Goal: Task Accomplishment & Management: Manage account settings

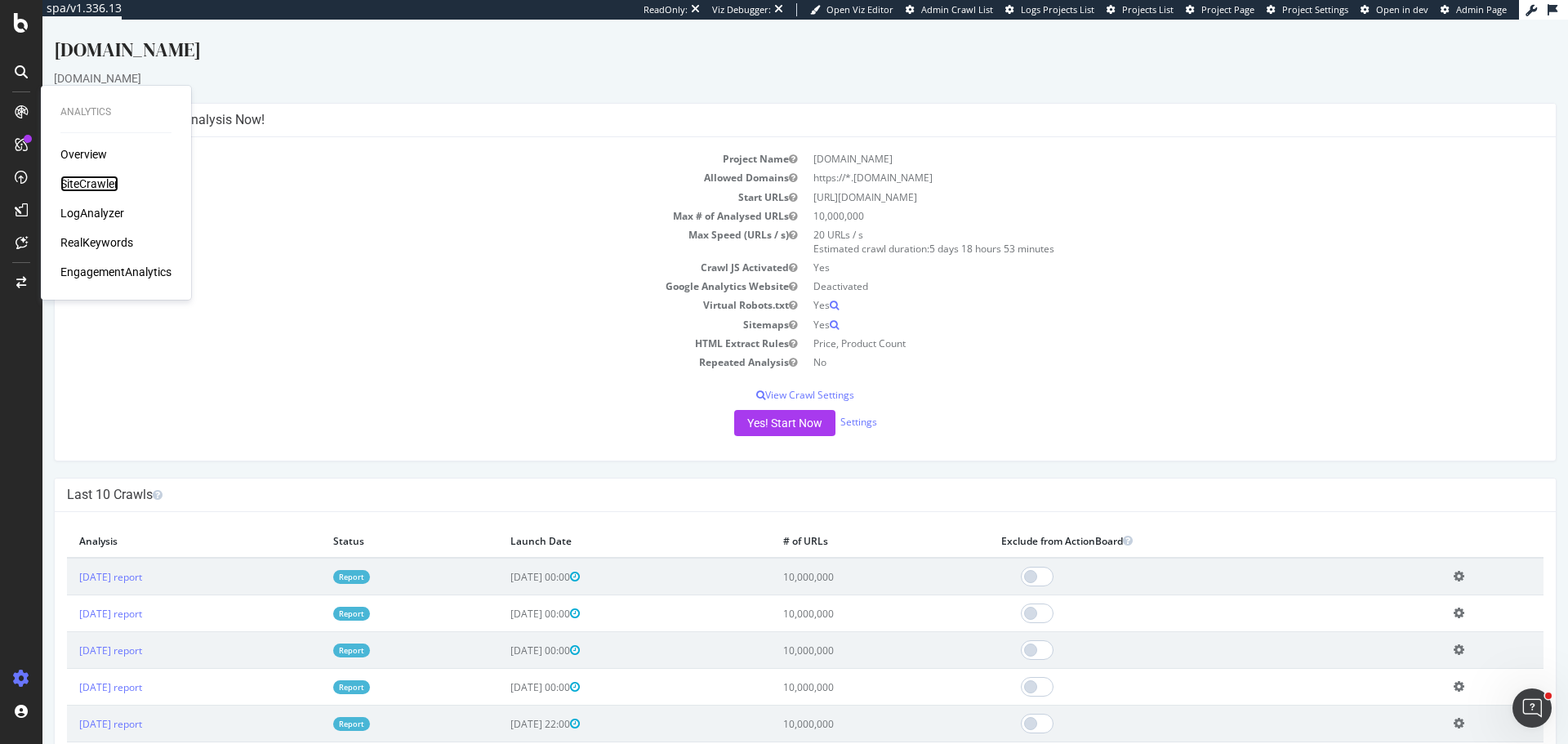
click at [77, 184] on div "SiteCrawler" at bounding box center [89, 184] width 58 height 17
click at [102, 216] on div "AlertPanel" at bounding box center [86, 216] width 53 height 17
click at [106, 179] on div "ActionBoard" at bounding box center [92, 187] width 64 height 17
click at [102, 183] on div "SiteCrawler" at bounding box center [89, 184] width 58 height 17
click at [104, 214] on div "LogAnalyzer" at bounding box center [92, 213] width 64 height 17
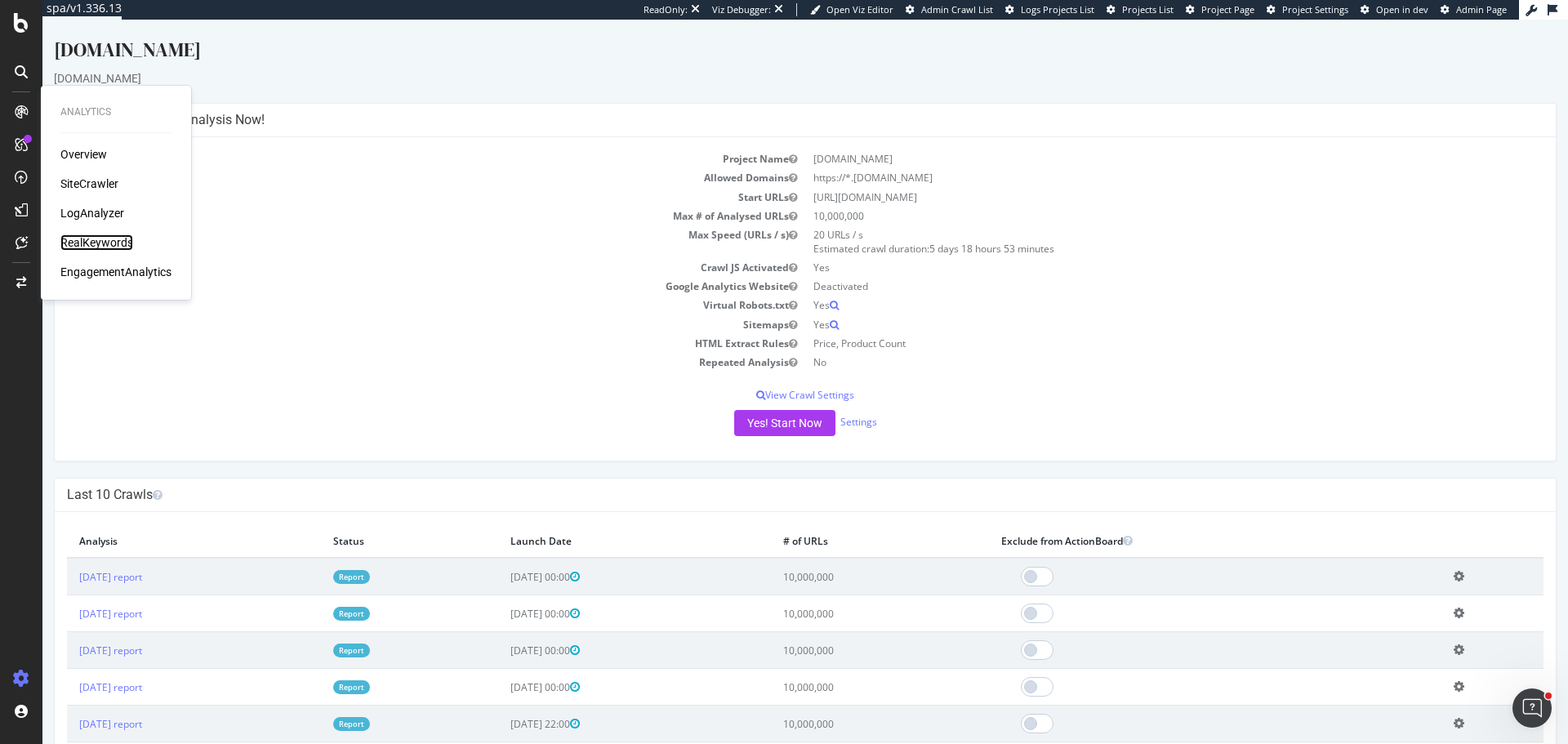
click at [107, 237] on div "RealKeywords" at bounding box center [96, 242] width 73 height 17
click at [134, 279] on div "EngagementAnalytics" at bounding box center [116, 272] width 111 height 17
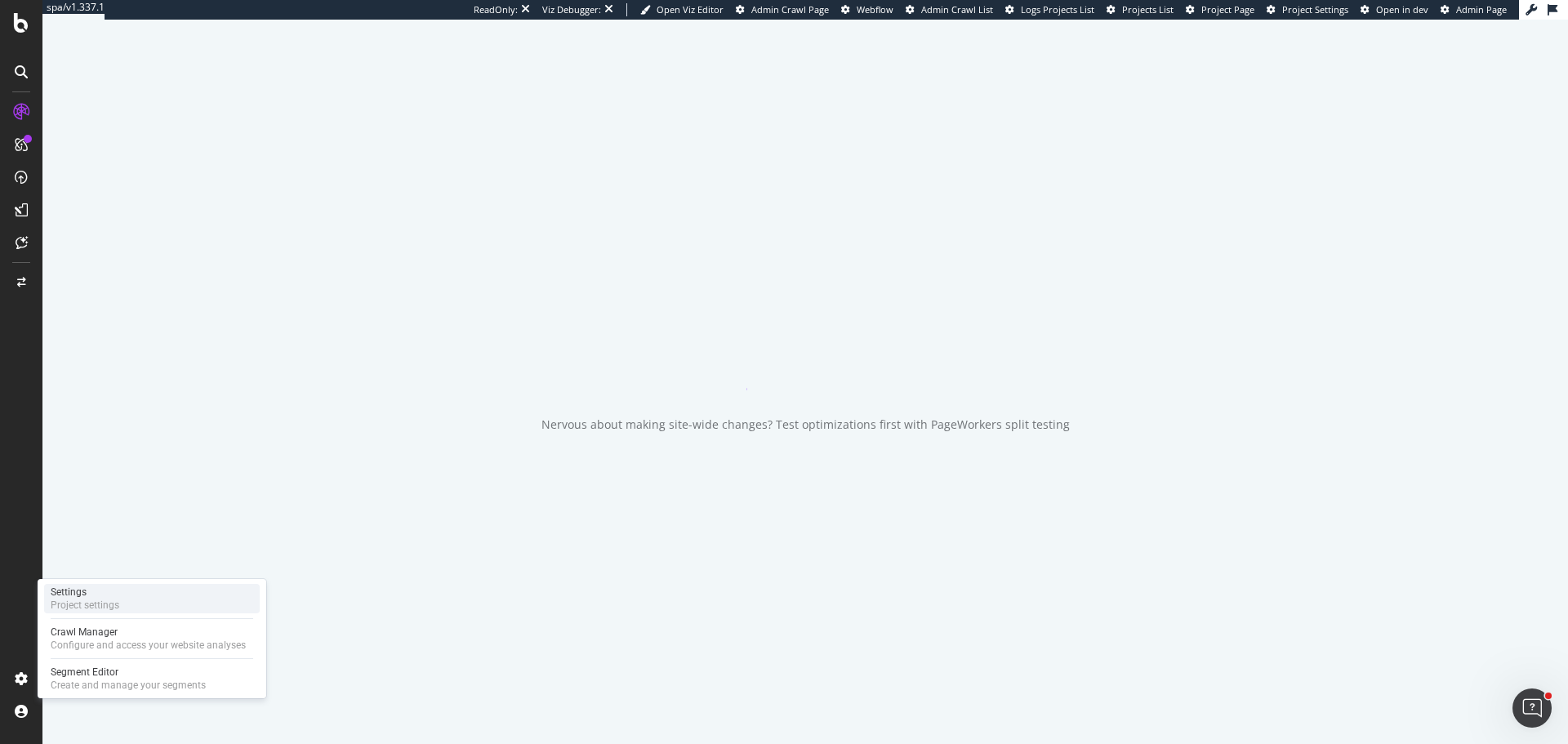
click at [113, 598] on div "Settings" at bounding box center [85, 592] width 68 height 13
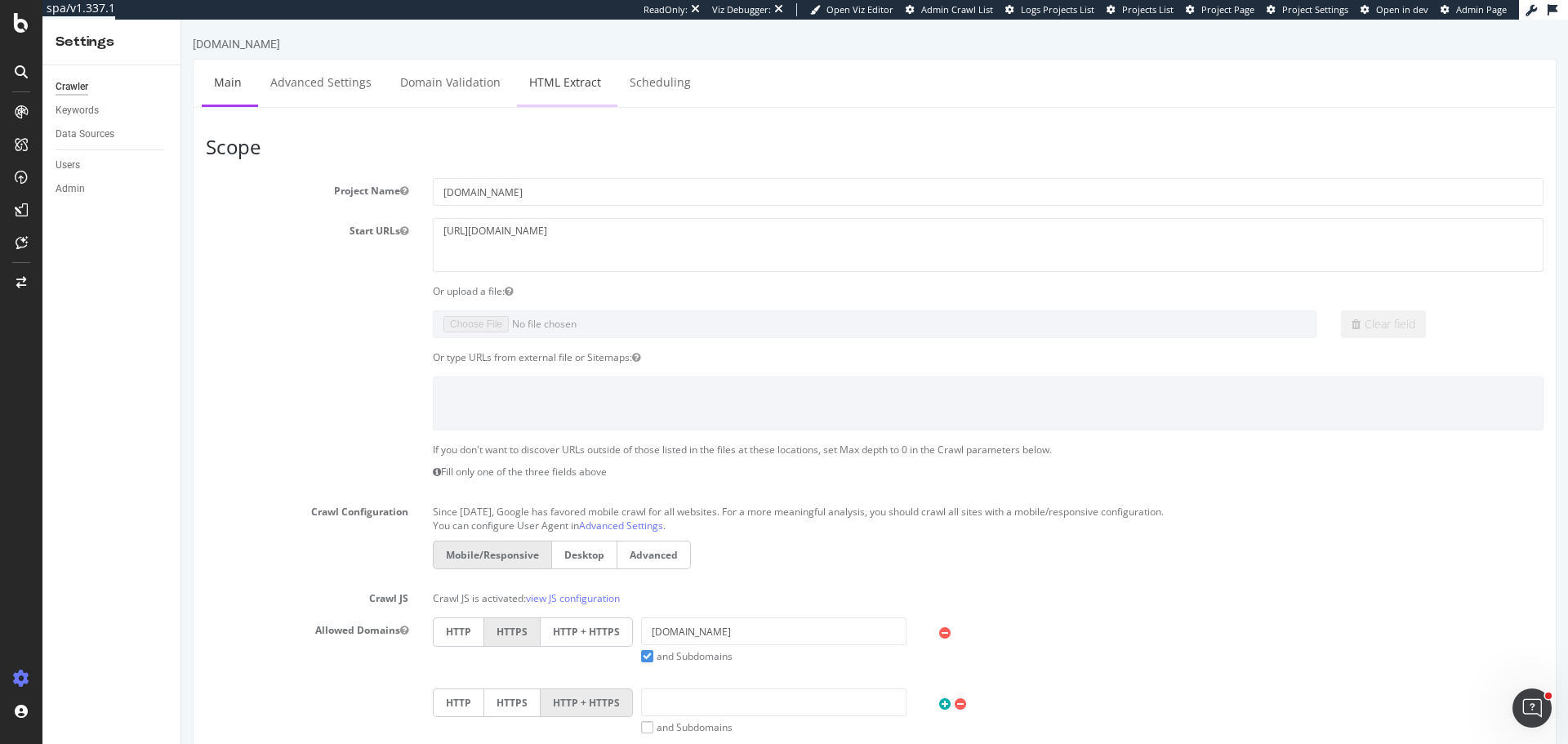
click at [551, 94] on link "HTML Extract" at bounding box center [565, 81] width 96 height 45
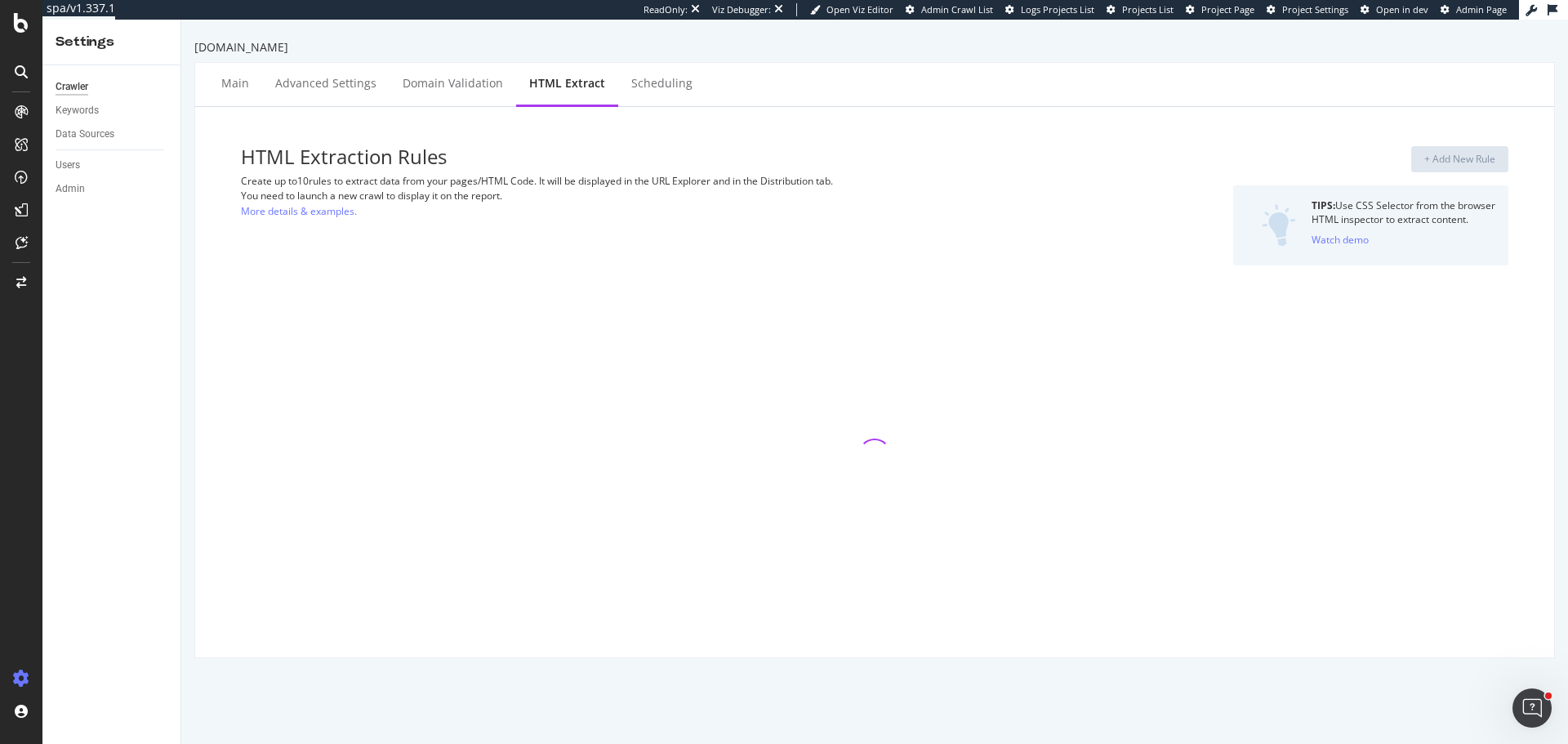
select select "count"
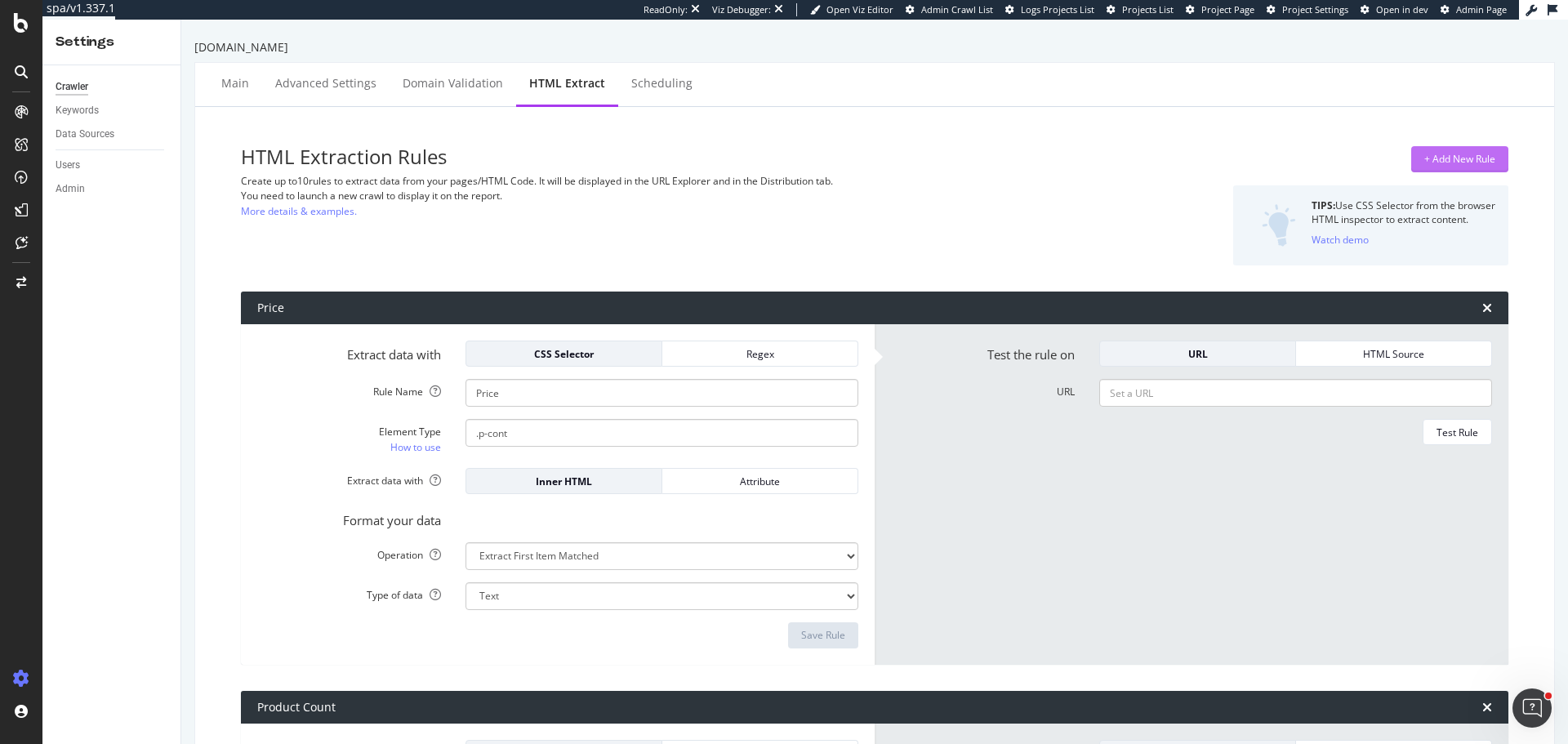
click at [1453, 152] on div "+ Add New Rule" at bounding box center [1459, 158] width 71 height 14
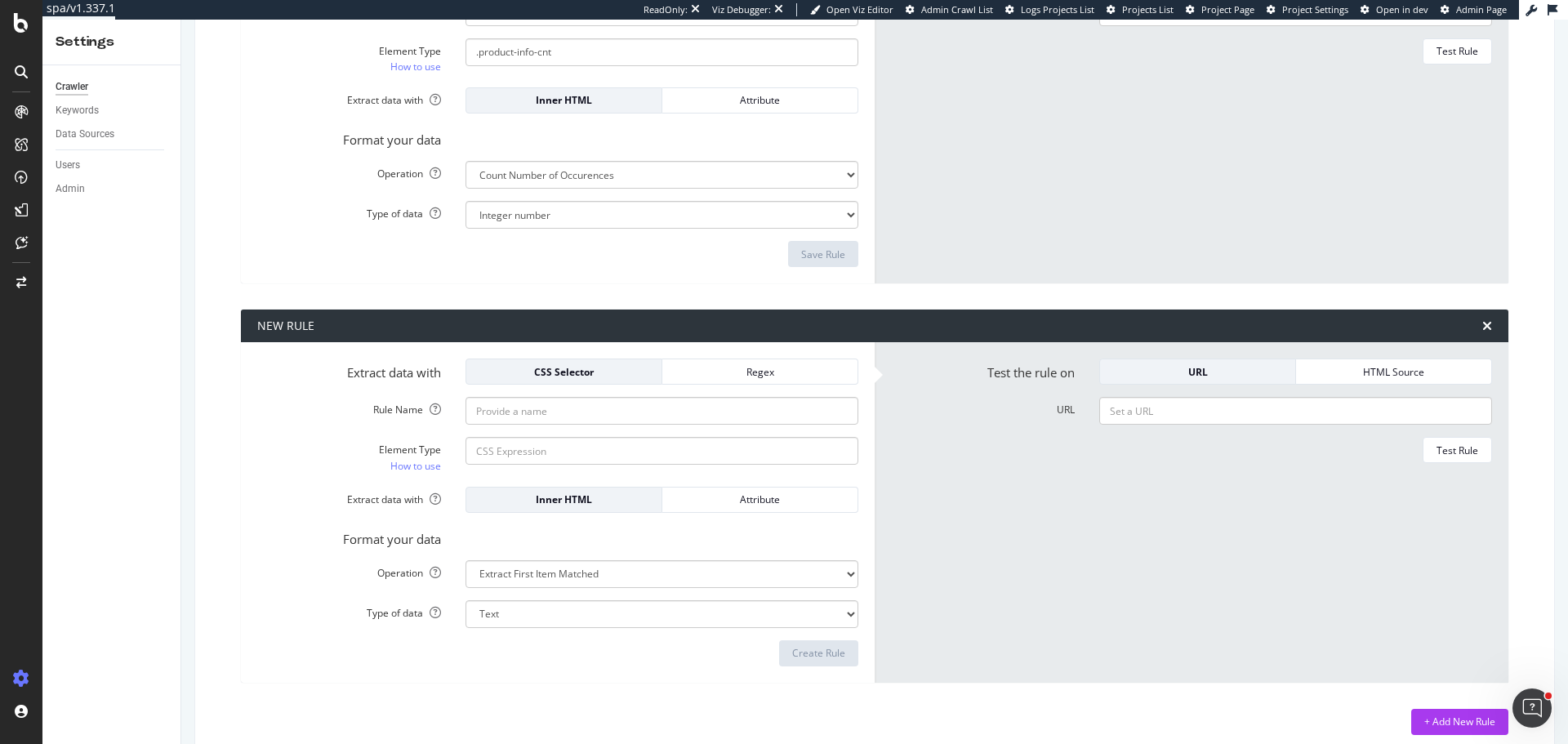
scroll to position [797, 0]
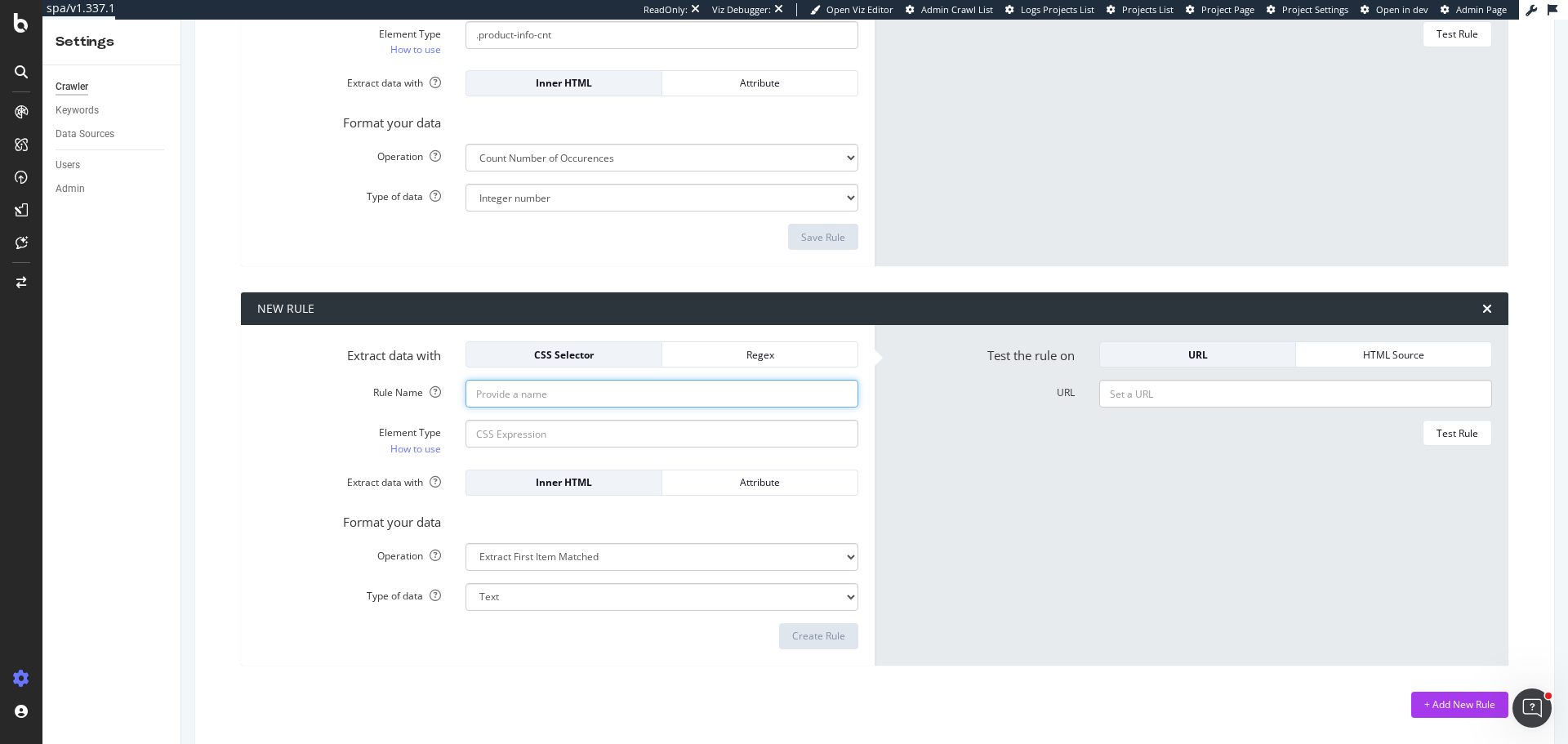
type input "Product Spec Table"
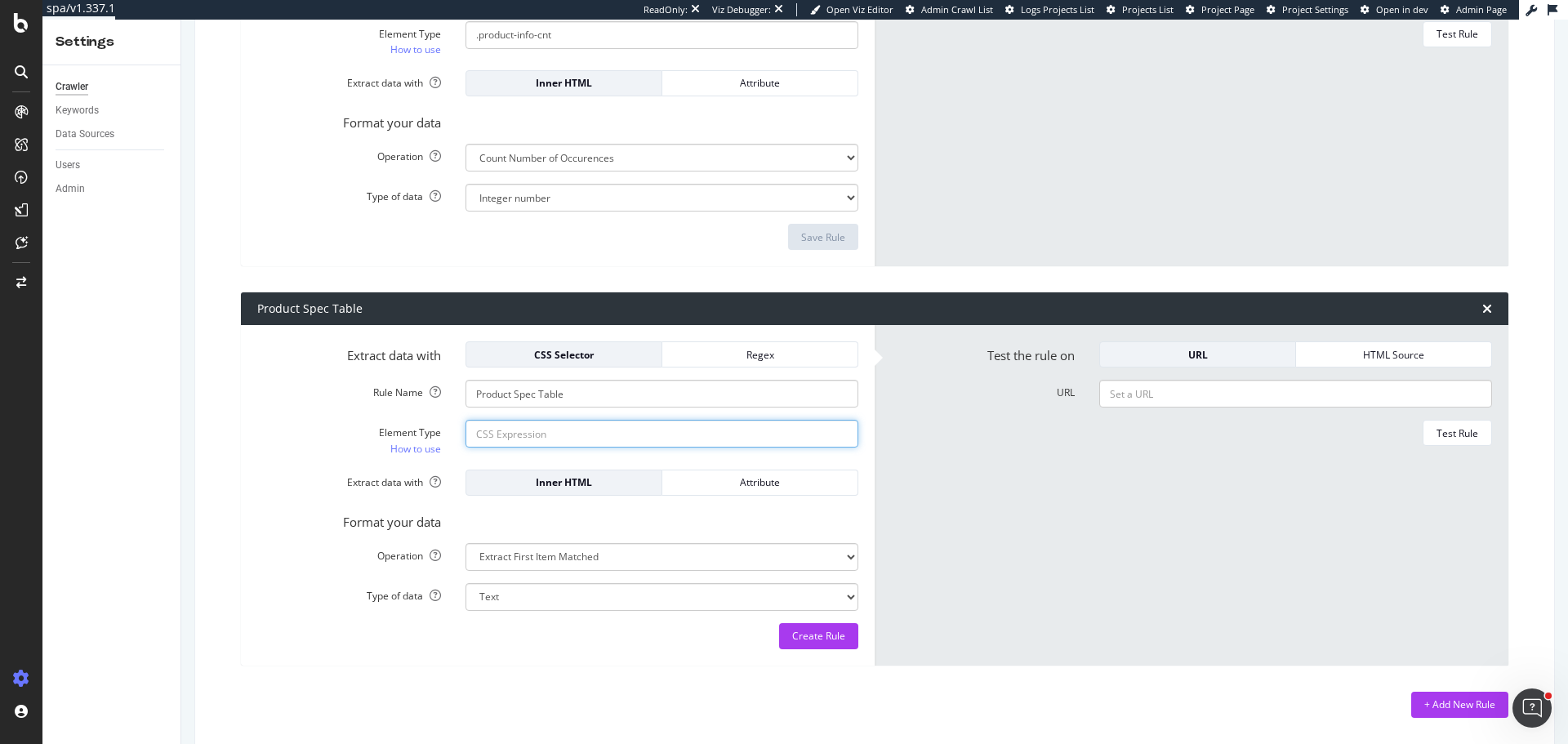
paste input "spec-table"
type input ".spec-table"
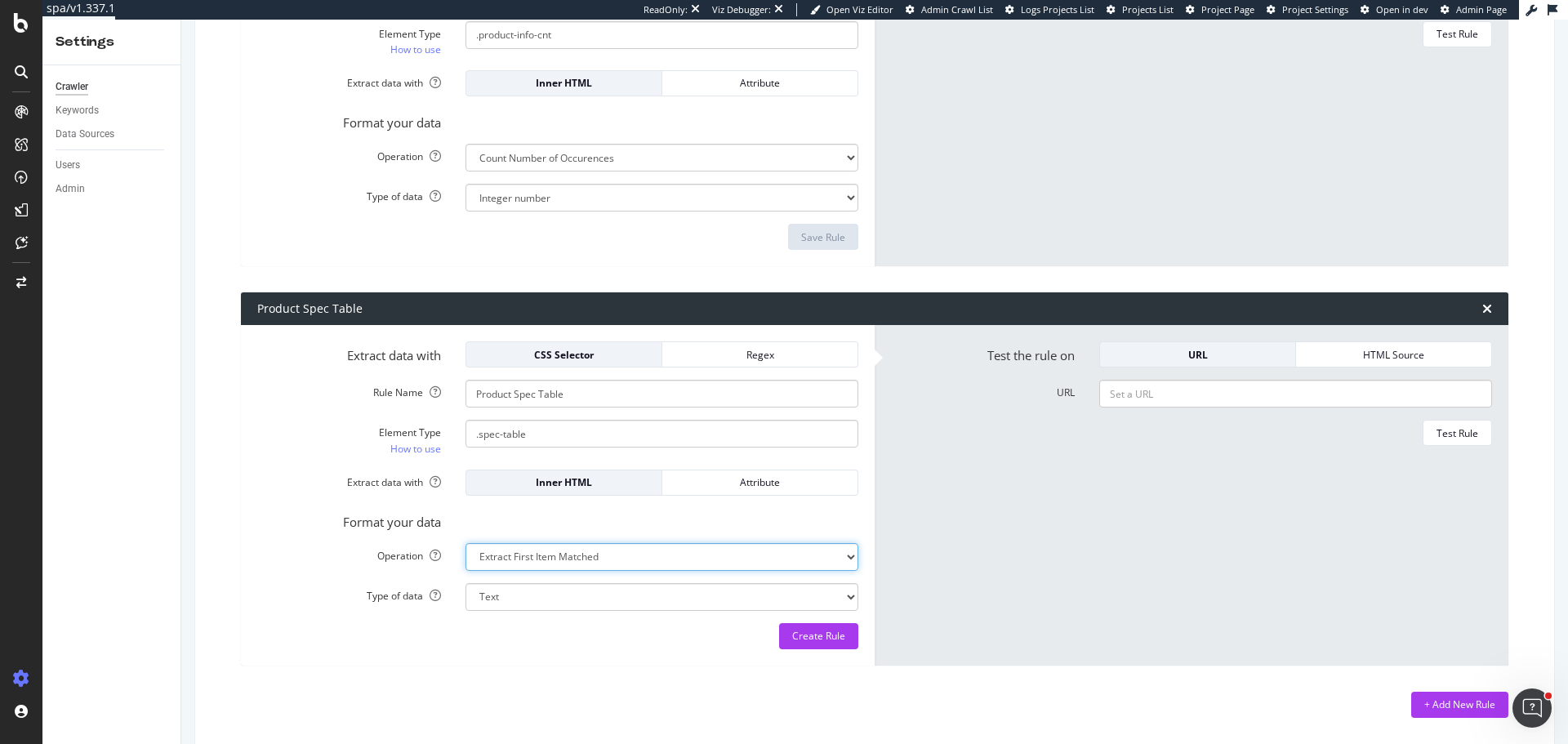
select select "exist"
select select "b"
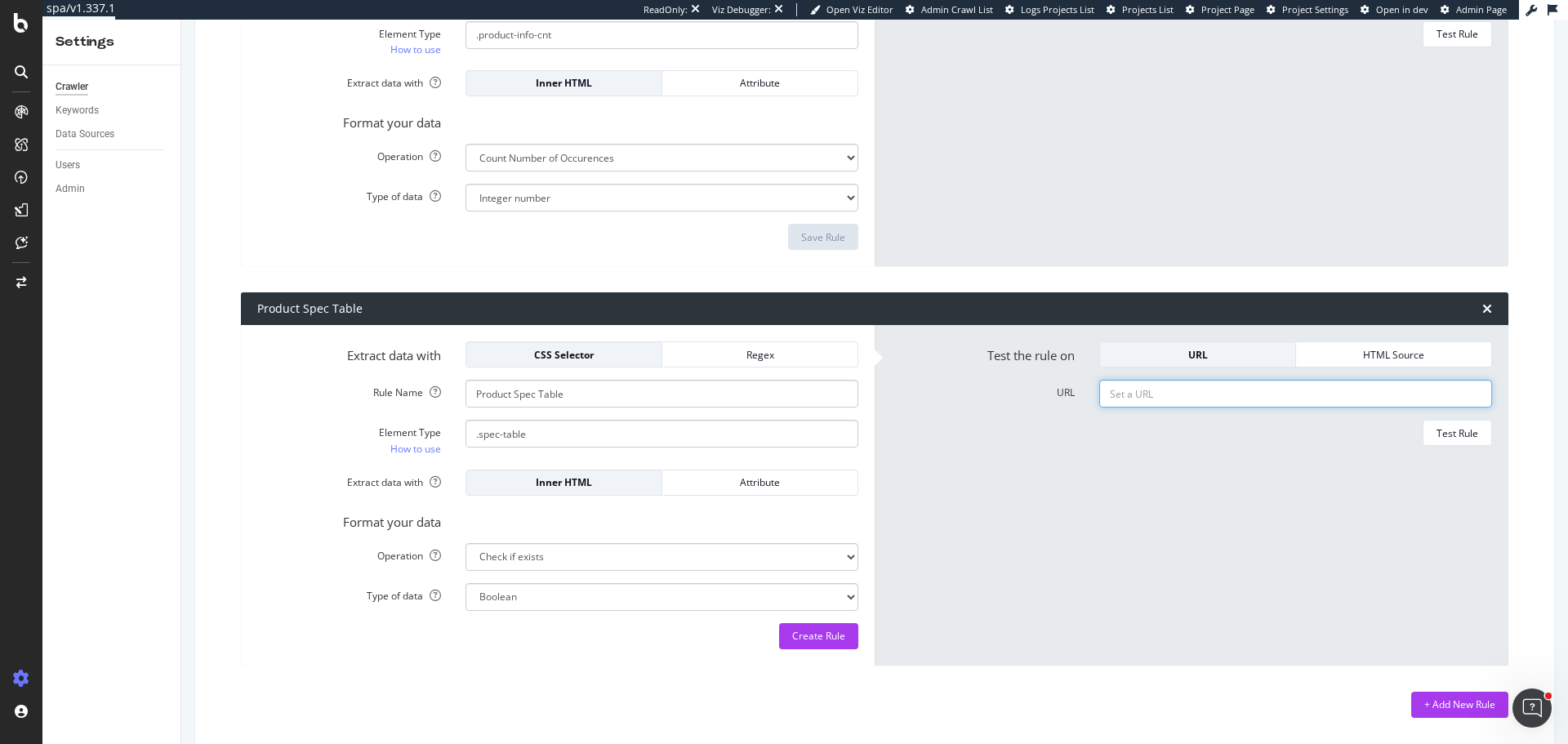
paste input "[URL][DOMAIN_NAME]"
type input "[URL][DOMAIN_NAME]"
click at [1437, 437] on div "Test Rule" at bounding box center [1457, 433] width 42 height 14
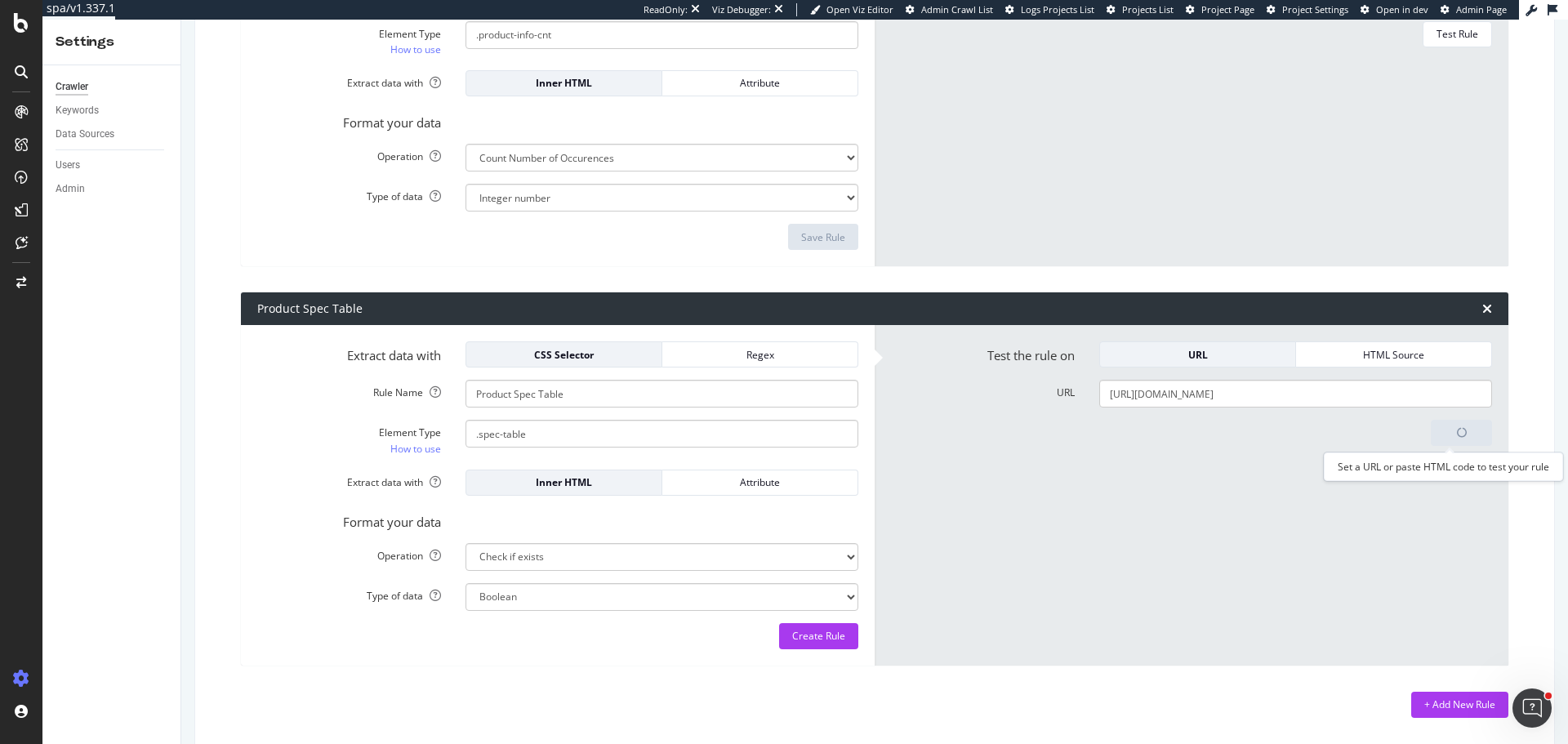
scroll to position [0, 0]
click at [797, 650] on div "Extract data with CSS Selector Regex Rule Name Product Spec Table Element Type …" at bounding box center [557, 495] width 633 height 340
click at [821, 640] on div "Create Rule" at bounding box center [818, 635] width 53 height 14
click at [1446, 700] on div "+ Add New Rule" at bounding box center [1459, 703] width 71 height 14
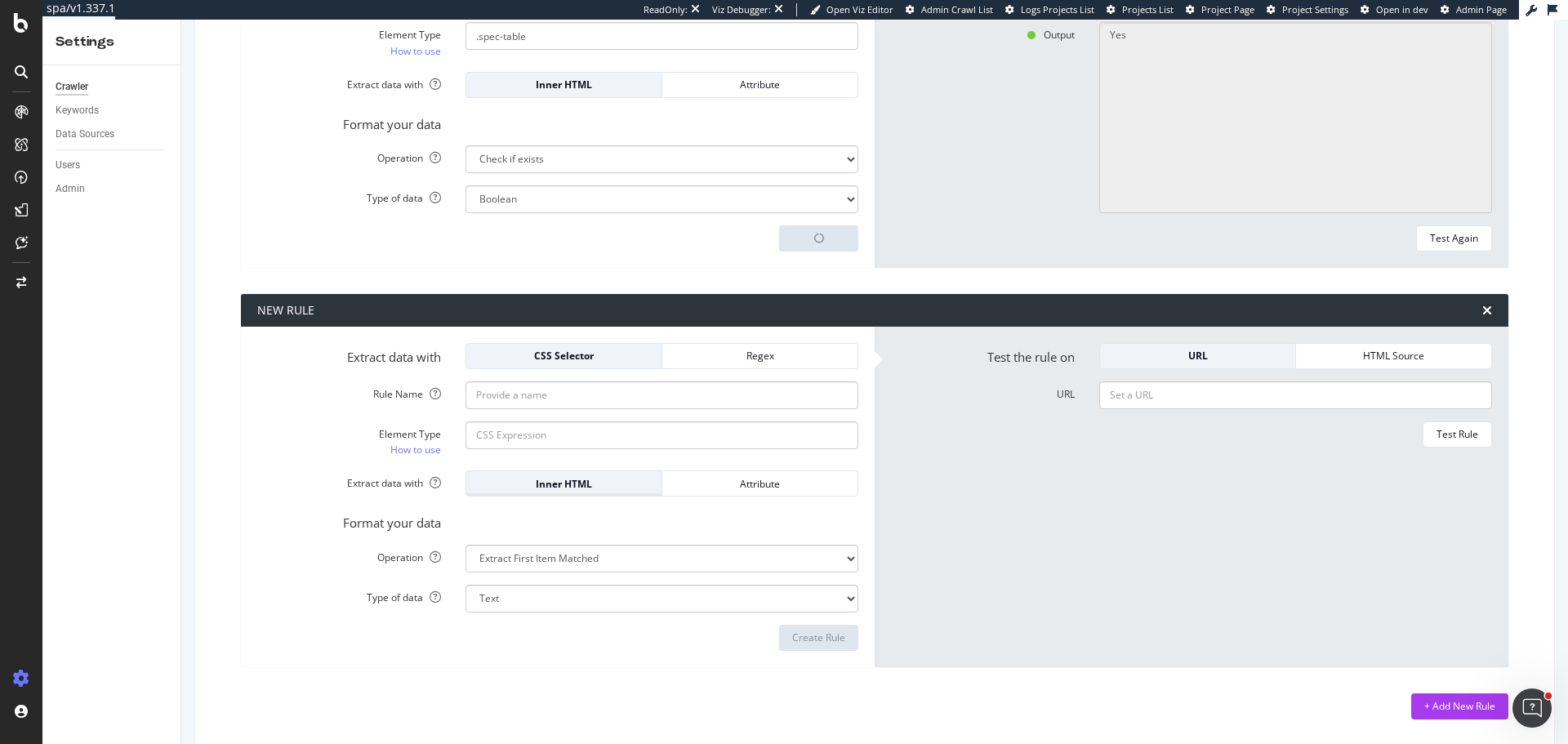
scroll to position [1196, 0]
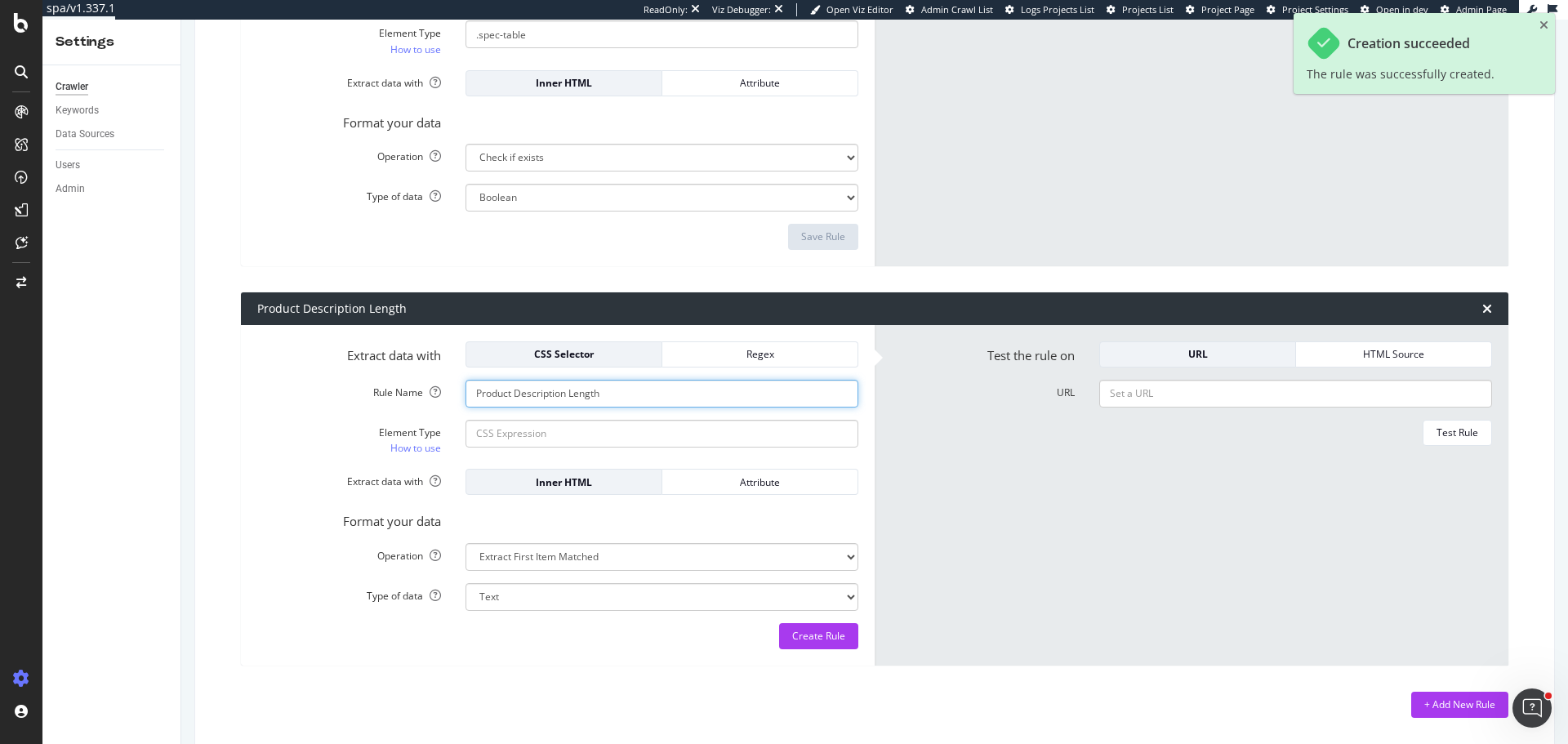
type input "Product Description Length"
paste input "about-product"
type input ".about-product"
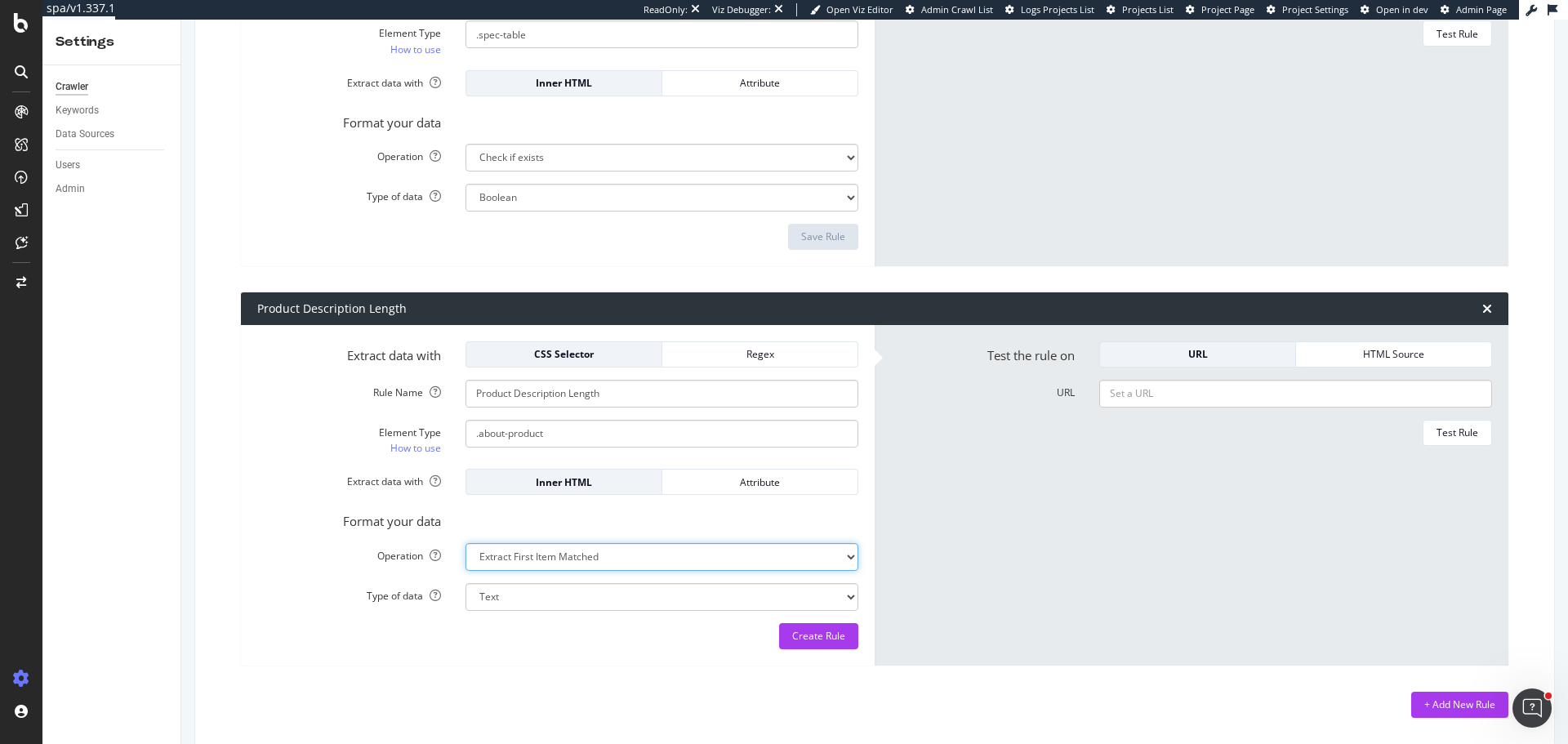
select select "html.length"
select select "i"
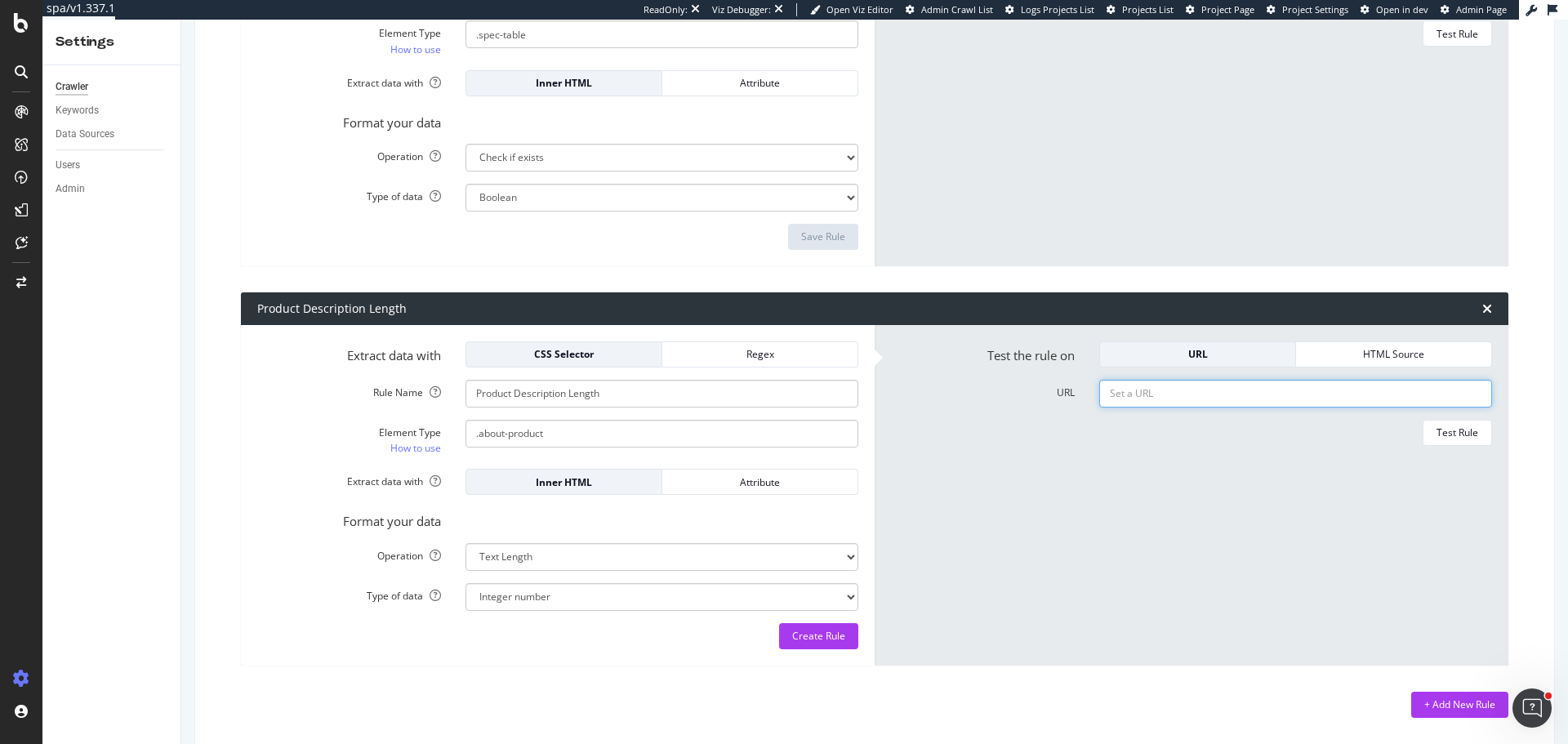
paste input "https://www.tradeindia.com/products/designer-printed-bandhani-suit-material-909…"
click at [1455, 439] on div "Test Rule" at bounding box center [1457, 432] width 42 height 14
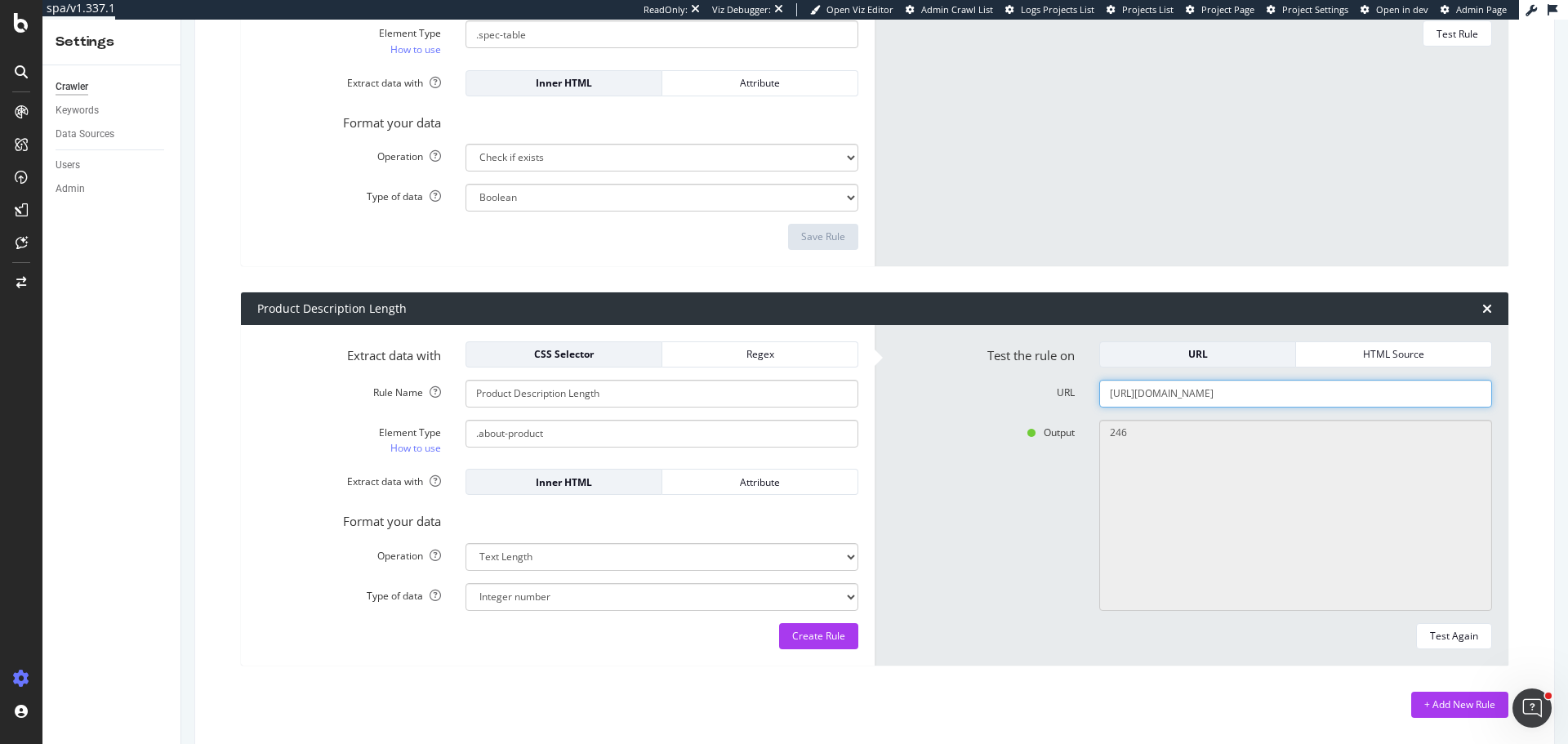
paste input "manganese-carbonate-c468927"
type input "https://www.tradeindia.com/products/manganese-carbonate-c4689278.html"
click at [1447, 636] on div "Test Again" at bounding box center [1454, 635] width 48 height 14
type textarea "248"
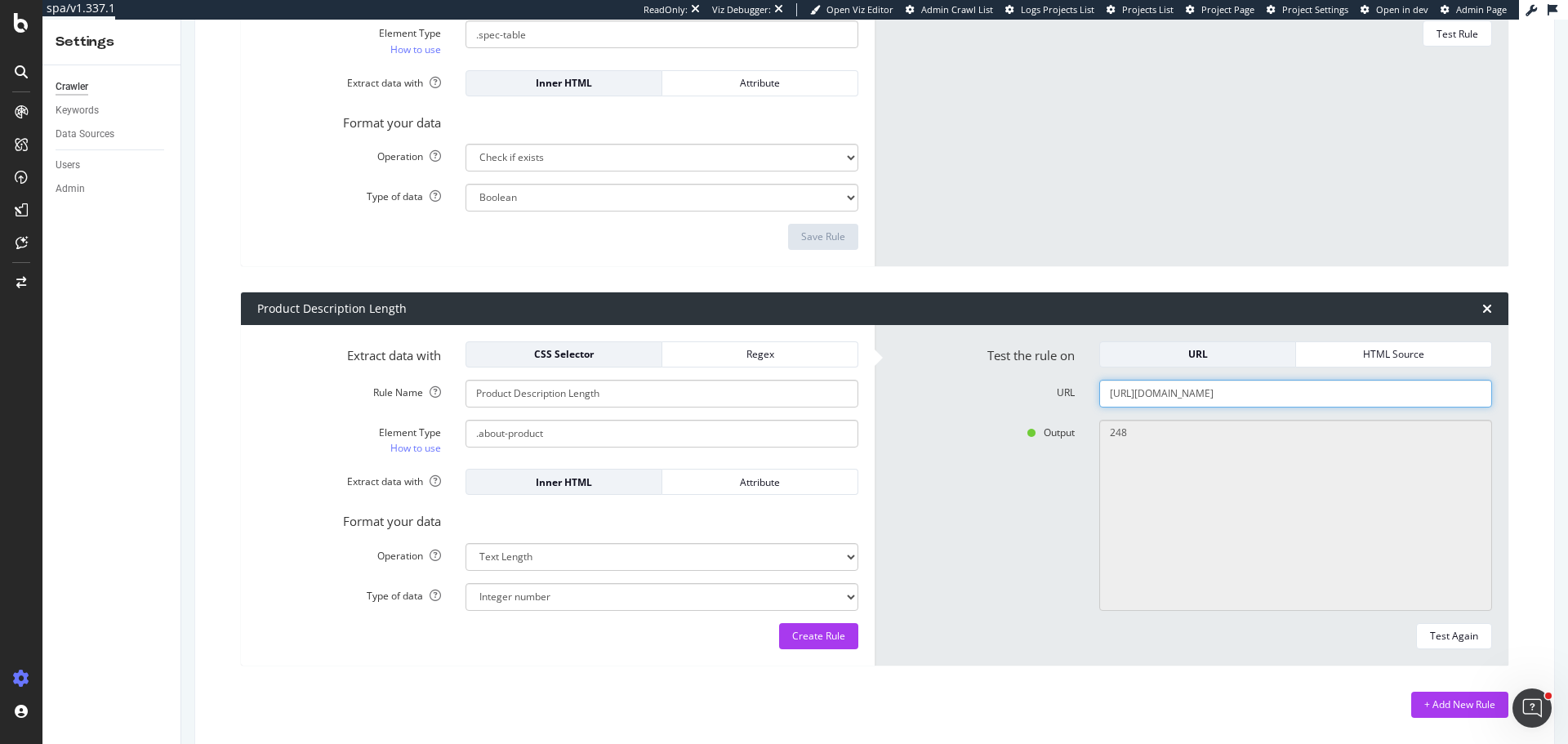
click at [1439, 632] on div "Test Again" at bounding box center [1454, 635] width 48 height 14
paste input "cable-trays-c6144325"
type input "https://www.tradeindia.com/products/cable-trays-c6144325.html"
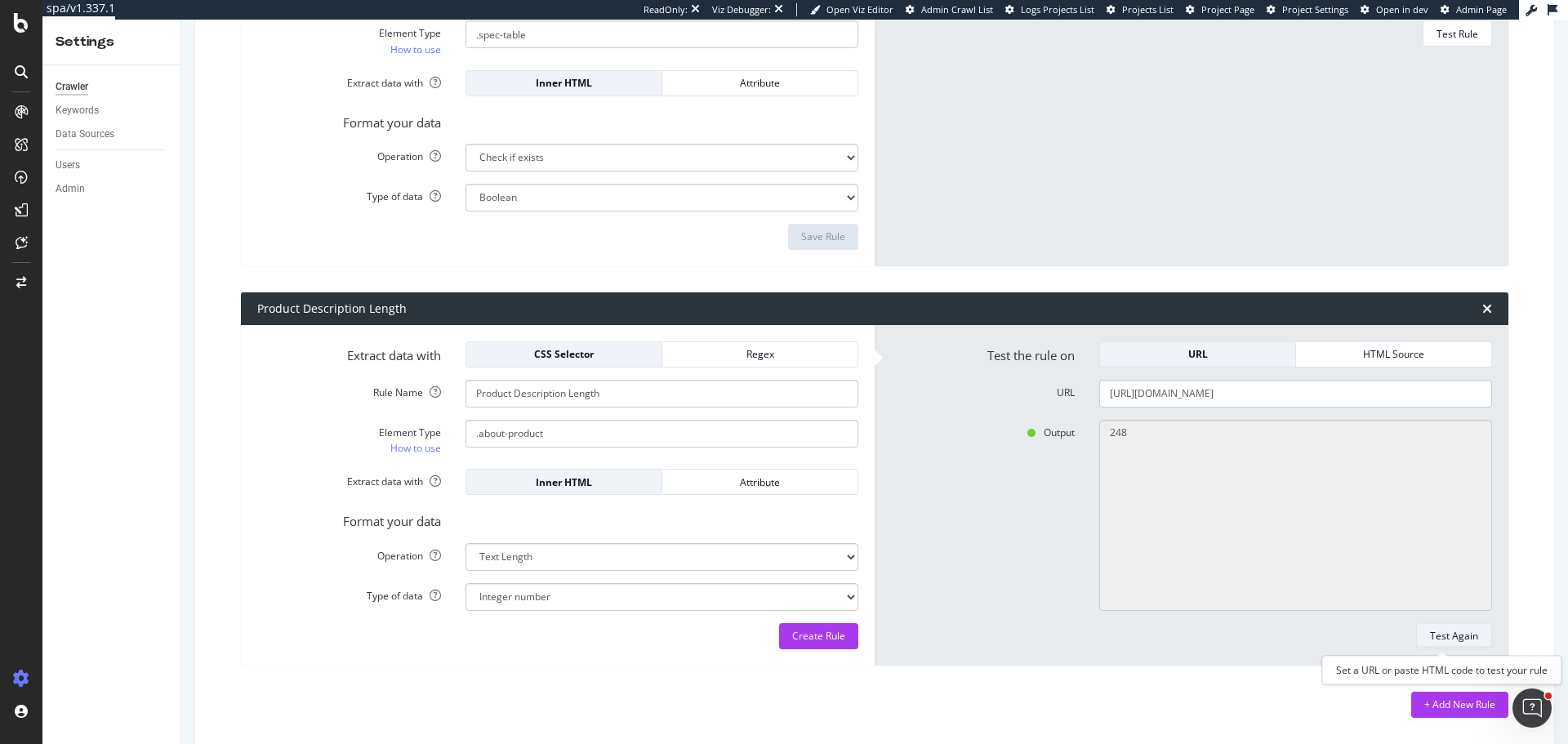
click at [1469, 636] on button "Test Again" at bounding box center [1453, 636] width 76 height 26
type textarea "-1"
click at [792, 641] on div "Create Rule" at bounding box center [818, 635] width 53 height 14
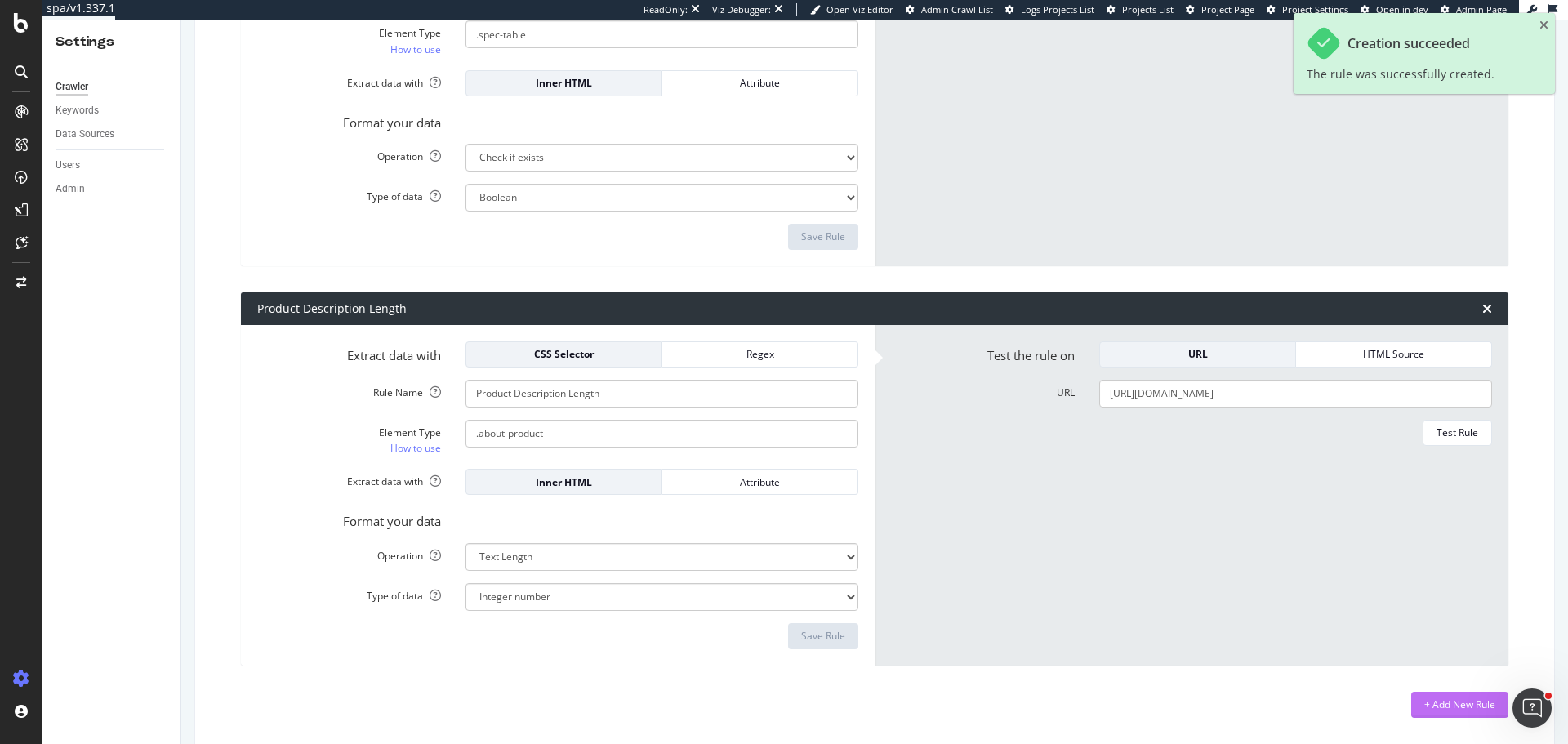
click at [1432, 704] on div "+ Add New Rule" at bounding box center [1459, 703] width 71 height 14
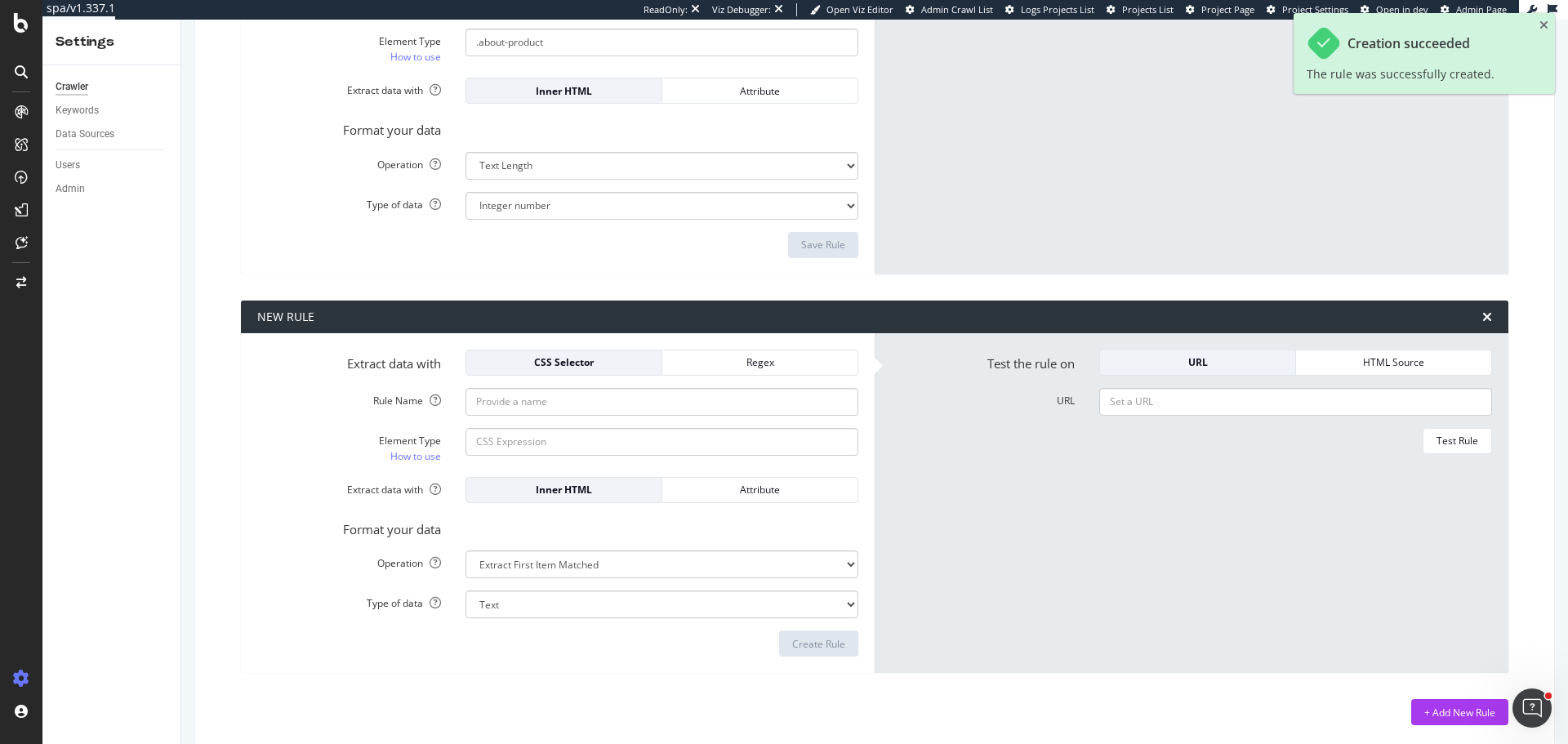
scroll to position [1594, 0]
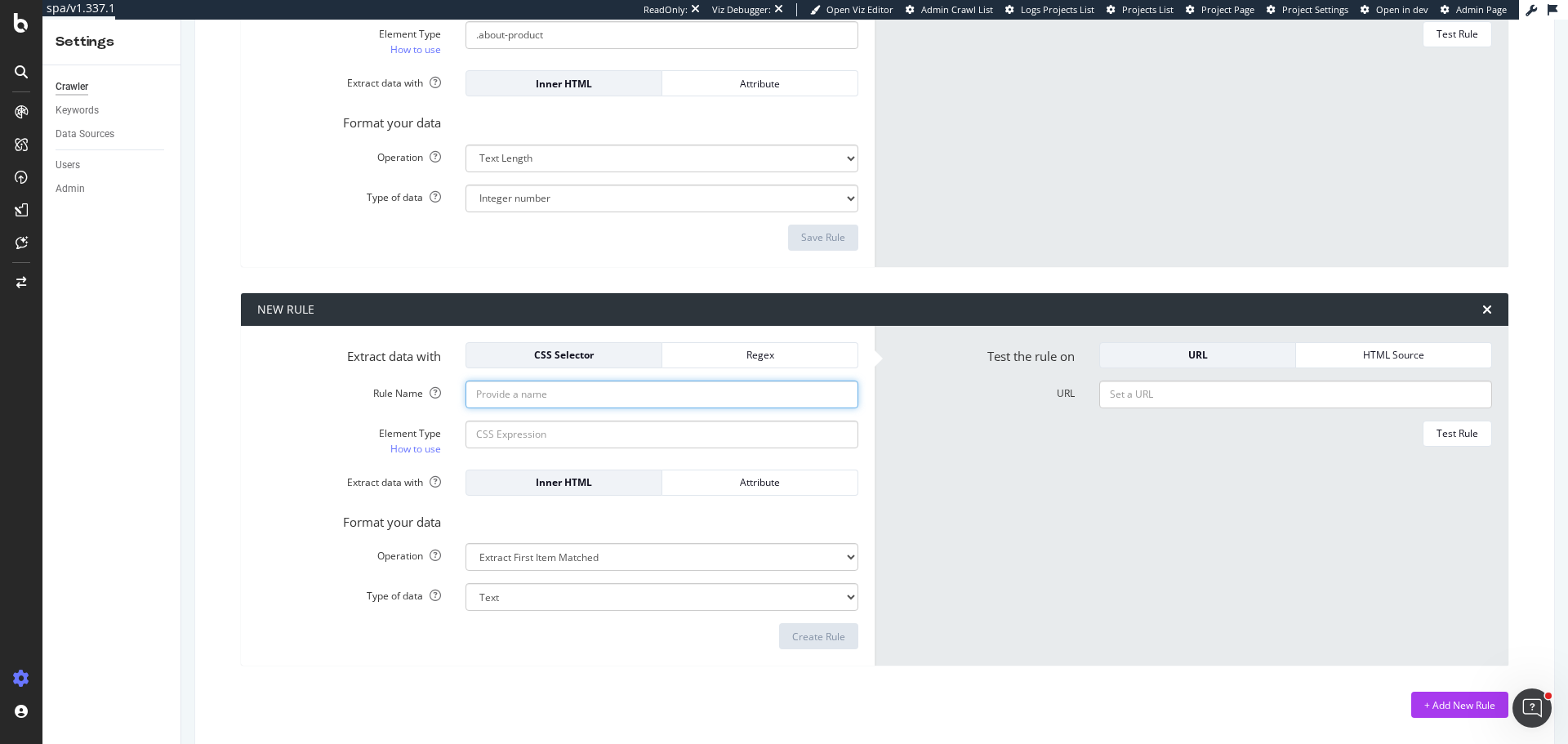
type input "Company Details Length"
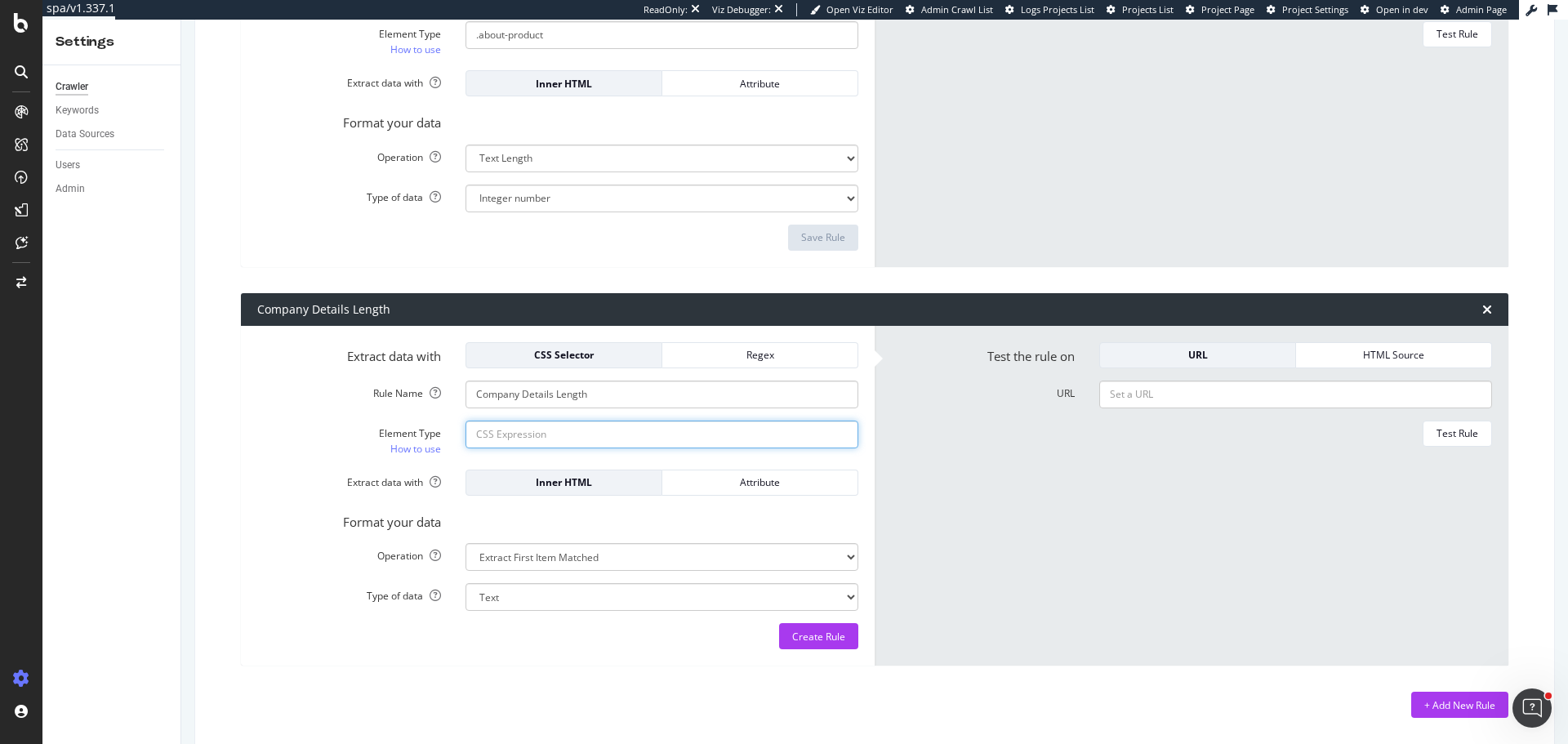
paste input "sc-c6d82cff-0 hEKoFN overflow-x seo-content"
type input ".sc-c6d82cff-0.hEKoFN.verflow-x.seo-content"
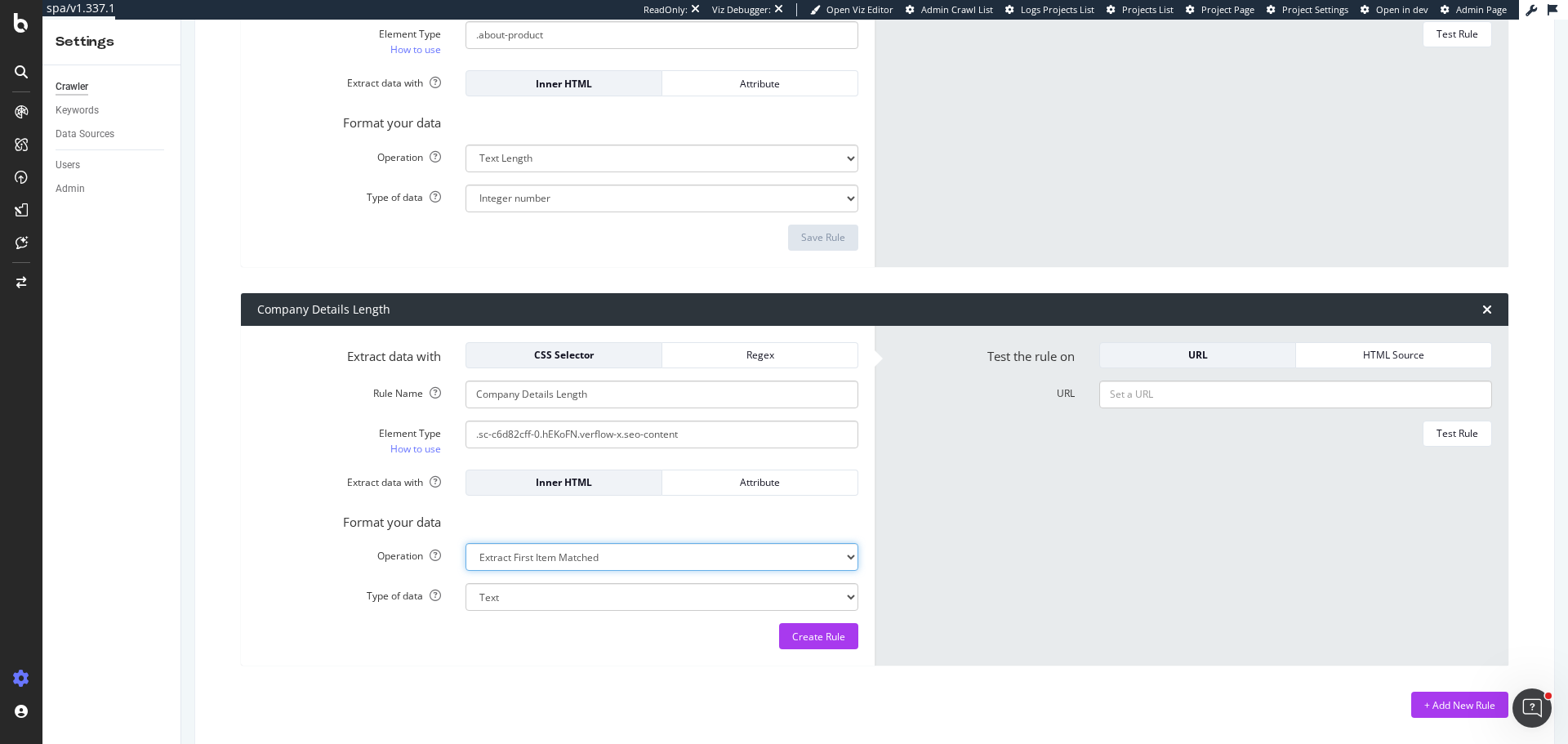
select select "html.length"
select select "i"
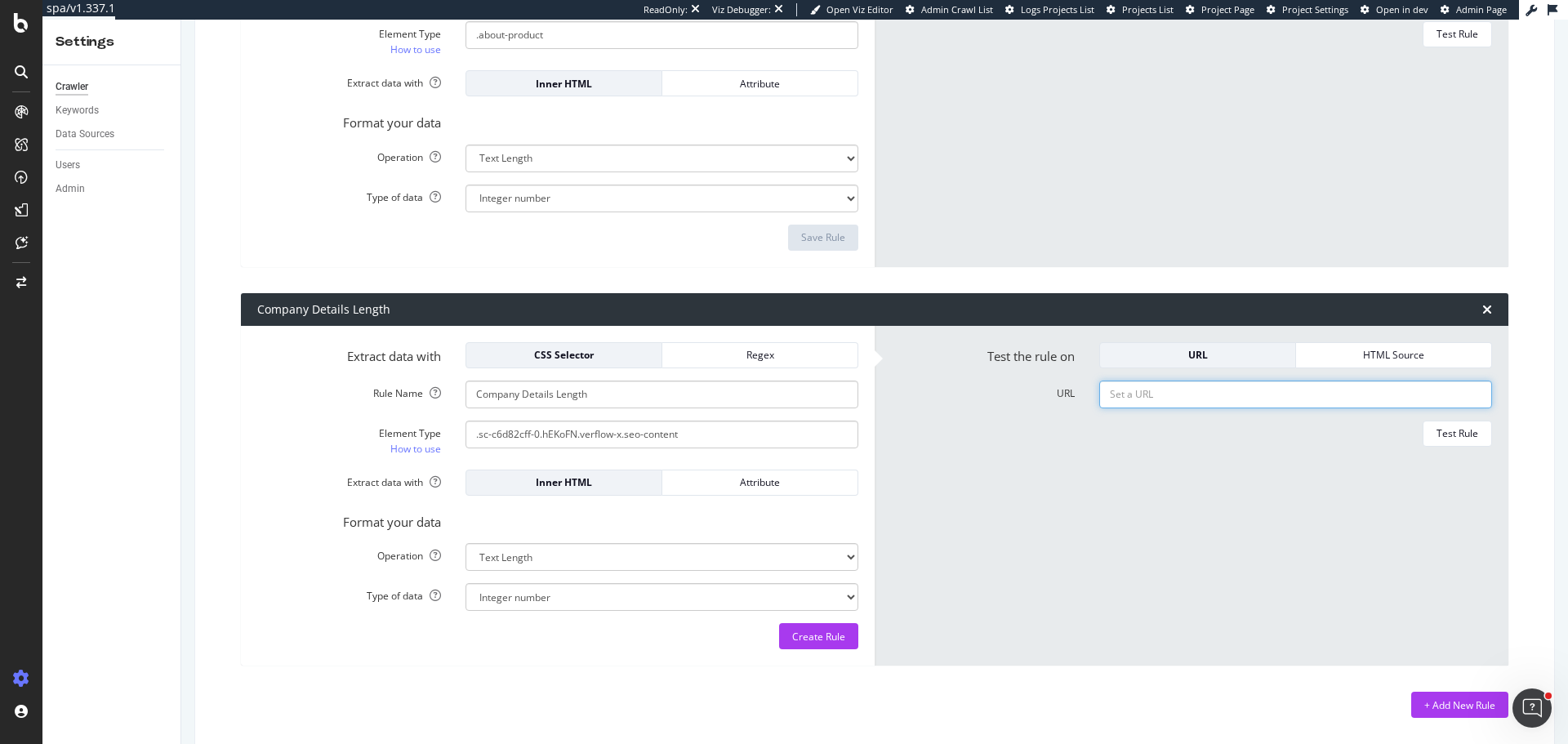
paste input "https://www.tradeindia.com/products/cable-trays-c6144325.html"
type input "https://www.tradeindia.com/products/cable-trays-c6144325.html"
click at [1456, 444] on div "Test Rule" at bounding box center [1457, 433] width 42 height 23
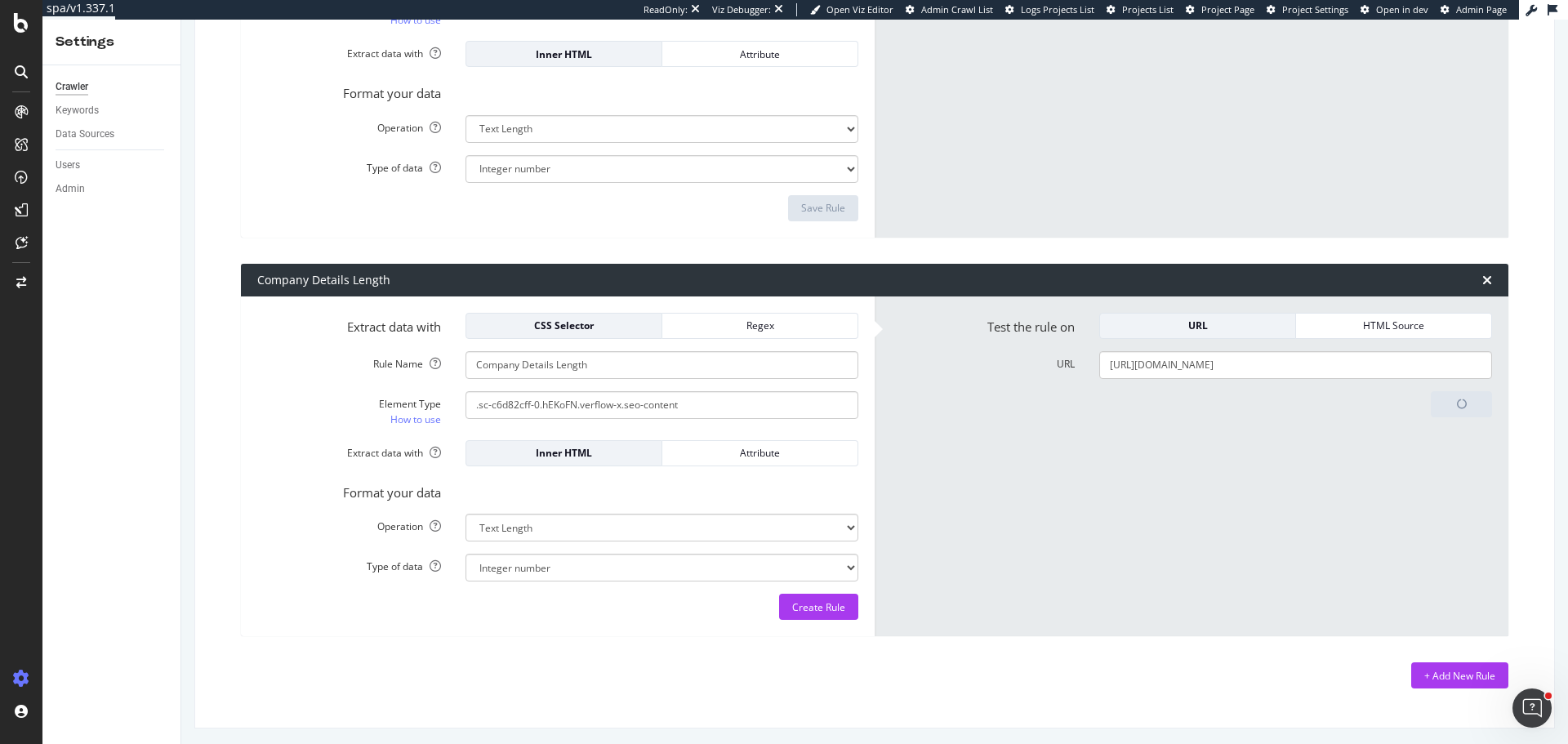
scroll to position [1628, 0]
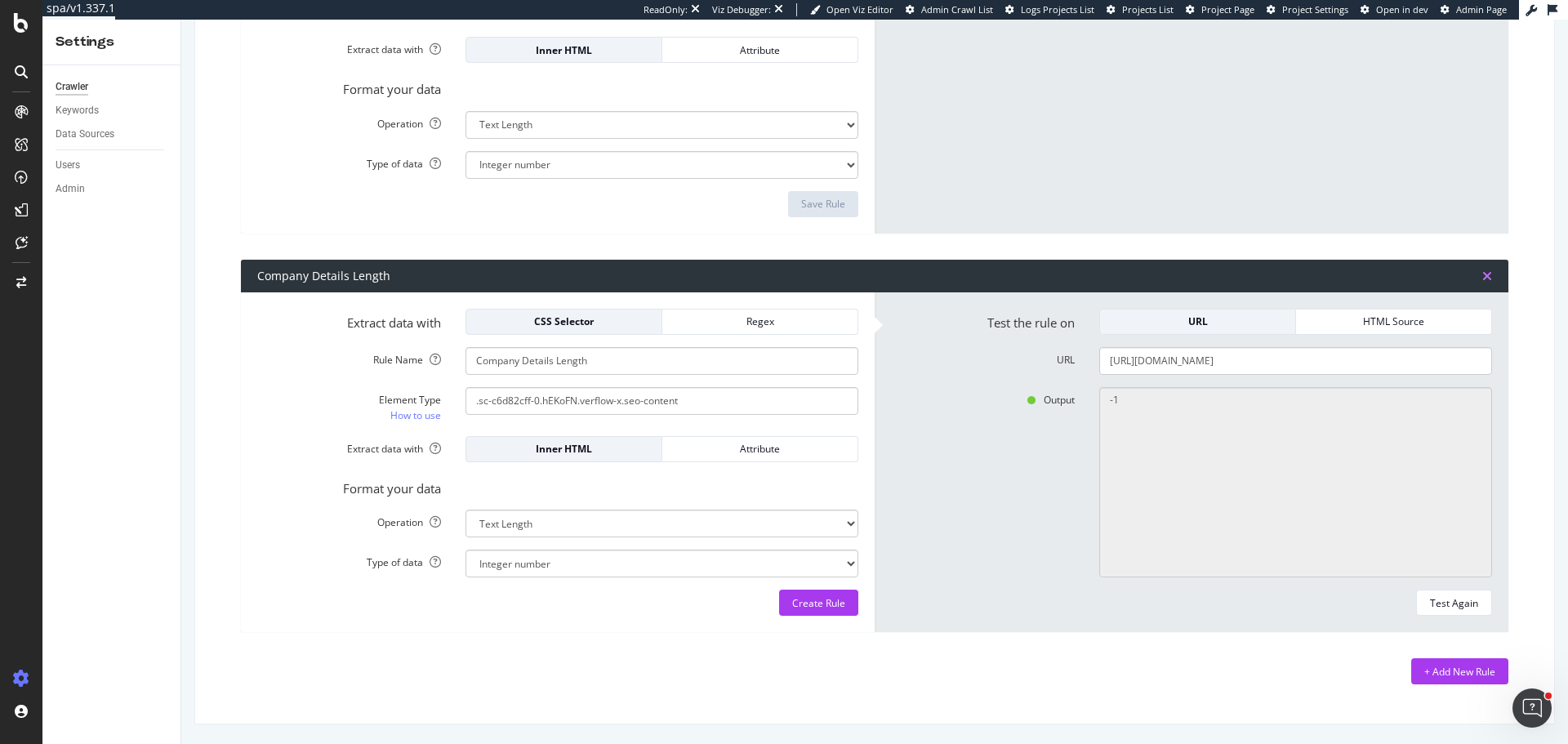
click at [1482, 281] on icon "times" at bounding box center [1487, 275] width 10 height 13
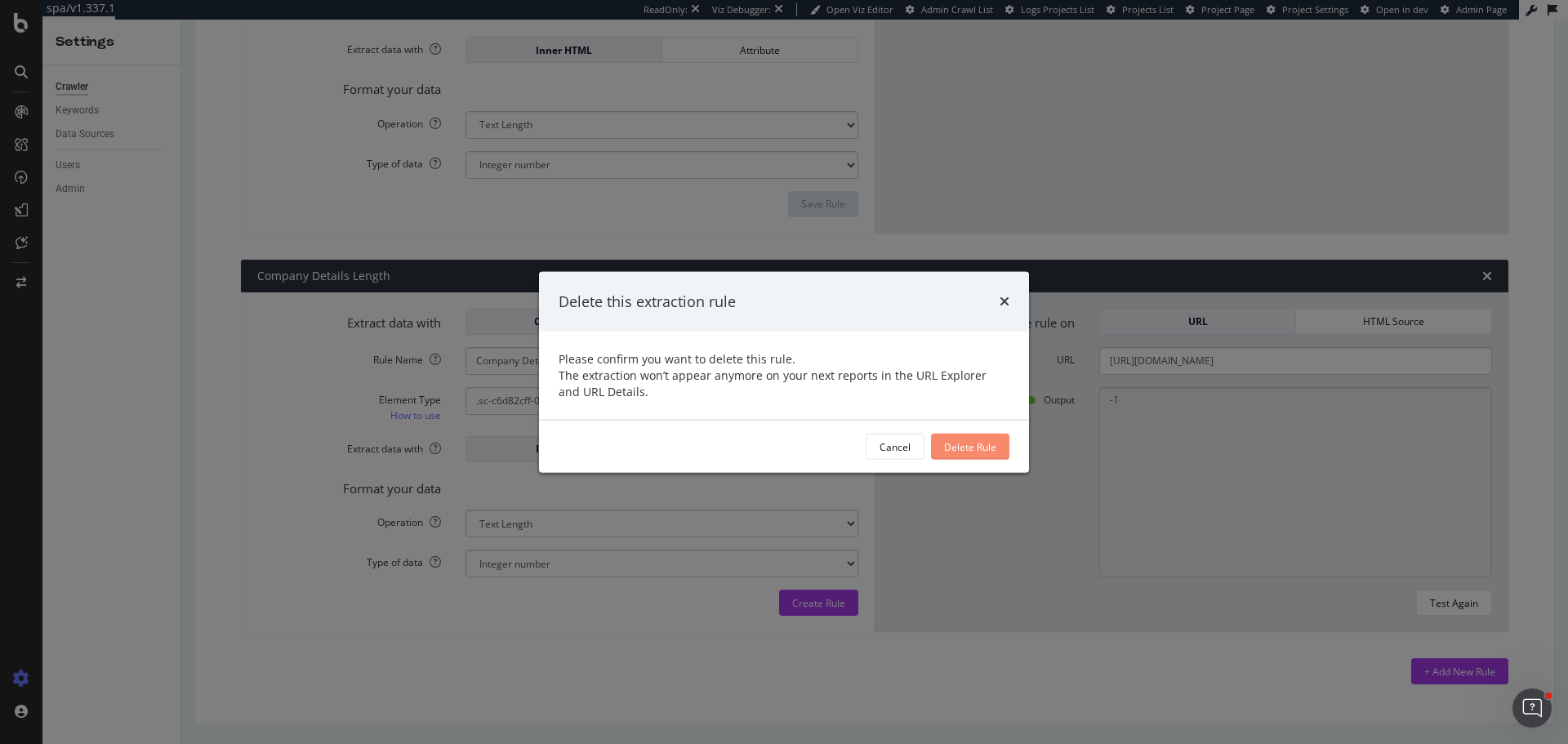
click at [966, 445] on div "Delete Rule" at bounding box center [970, 445] width 53 height 14
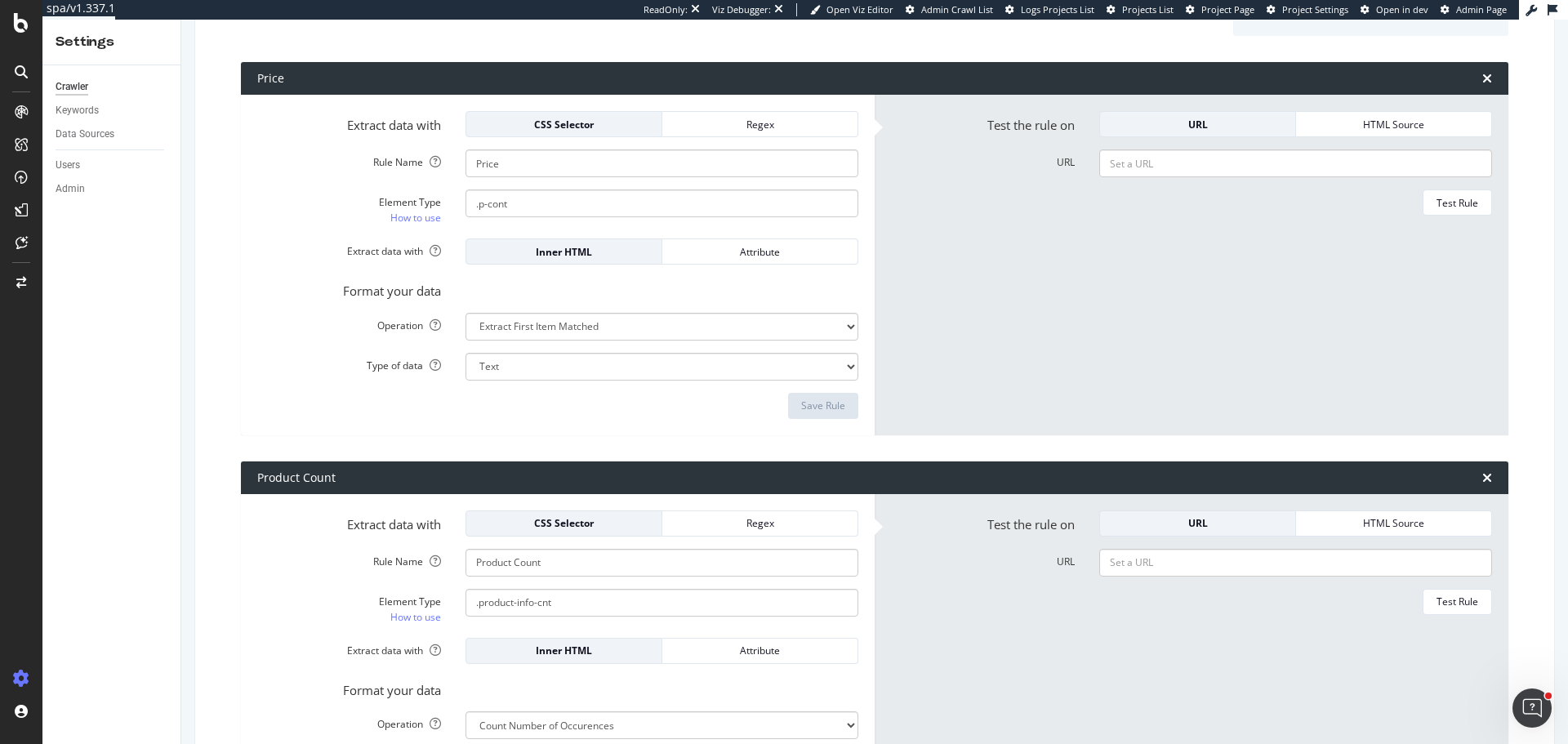
scroll to position [0, 0]
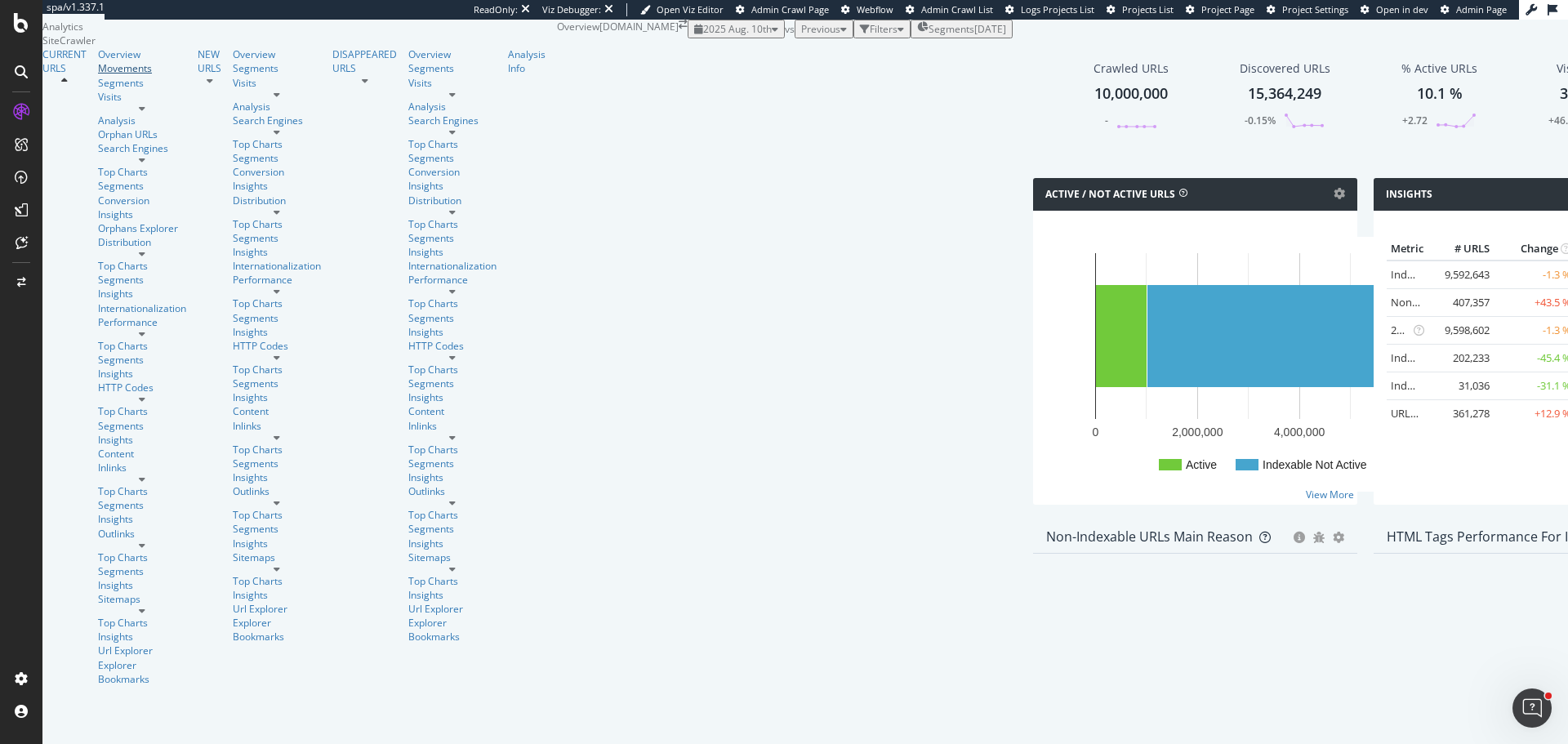
click at [98, 75] on div "Movements" at bounding box center [141, 67] width 88 height 14
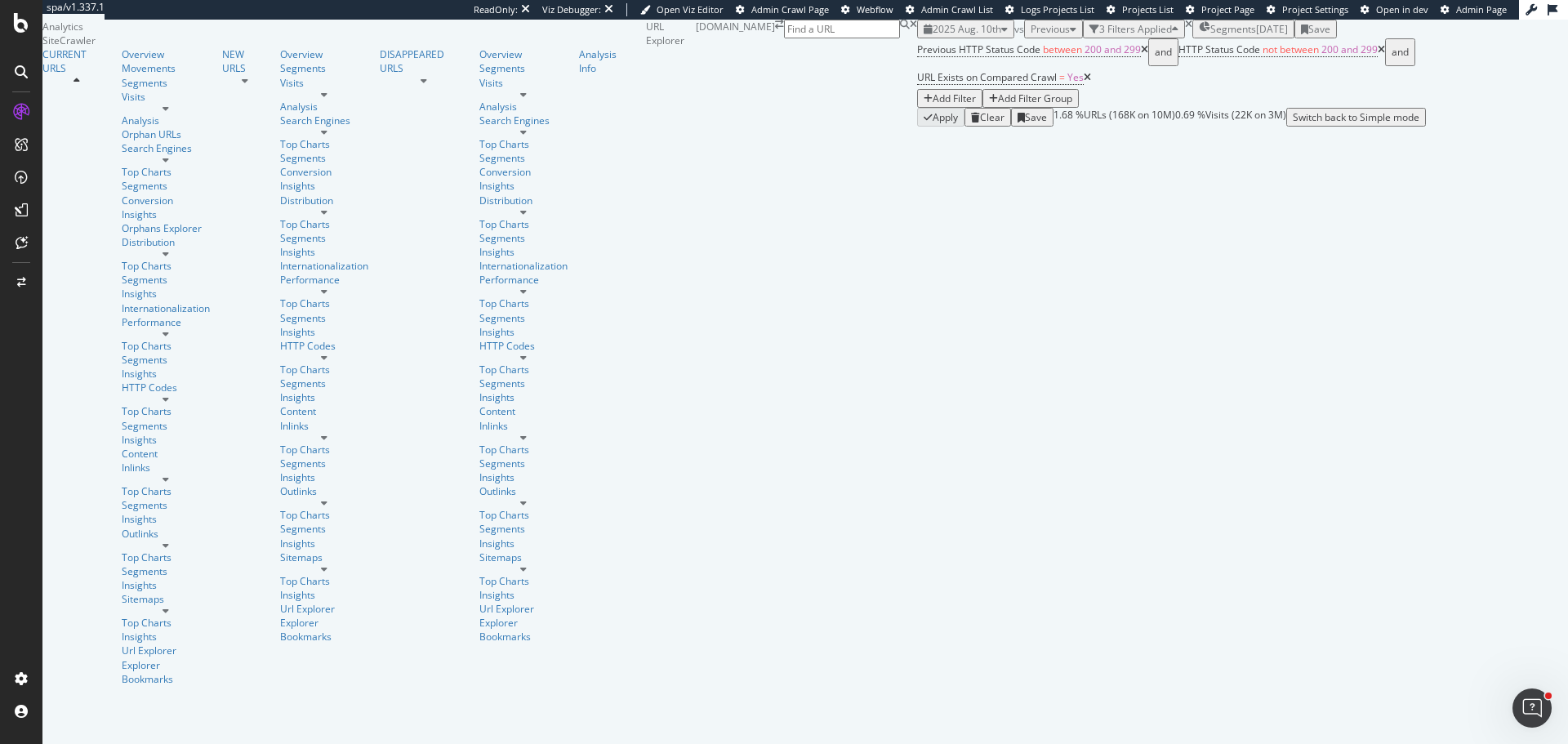
scroll to position [326, 0]
click at [122, 381] on div "HTTP Codes" at bounding box center [166, 387] width 89 height 14
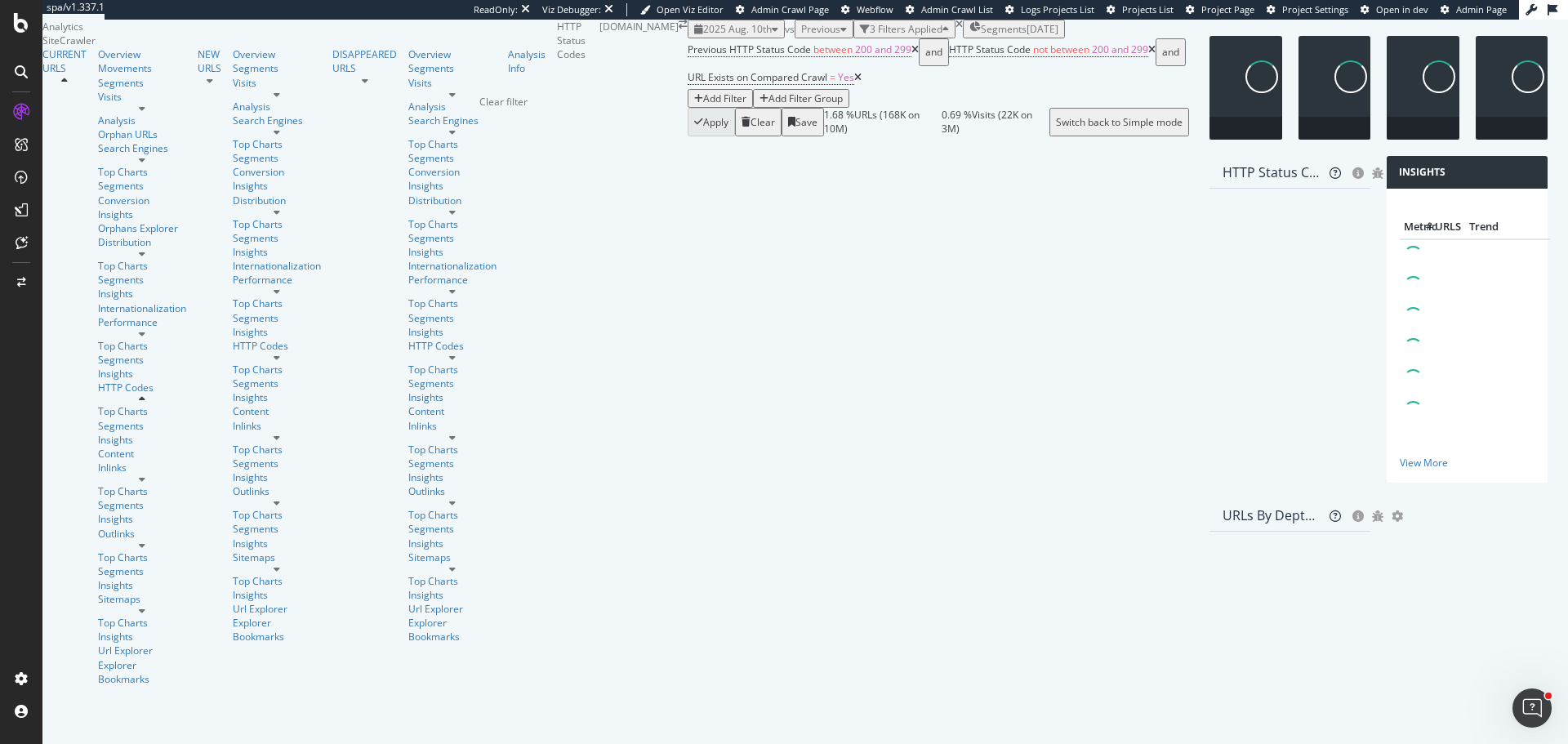
click at [955, 30] on icon "times" at bounding box center [959, 24] width 7 height 10
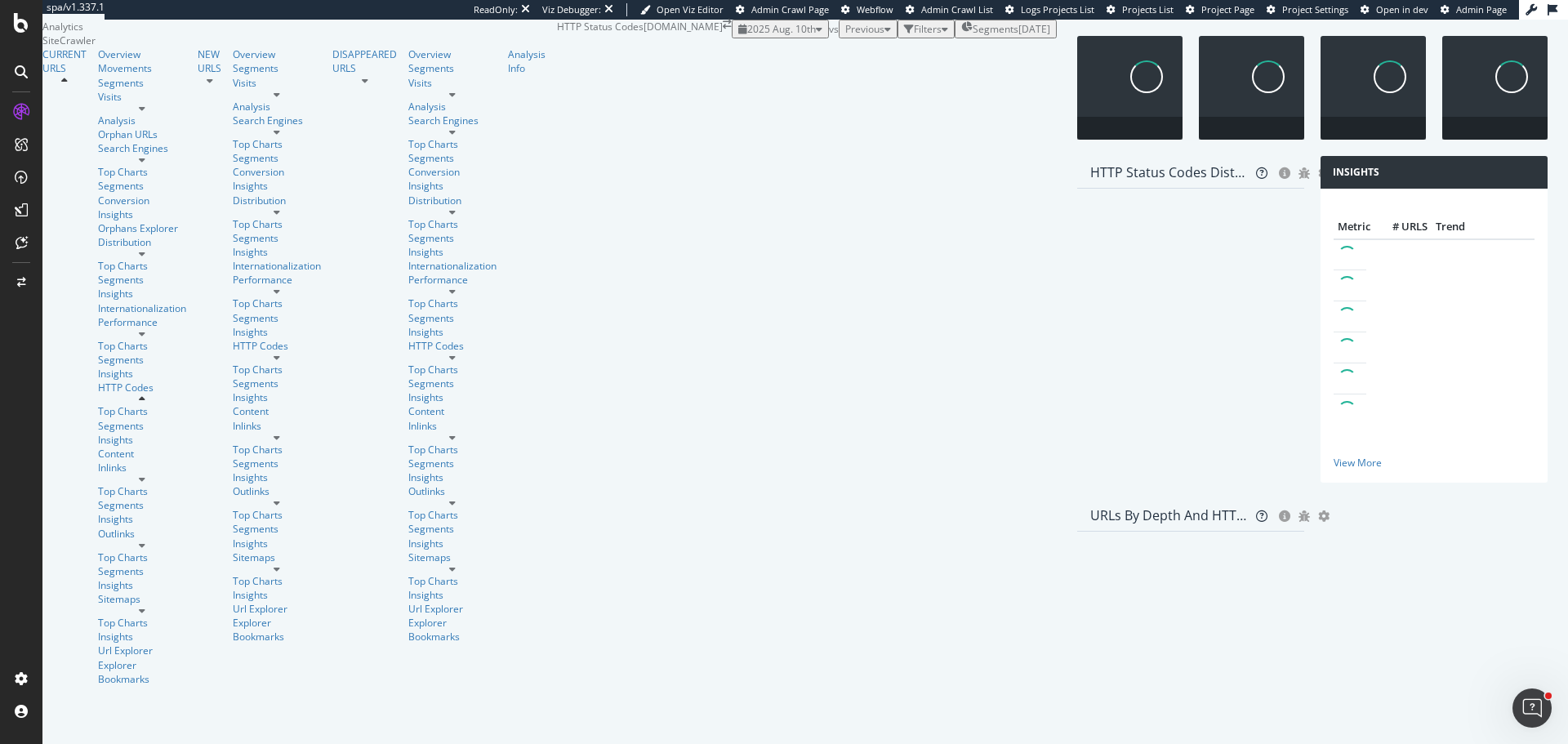
click at [815, 34] on icon "button" at bounding box center [818, 29] width 6 height 10
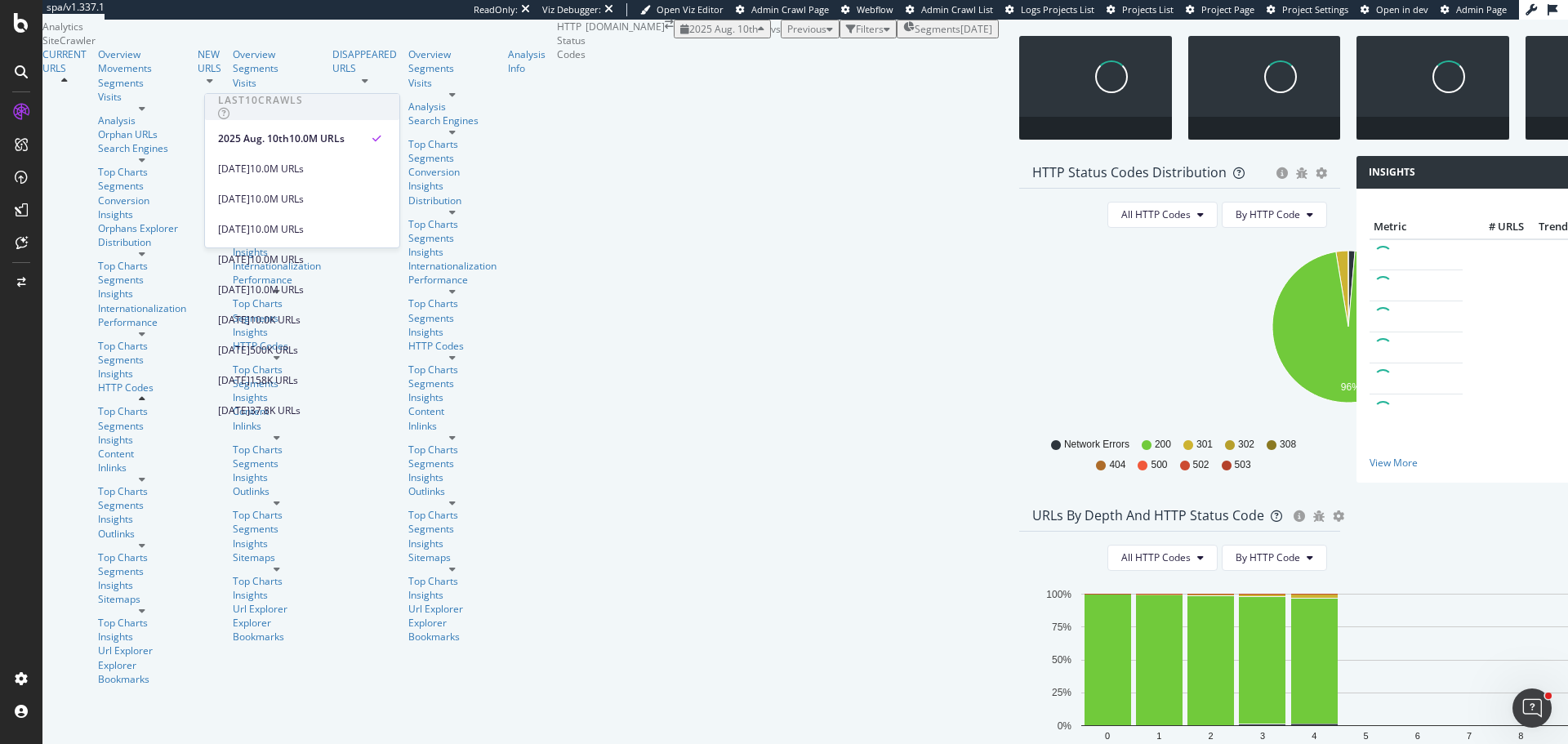
click at [827, 39] on div "2025 Aug. 10th vs Previous Filters Segments 2025-05-09" at bounding box center [837, 29] width 325 height 18
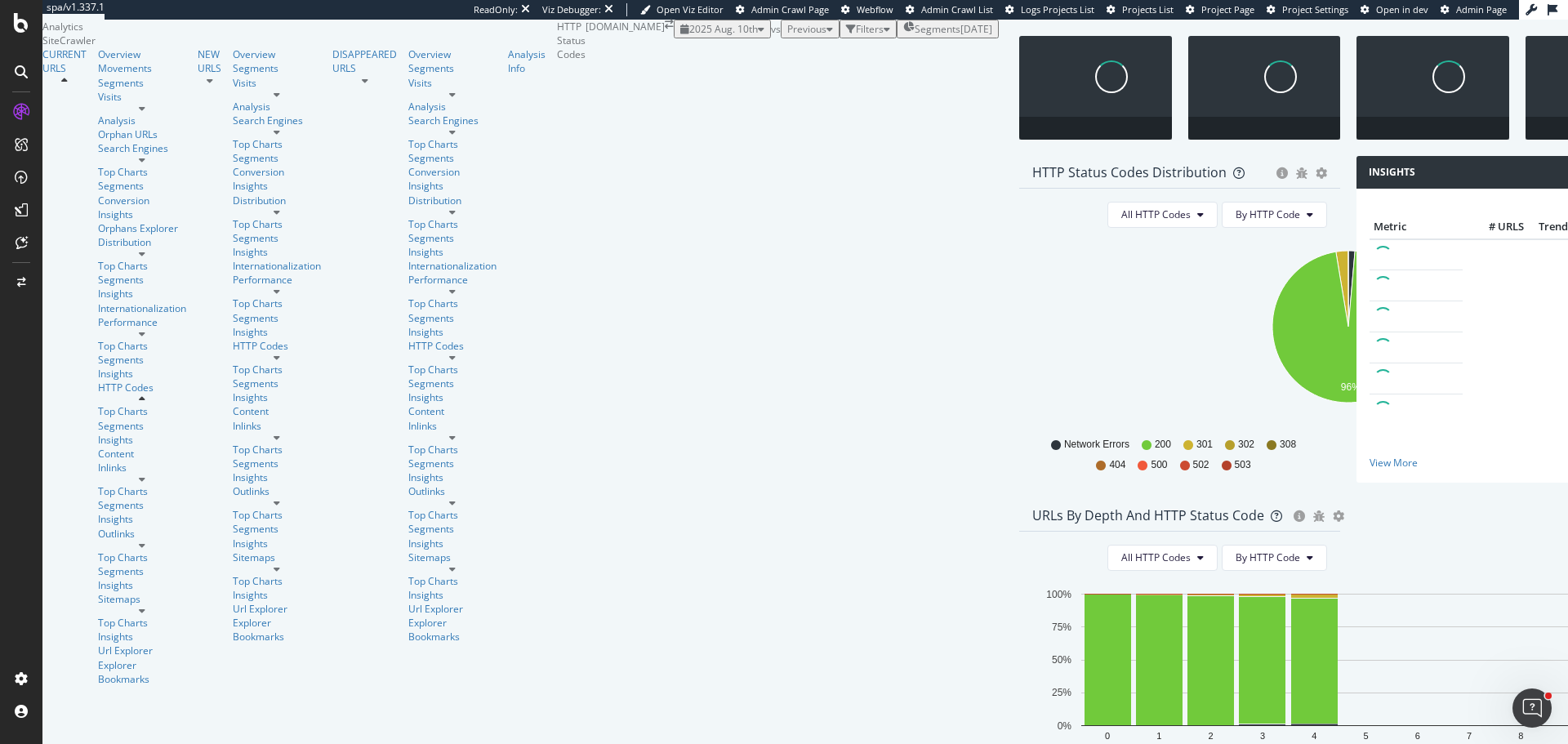
click at [827, 34] on icon "button" at bounding box center [829, 29] width 6 height 10
click at [704, 39] on div "2025 Aug. 10th vs Previous Filters Segments 2025-05-09" at bounding box center [837, 29] width 325 height 18
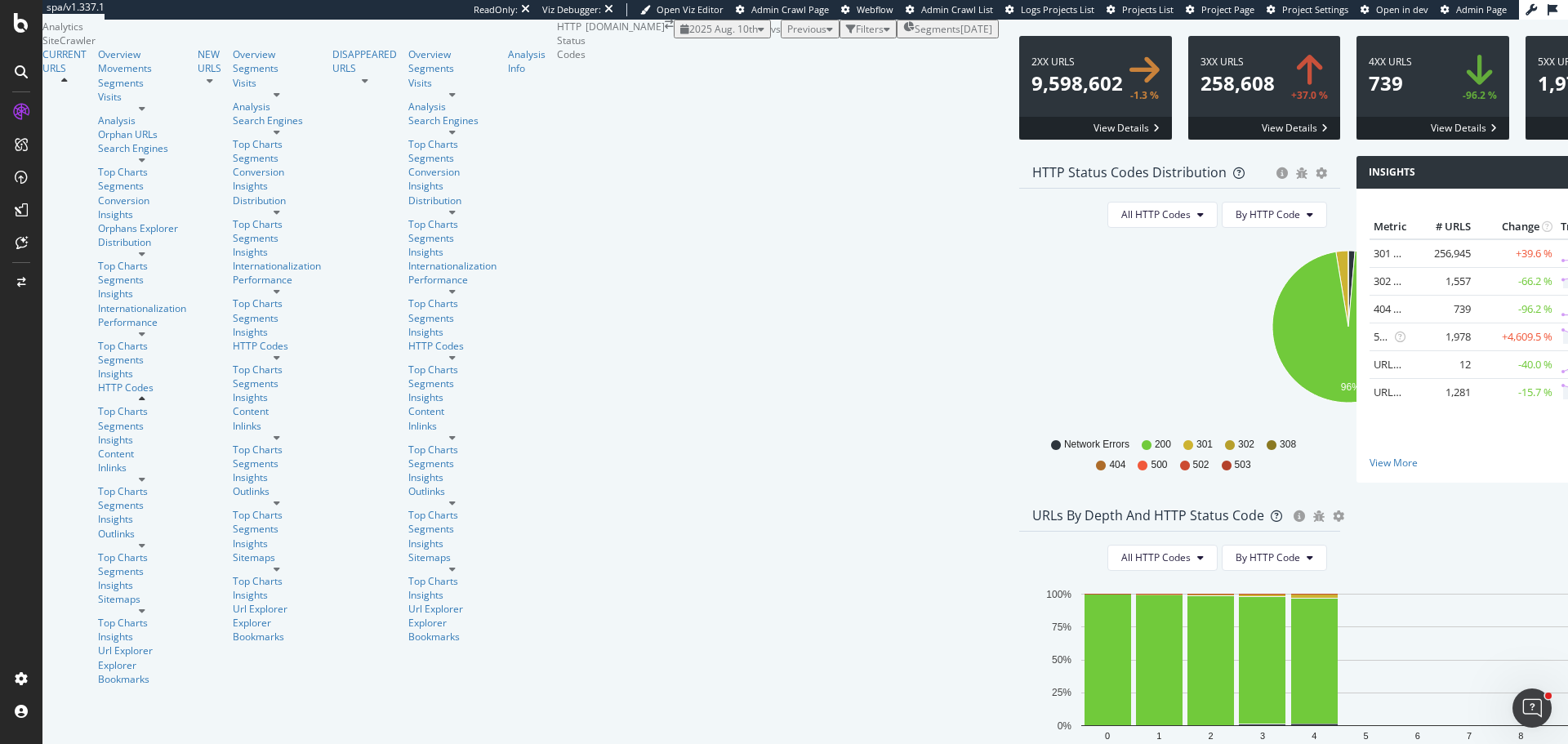
click at [1188, 140] on span at bounding box center [1264, 88] width 153 height 104
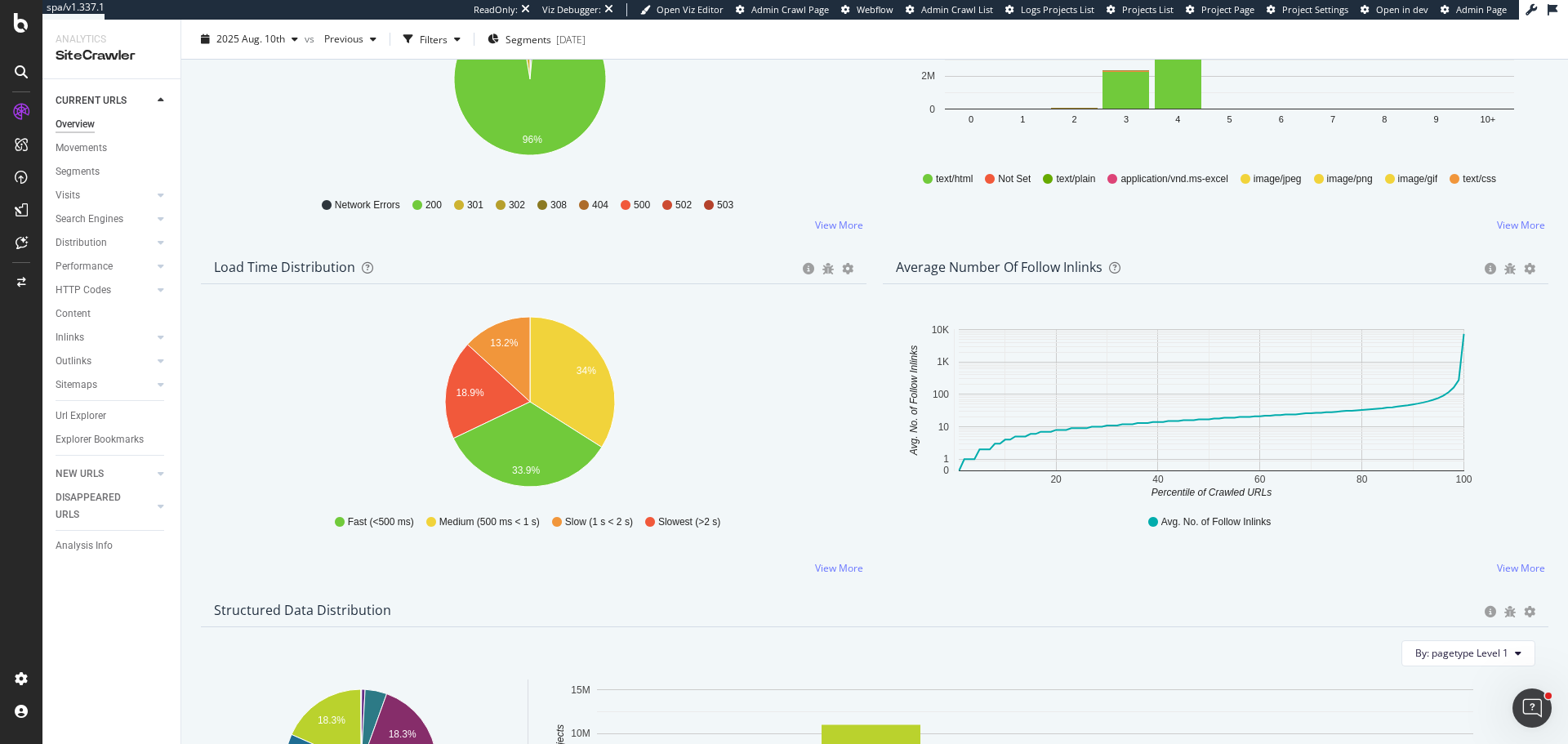
scroll to position [1551, 0]
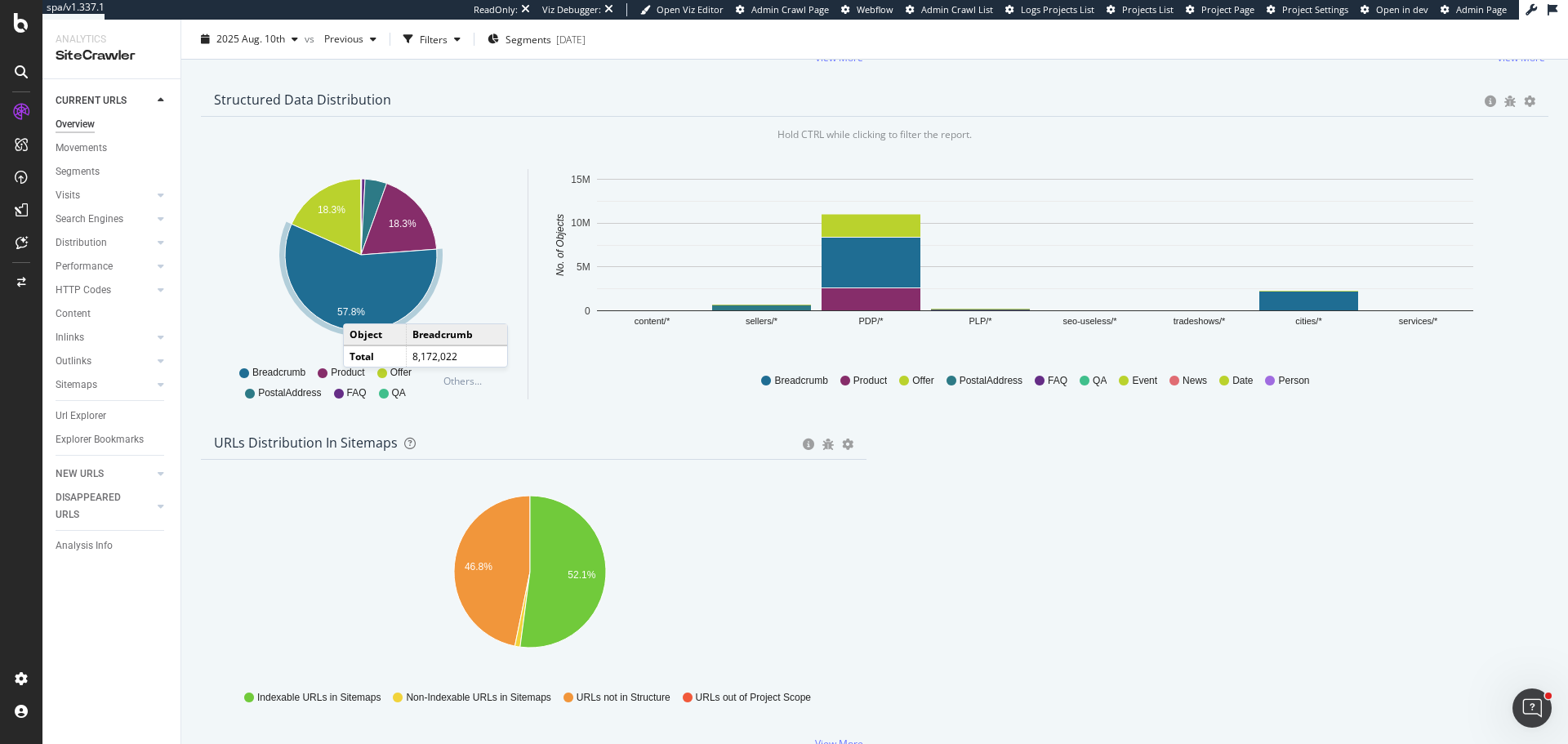
click at [360, 312] on text "57.8%" at bounding box center [351, 311] width 28 height 11
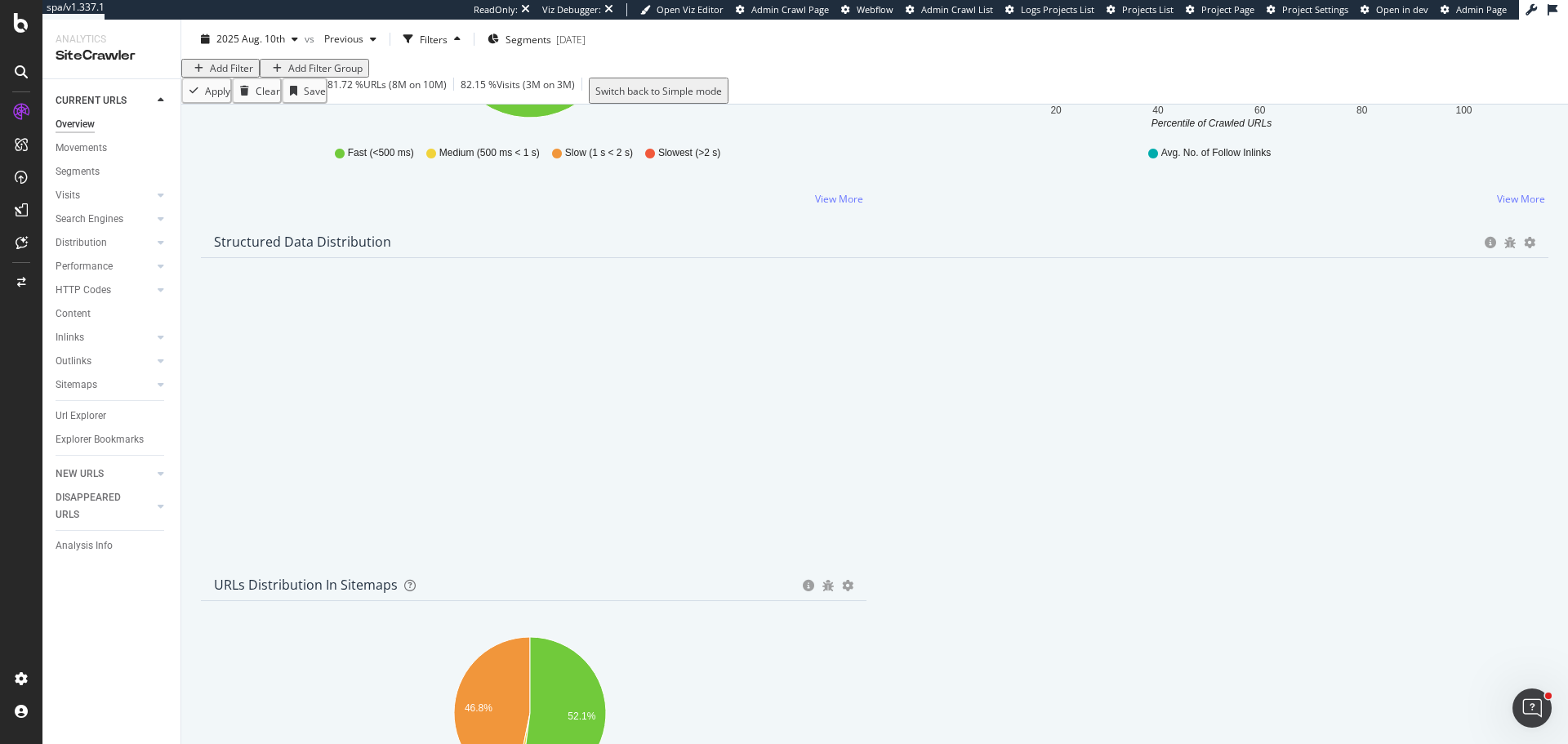
scroll to position [1473, 0]
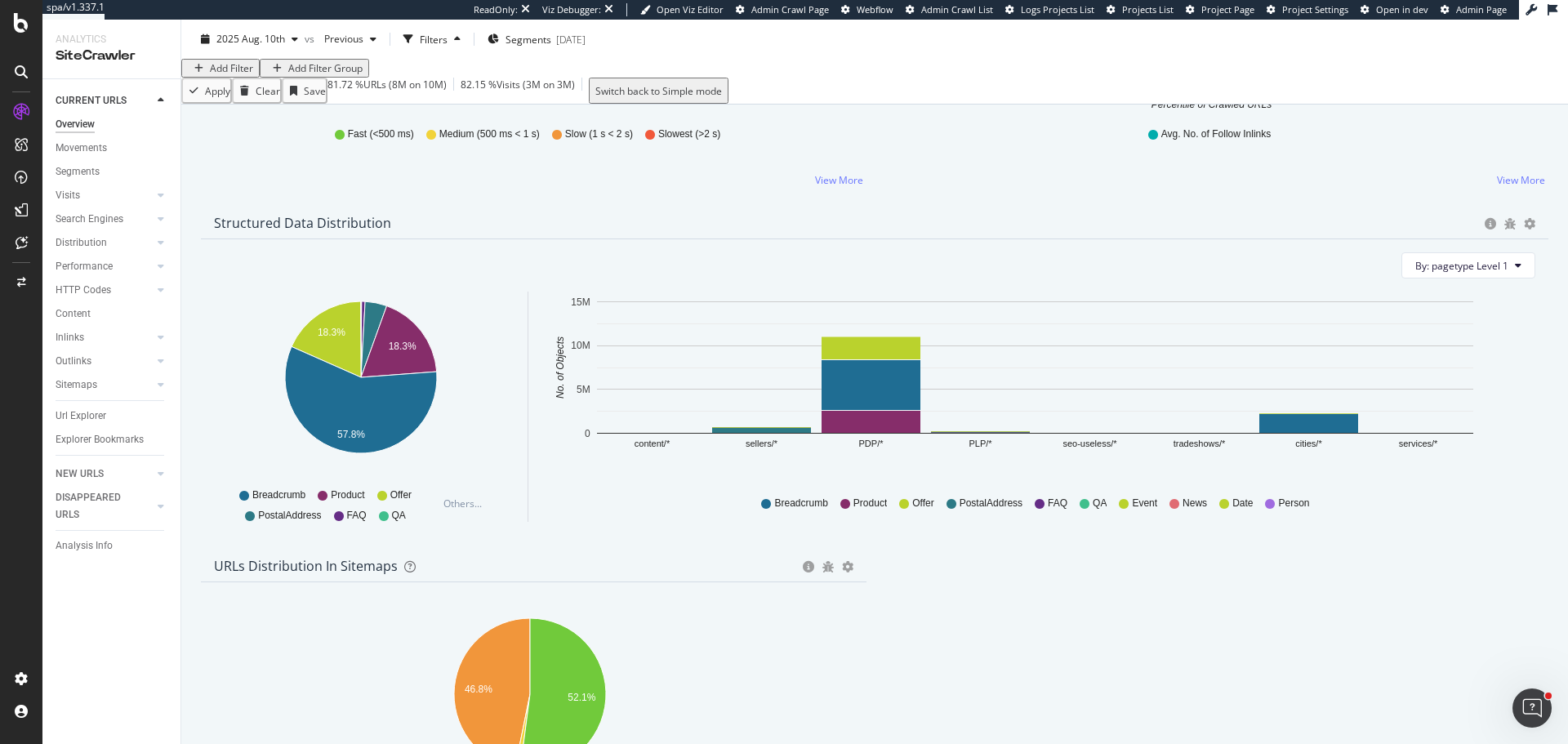
click at [88, 128] on div "Overview" at bounding box center [75, 124] width 39 height 18
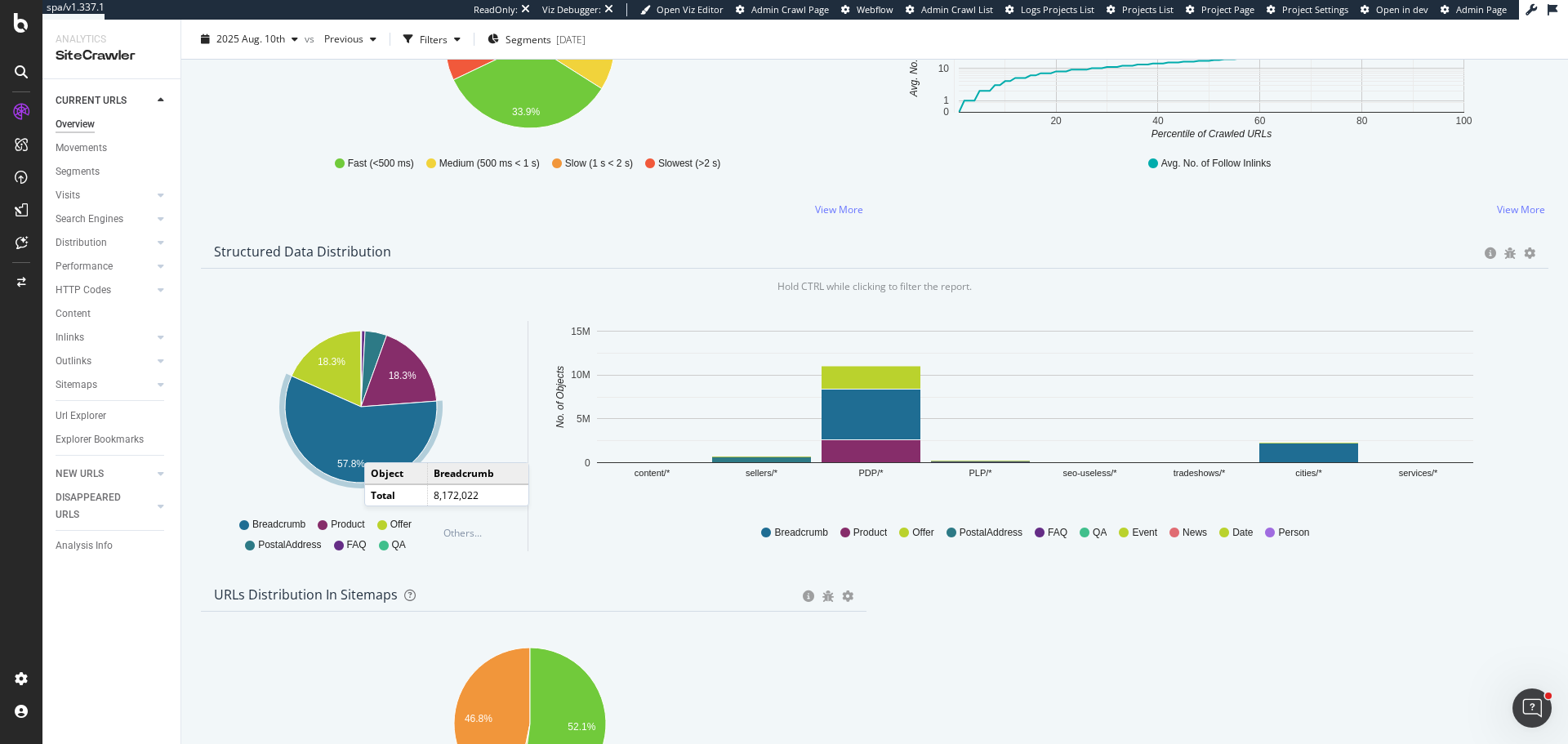
click at [375, 444] on icon "A chart." at bounding box center [361, 429] width 152 height 107
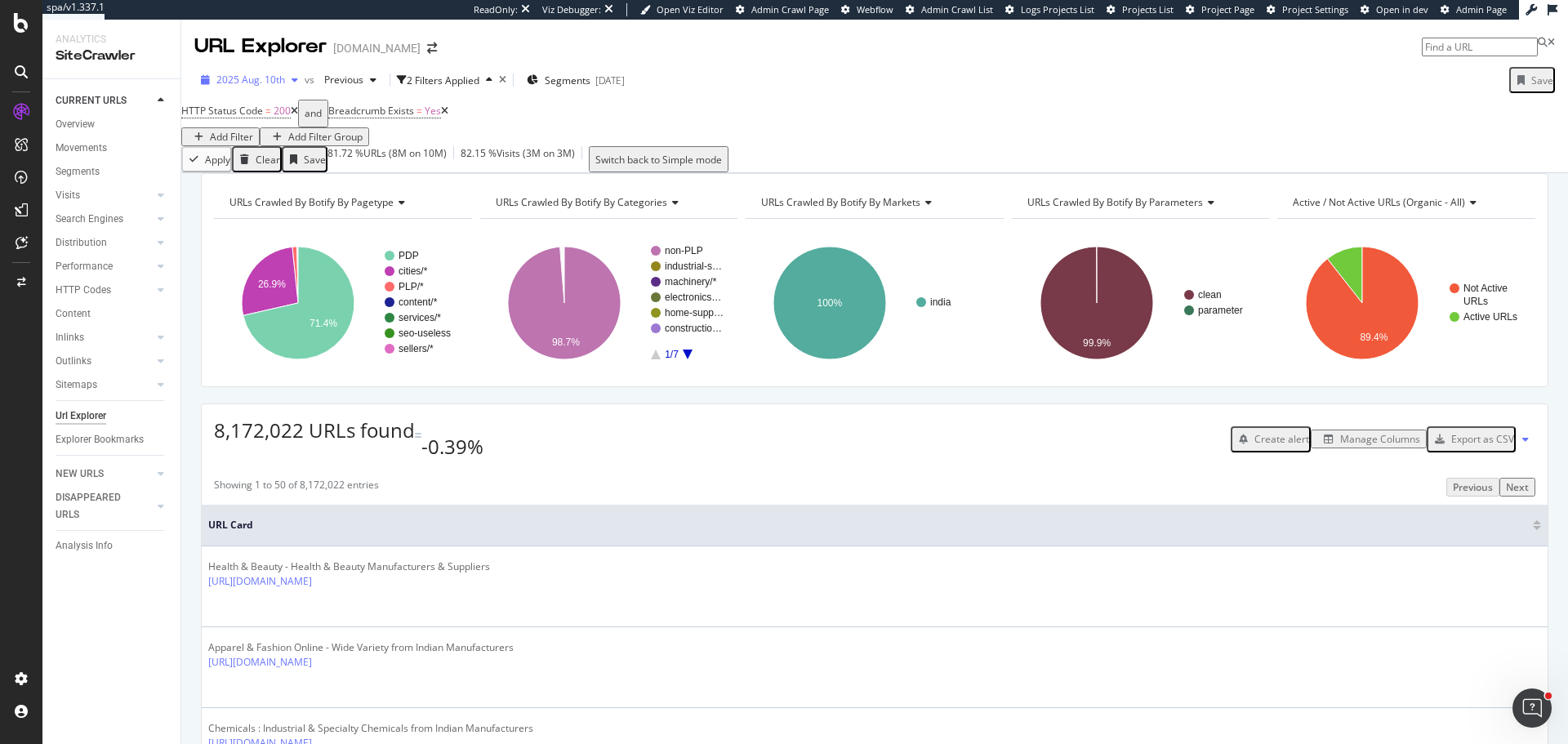
click at [257, 85] on span "2025 Aug. 10th" at bounding box center [251, 79] width 68 height 14
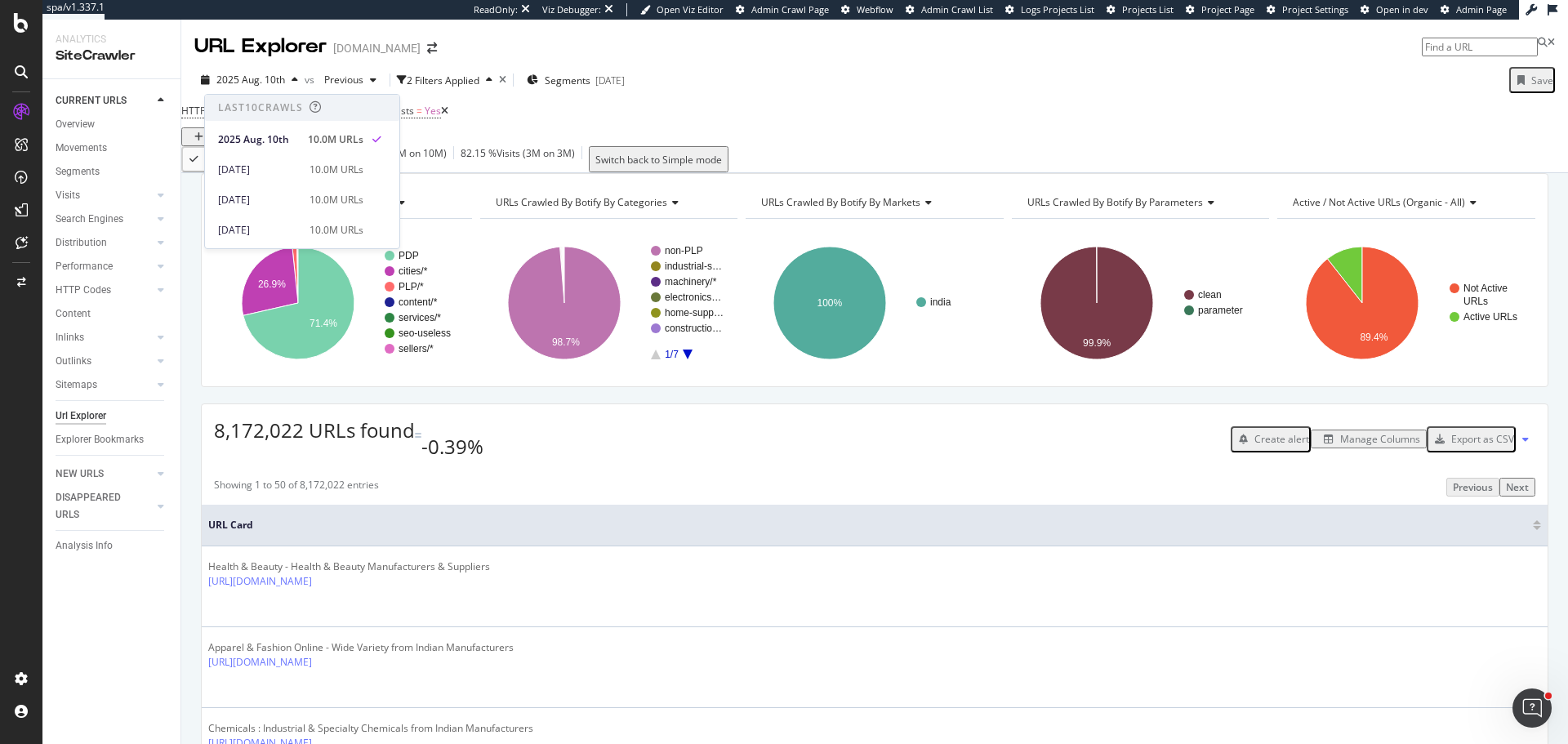
click at [1061, 134] on div "HTTP Status Code = 200 and Breadcrumb Exists = Yes Add Filter Add Filter Group" at bounding box center [875, 123] width 1387 height 46
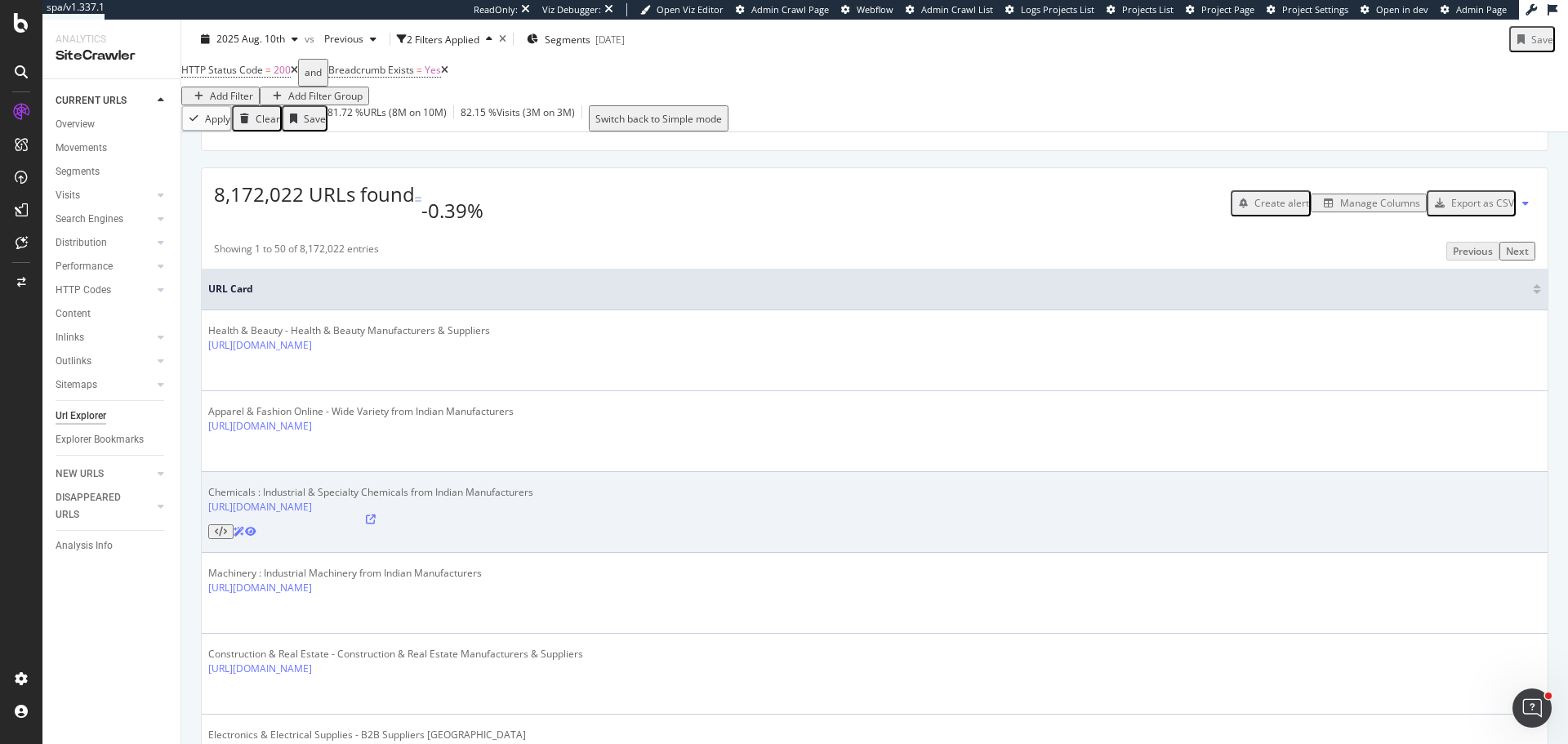
scroll to position [245, 0]
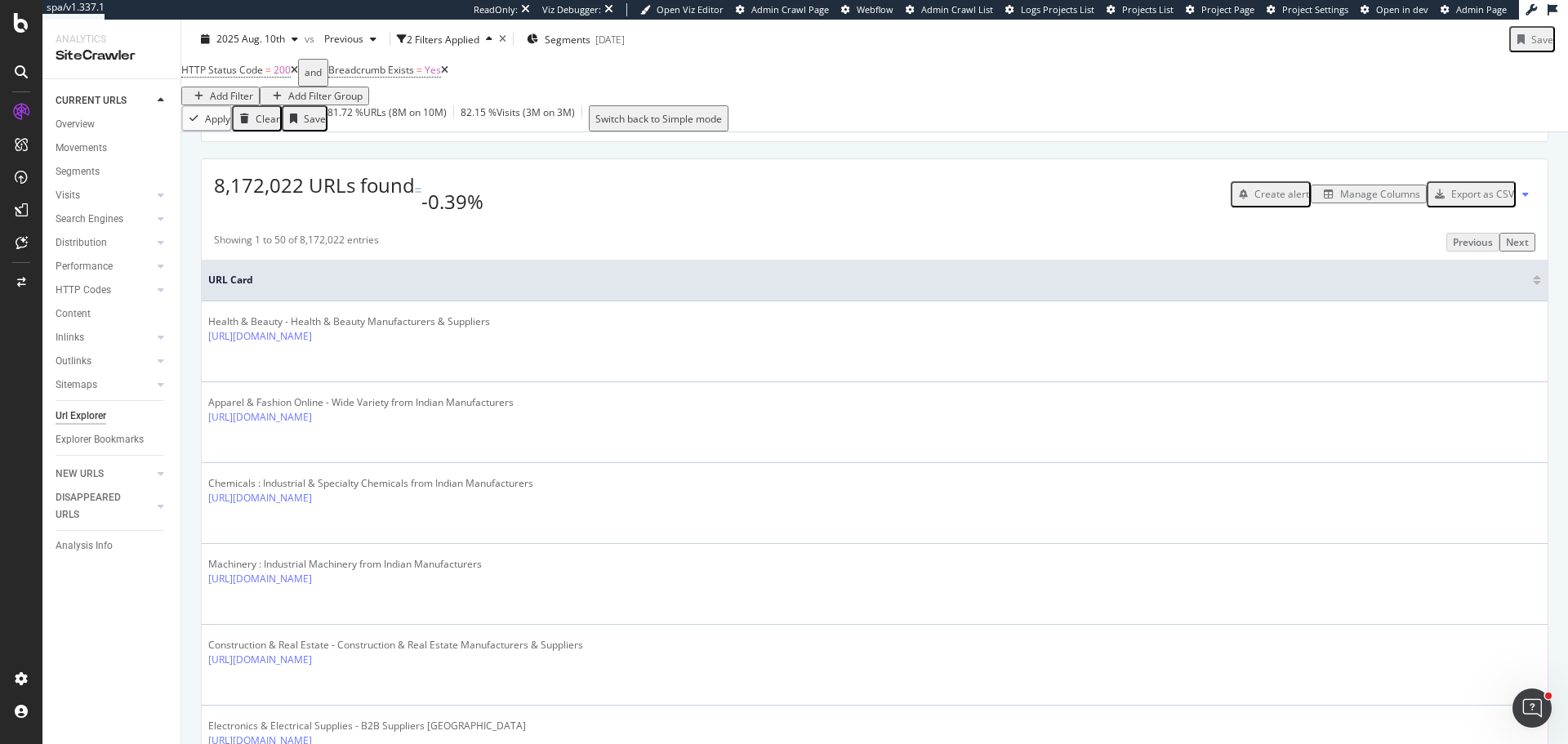
click at [1362, 201] on div "Manage Columns" at bounding box center [1379, 193] width 80 height 14
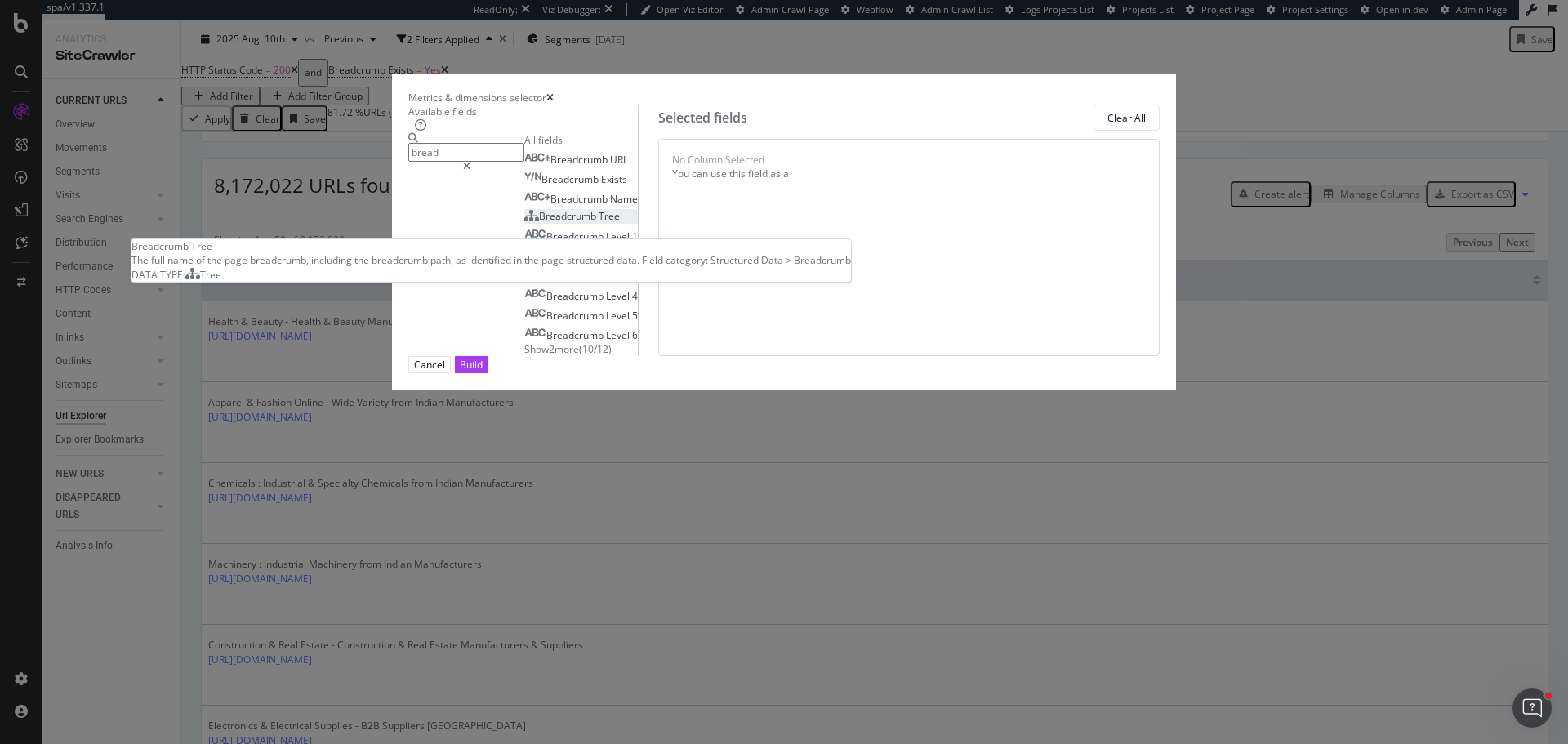
type input "bread"
click at [598, 223] on span "Tree" at bounding box center [608, 215] width 21 height 14
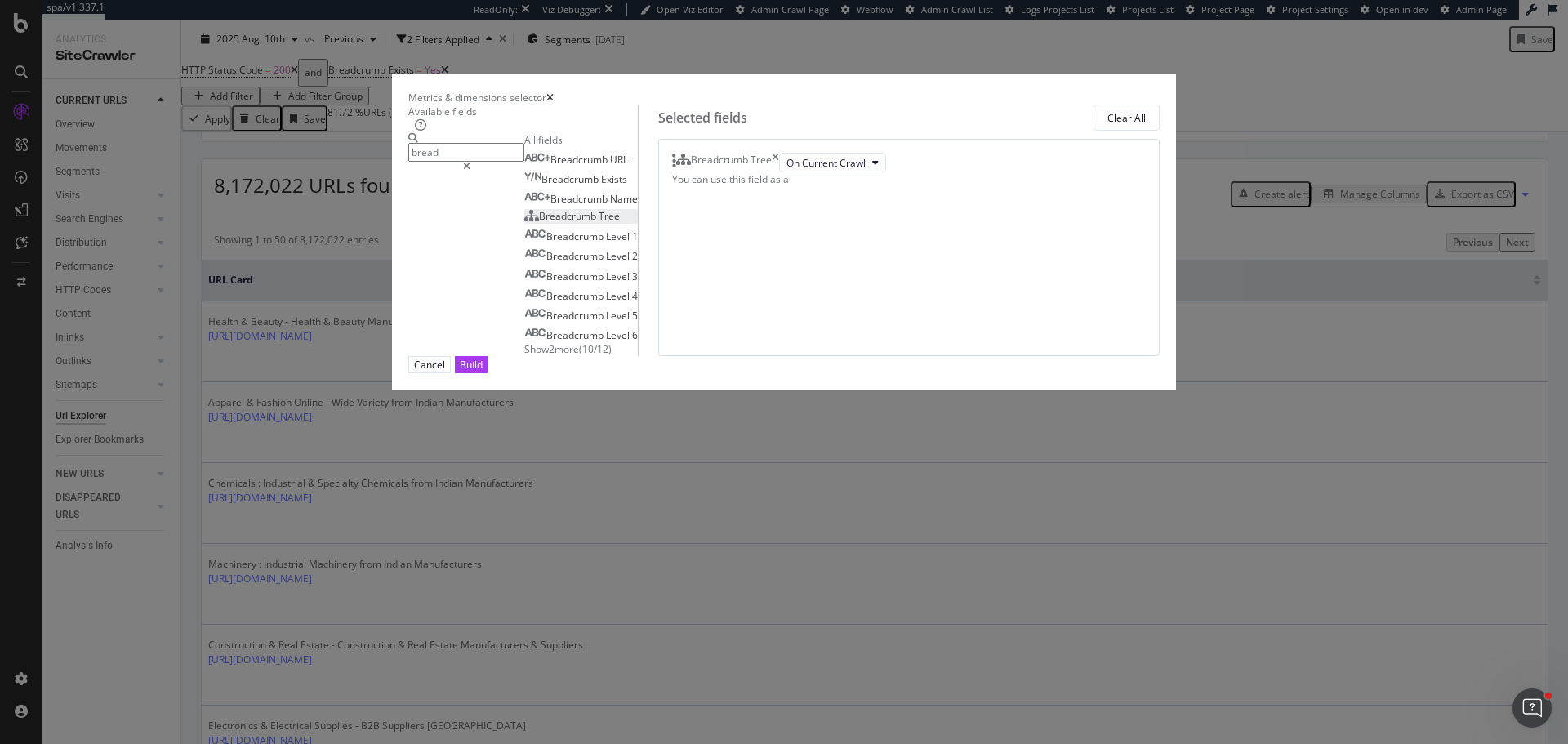
click at [483, 372] on div "Build" at bounding box center [471, 364] width 23 height 14
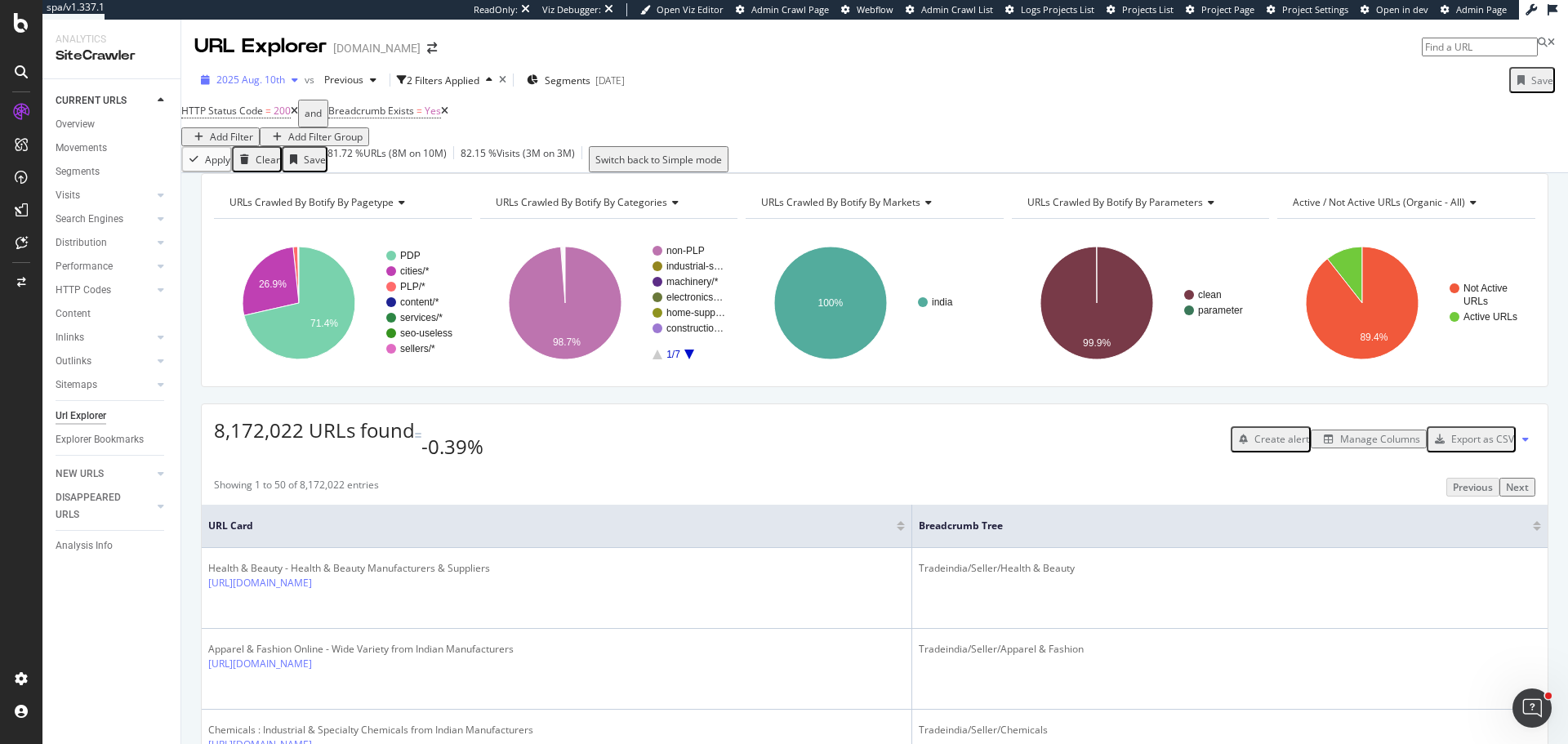
click at [257, 77] on span "2025 Aug. 10th" at bounding box center [251, 79] width 68 height 14
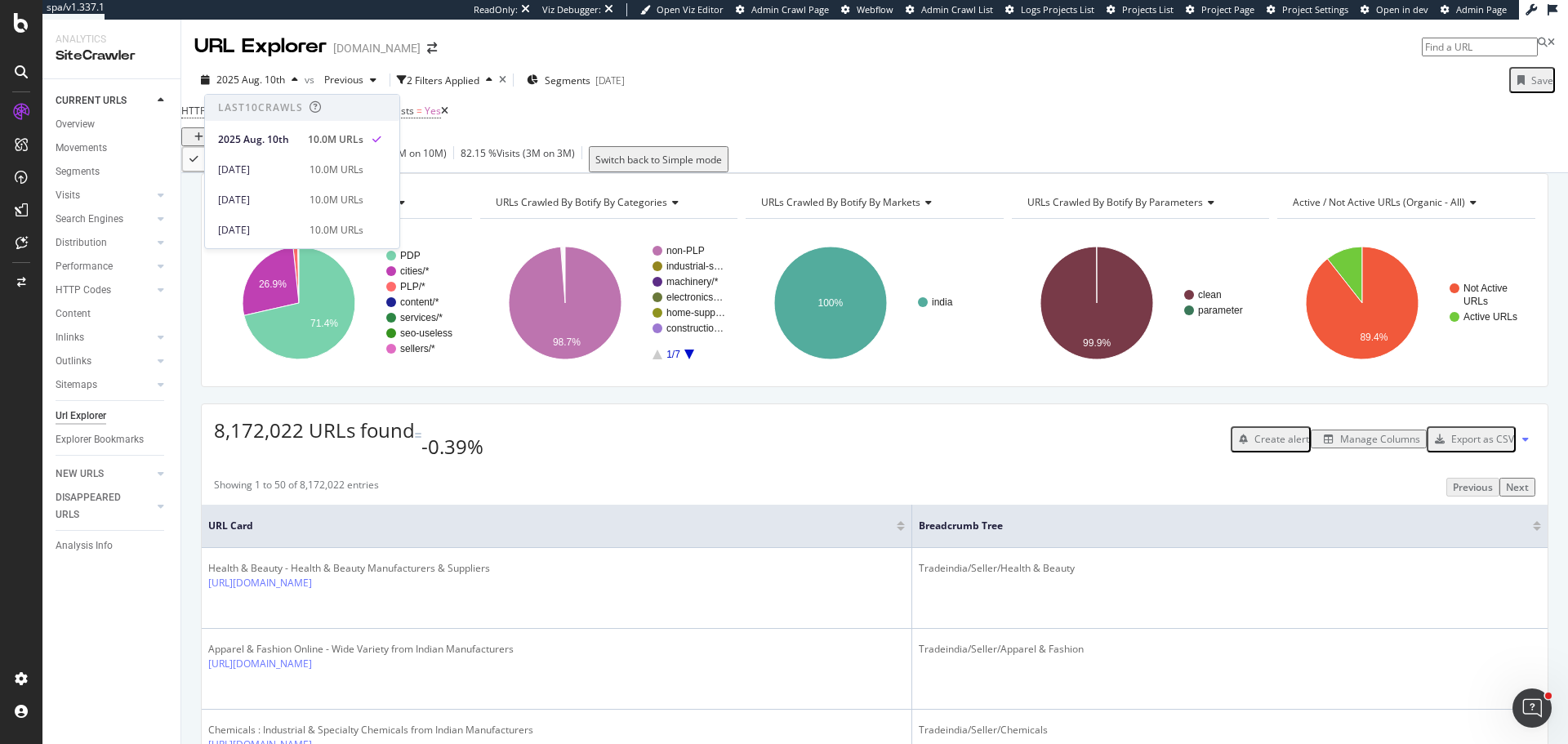
click at [964, 121] on div "HTTP Status Code = 200 and Breadcrumb Exists = Yes Add Filter Add Filter Group" at bounding box center [875, 123] width 1387 height 46
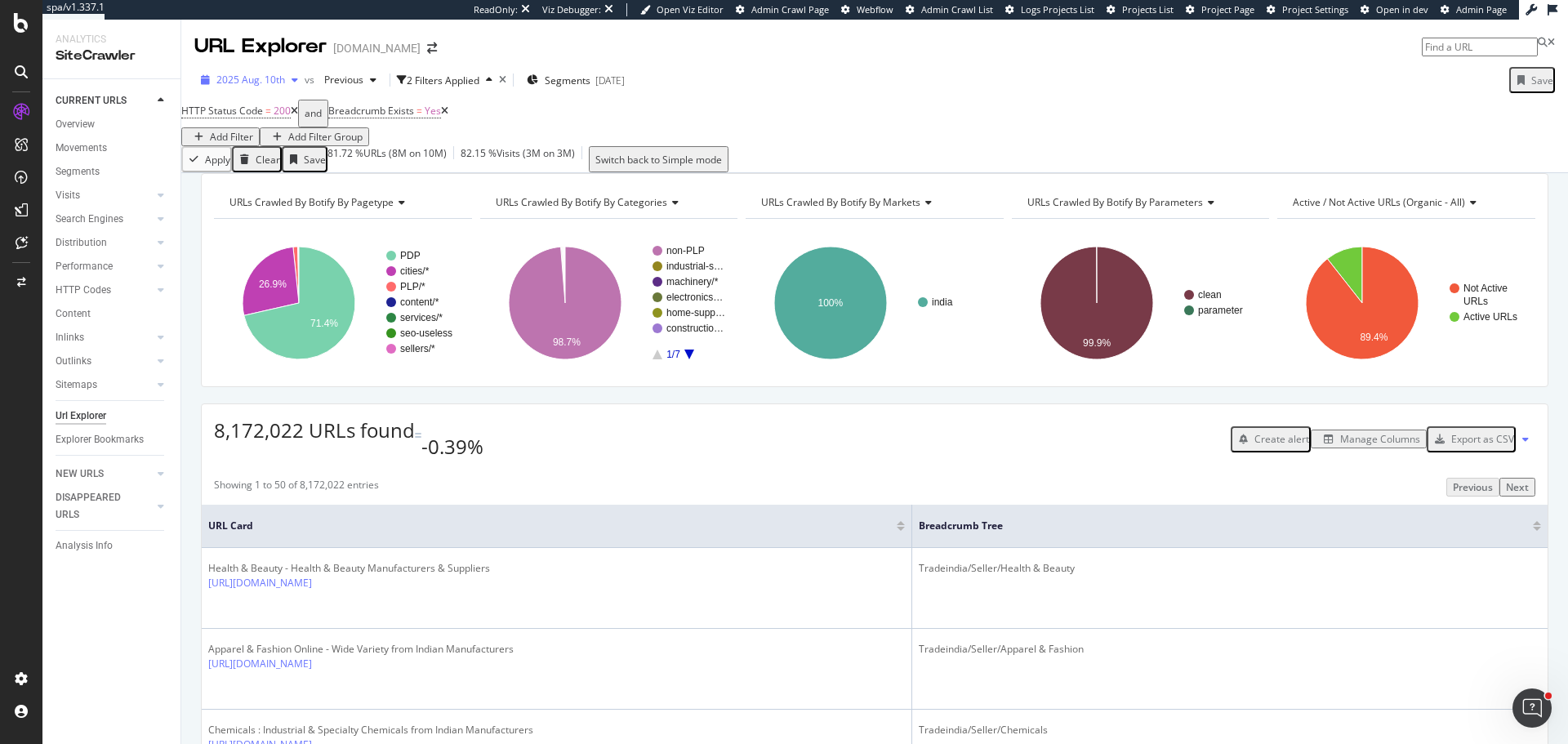
click at [263, 80] on span "2025 Aug. 10th" at bounding box center [251, 79] width 68 height 14
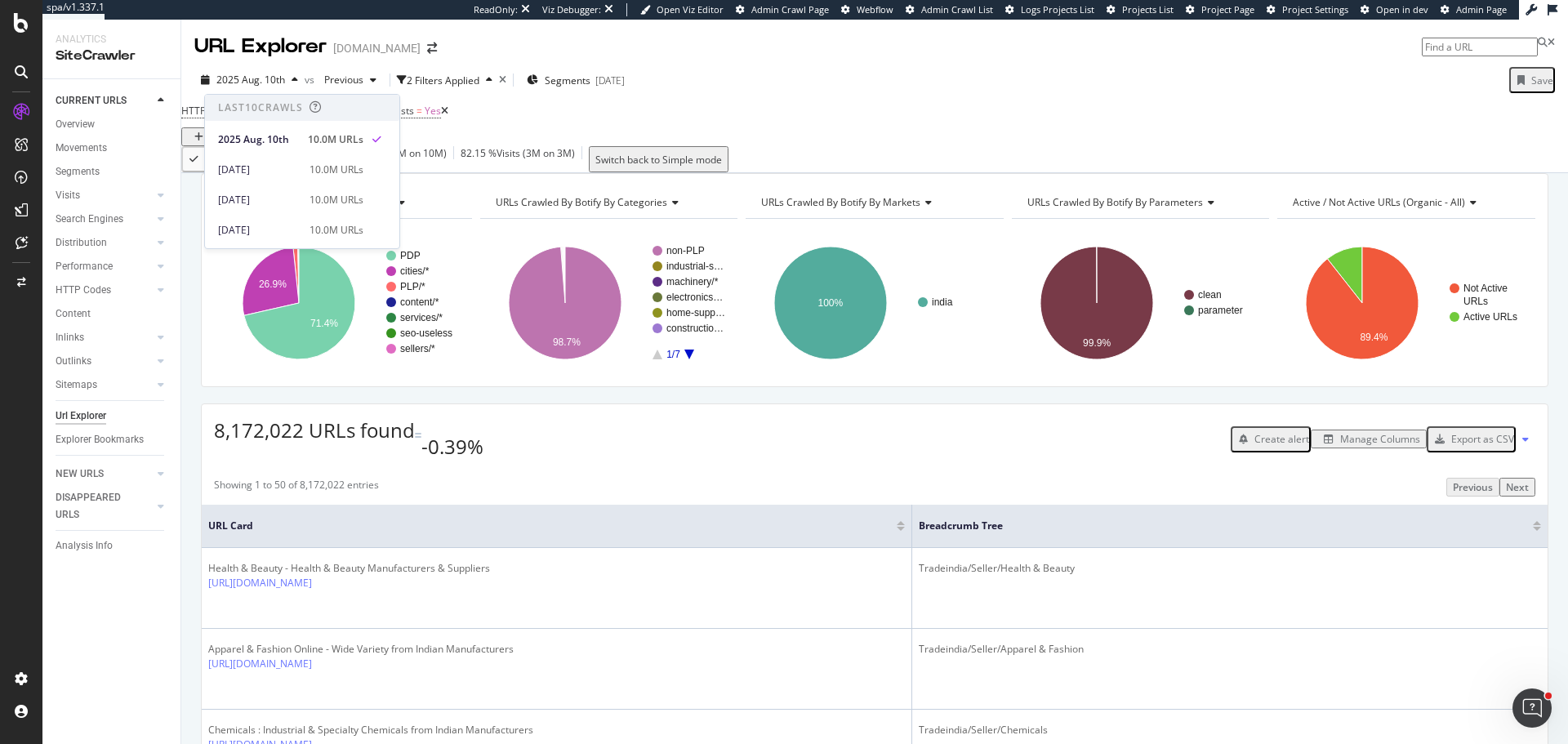
click at [989, 109] on div "HTTP Status Code = 200 and Breadcrumb Exists = Yes Add Filter Add Filter Group" at bounding box center [875, 123] width 1387 height 46
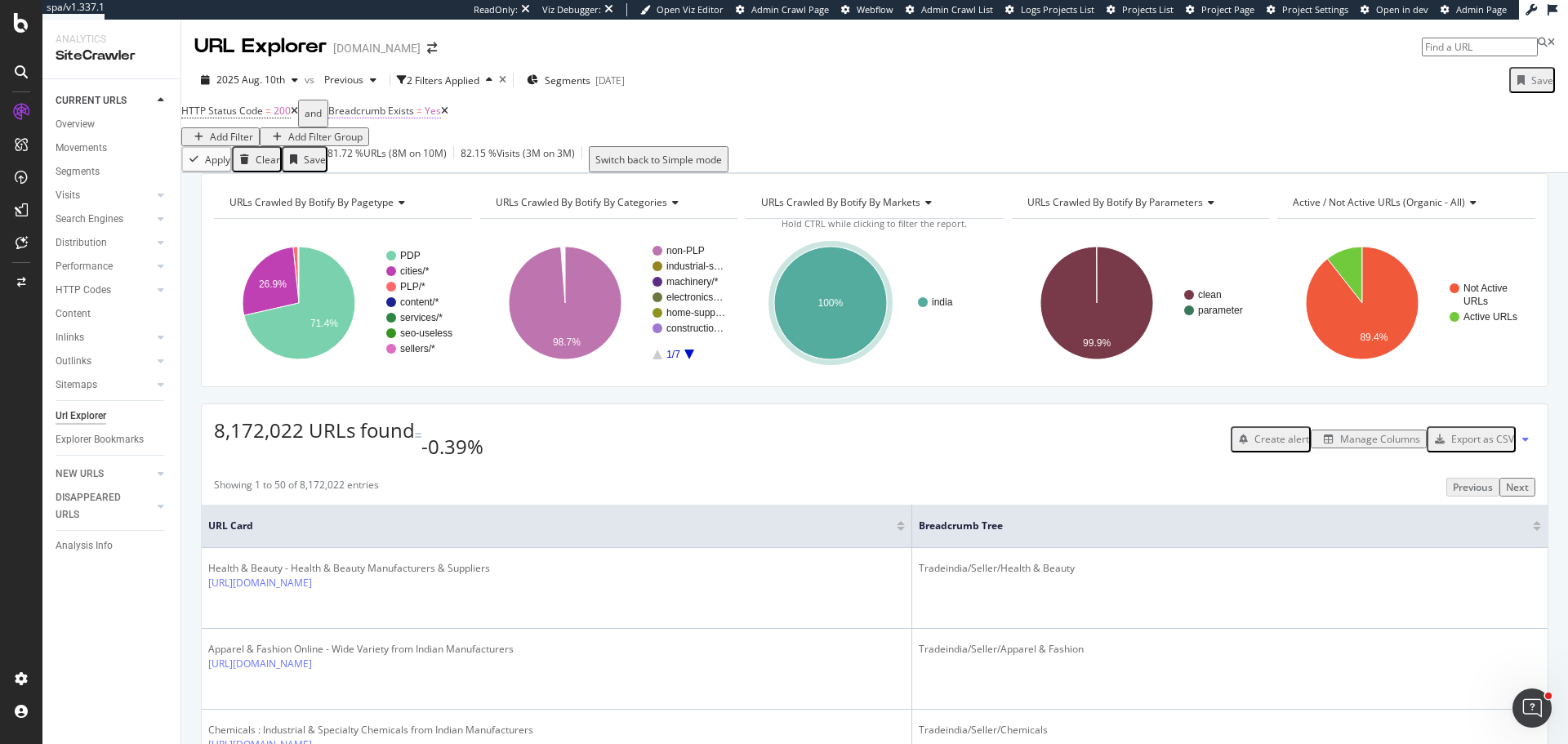
click at [414, 117] on span "Breadcrumb Exists" at bounding box center [371, 110] width 86 height 14
click at [376, 169] on icon at bounding box center [374, 164] width 11 height 10
click at [386, 211] on div "No" at bounding box center [402, 201] width 113 height 18
click at [629, 157] on div "Apply" at bounding box center [641, 150] width 25 height 14
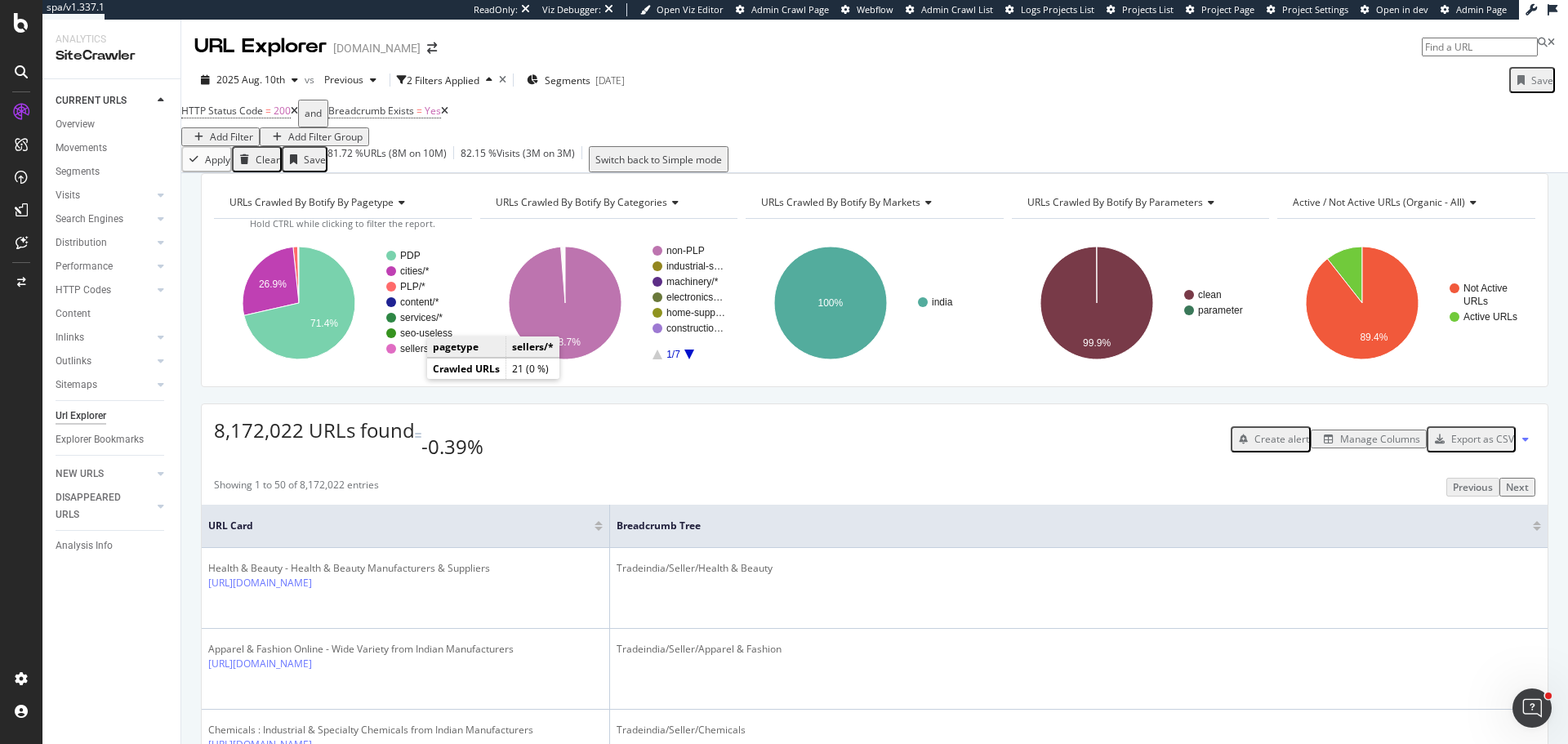
drag, startPoint x: 415, startPoint y: 372, endPoint x: 707, endPoint y: 500, distance: 318.8
click at [415, 355] on text "sellers/*" at bounding box center [418, 349] width 35 height 11
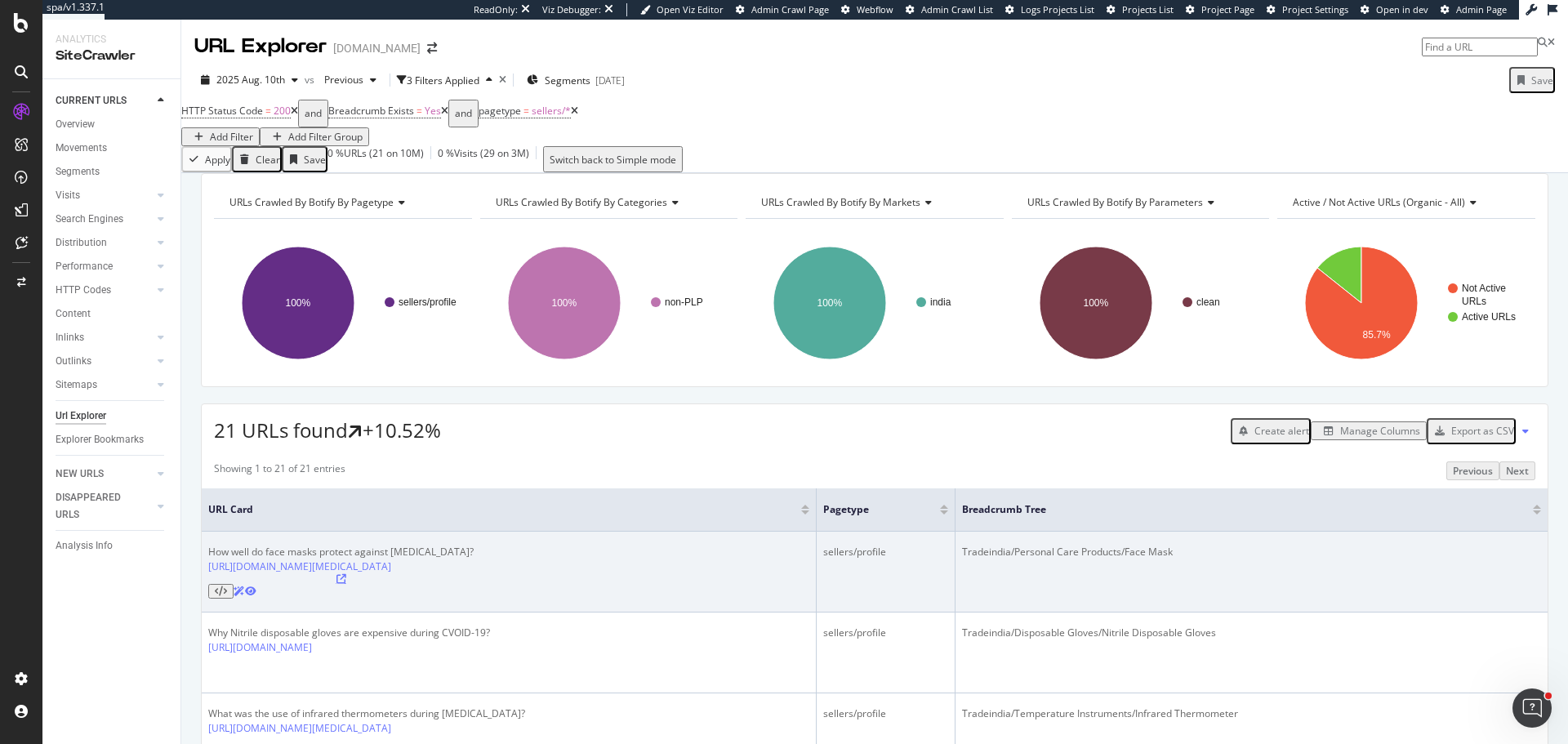
click at [346, 583] on icon at bounding box center [341, 579] width 10 height 10
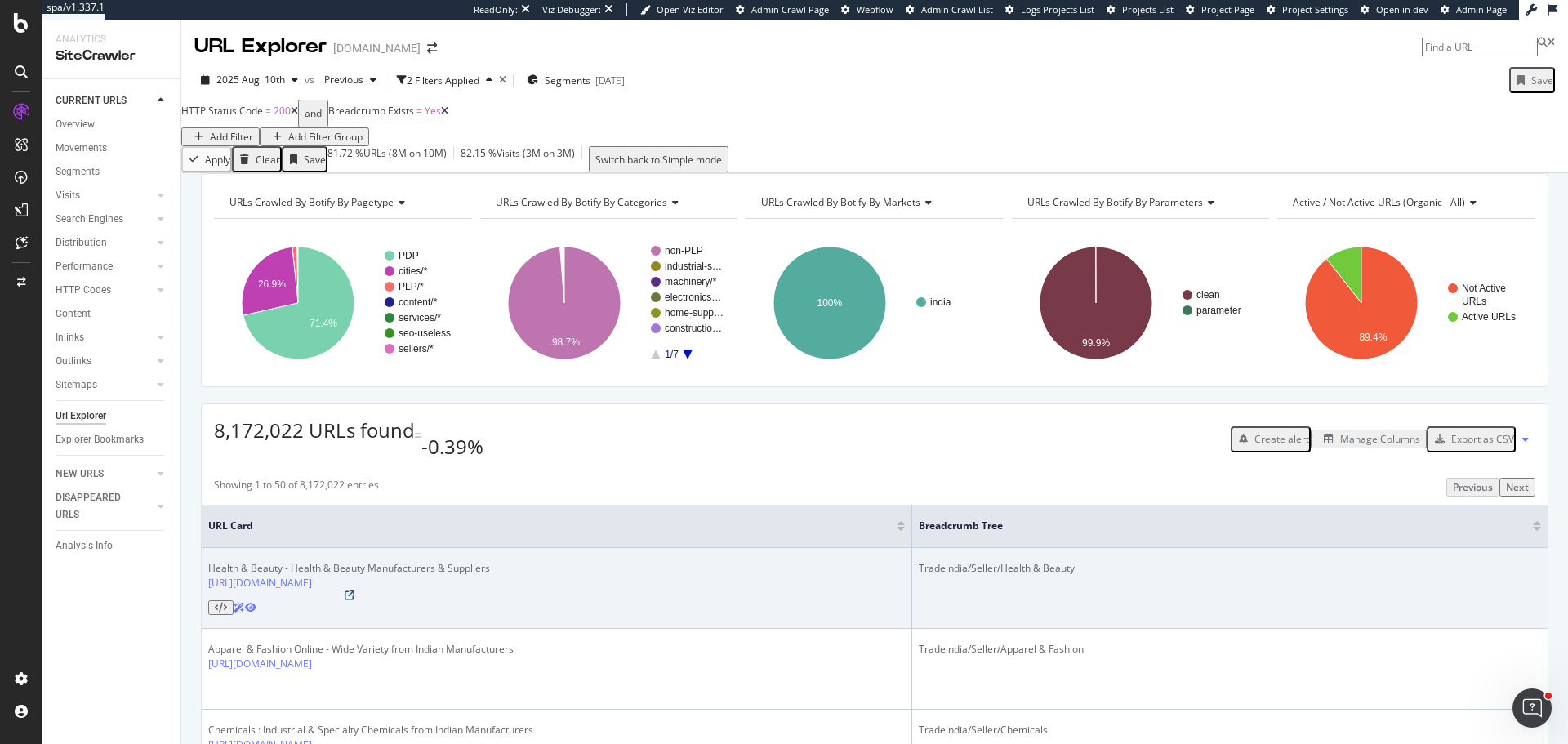
click at [354, 596] on icon at bounding box center [349, 595] width 10 height 10
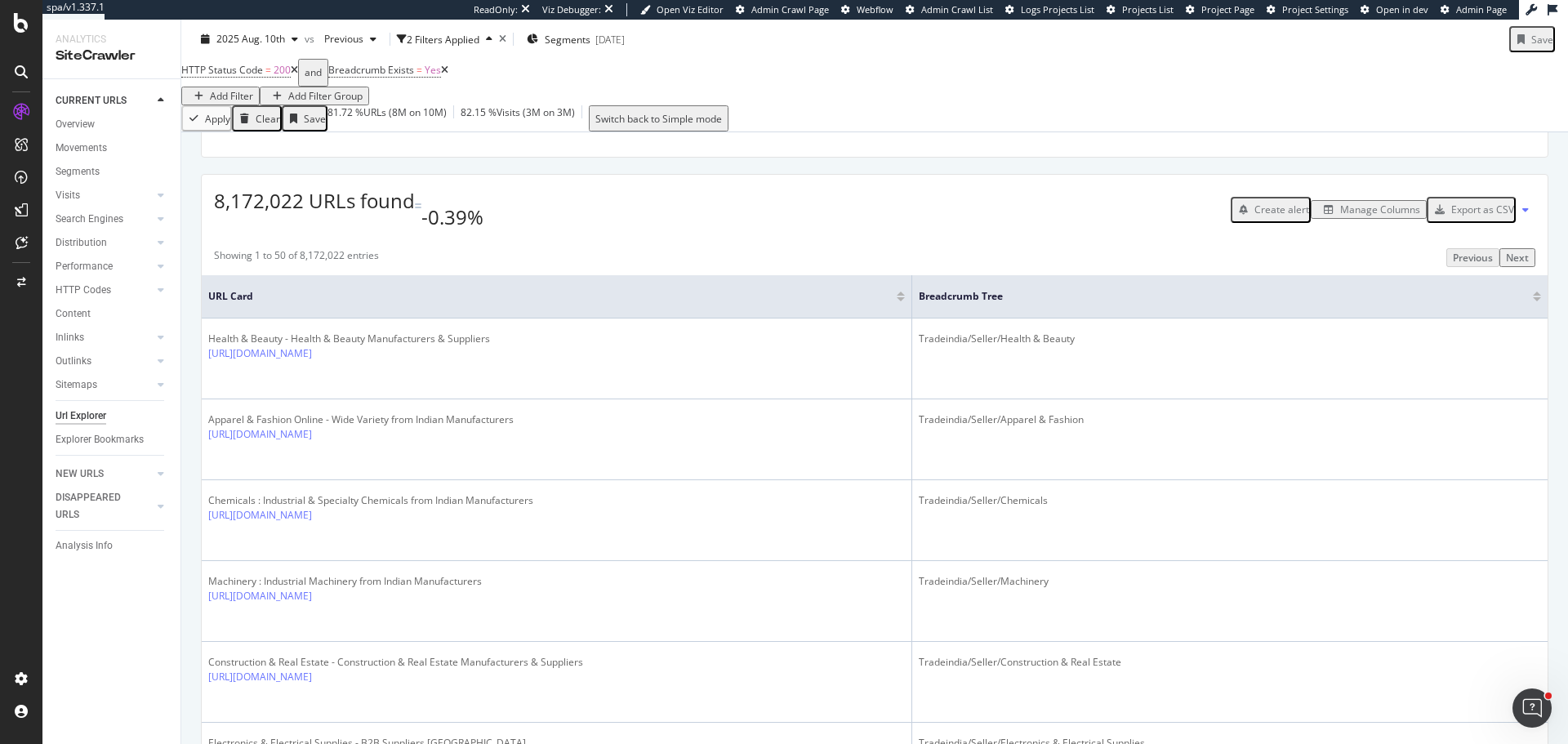
scroll to position [245, 0]
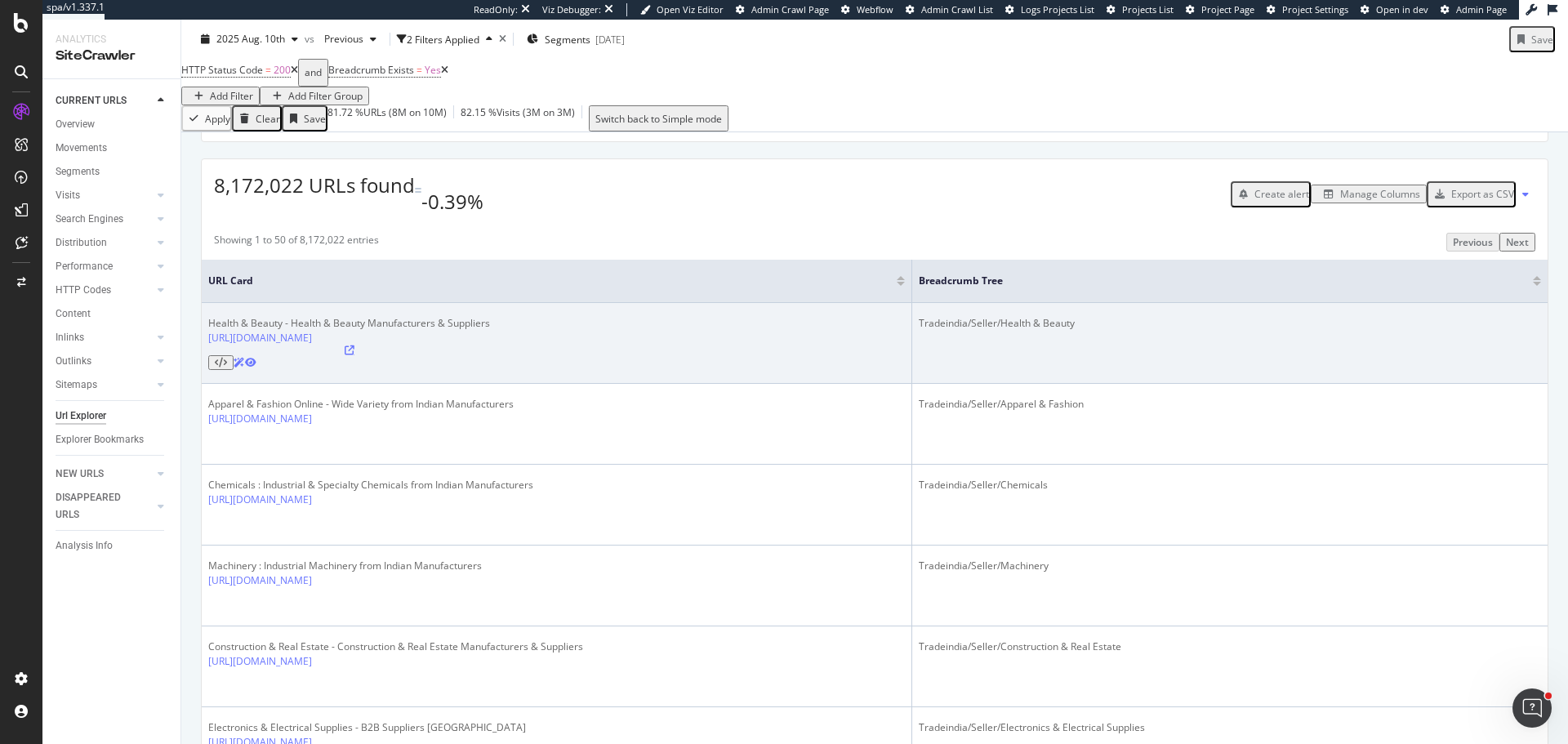
click at [354, 347] on icon at bounding box center [349, 350] width 10 height 10
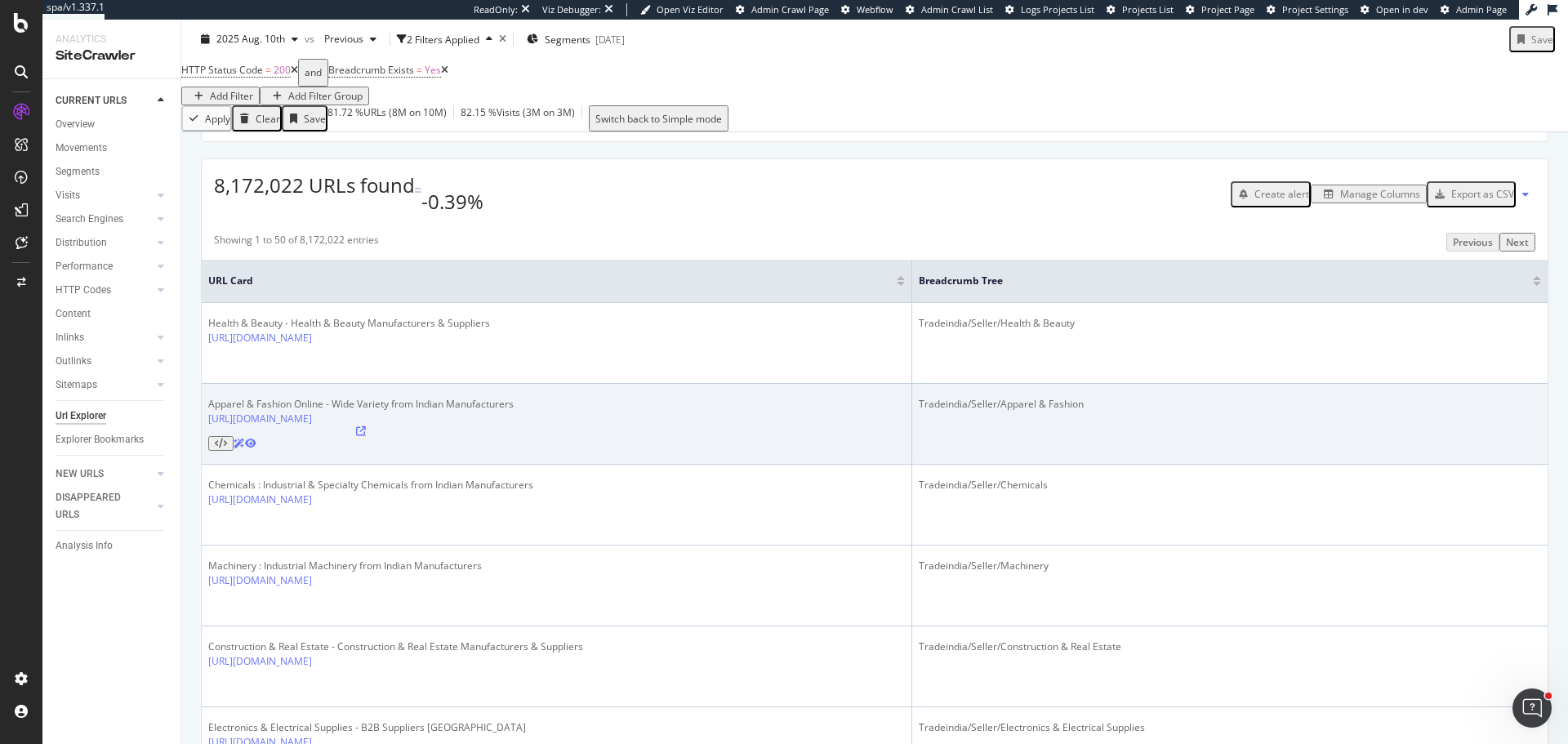
click at [366, 426] on icon at bounding box center [361, 431] width 10 height 10
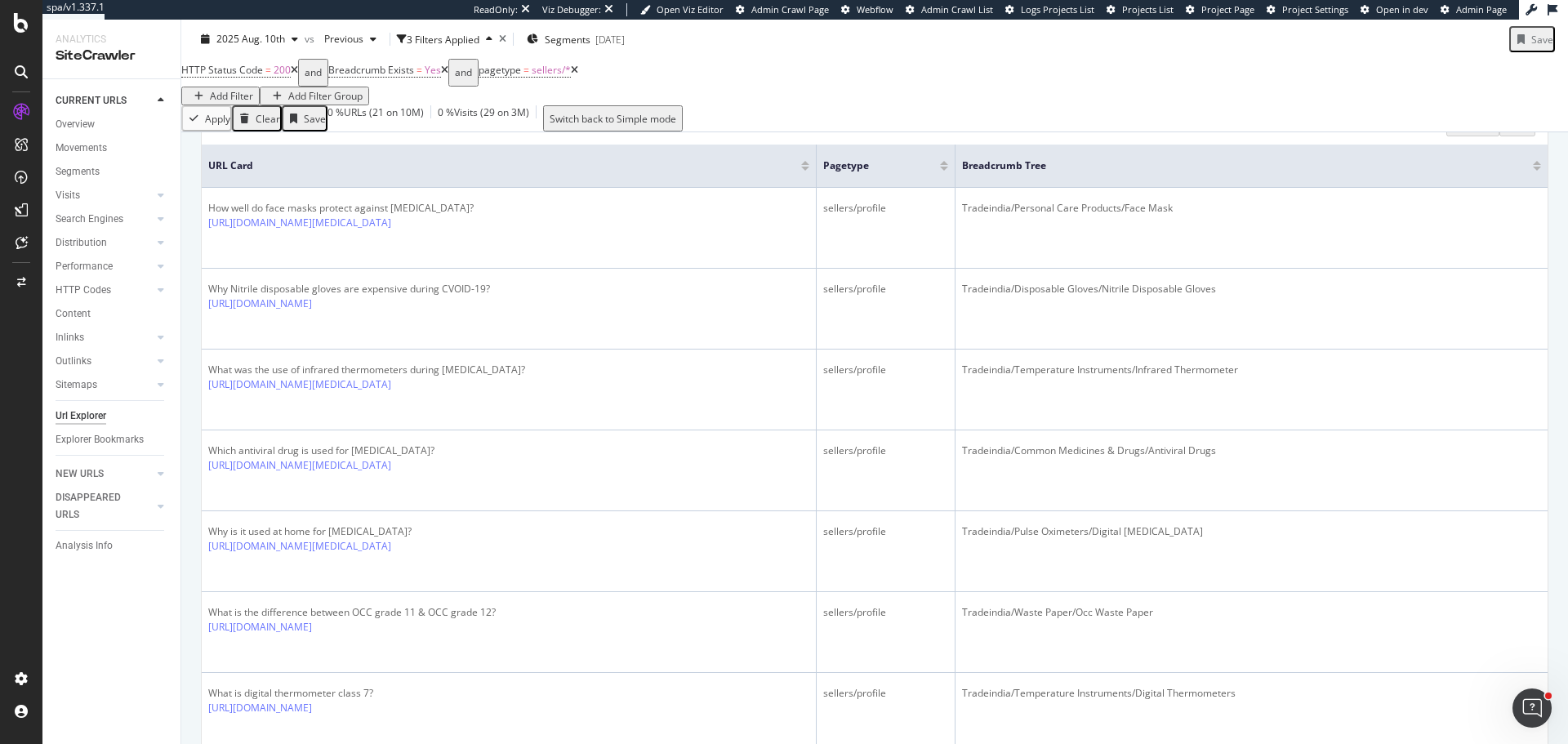
scroll to position [326, 0]
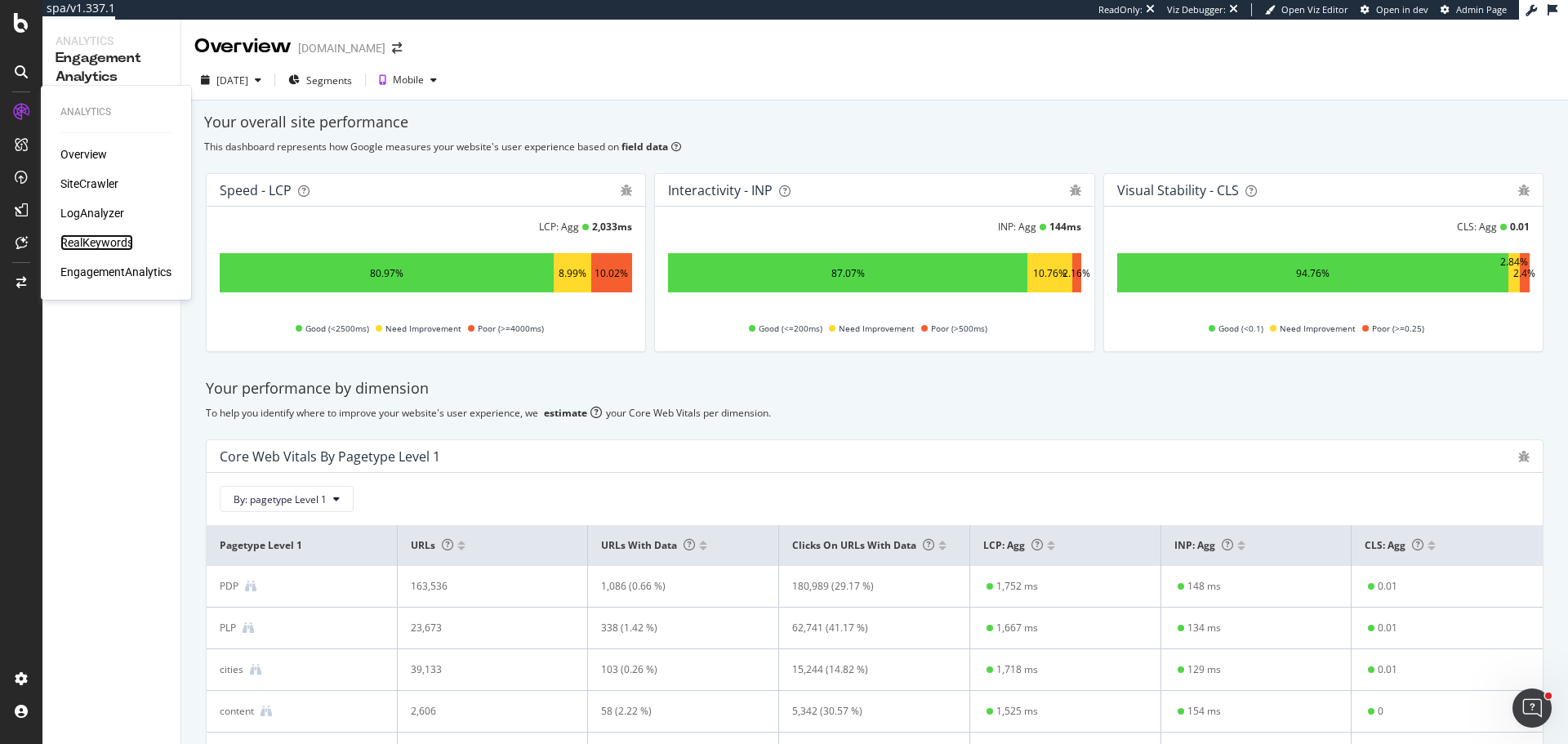
click at [94, 247] on div "RealKeywords" at bounding box center [96, 242] width 73 height 17
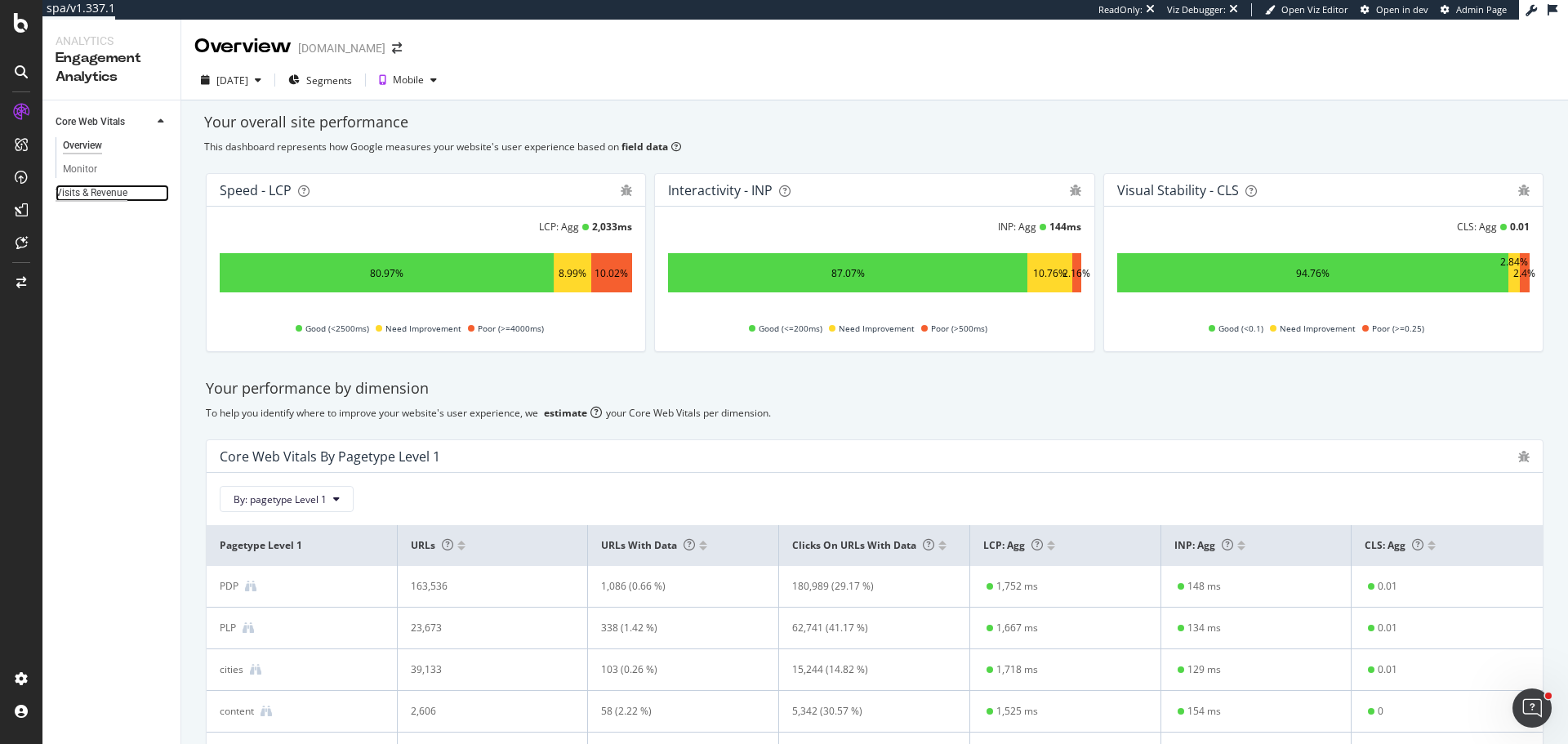
click at [121, 192] on div "Visits & Revenue" at bounding box center [92, 193] width 72 height 18
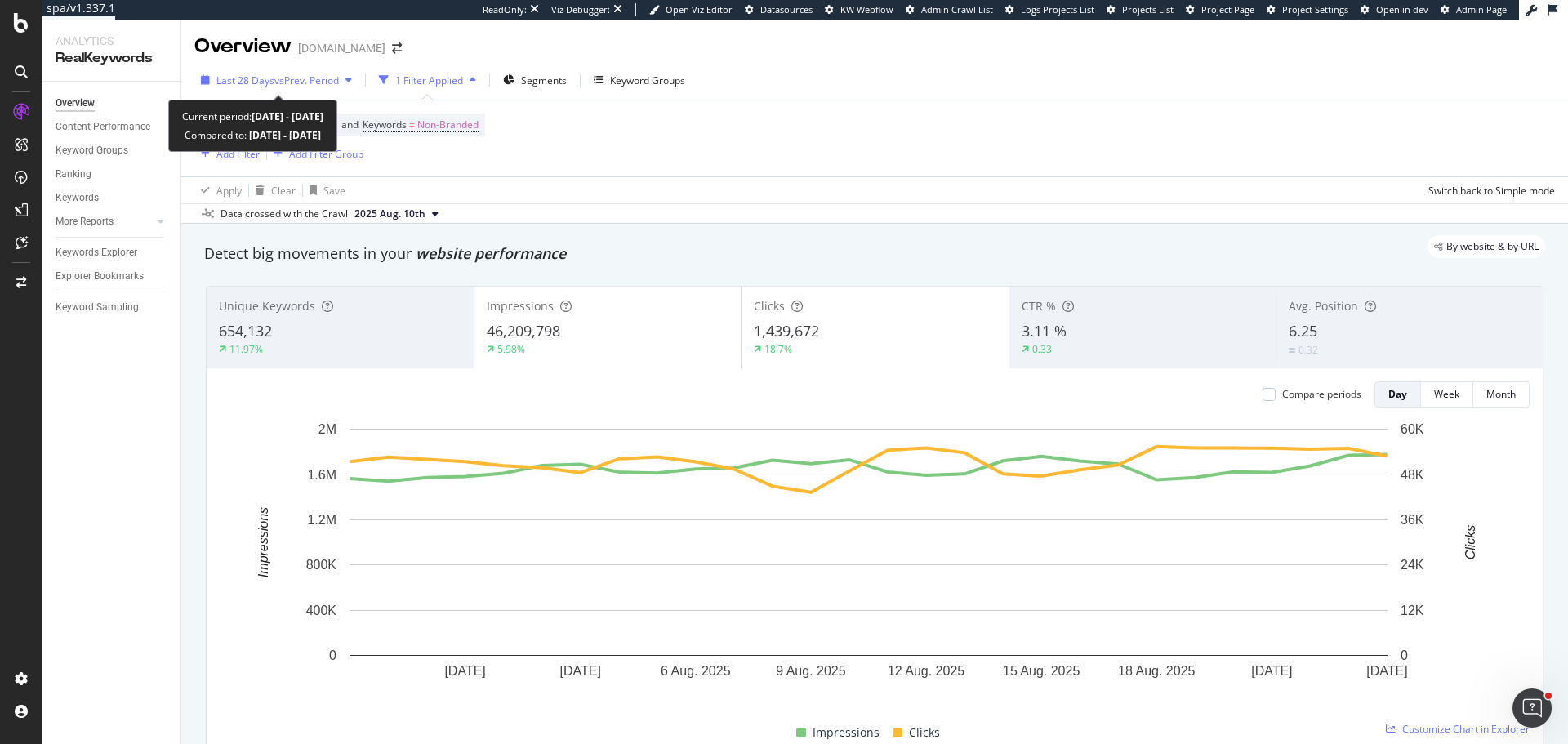
click at [266, 78] on span "Last 28 Days" at bounding box center [245, 79] width 58 height 14
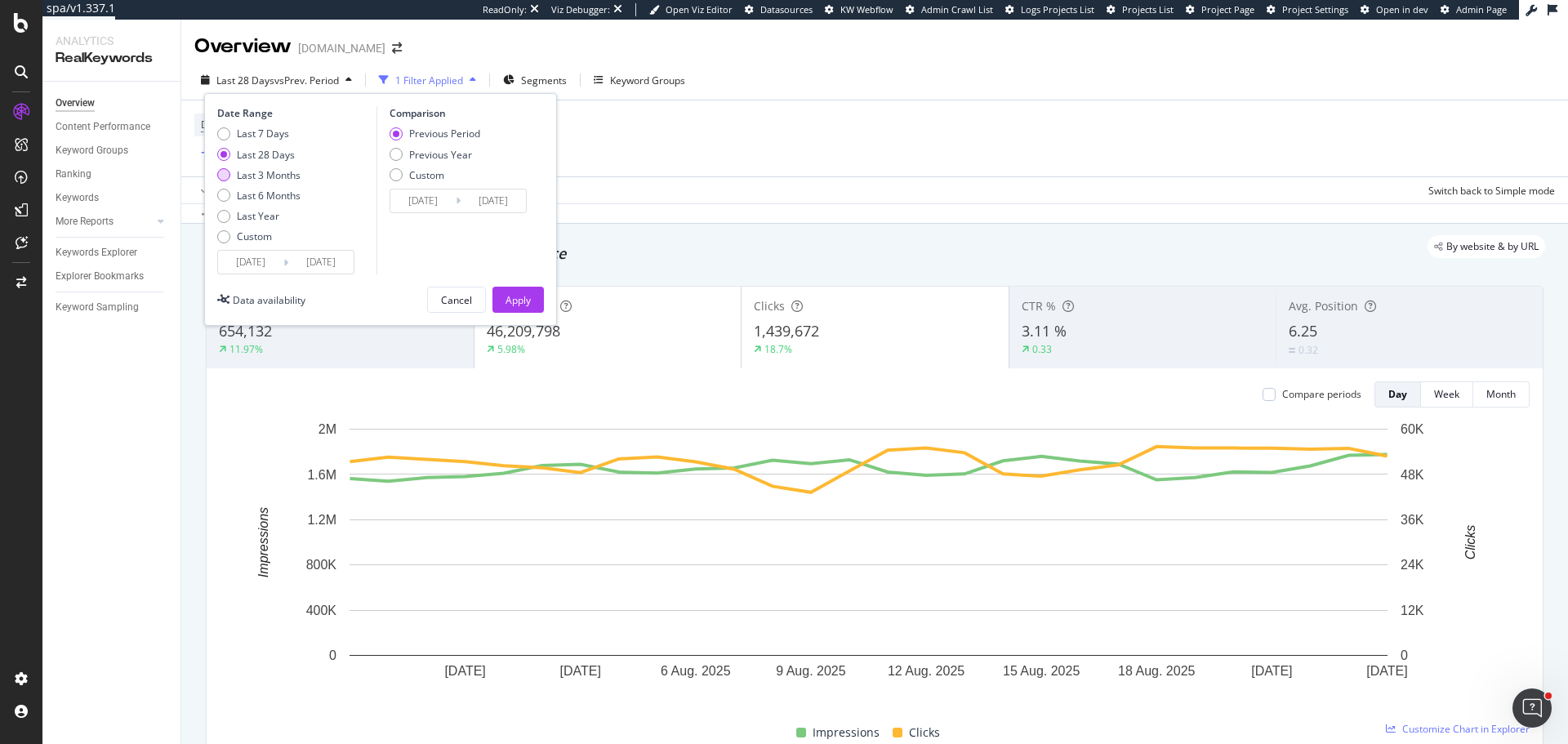
click at [258, 176] on div "Last 3 Months" at bounding box center [268, 175] width 64 height 14
type input "[DATE]"
click at [523, 299] on div "Apply" at bounding box center [518, 299] width 25 height 14
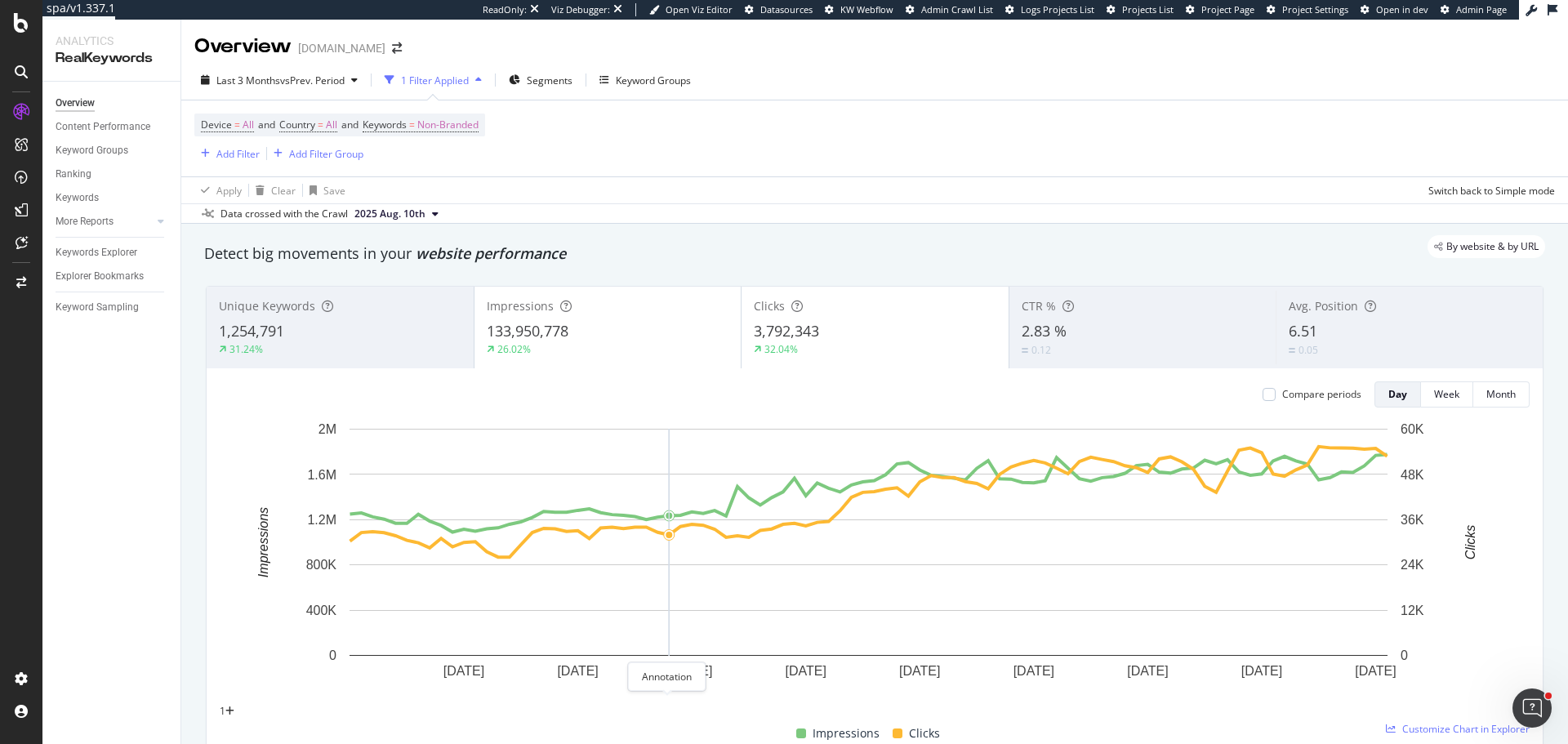
click at [234, 706] on icon "plus" at bounding box center [230, 711] width 9 height 10
click at [233, 617] on input "2025-06-22" at bounding box center [187, 626] width 92 height 17
type input "2025-06-30"
click at [258, 633] on textarea at bounding box center [199, 647] width 117 height 28
type textarea "Google June 2025 Algo Update rollout started"
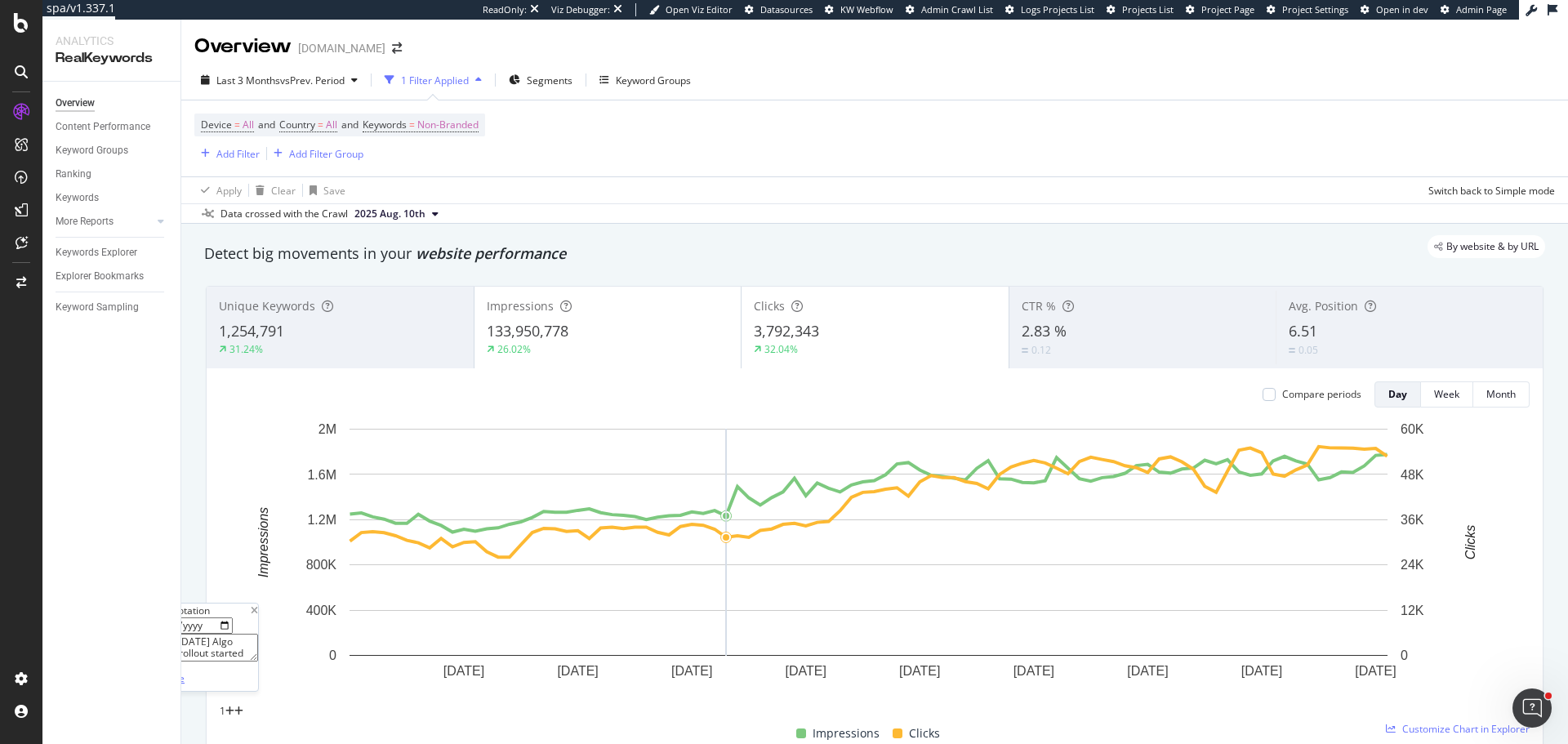
click at [185, 671] on div "Save" at bounding box center [174, 677] width 22 height 14
click at [240, 706] on icon "plus" at bounding box center [236, 711] width 9 height 10
click at [258, 633] on textarea at bounding box center [199, 647] width 117 height 28
paste textarea "Google June 2025 Algo Update rollout started"
type textarea "Google June 2025 Algo Update rollout finished"
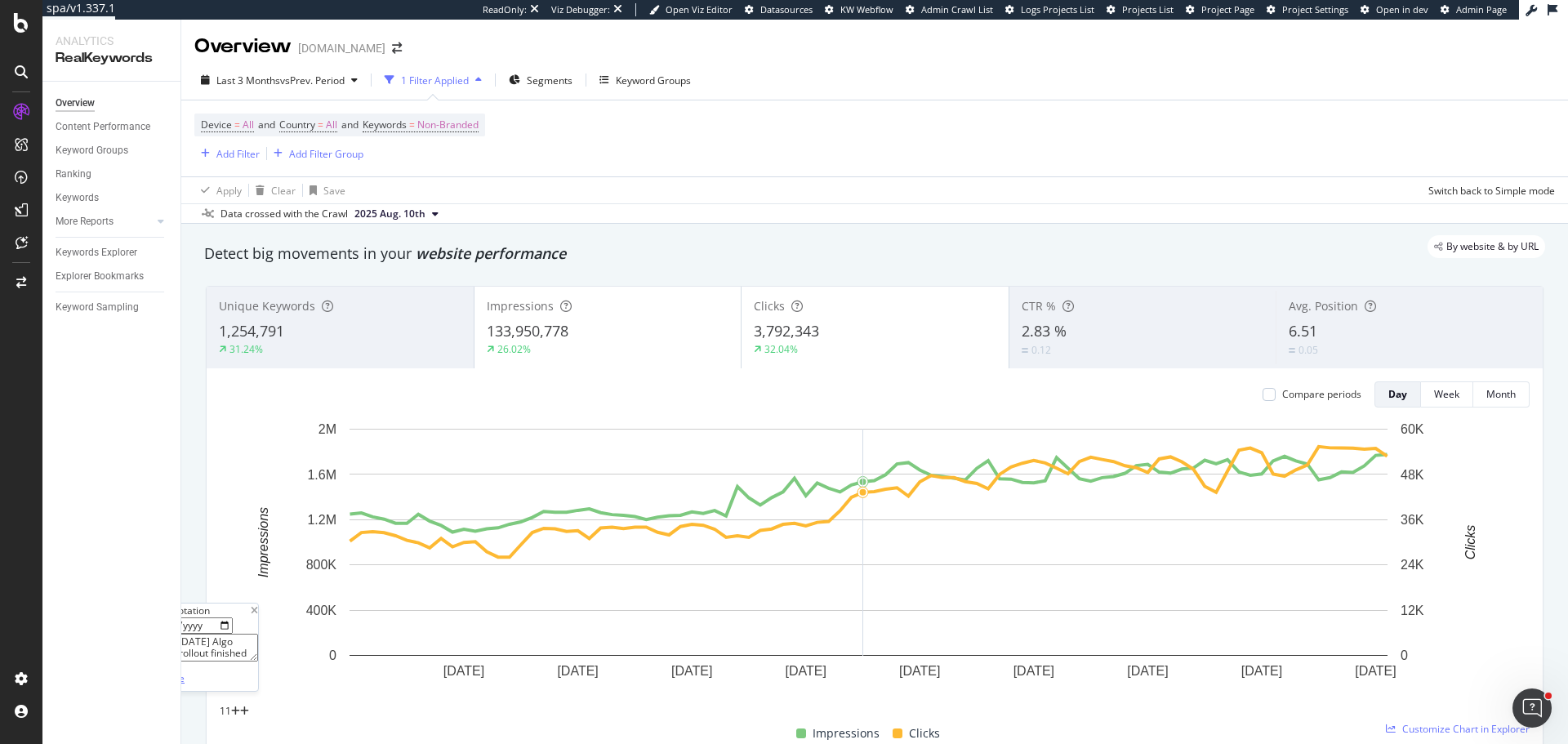
click at [185, 671] on div "Save" at bounding box center [174, 677] width 22 height 14
click at [1104, 709] on div "1 1 1 Thu Jul 17 2025 Google June 2025 Algo Update rollout finished by lou.aldr…" at bounding box center [875, 710] width 1310 height 14
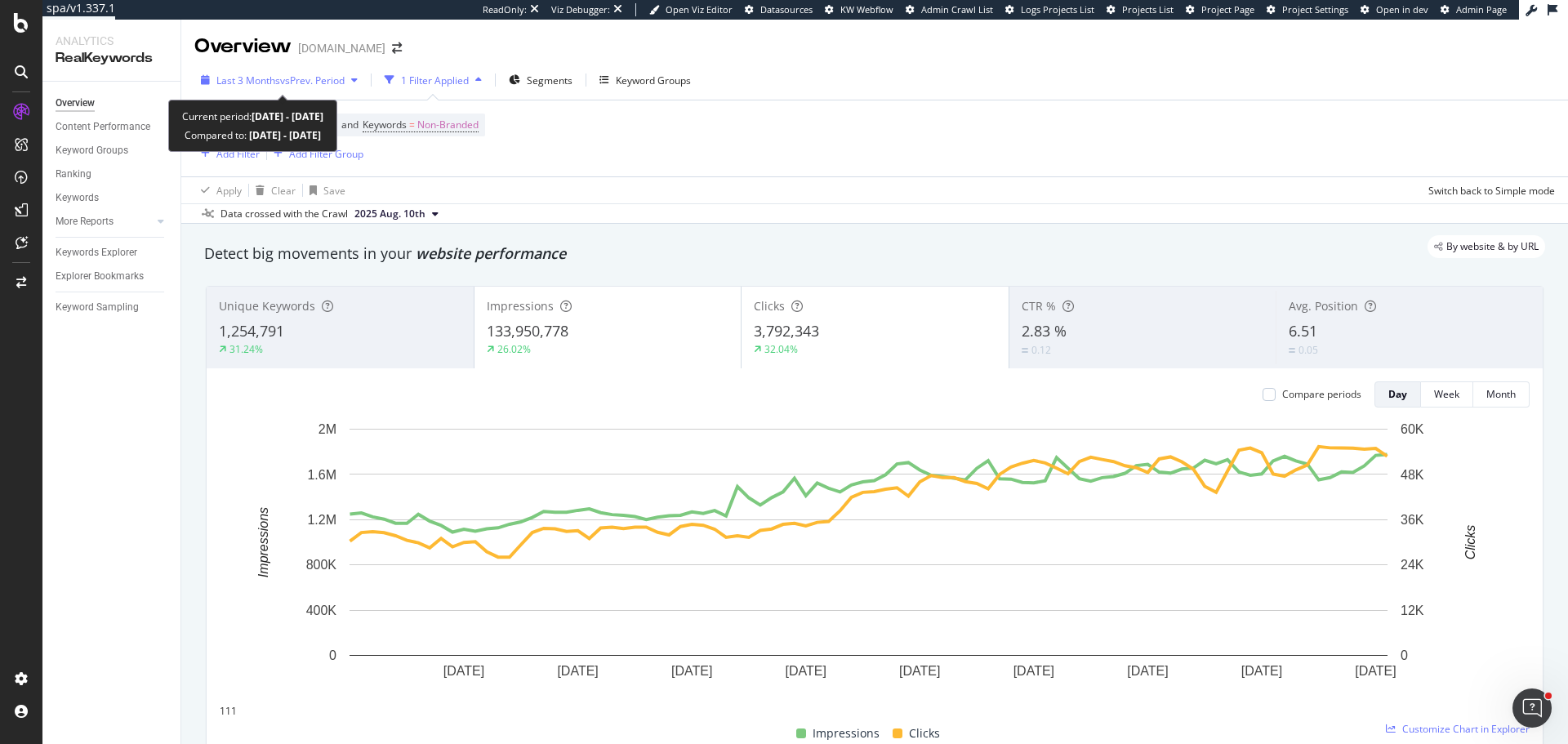
click at [288, 88] on div "Last 3 Months vs Prev. Period" at bounding box center [279, 79] width 170 height 24
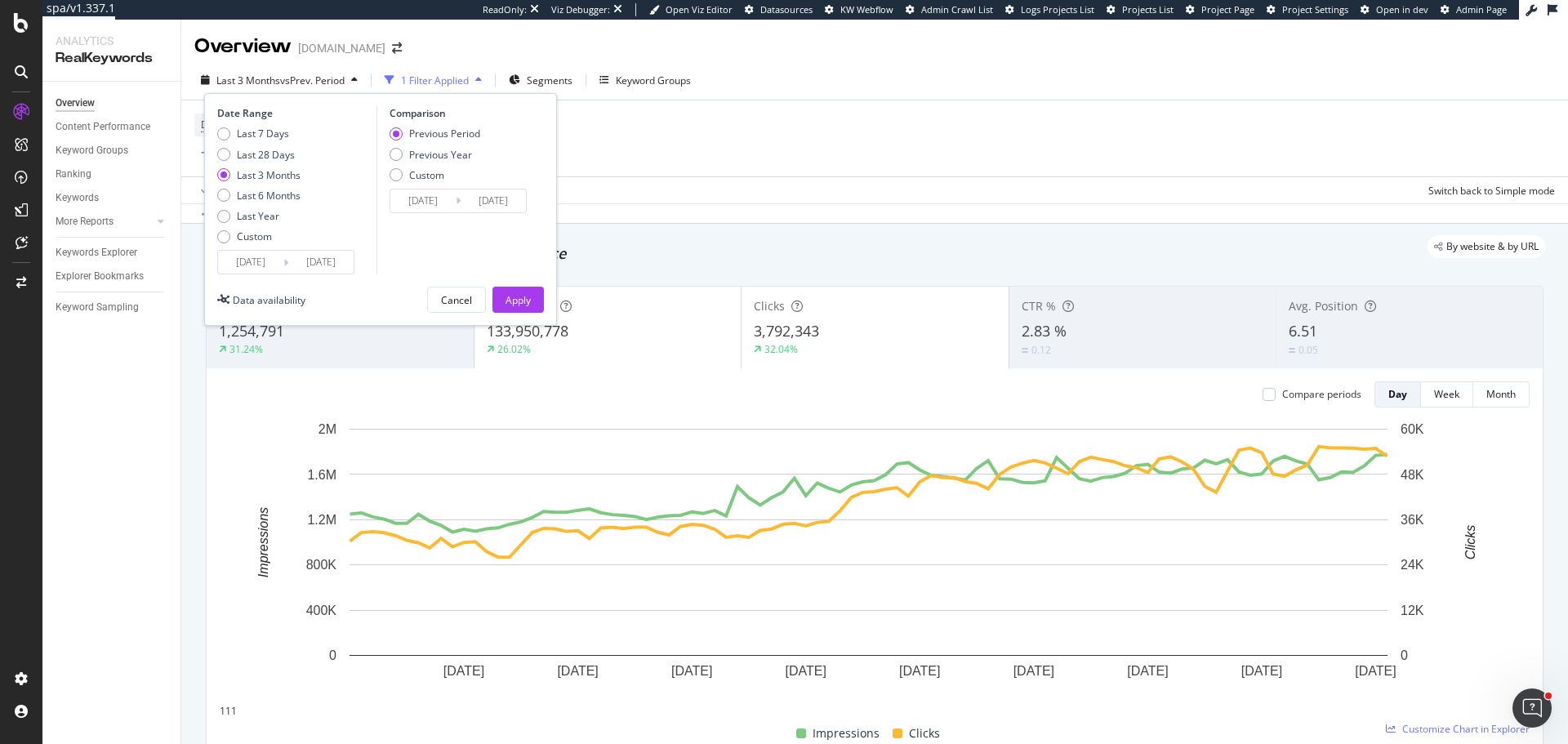
click at [261, 263] on input "2025/05/25" at bounding box center [251, 262] width 66 height 23
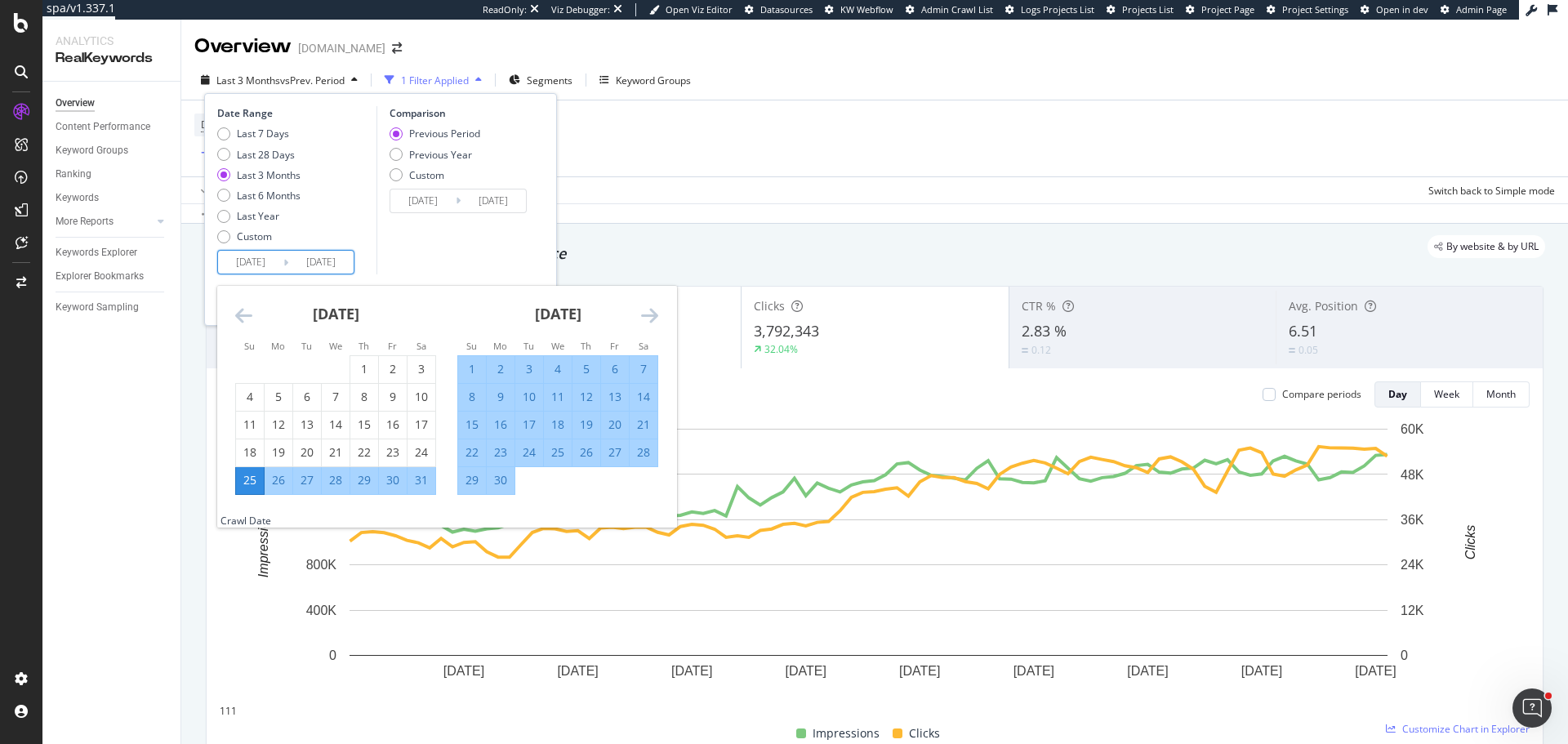
click at [241, 311] on icon "Move backward to switch to the previous month." at bounding box center [243, 314] width 18 height 19
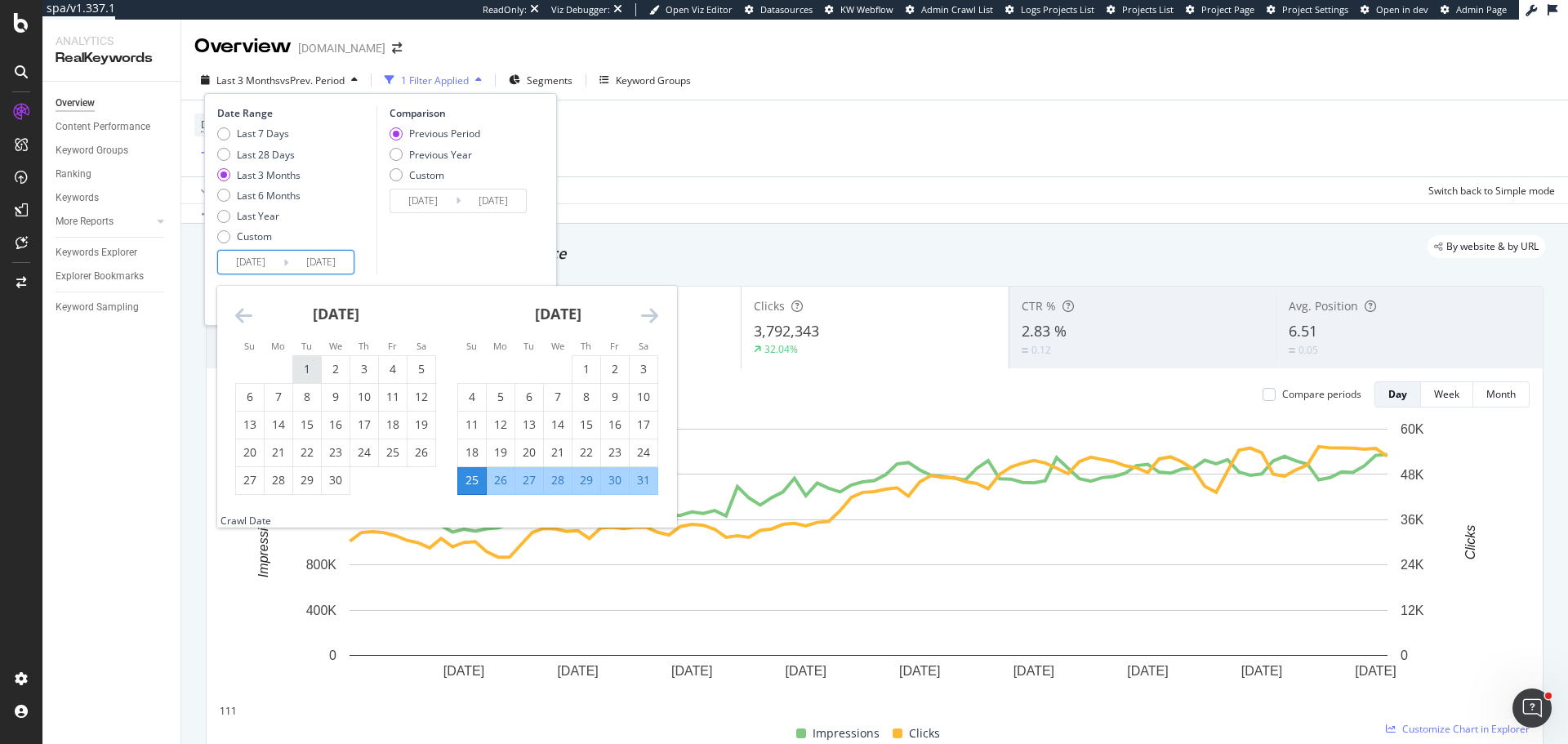
click at [305, 365] on div "1" at bounding box center [307, 369] width 28 height 17
type input "2025/04/01"
type input "2024/11/06"
type input "2025/03/31"
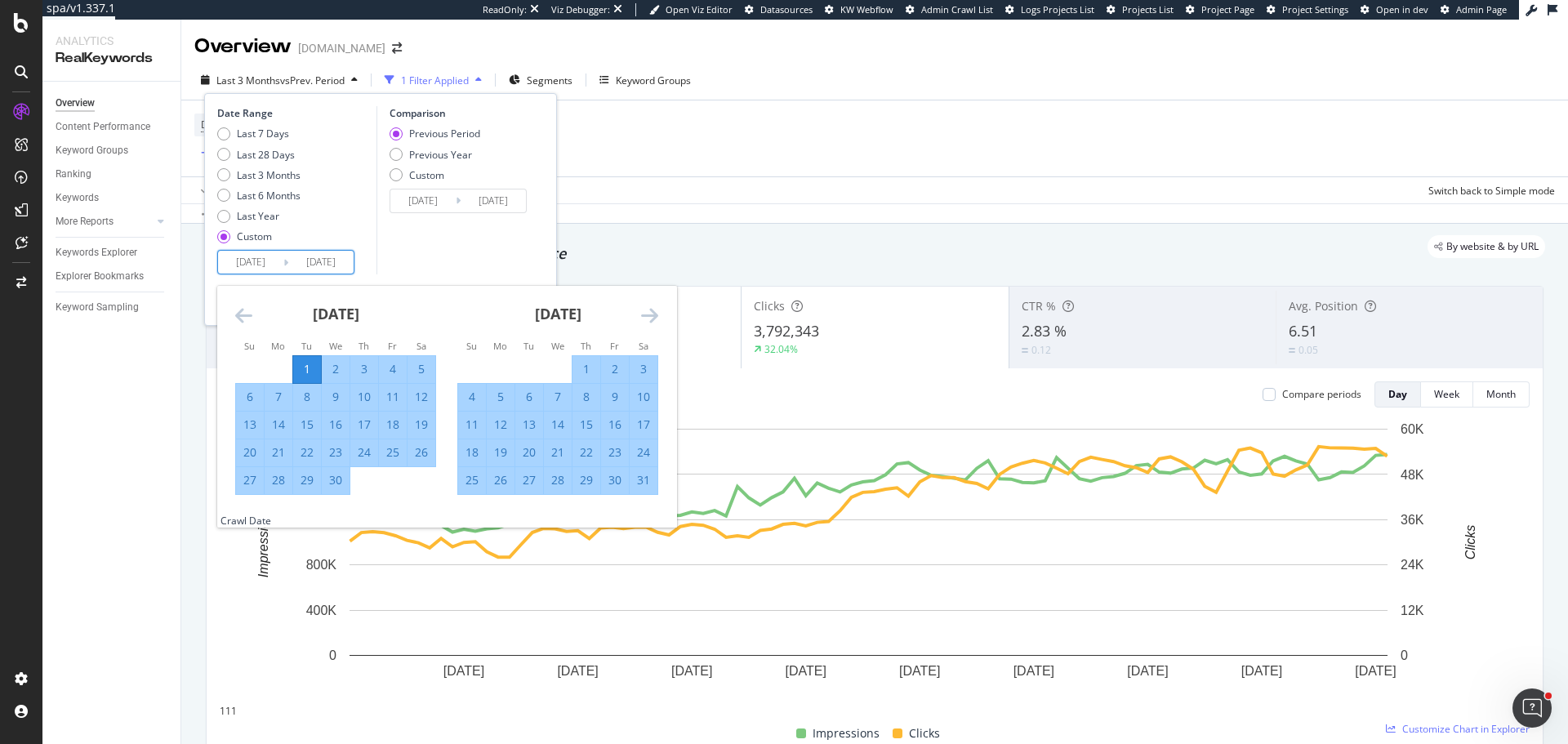
click at [444, 263] on div "Comparison Previous Period Previous Year Custom 2024/11/06 Navigate forward to …" at bounding box center [454, 190] width 155 height 168
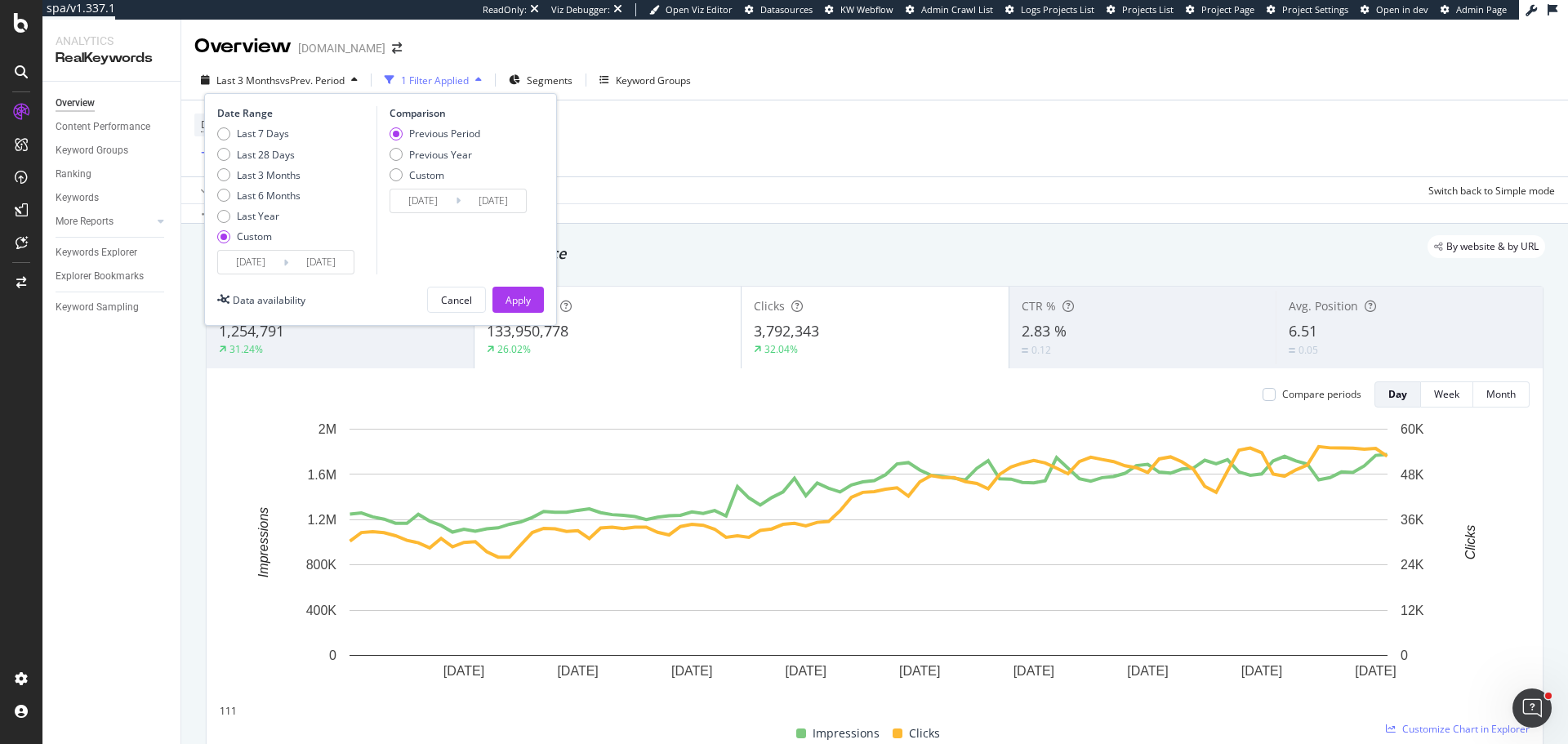
drag, startPoint x: 514, startPoint y: 302, endPoint x: 723, endPoint y: 222, distance: 223.8
click at [511, 302] on div "Apply" at bounding box center [518, 299] width 25 height 14
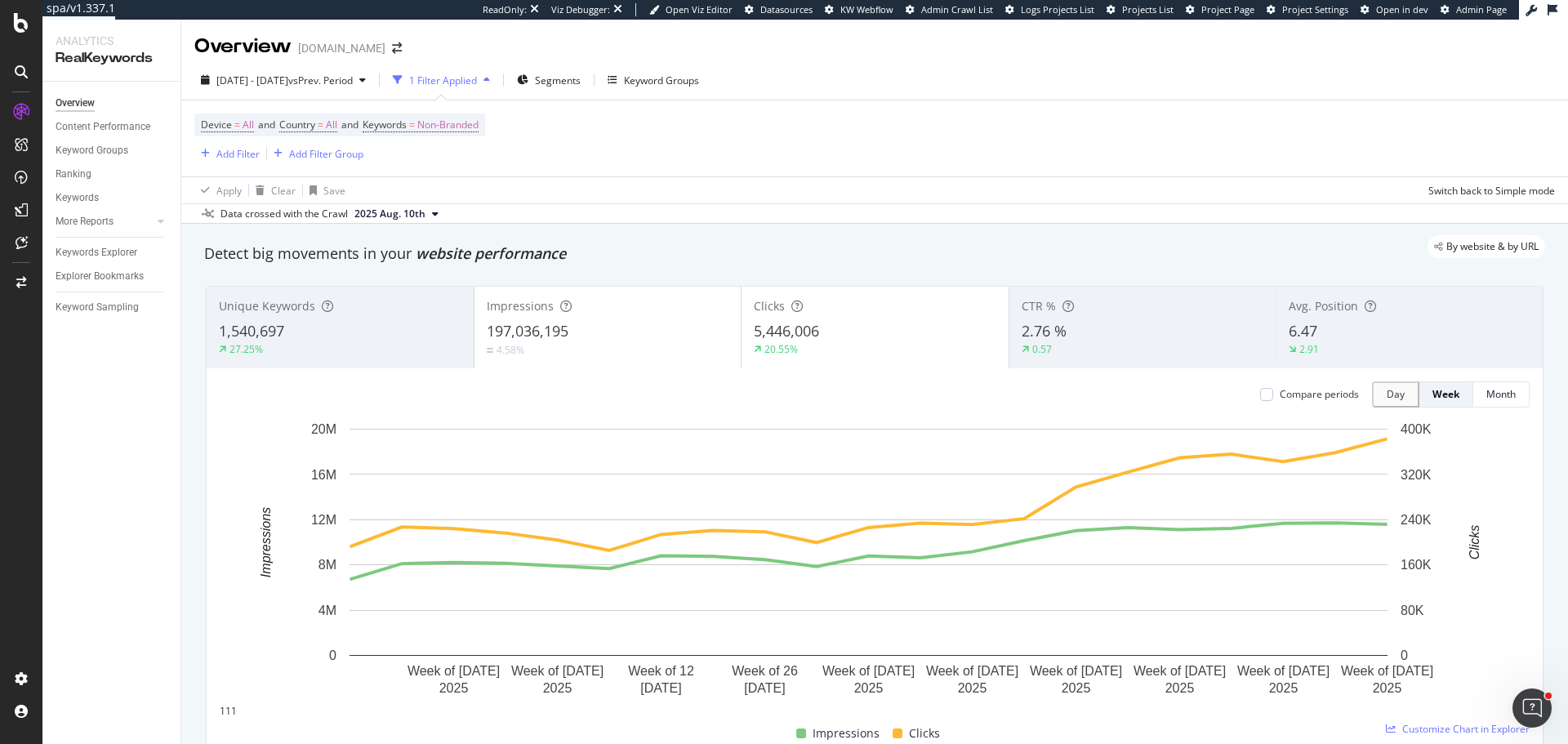
click at [297, 360] on div "Unique Keywords 1,540,697 27.25%" at bounding box center [339, 326] width 267 height 73
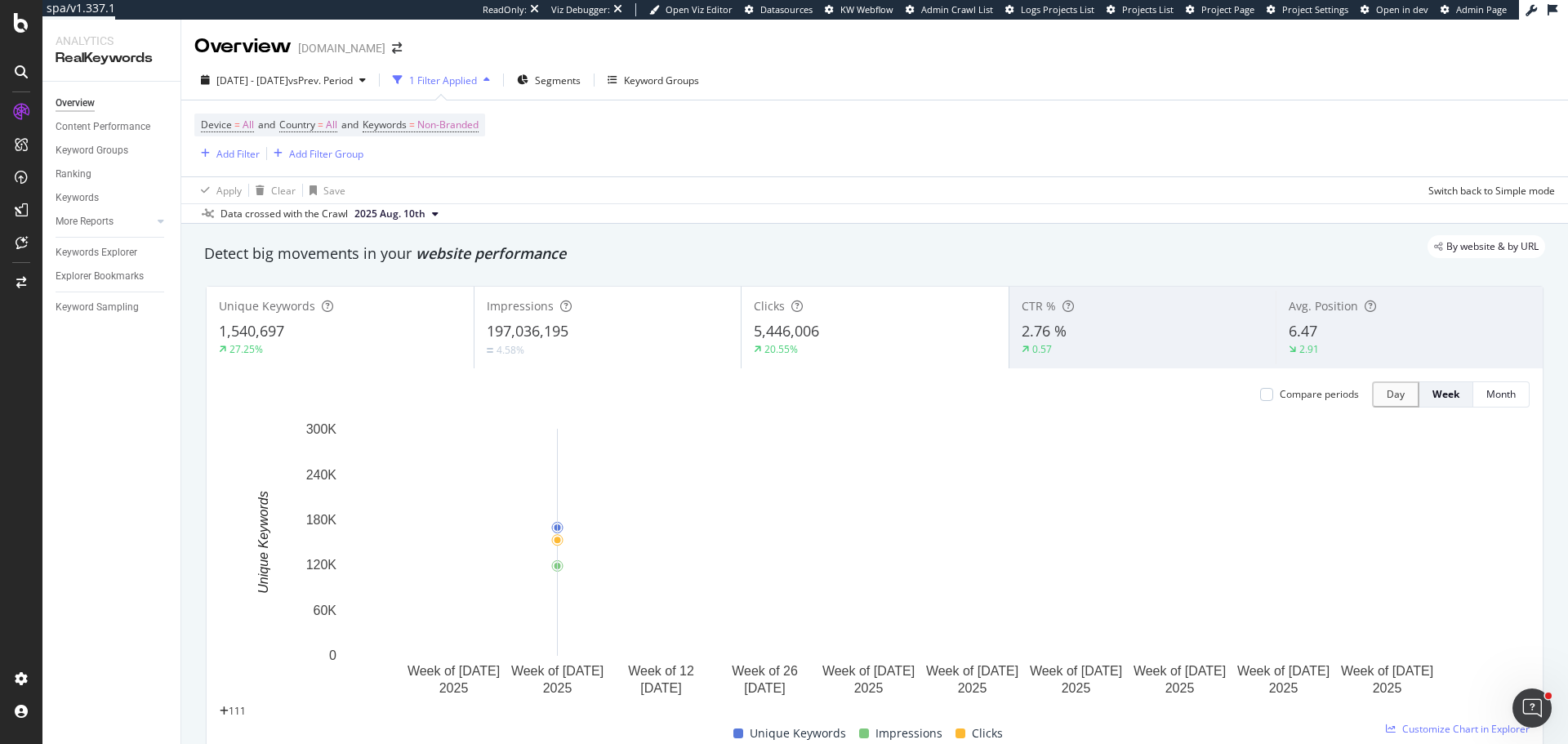
scroll to position [81, 0]
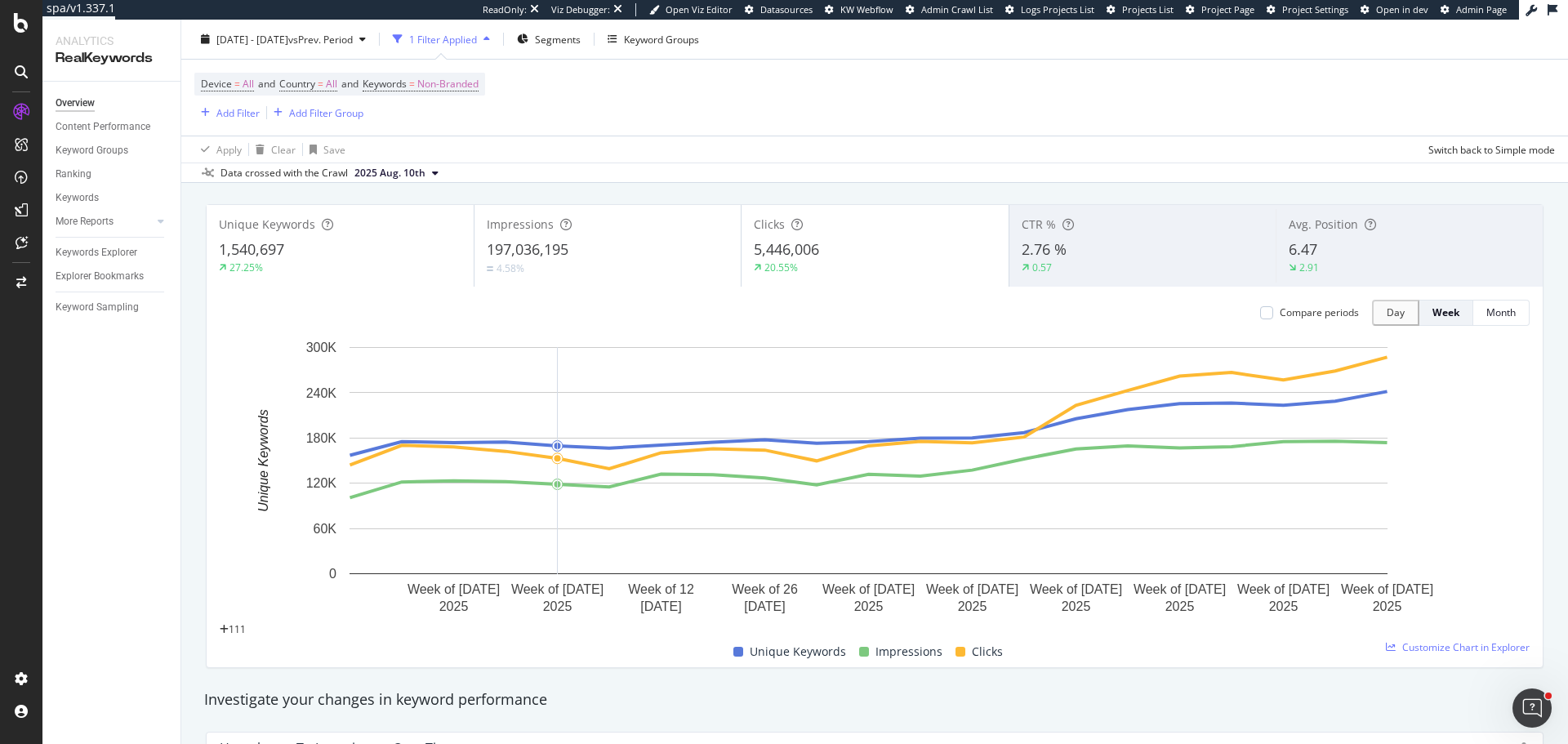
click at [1291, 238] on div "Avg. Position 6.47 2.91" at bounding box center [1409, 245] width 267 height 73
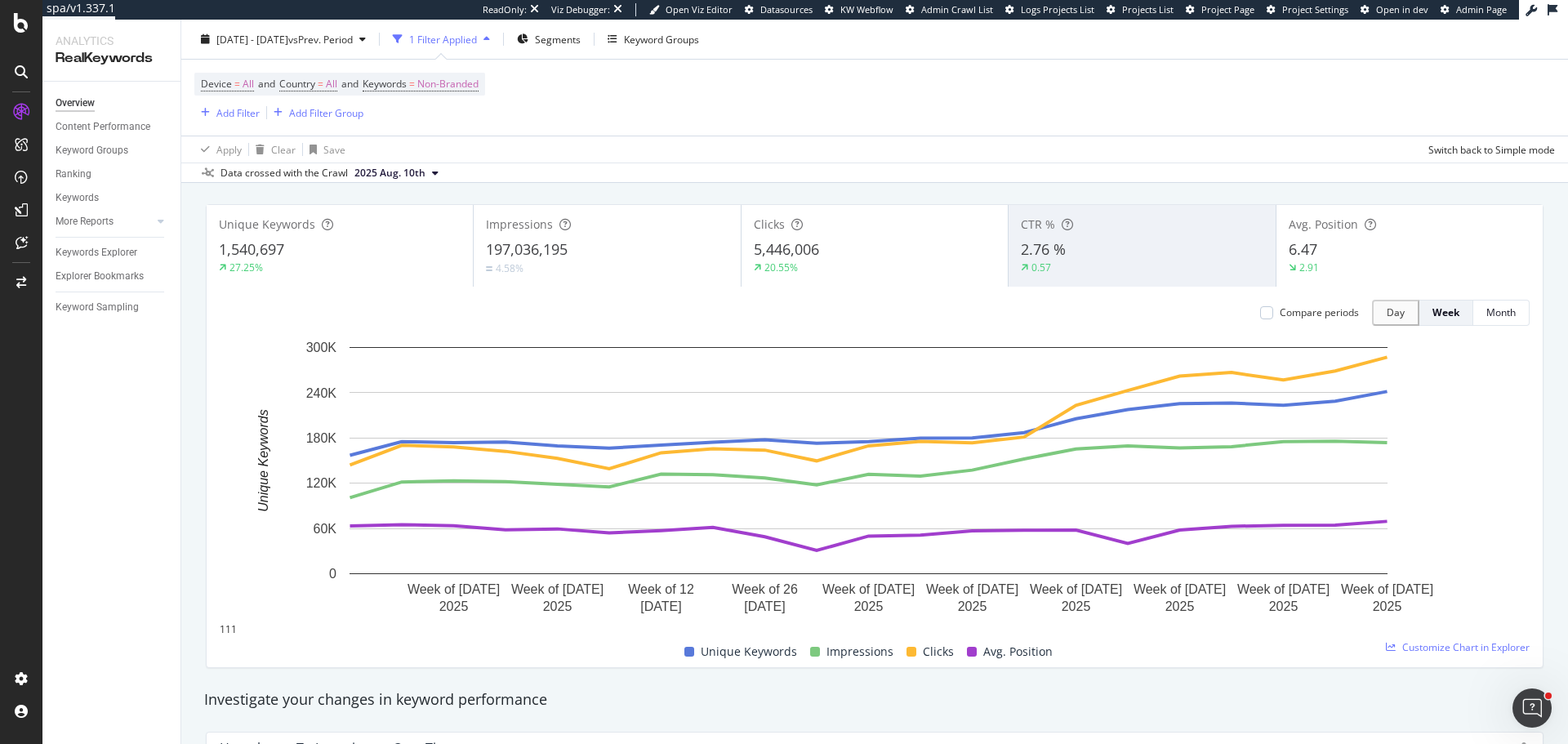
click at [1331, 251] on div "6.47" at bounding box center [1409, 250] width 241 height 21
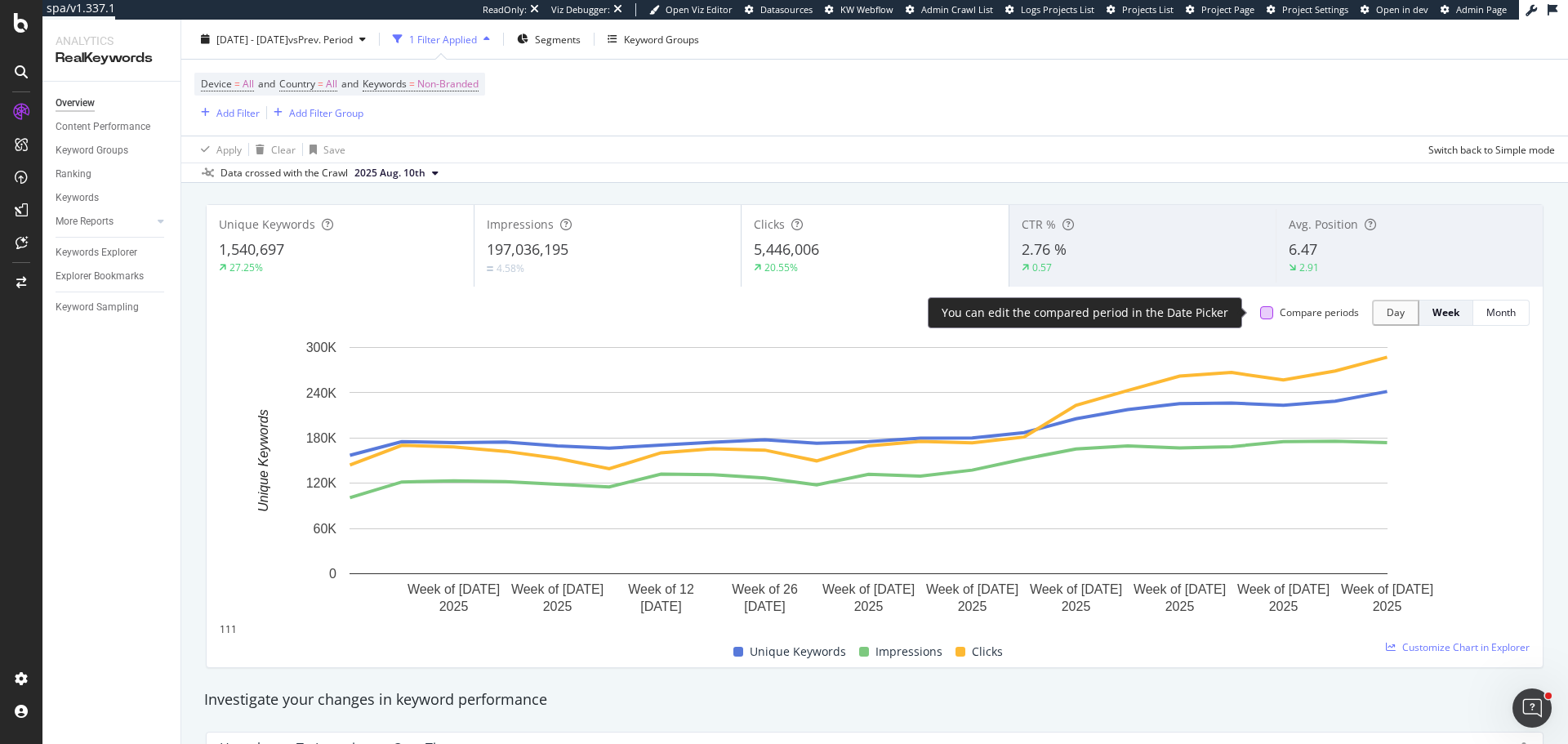
click at [1260, 311] on div at bounding box center [1267, 312] width 13 height 13
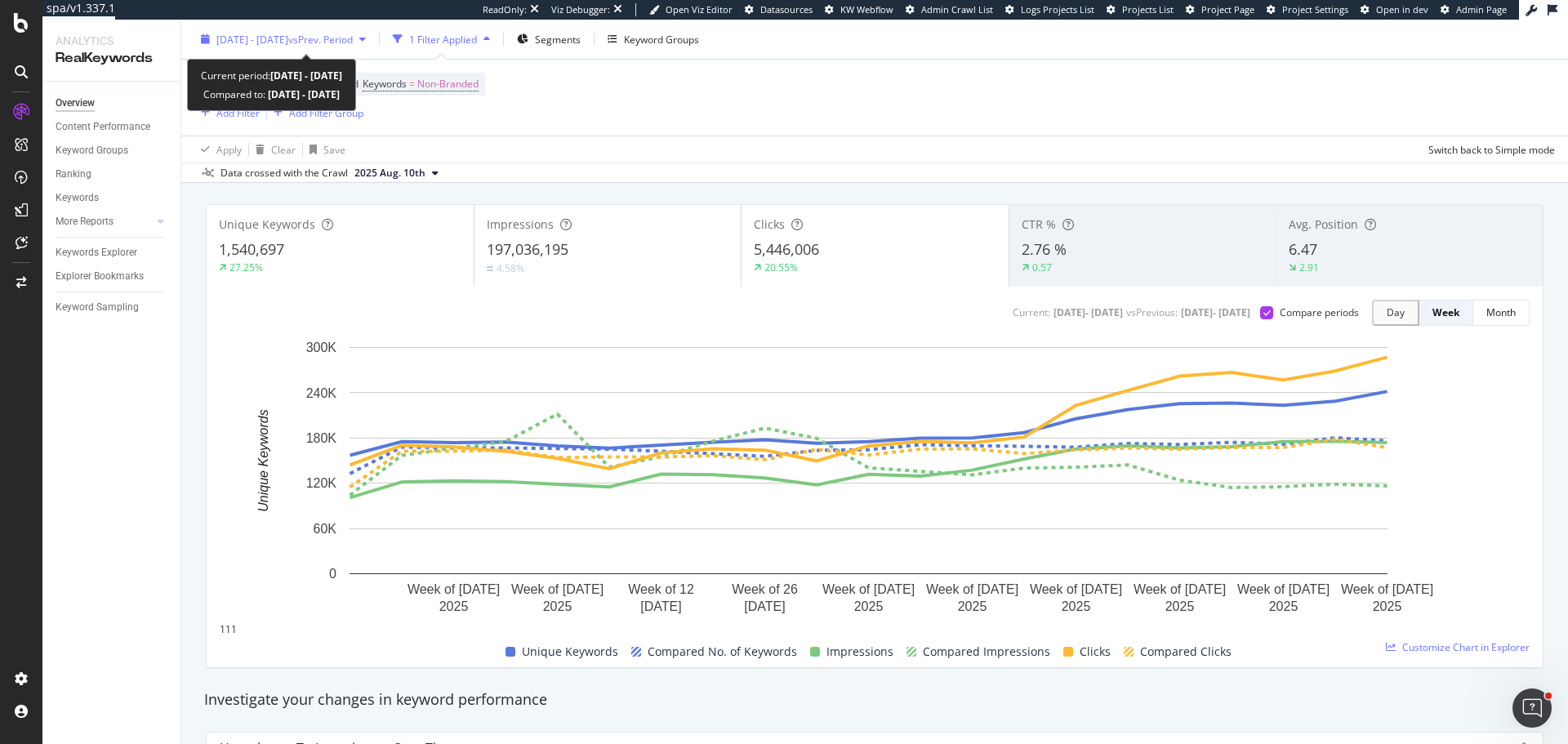
click at [353, 45] on span "vs Prev. Period" at bounding box center [321, 38] width 65 height 14
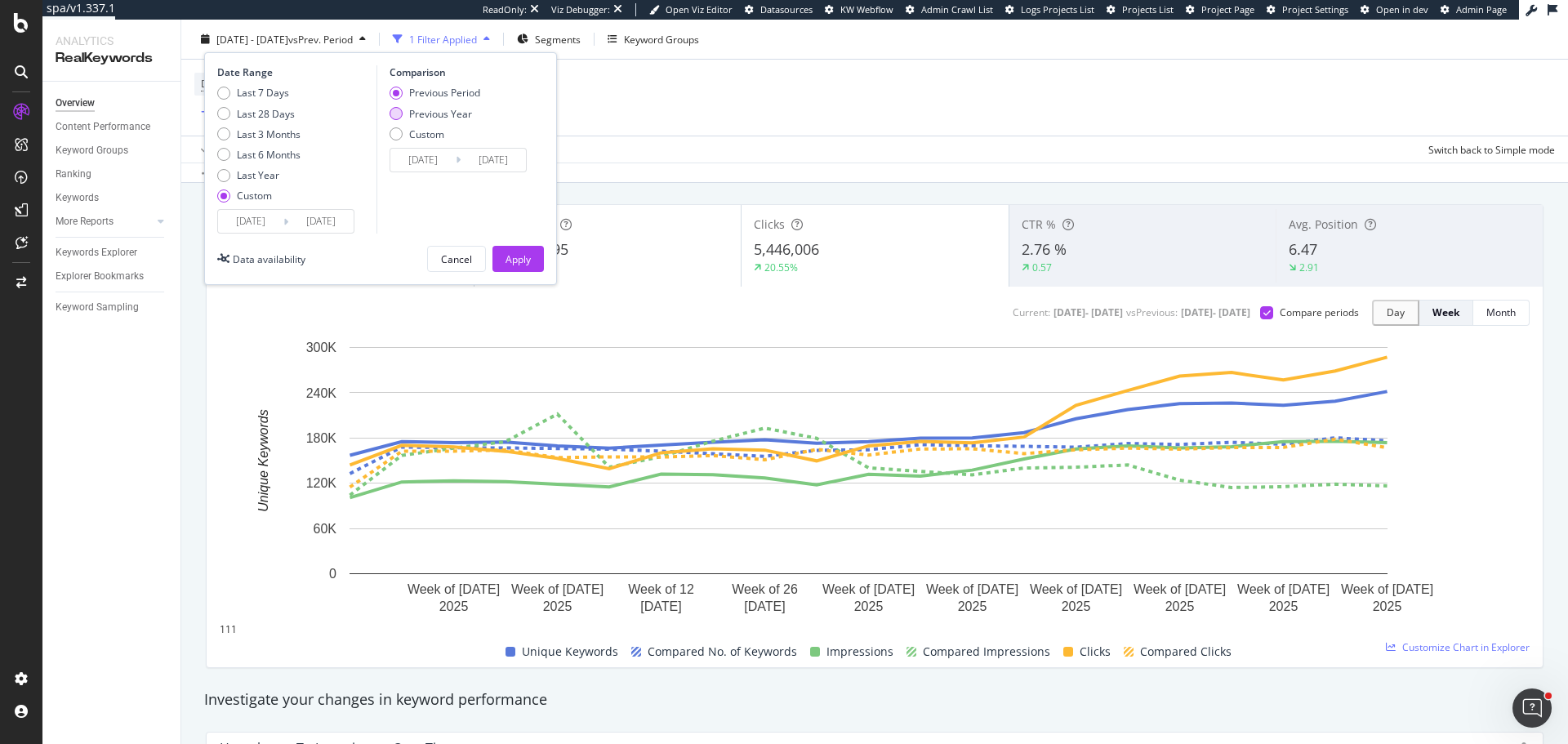
click at [455, 114] on div "Previous Year" at bounding box center [440, 113] width 63 height 14
type input "2024/04/02"
type input "2024/08/25"
click at [433, 160] on input "2024/04/02" at bounding box center [423, 160] width 66 height 23
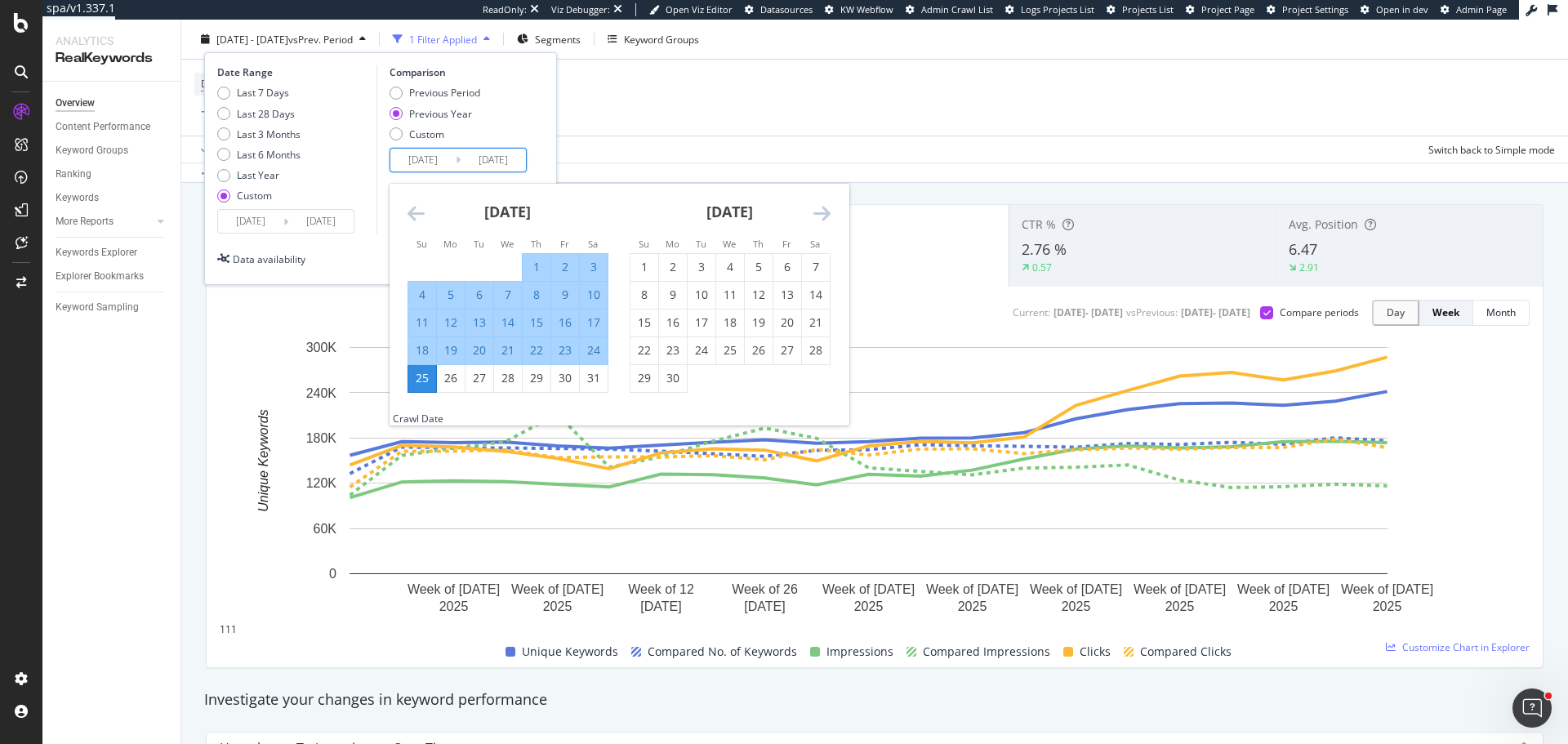
click at [410, 218] on icon "Move backward to switch to the previous month." at bounding box center [416, 213] width 18 height 19
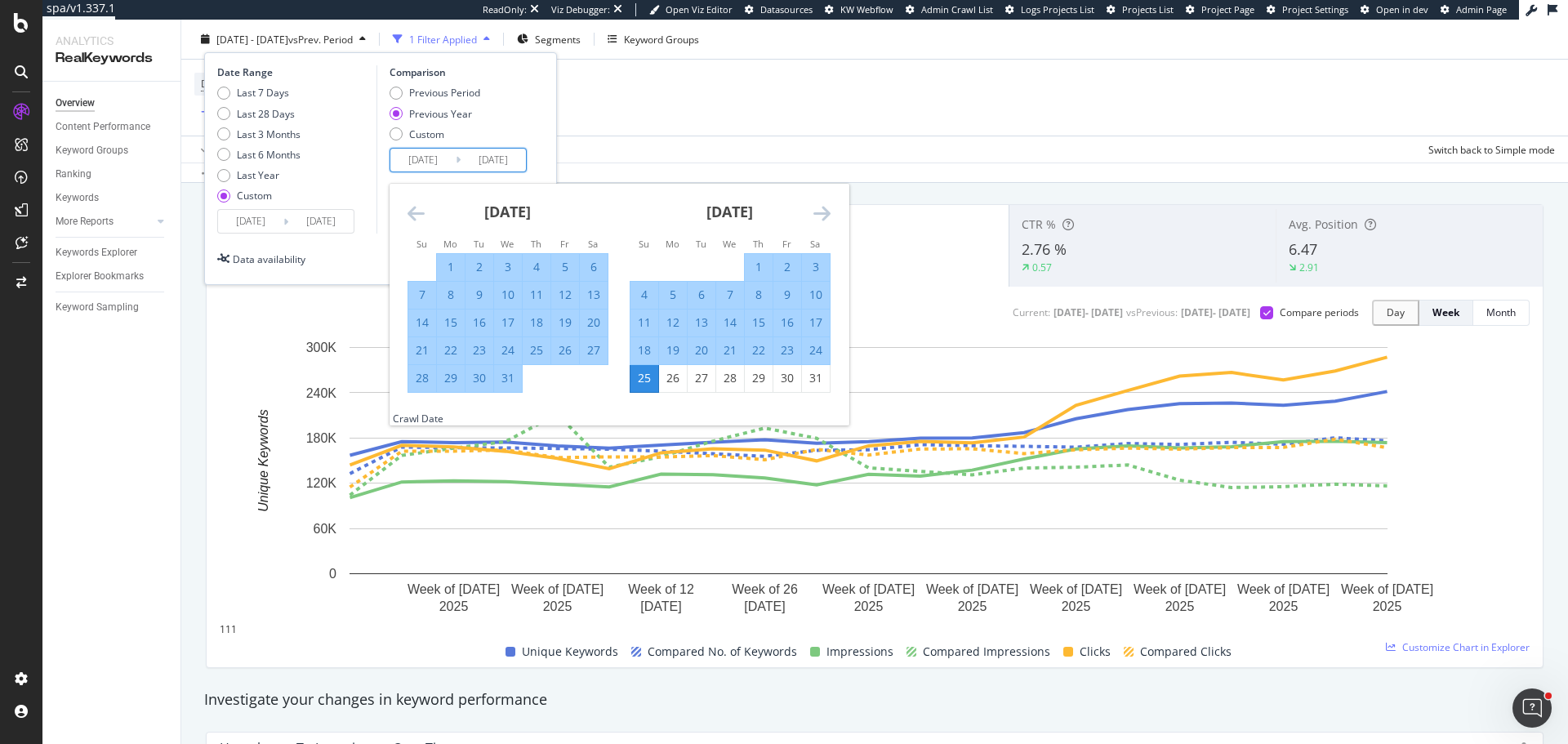
click at [410, 218] on icon "Move backward to switch to the previous month." at bounding box center [416, 213] width 18 height 19
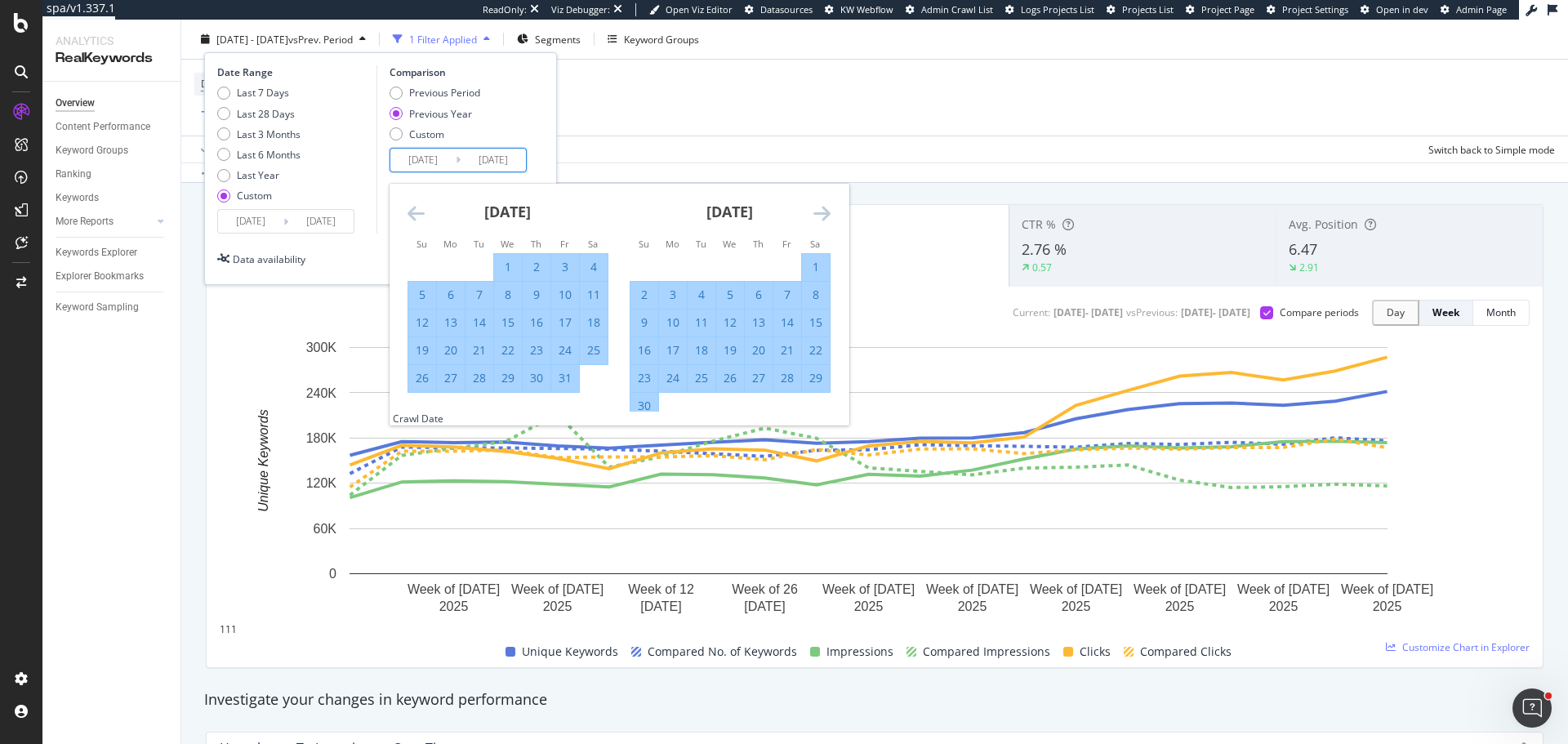
click at [410, 218] on icon "Move backward to switch to the previous month." at bounding box center [416, 213] width 18 height 19
click at [443, 265] on div "1" at bounding box center [451, 267] width 28 height 17
type input "2024/04/01"
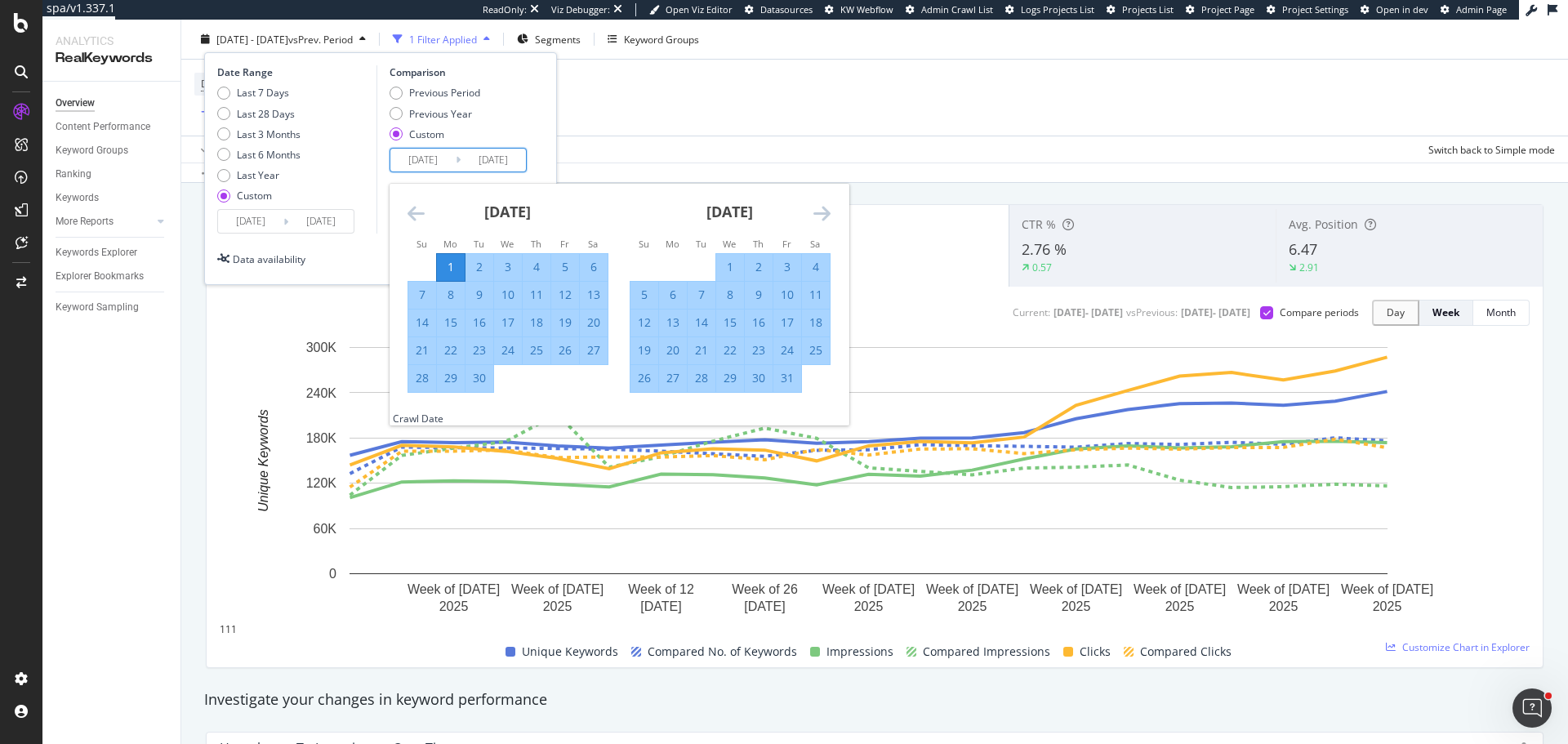
click at [824, 213] on icon "Move forward to switch to the next month." at bounding box center [822, 213] width 18 height 19
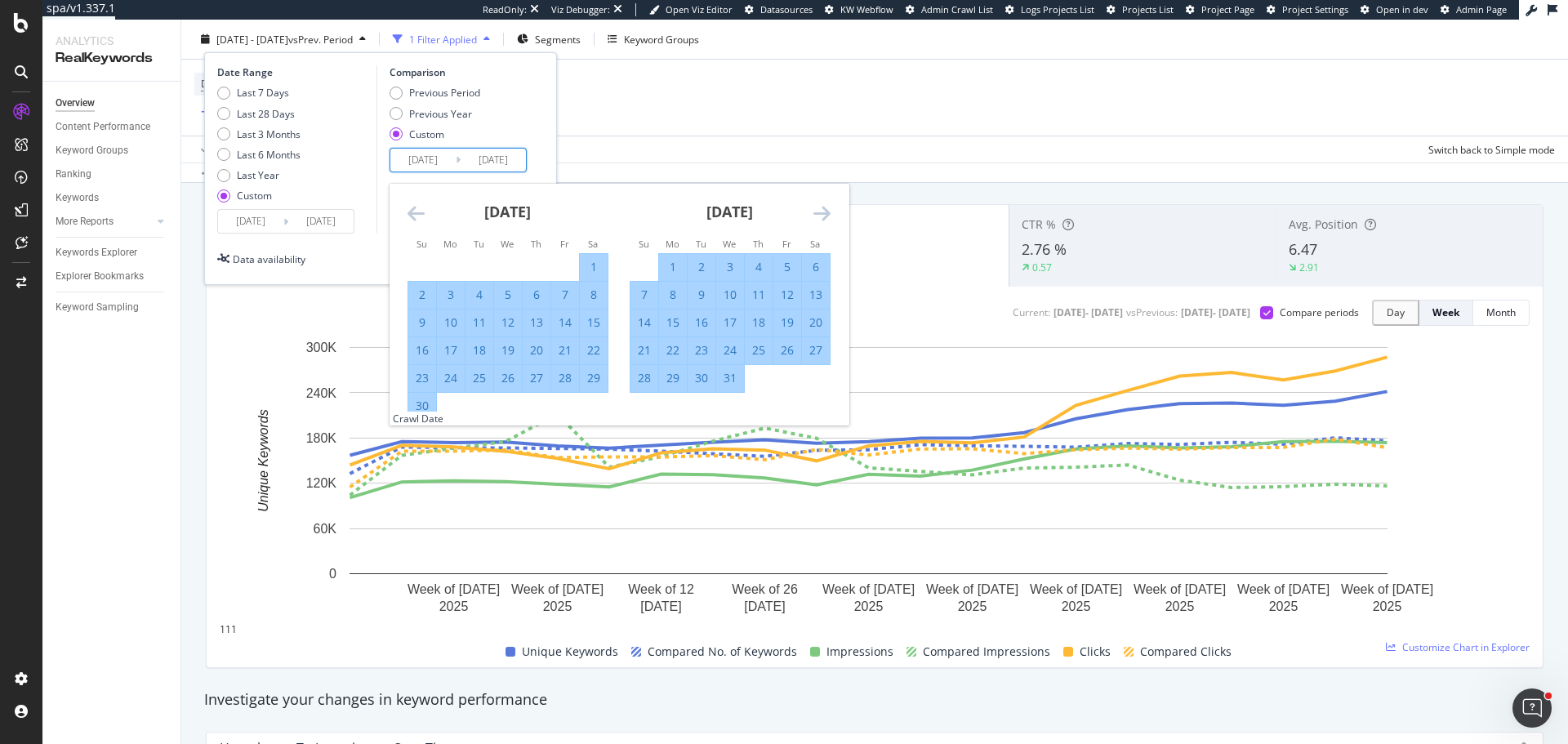
click at [824, 213] on icon "Move forward to switch to the next month." at bounding box center [822, 213] width 18 height 19
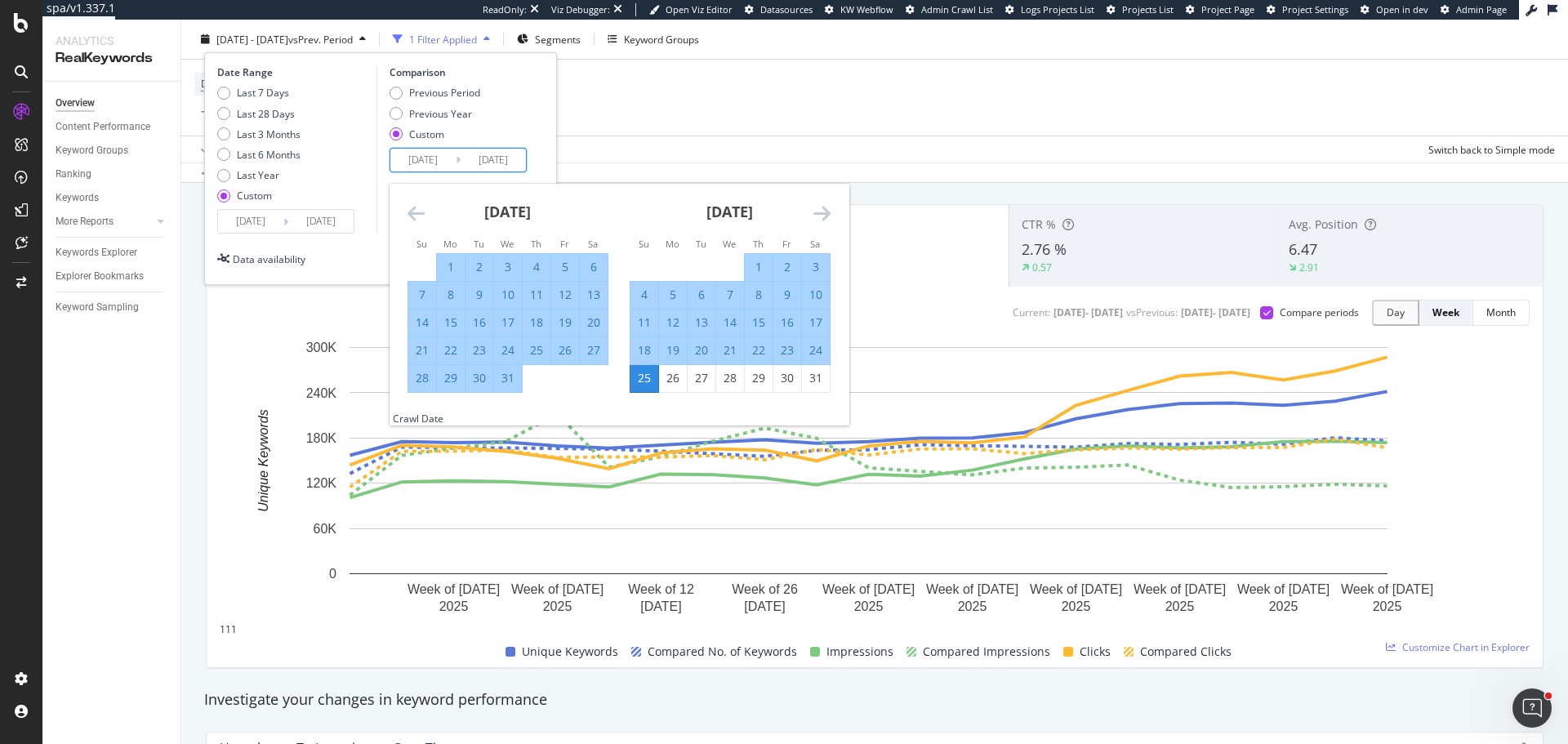
click at [824, 213] on icon "Move forward to switch to the next month." at bounding box center [822, 213] width 18 height 19
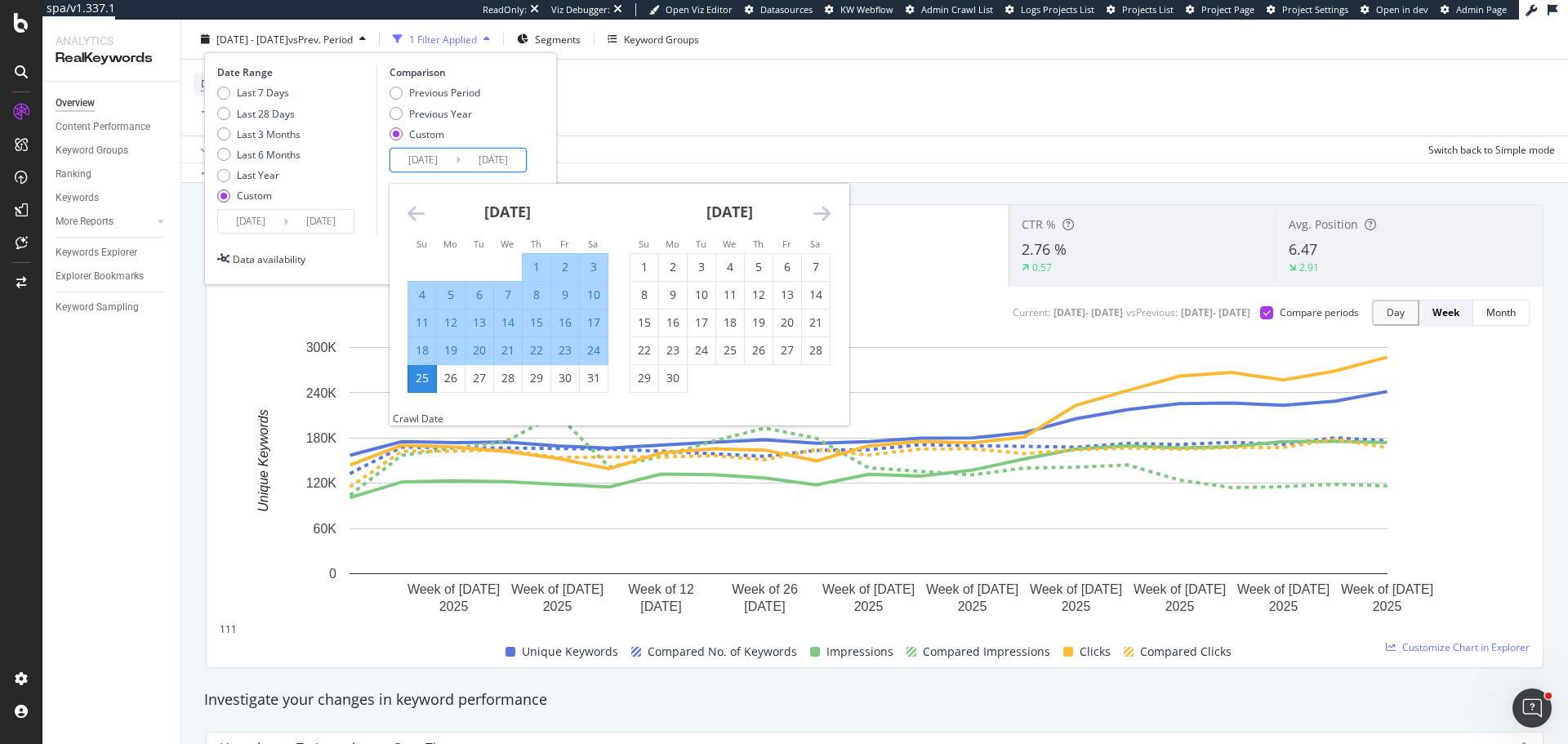
drag, startPoint x: 595, startPoint y: 346, endPoint x: 575, endPoint y: 307, distance: 43.8
click at [594, 346] on div "24" at bounding box center [594, 350] width 28 height 17
type input "2024/08/24"
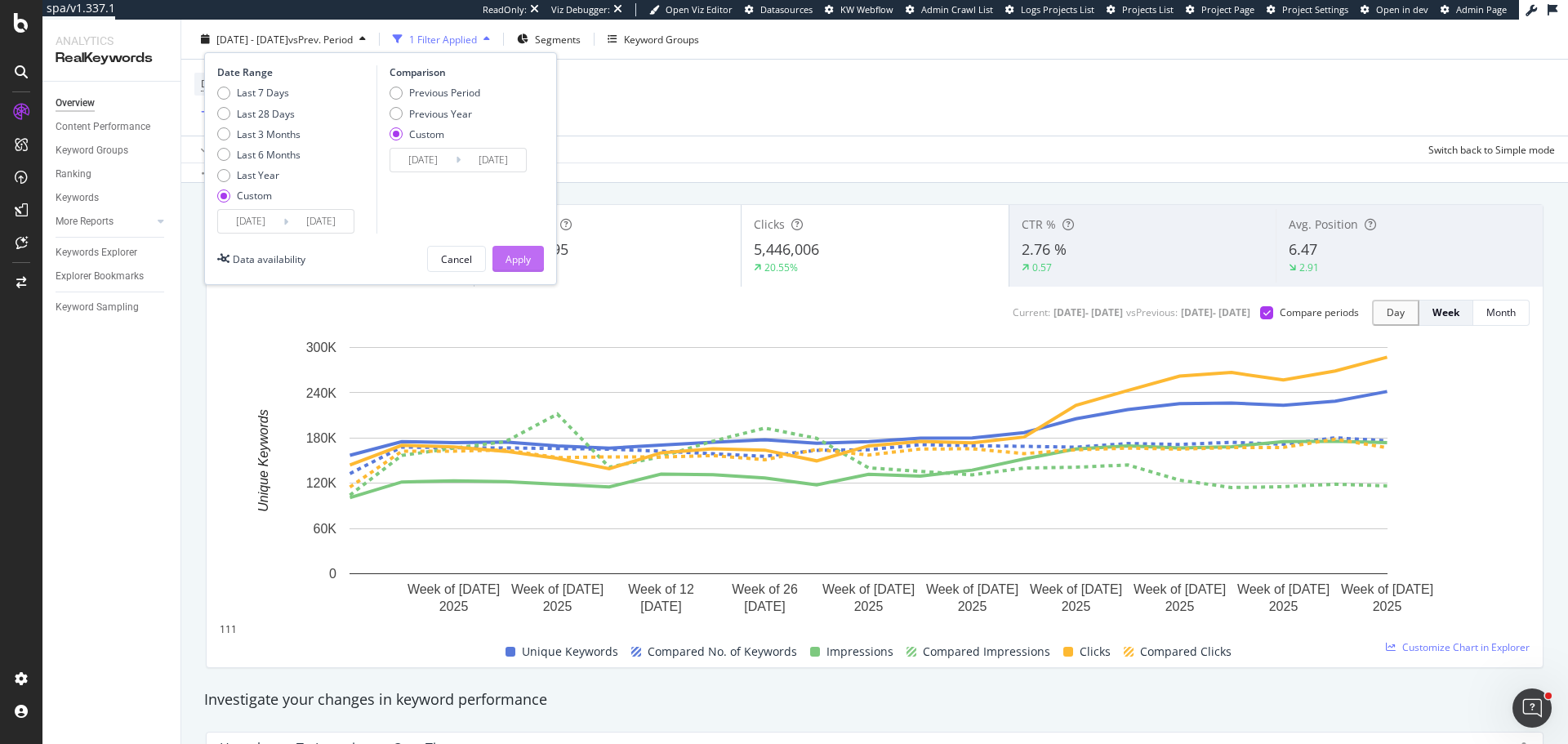
click at [520, 255] on div "Apply" at bounding box center [518, 258] width 25 height 14
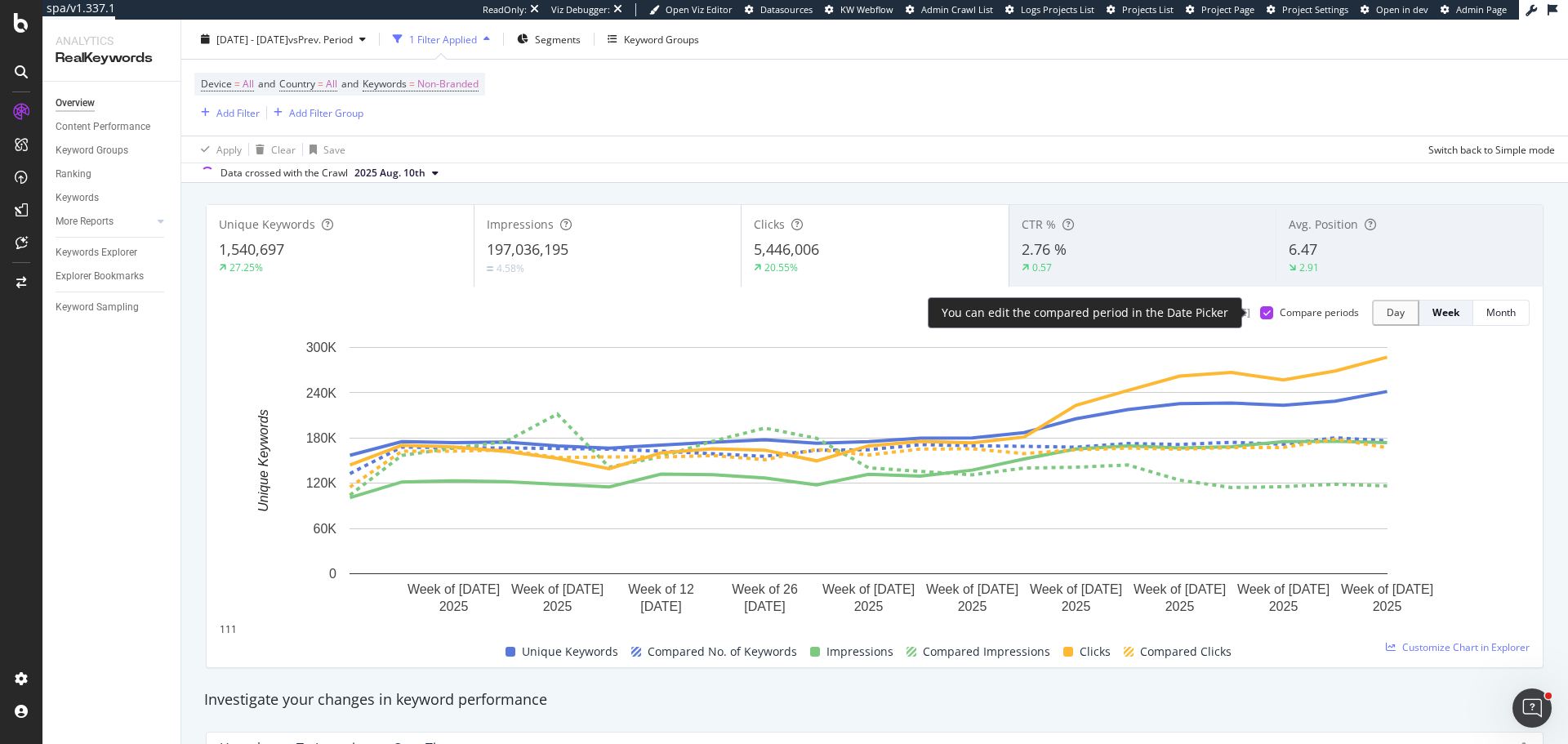
click at [1264, 314] on div "Compare periods" at bounding box center [1309, 311] width 99 height 14
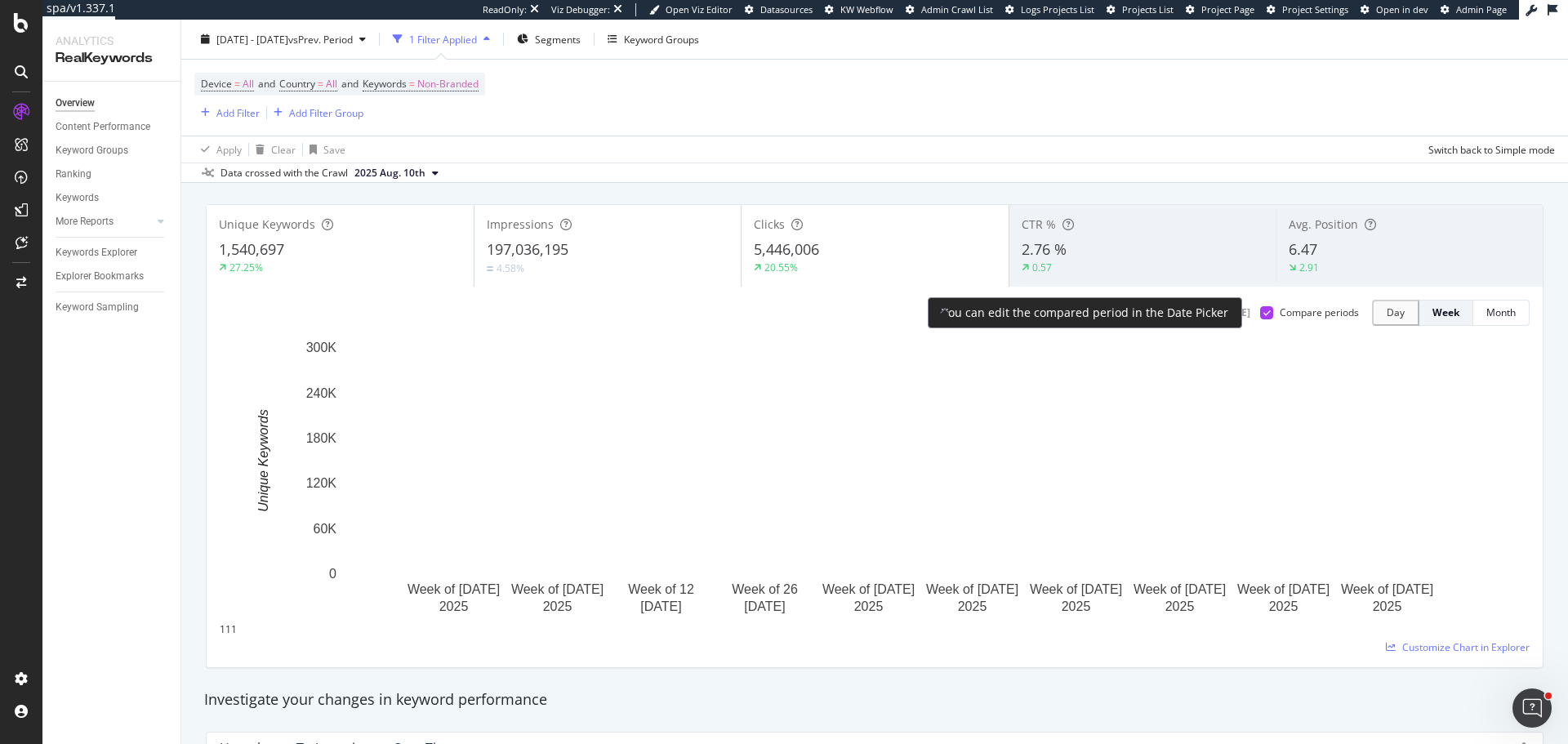
click at [1263, 312] on icon at bounding box center [1267, 312] width 7 height 8
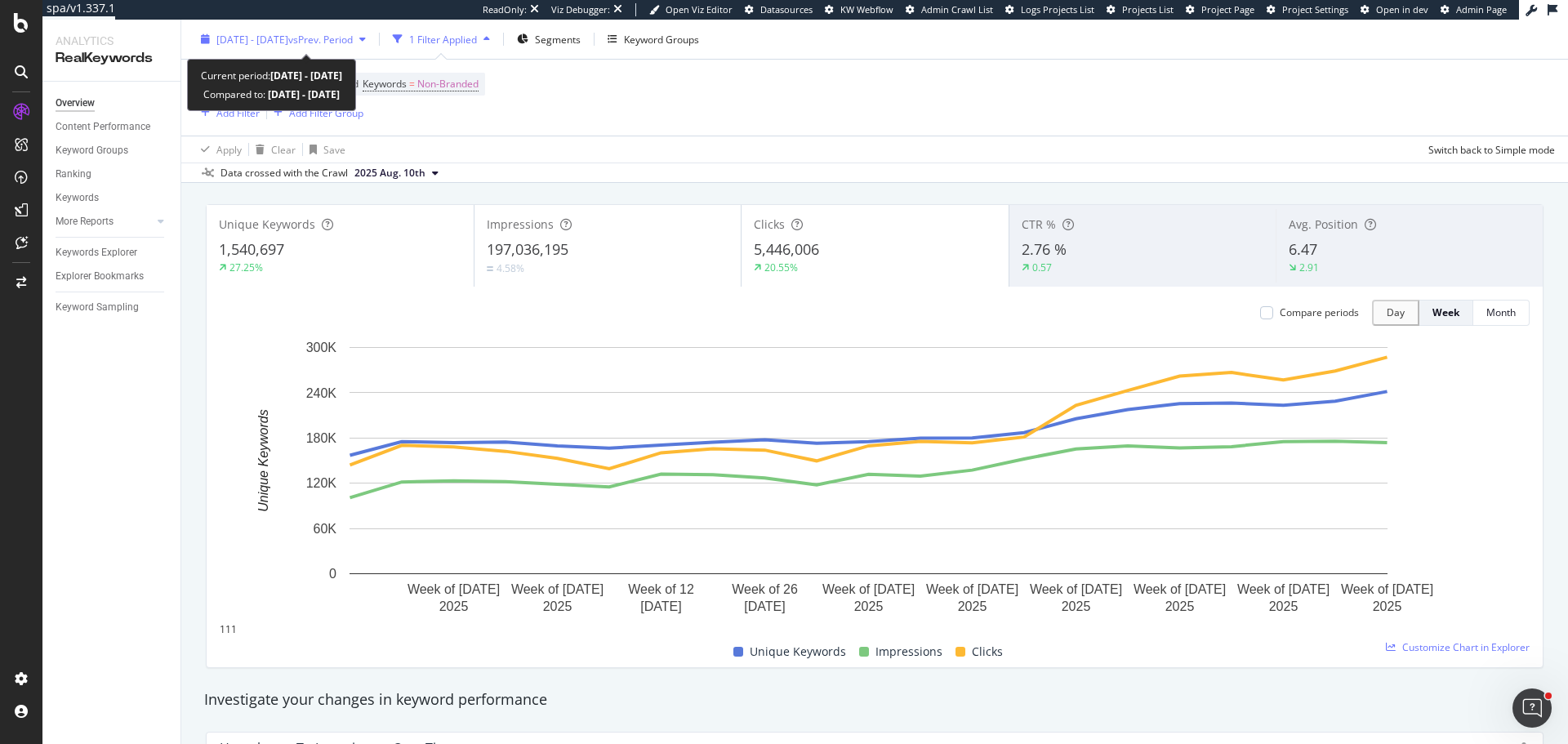
click at [273, 45] on span "2025 Apr. 1st - Aug. 24th" at bounding box center [252, 38] width 72 height 14
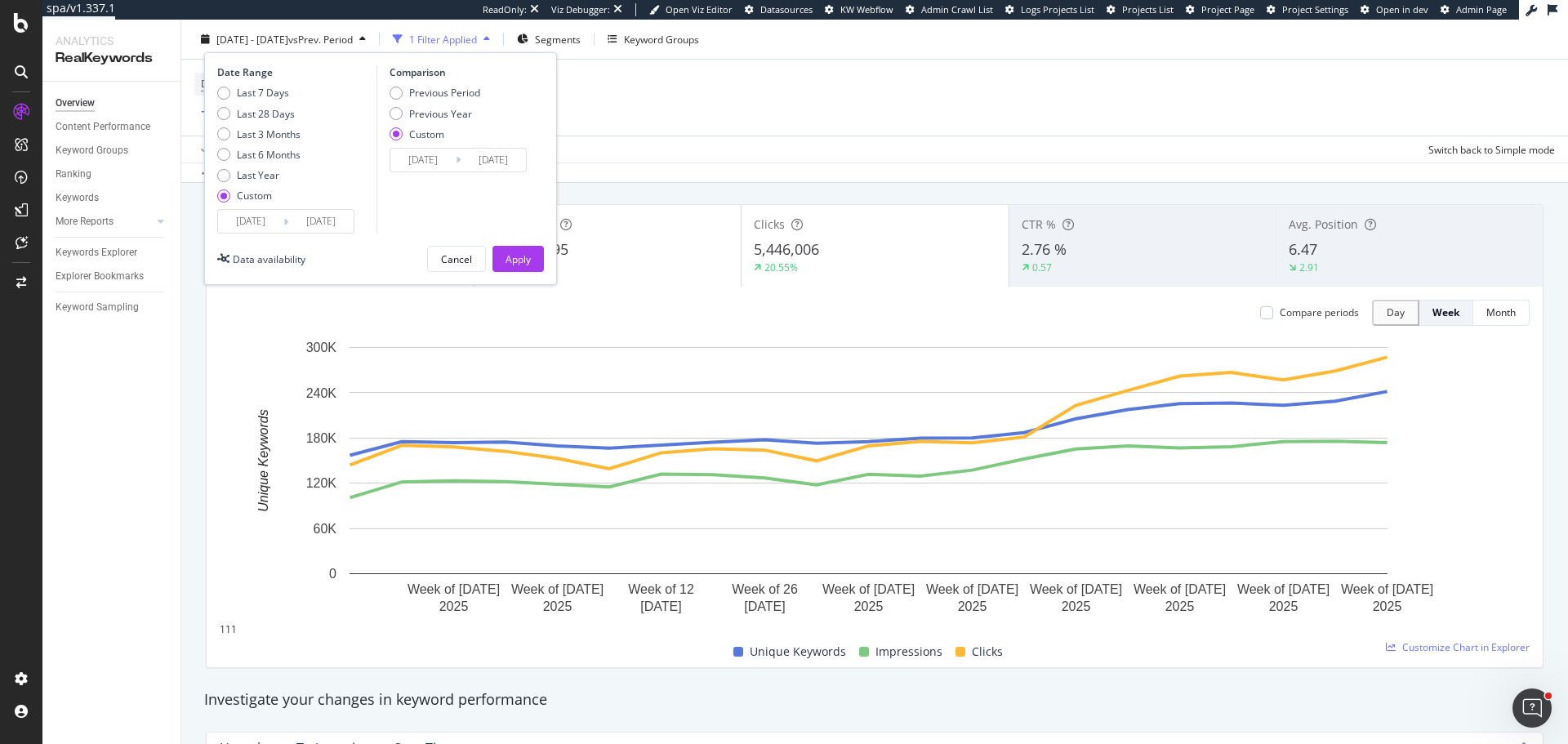
click at [244, 224] on input "2025/04/01" at bounding box center [251, 221] width 66 height 23
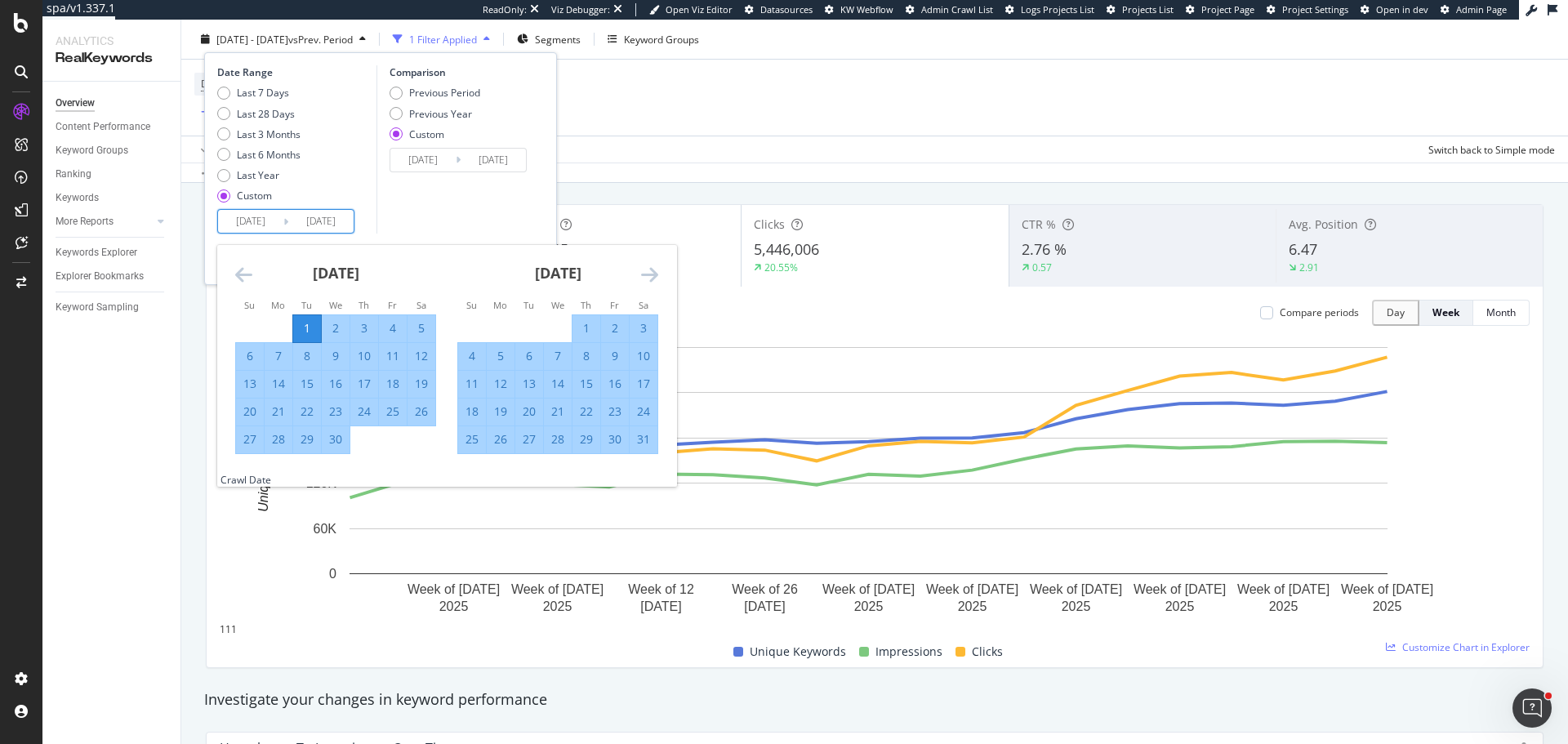
click at [248, 281] on icon "Move backward to switch to the previous month." at bounding box center [243, 274] width 18 height 19
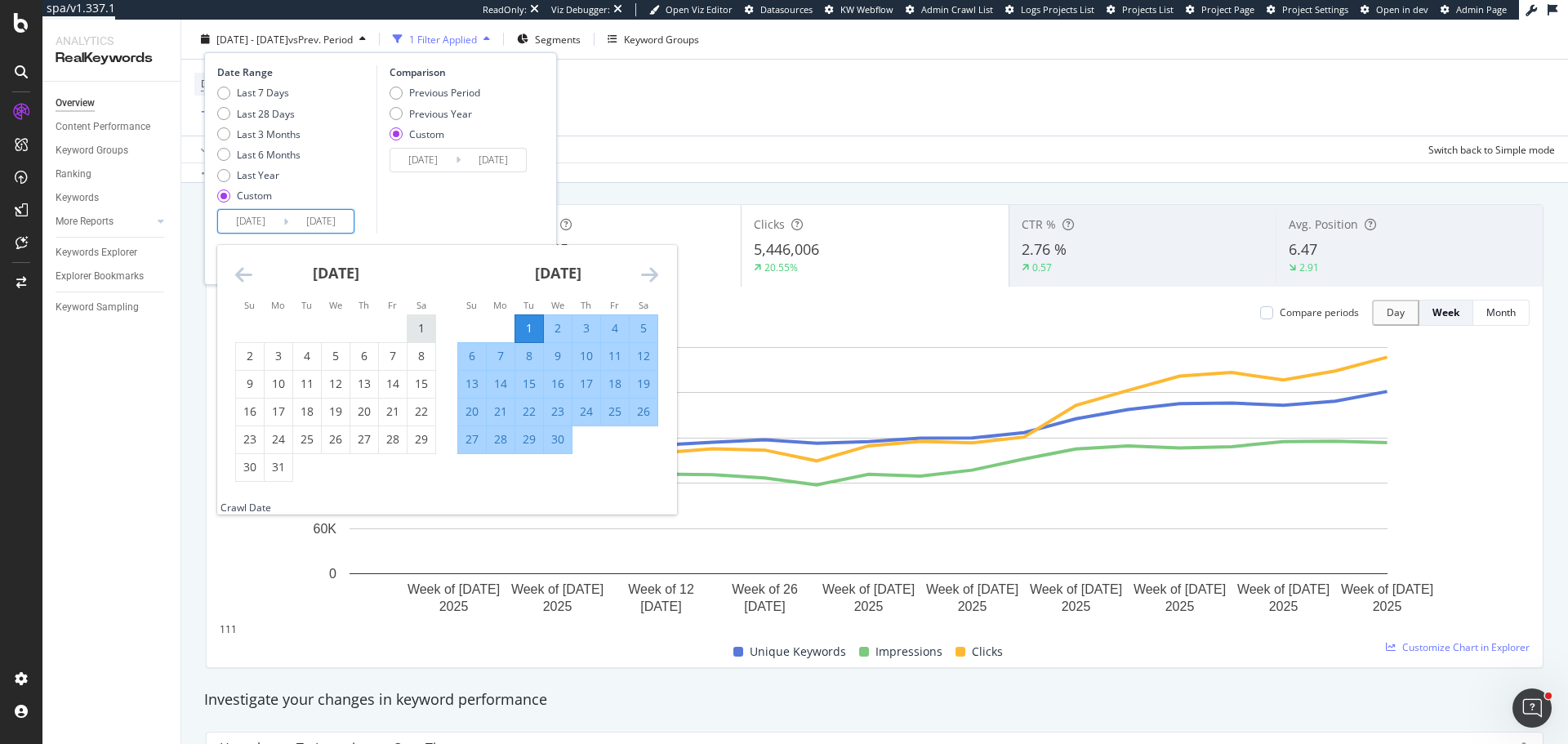
click at [423, 332] on div "1" at bounding box center [422, 328] width 28 height 17
type input "2025/03/01"
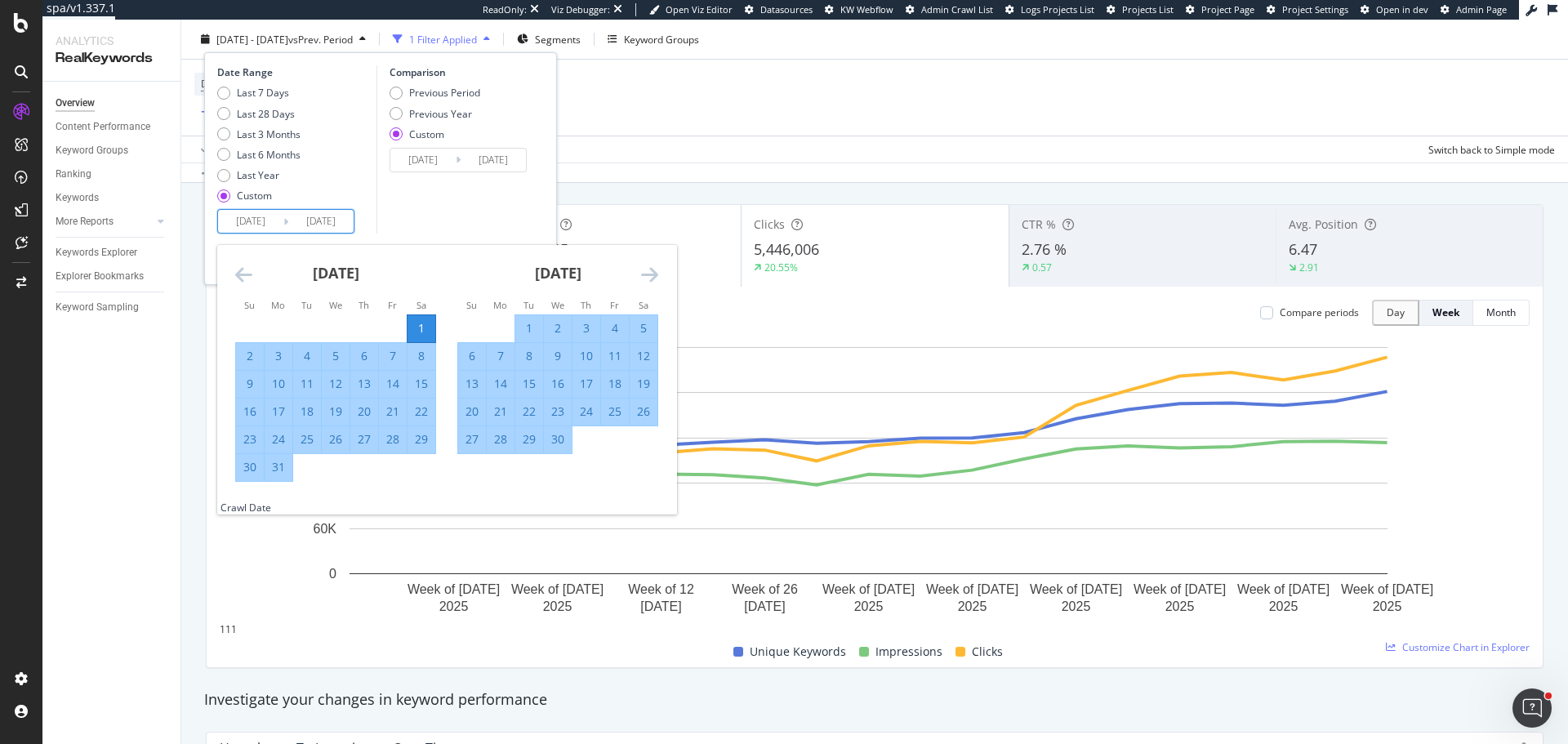
click at [436, 216] on div "Comparison Previous Period Previous Year Custom 2024/04/01 Navigate forward to …" at bounding box center [454, 150] width 155 height 168
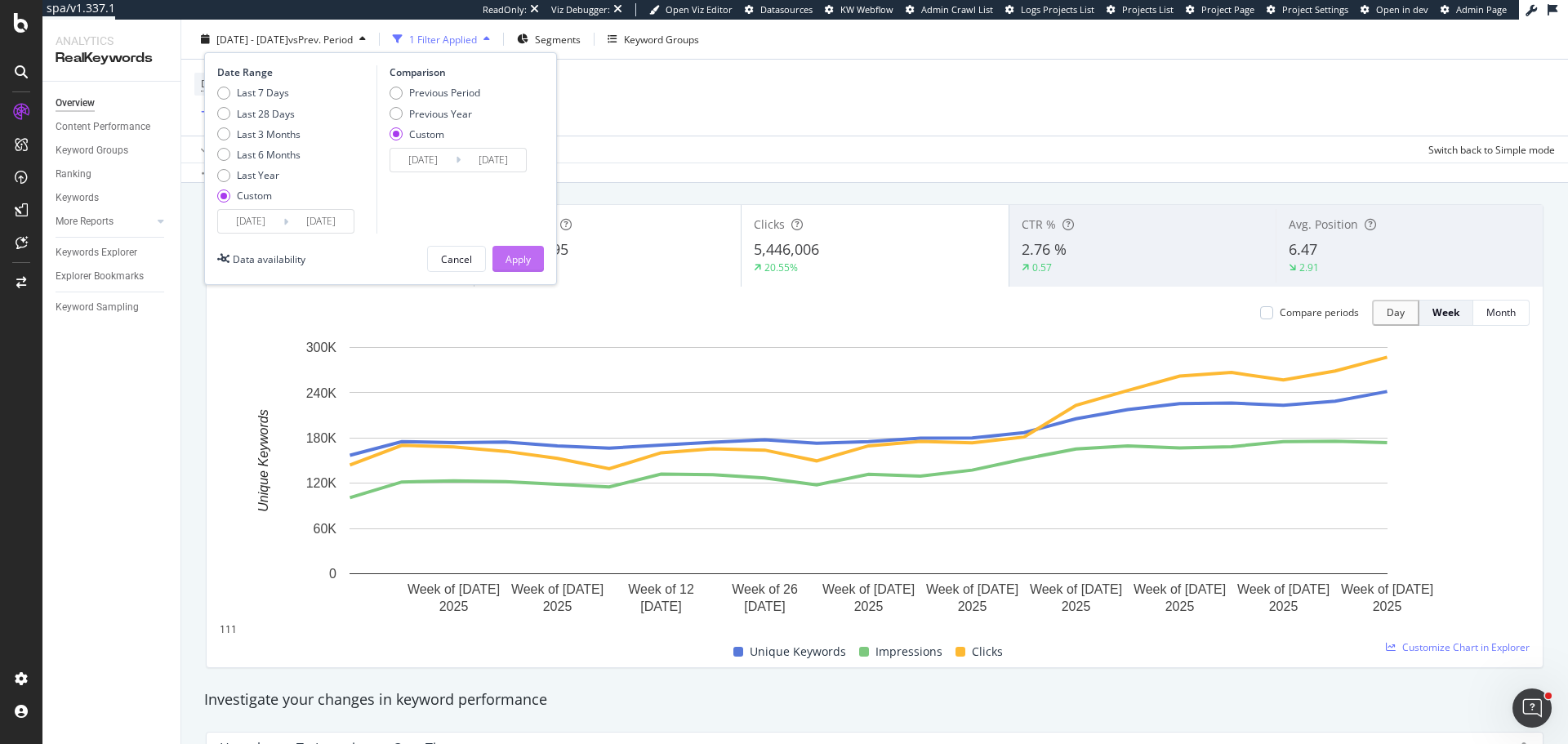
click at [520, 252] on div "Apply" at bounding box center [518, 258] width 25 height 14
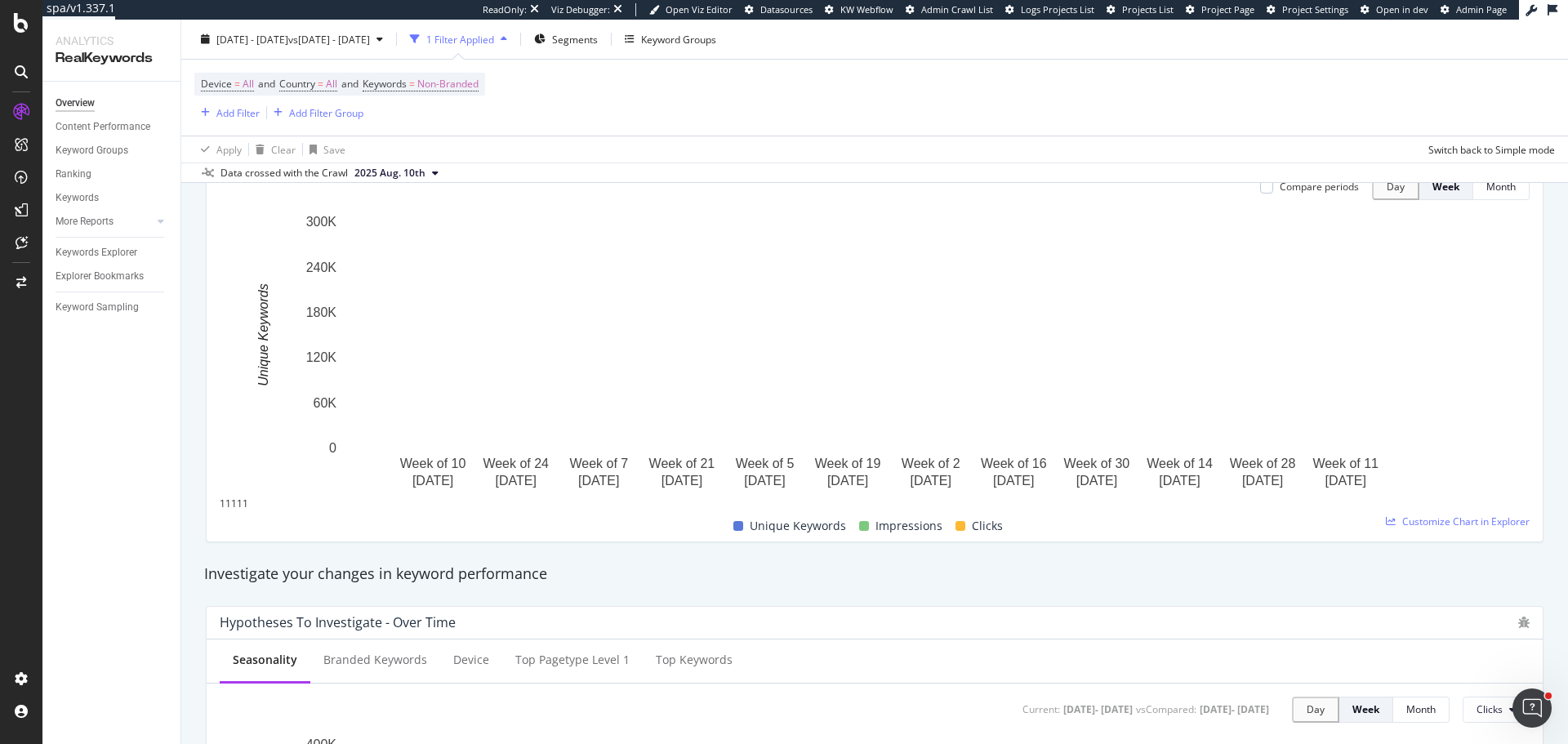
scroll to position [81, 0]
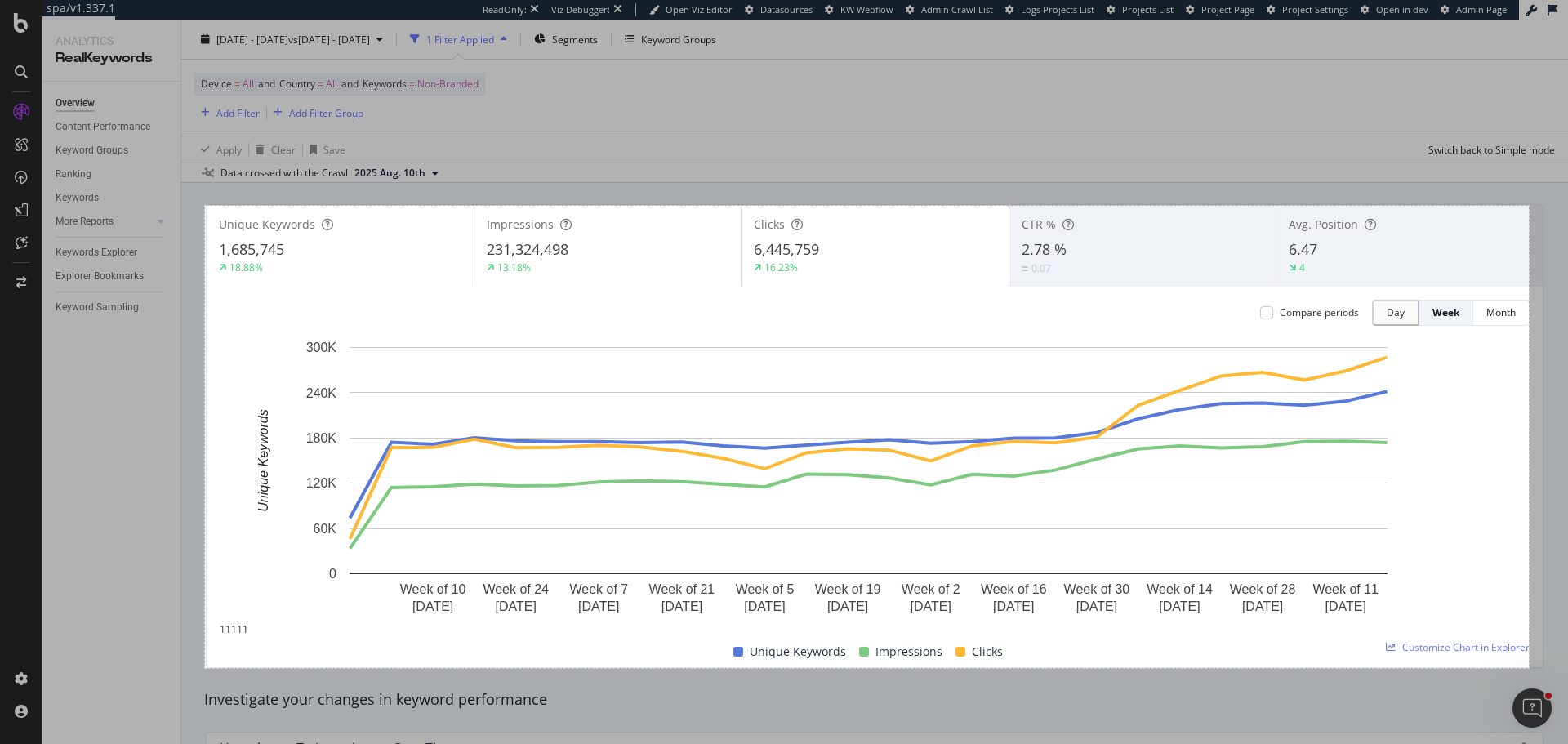
drag, startPoint x: 205, startPoint y: 206, endPoint x: 1529, endPoint y: 667, distance: 1402.0
click at [1529, 667] on div "1621 X 566" at bounding box center [784, 372] width 1568 height 744
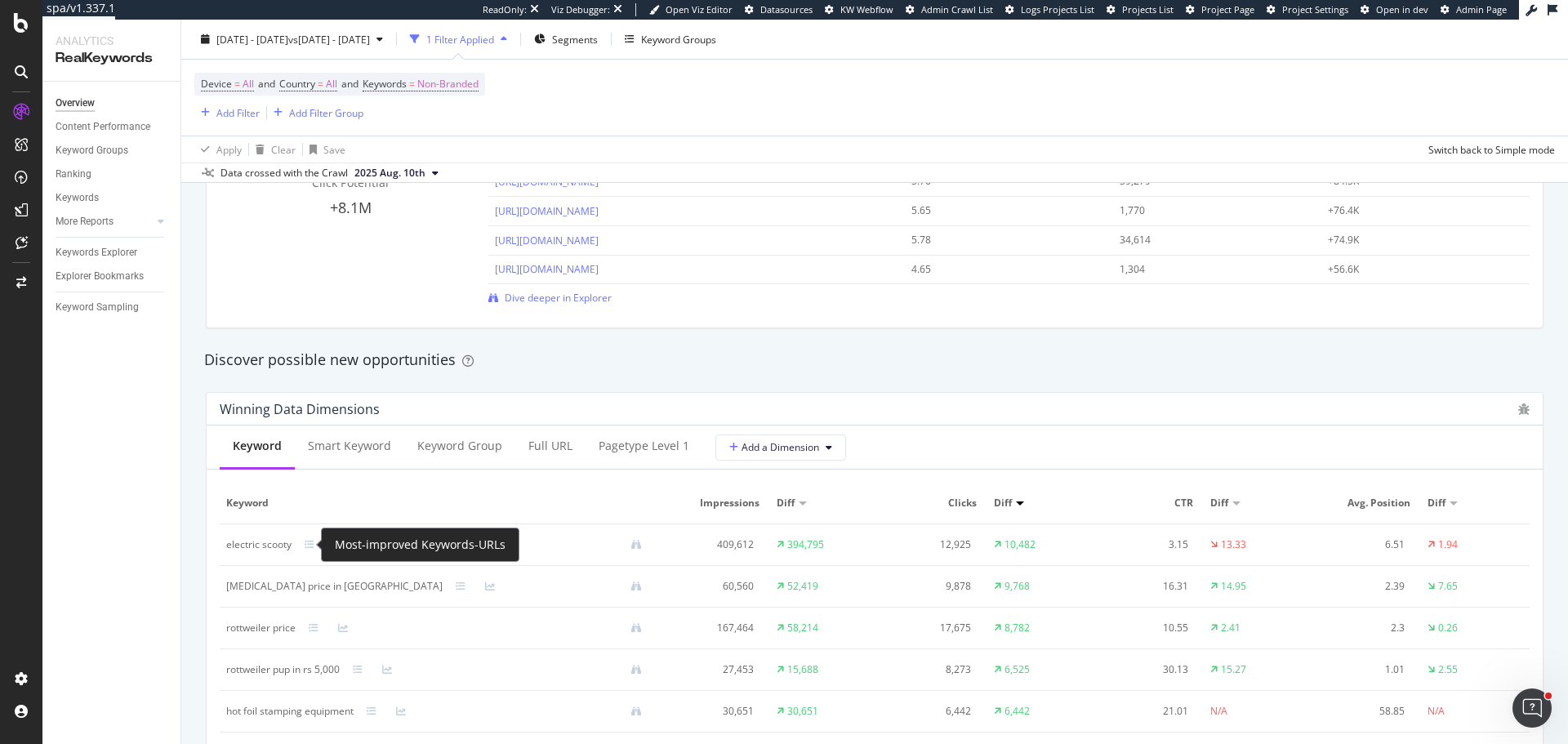
scroll to position [1387, 0]
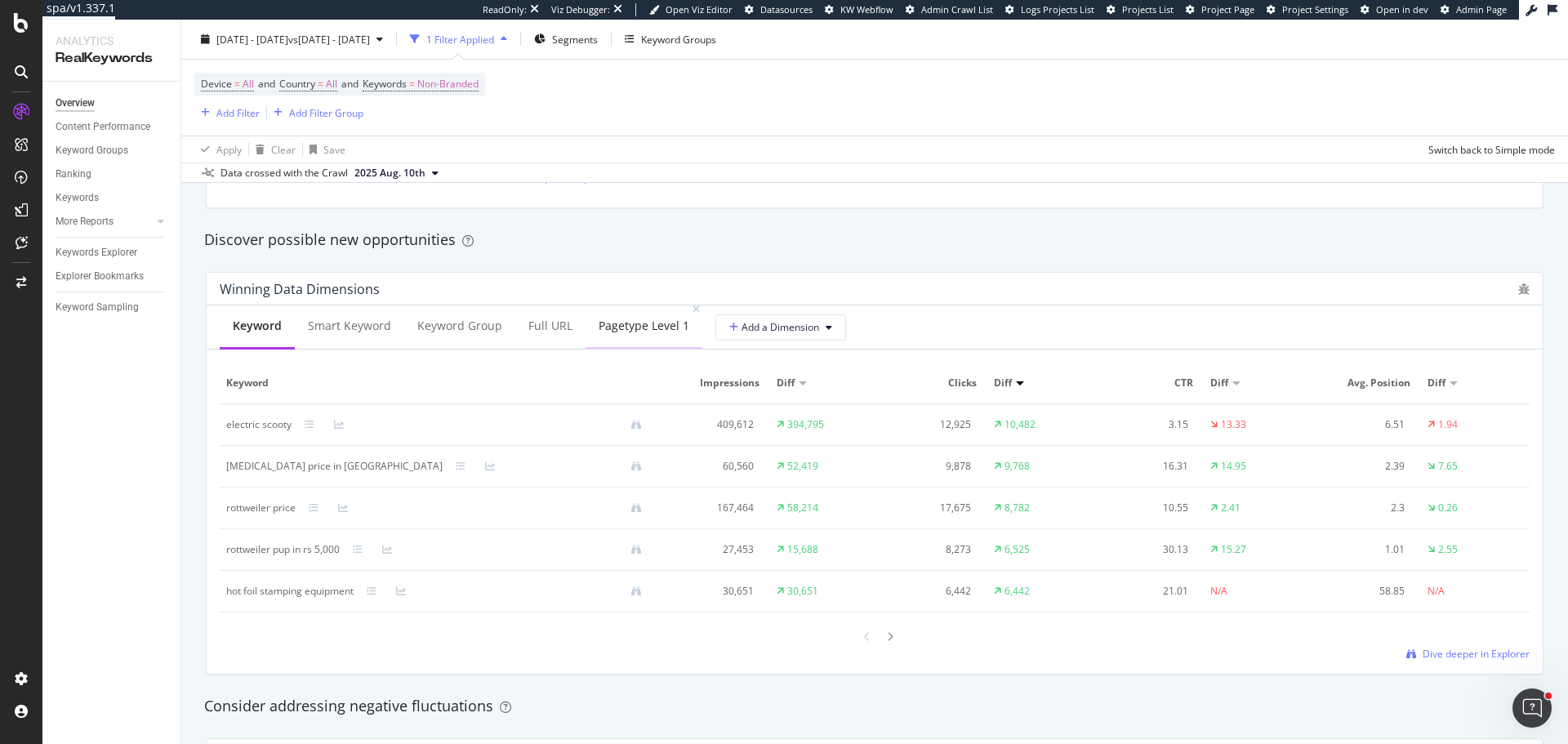
click at [599, 328] on div "pagetype Level 1" at bounding box center [643, 326] width 91 height 17
click at [835, 323] on icon at bounding box center [838, 327] width 6 height 10
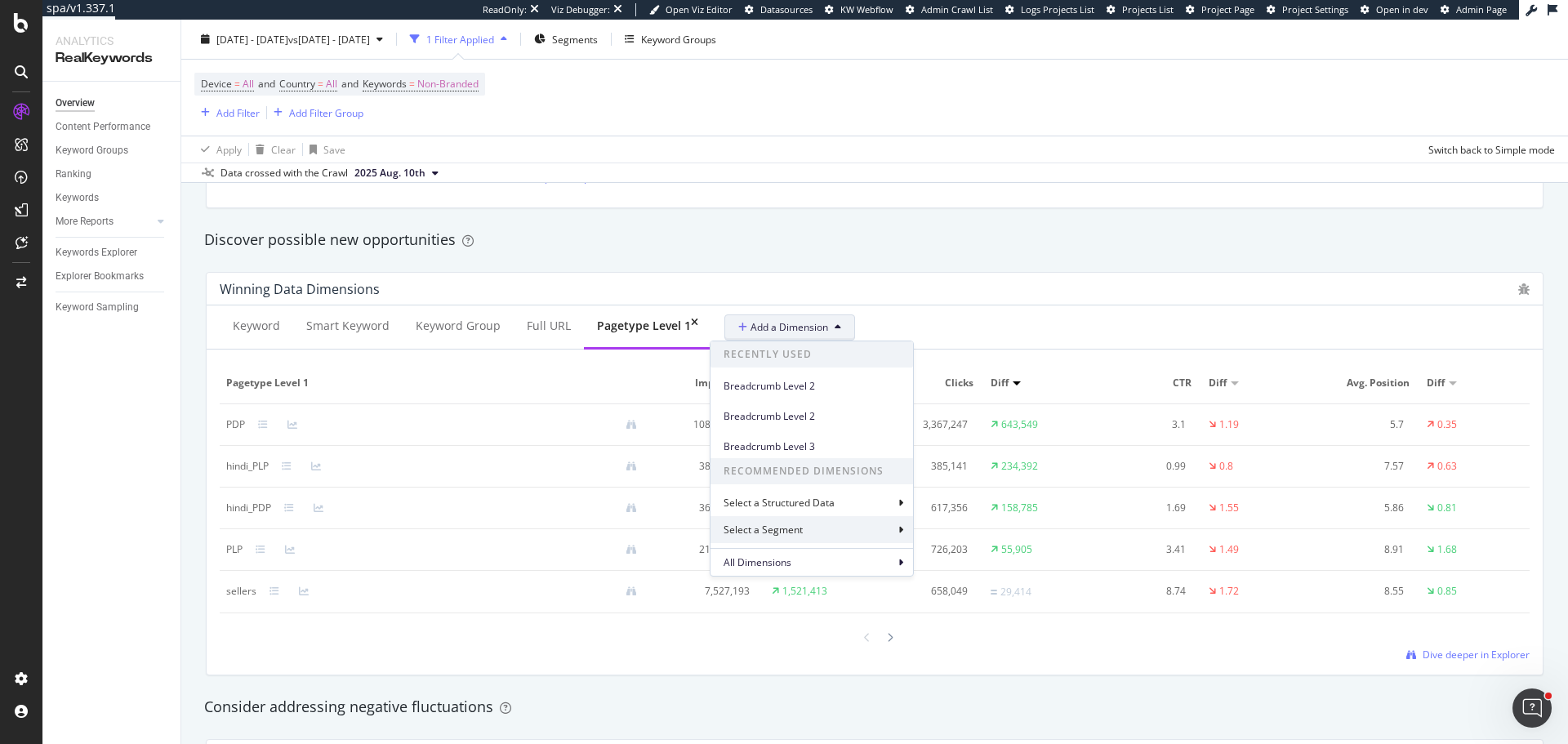
click at [839, 529] on div "Select a Segment" at bounding box center [811, 529] width 202 height 27
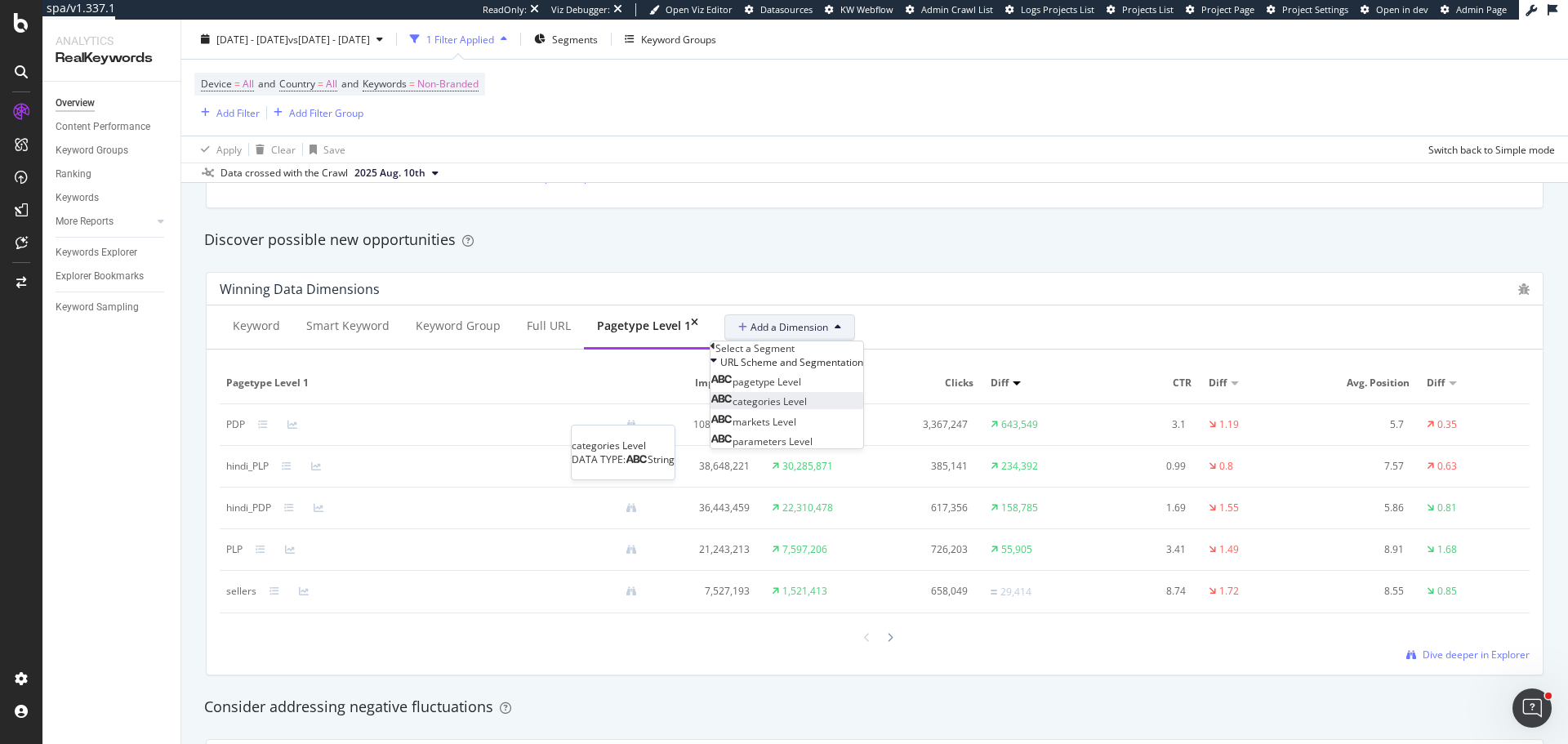
click at [807, 409] on span "categories Level" at bounding box center [769, 401] width 74 height 14
click at [841, 375] on div "Validate" at bounding box center [823, 368] width 37 height 14
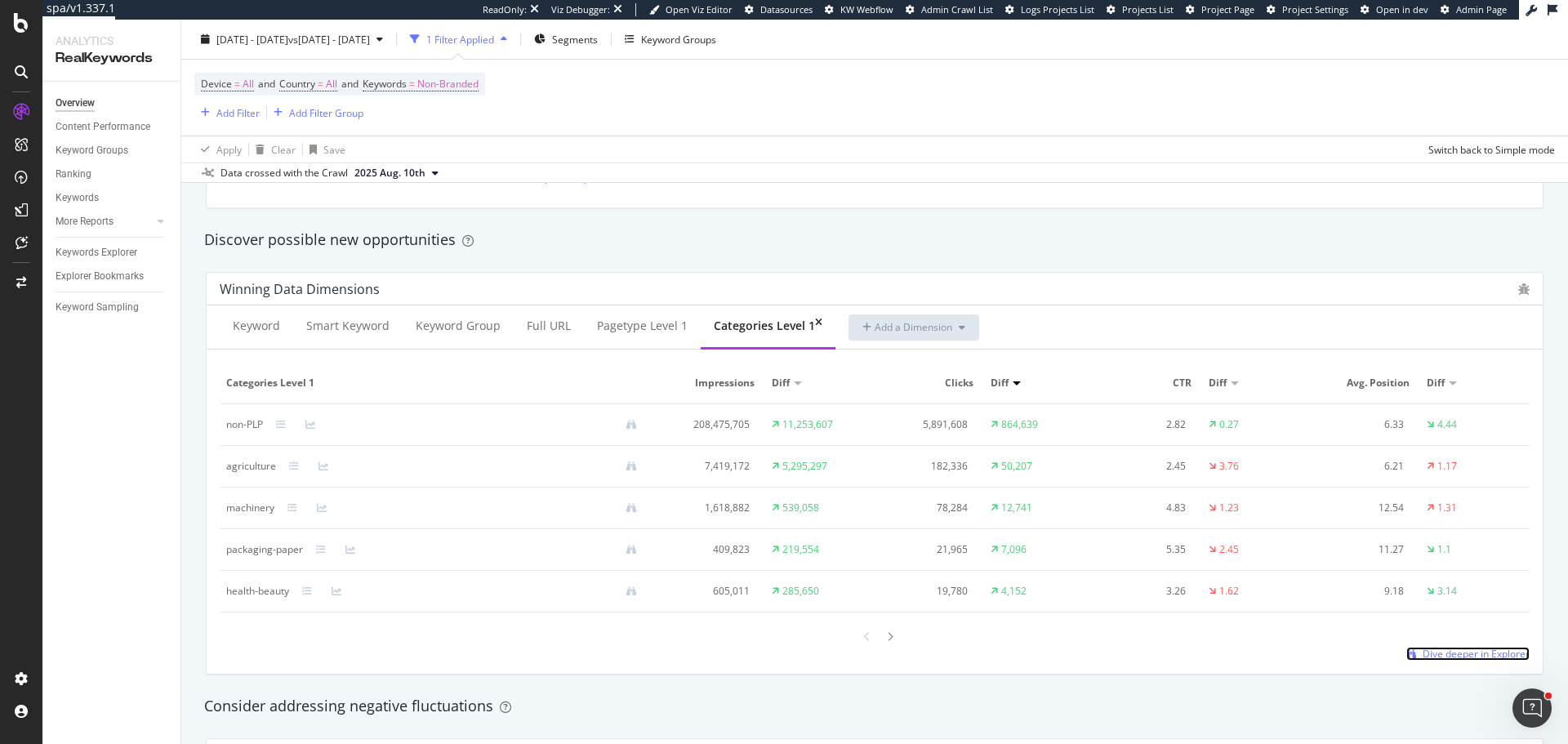
drag, startPoint x: 1457, startPoint y: 654, endPoint x: 1415, endPoint y: 628, distance: 49.4
click at [1457, 654] on span "Dive deeper in Explorer" at bounding box center [1476, 653] width 107 height 14
click at [281, 335] on div "Keyword" at bounding box center [256, 326] width 73 height 45
click at [1418, 645] on div at bounding box center [875, 637] width 1310 height 22
click at [1423, 648] on span "Dive deeper in Explorer" at bounding box center [1476, 653] width 107 height 14
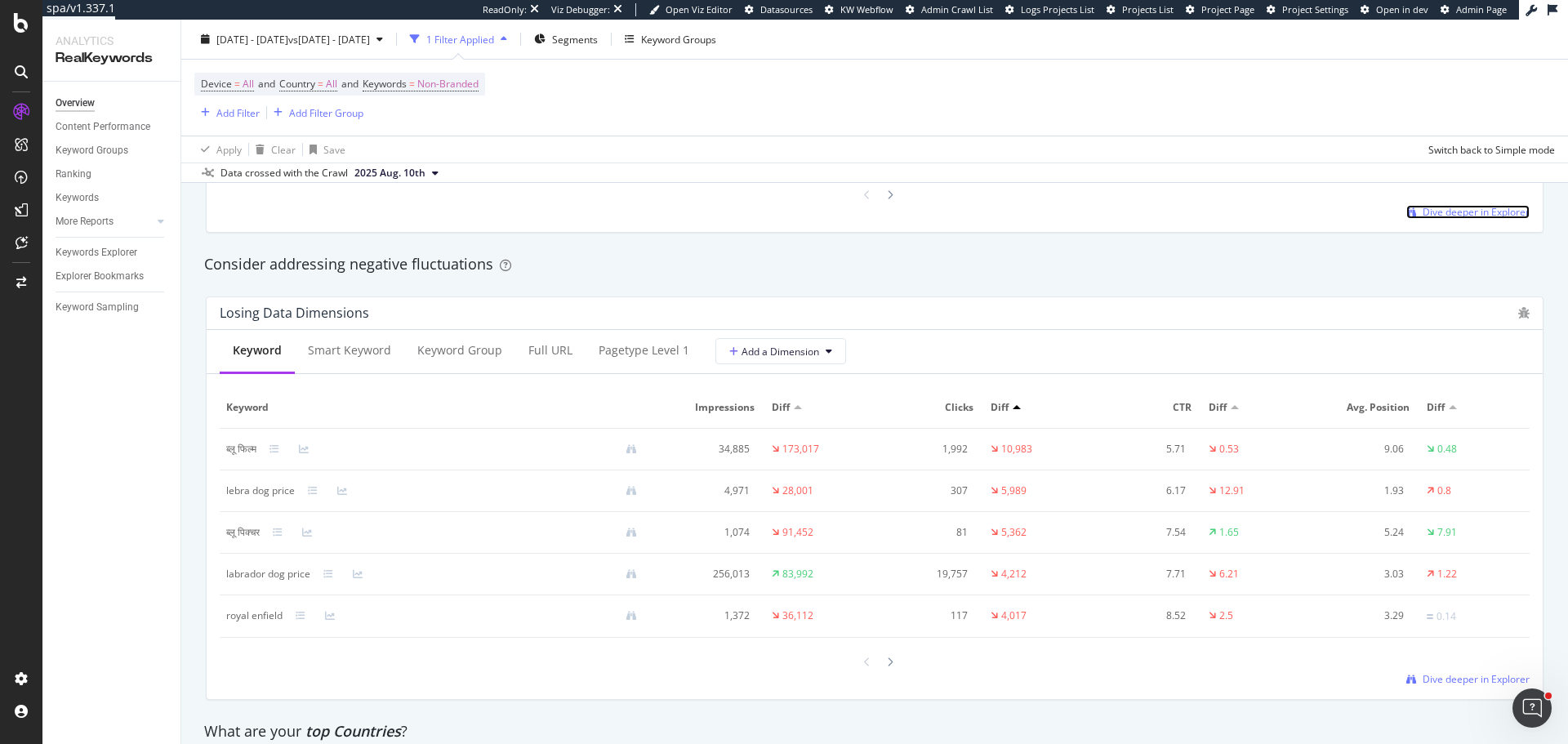
scroll to position [1796, 0]
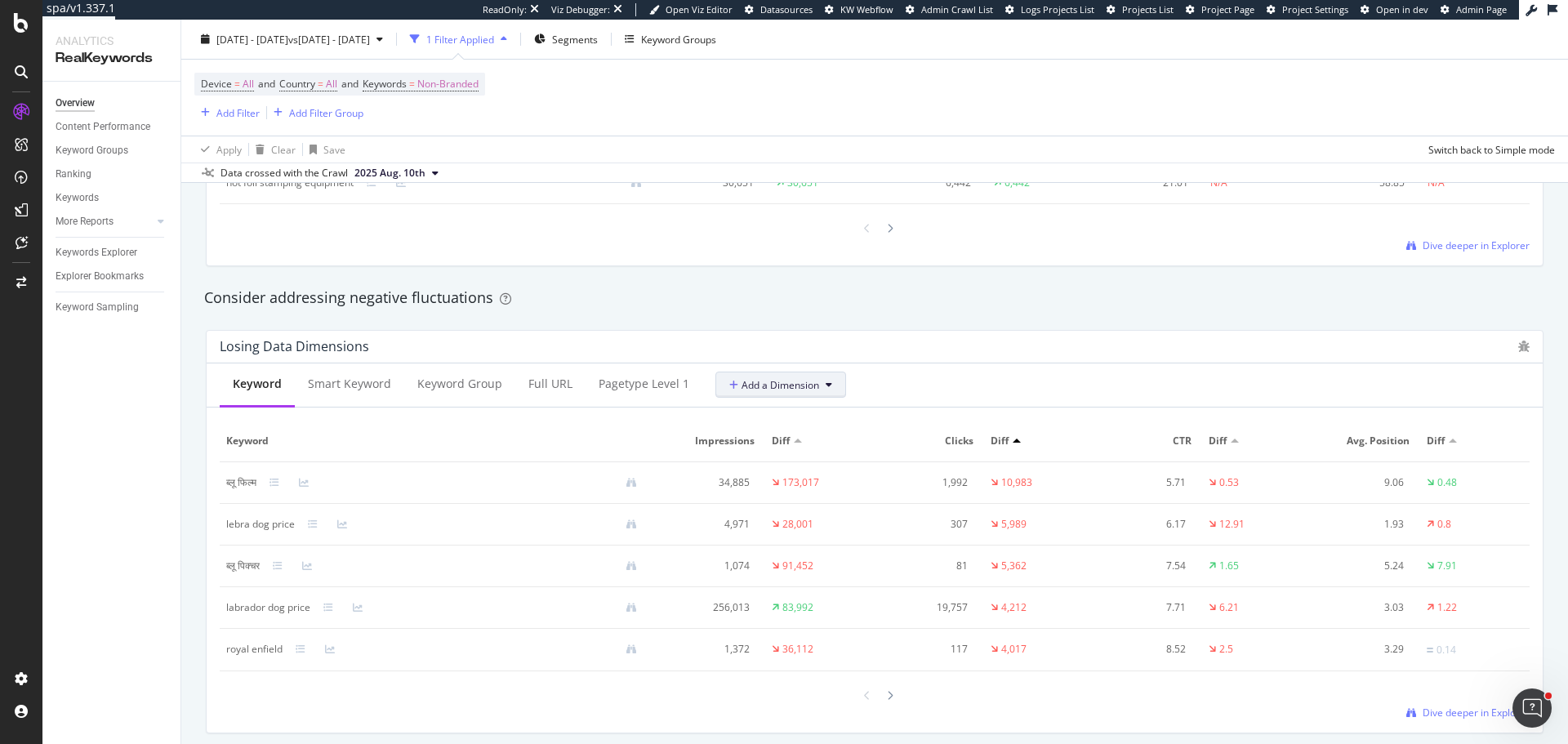
click at [782, 383] on span "Add a Dimension" at bounding box center [774, 384] width 90 height 14
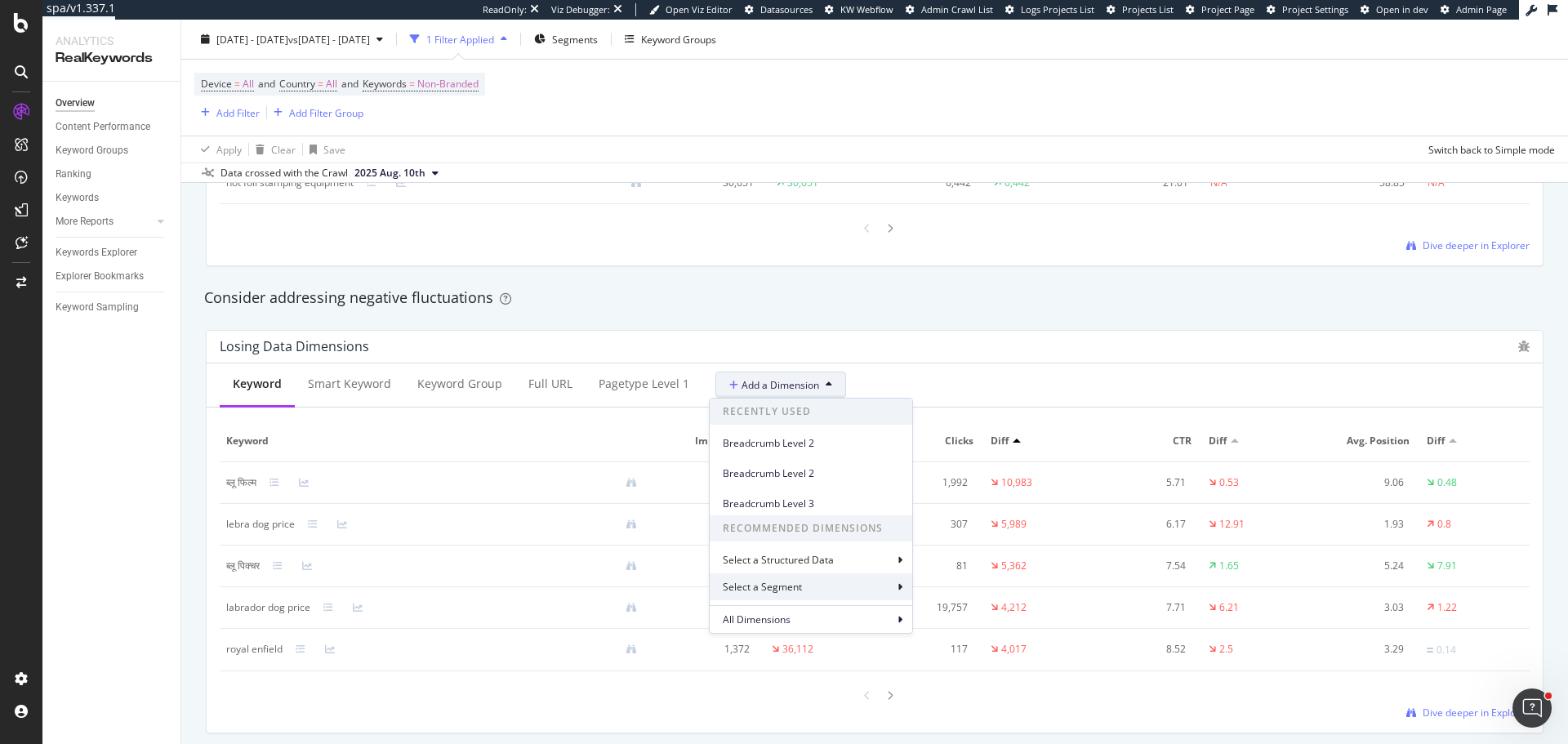
click at [793, 585] on div "Select a Segment" at bounding box center [764, 586] width 82 height 14
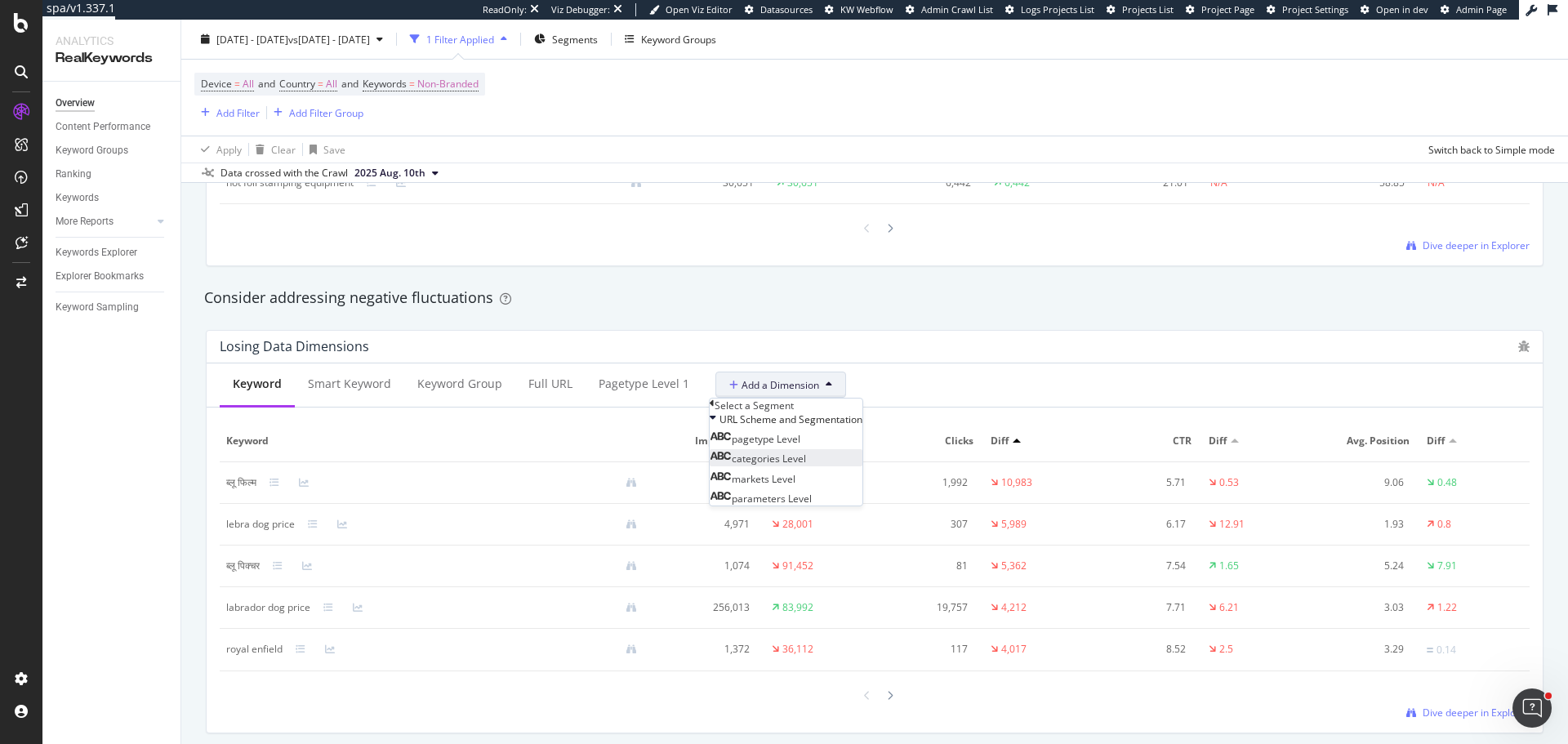
click at [806, 465] on span "categories Level" at bounding box center [768, 457] width 74 height 14
click at [840, 433] on div "Validate" at bounding box center [822, 425] width 37 height 14
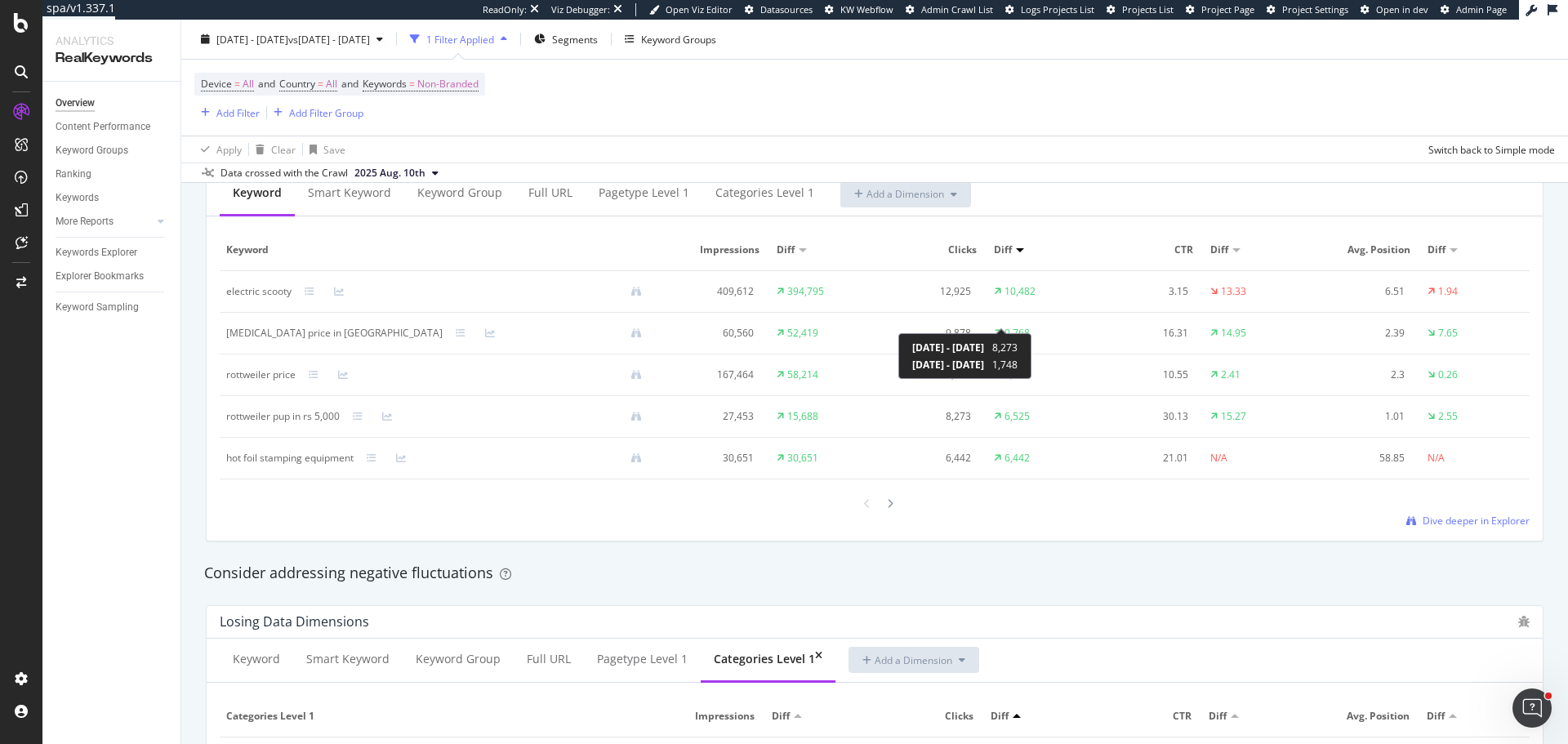
scroll to position [1470, 0]
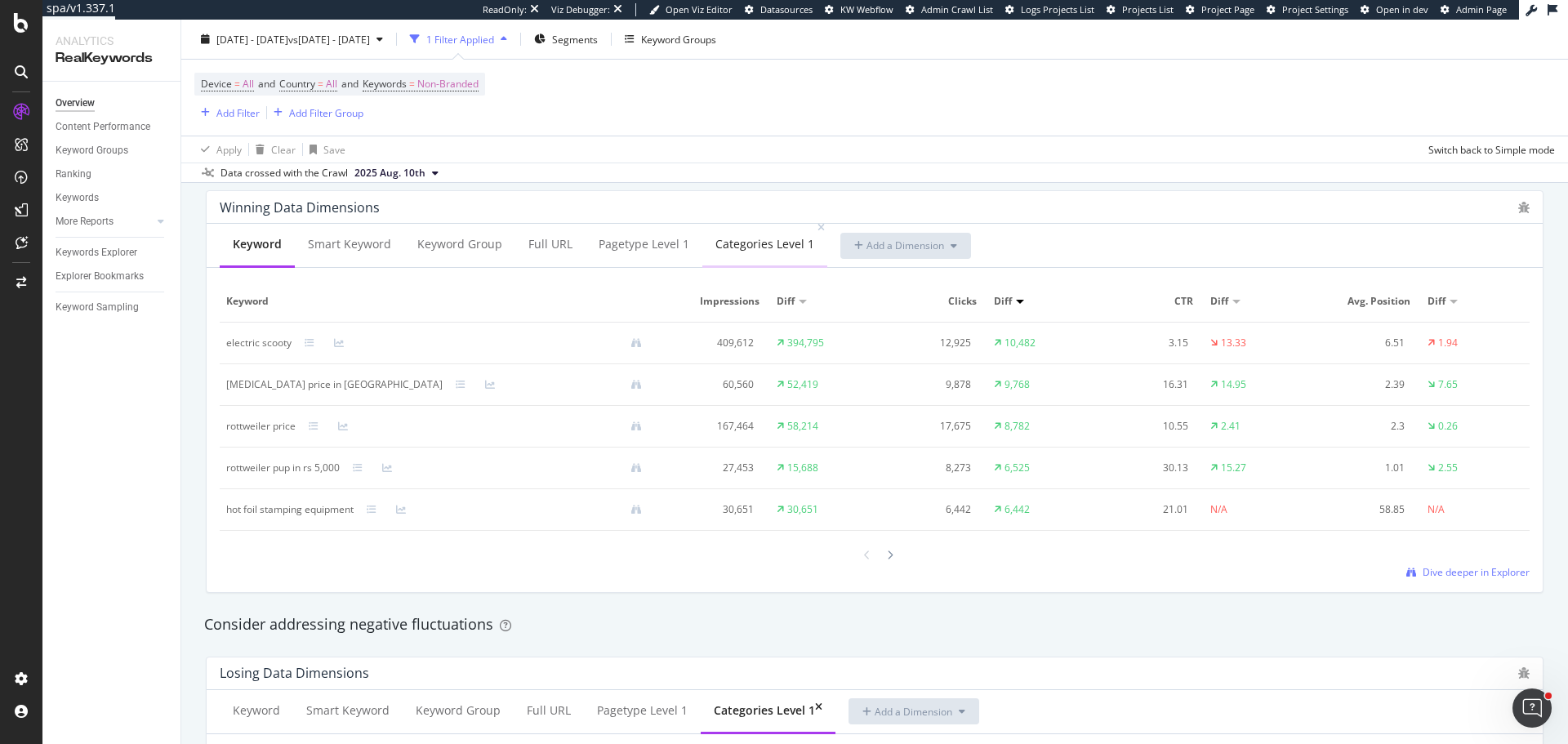
click at [742, 246] on div "categories Level 1" at bounding box center [765, 244] width 99 height 17
click at [253, 241] on div "Keyword" at bounding box center [256, 244] width 47 height 17
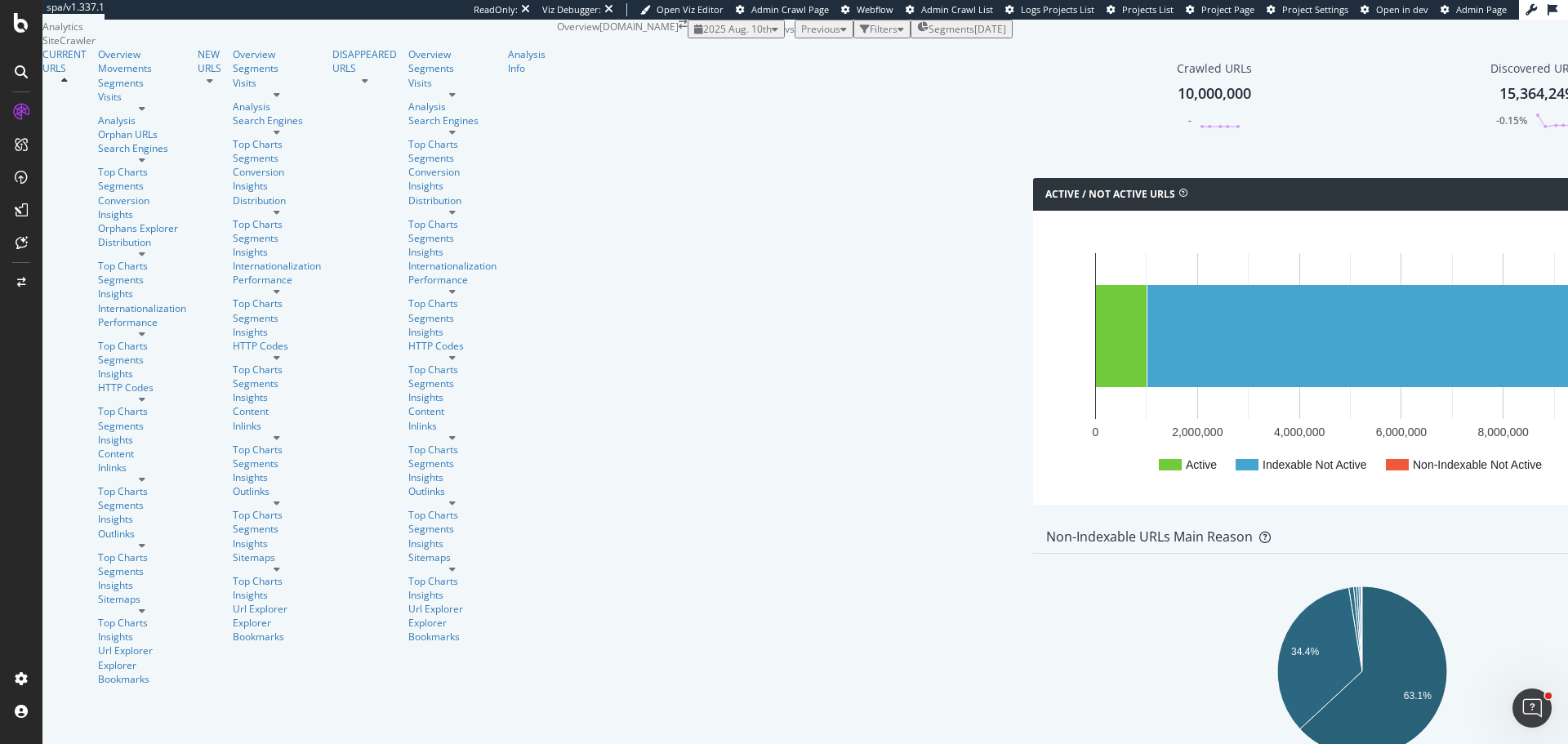
scroll to position [1632, 0]
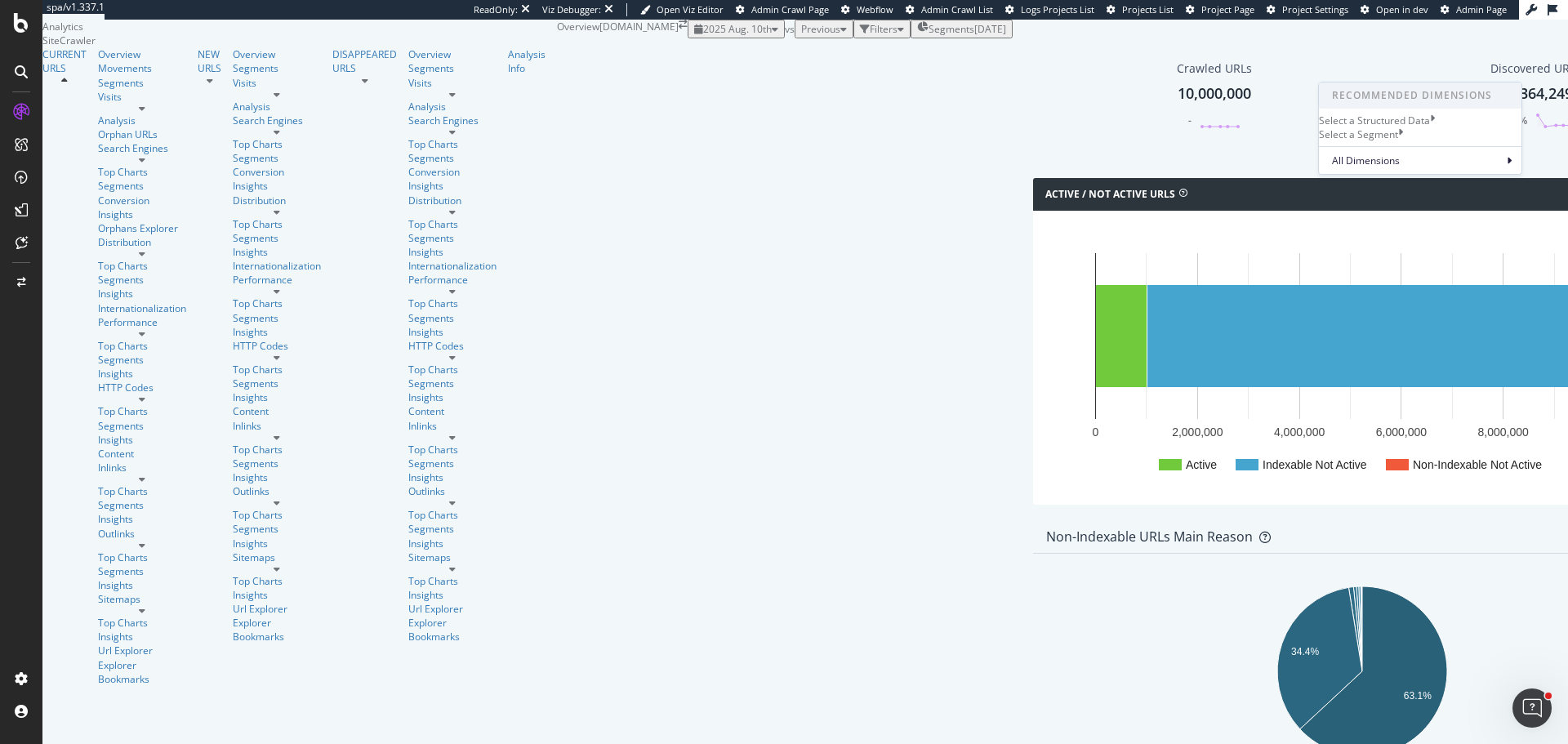
click at [974, 36] on div "2025-05-09" at bounding box center [990, 29] width 31 height 14
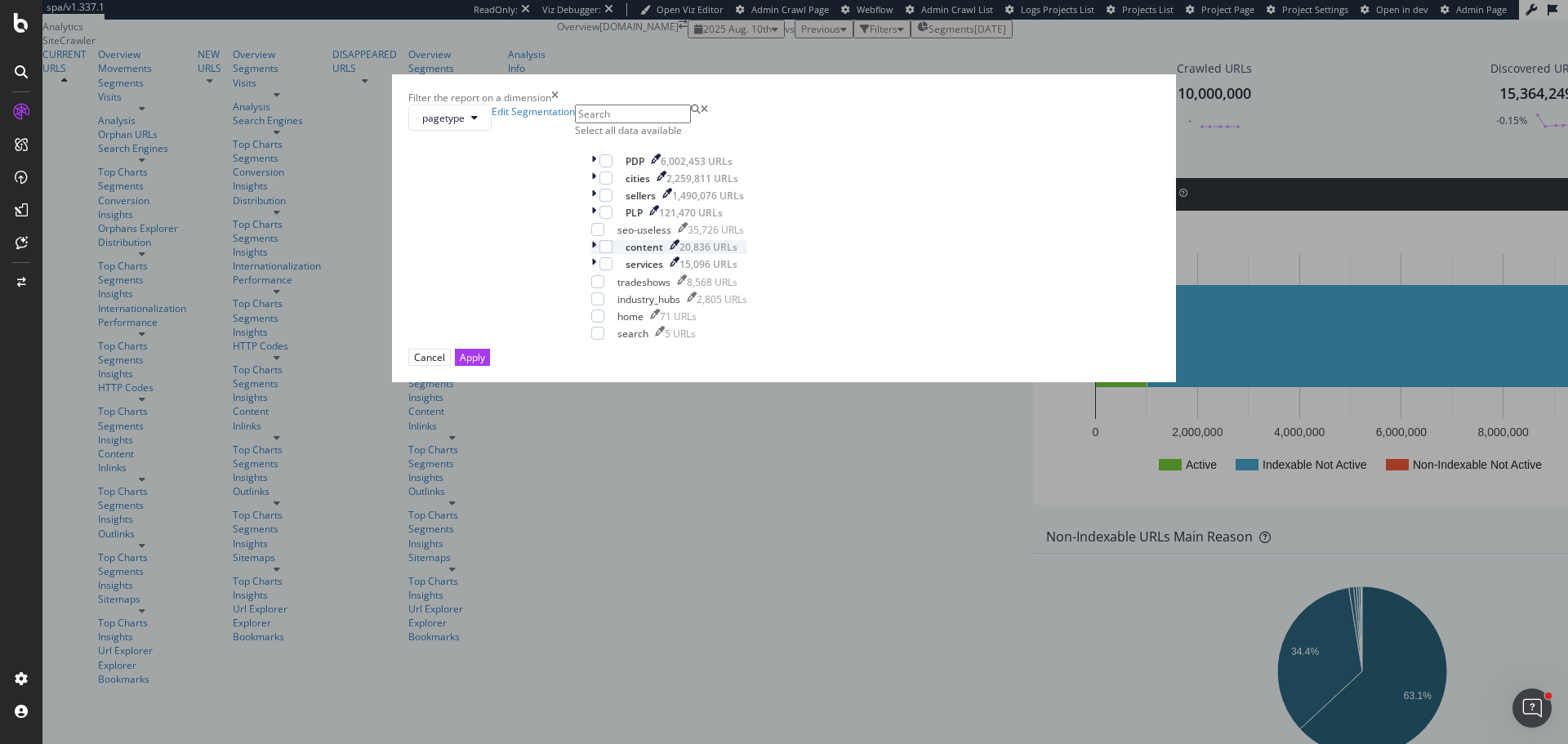
click at [599, 254] on div "modal" at bounding box center [594, 247] width 8 height 14
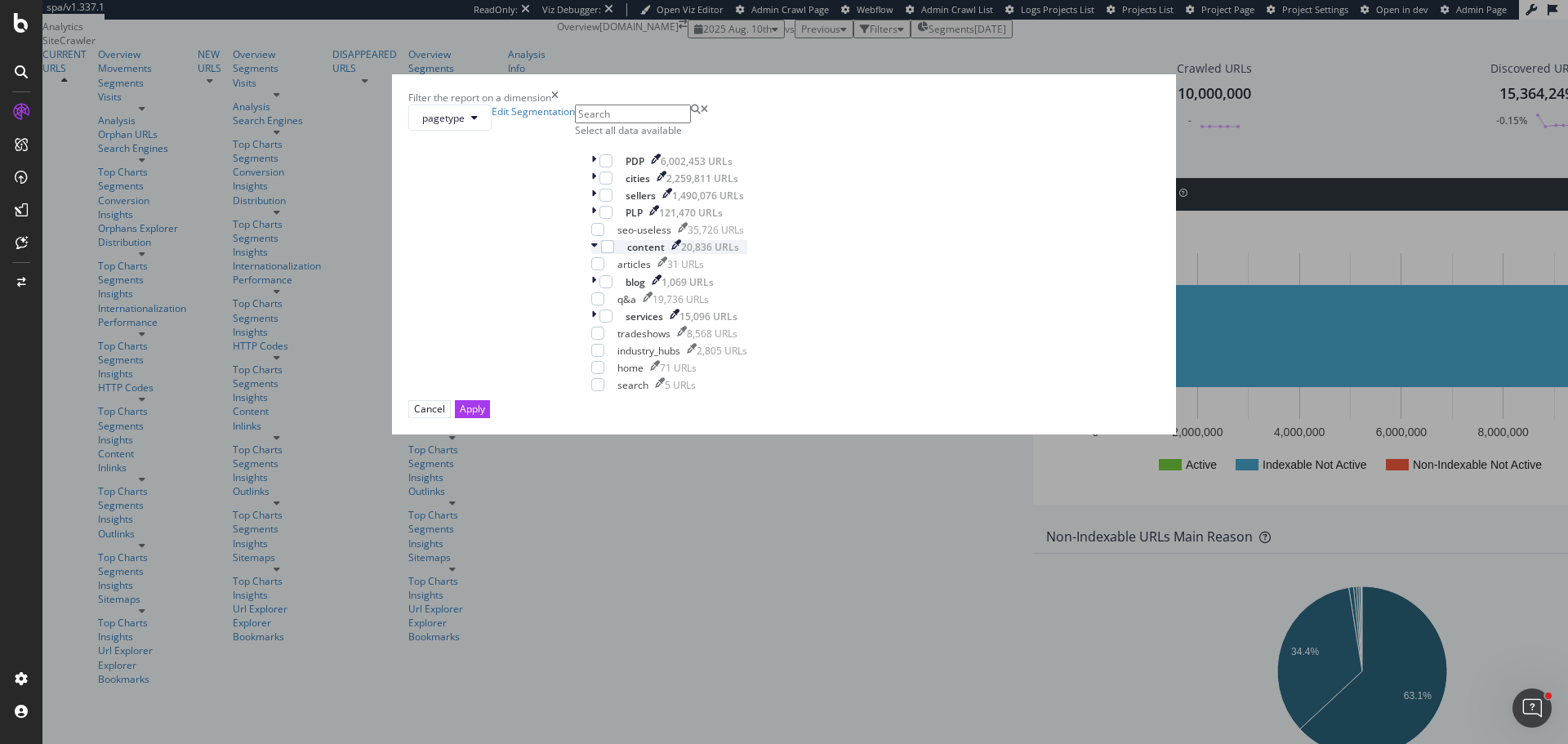
click at [598, 254] on icon "modal" at bounding box center [594, 247] width 6 height 14
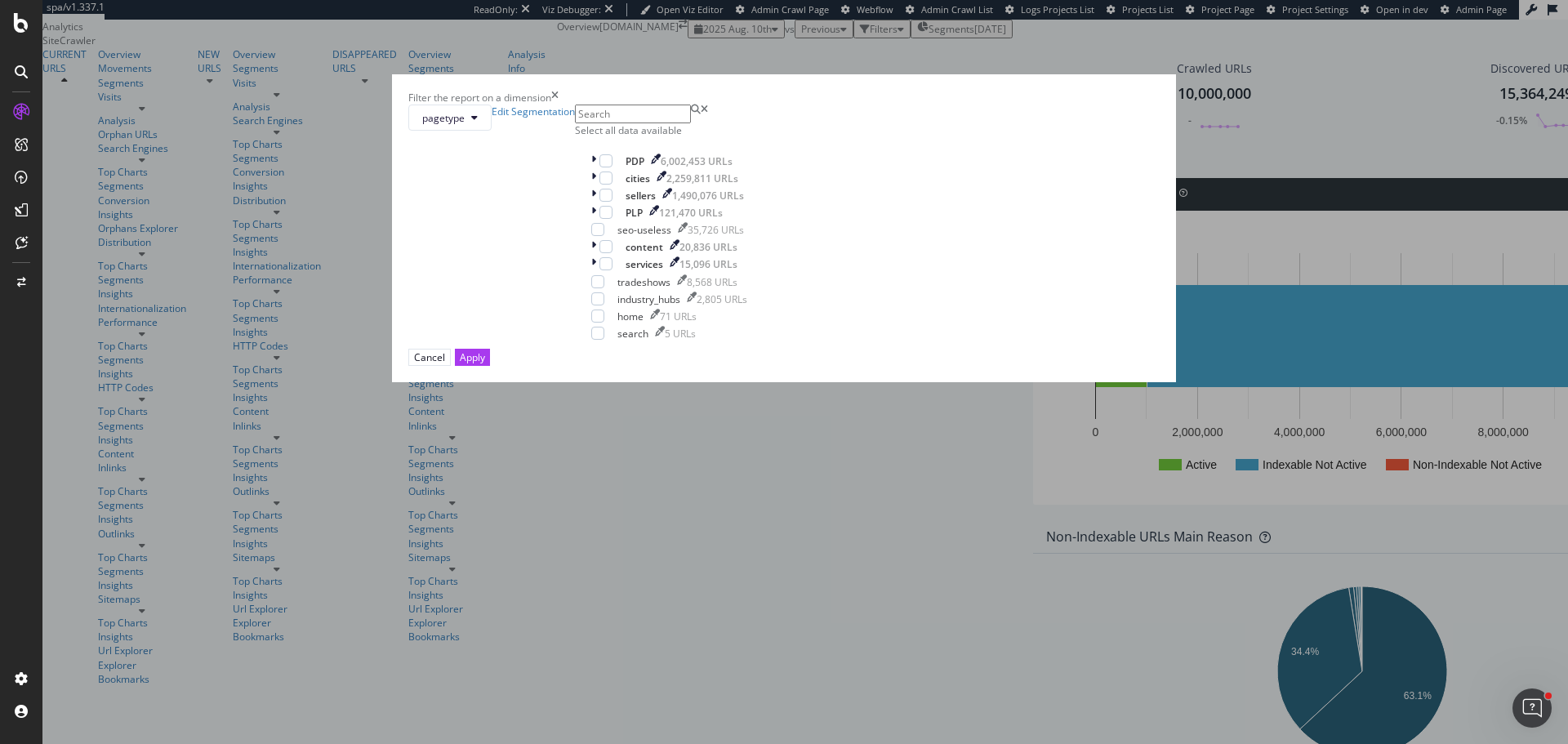
click at [463, 305] on div "Filter the report on a dimension pagetype Edit Segmentation Select all data ava…" at bounding box center [784, 372] width 1568 height 744
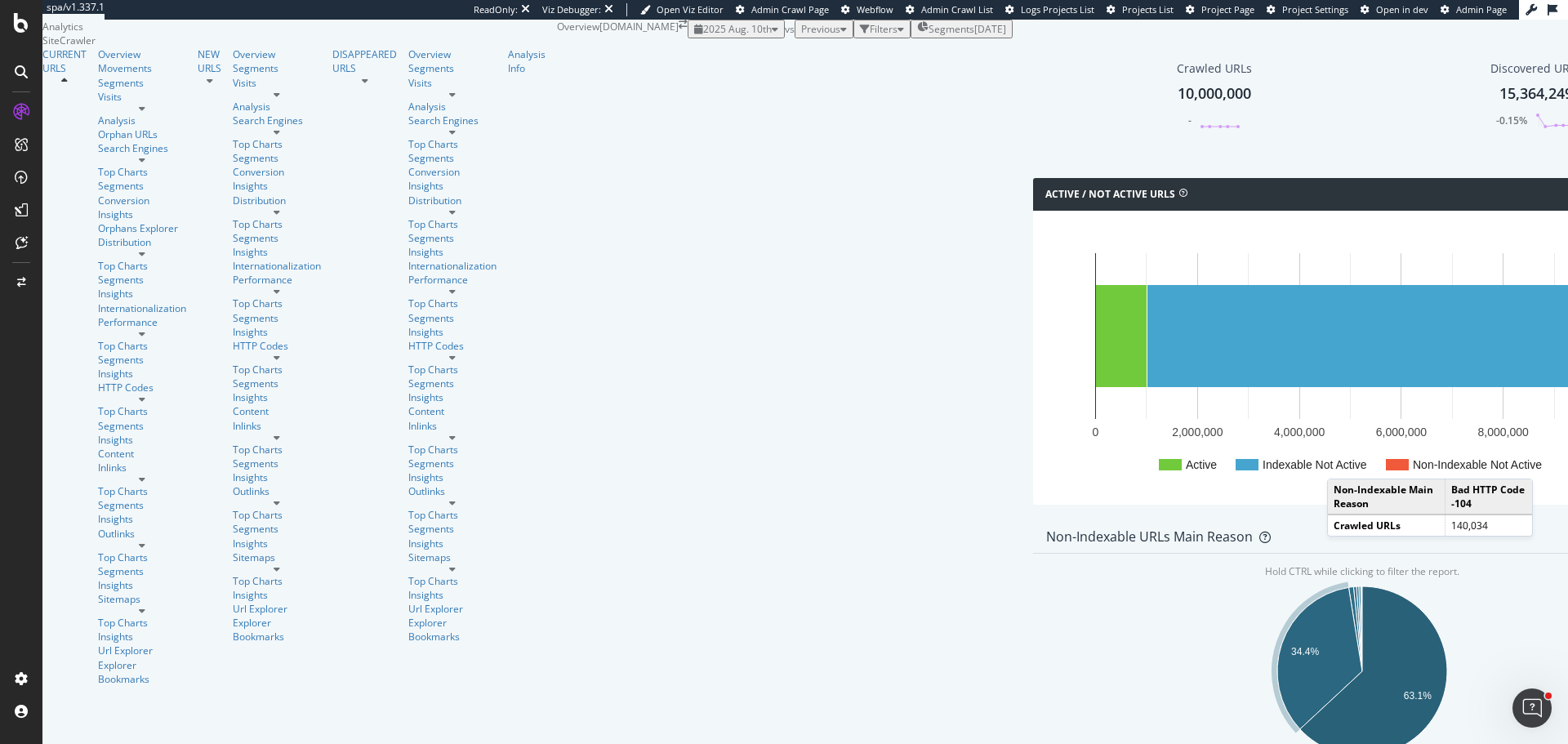
scroll to position [0, 0]
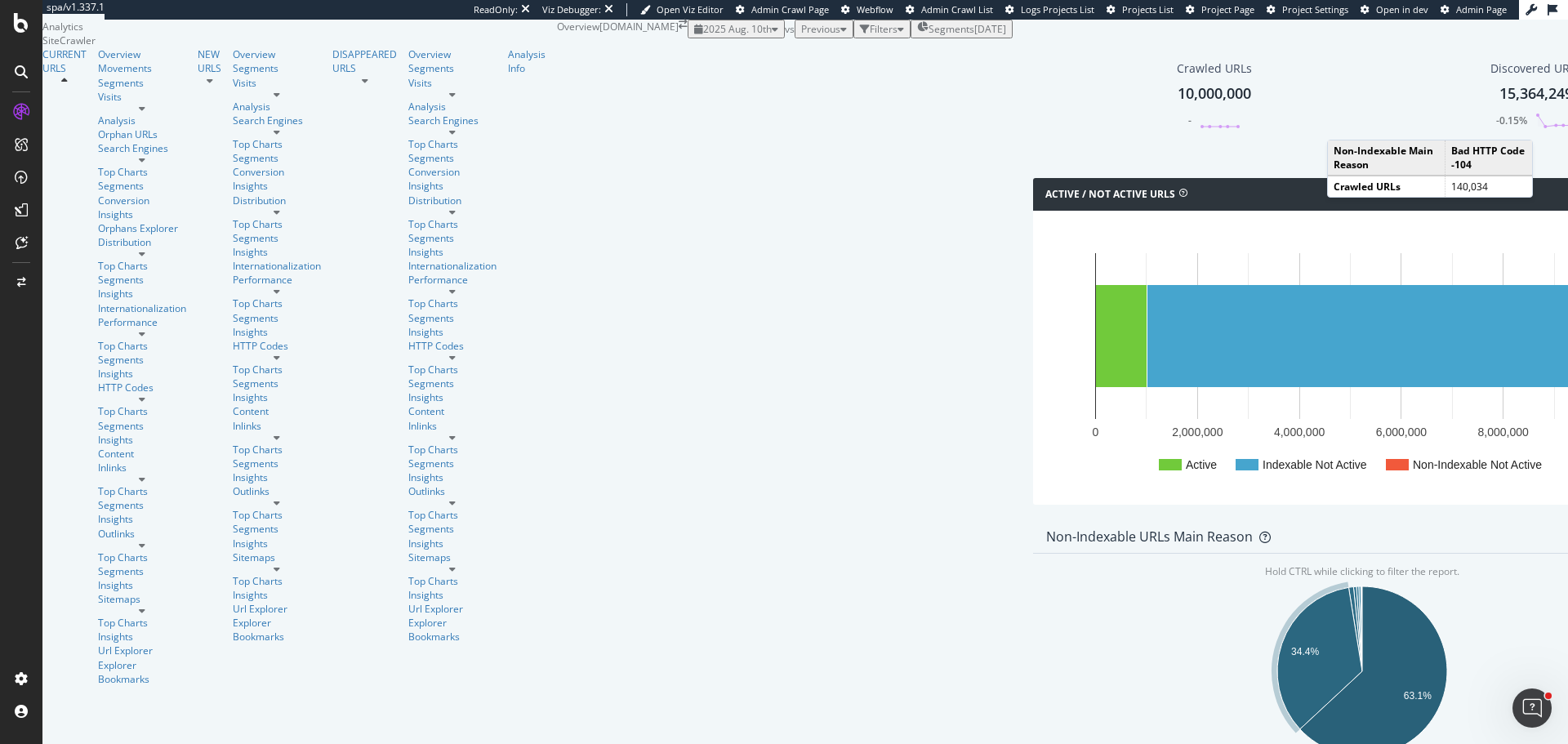
click at [928, 36] on span "Segments" at bounding box center [950, 29] width 45 height 14
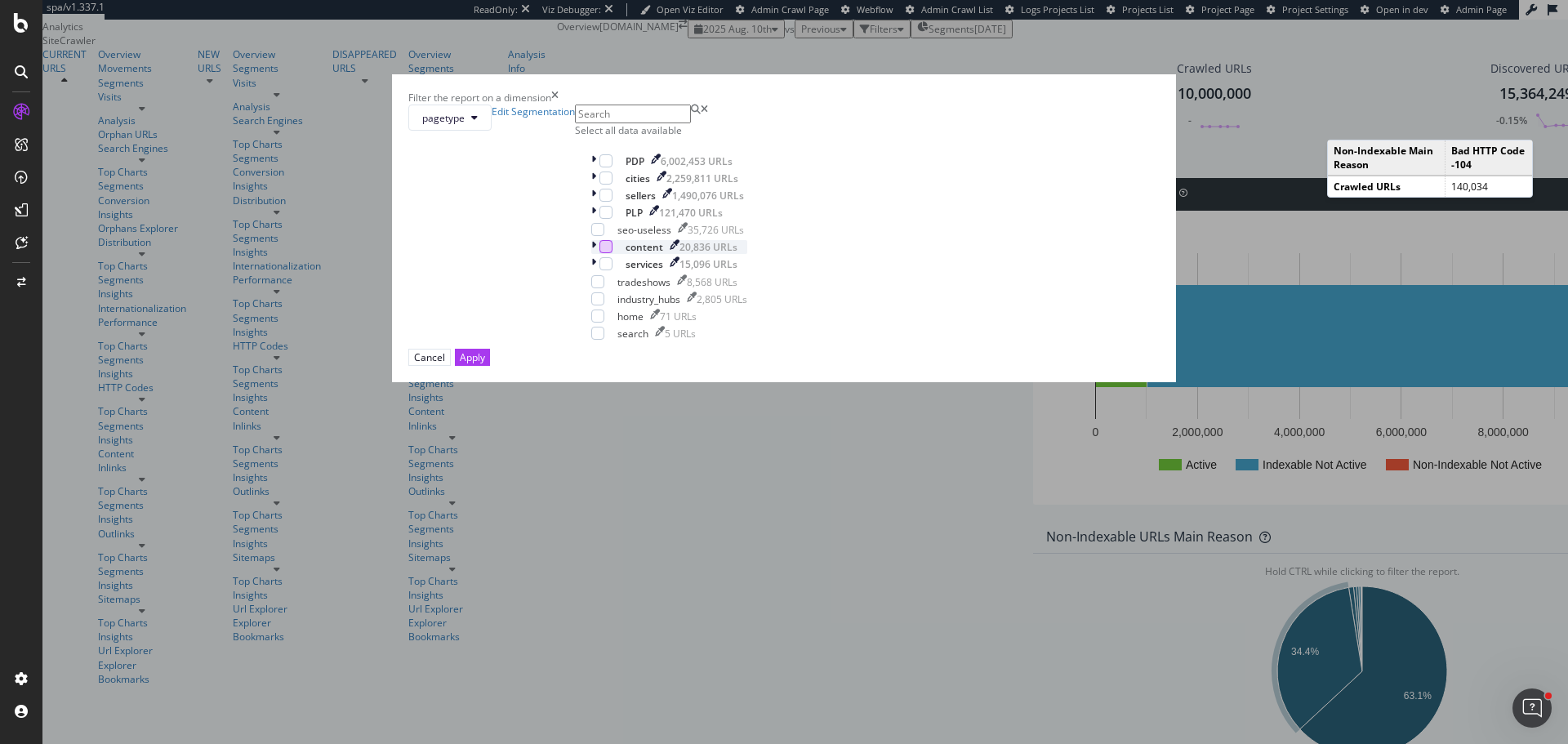
click at [612, 253] on div "modal" at bounding box center [606, 247] width 13 height 13
click at [485, 364] on div "Apply" at bounding box center [472, 357] width 25 height 14
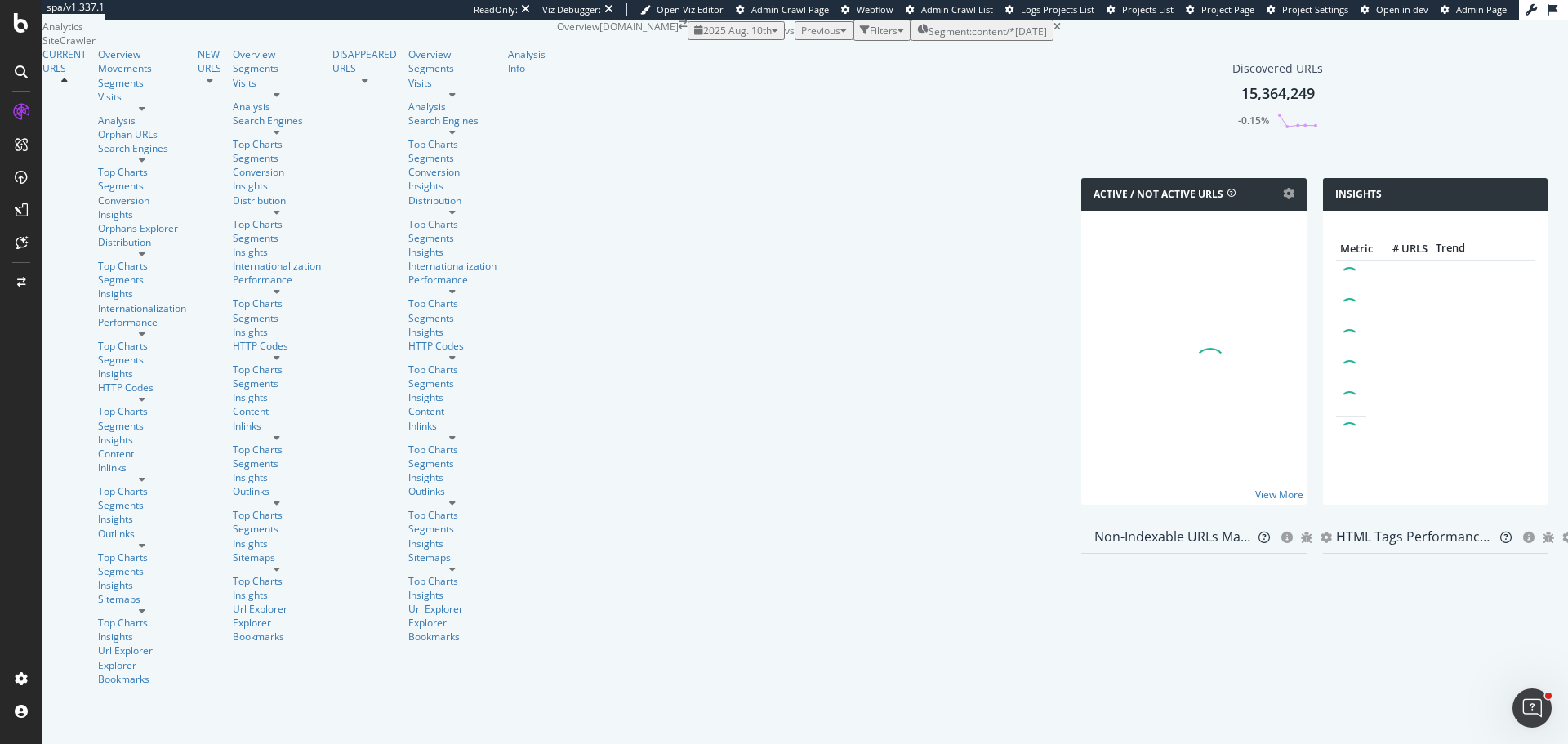
click at [917, 39] on div "Segment: content/* 2025-05-09" at bounding box center [982, 30] width 129 height 17
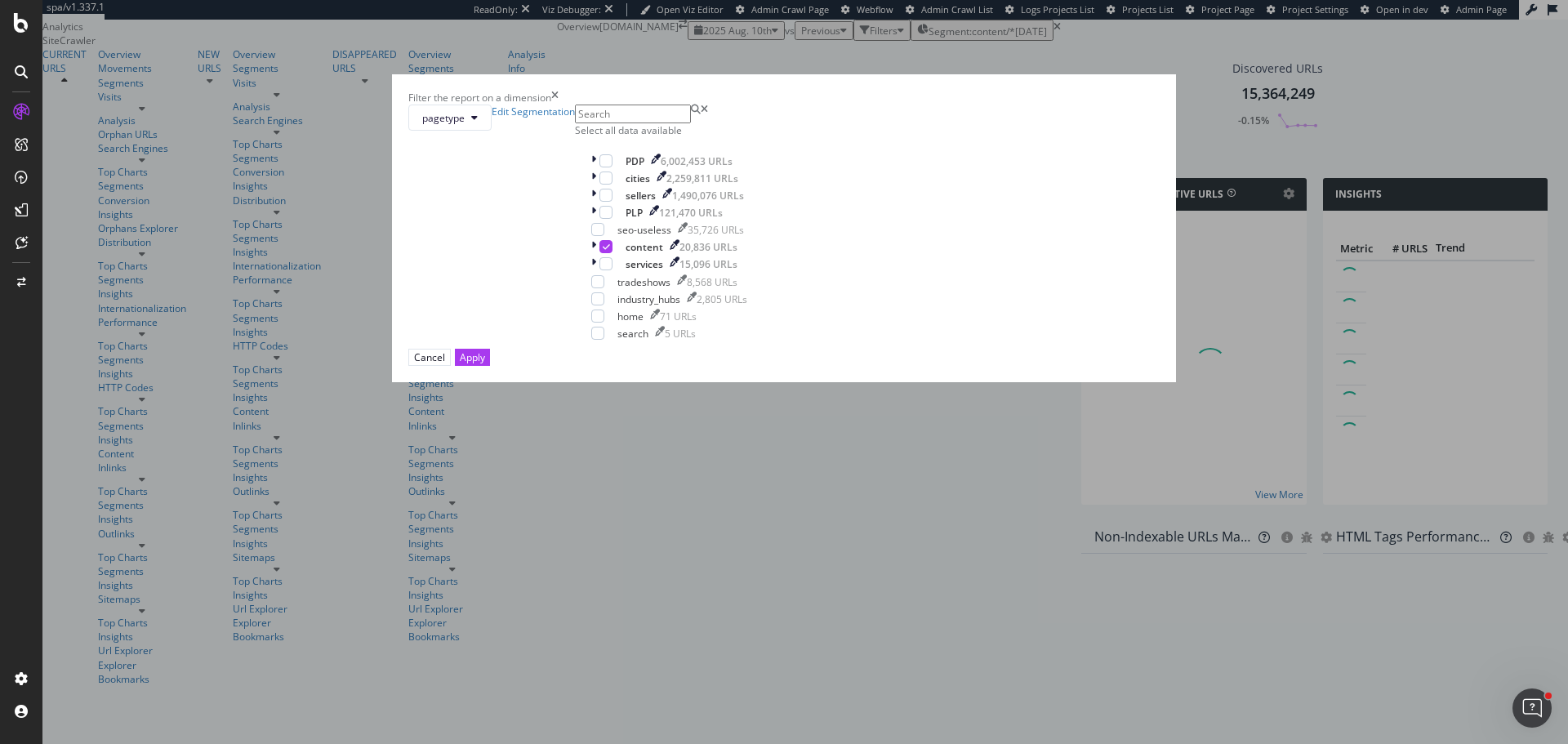
click at [970, 49] on div "Filter the report on a dimension pagetype Edit Segmentation Select all data ava…" at bounding box center [784, 372] width 1568 height 744
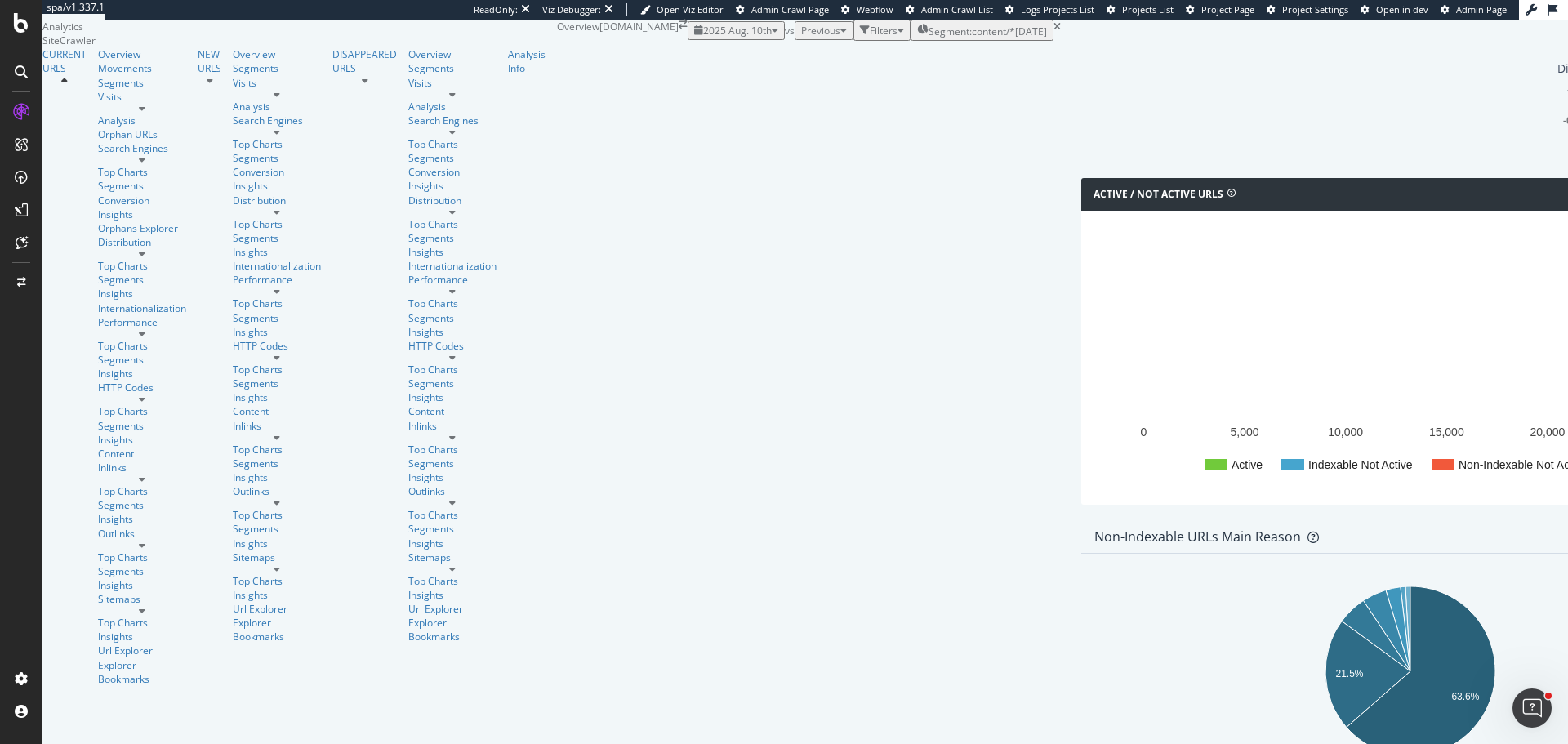
scroll to position [1387, 0]
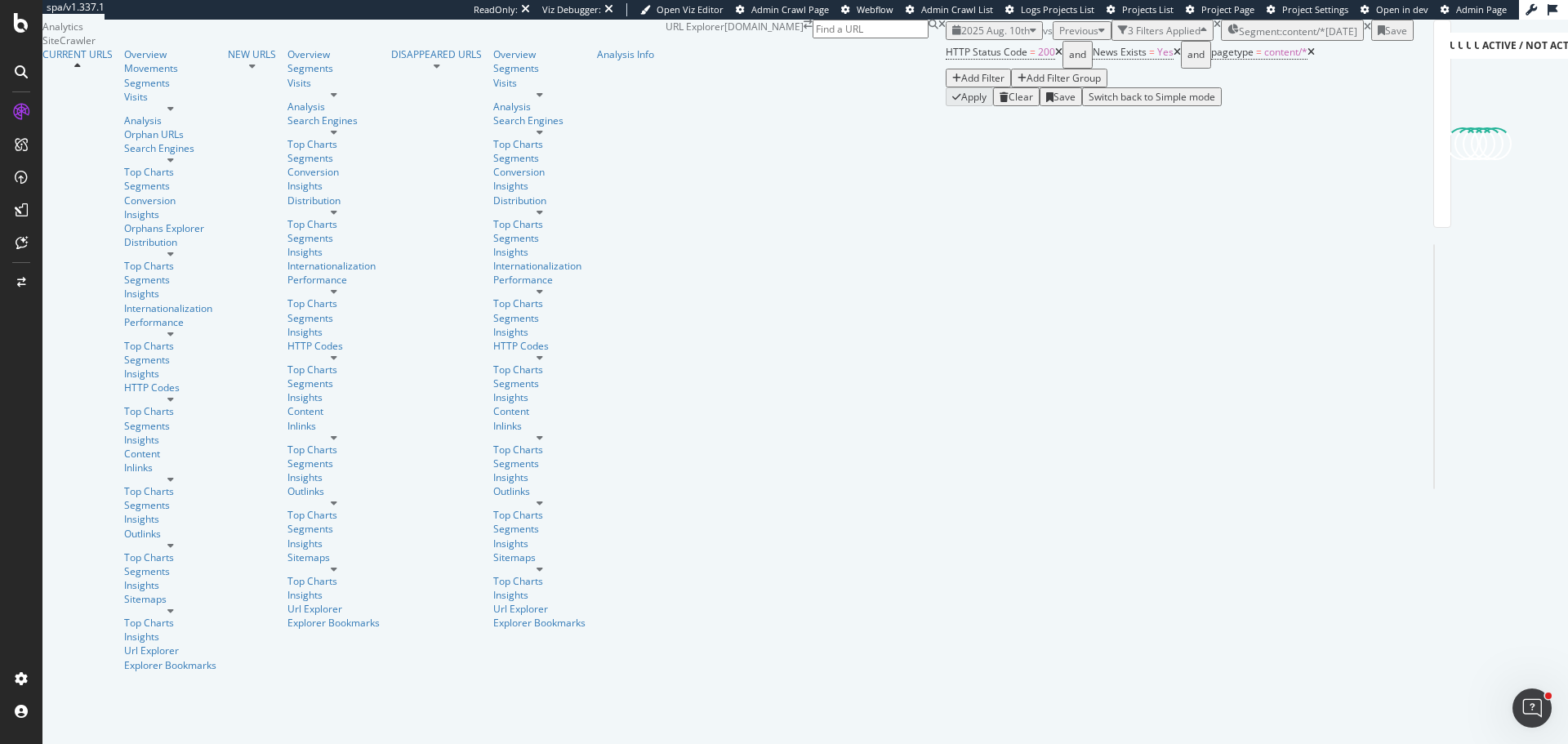
click at [1307, 57] on icon at bounding box center [1311, 52] width 7 height 10
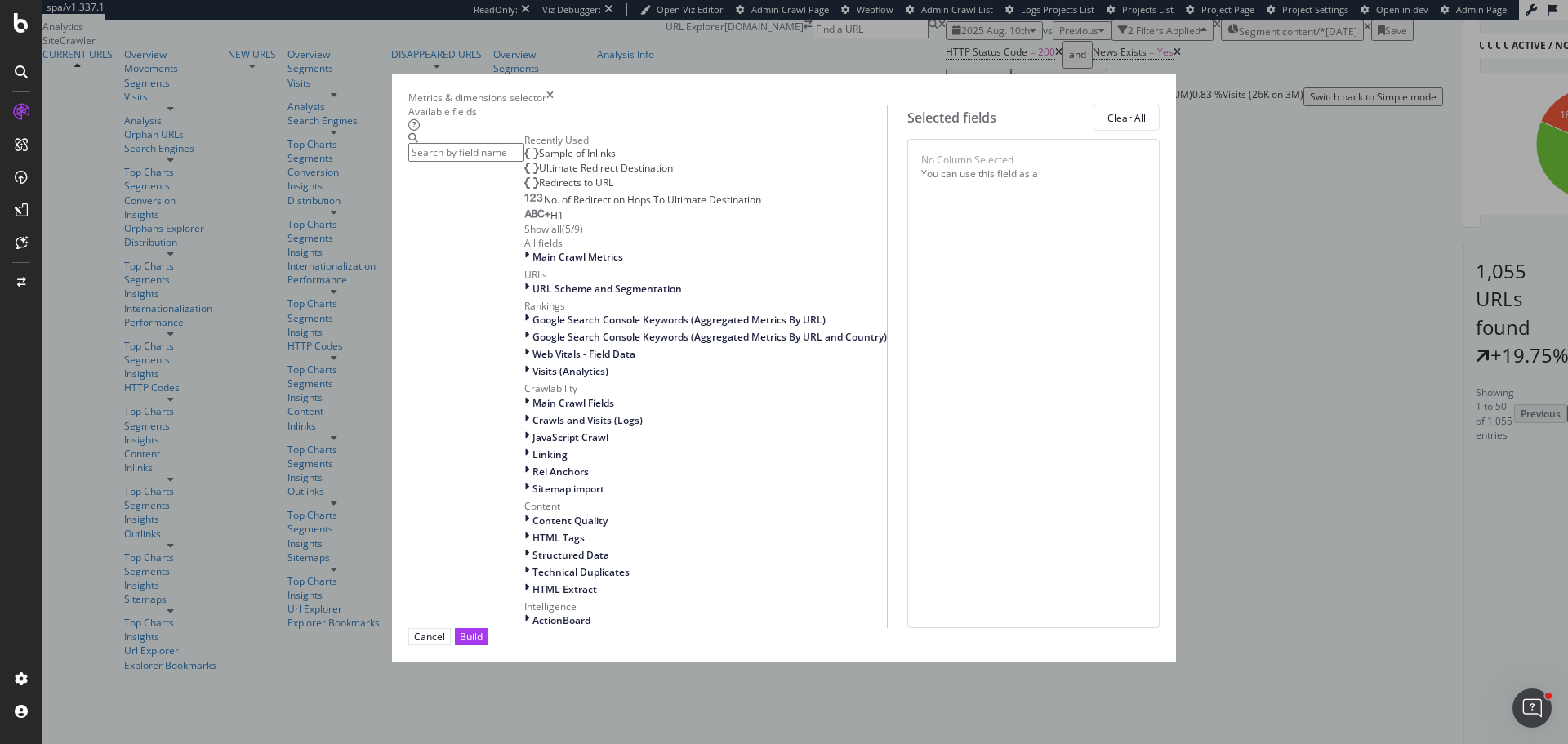
scroll to position [390, 0]
click at [533, 548] on span "Structured Data" at bounding box center [570, 555] width 77 height 14
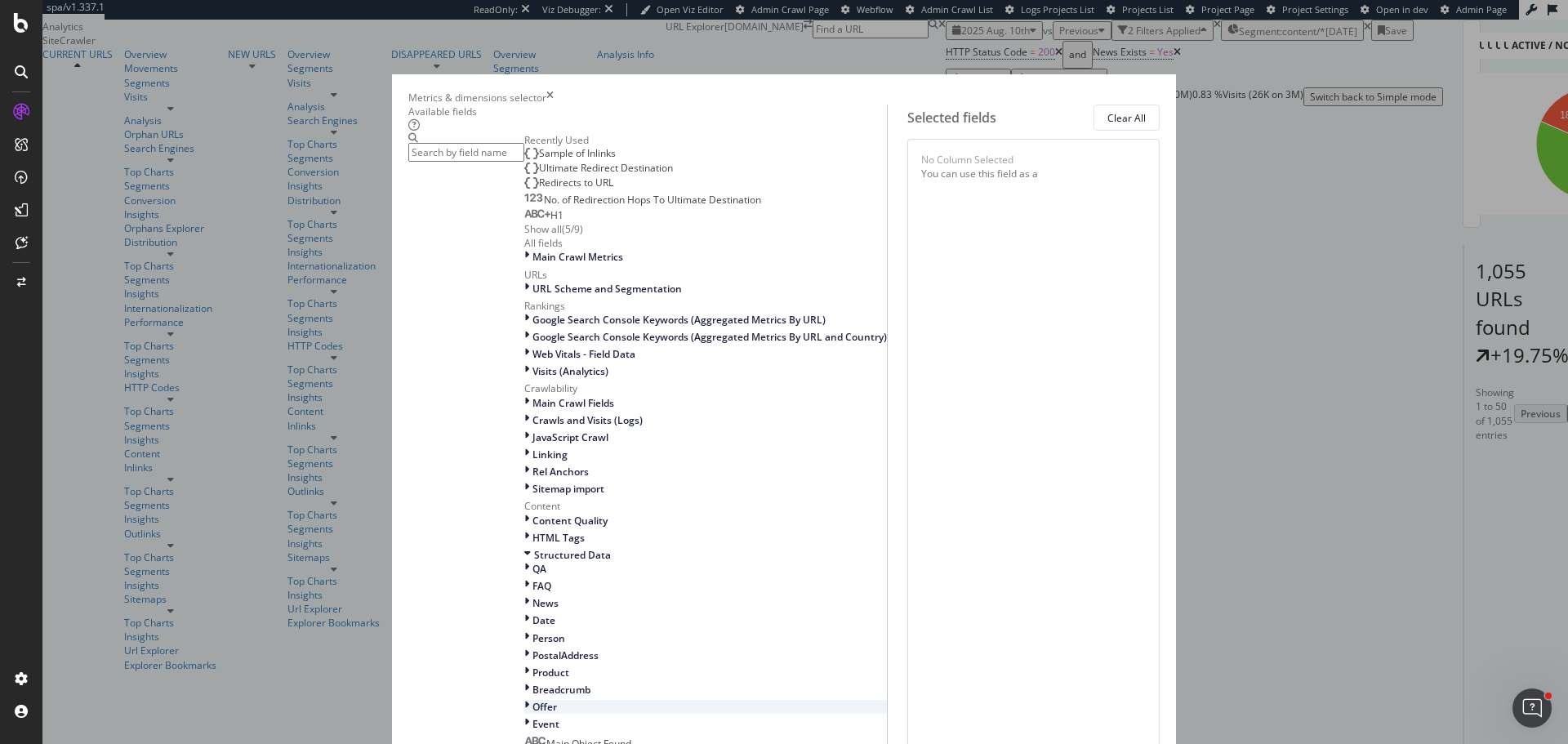
scroll to position [688, 0]
click at [533, 596] on span "News" at bounding box center [545, 603] width 26 height 14
click at [605, 613] on div "News Date Published" at bounding box center [579, 619] width 109 height 14
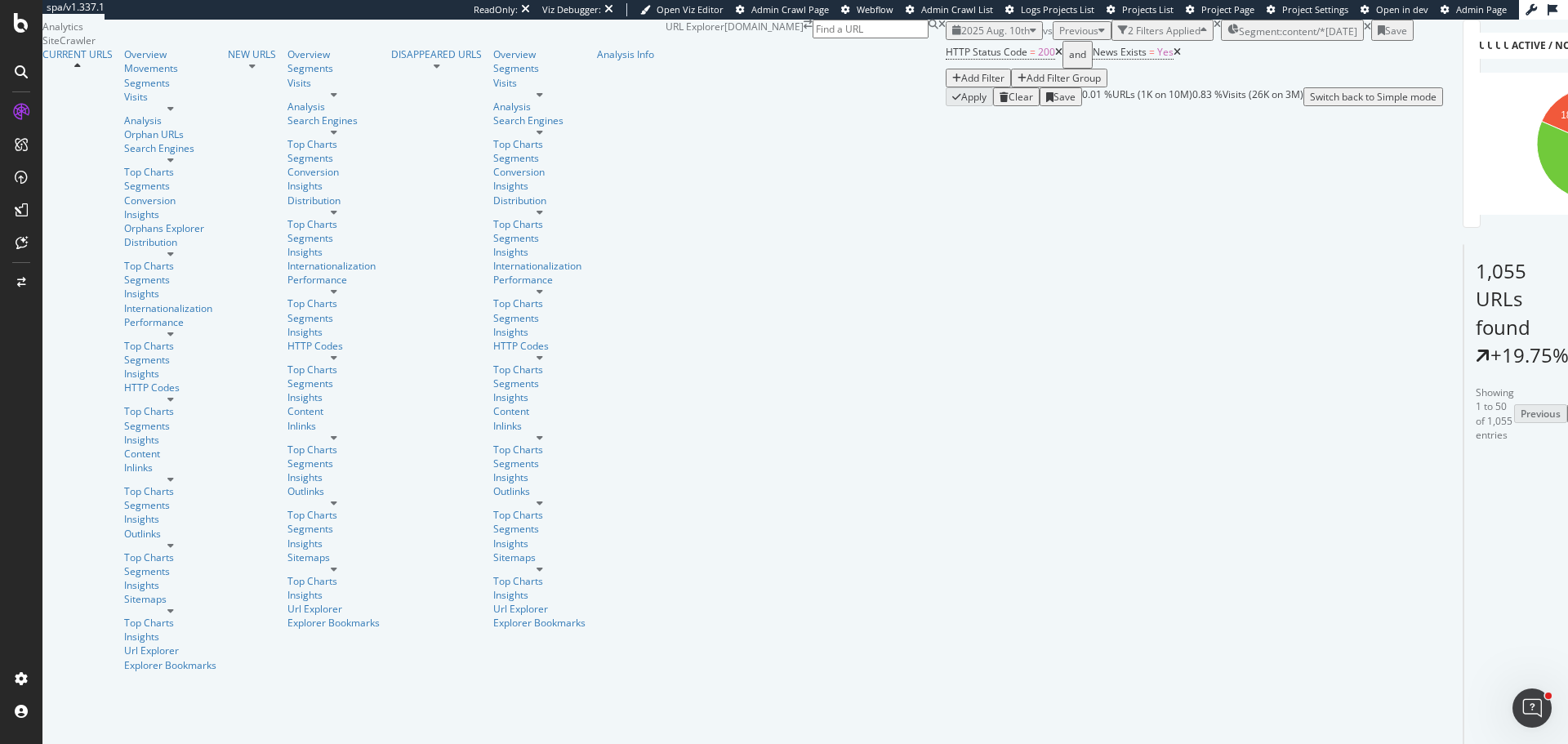
scroll to position [81, 0]
drag, startPoint x: 739, startPoint y: 517, endPoint x: 579, endPoint y: 256, distance: 306.1
drag, startPoint x: 654, startPoint y: 527, endPoint x: 619, endPoint y: 361, distance: 169.6
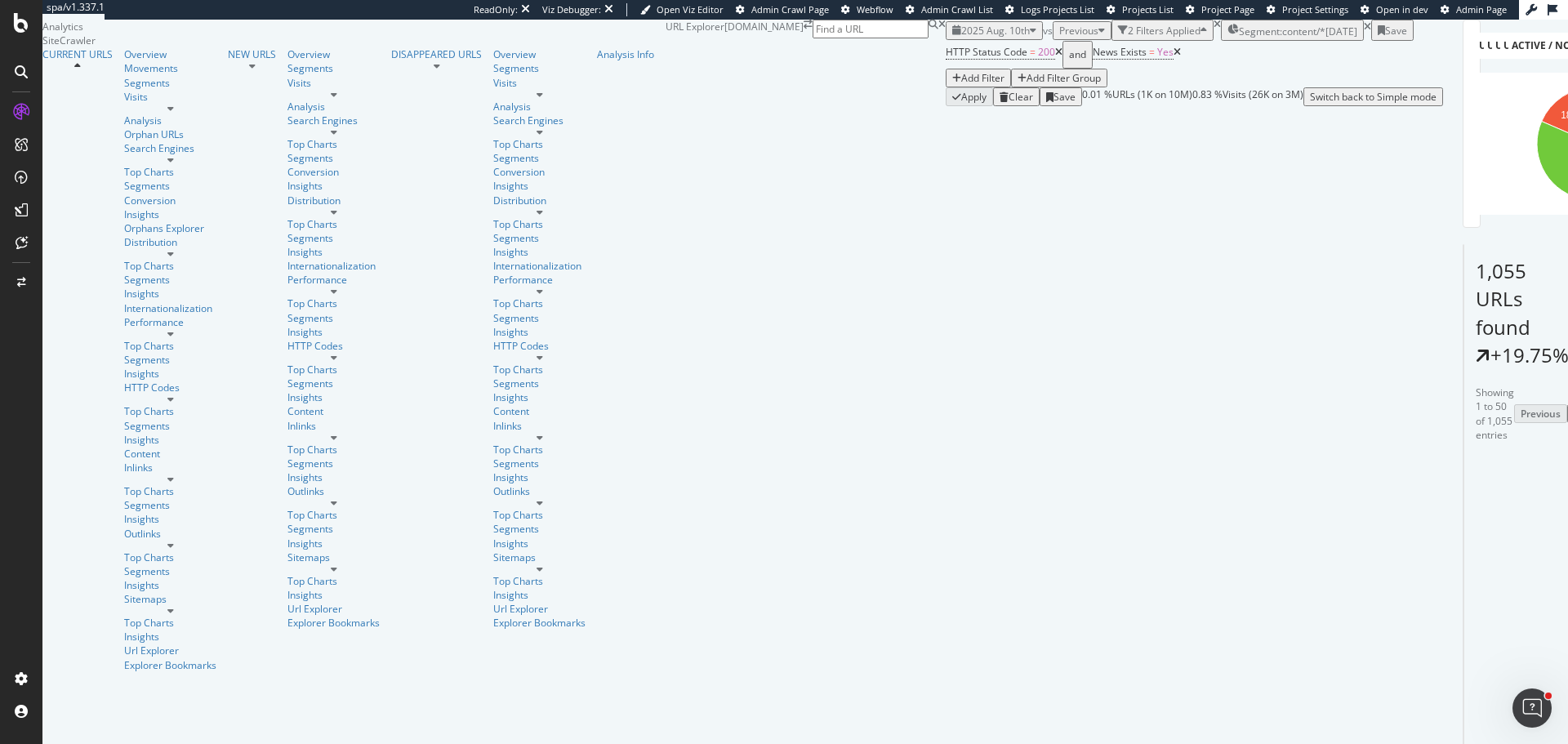
click at [1325, 39] on div "2025-05-09" at bounding box center [1341, 30] width 31 height 14
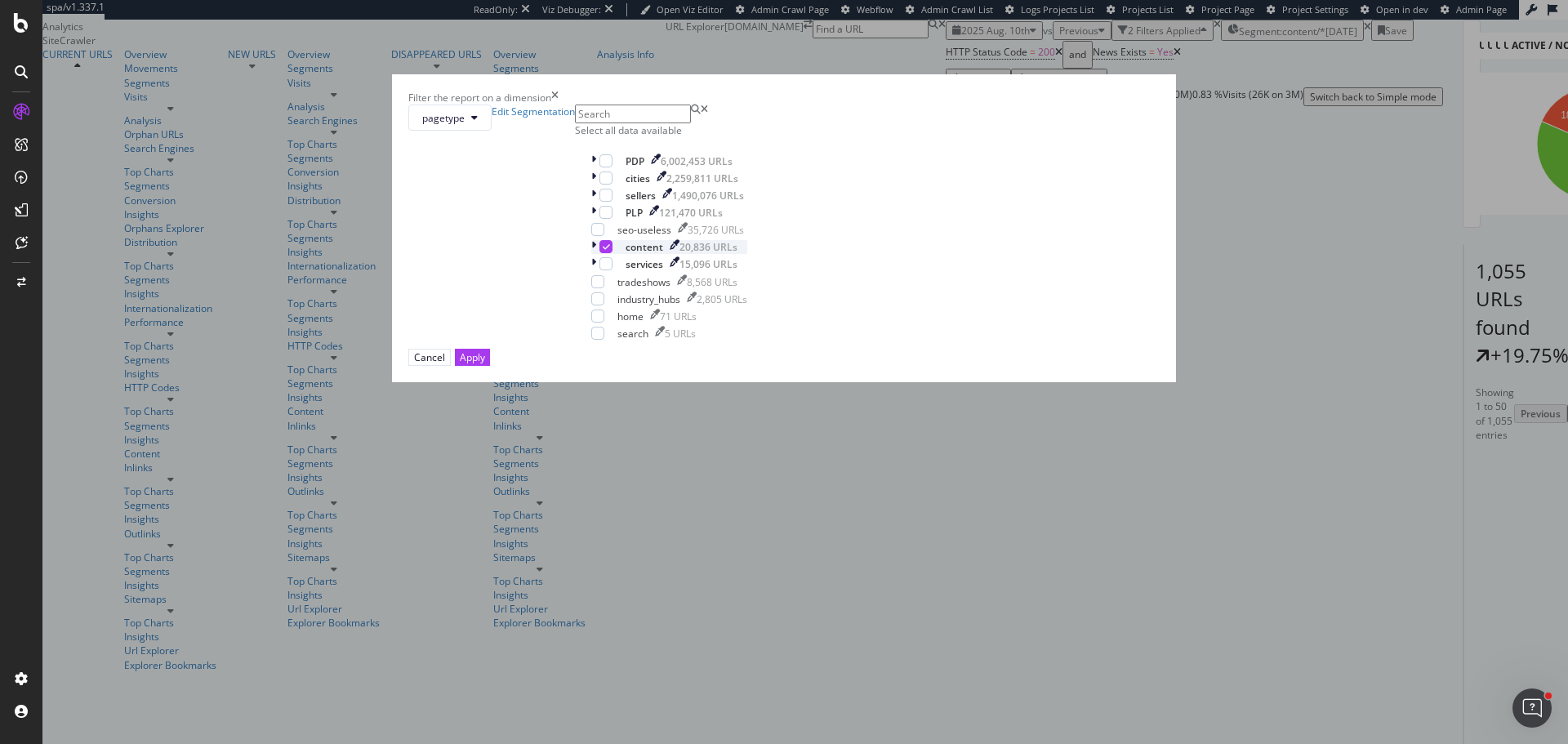
click at [596, 254] on icon "modal" at bounding box center [593, 247] width 5 height 14
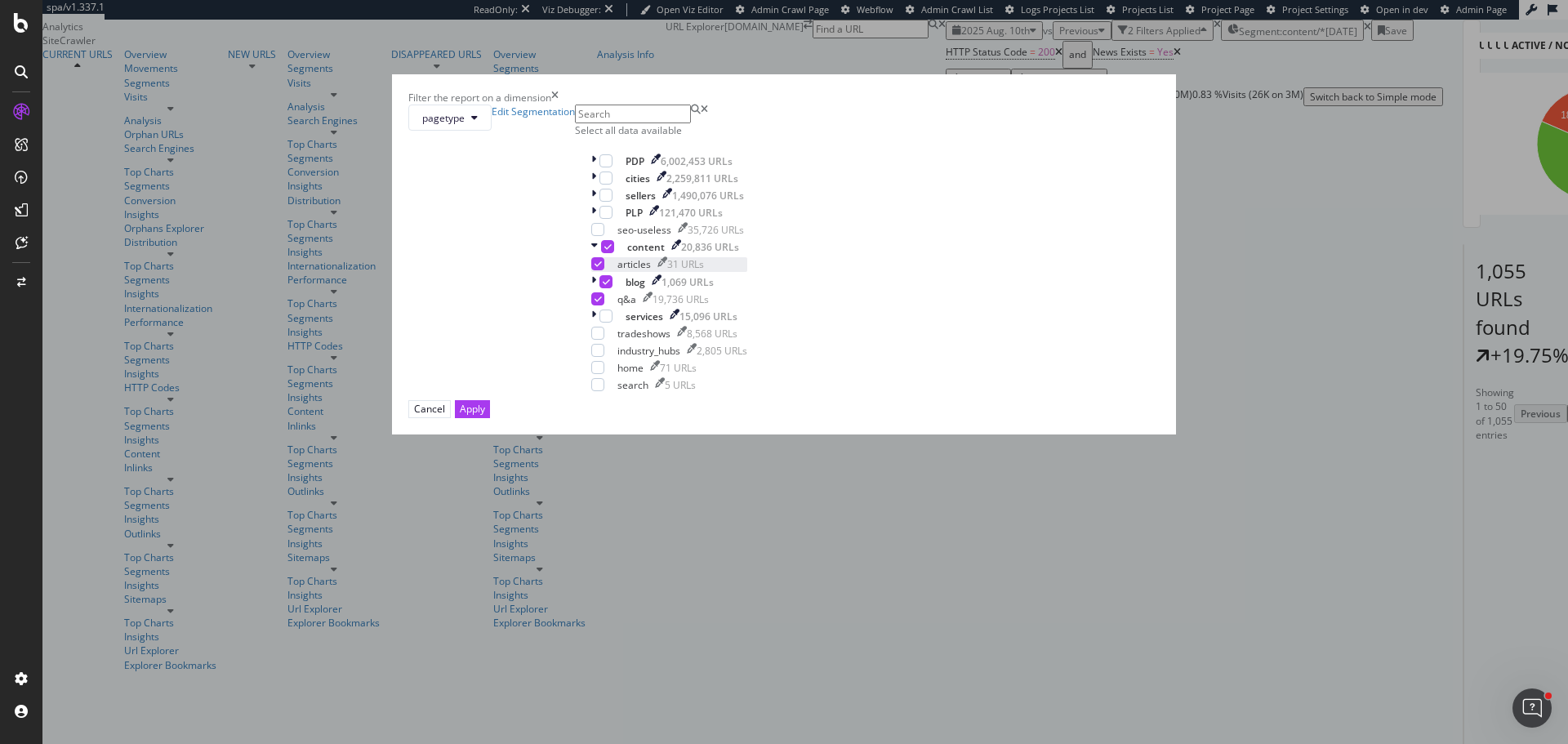
click at [602, 268] on icon "modal" at bounding box center [598, 263] width 7 height 8
click at [605, 305] on div "modal" at bounding box center [597, 299] width 13 height 13
click at [599, 289] on div "modal" at bounding box center [594, 282] width 8 height 14
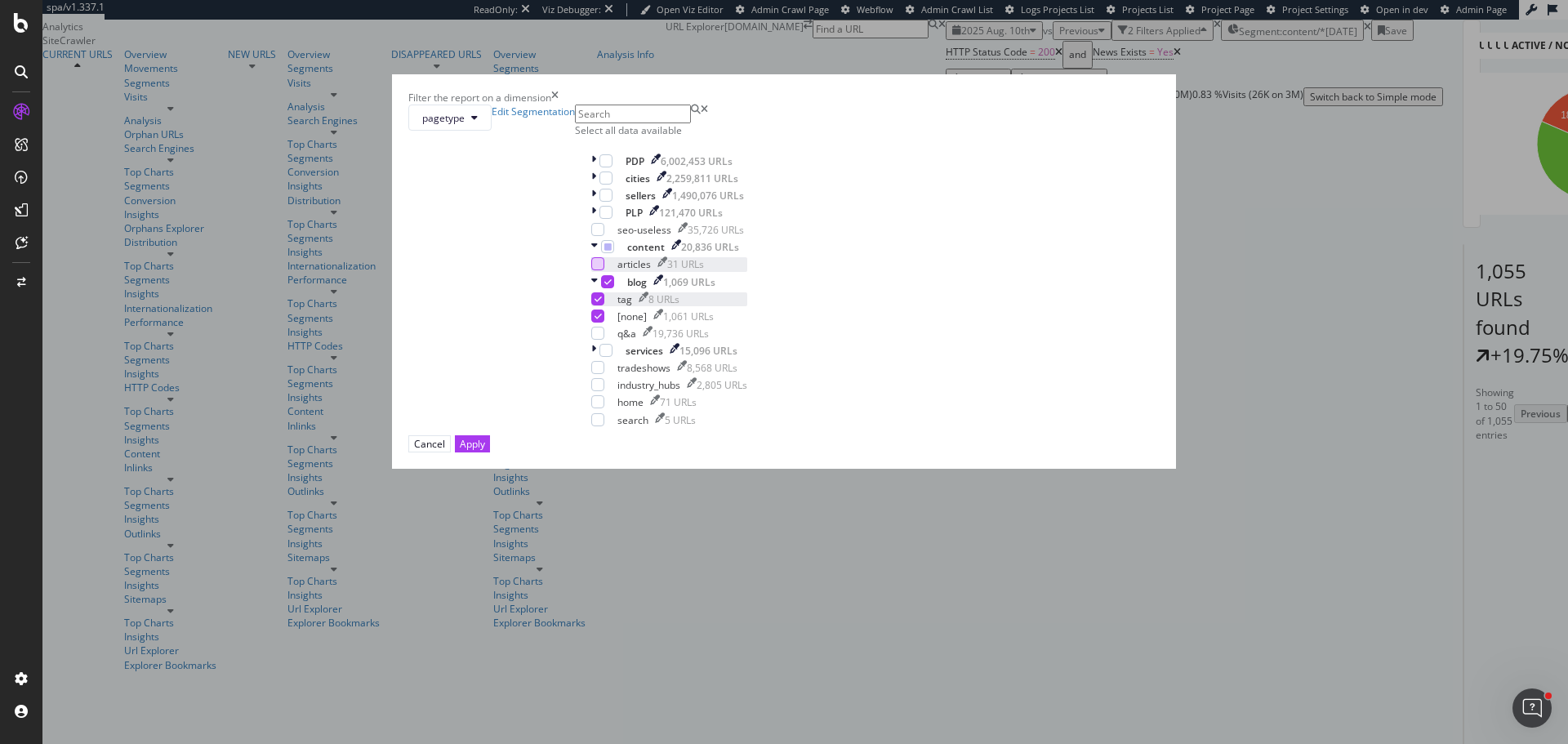
click at [602, 303] on icon "modal" at bounding box center [598, 299] width 7 height 8
click at [602, 320] on icon "modal" at bounding box center [598, 315] width 7 height 8
click at [614, 288] on div "modal" at bounding box center [607, 282] width 13 height 13
click at [602, 303] on icon "modal" at bounding box center [598, 299] width 7 height 8
click at [485, 451] on div "Apply" at bounding box center [472, 444] width 25 height 14
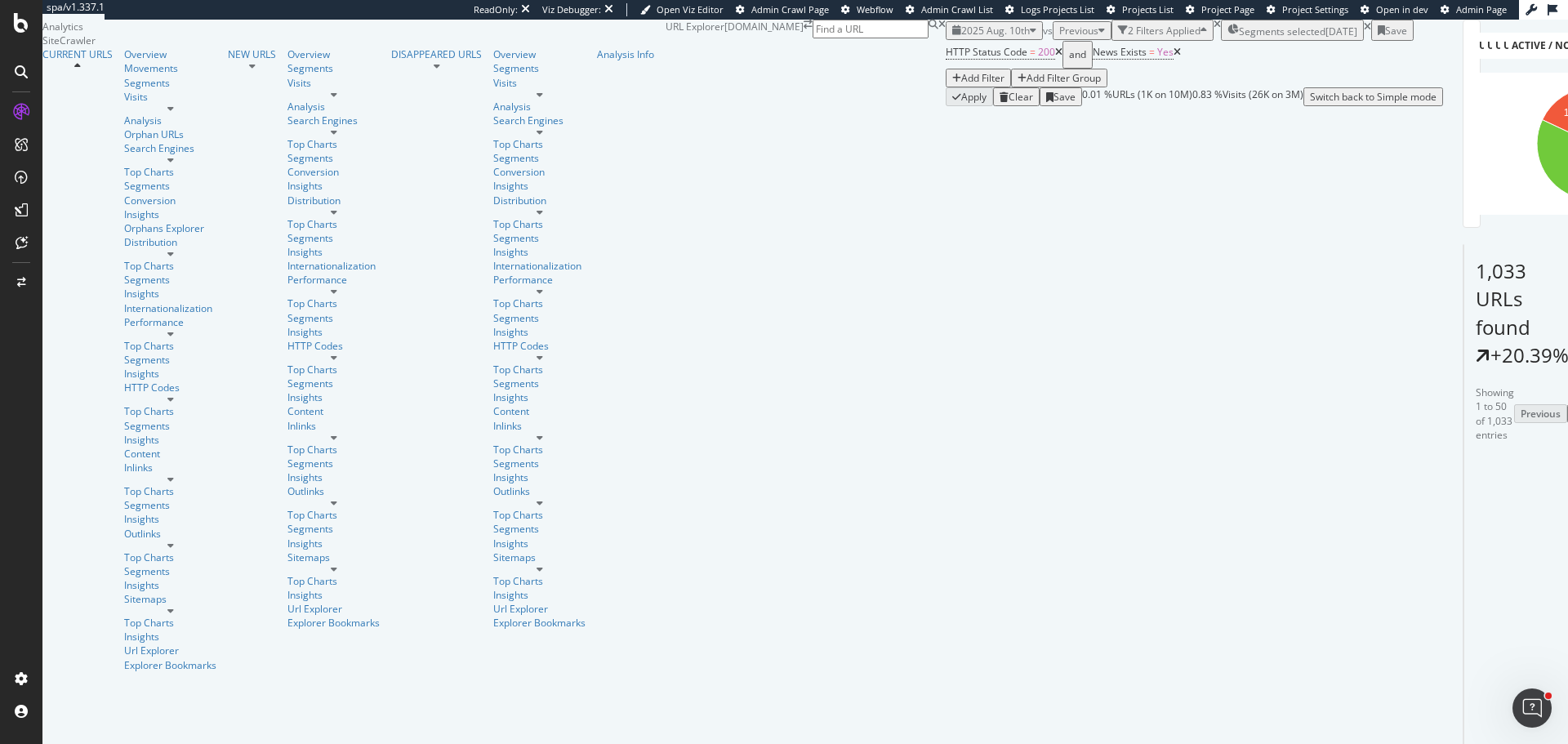
scroll to position [164, 0]
drag, startPoint x: 636, startPoint y: 436, endPoint x: 652, endPoint y: 308, distance: 129.0
click at [1093, 59] on span "News Exists" at bounding box center [1120, 52] width 54 height 14
click at [375, 135] on div "Yes" at bounding box center [402, 121] width 115 height 26
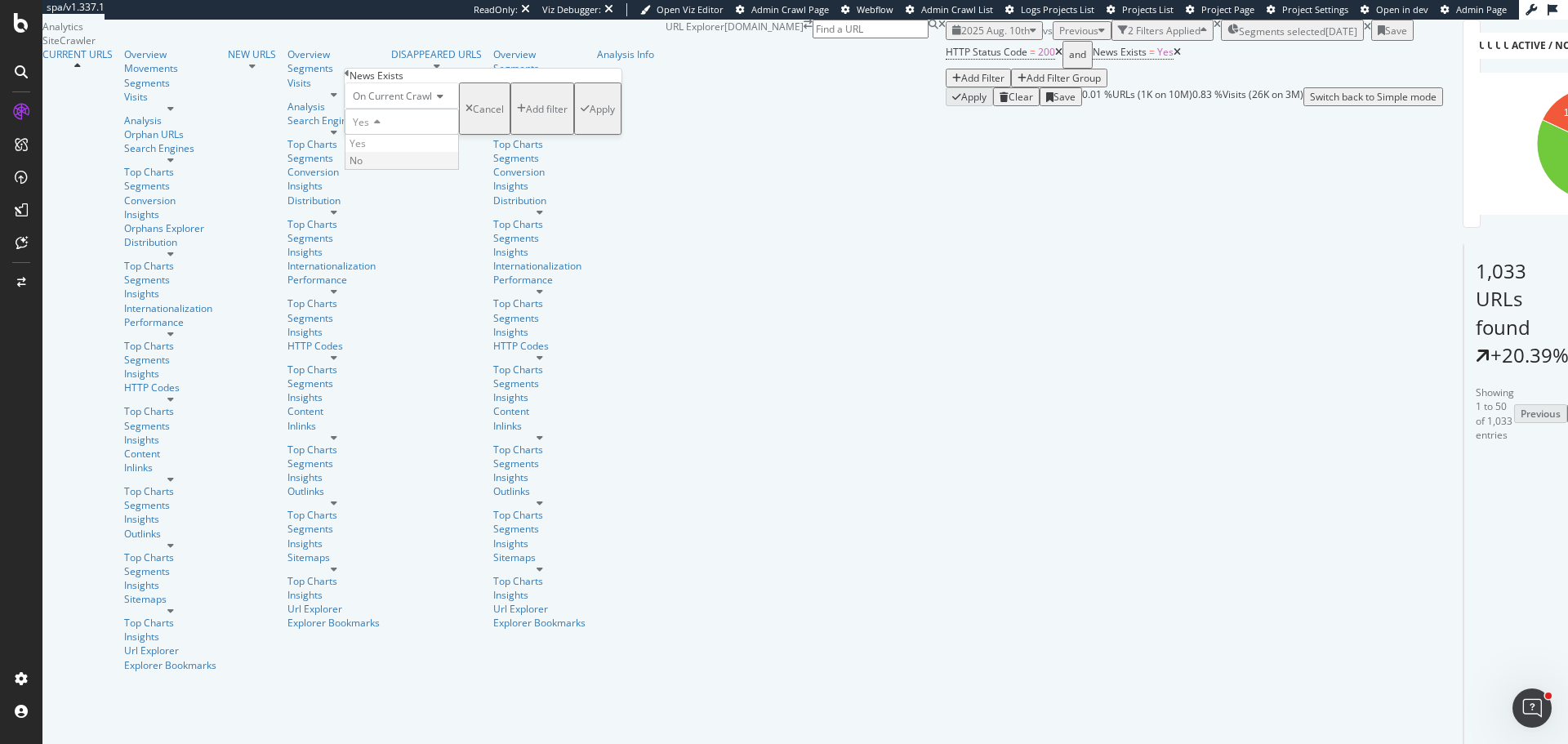
click at [374, 169] on div "No" at bounding box center [402, 160] width 113 height 18
click at [590, 116] on div "Apply" at bounding box center [602, 108] width 25 height 14
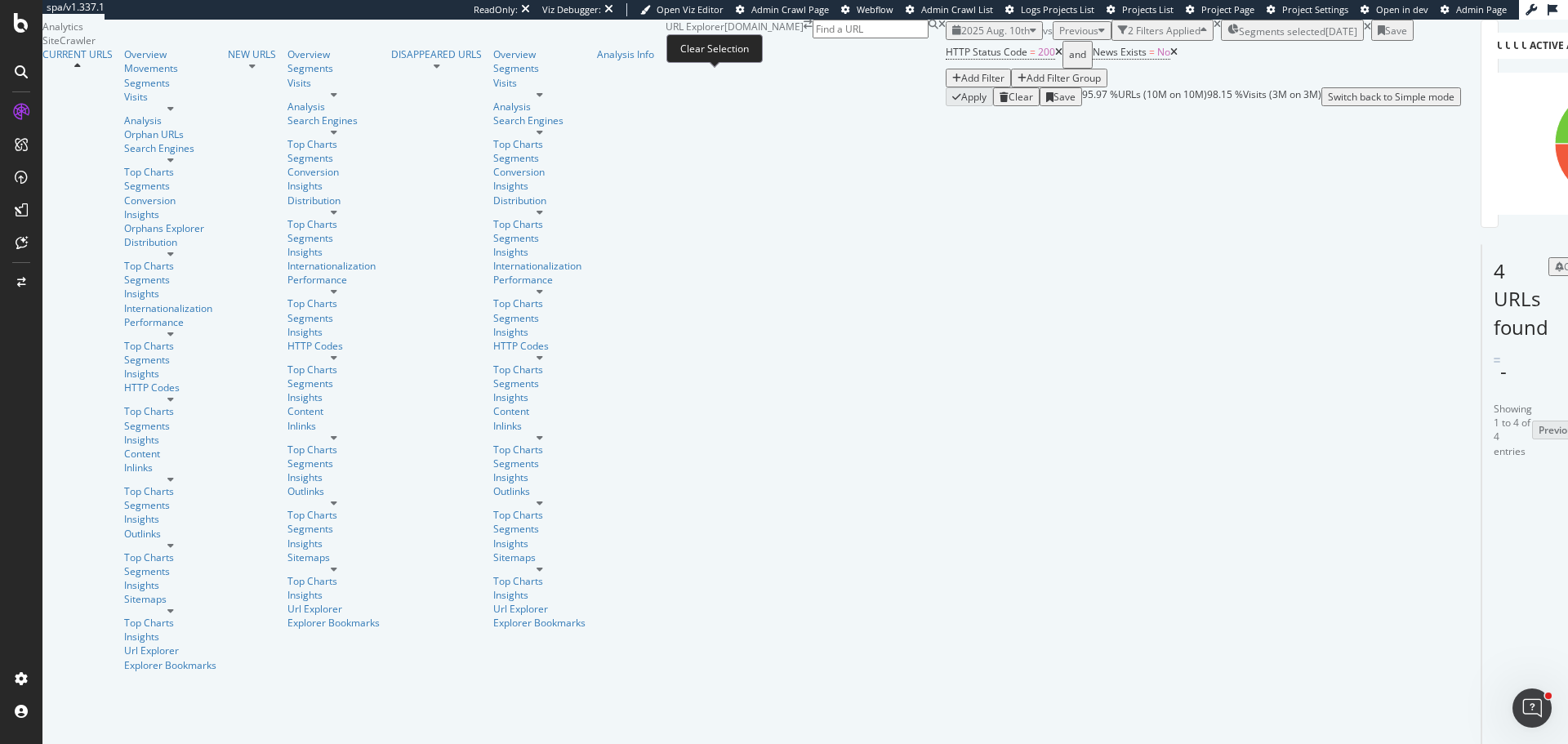
drag, startPoint x: 717, startPoint y: 86, endPoint x: 631, endPoint y: 88, distance: 86.0
click at [1364, 31] on icon at bounding box center [1367, 27] width 7 height 10
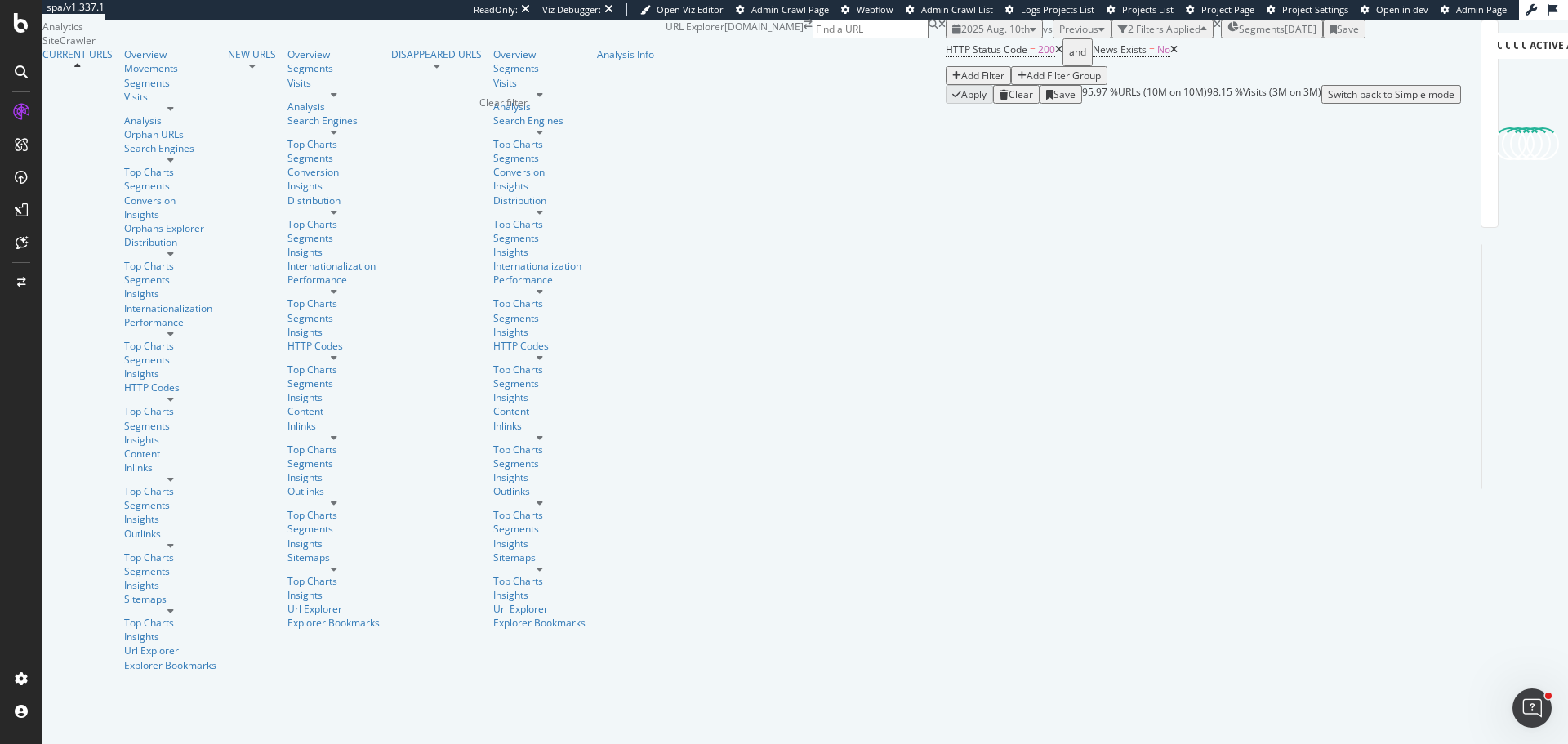
click at [1213, 30] on icon "times" at bounding box center [1217, 24] width 7 height 10
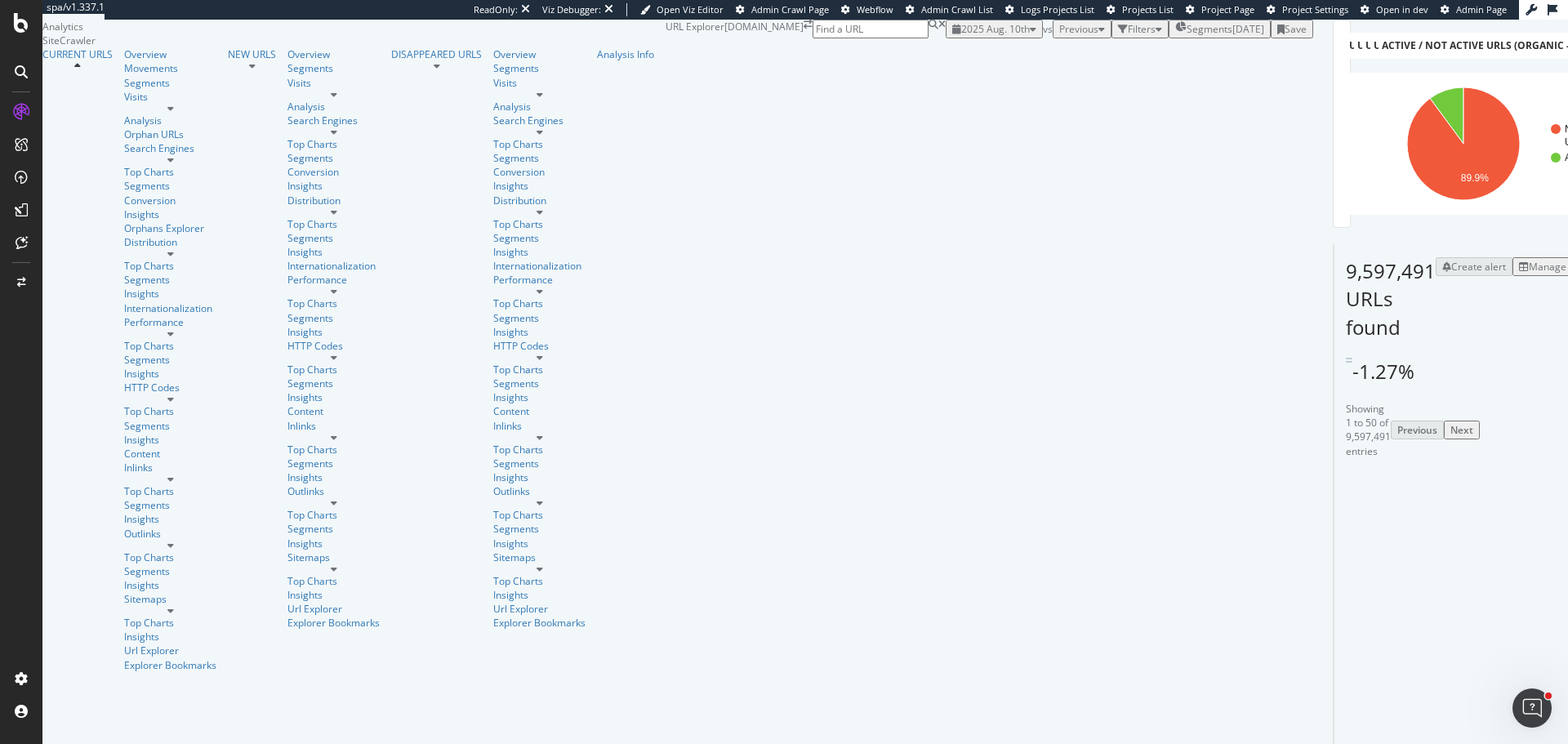
scroll to position [164, 0]
click at [124, 61] on div "Overview" at bounding box center [170, 54] width 92 height 14
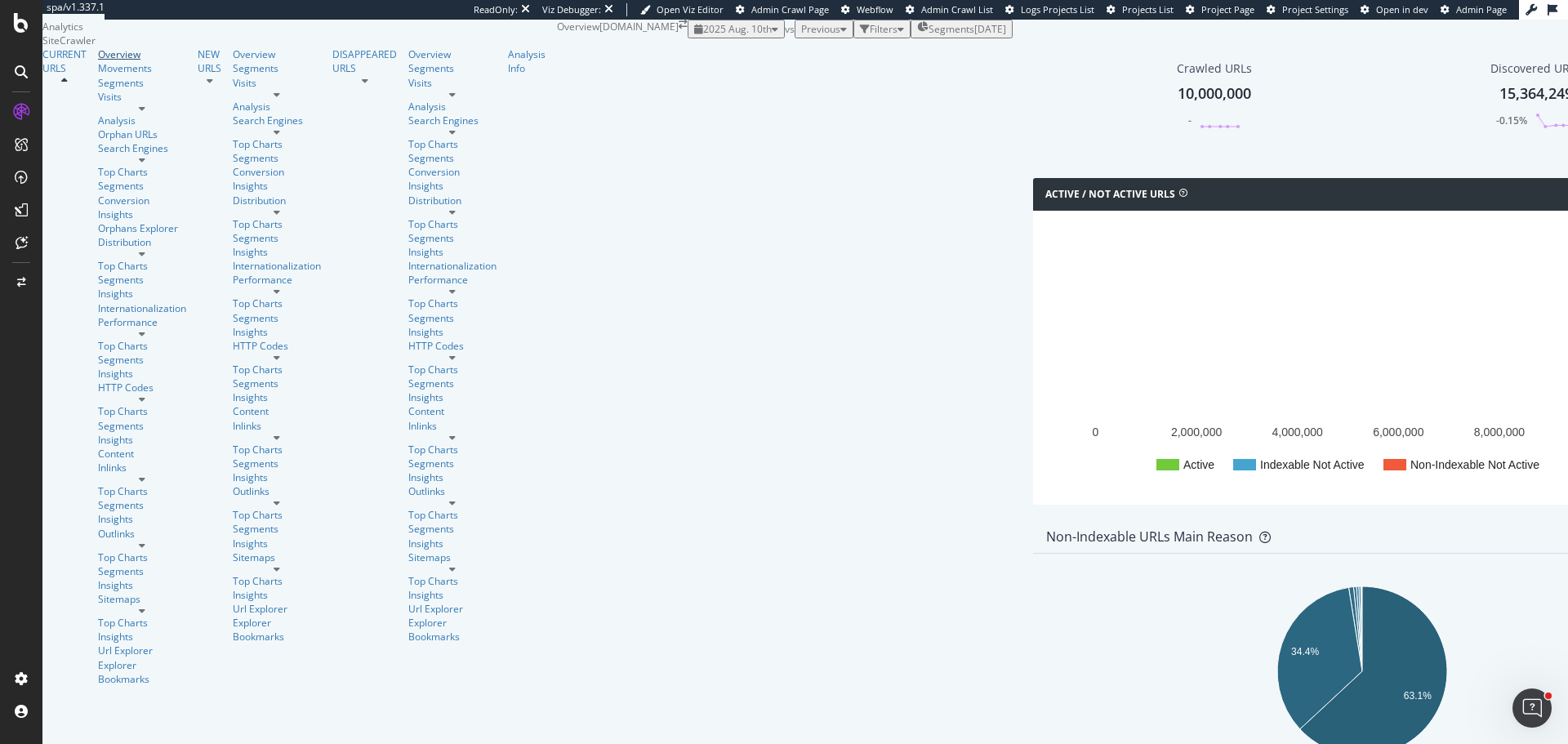
scroll to position [1644, 0]
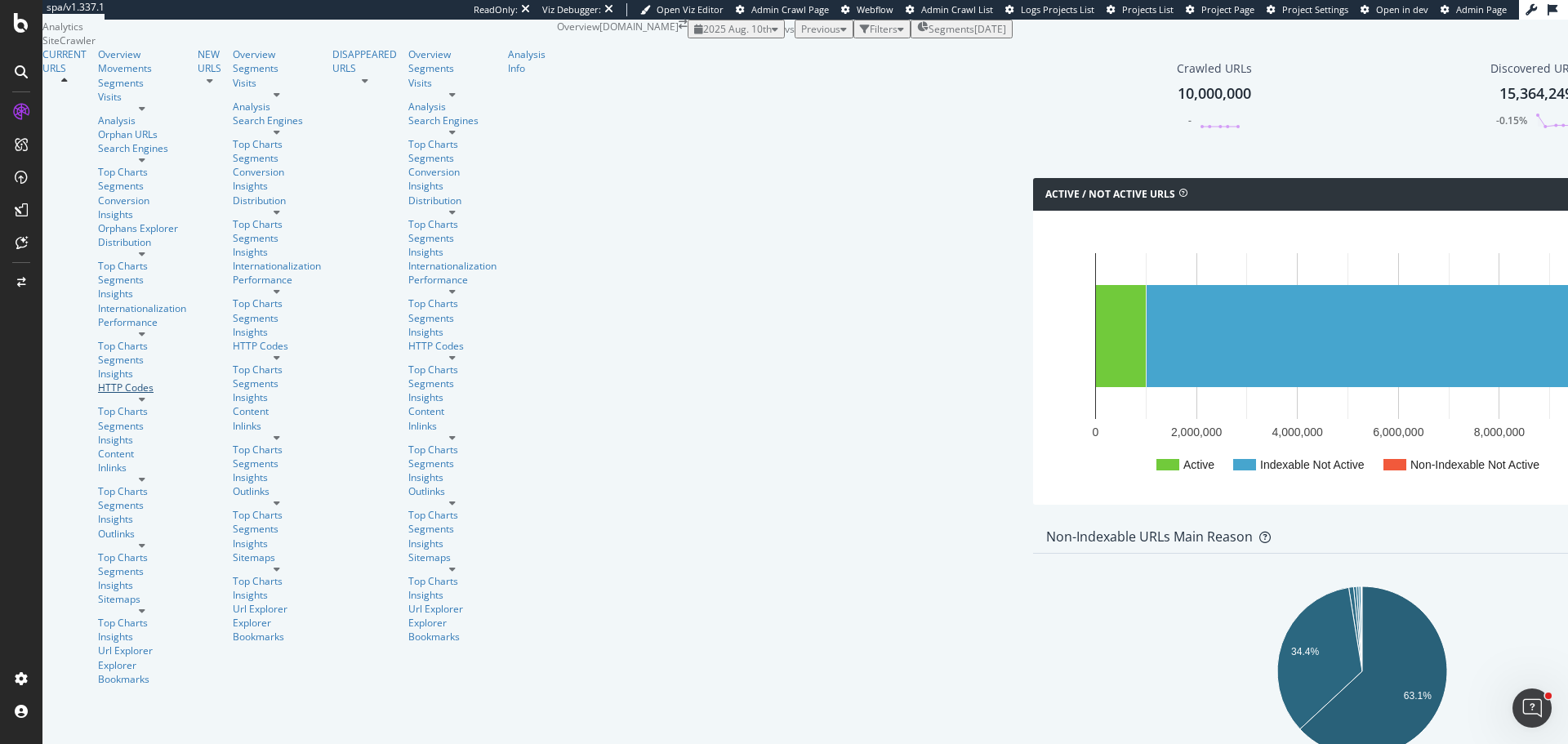
click at [98, 381] on div "HTTP Codes" at bounding box center [141, 387] width 88 height 14
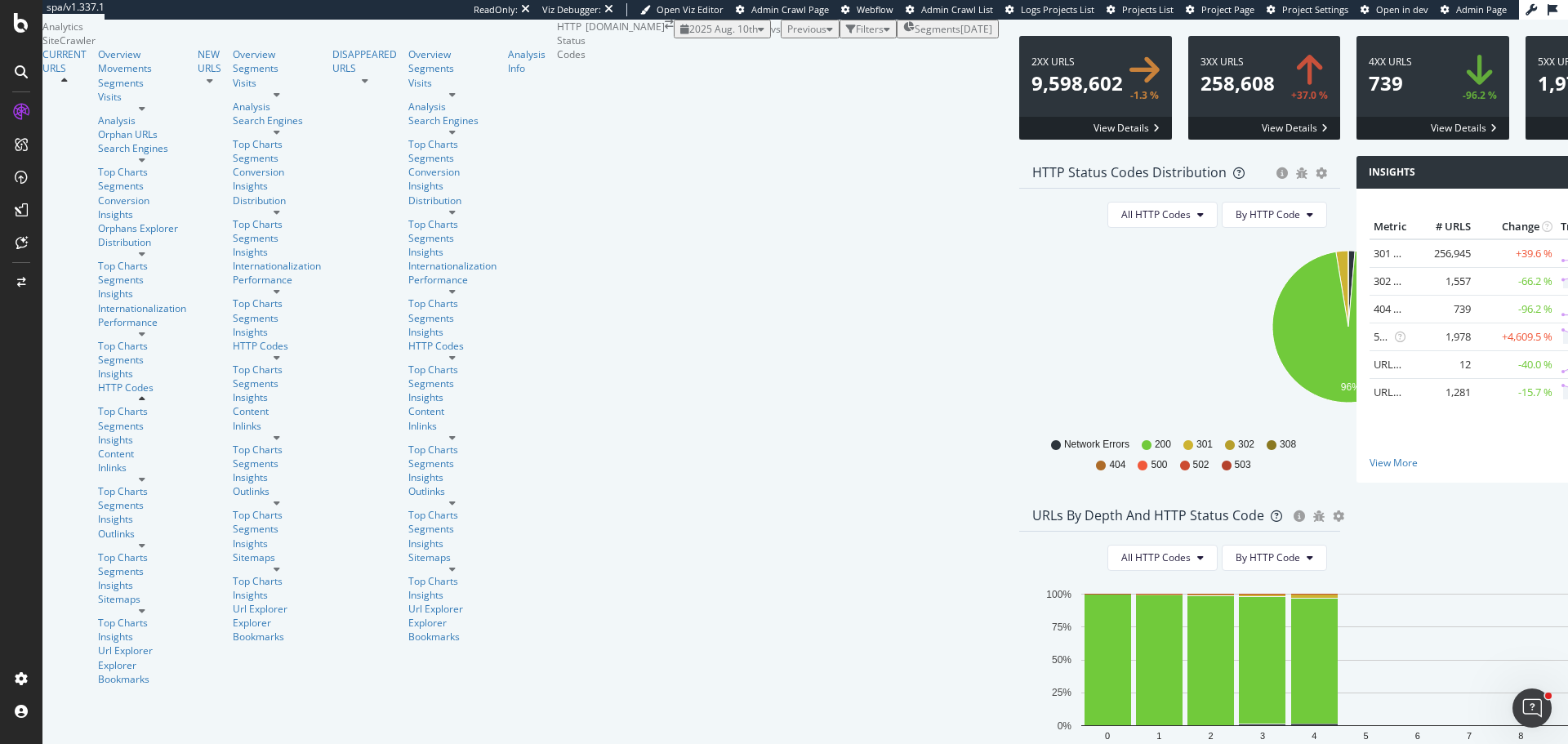
click at [1188, 140] on span at bounding box center [1264, 88] width 153 height 104
click at [98, 446] on div "Content" at bounding box center [141, 453] width 88 height 14
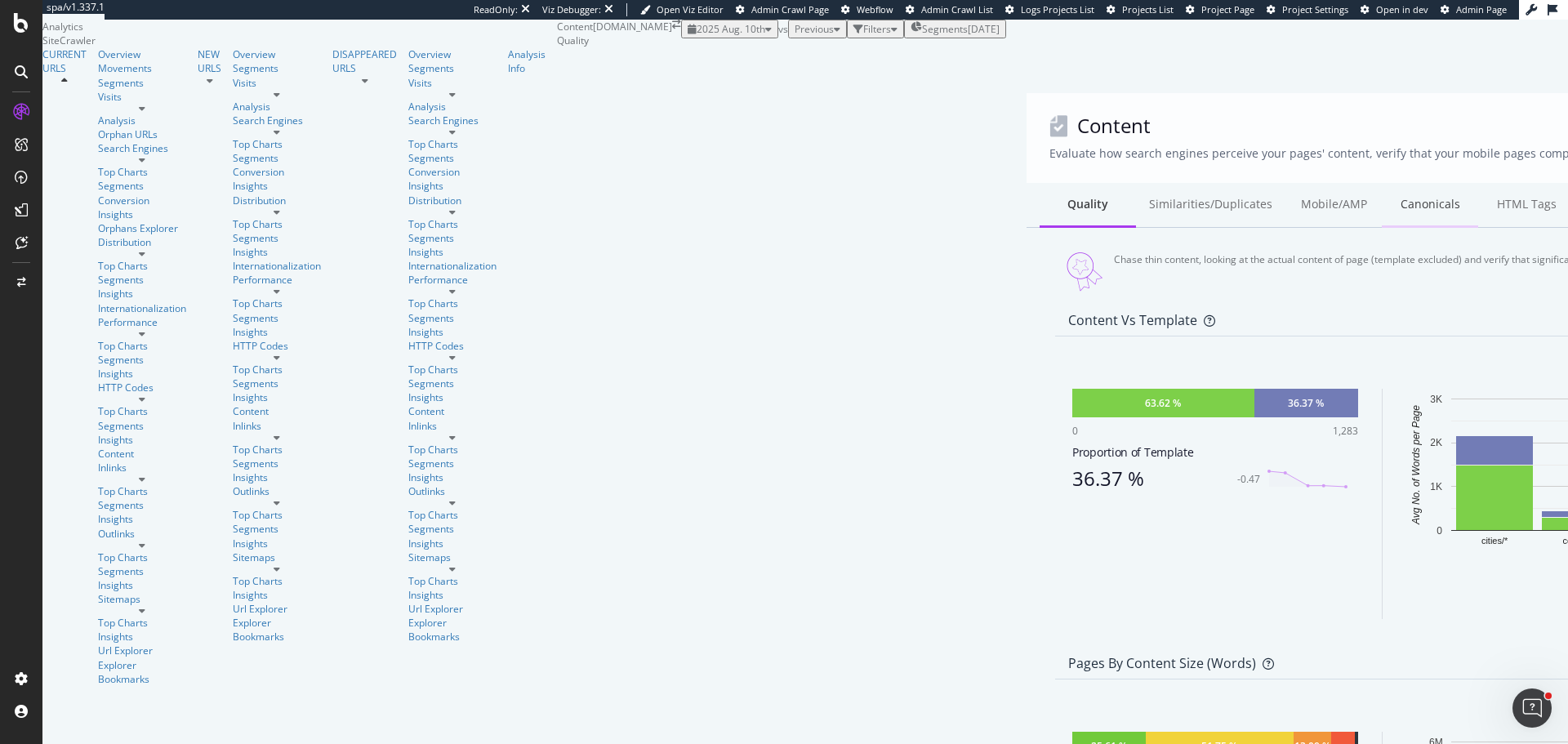
click at [1381, 183] on div "Canonicals" at bounding box center [1429, 205] width 96 height 45
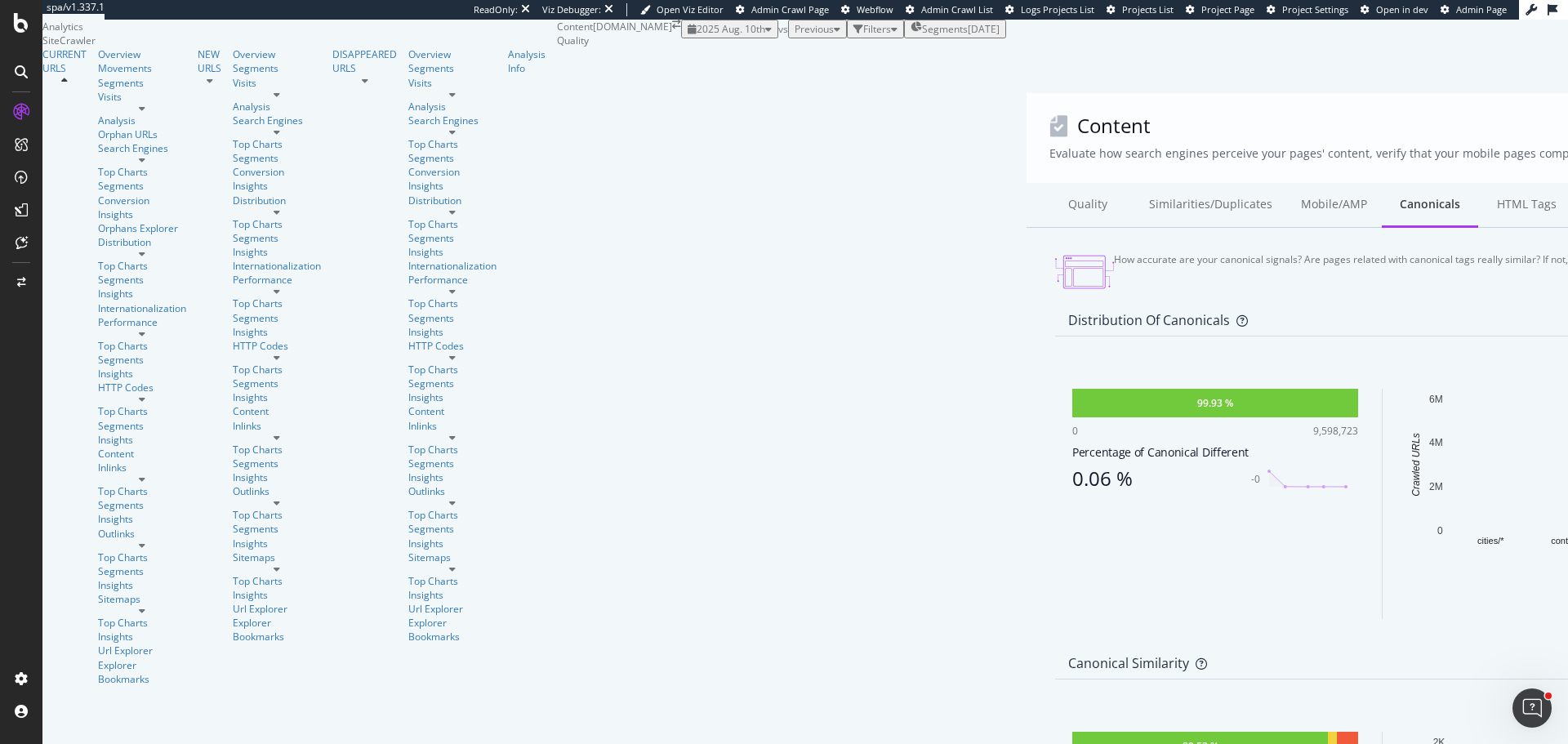
scroll to position [164, 0]
click at [1358, 388] on div at bounding box center [1358, 402] width 0 height 29
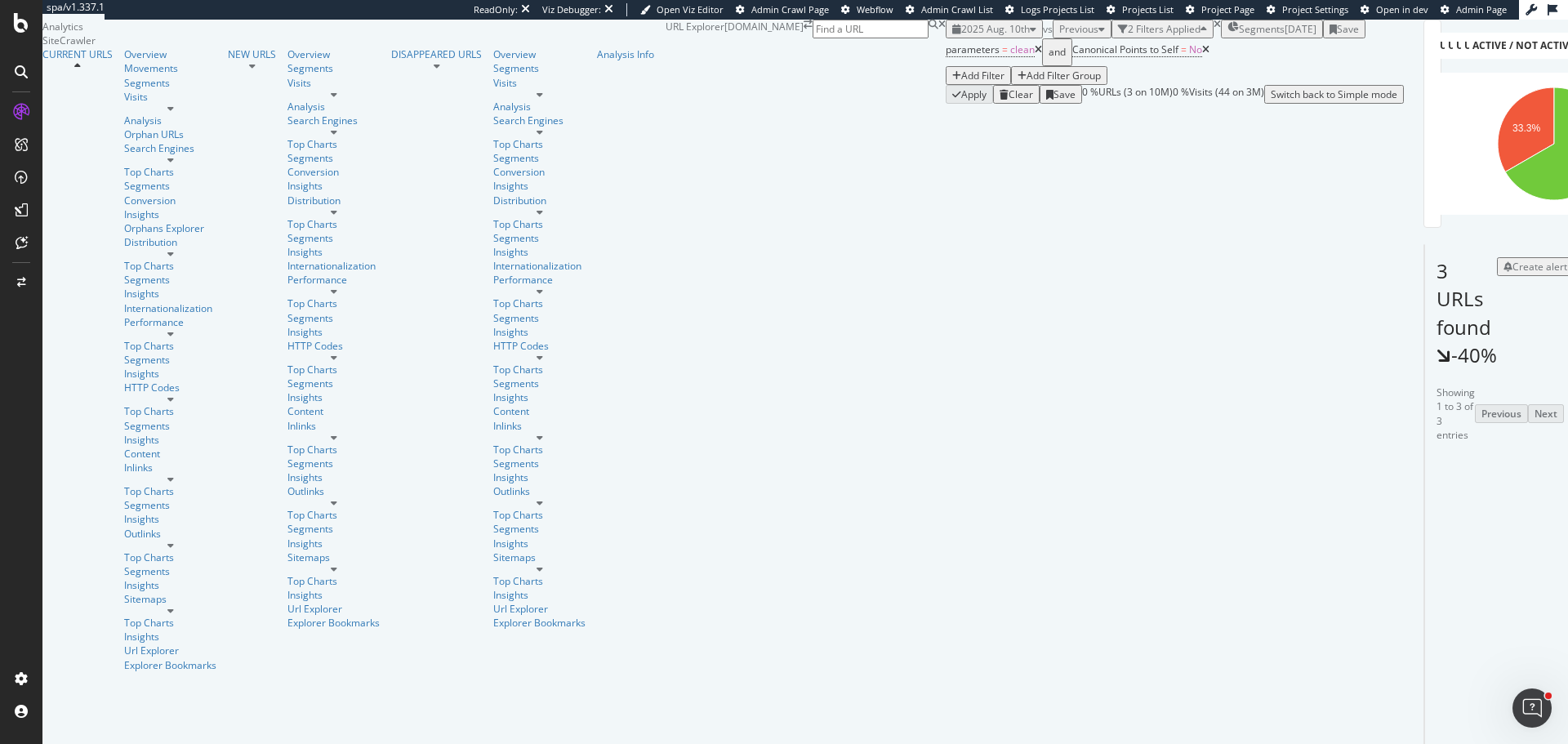
scroll to position [91, 0]
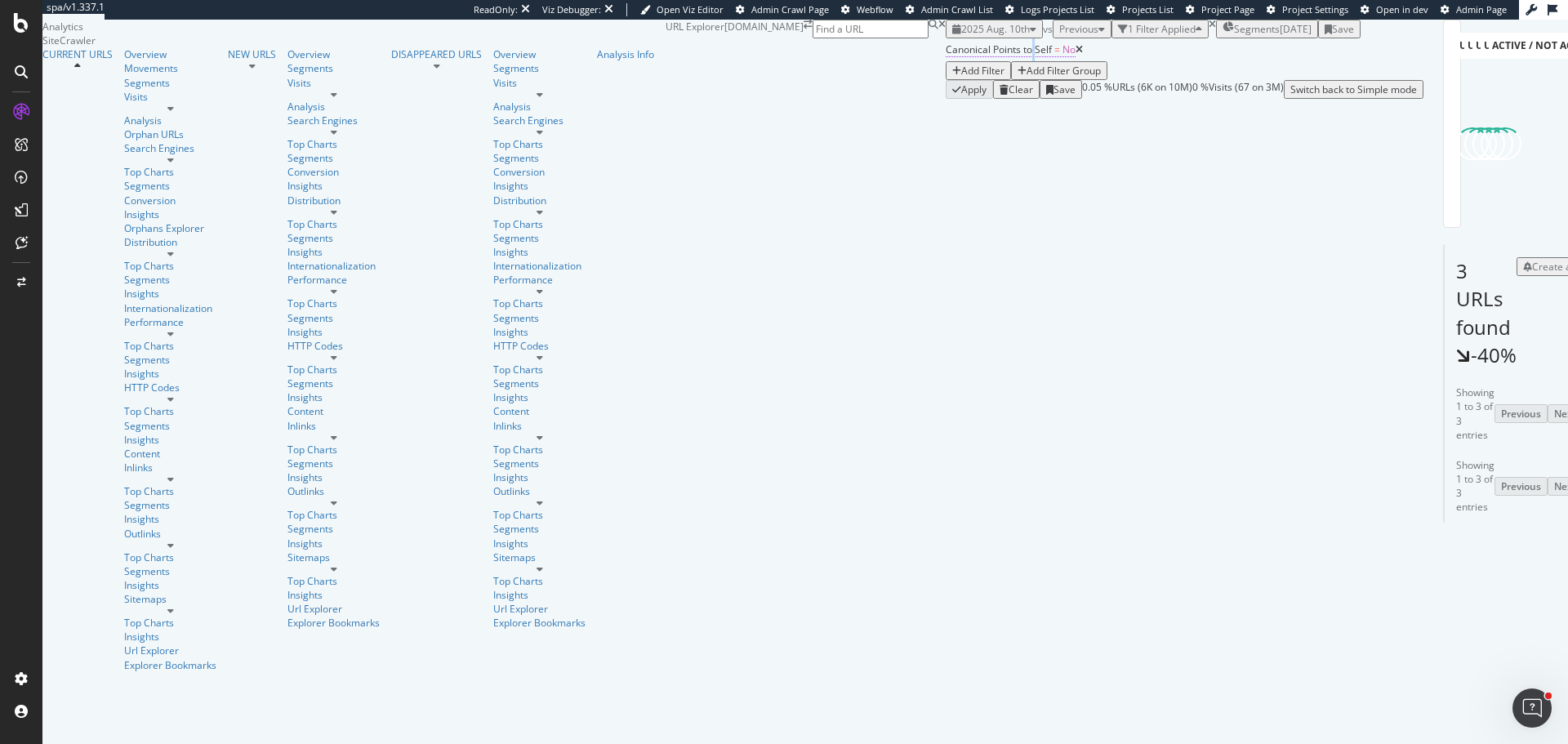
click at [946, 56] on span "Canonical Points to Self" at bounding box center [998, 49] width 106 height 14
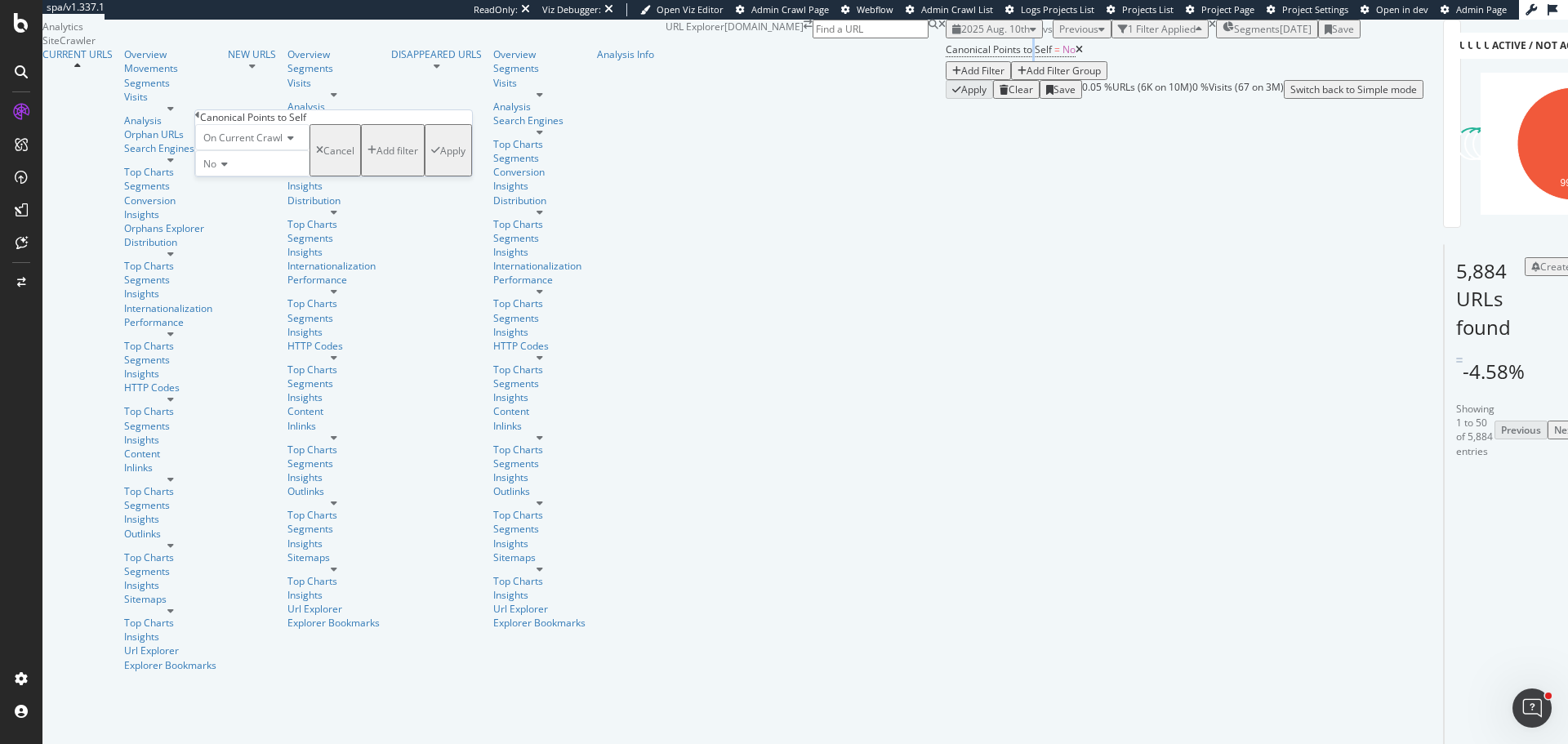
click at [200, 120] on icon at bounding box center [197, 115] width 5 height 10
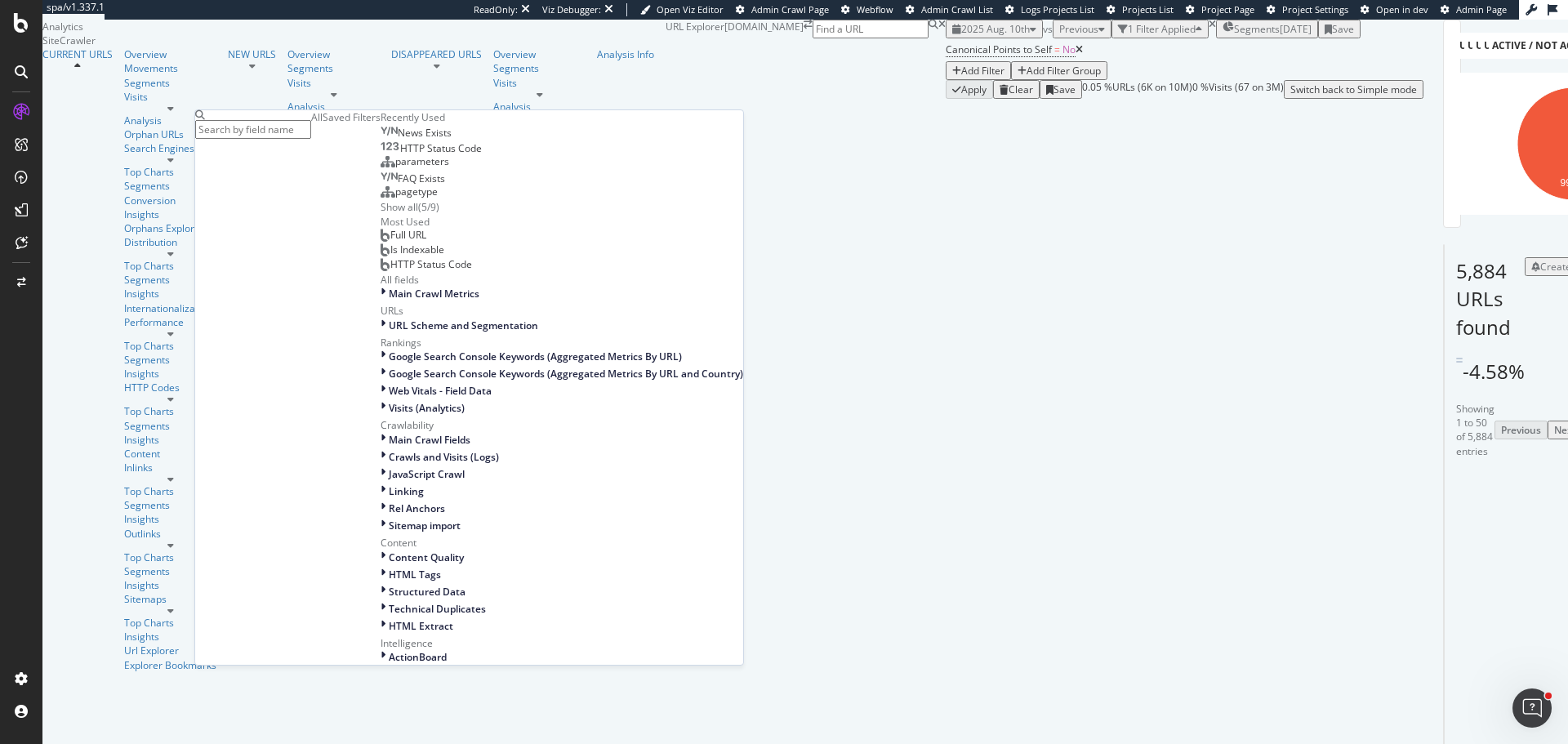
click at [312, 120] on input "text" at bounding box center [252, 129] width 116 height 18
type input "canoni"
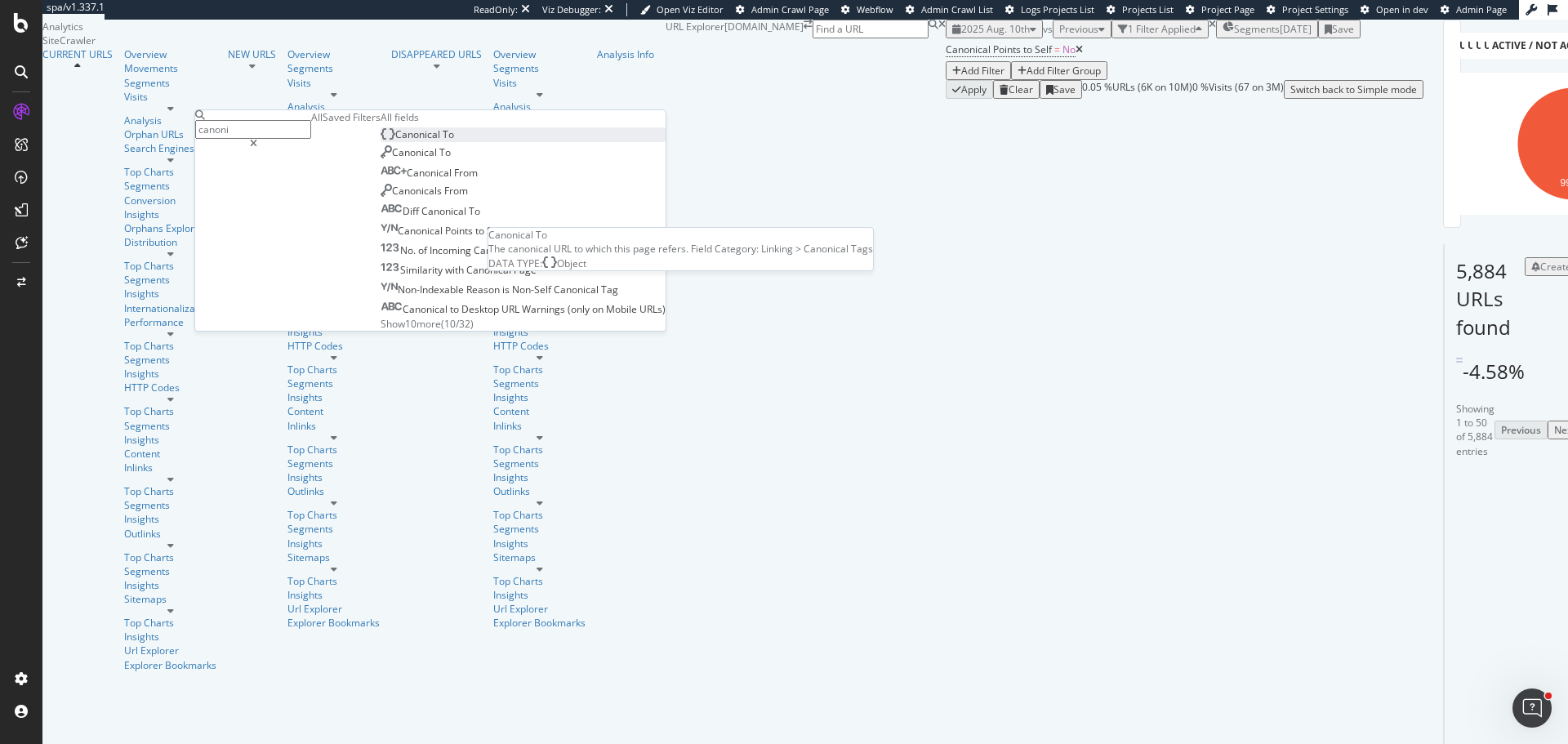
click at [395, 141] on span "Canonical" at bounding box center [418, 134] width 47 height 14
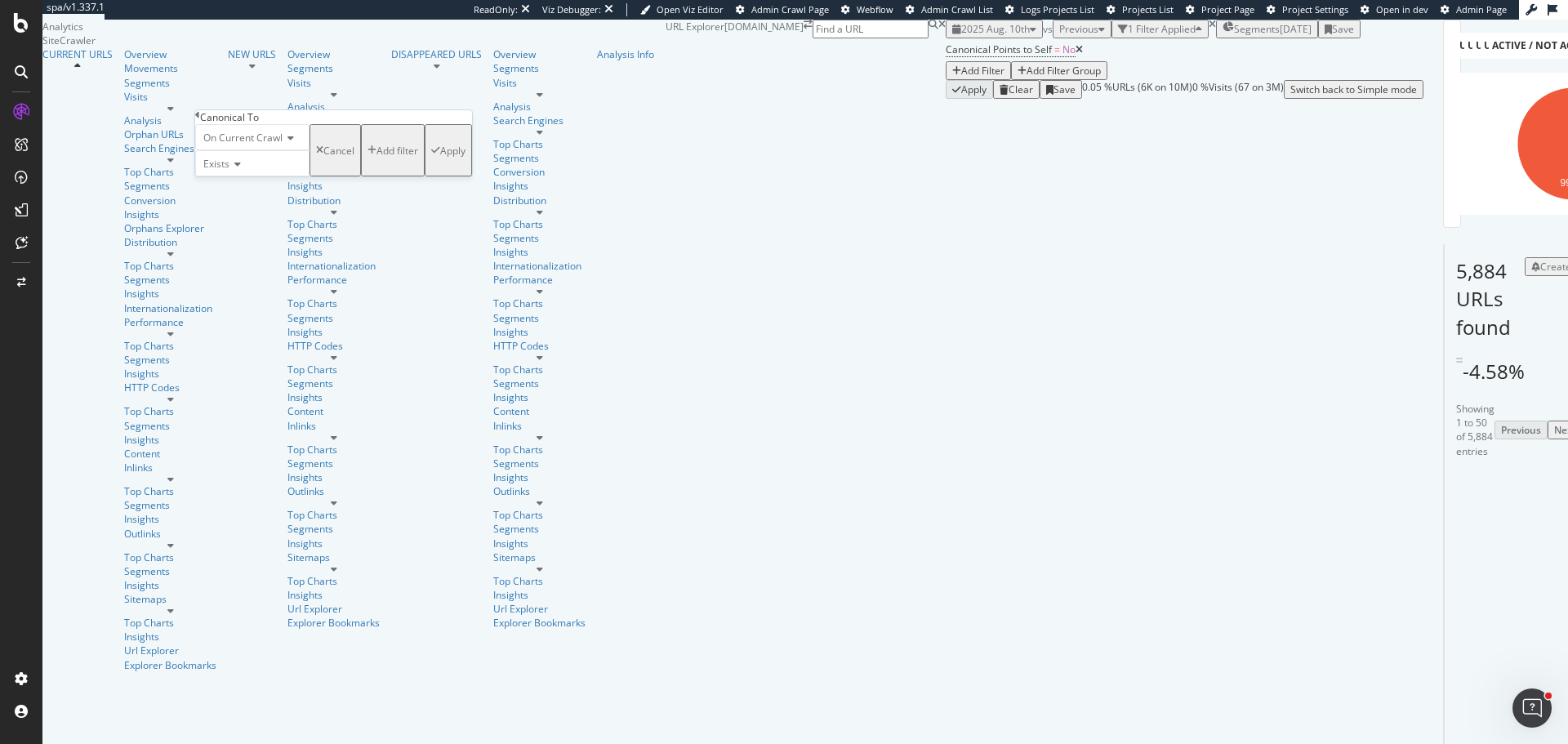
click at [229, 171] on span "Exists" at bounding box center [216, 164] width 26 height 14
click at [238, 209] on span "Doesn't exist" at bounding box center [229, 201] width 59 height 14
click at [440, 157] on div "Apply" at bounding box center [452, 150] width 25 height 14
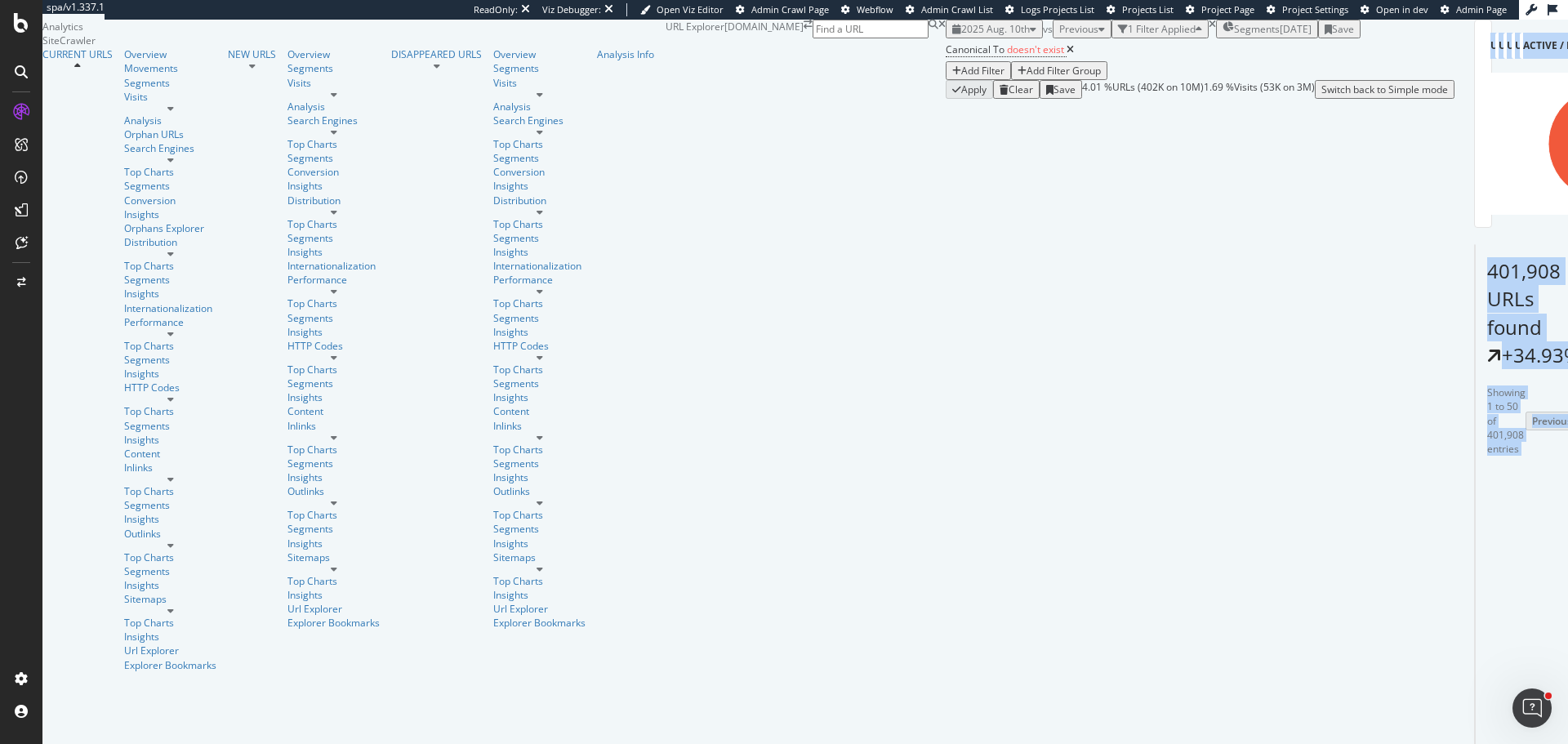
drag, startPoint x: 524, startPoint y: 538, endPoint x: 1567, endPoint y: 555, distance: 1043.1
click at [1454, 99] on div "URL Explorer www.tradeindia.com 2025 Aug. 10th vs Previous 1 Filter Applied Seg…" at bounding box center [1060, 59] width 789 height 79
drag, startPoint x: 828, startPoint y: 541, endPoint x: 1258, endPoint y: 543, distance: 430.0
click at [962, 78] on div "Add Filter" at bounding box center [983, 70] width 43 height 14
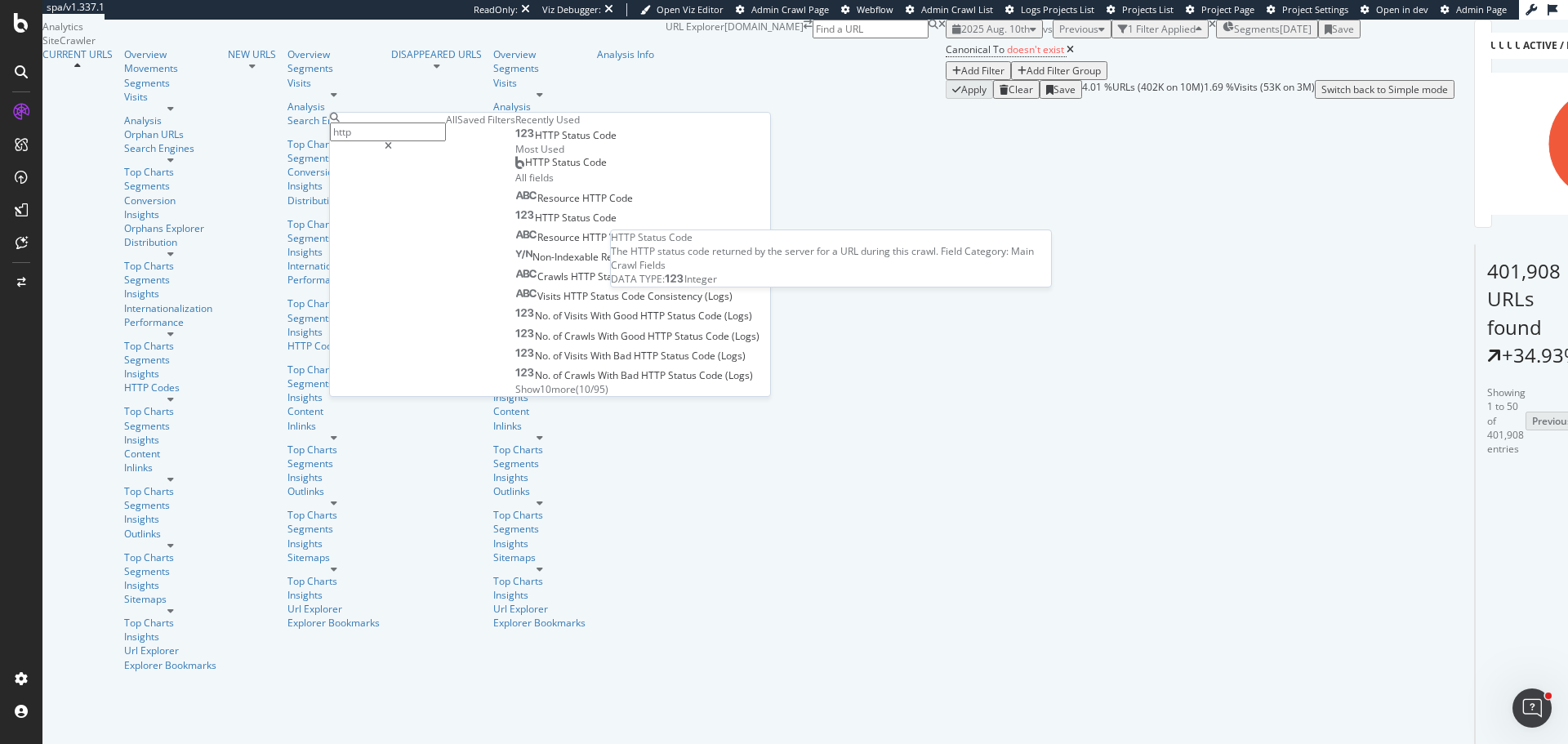
type input "http"
click at [515, 142] on div "HTTP Status Code" at bounding box center [566, 136] width 102 height 13
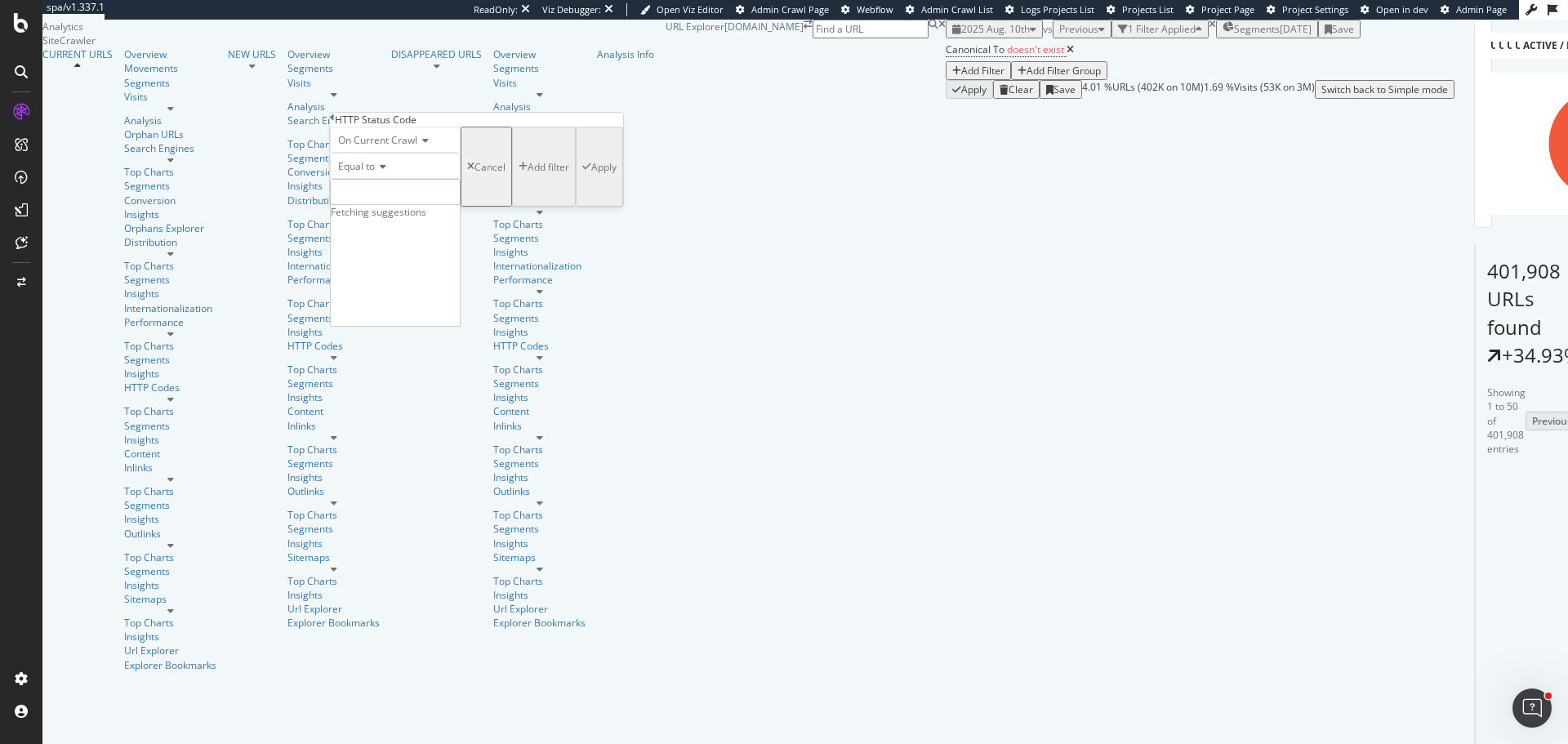
click at [393, 206] on input "number" at bounding box center [395, 192] width 130 height 28
click at [374, 222] on span "200" at bounding box center [359, 214] width 48 height 14
type input "200"
click at [591, 174] on div "Apply" at bounding box center [603, 166] width 25 height 14
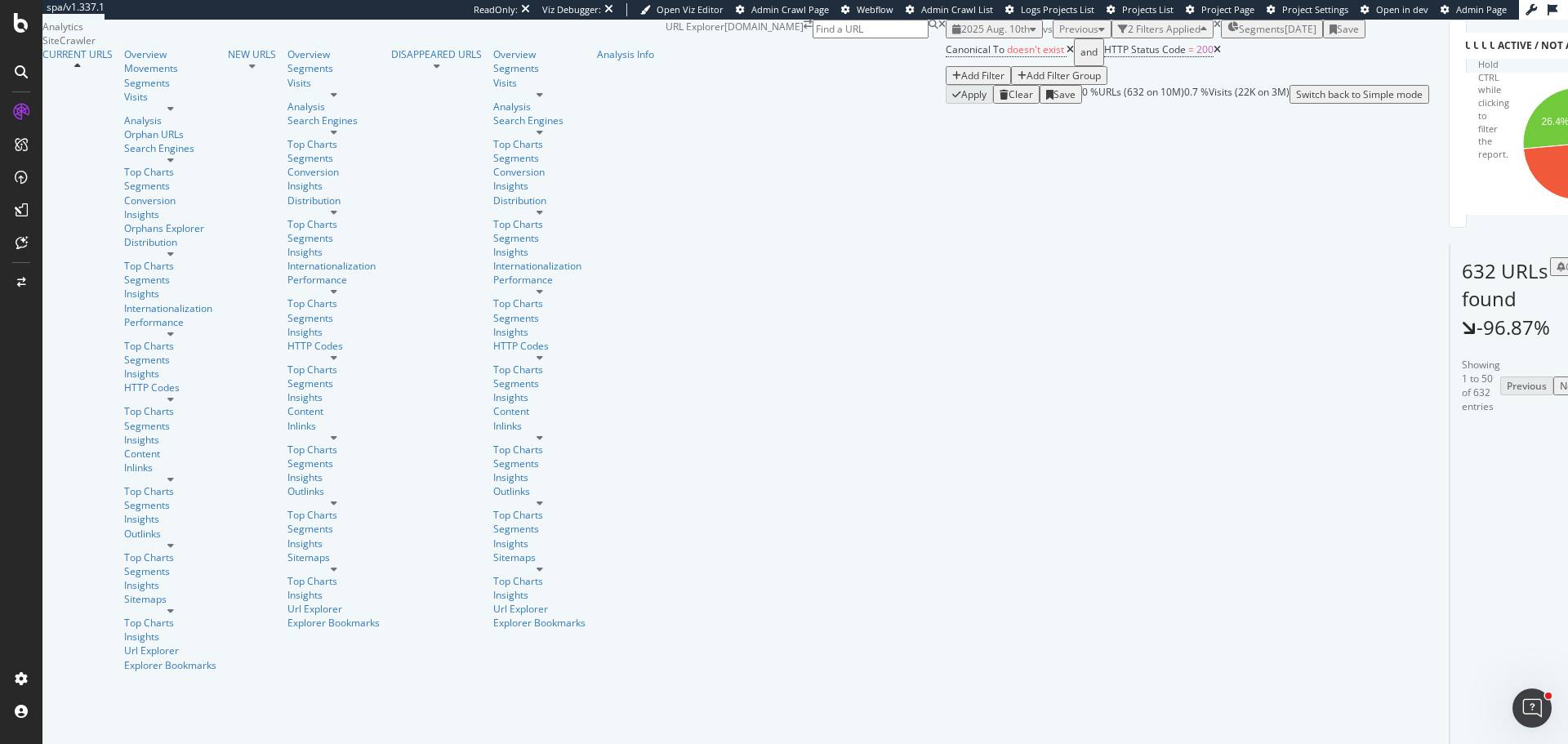
scroll to position [2204, 0]
click at [1304, 56] on span "seo-useless" at bounding box center [1330, 49] width 54 height 14
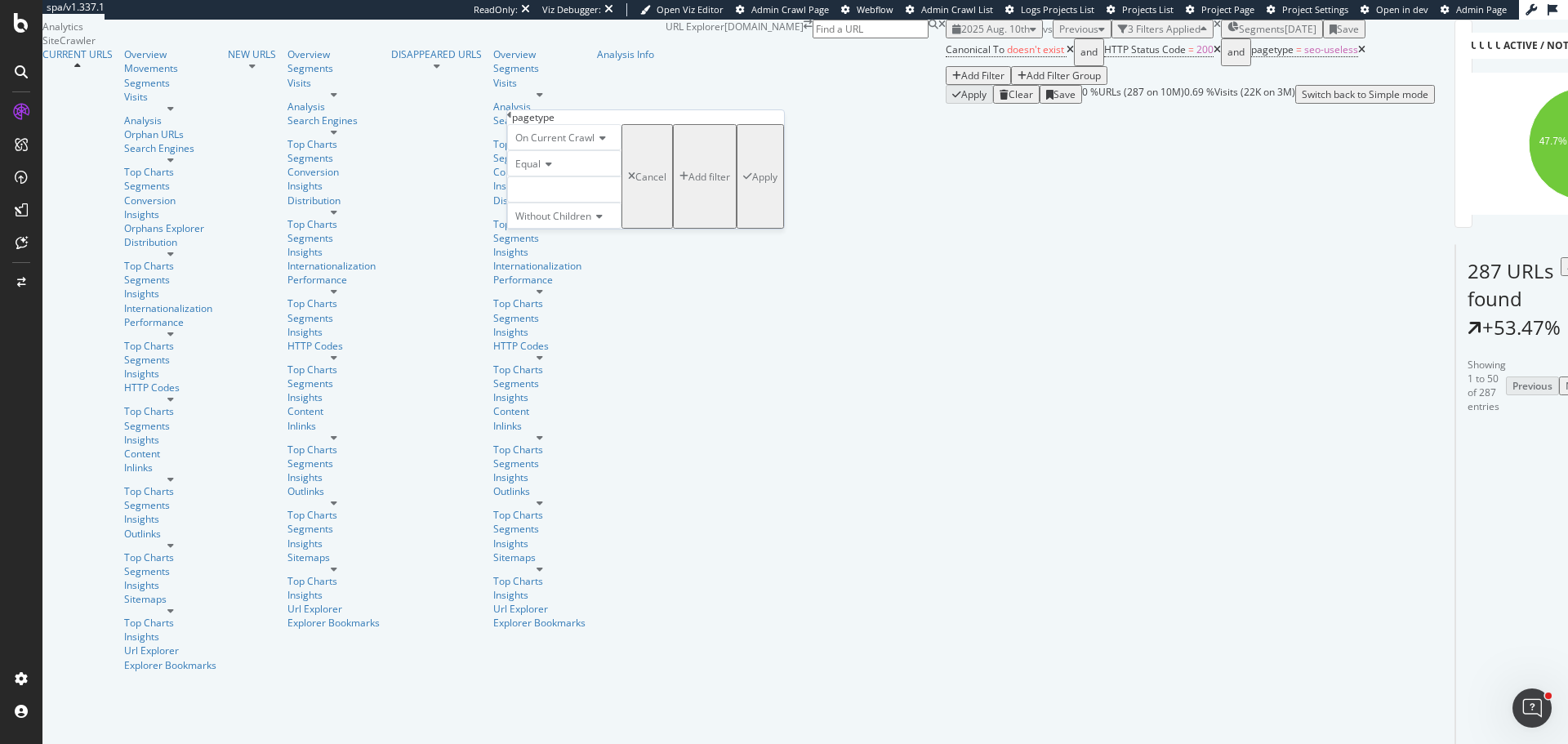
click at [550, 169] on icon at bounding box center [546, 164] width 11 height 10
click at [551, 209] on span "Not Equal" at bounding box center [534, 201] width 44 height 14
click at [752, 184] on div "Apply" at bounding box center [764, 177] width 25 height 14
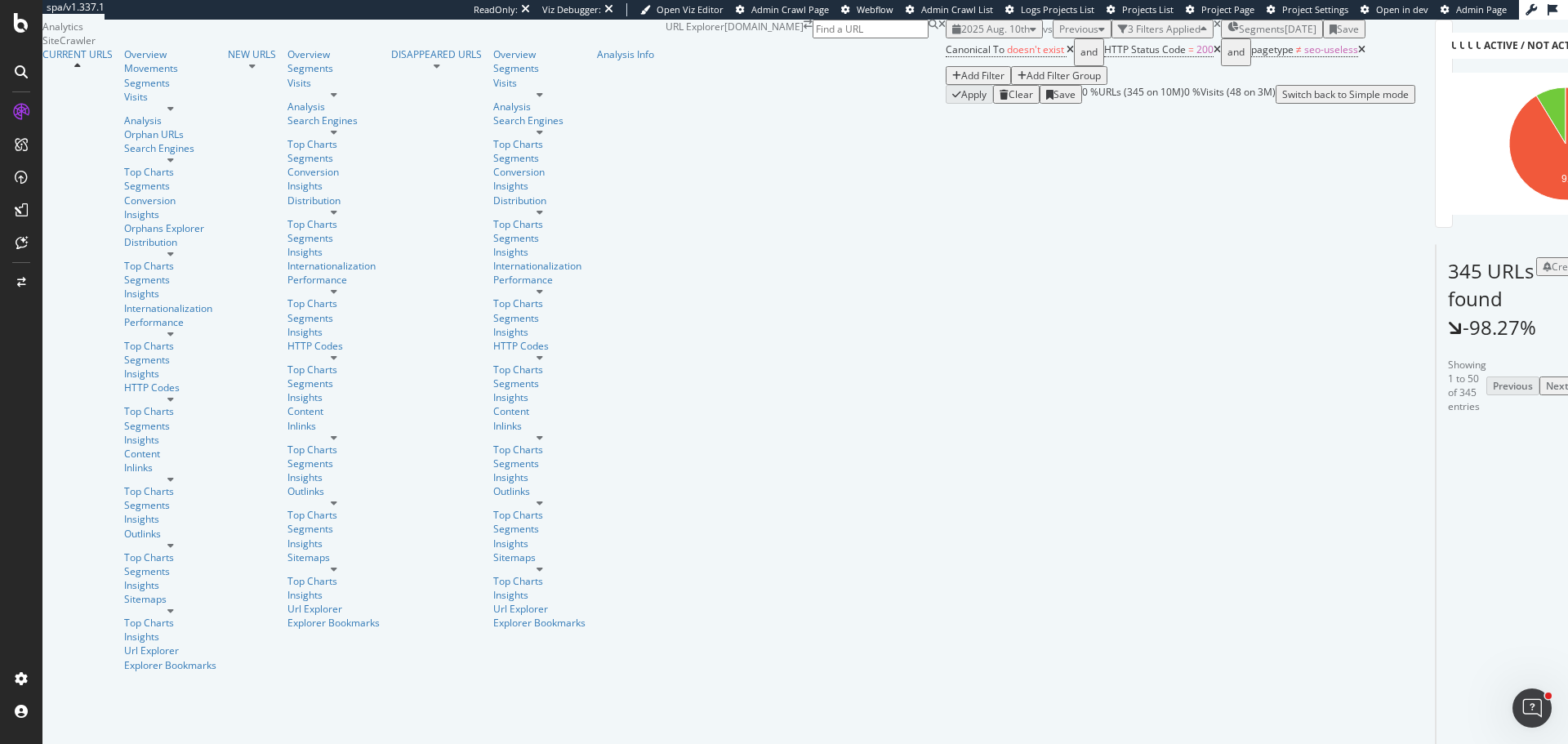
scroll to position [245, 0]
click at [1489, 626] on icon at bounding box center [1494, 630] width 10 height 10
click at [1449, 638] on icon at bounding box center [1454, 642] width 12 height 10
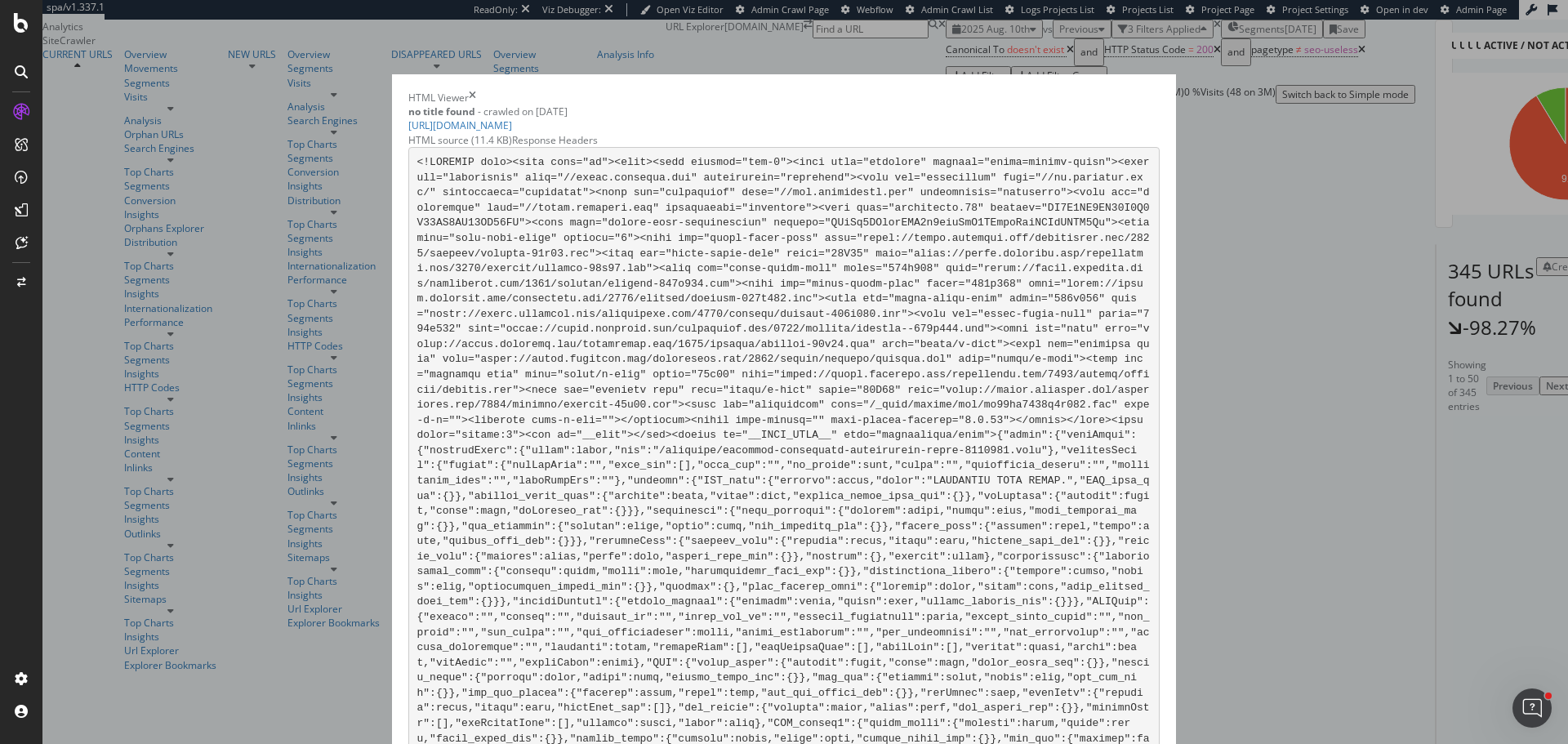
click at [598, 143] on div "Response Headers" at bounding box center [555, 140] width 86 height 14
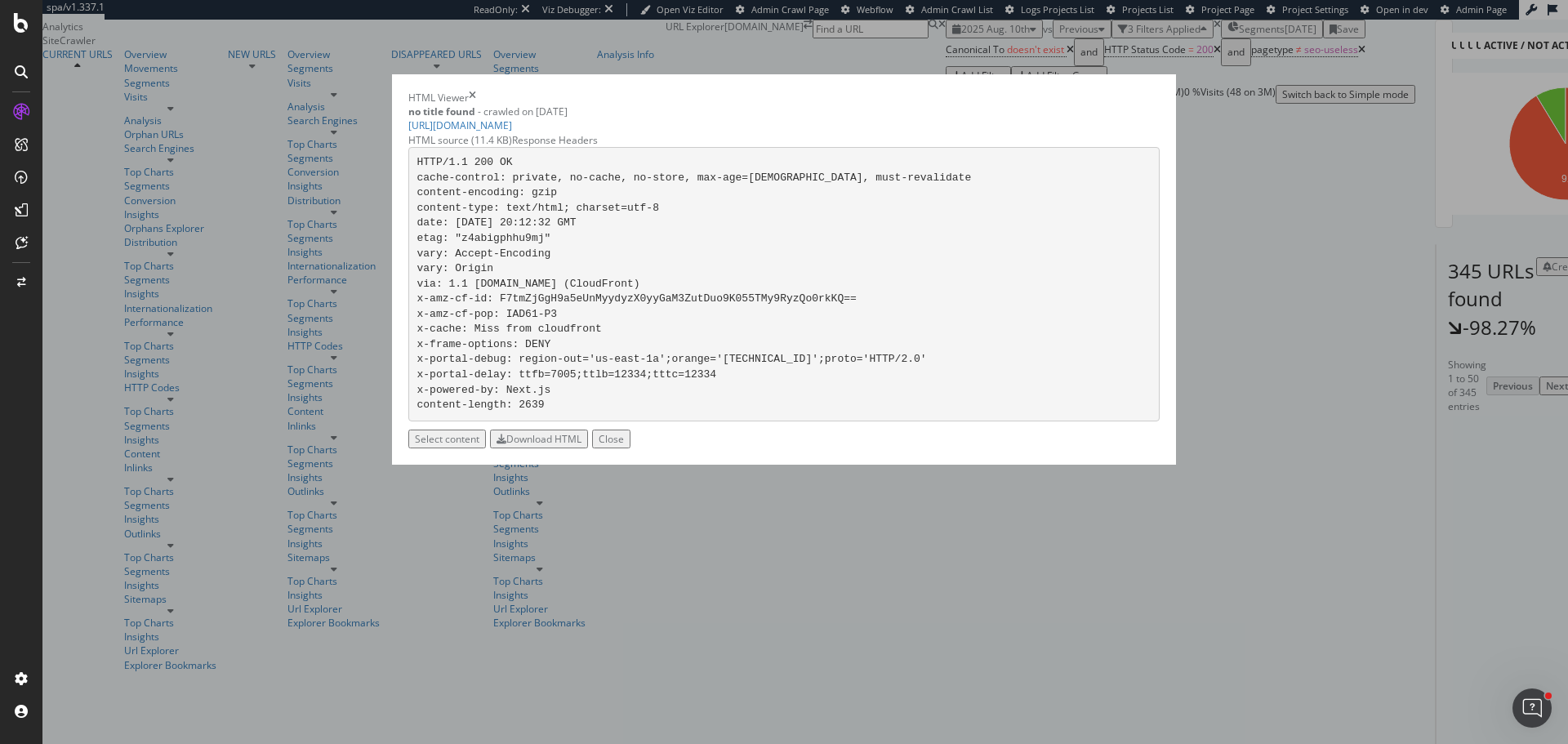
click at [1071, 104] on div "HTML Viewer" at bounding box center [784, 97] width 752 height 14
click at [476, 104] on icon "times" at bounding box center [472, 97] width 7 height 14
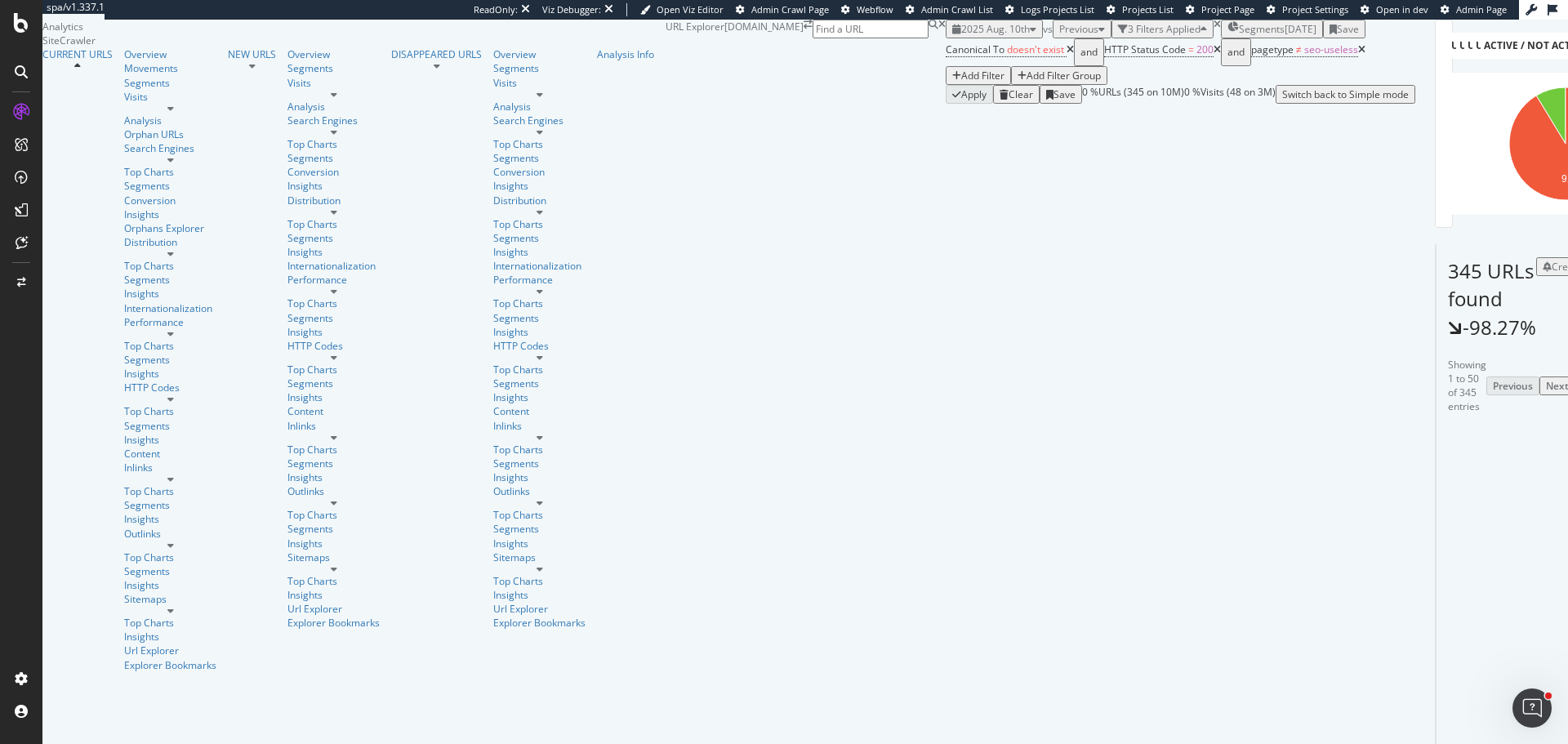
scroll to position [735, 0]
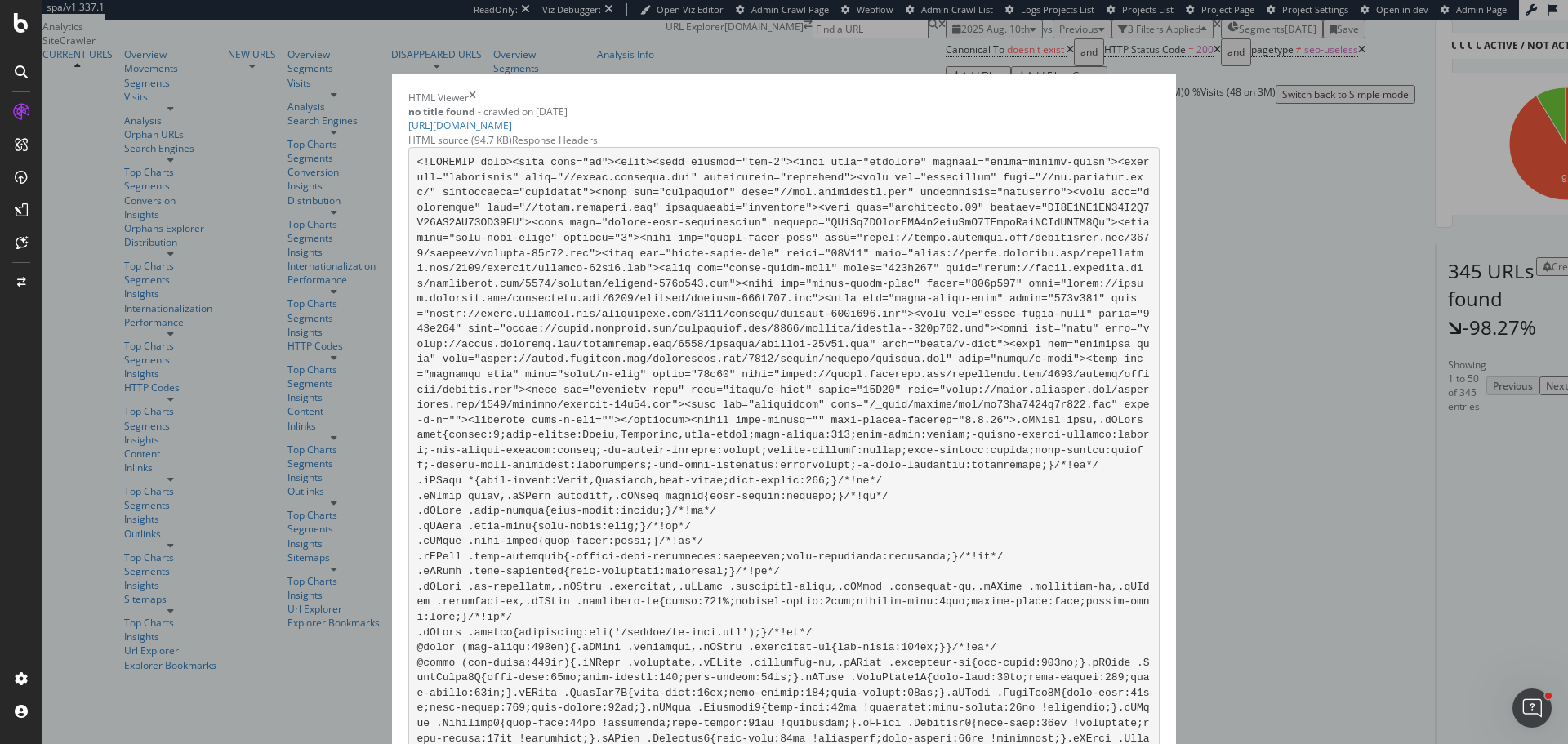
scroll to position [6612, 0]
click at [476, 91] on icon "times" at bounding box center [472, 97] width 7 height 14
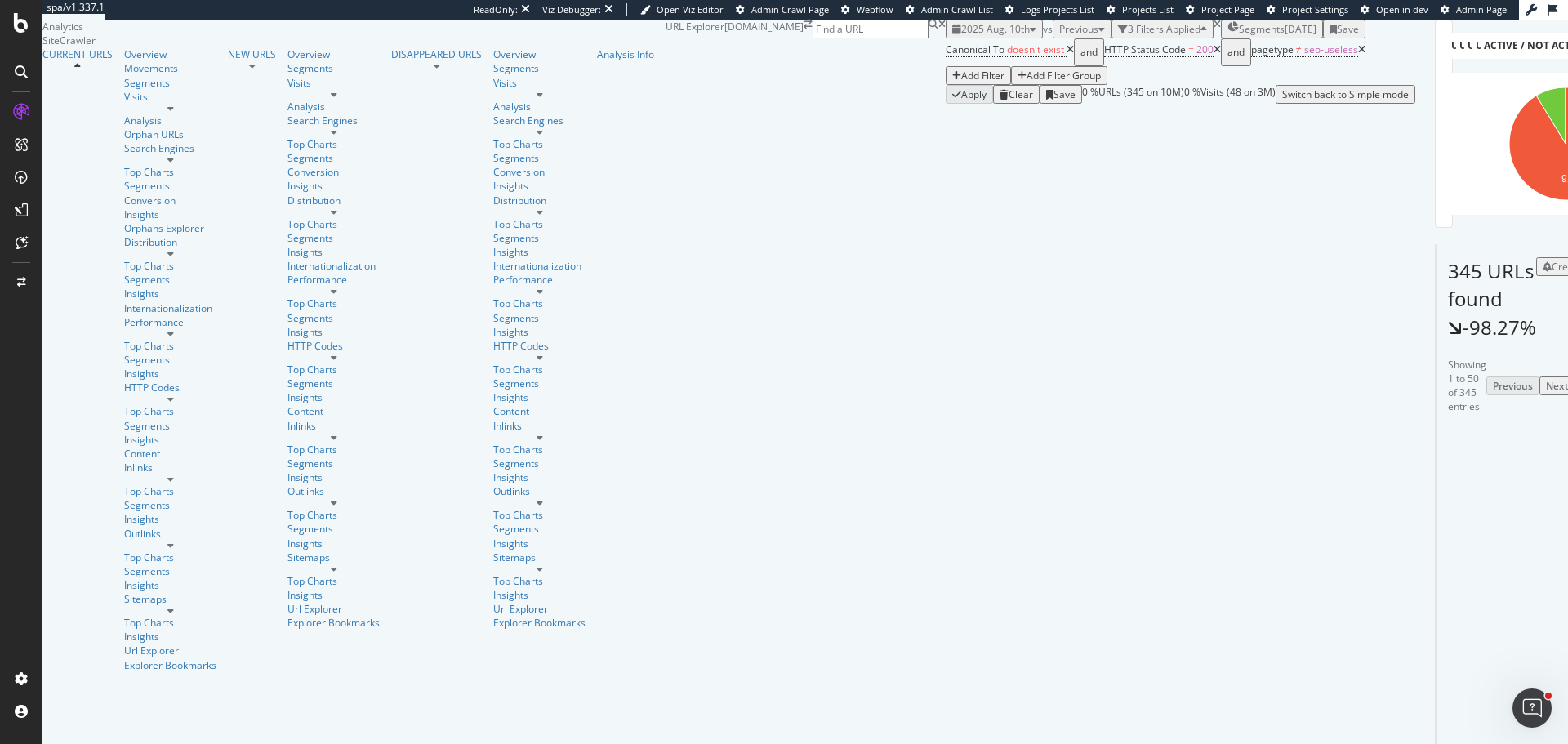
scroll to position [245, 0]
click at [1442, 479] on div "https://www.tradeindia.com/bharuch/epoxy-screed-city-183677.html" at bounding box center [1494, 498] width 104 height 39
click at [1489, 493] on icon at bounding box center [1494, 497] width 10 height 10
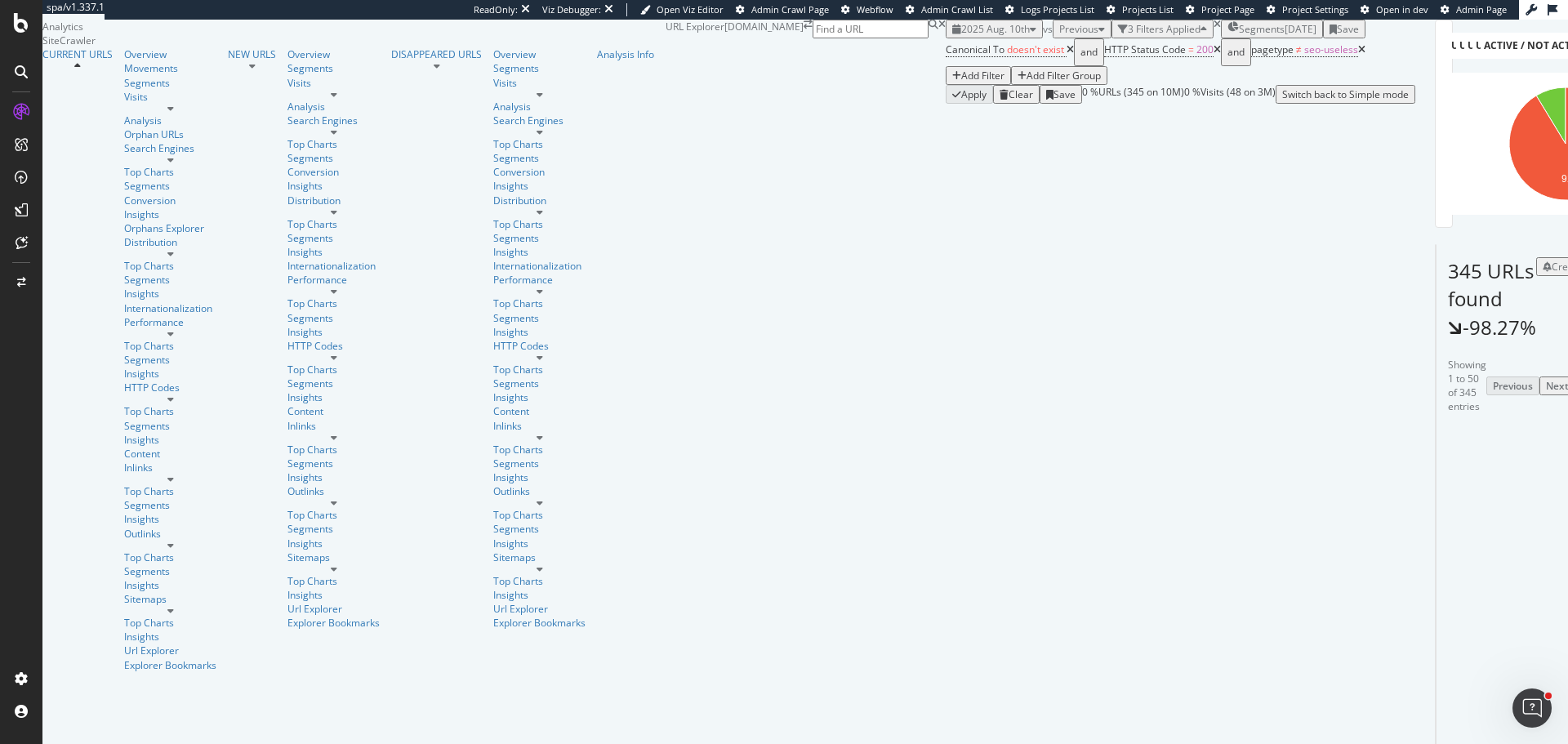
click at [124, 61] on div "Overview" at bounding box center [170, 54] width 92 height 14
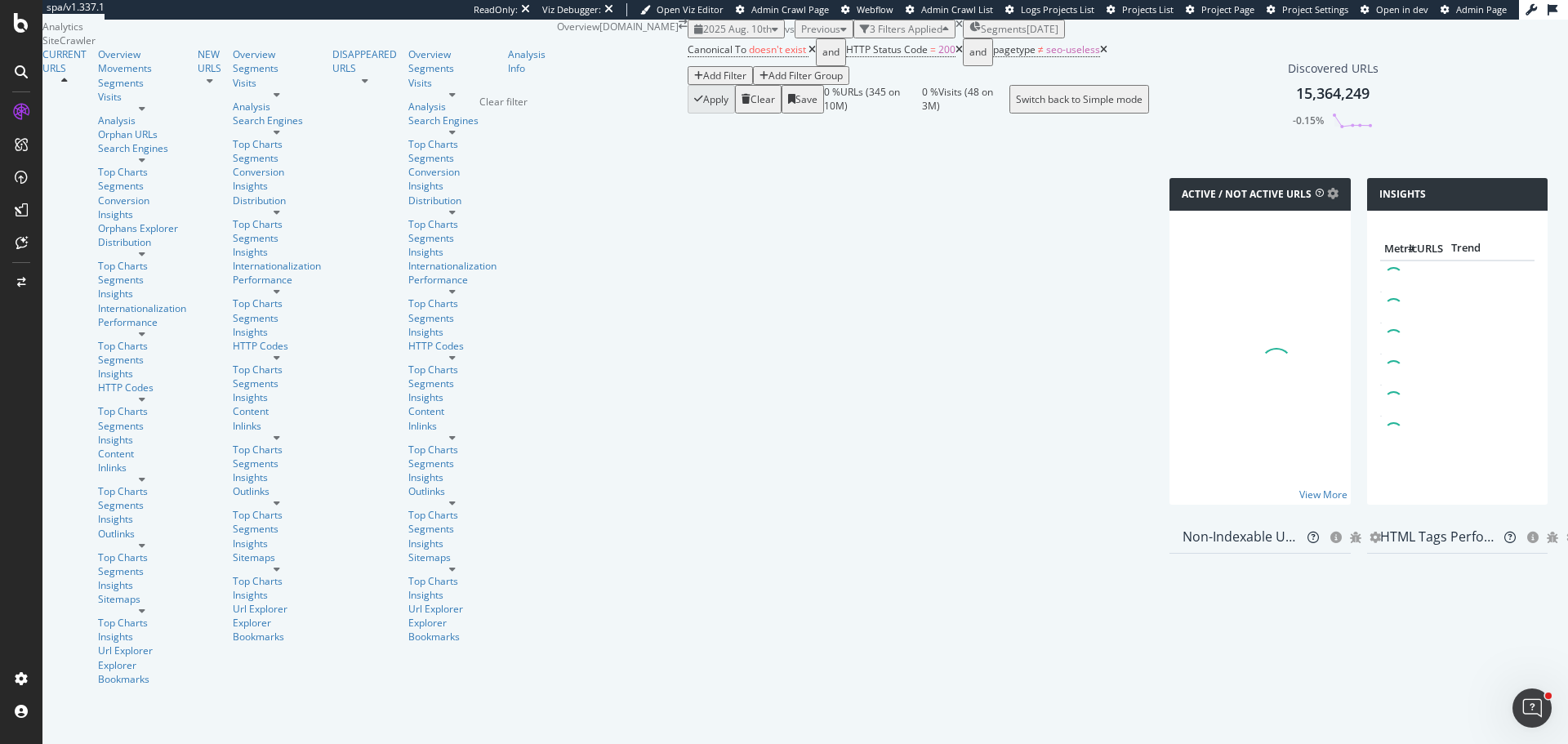
click at [955, 30] on icon "times" at bounding box center [959, 24] width 7 height 10
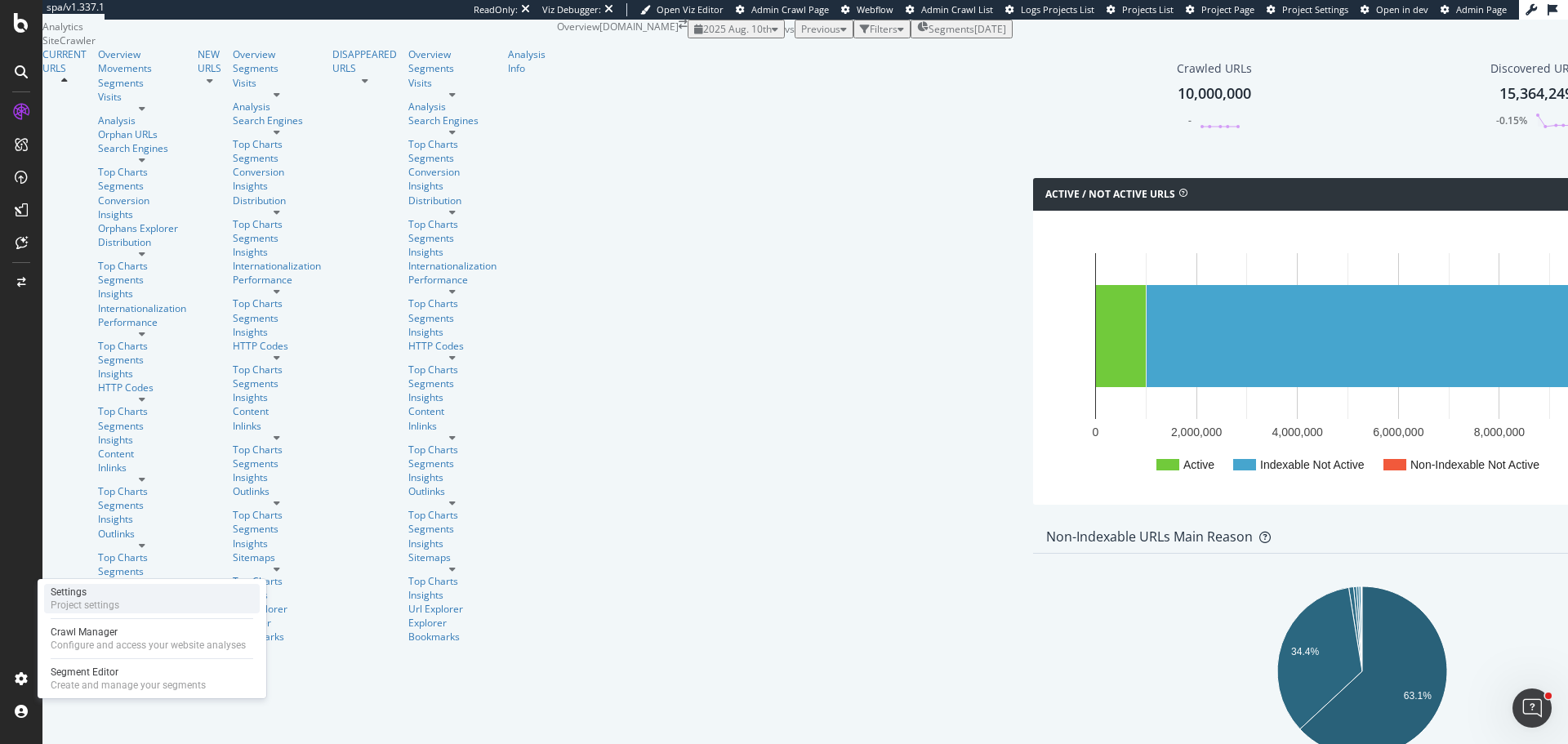
click at [118, 598] on div "Settings" at bounding box center [85, 592] width 68 height 13
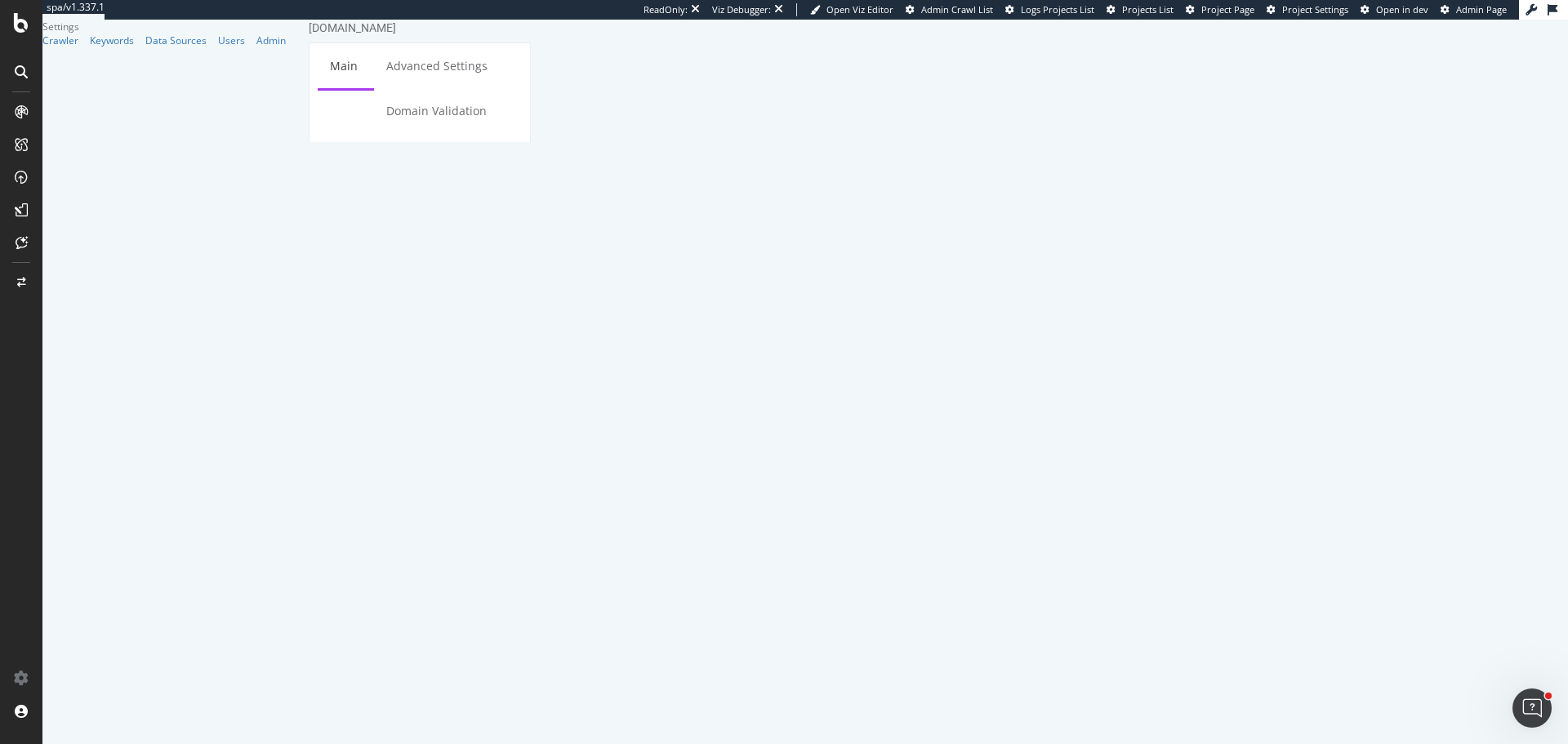
click at [414, 133] on link "HTML Extract" at bounding box center [366, 155] width 96 height 45
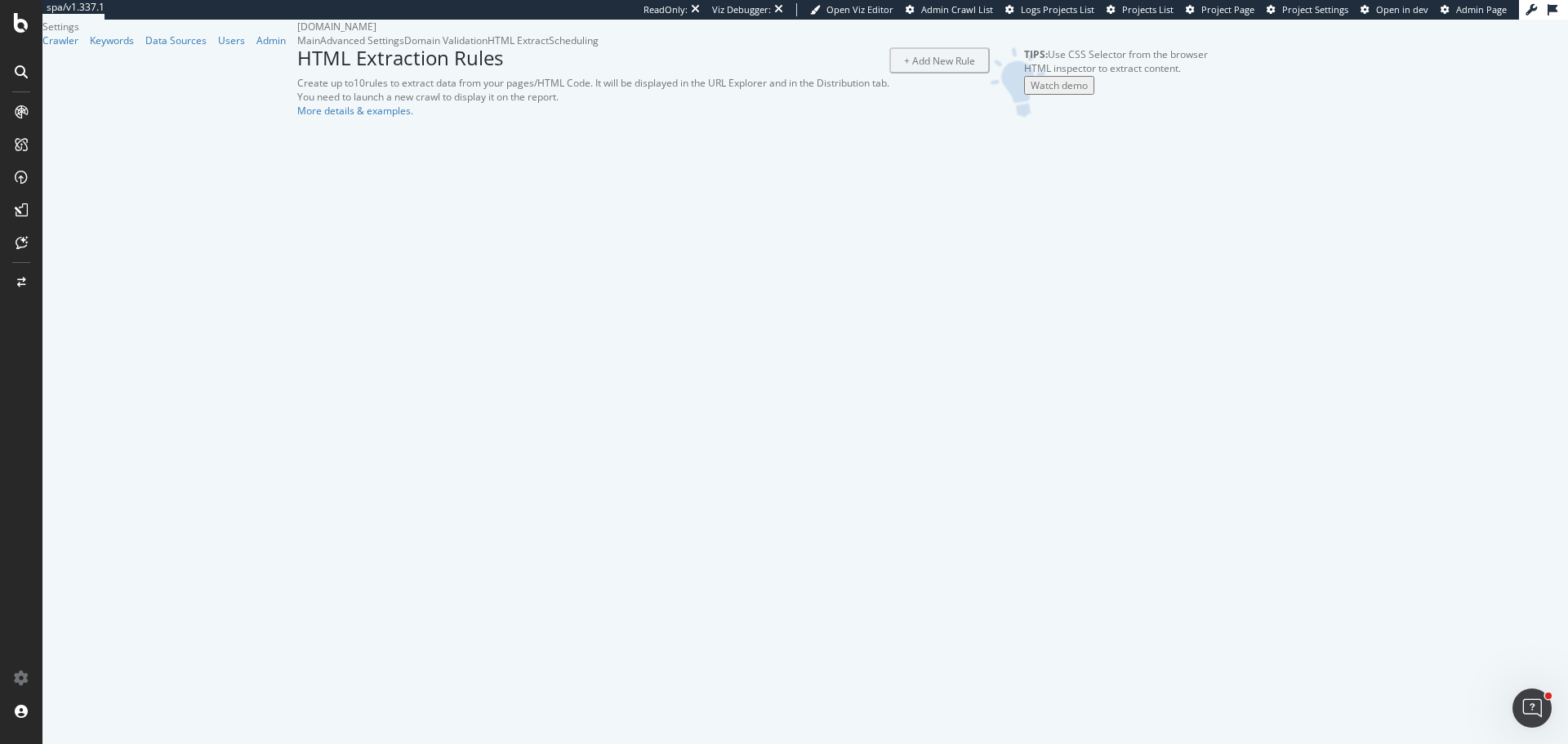
select select "html.length"
select select "exist"
select select "count"
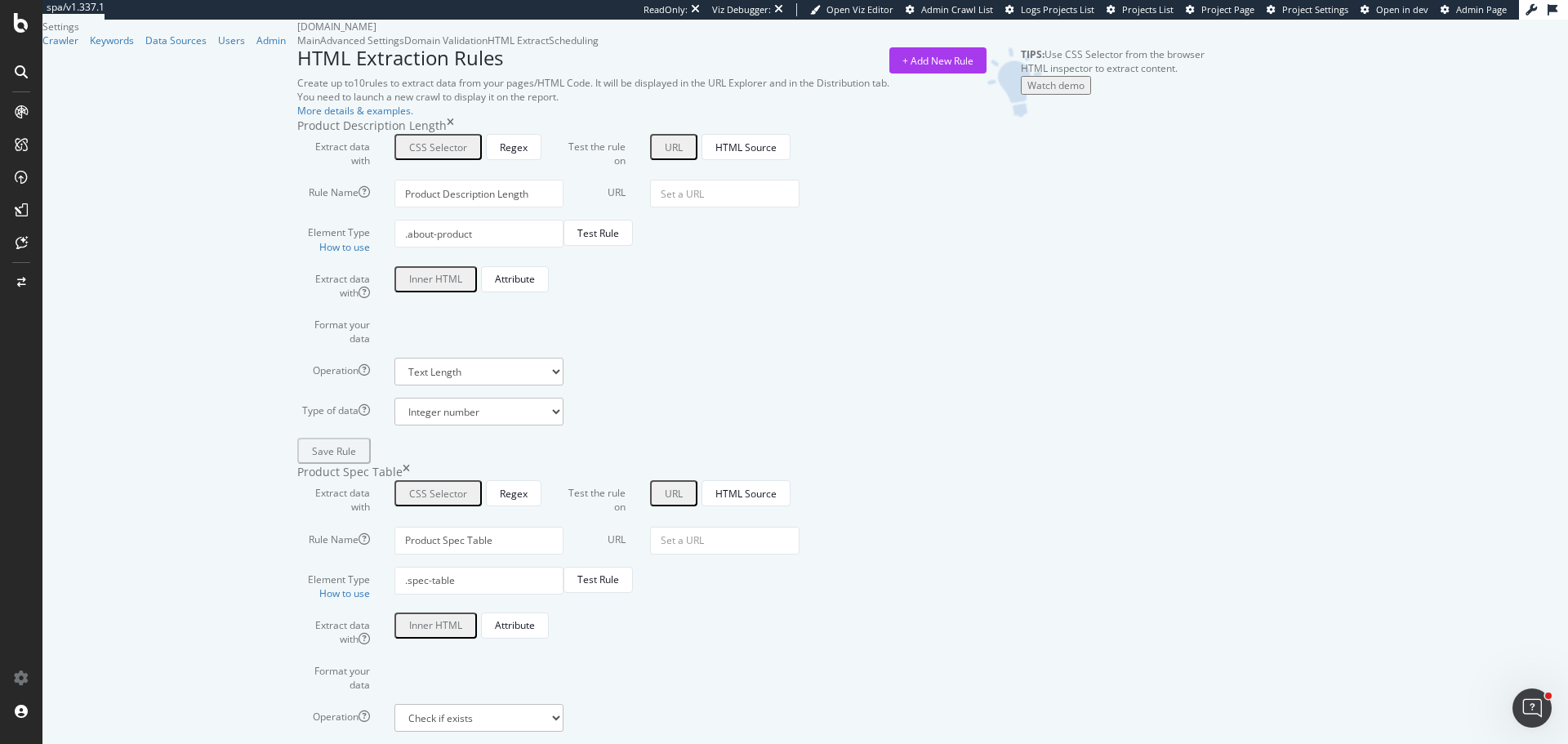
scroll to position [329, 0]
click at [380, 311] on label "Format your data" at bounding box center [333, 328] width 97 height 33
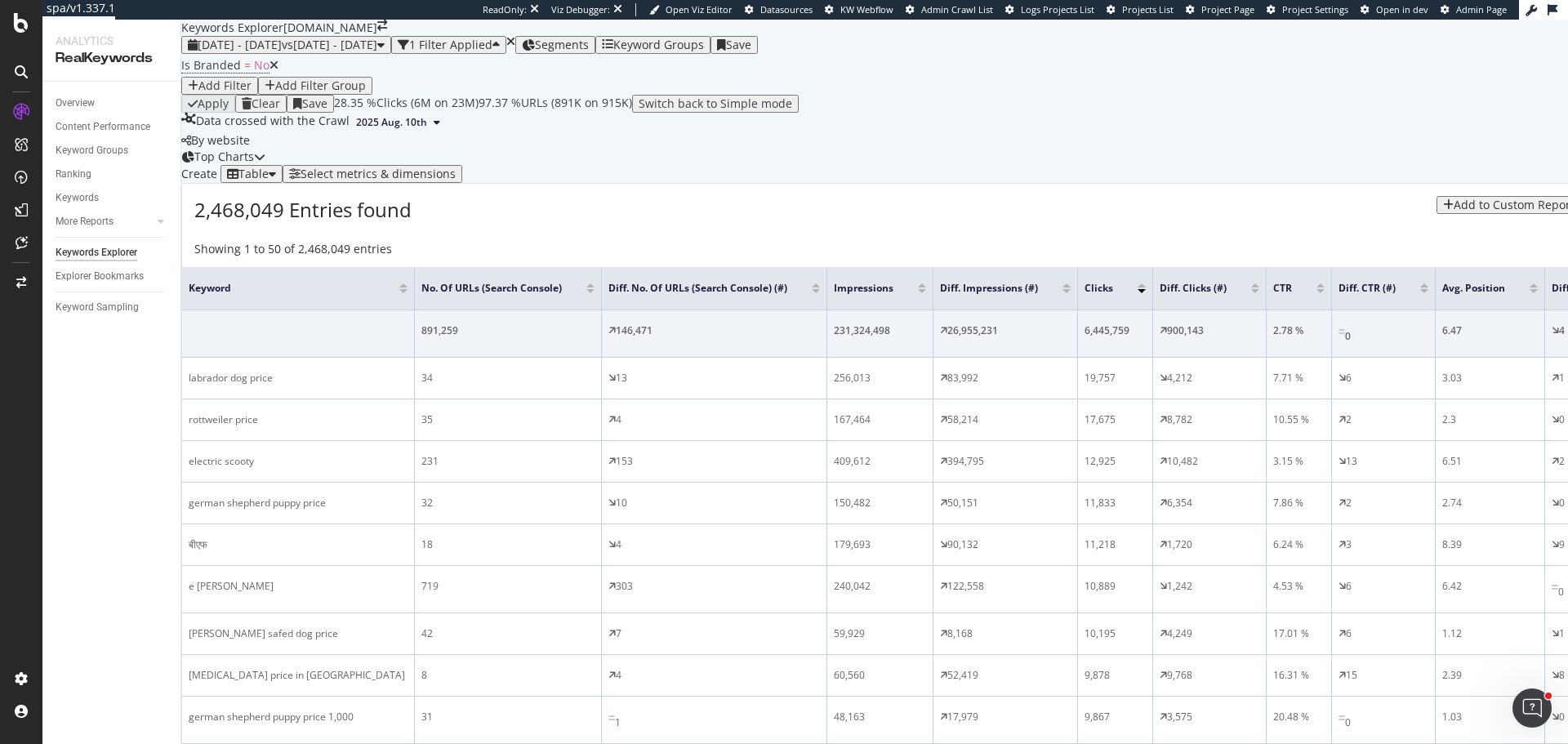
click at [456, 180] on div "Select metrics & dimensions" at bounding box center [378, 174] width 155 height 13
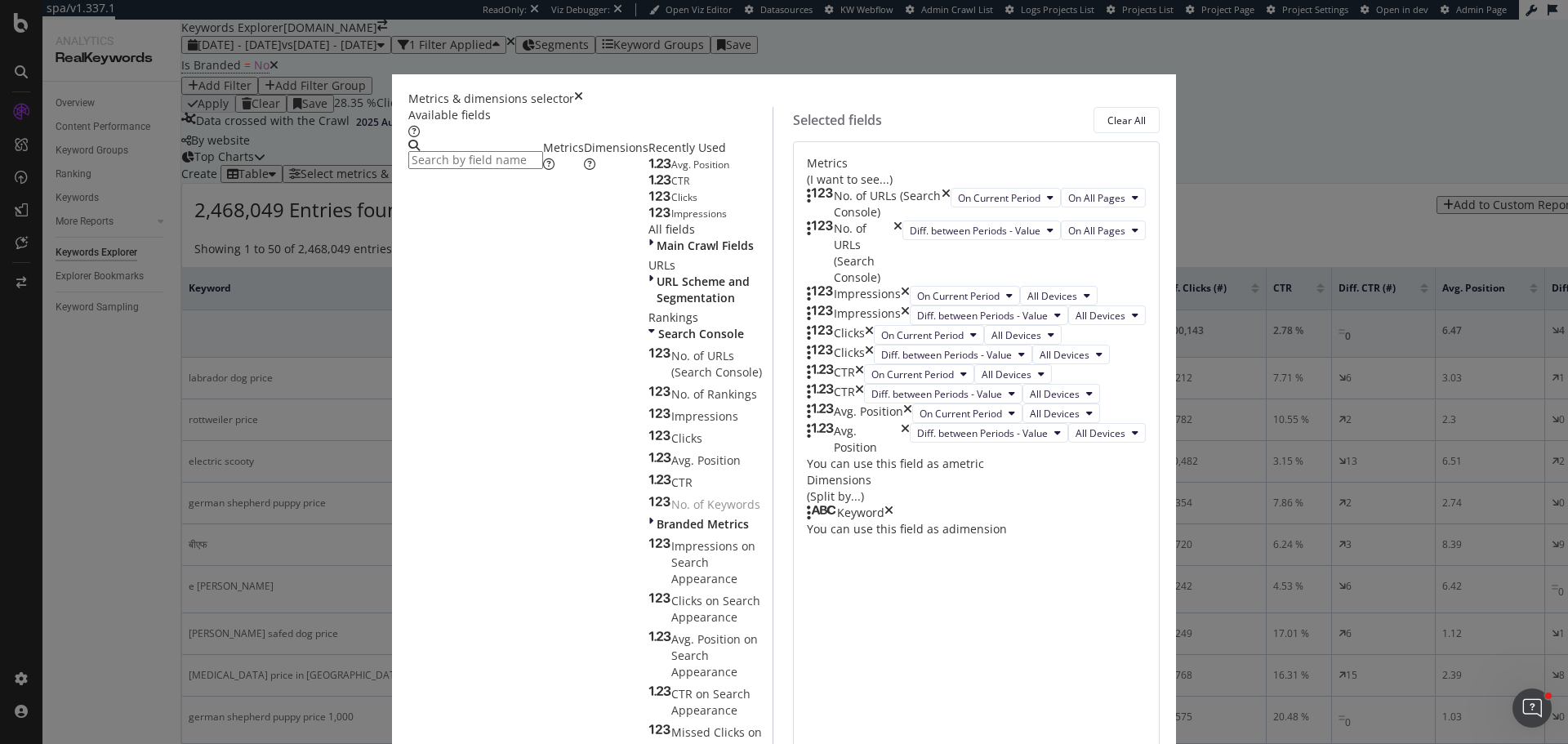
click at [950, 209] on icon "times" at bounding box center [946, 203] width 9 height 32
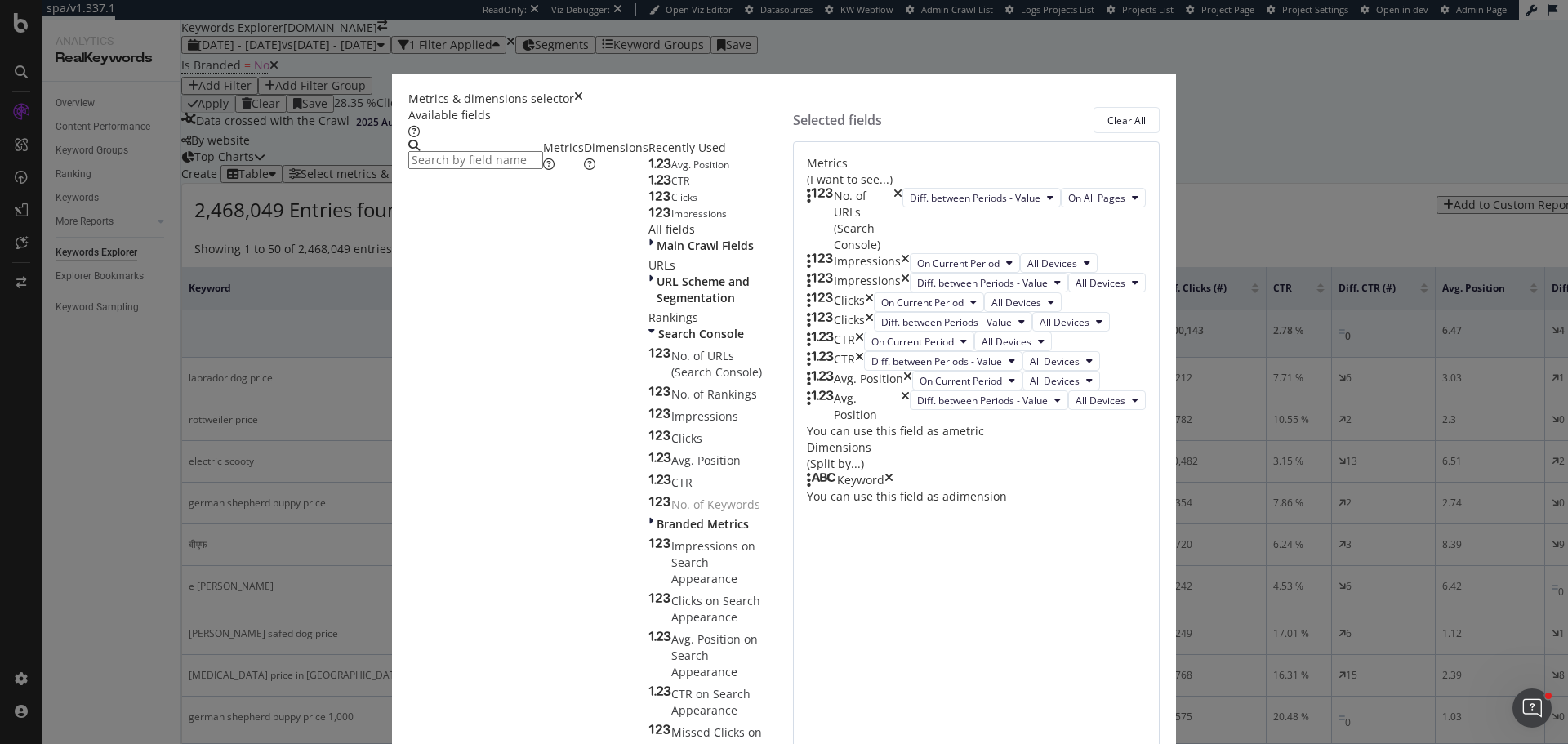
click at [902, 209] on icon "times" at bounding box center [898, 220] width 9 height 66
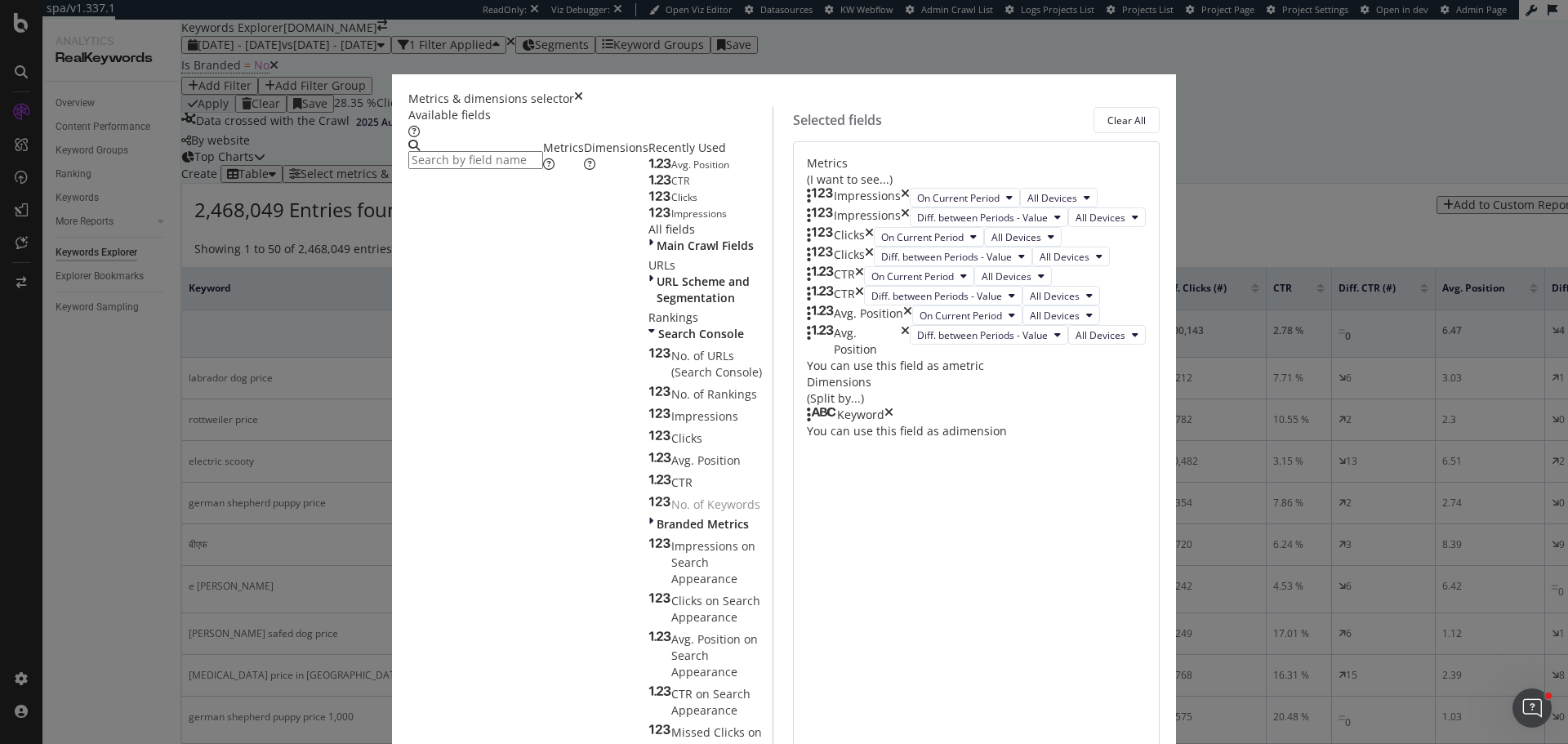
scroll to position [198, 0]
click at [893, 423] on icon "times" at bounding box center [889, 415] width 9 height 17
click at [656, 305] on span "URL Scheme and Segmentation" at bounding box center [703, 289] width 93 height 31
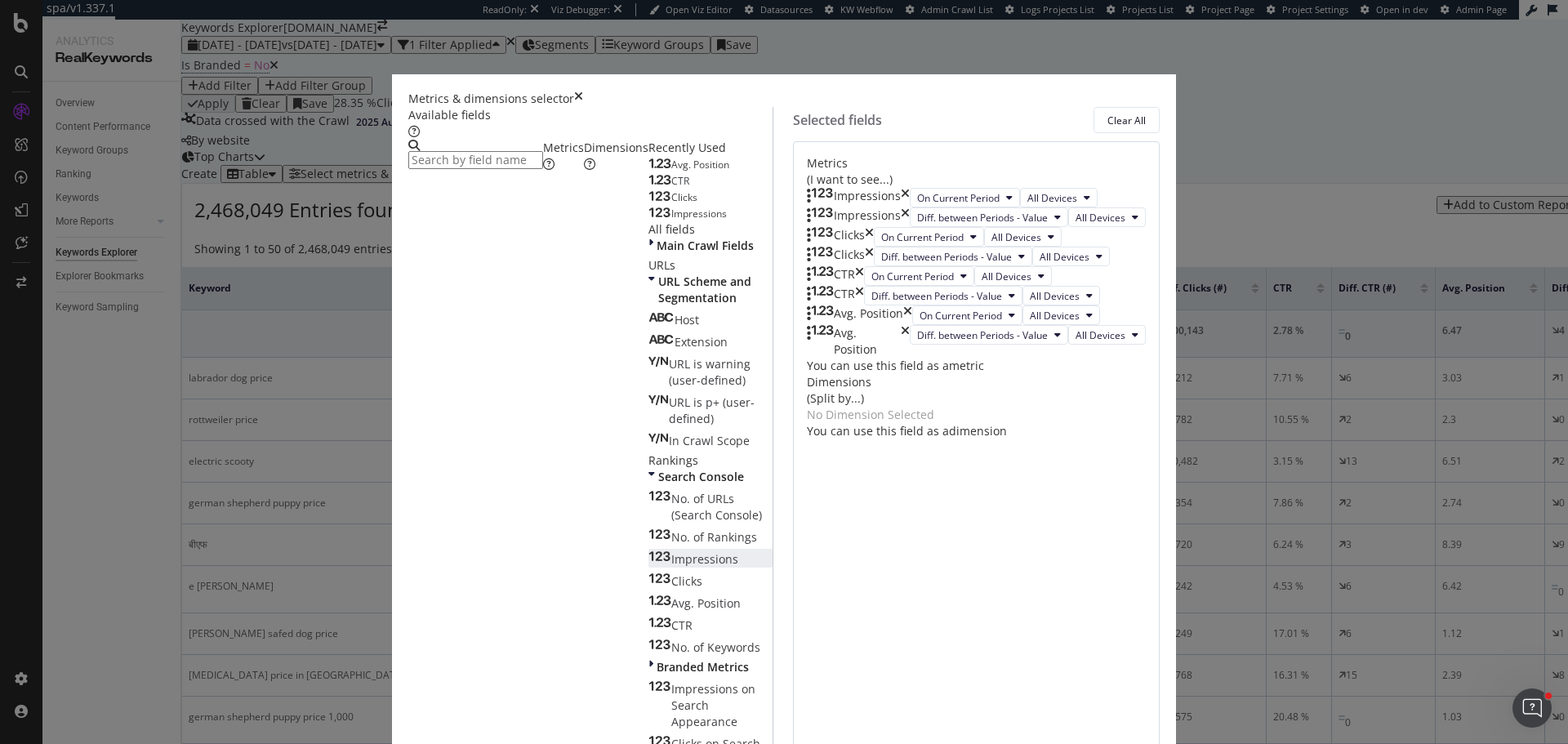
scroll to position [245, 0]
click at [601, 172] on div "Dimensions" at bounding box center [616, 155] width 65 height 32
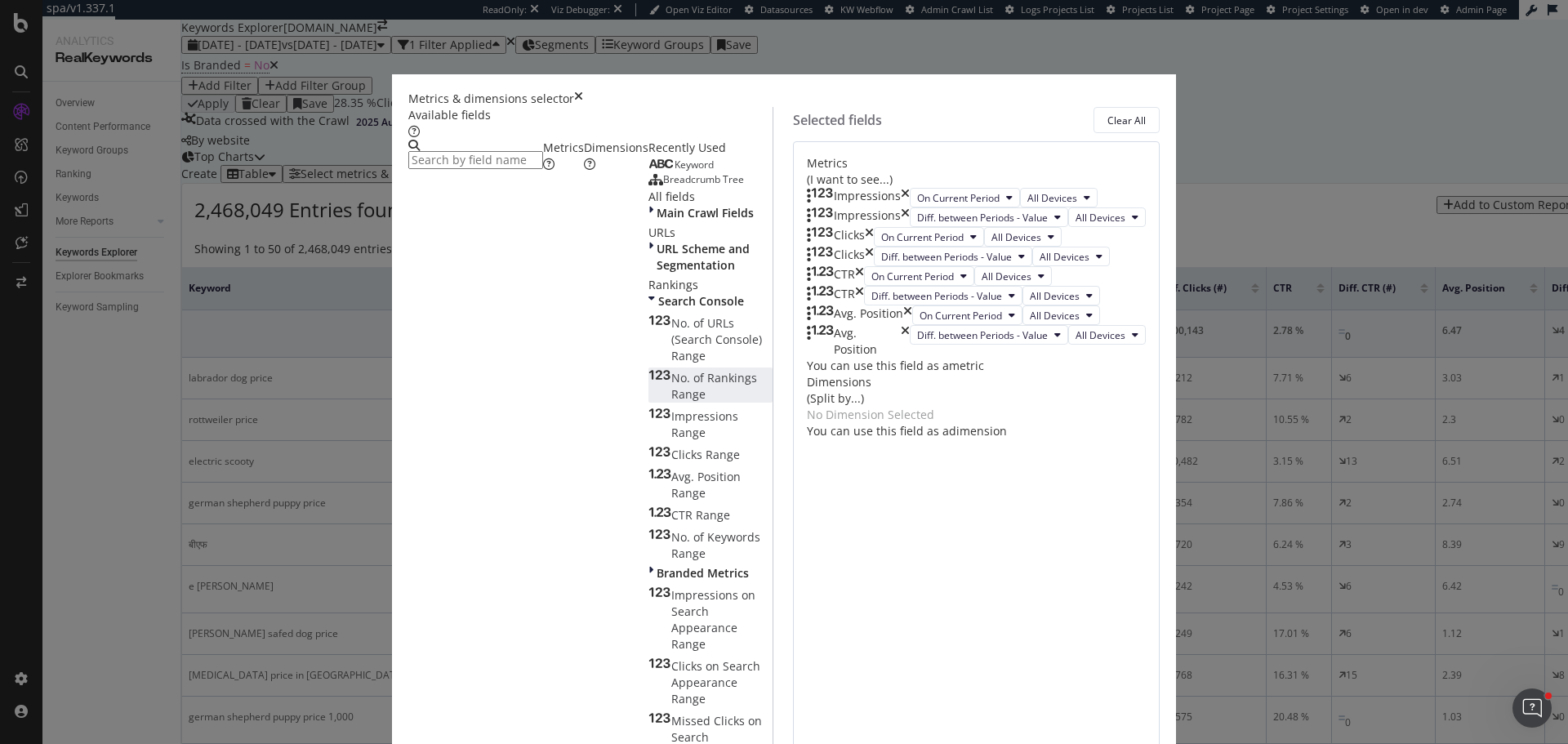
scroll to position [0, 0]
click at [656, 273] on span "URL Scheme and Segmentation" at bounding box center [703, 257] width 93 height 31
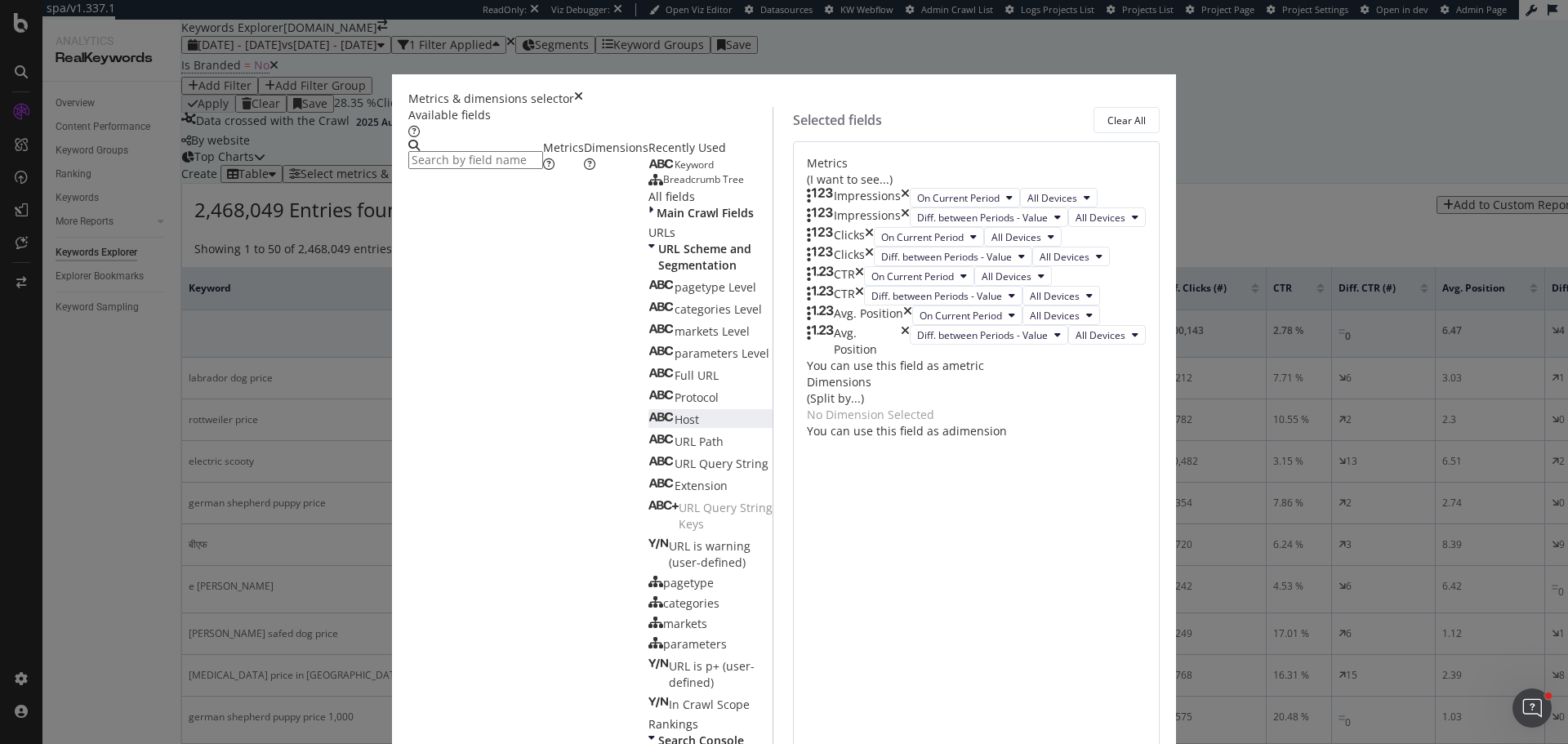
scroll to position [164, 0]
click at [675, 302] on span "categories Level" at bounding box center [718, 309] width 88 height 16
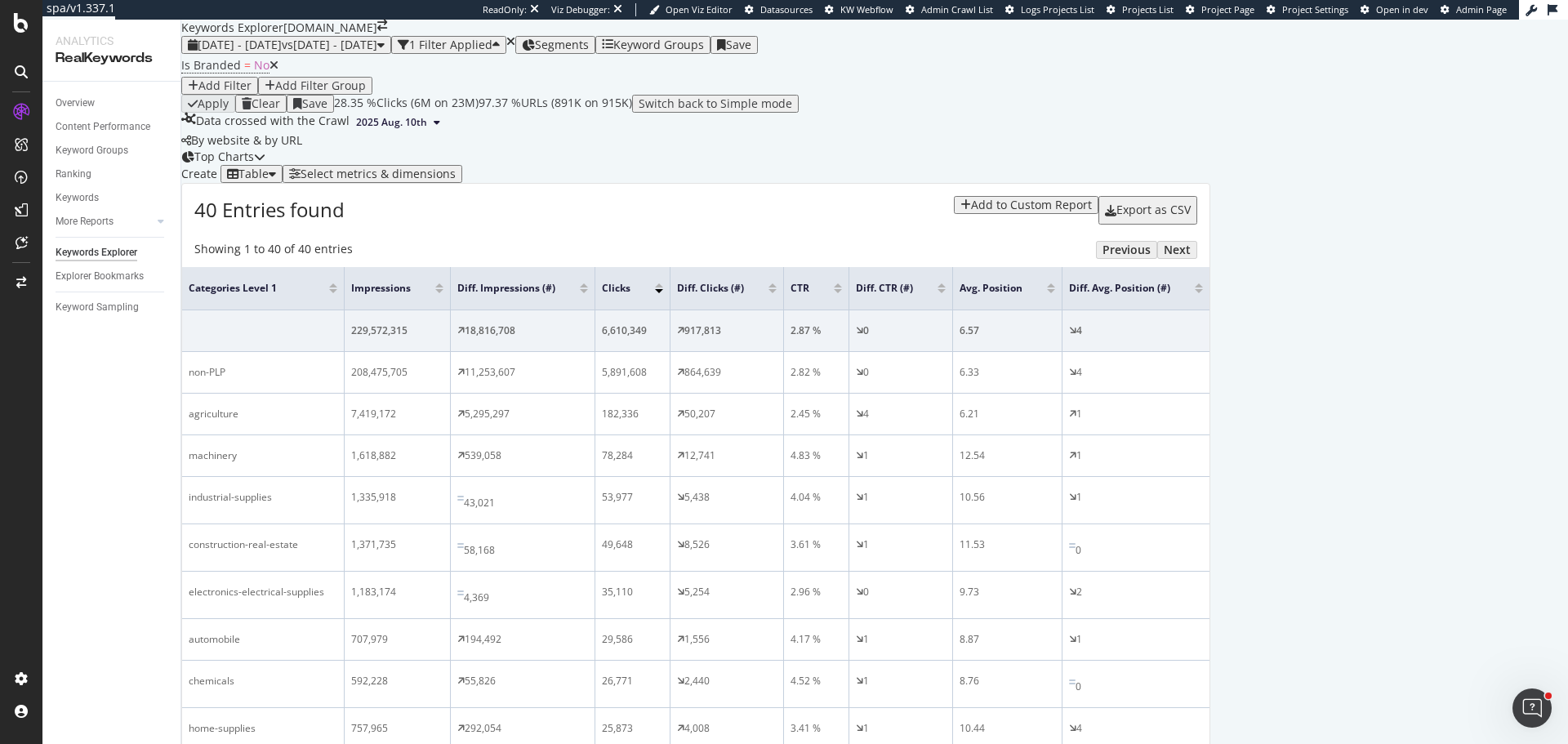
scroll to position [81, 0]
click at [777, 293] on div at bounding box center [772, 291] width 8 height 4
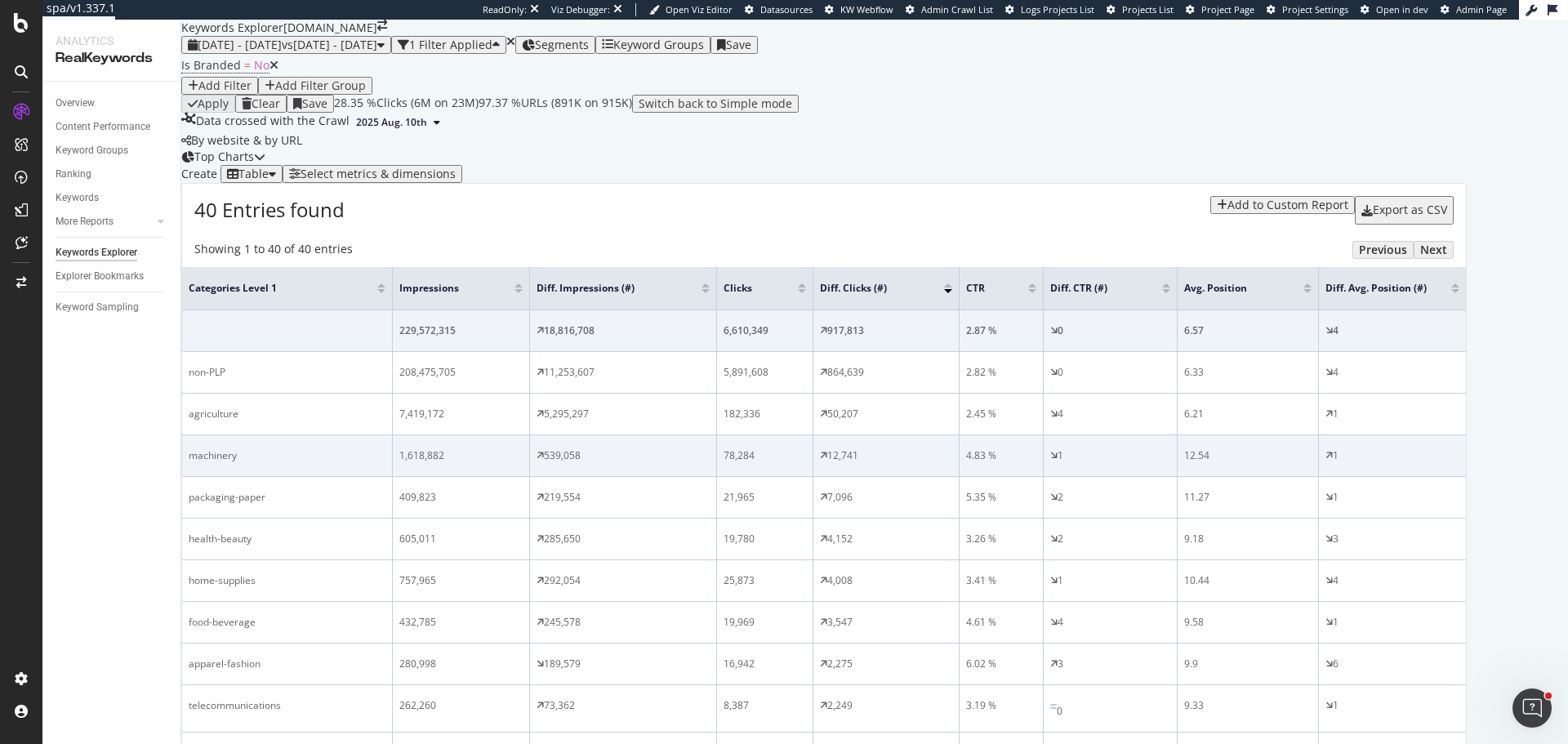
scroll to position [245, 0]
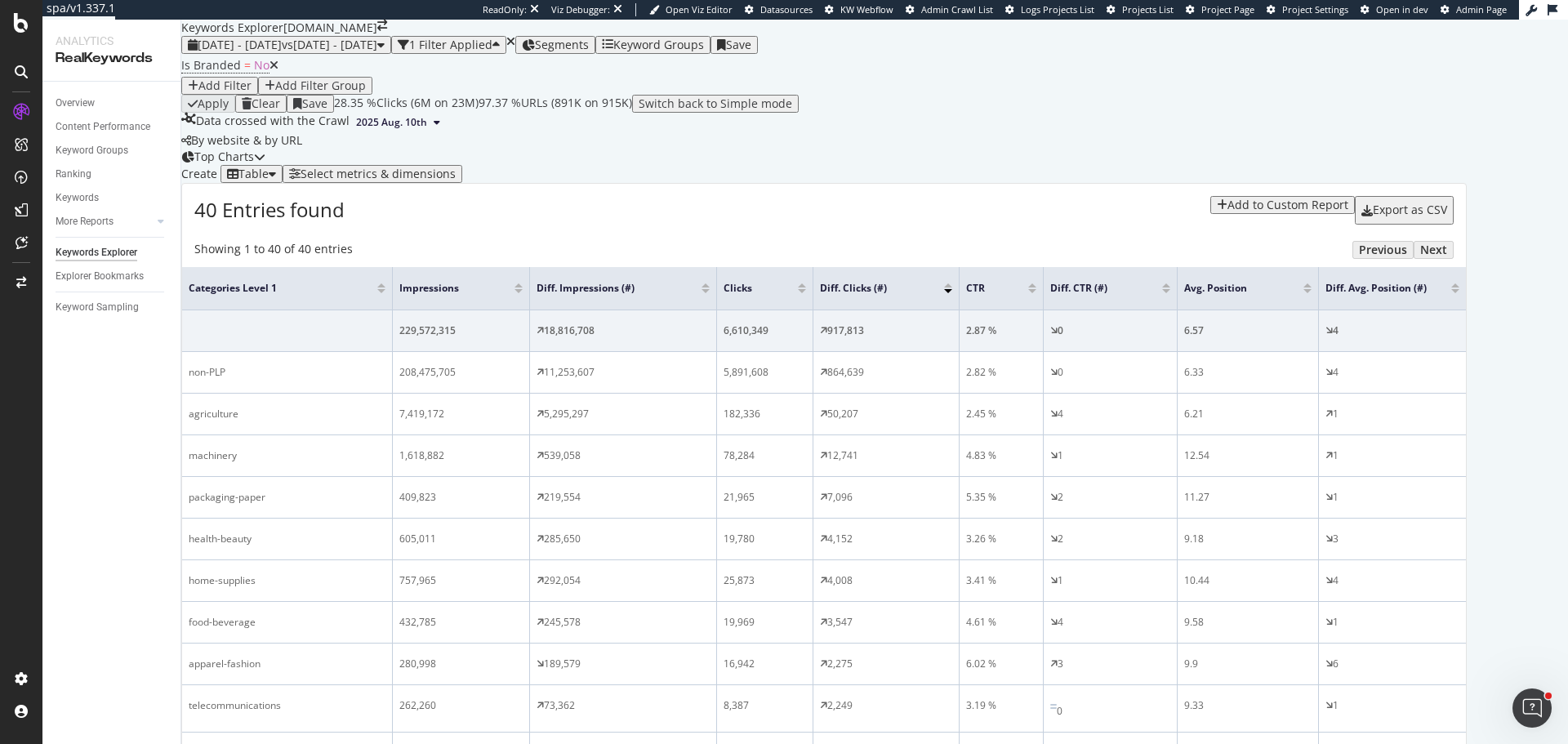
click at [589, 48] on div "Segments" at bounding box center [555, 45] width 67 height 13
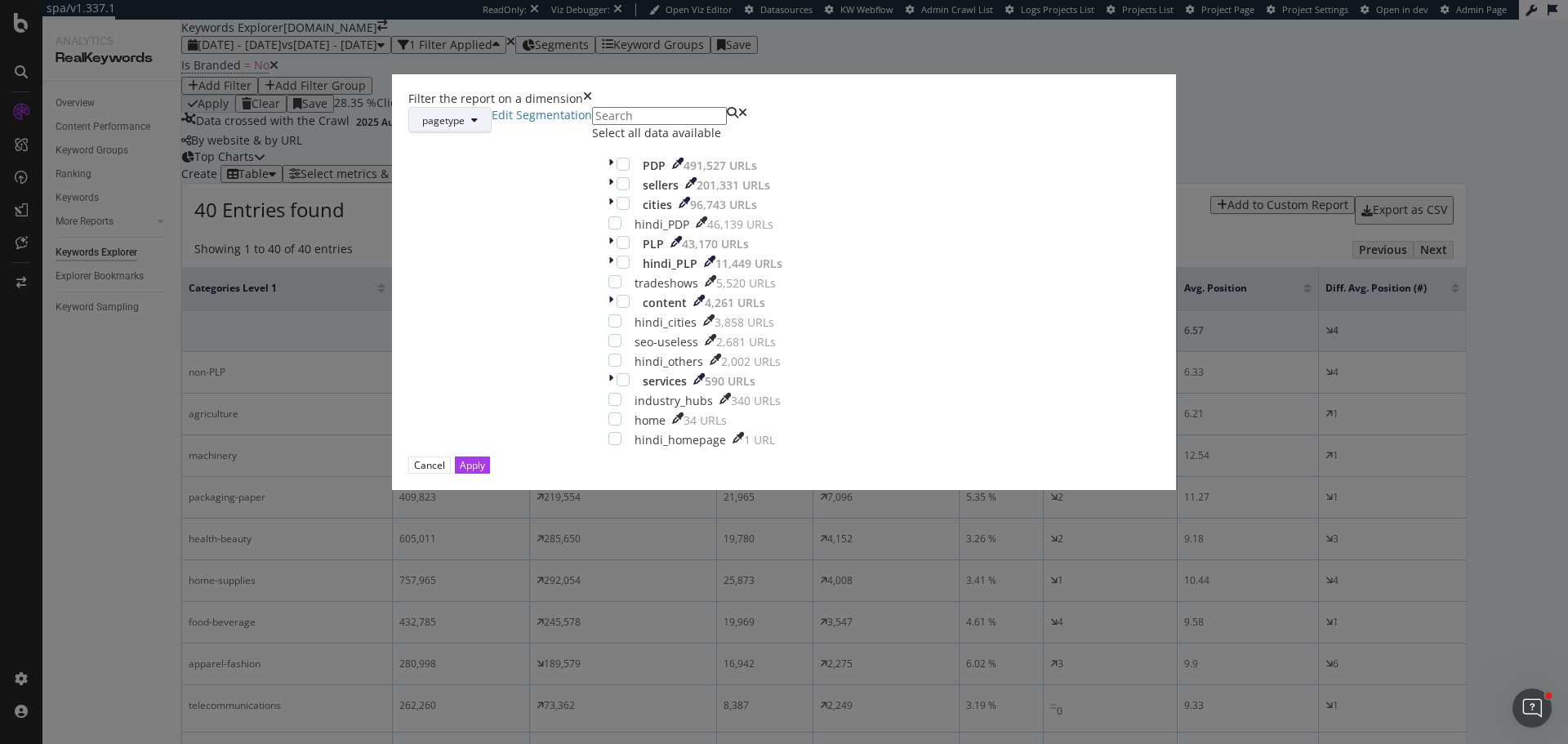
click at [492, 133] on button "pagetype" at bounding box center [450, 120] width 83 height 26
click at [668, 280] on span "categories" at bounding box center [691, 281] width 105 height 15
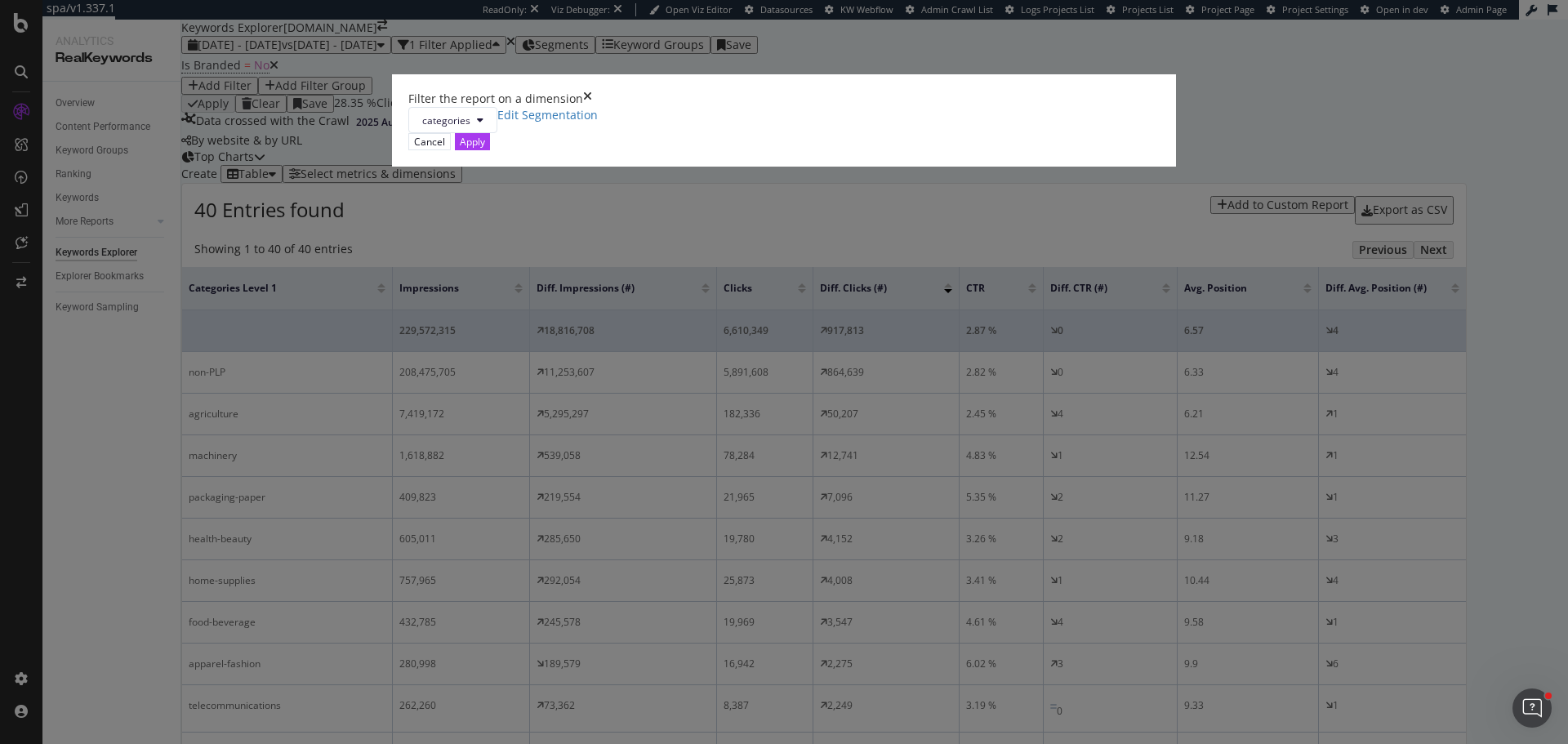
drag, startPoint x: 936, startPoint y: 281, endPoint x: 935, endPoint y: 258, distance: 23.0
click at [592, 107] on icon "times" at bounding box center [588, 99] width 9 height 17
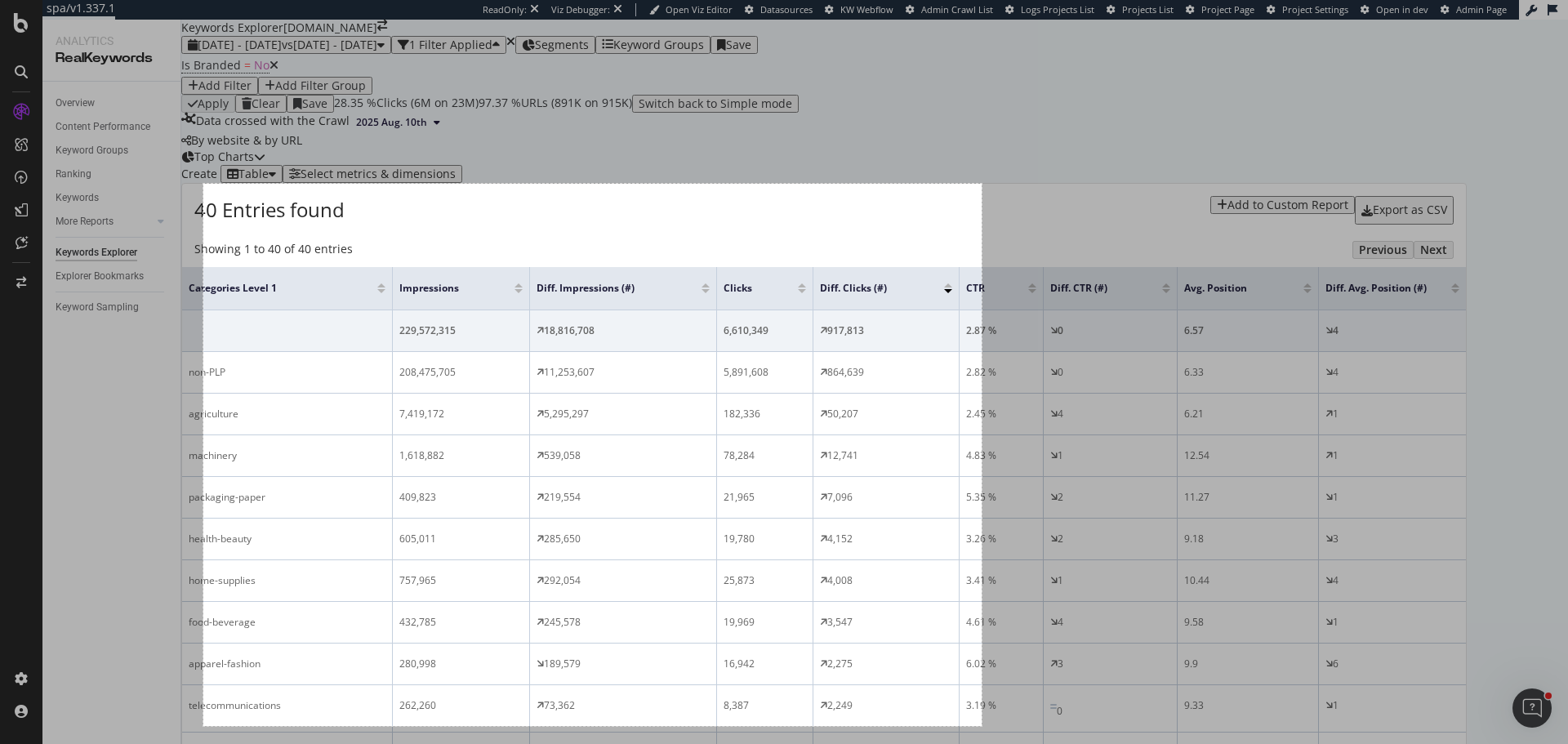
drag, startPoint x: 203, startPoint y: 184, endPoint x: 982, endPoint y: 726, distance: 949.0
click at [982, 726] on div "953 X 664" at bounding box center [784, 372] width 1568 height 744
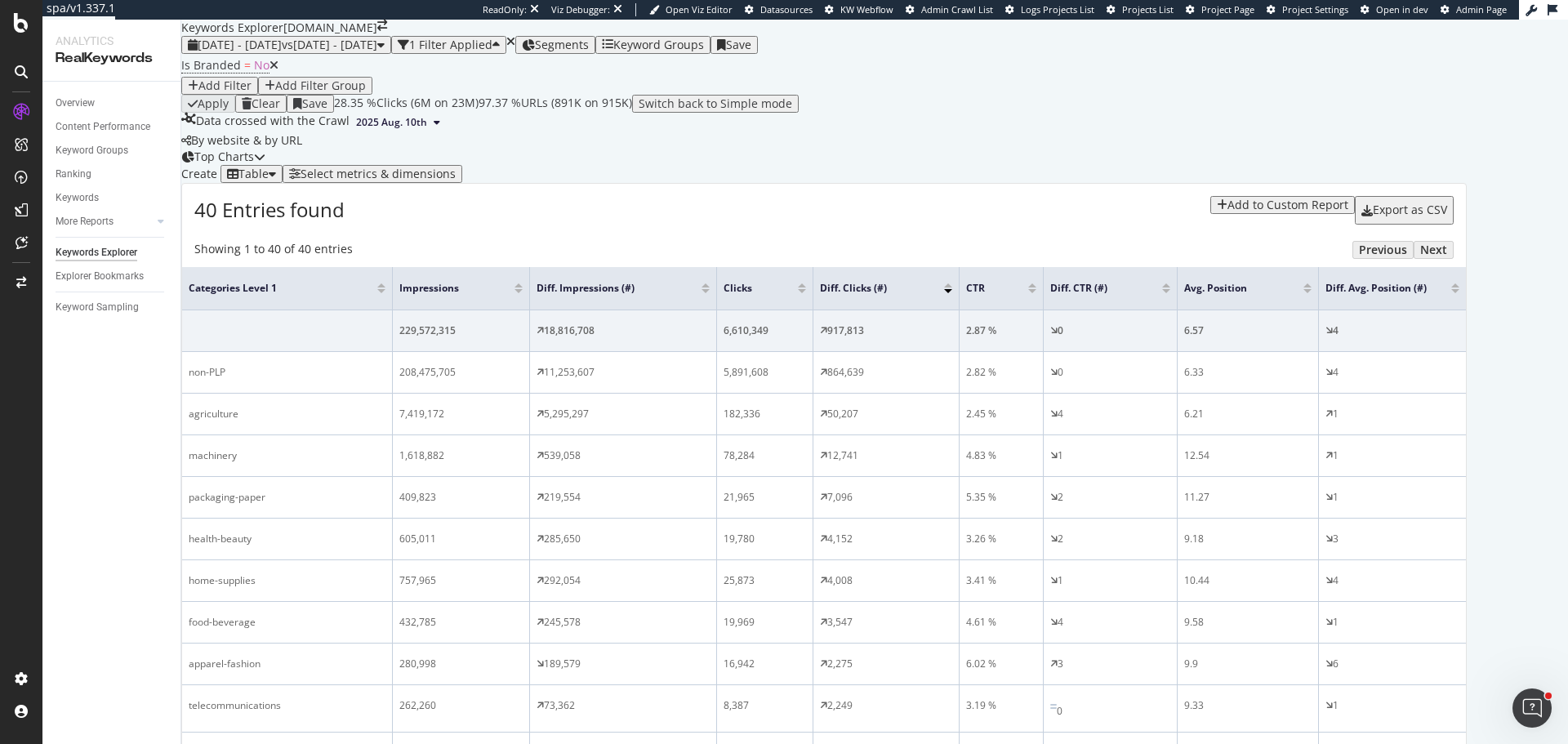
click at [952, 283] on div at bounding box center [948, 285] width 8 height 4
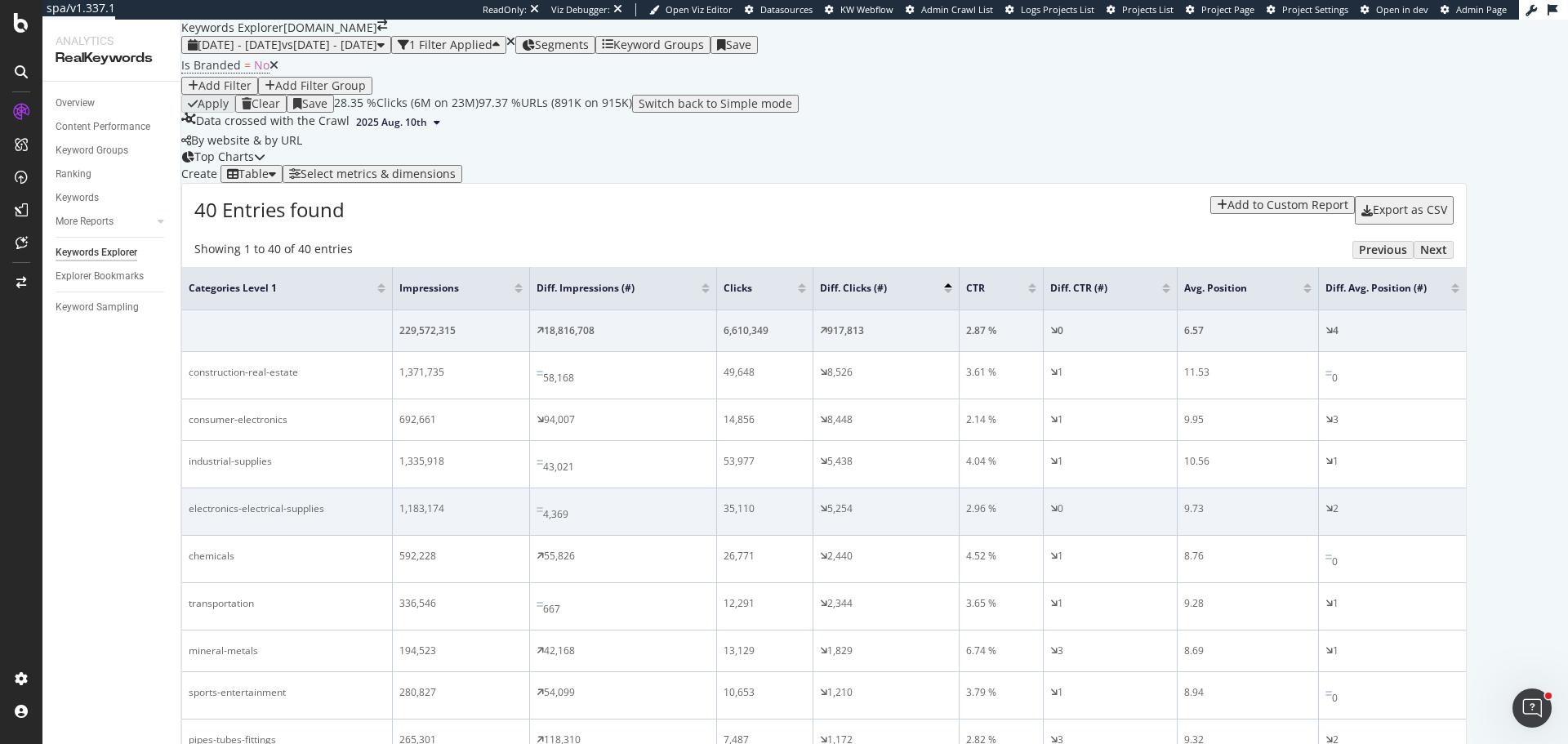
scroll to position [245, 0]
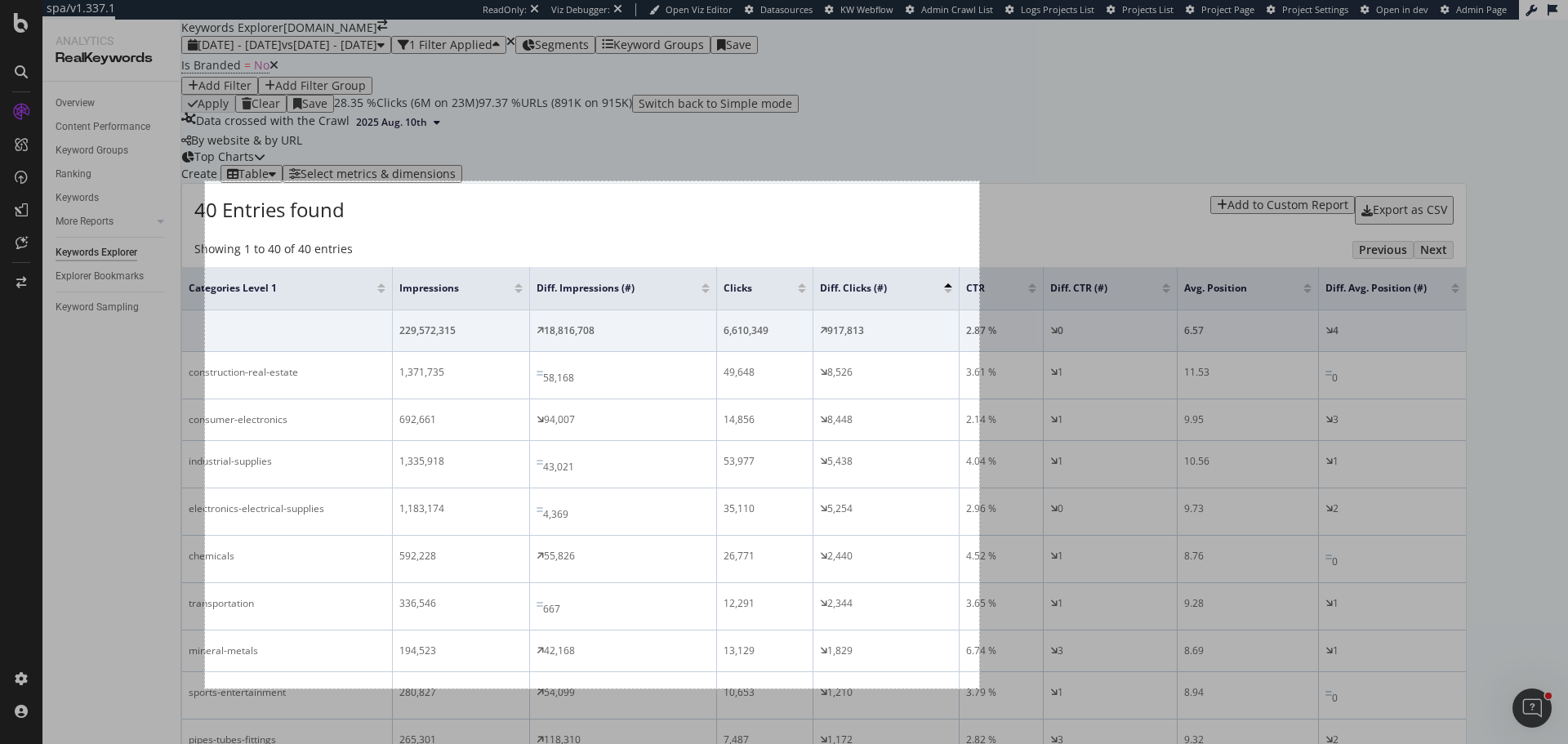
drag, startPoint x: 205, startPoint y: 181, endPoint x: 979, endPoint y: 689, distance: 925.8
click at [979, 689] on div "948 X 621" at bounding box center [784, 372] width 1568 height 744
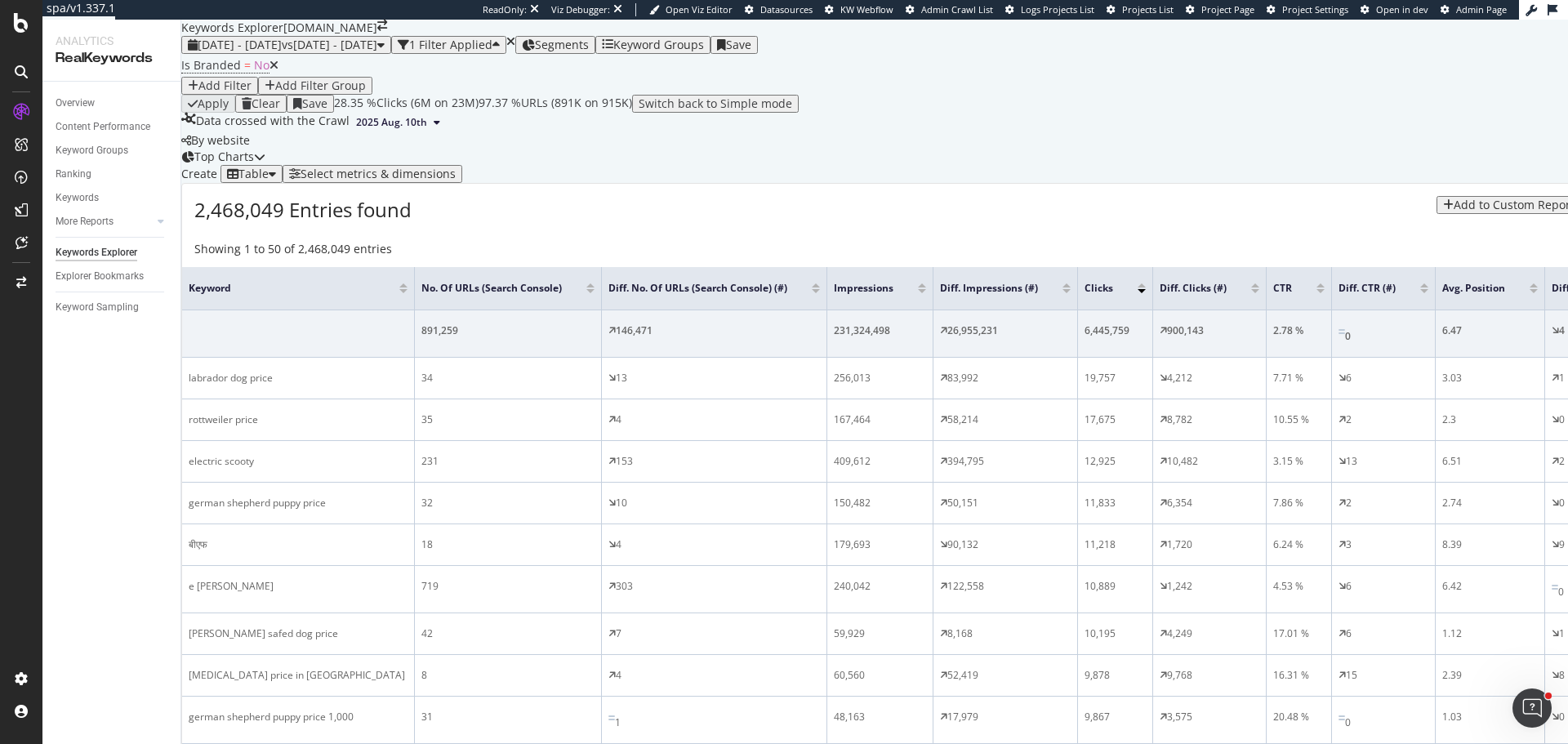
scroll to position [81, 0]
click at [456, 180] on div "Select metrics & dimensions" at bounding box center [378, 174] width 155 height 13
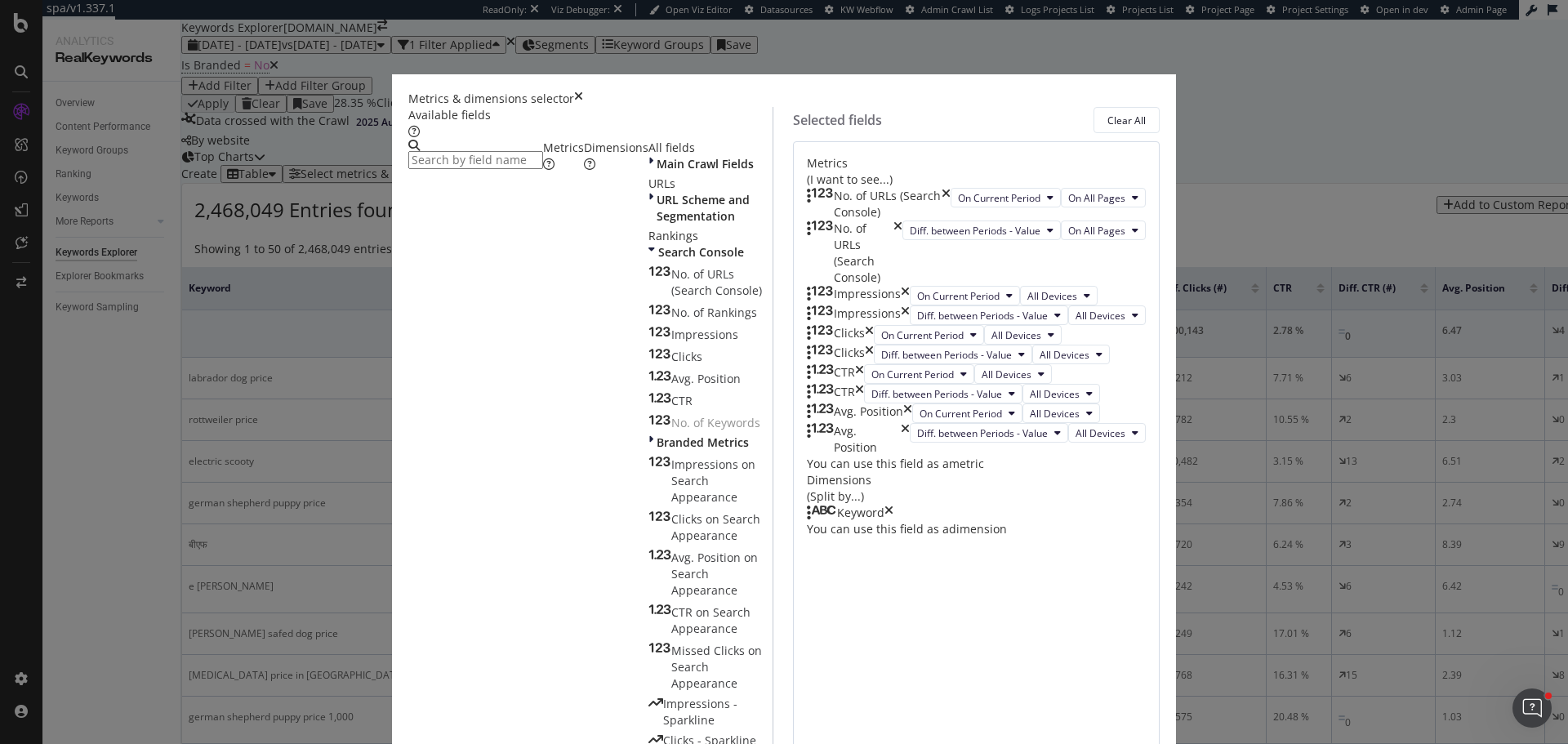
click at [950, 206] on icon "times" at bounding box center [946, 203] width 9 height 32
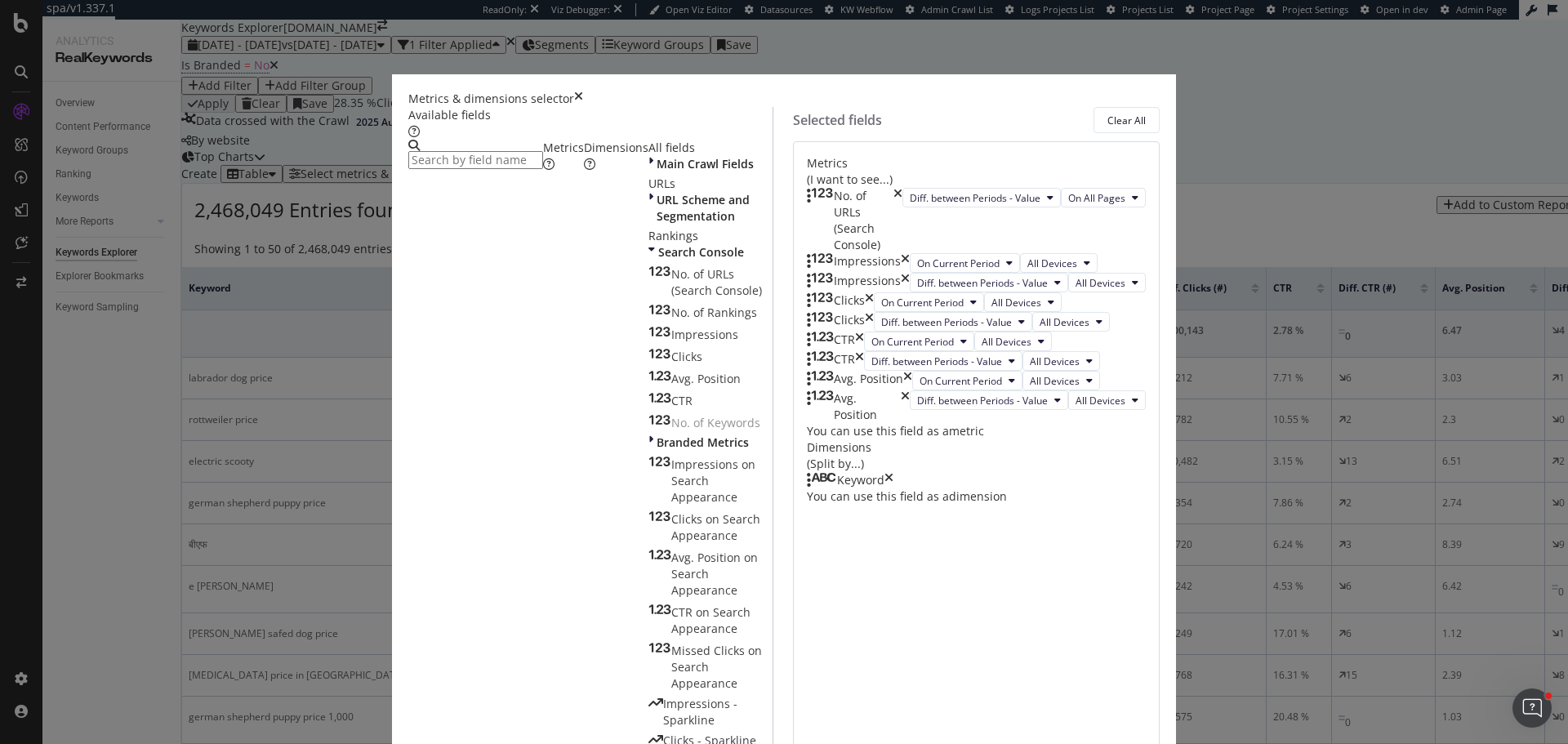
click at [902, 206] on icon "times" at bounding box center [898, 220] width 9 height 66
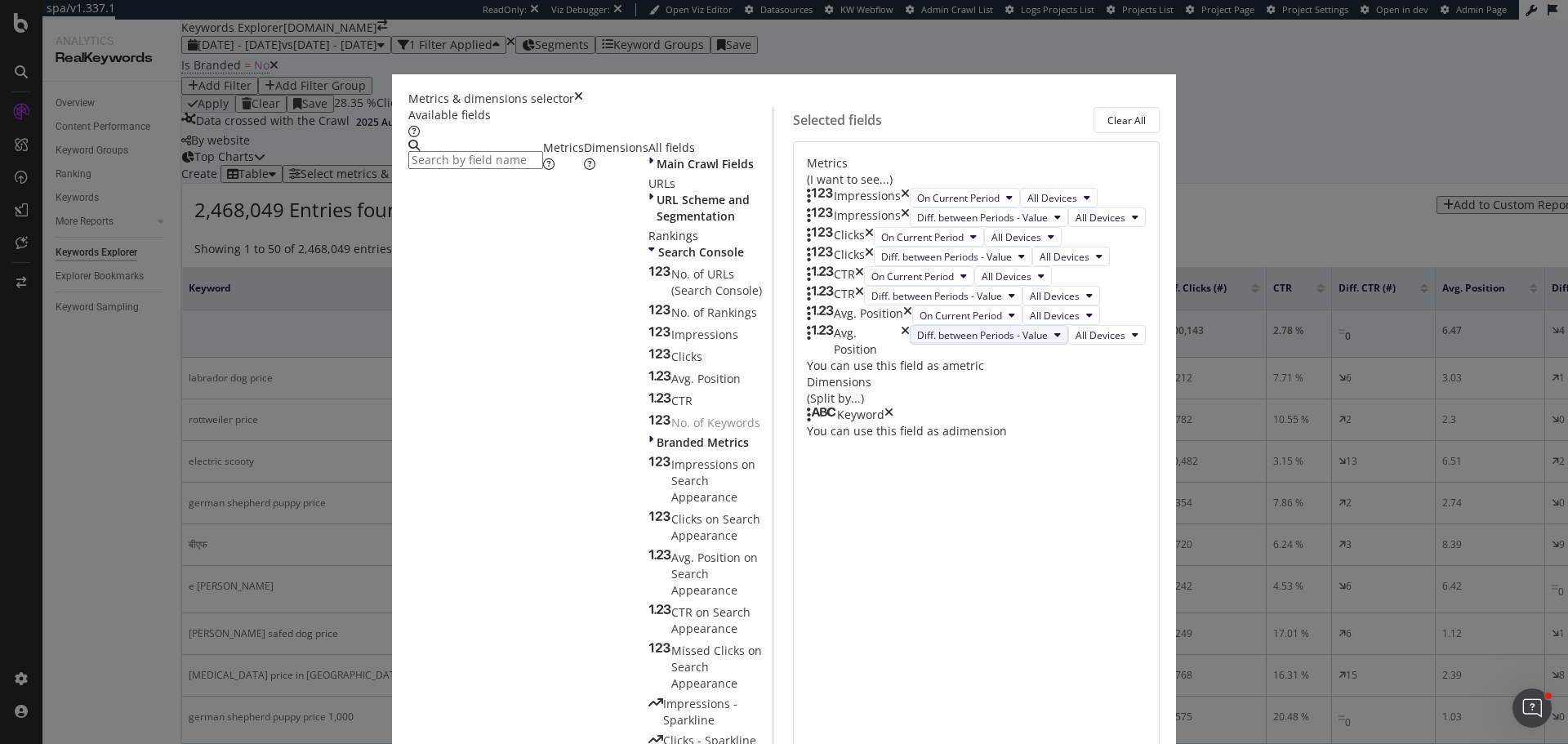
scroll to position [198, 0]
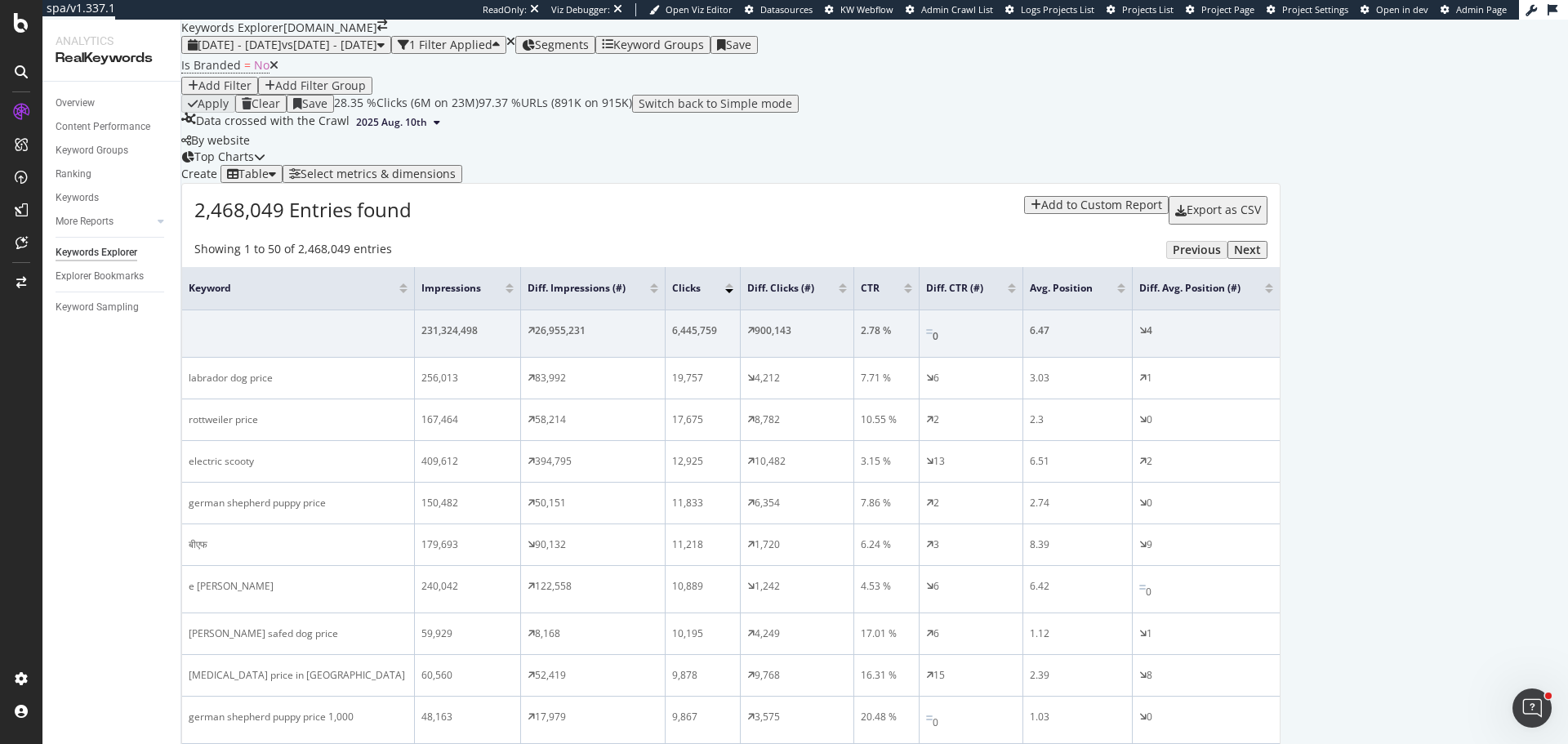
scroll to position [245, 0]
click at [847, 289] on div at bounding box center [842, 291] width 8 height 4
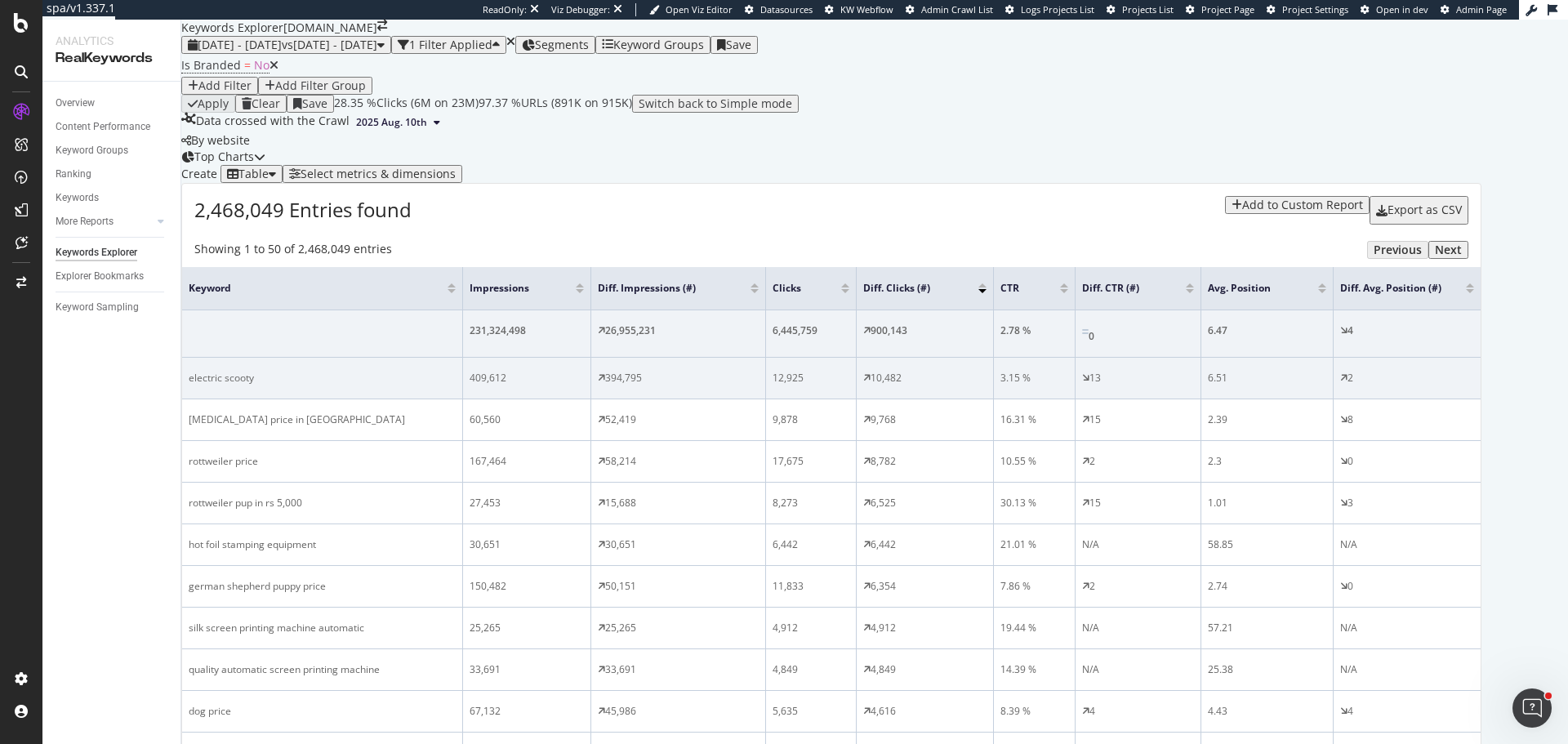
scroll to position [245, 0]
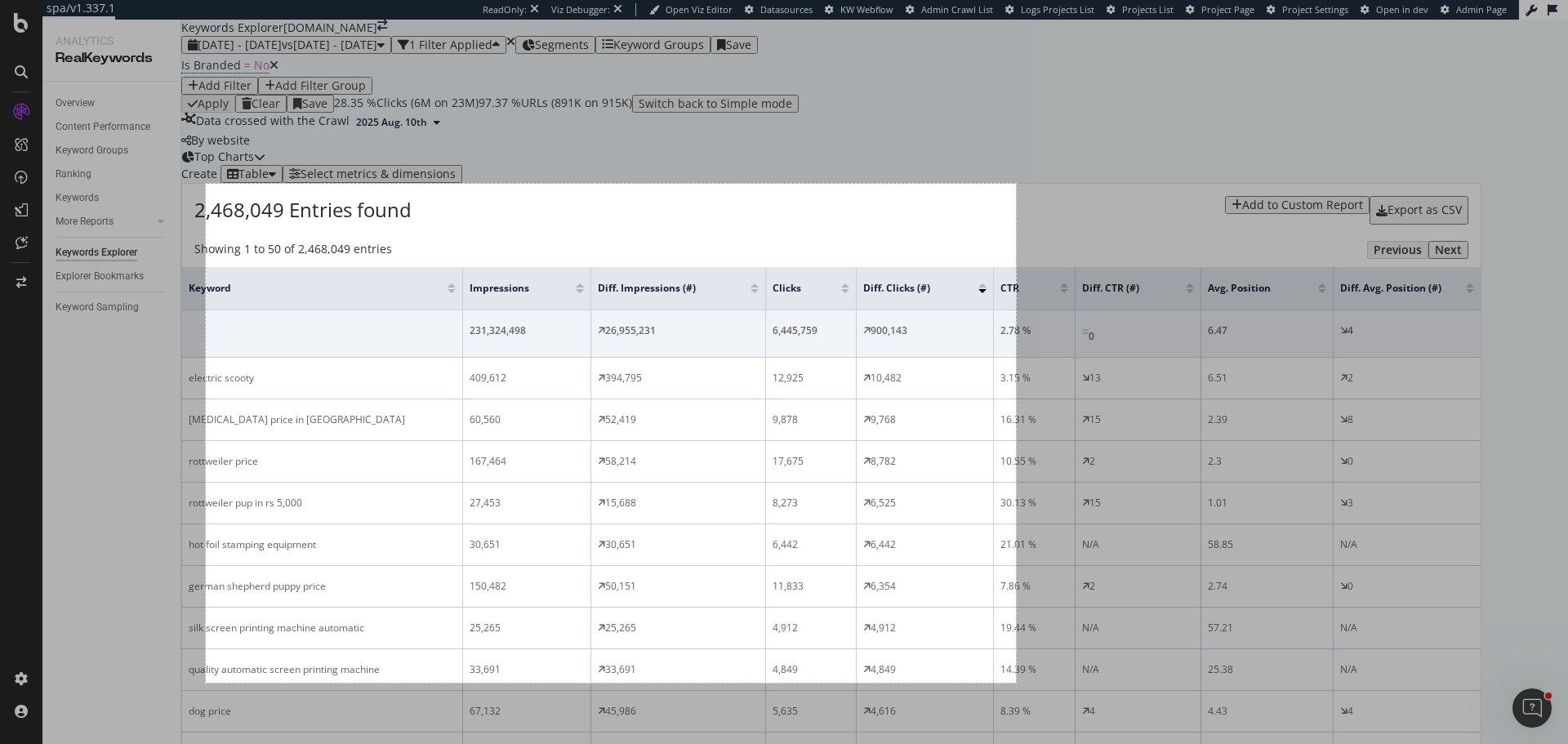
drag, startPoint x: 206, startPoint y: 184, endPoint x: 1016, endPoint y: 682, distance: 950.8
click at [1016, 682] on div "992 X 611" at bounding box center [784, 372] width 1568 height 744
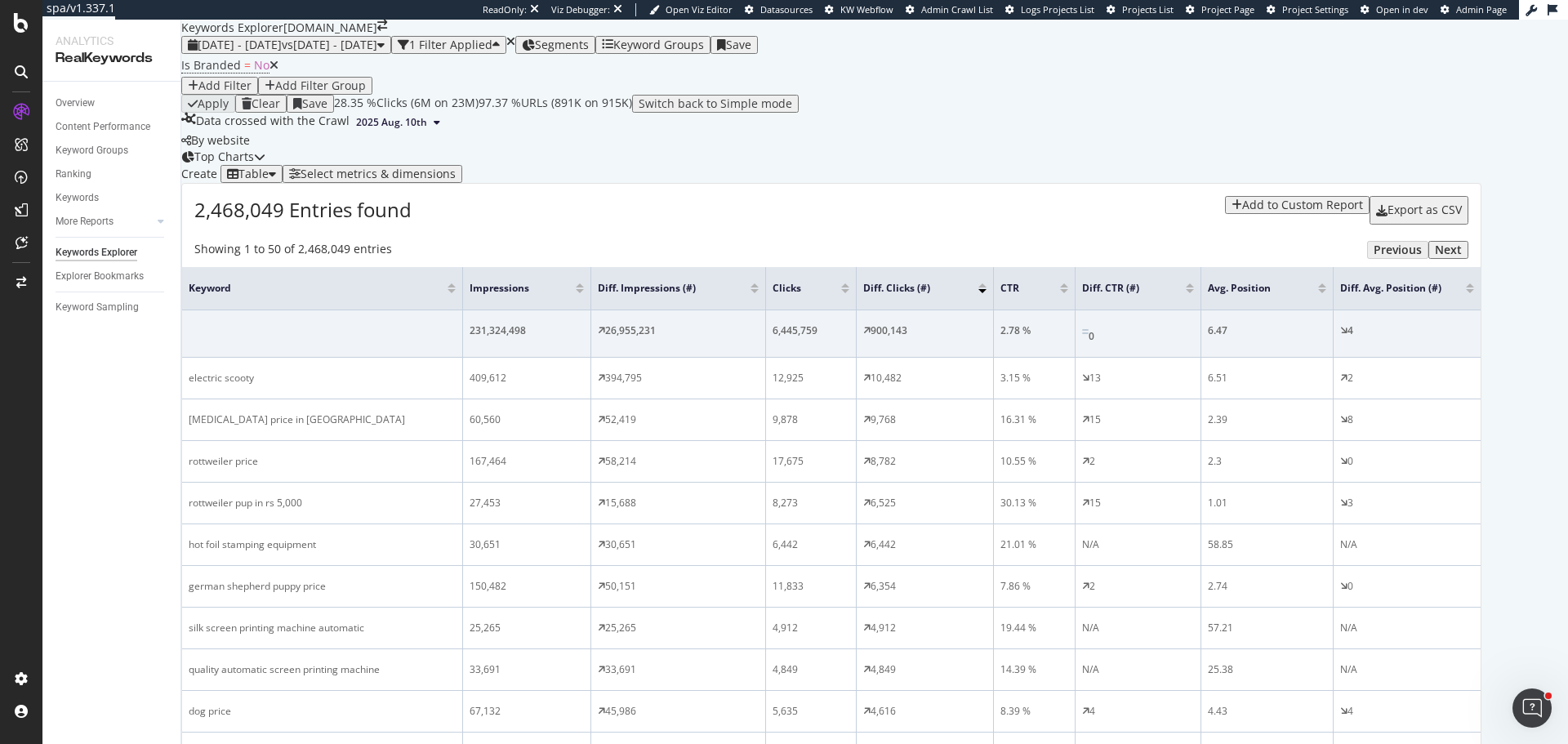
click at [986, 283] on div at bounding box center [982, 285] width 8 height 4
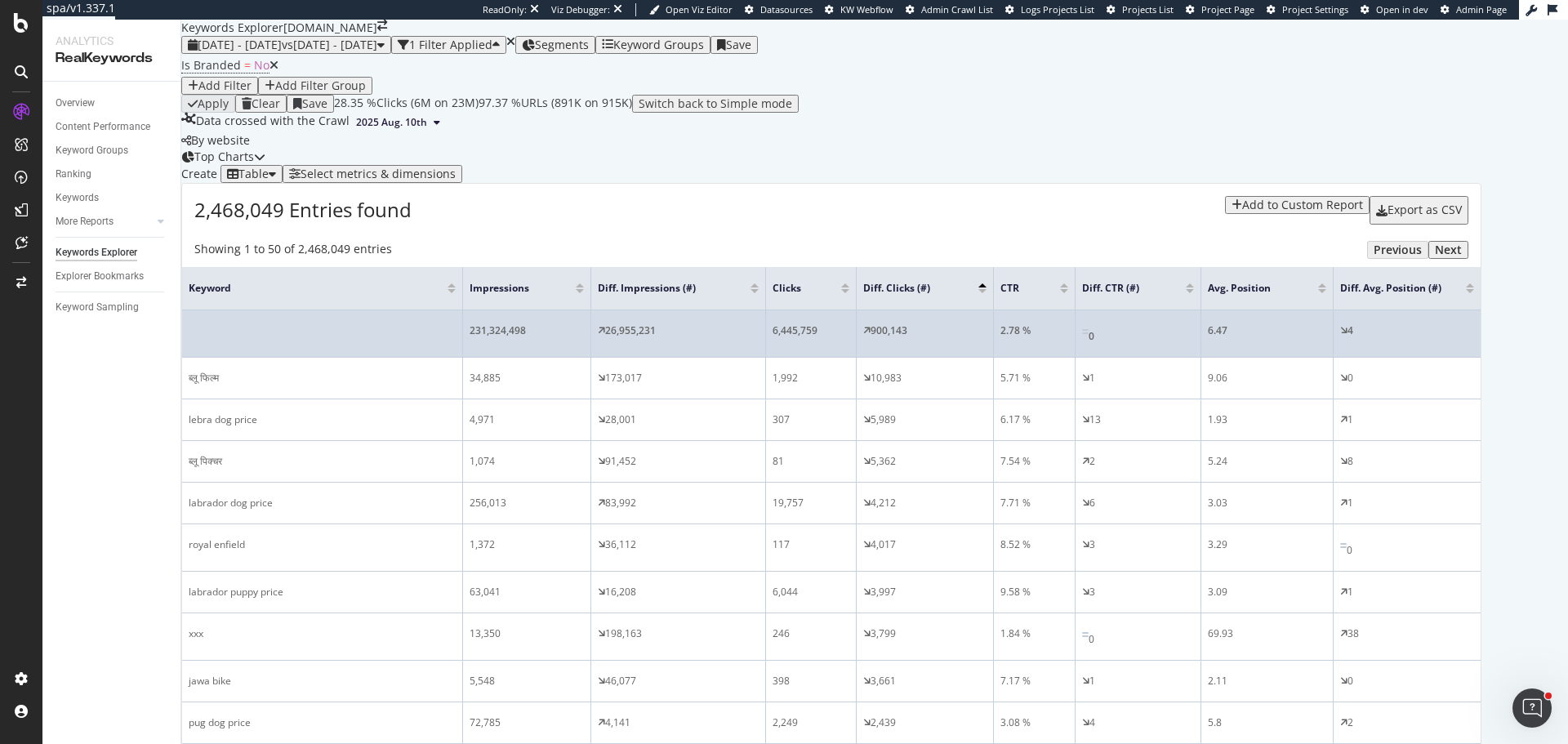
scroll to position [245, 0]
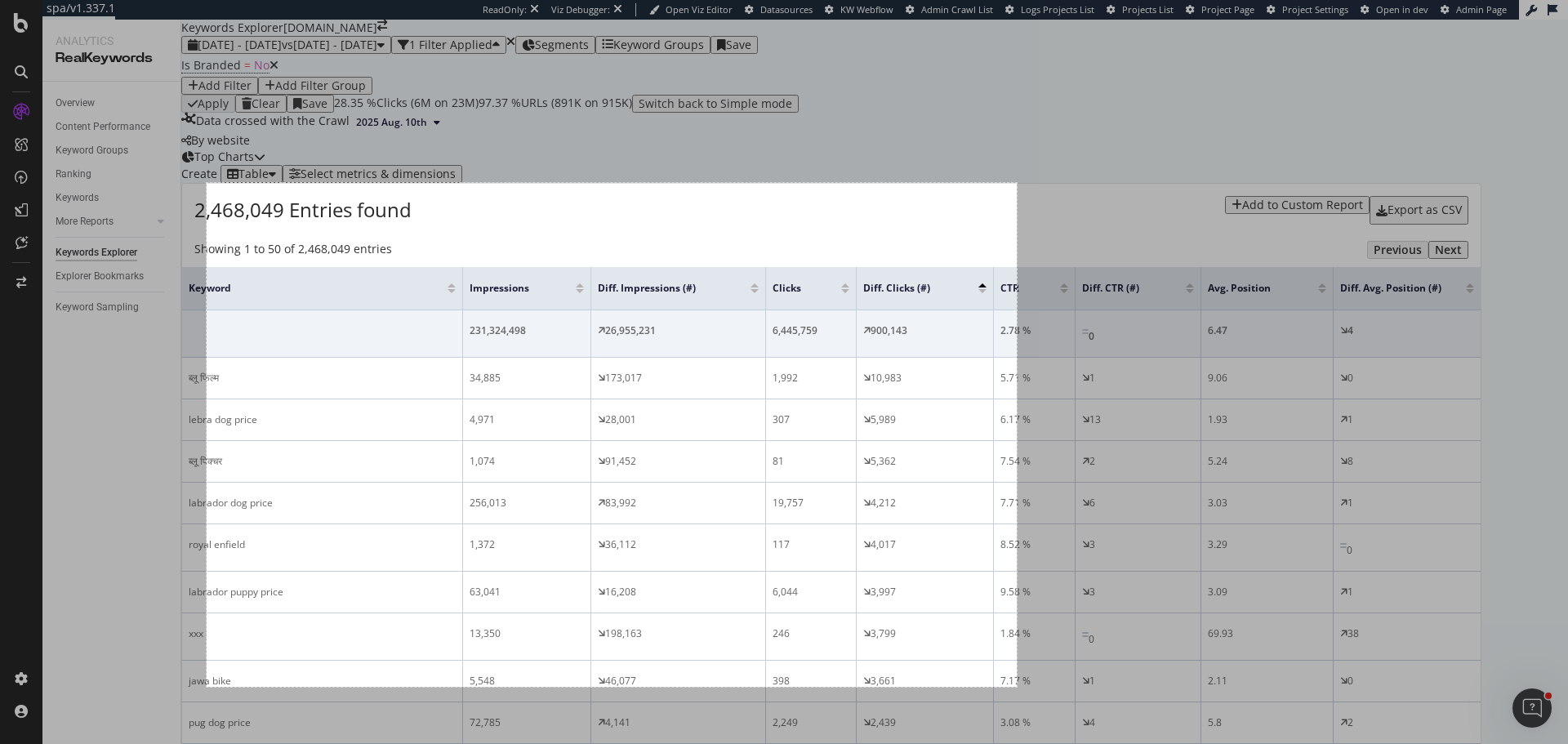
drag, startPoint x: 206, startPoint y: 183, endPoint x: 1017, endPoint y: 687, distance: 954.8
click at [1017, 687] on div "992 X 617" at bounding box center [784, 372] width 1568 height 744
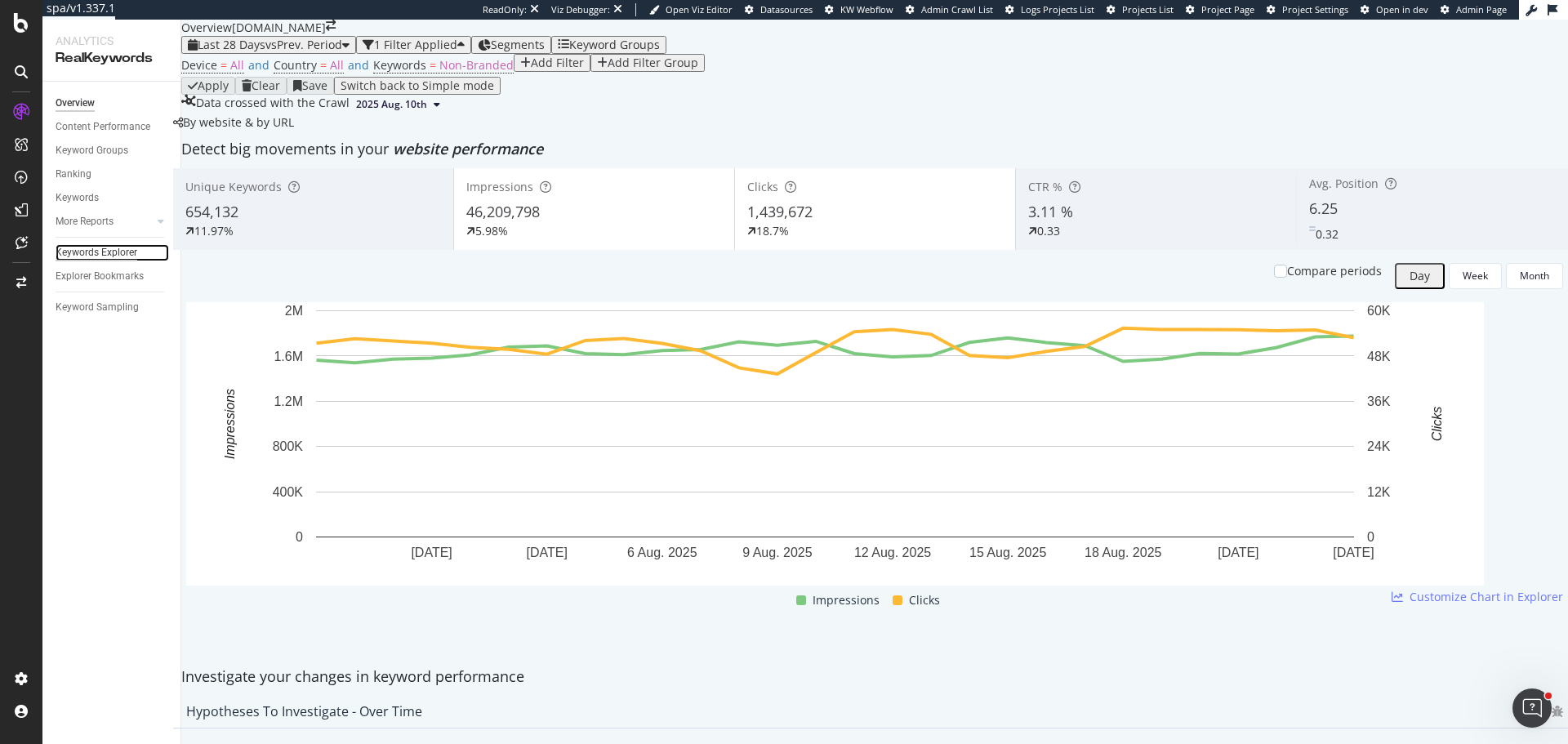
click at [111, 250] on div "Keywords Explorer" at bounding box center [96, 252] width 81 height 18
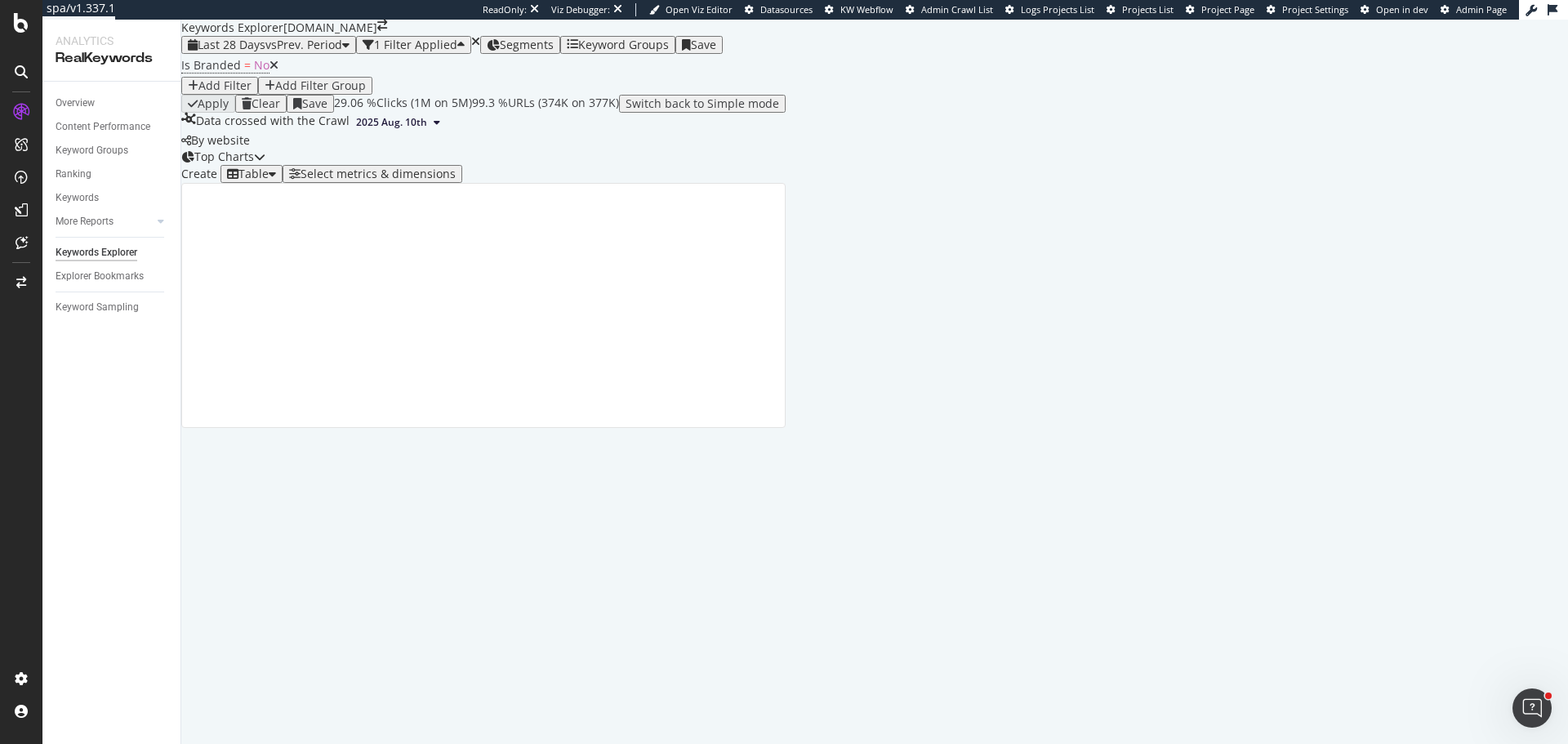
click at [456, 180] on div "Select metrics & dimensions" at bounding box center [378, 174] width 155 height 13
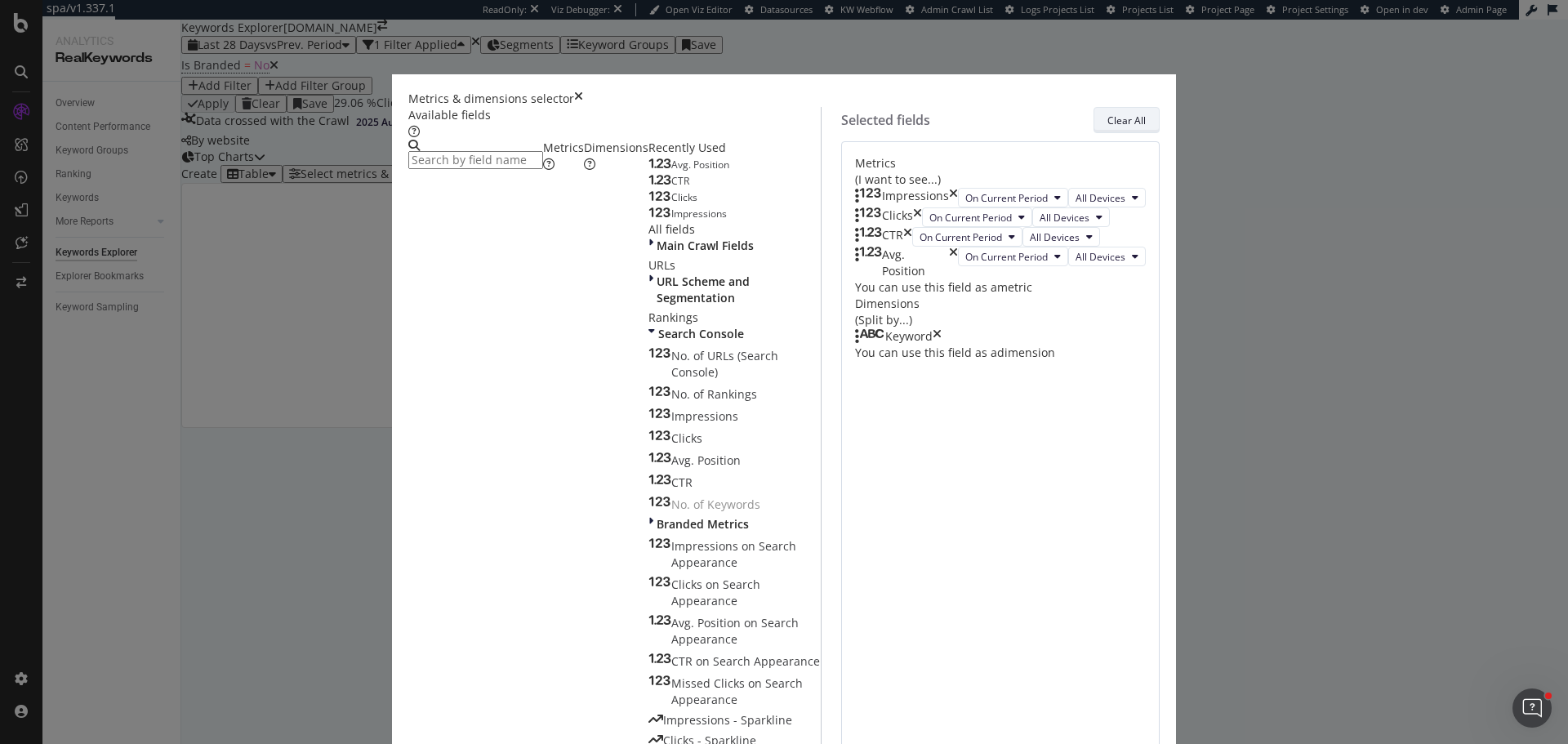
click at [1108, 128] on div "Clear All" at bounding box center [1127, 119] width 39 height 23
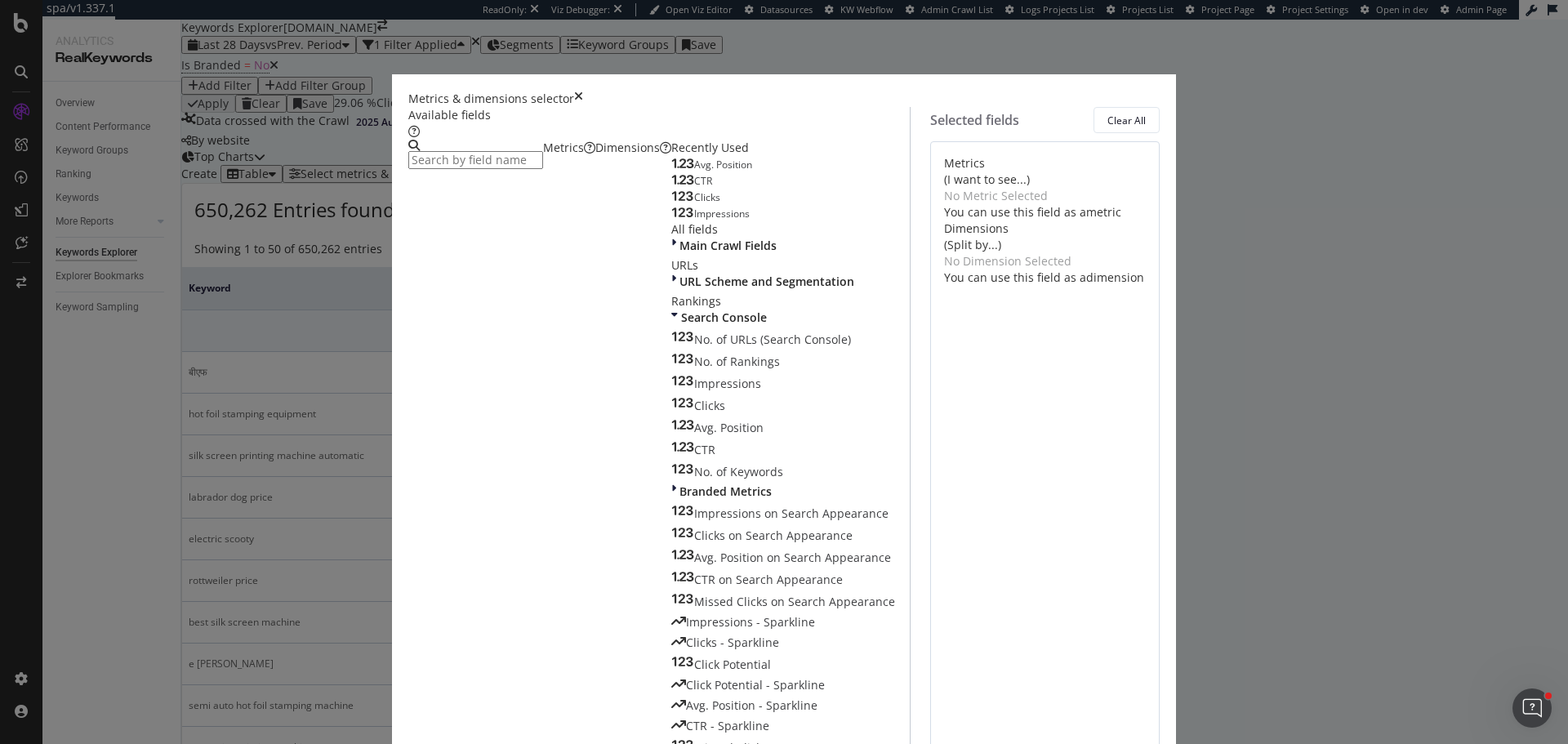
click at [543, 169] on input "modal" at bounding box center [476, 159] width 135 height 18
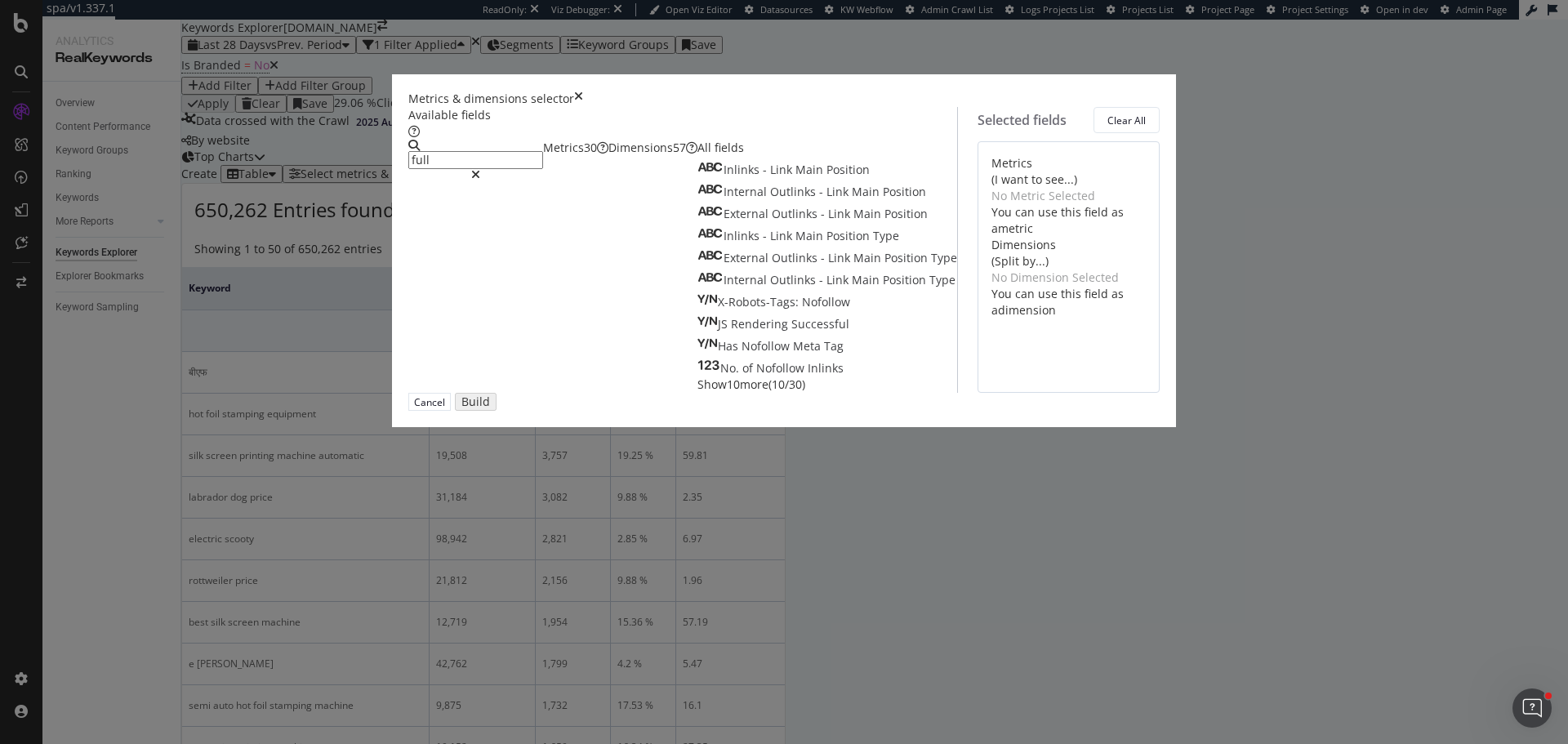
click at [627, 156] on div "Dimensions 57" at bounding box center [653, 148] width 89 height 17
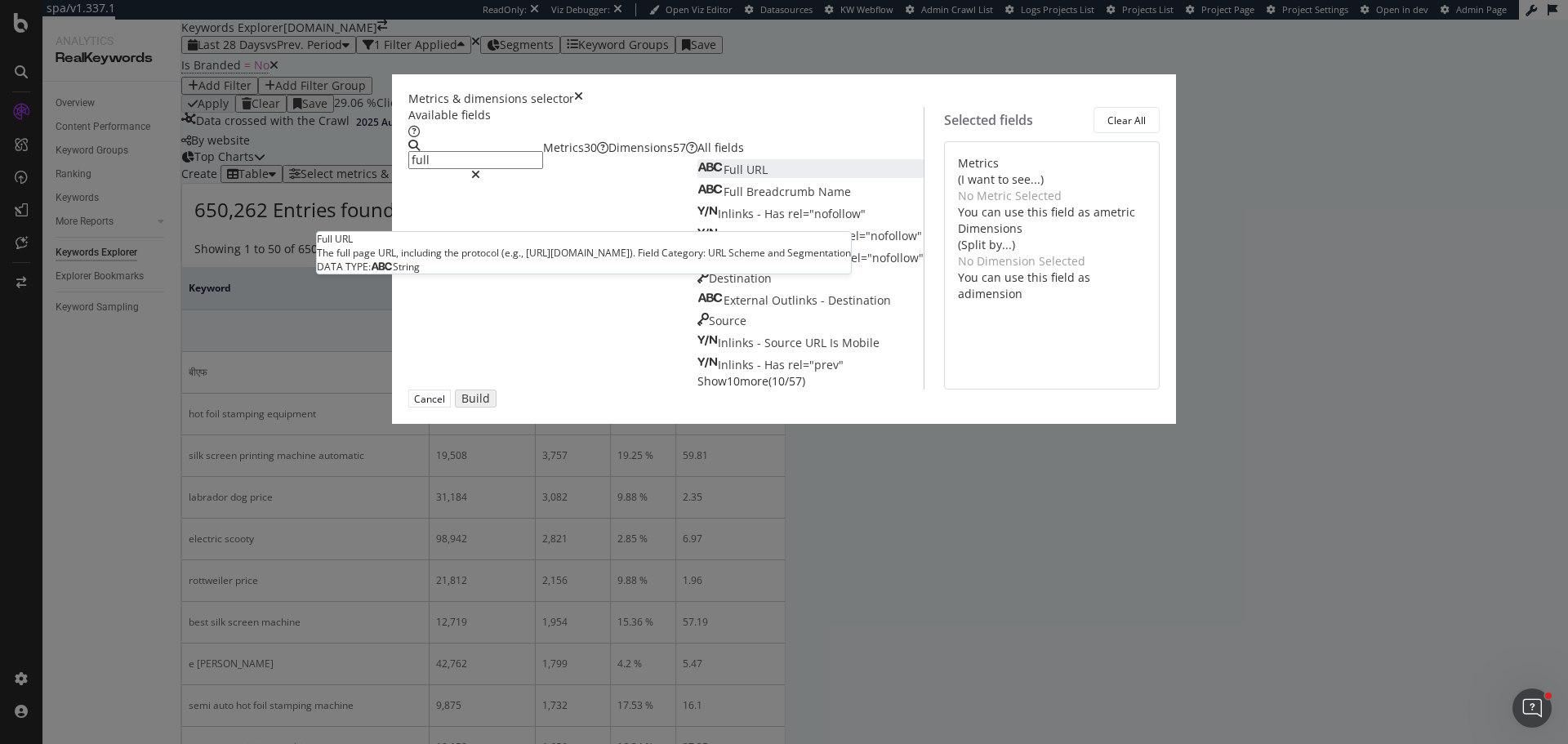
click at [746, 177] on span "URL" at bounding box center [756, 169] width 21 height 16
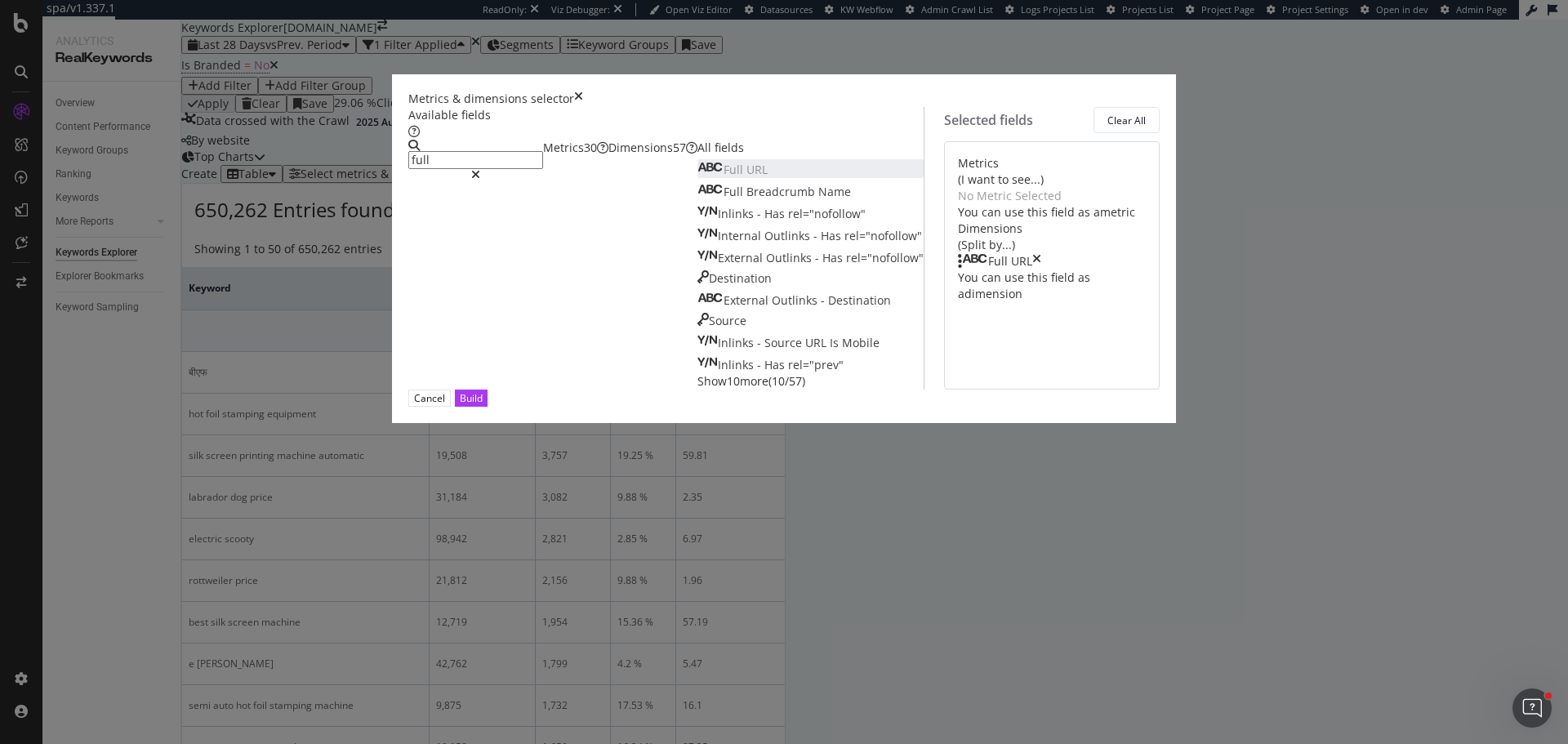
click at [490, 169] on input "full" at bounding box center [476, 159] width 135 height 18
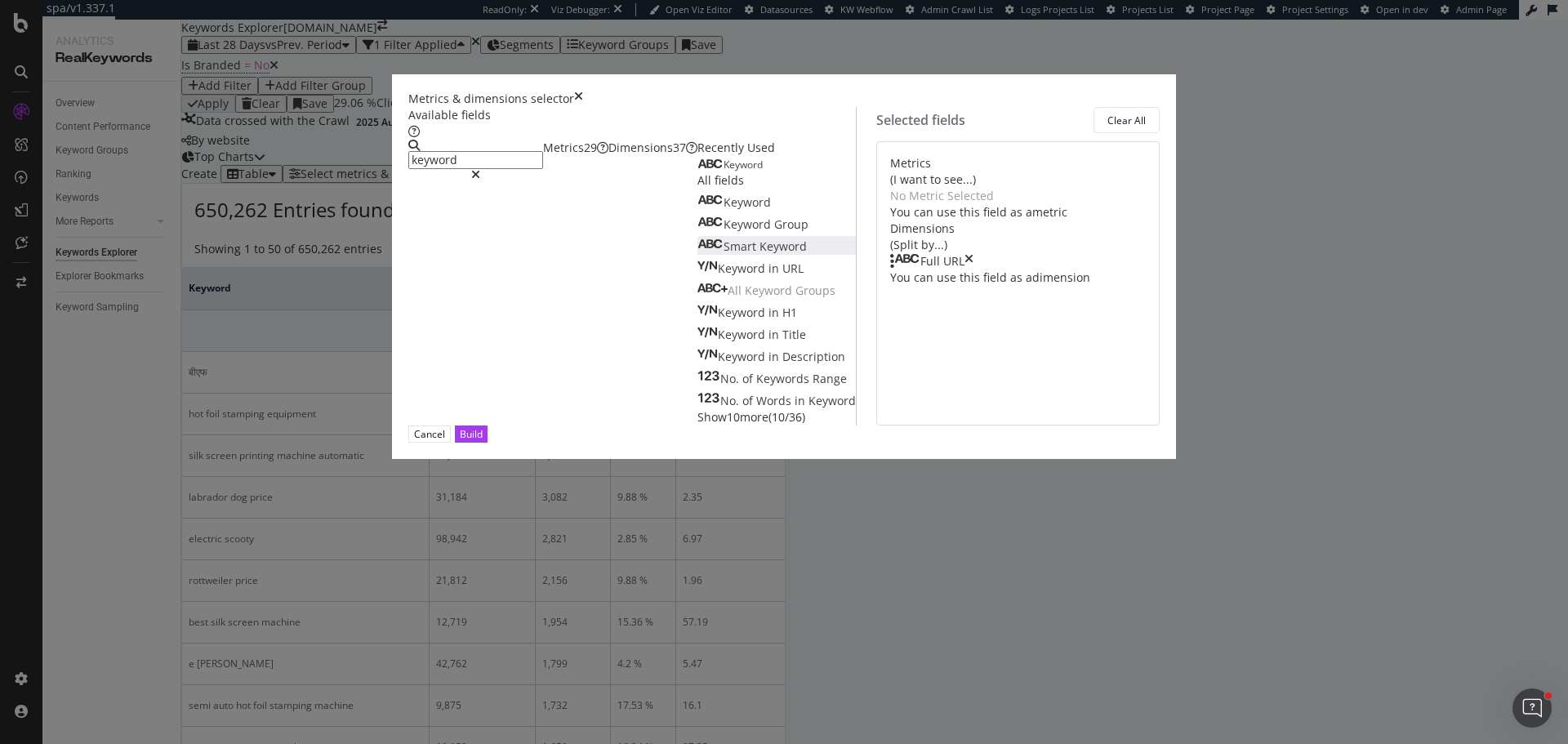
click at [759, 254] on span "Keyword" at bounding box center [782, 246] width 47 height 16
click at [540, 169] on input "keyword" at bounding box center [476, 159] width 135 height 18
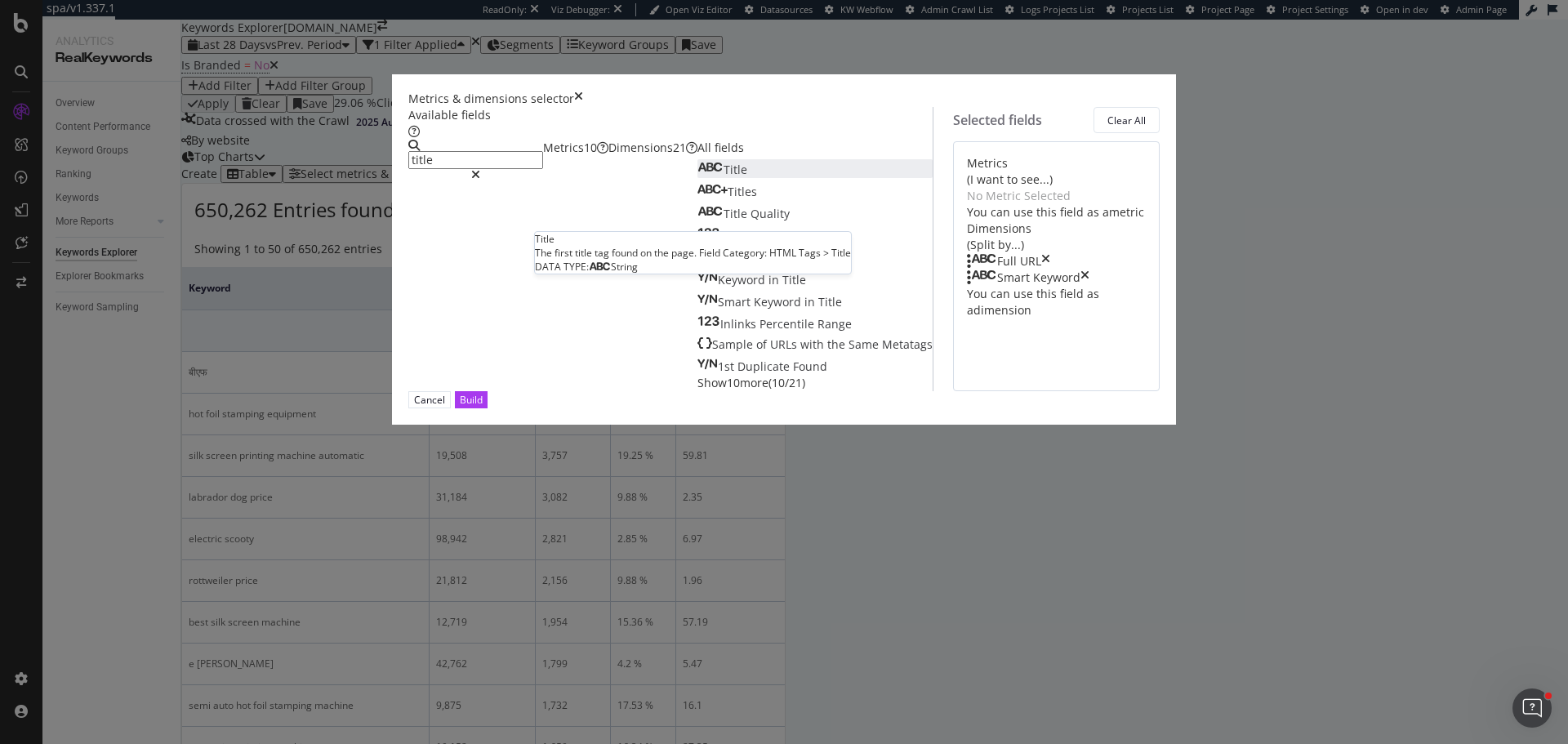
click at [697, 178] on div "Title" at bounding box center [722, 170] width 50 height 17
click at [751, 221] on span "Quality" at bounding box center [770, 213] width 39 height 16
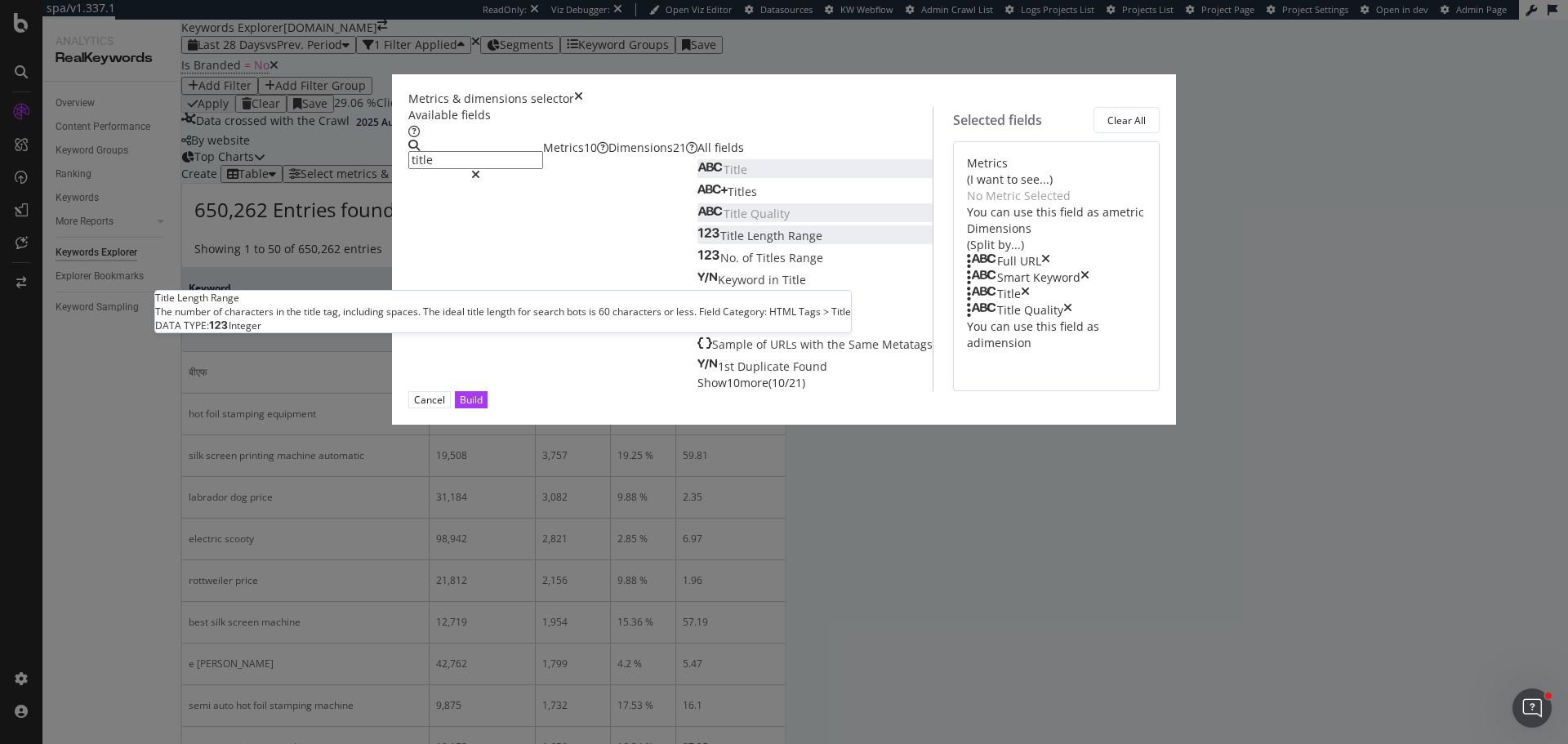
click at [747, 243] on span "Length" at bounding box center [767, 235] width 41 height 16
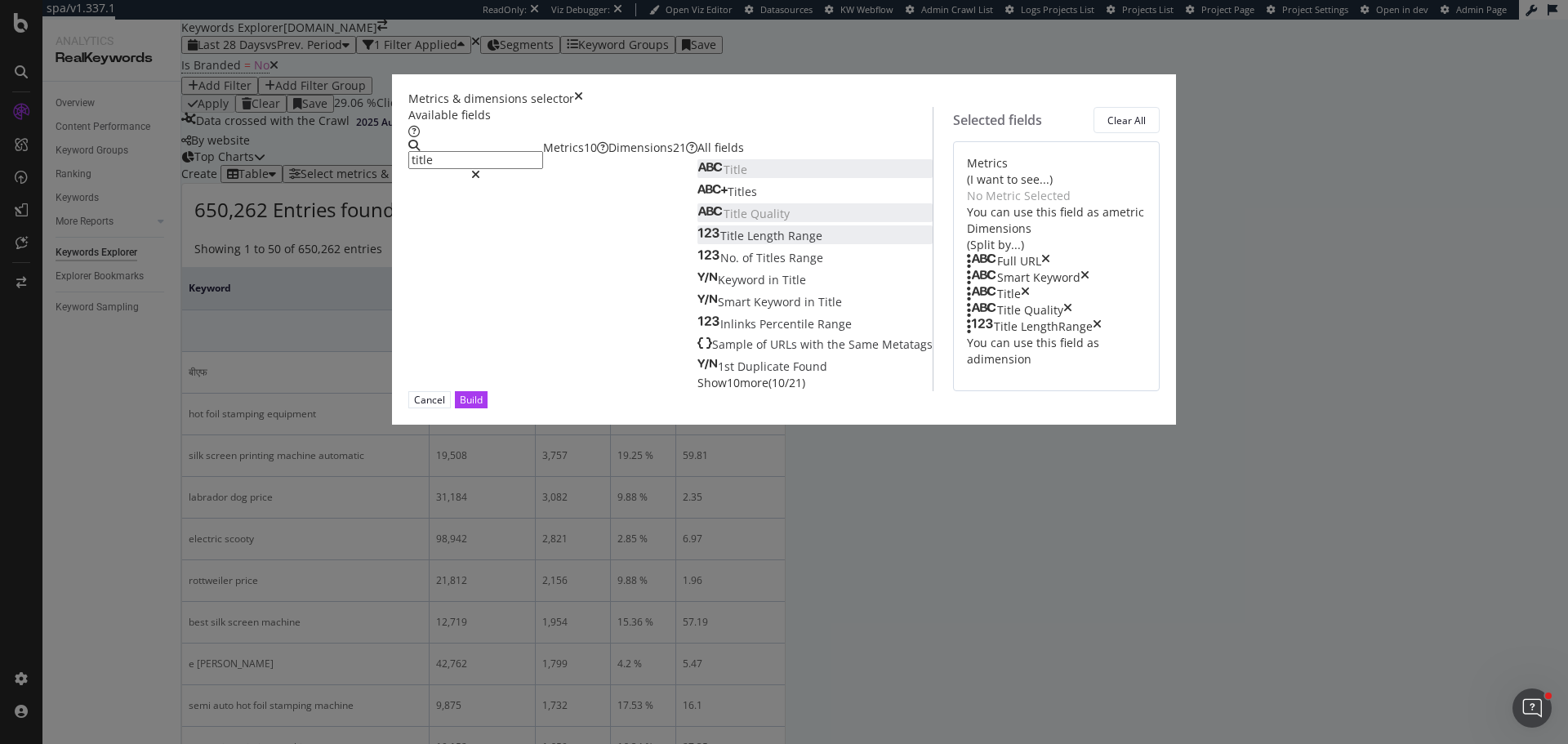
click at [543, 169] on input "title" at bounding box center [476, 159] width 135 height 18
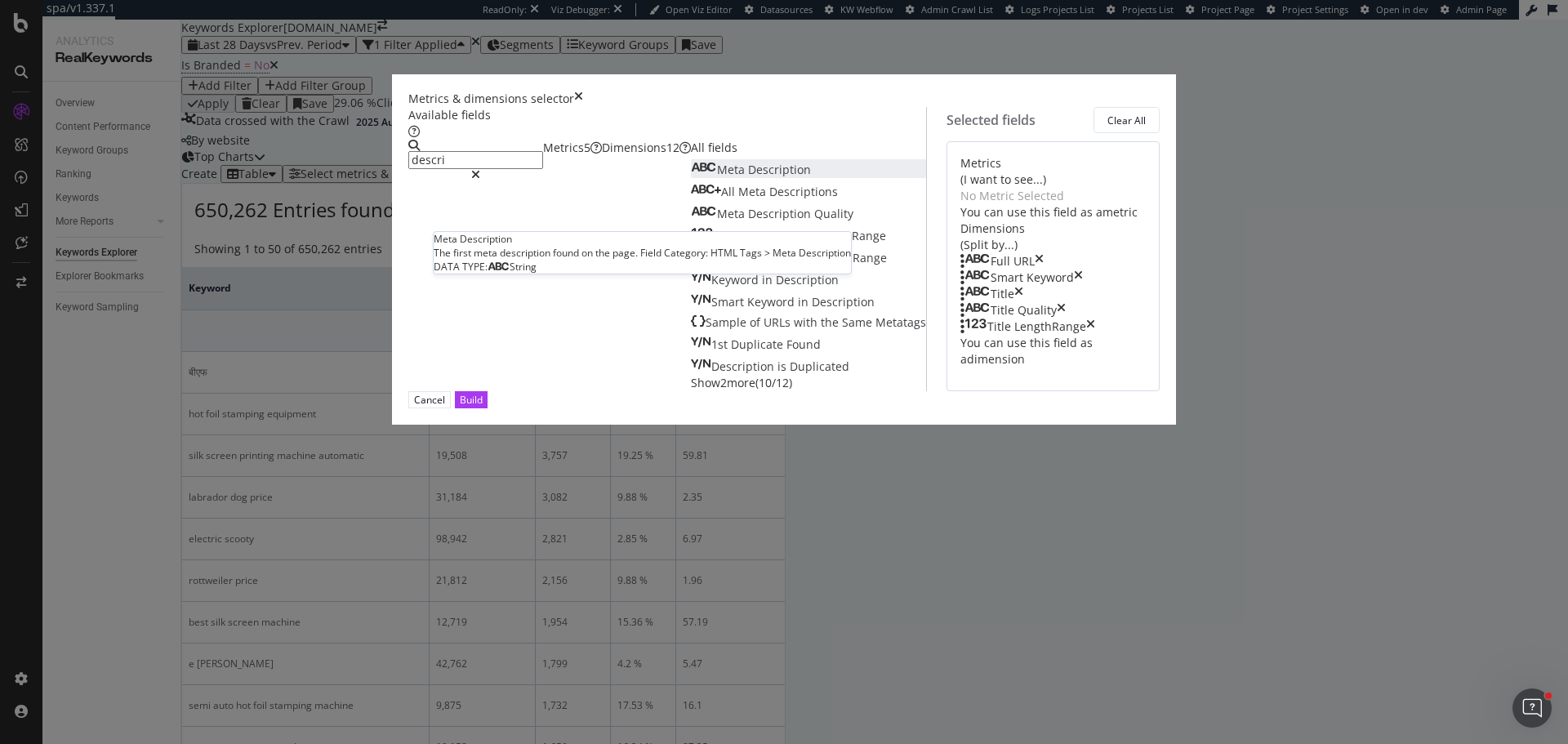
type input "descri"
click at [748, 177] on span "Description" at bounding box center [779, 169] width 63 height 16
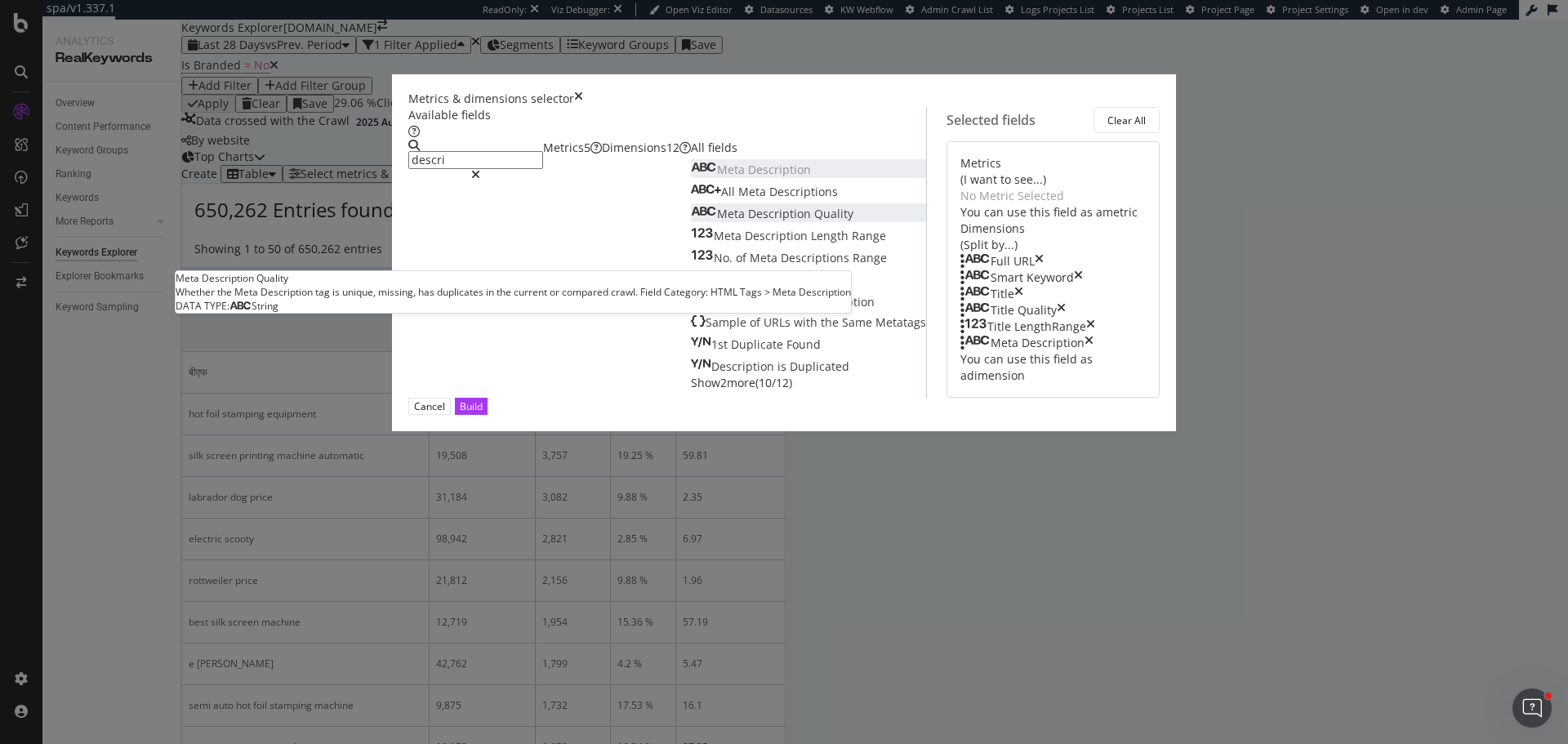
click at [815, 221] on span "Quality" at bounding box center [834, 213] width 39 height 16
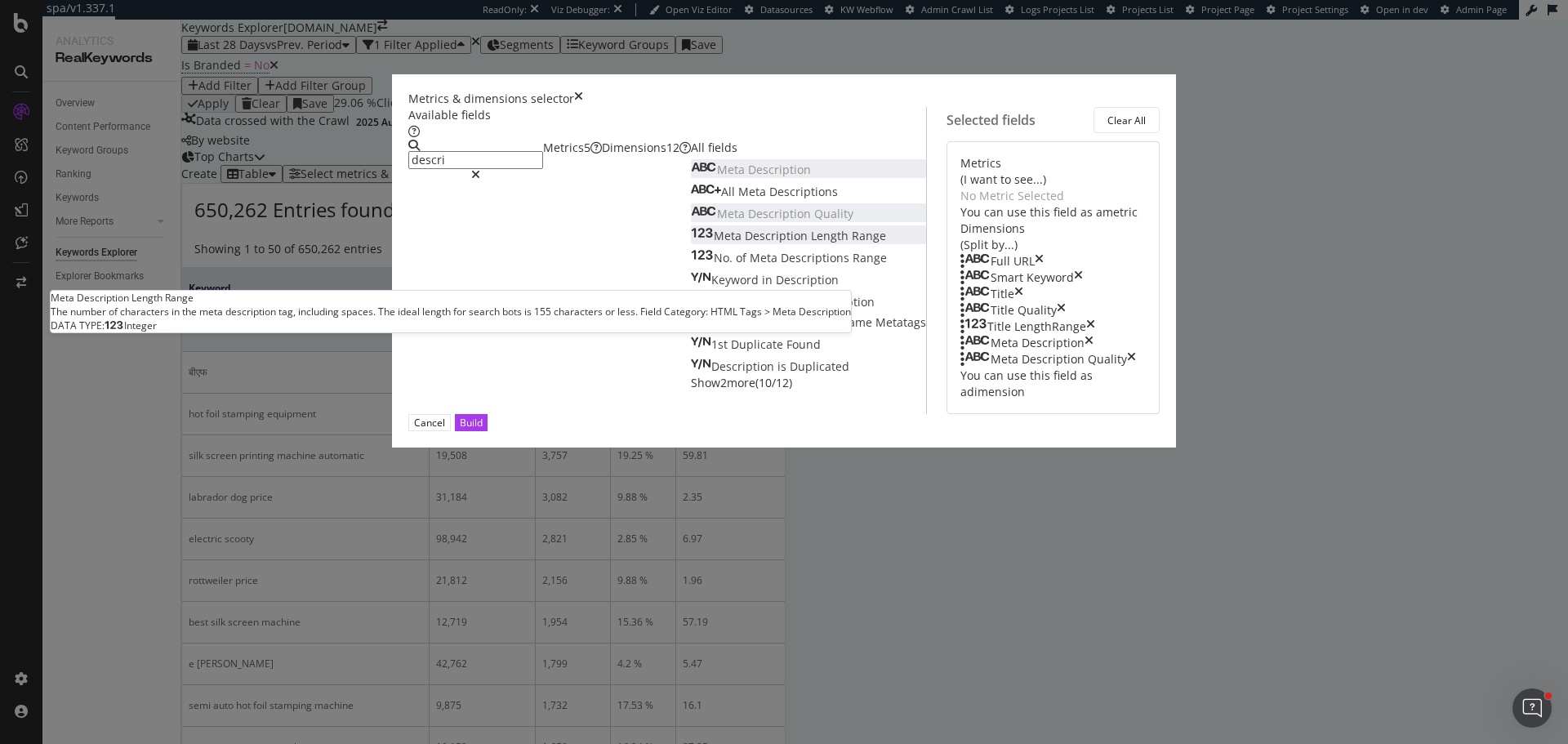
click at [851, 243] on span "Range" at bounding box center [868, 235] width 34 height 16
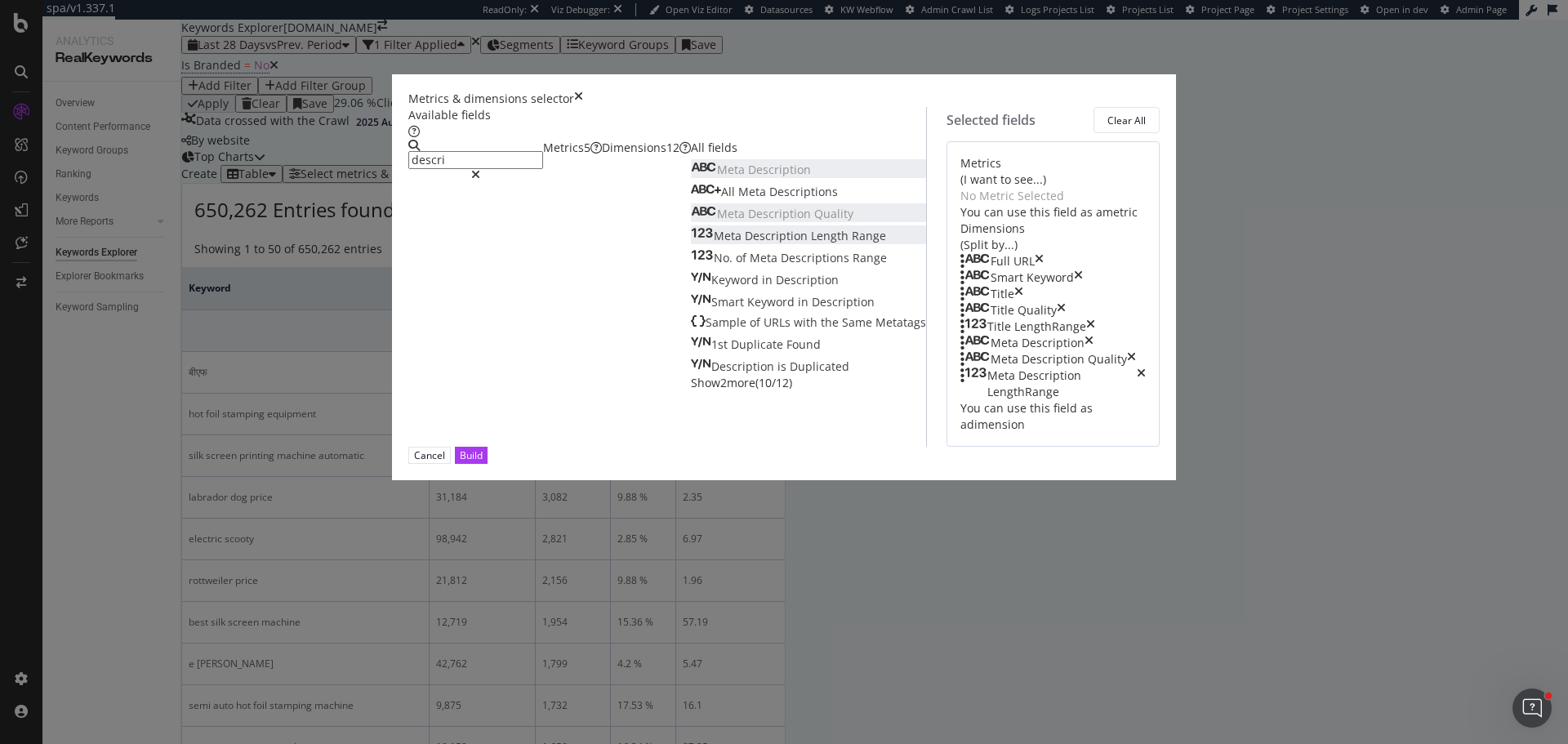
drag, startPoint x: 1124, startPoint y: 669, endPoint x: 1077, endPoint y: 634, distance: 58.6
click at [487, 464] on button "Build" at bounding box center [471, 455] width 32 height 18
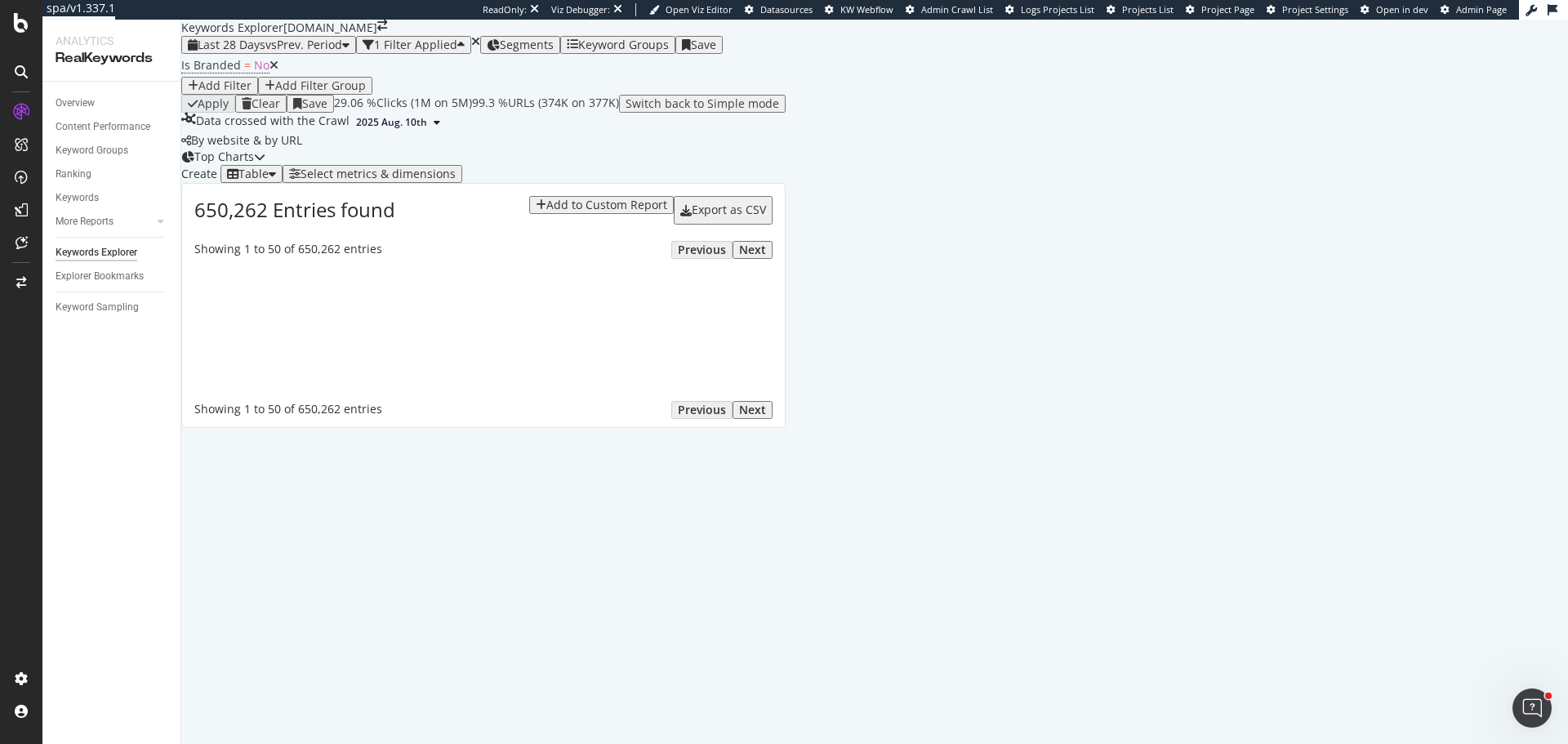
click at [456, 180] on div "Select metrics & dimensions" at bounding box center [378, 174] width 155 height 13
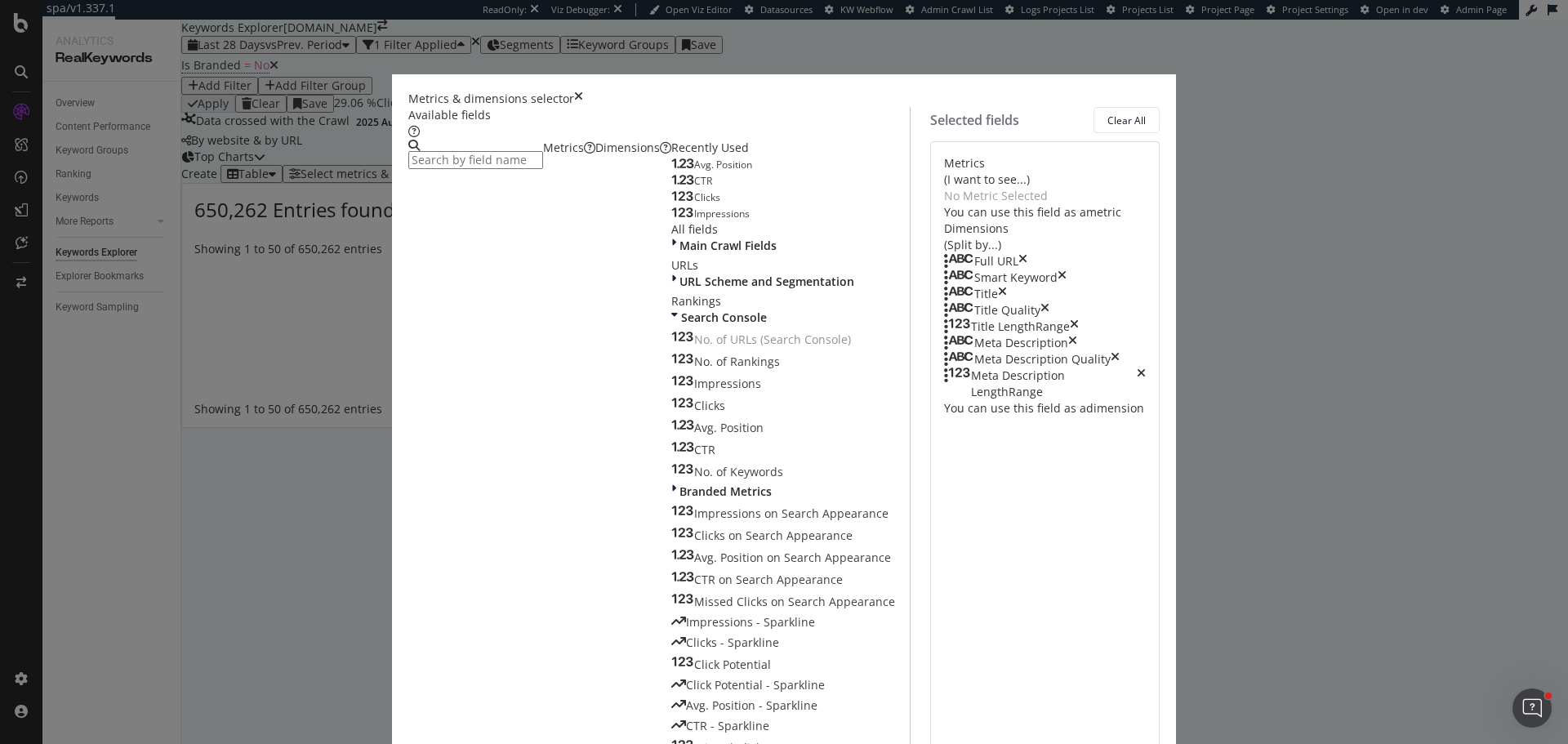
click at [531, 164] on input "modal" at bounding box center [476, 159] width 135 height 18
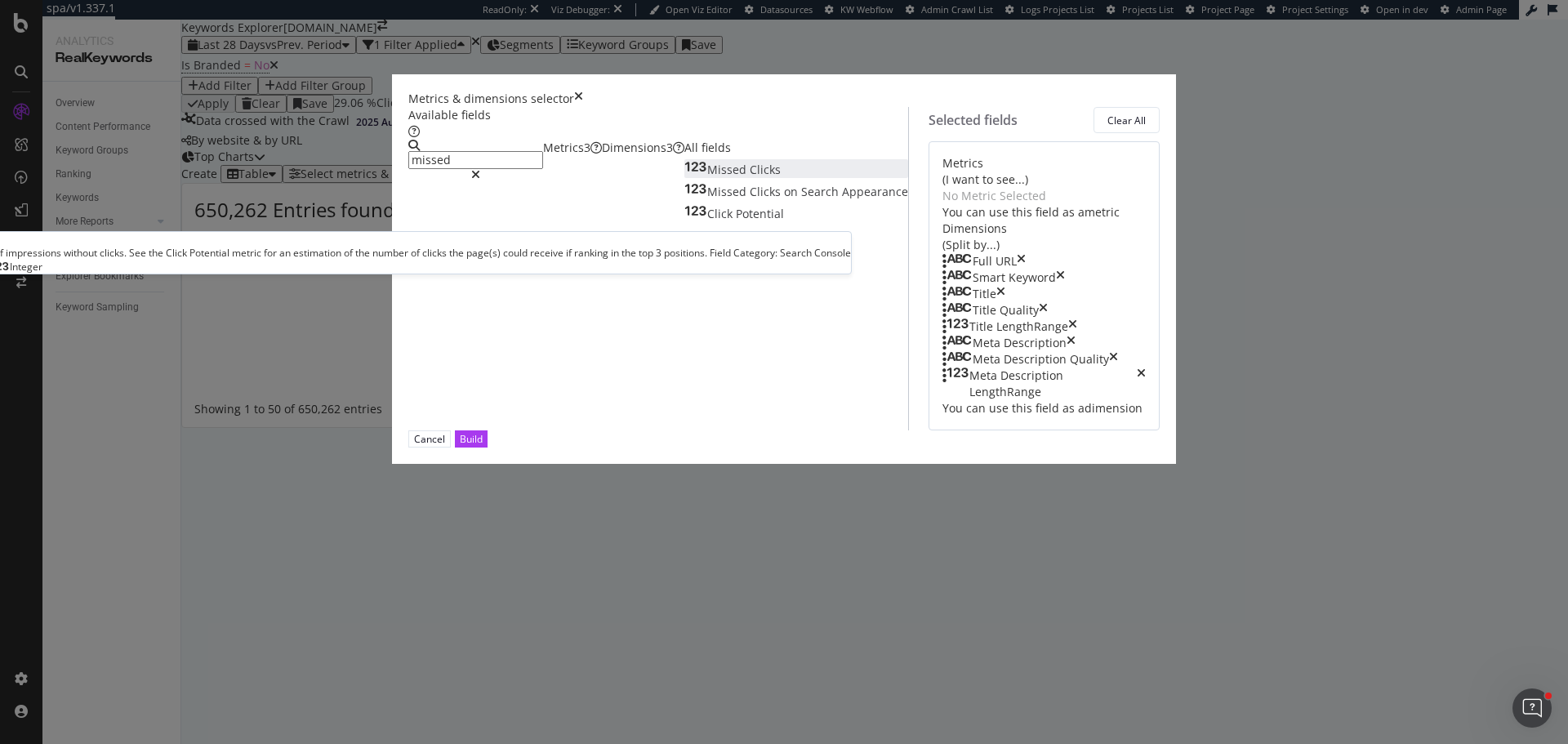
type input "missed"
click at [707, 177] on span "Missed" at bounding box center [729, 169] width 43 height 16
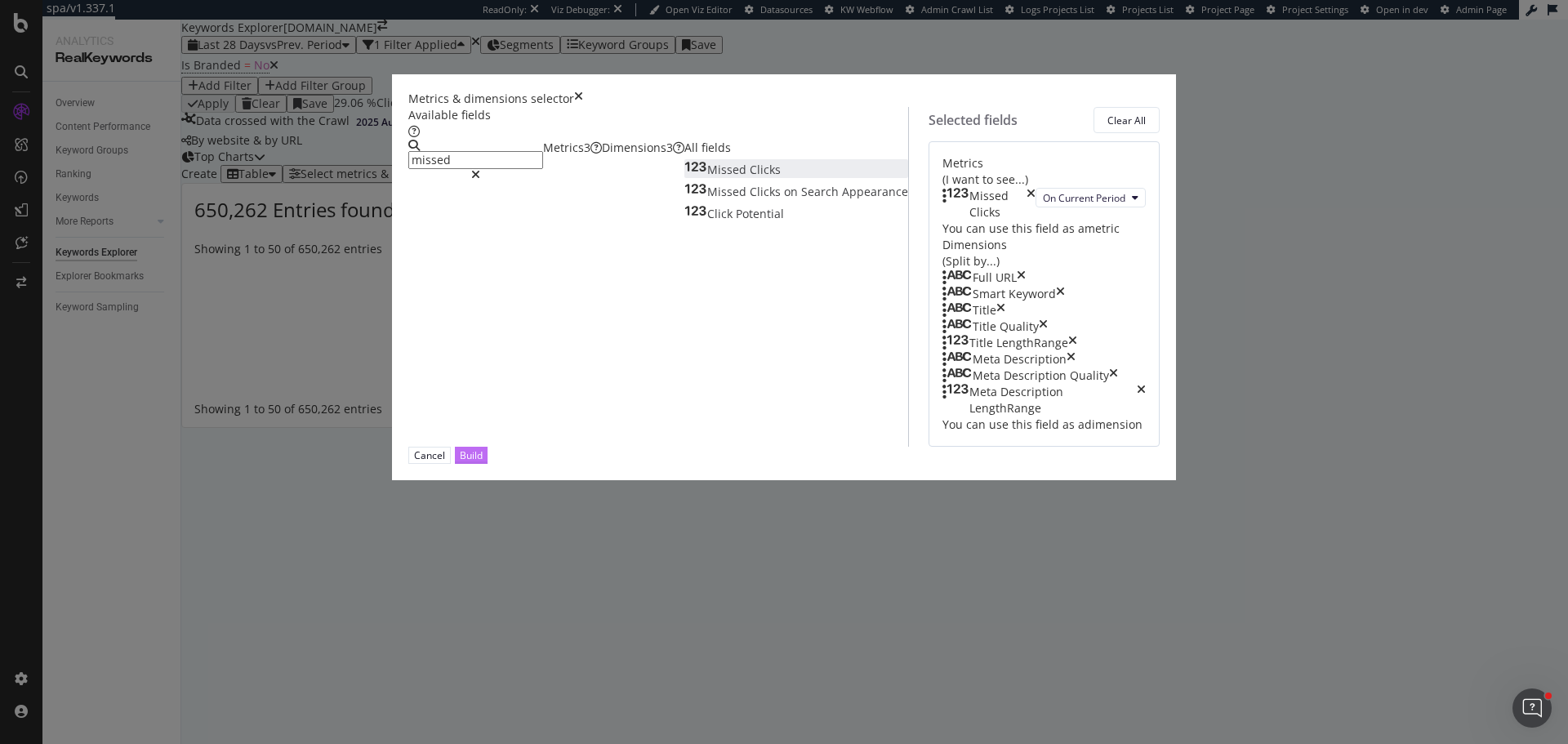
click at [483, 462] on div "Build" at bounding box center [471, 455] width 23 height 14
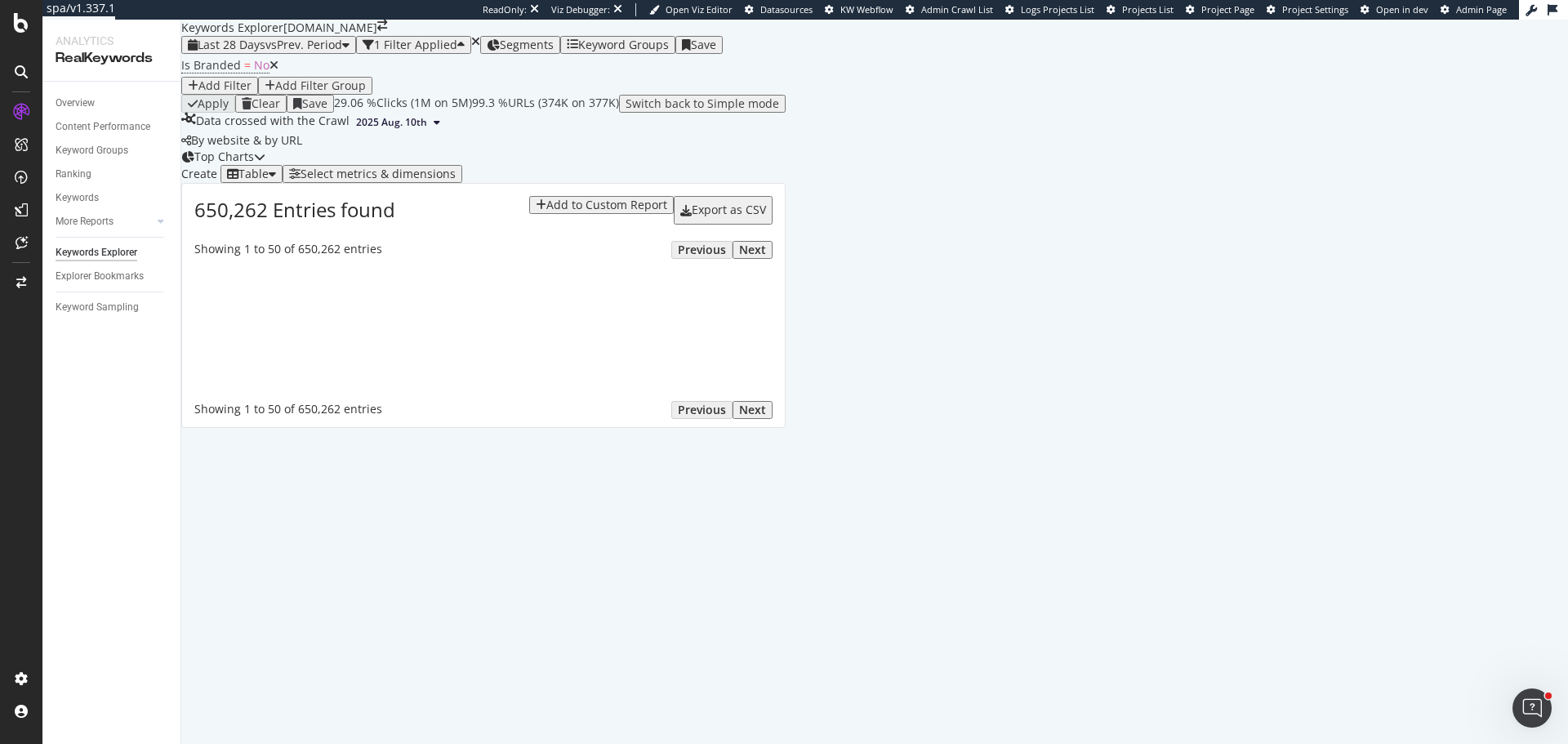
click at [251, 92] on div "Add Filter" at bounding box center [225, 86] width 53 height 13
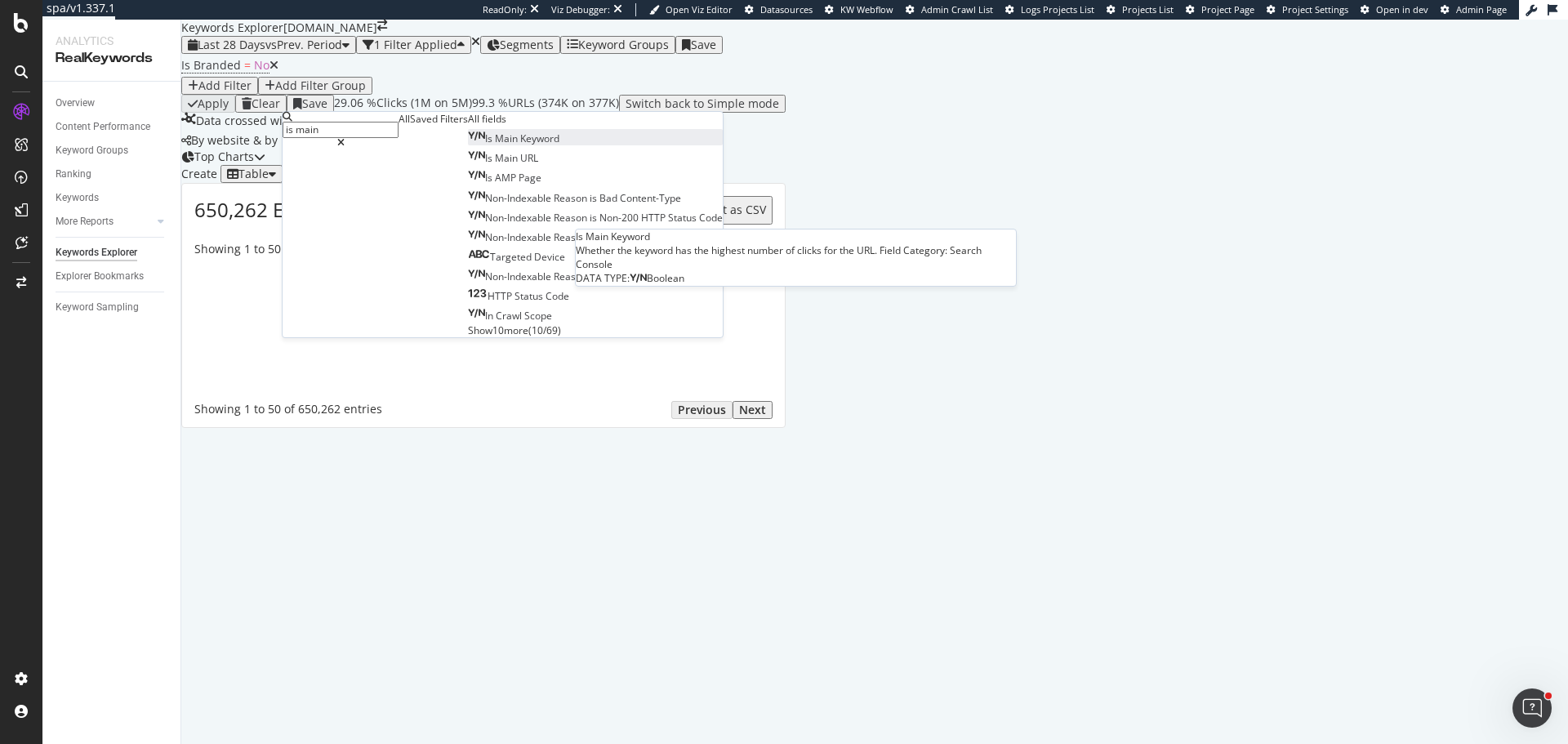
type input "is main"
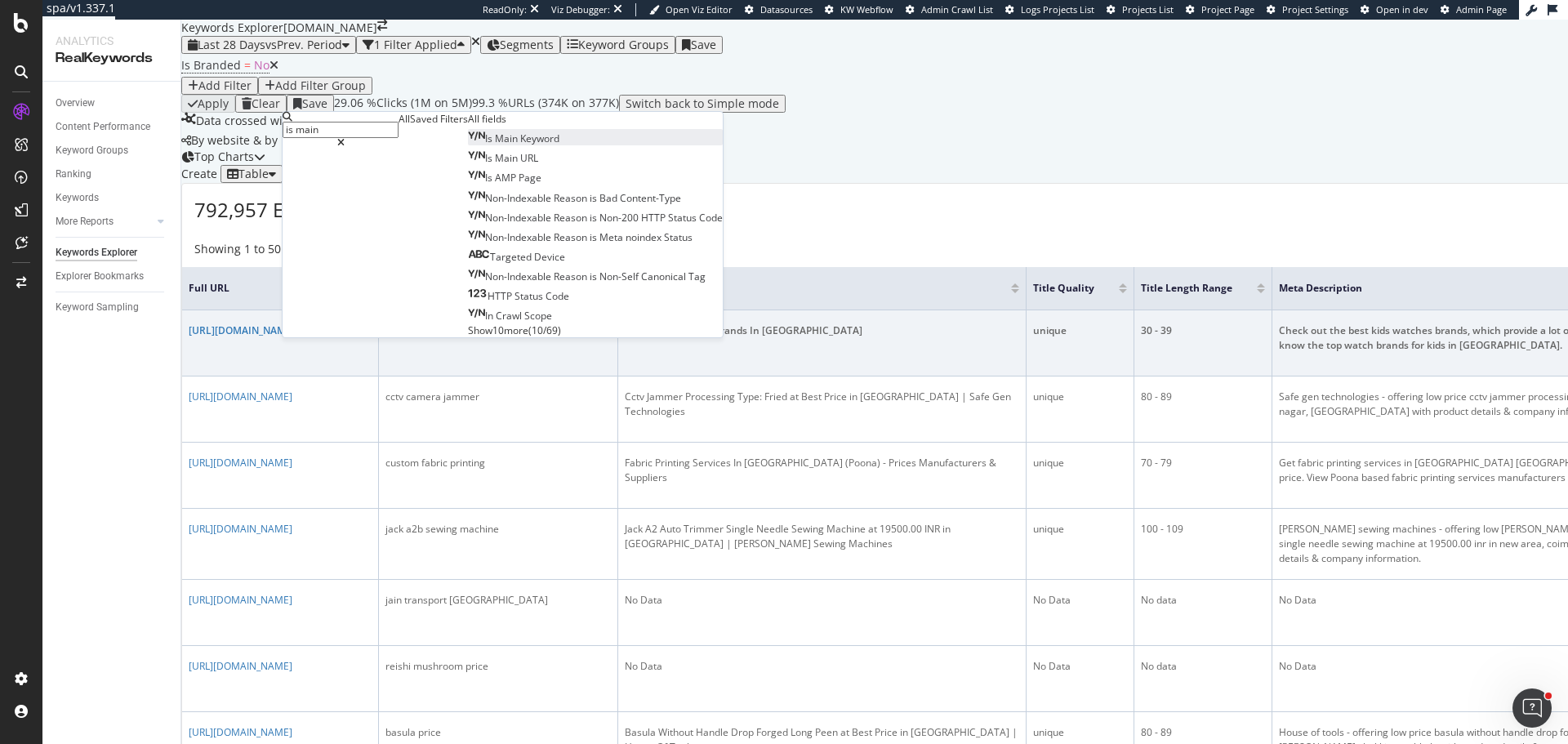
click at [521, 145] on span "Keyword" at bounding box center [540, 138] width 39 height 14
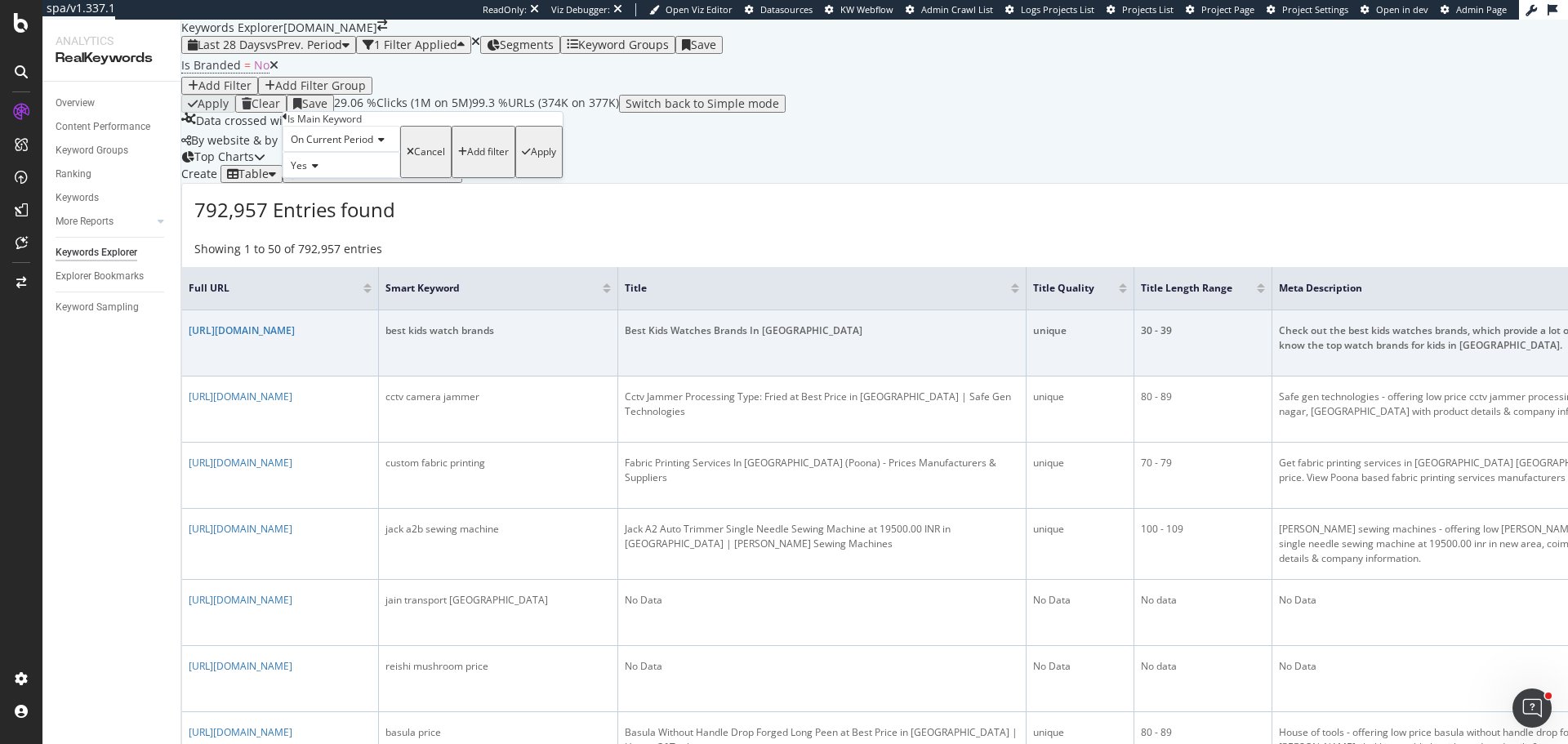
click at [531, 157] on div "Apply" at bounding box center [543, 152] width 25 height 11
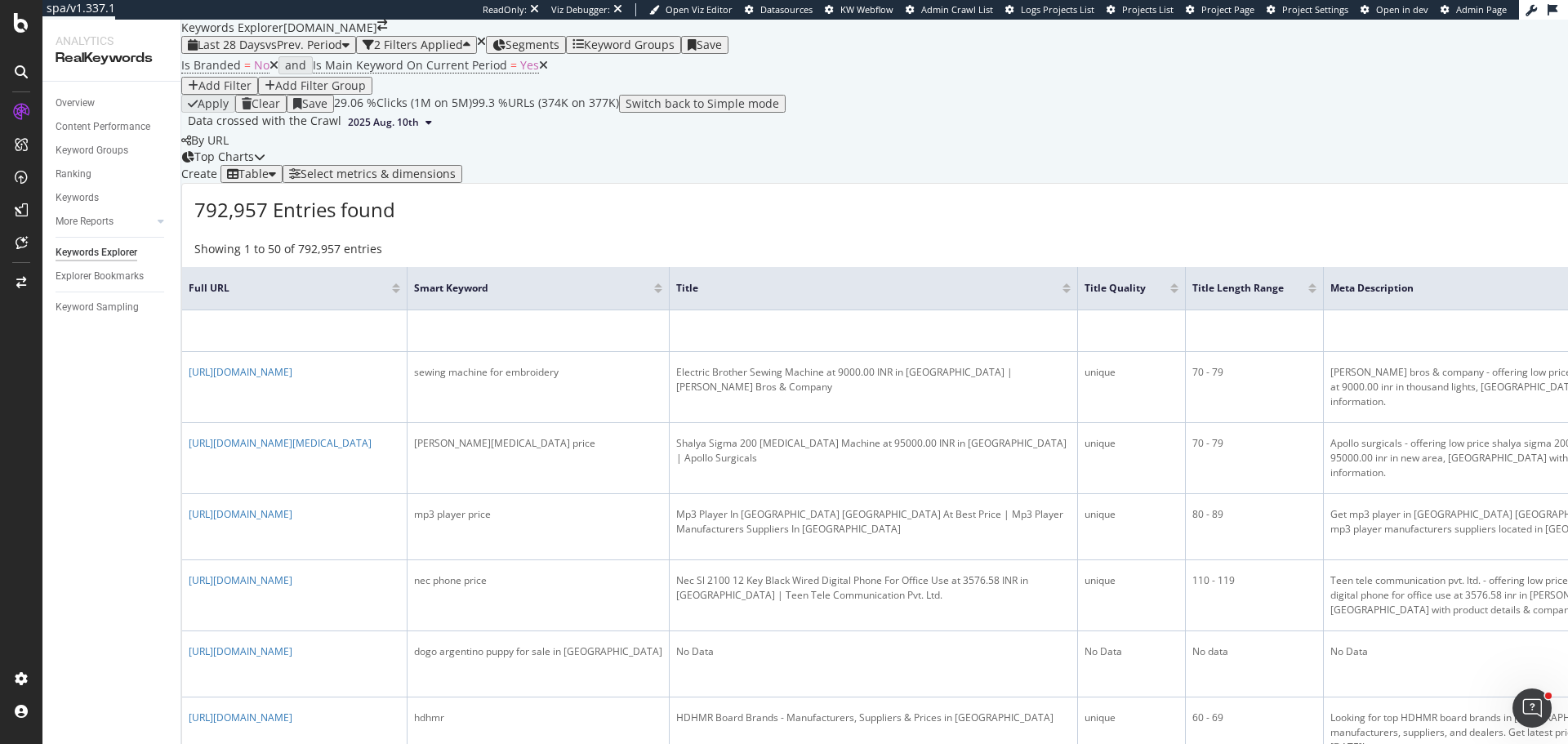
click at [366, 92] on div "Add Filter Group" at bounding box center [321, 86] width 91 height 13
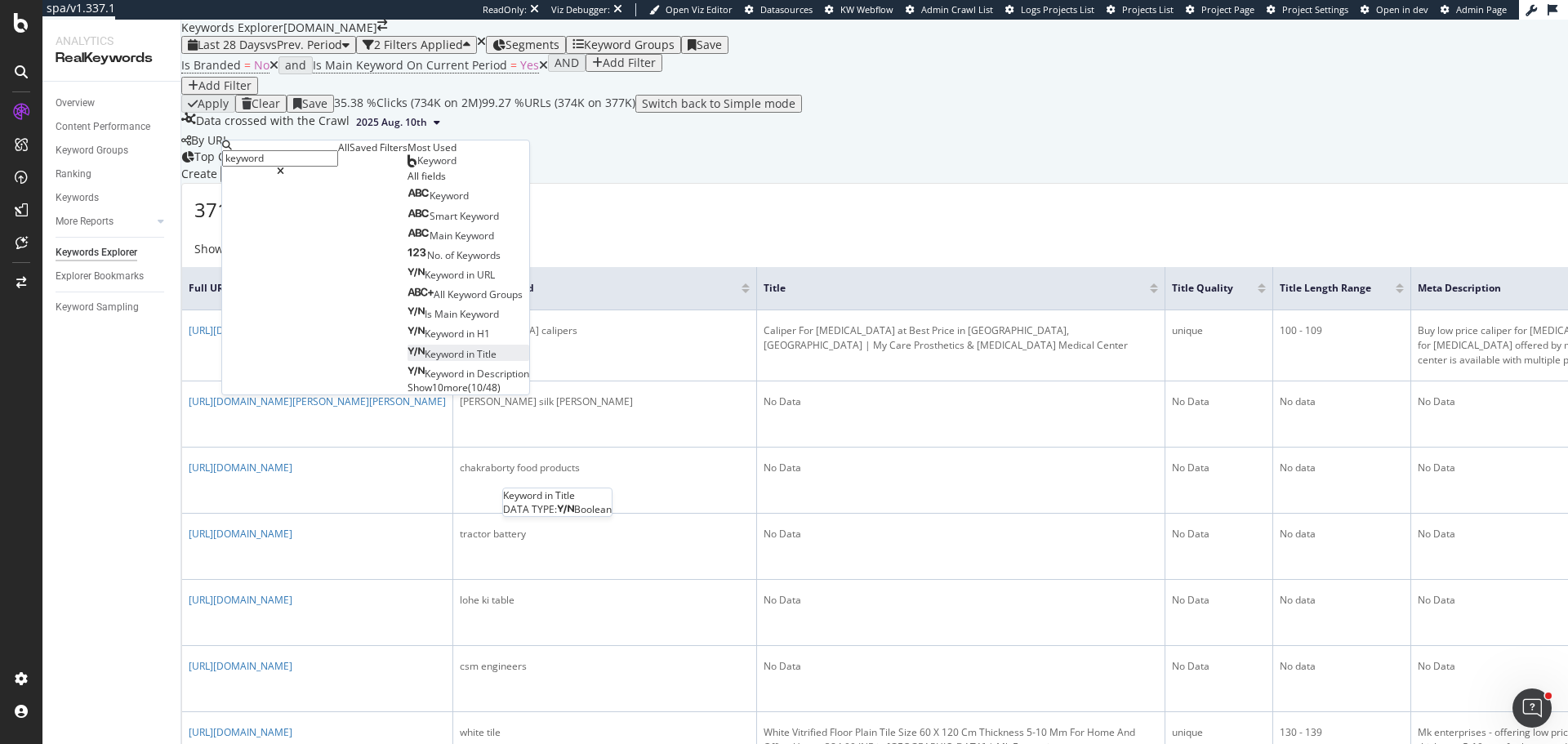
type input "keyword"
click at [466, 360] on span "in" at bounding box center [471, 353] width 10 height 14
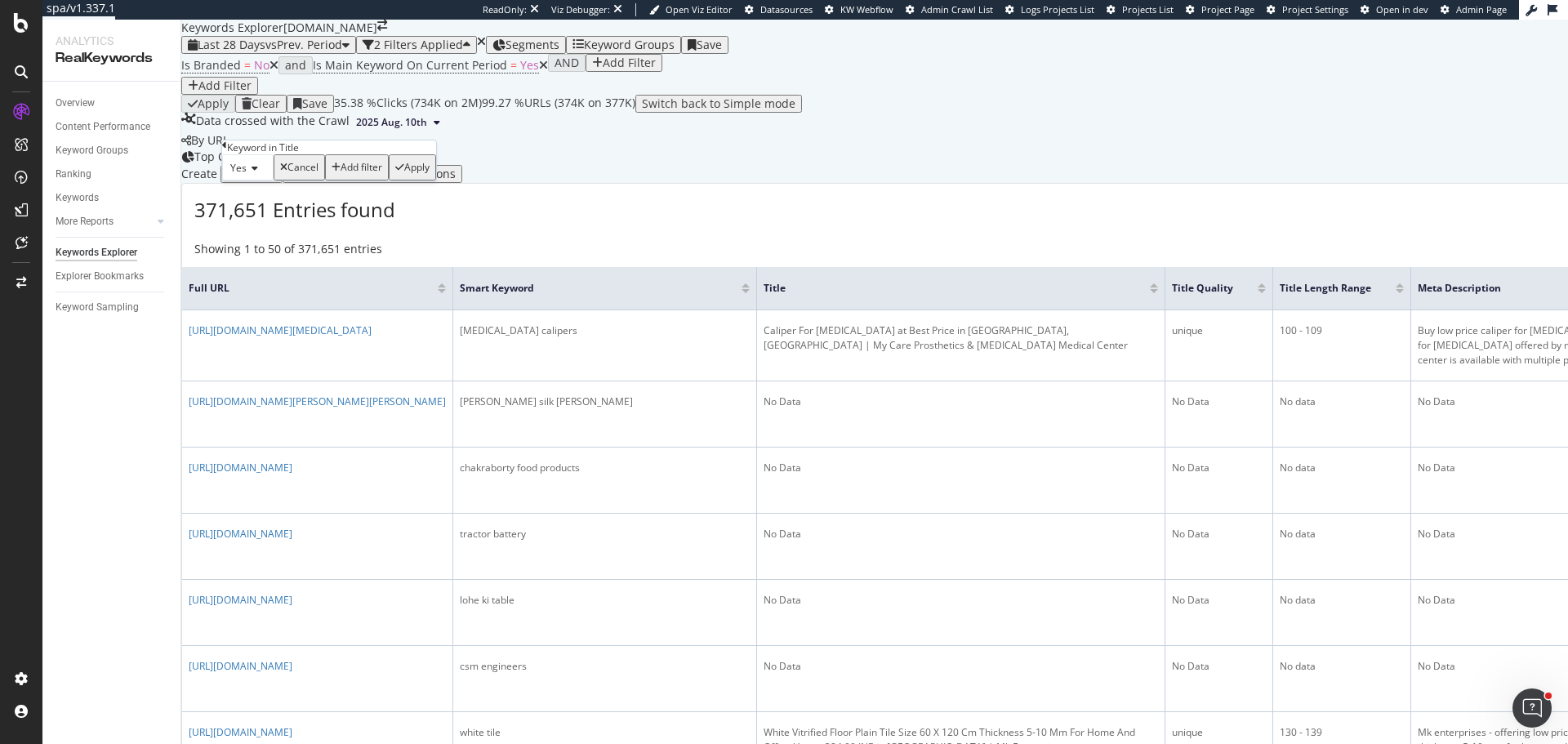
click at [340, 173] on div "Add filter" at bounding box center [361, 167] width 42 height 11
click at [603, 92] on div "Add Filter" at bounding box center [629, 86] width 53 height 13
click at [585, 73] on span "Keyword in Title" at bounding box center [629, 65] width 88 height 16
click at [252, 171] on icon at bounding box center [252, 166] width 11 height 10
click at [262, 213] on div "No" at bounding box center [248, 204] width 50 height 18
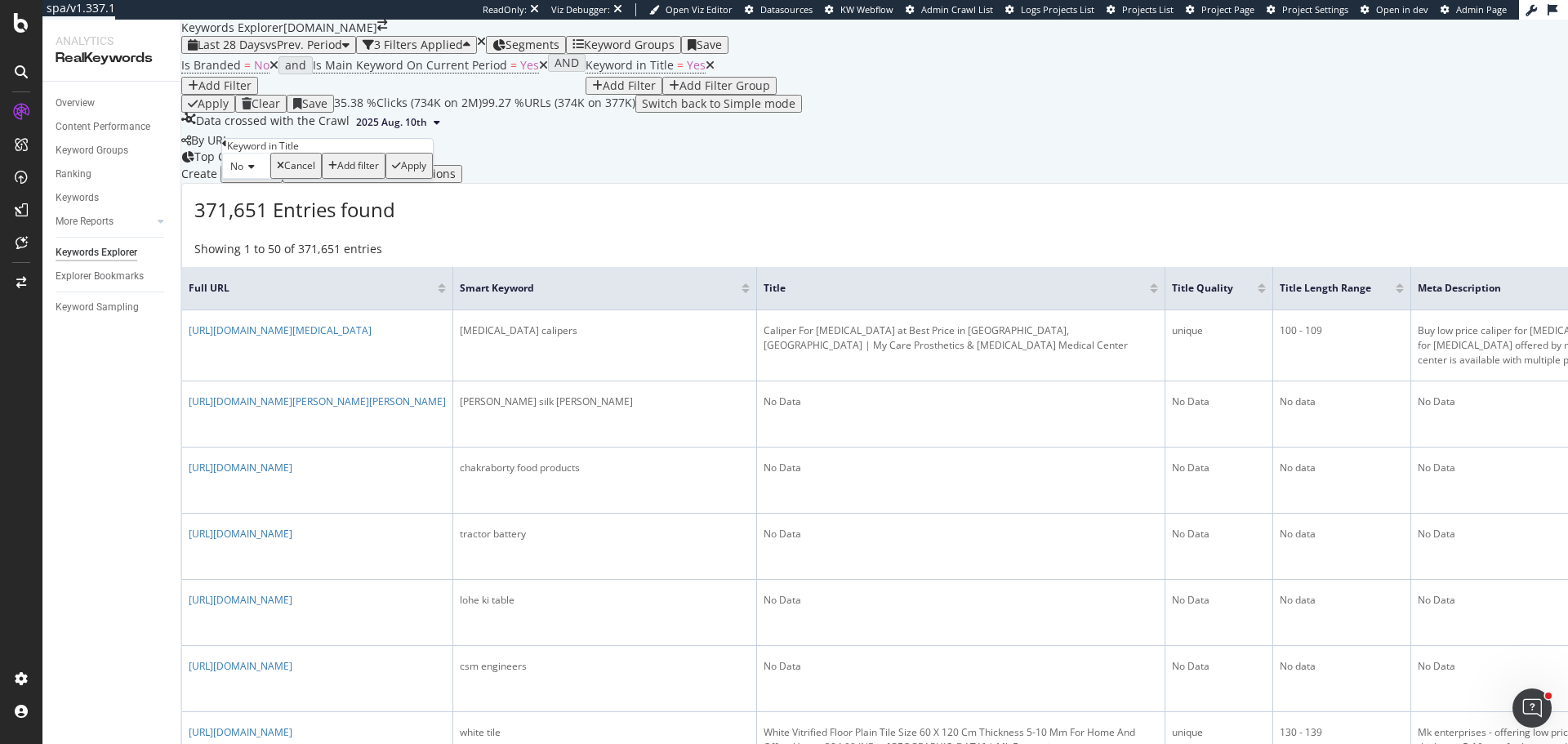
click at [339, 171] on div "Add filter" at bounding box center [358, 165] width 42 height 11
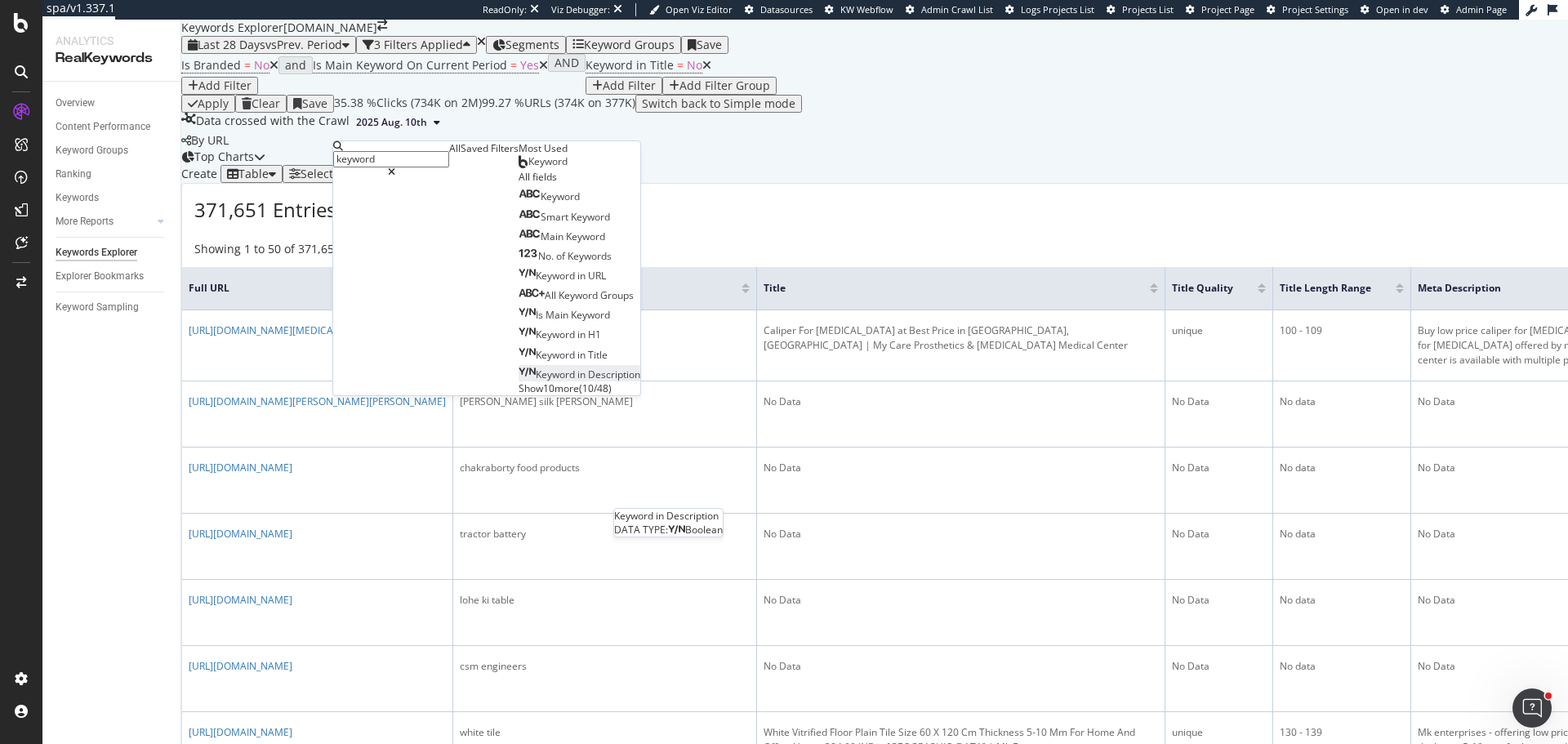
click at [588, 381] on span "Description" at bounding box center [614, 373] width 53 height 14
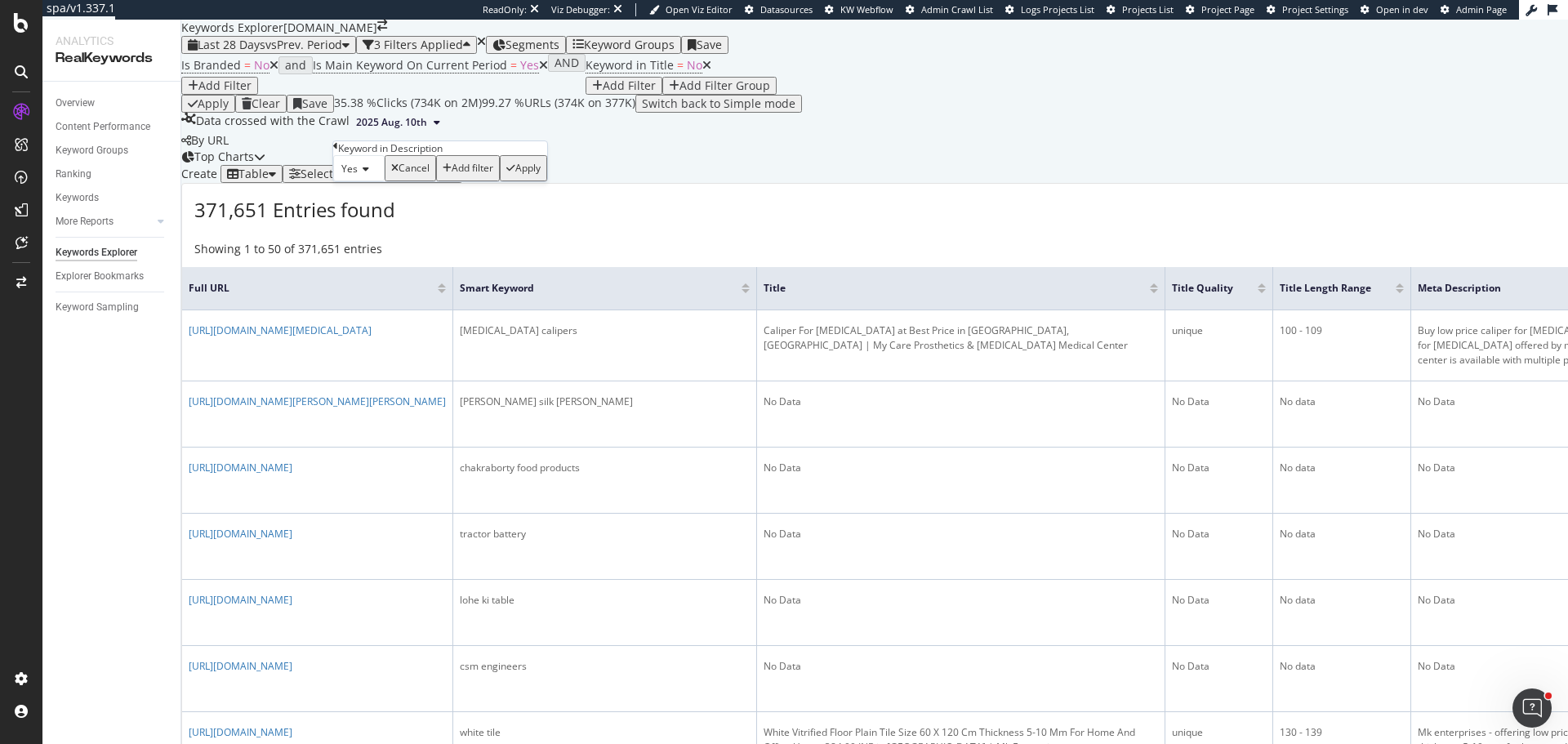
click at [375, 181] on div "Yes" at bounding box center [359, 168] width 52 height 26
click at [369, 215] on div "No" at bounding box center [359, 207] width 50 height 18
click at [512, 174] on div "Apply" at bounding box center [524, 168] width 25 height 11
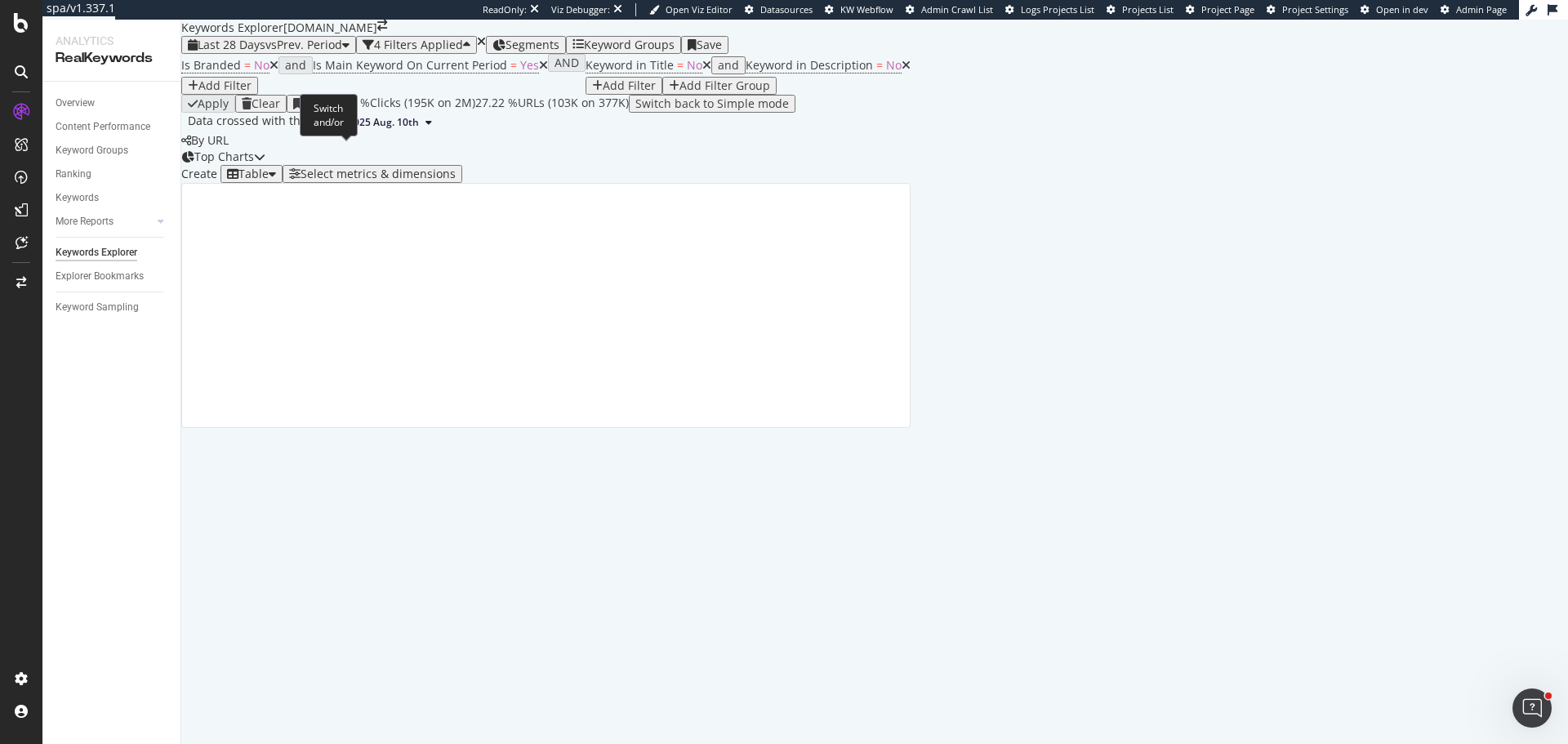
click at [717, 72] on div "and" at bounding box center [728, 66] width 21 height 13
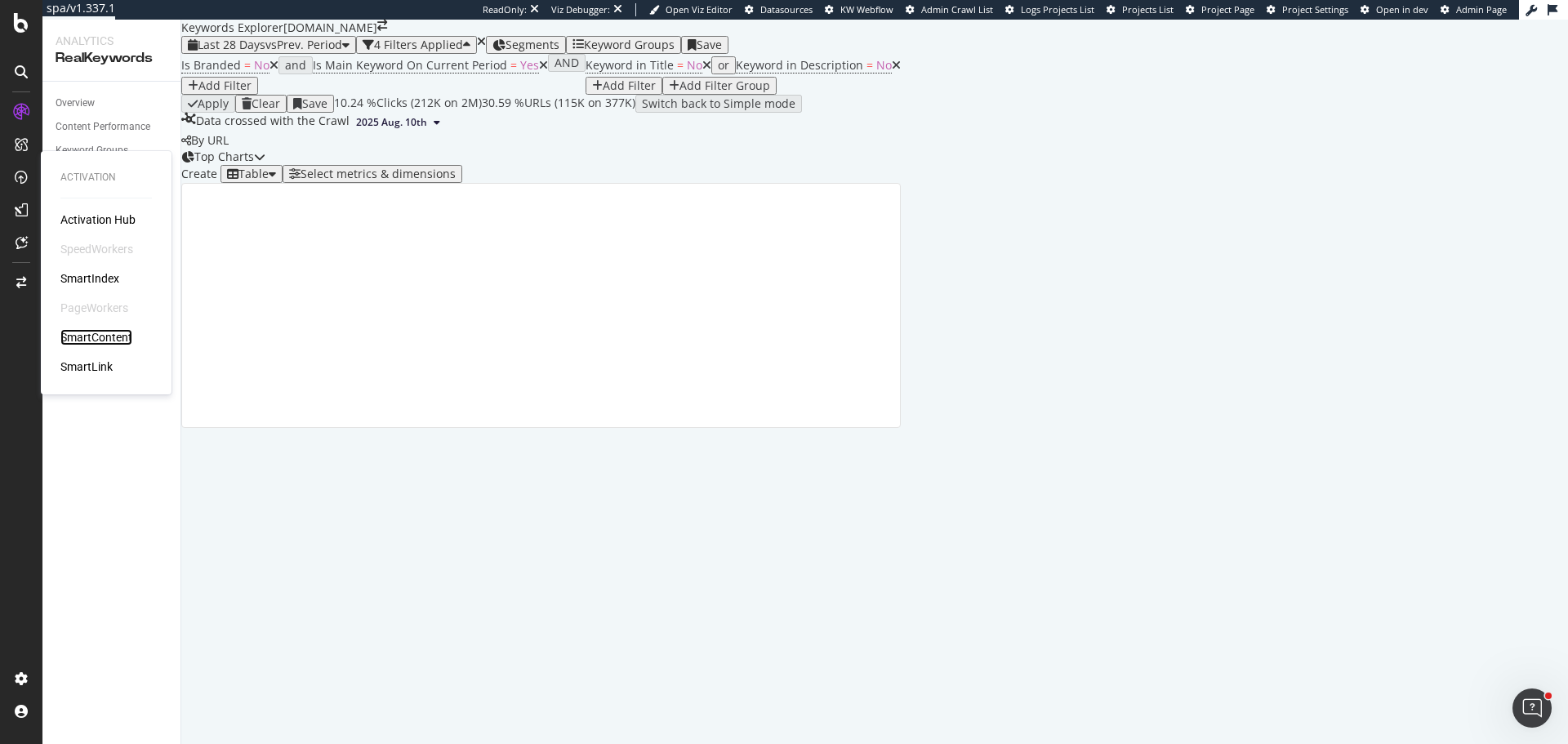
click at [117, 334] on div "SmartContent" at bounding box center [96, 337] width 72 height 17
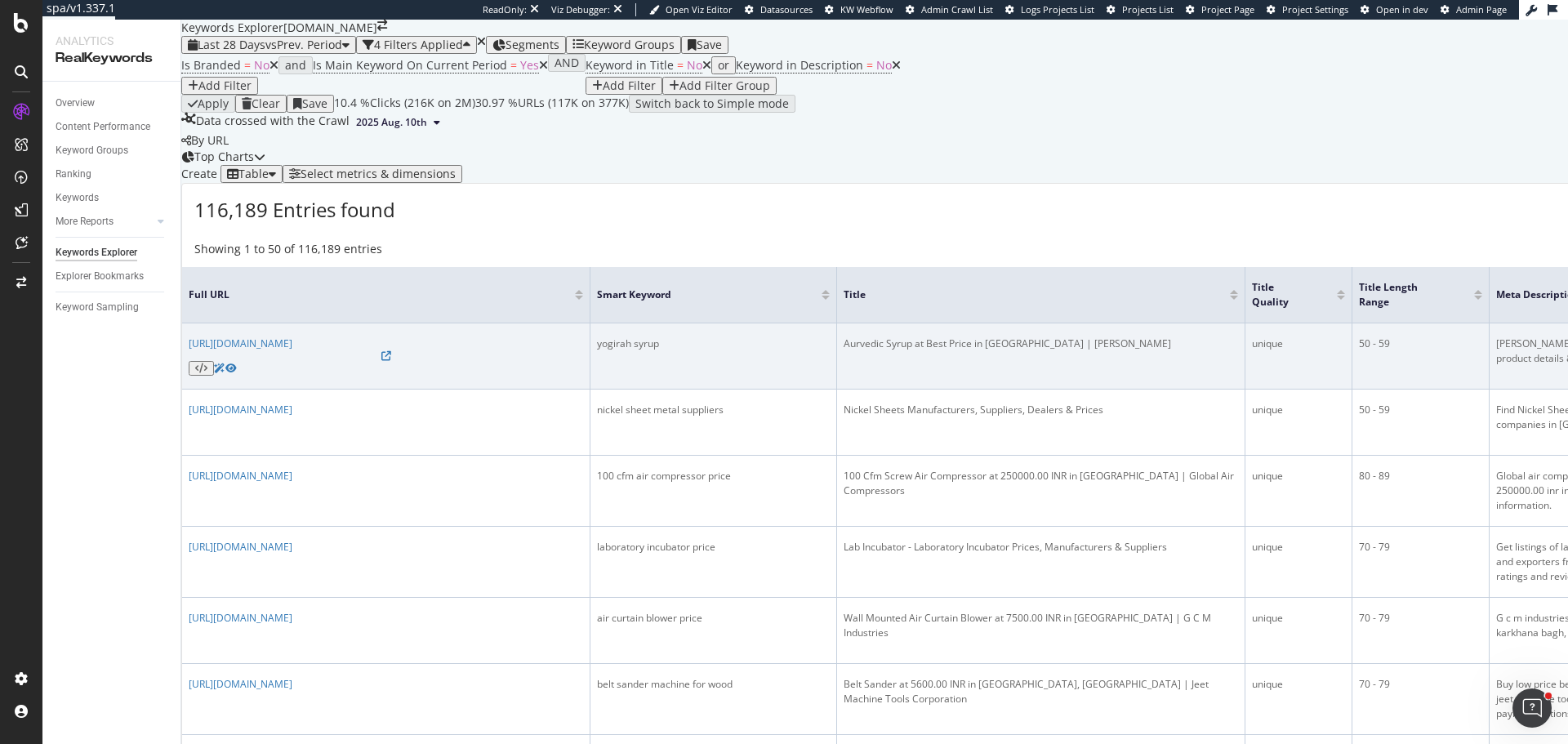
scroll to position [164, 0]
click at [970, 386] on td "Aurvedic Syrup at Best Price in Bahraich | Yogiraj" at bounding box center [1041, 357] width 409 height 67
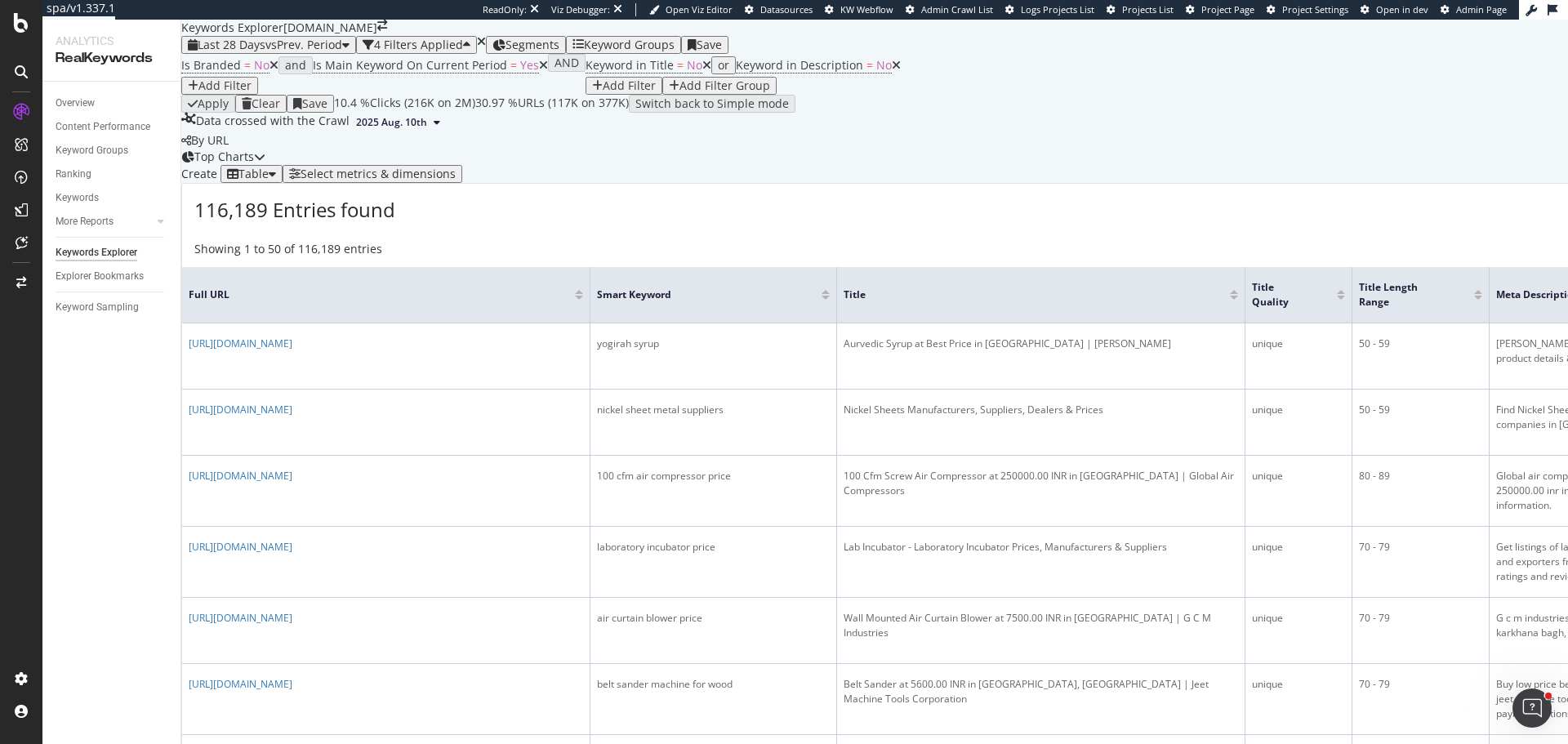
click at [559, 46] on div "Segments" at bounding box center [526, 45] width 67 height 13
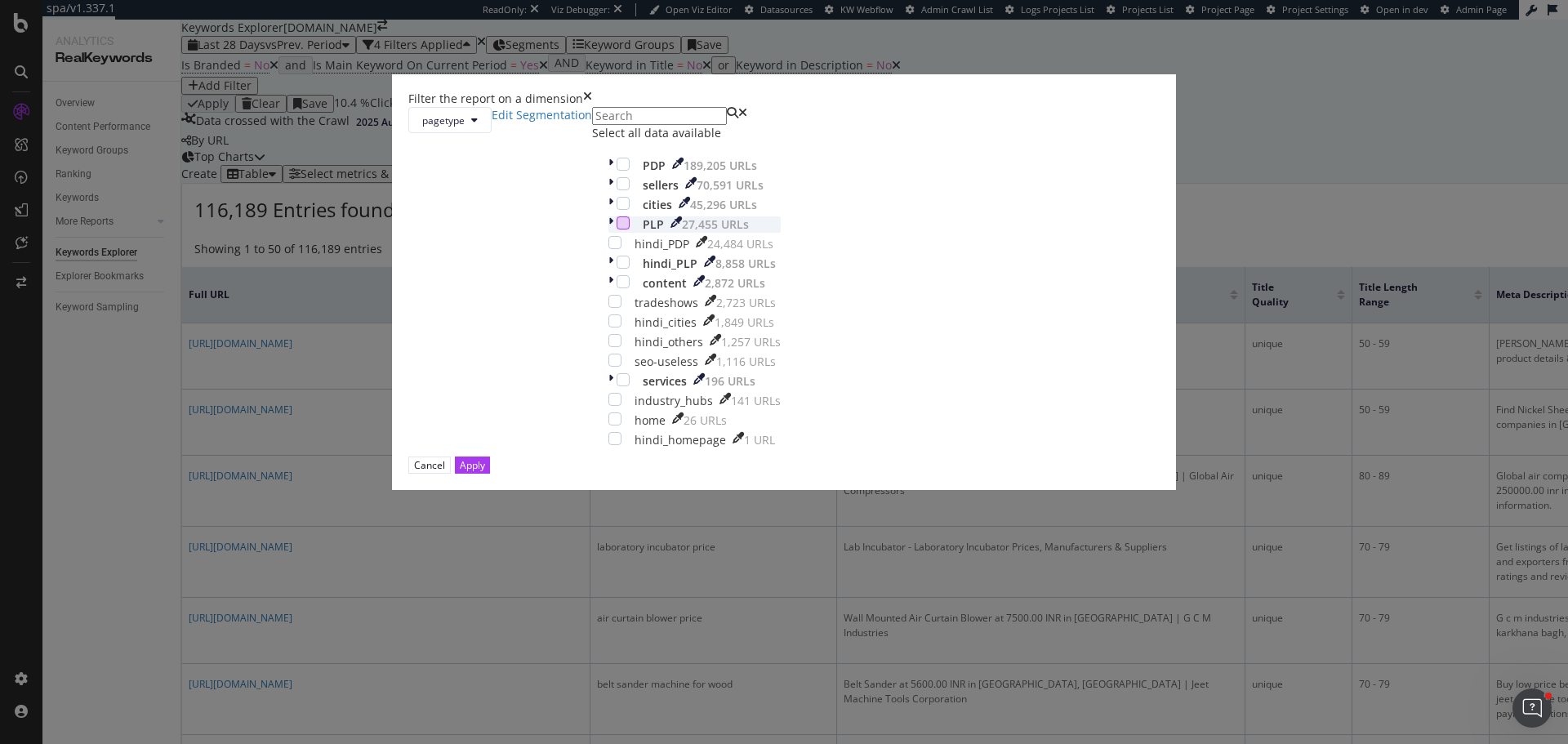
click at [630, 229] on div "modal" at bounding box center [623, 223] width 13 height 13
click at [485, 471] on div "Apply" at bounding box center [472, 464] width 25 height 14
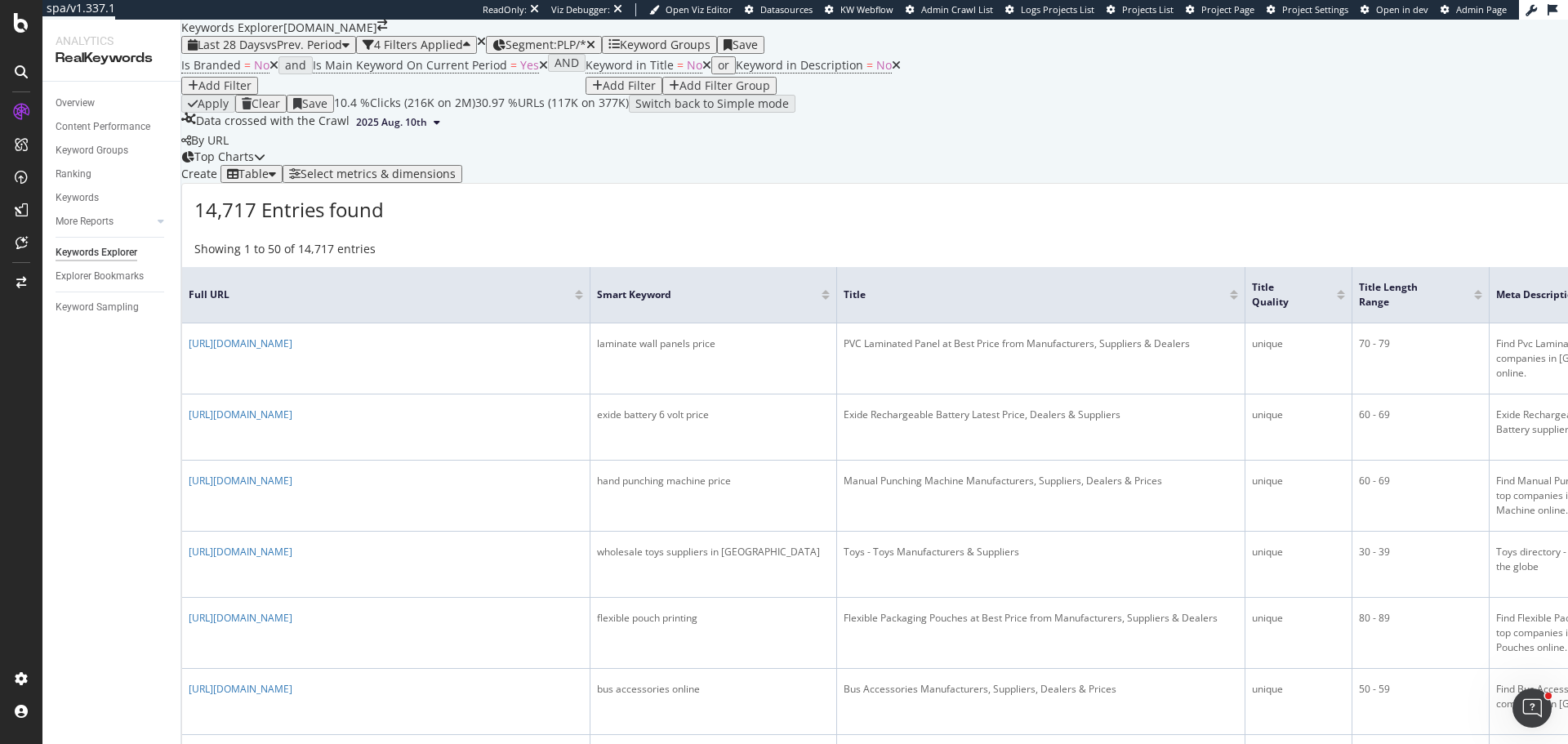
scroll to position [245, 0]
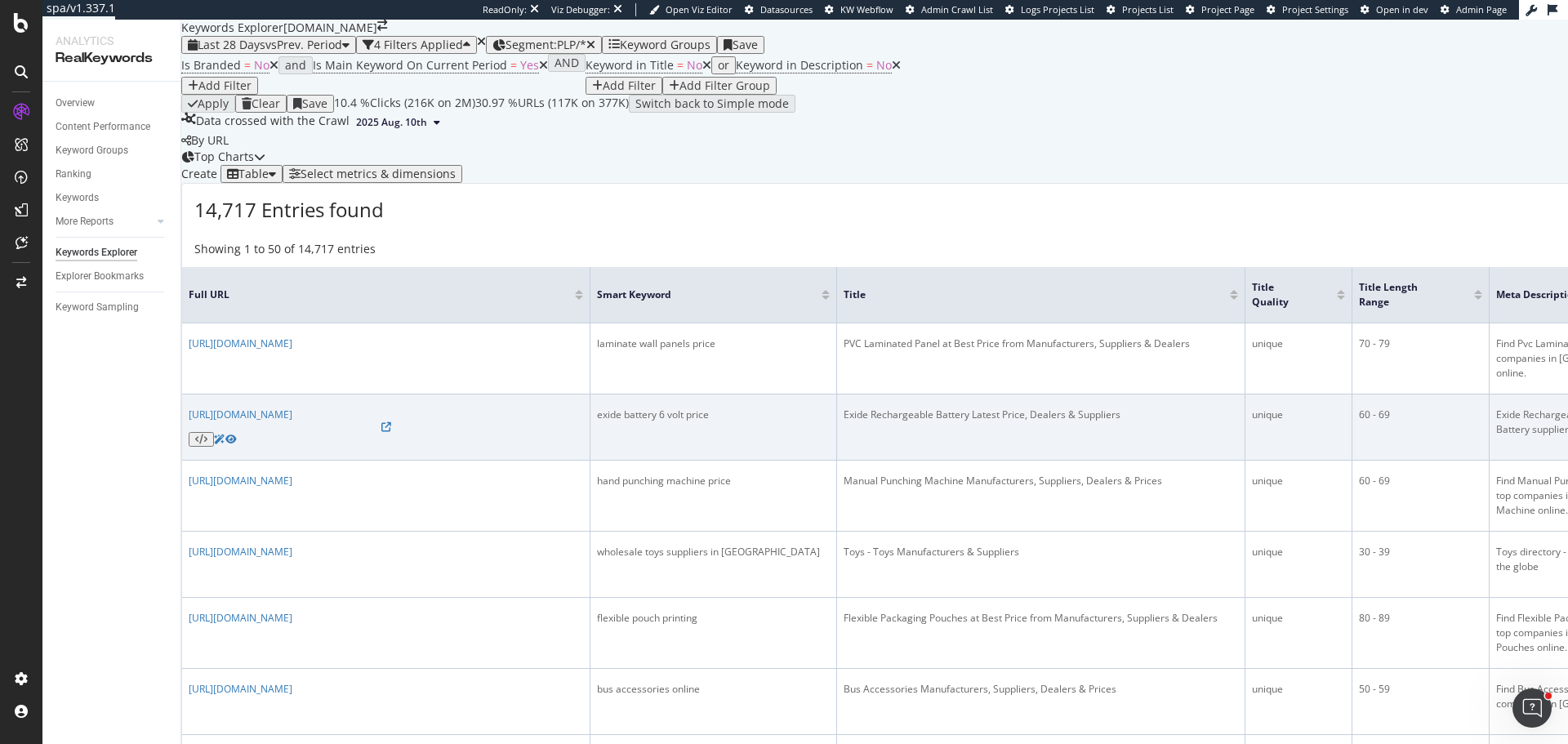
click at [1113, 395] on td "Exide Rechargeable Battery Latest Price, Dealers & Suppliers" at bounding box center [1041, 428] width 409 height 67
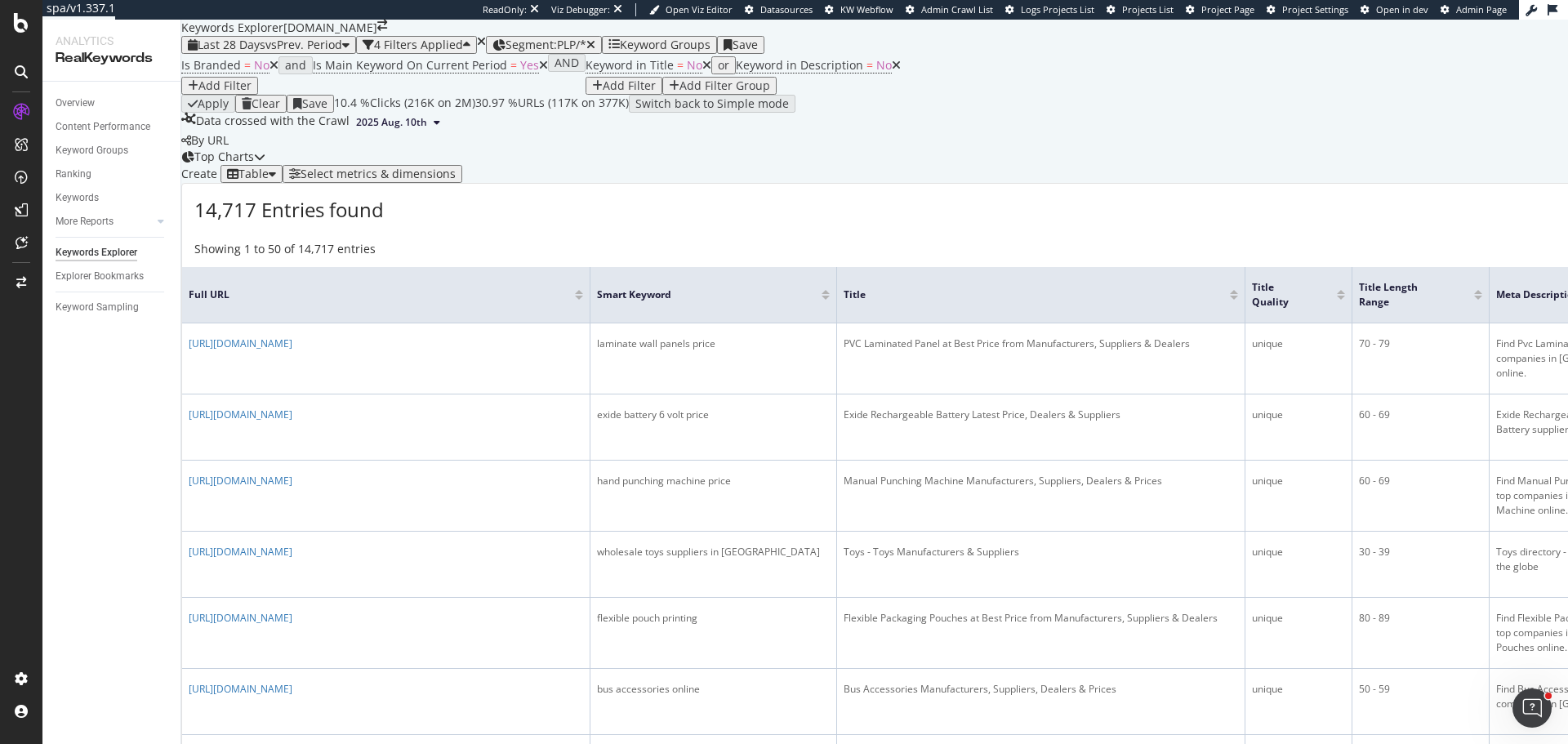
scroll to position [0, 0]
click at [456, 180] on div "Select metrics & dimensions" at bounding box center [378, 174] width 155 height 13
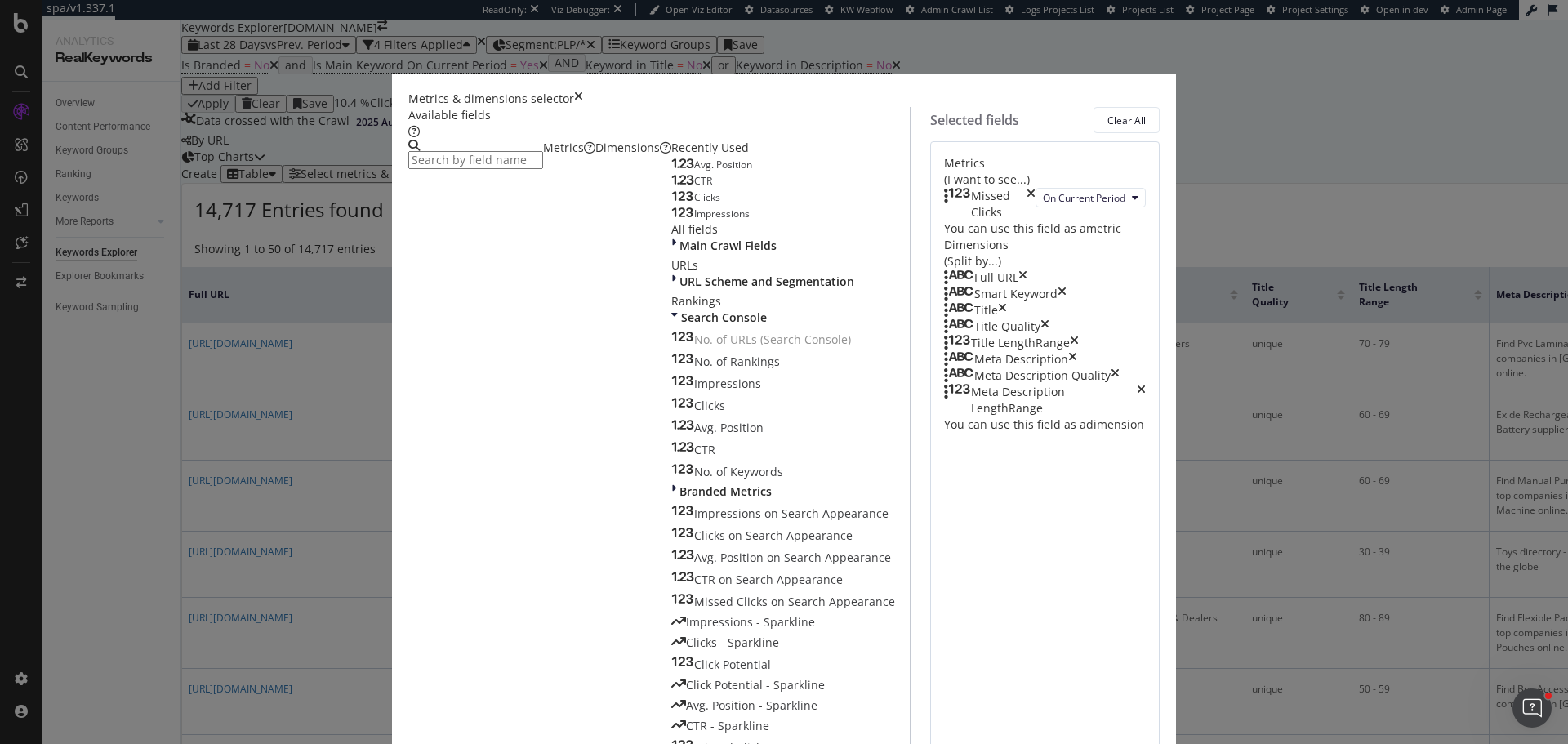
click at [543, 169] on input "modal" at bounding box center [476, 159] width 135 height 18
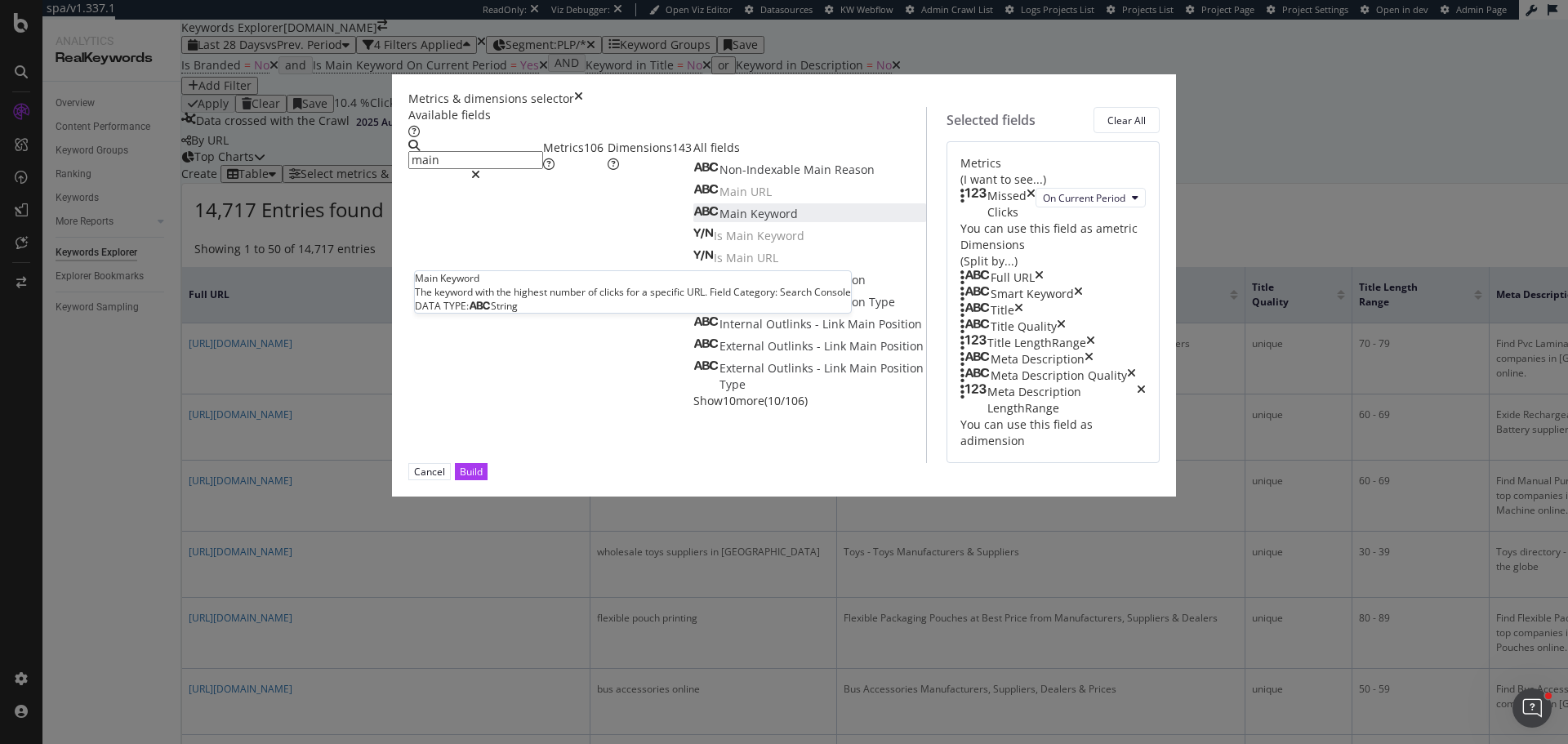
type input "main"
click at [751, 221] on span "Keyword" at bounding box center [774, 213] width 47 height 16
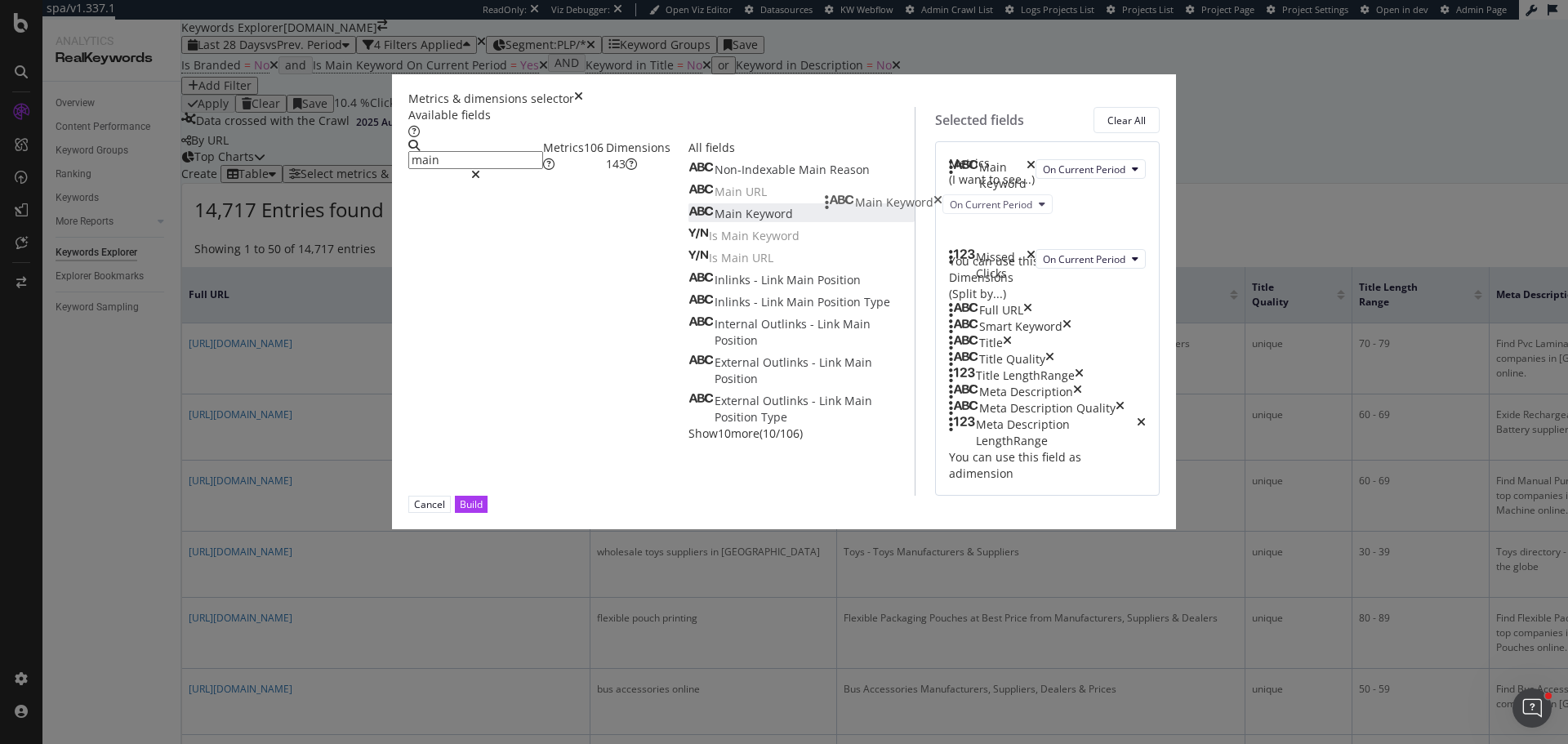
drag, startPoint x: 832, startPoint y: 266, endPoint x: 835, endPoint y: 195, distance: 71.1
click at [835, 195] on body "spa/v1.337.1 ReadOnly: Viz Debugger: Open Viz Editor Datasources KW Webflow Adm…" at bounding box center [784, 372] width 1568 height 744
click at [1072, 335] on icon "times" at bounding box center [1067, 326] width 9 height 17
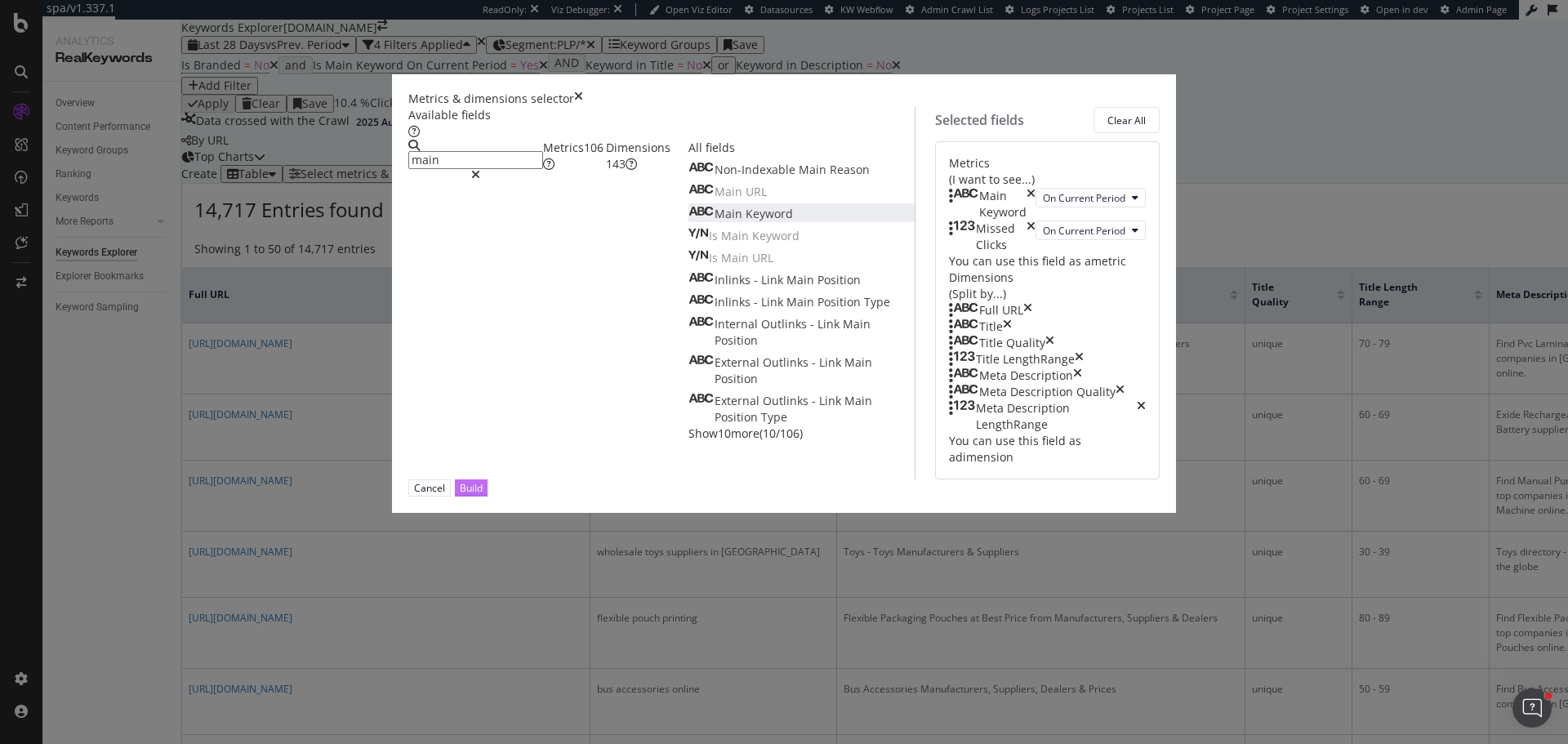
click at [483, 494] on div "Build" at bounding box center [471, 487] width 23 height 14
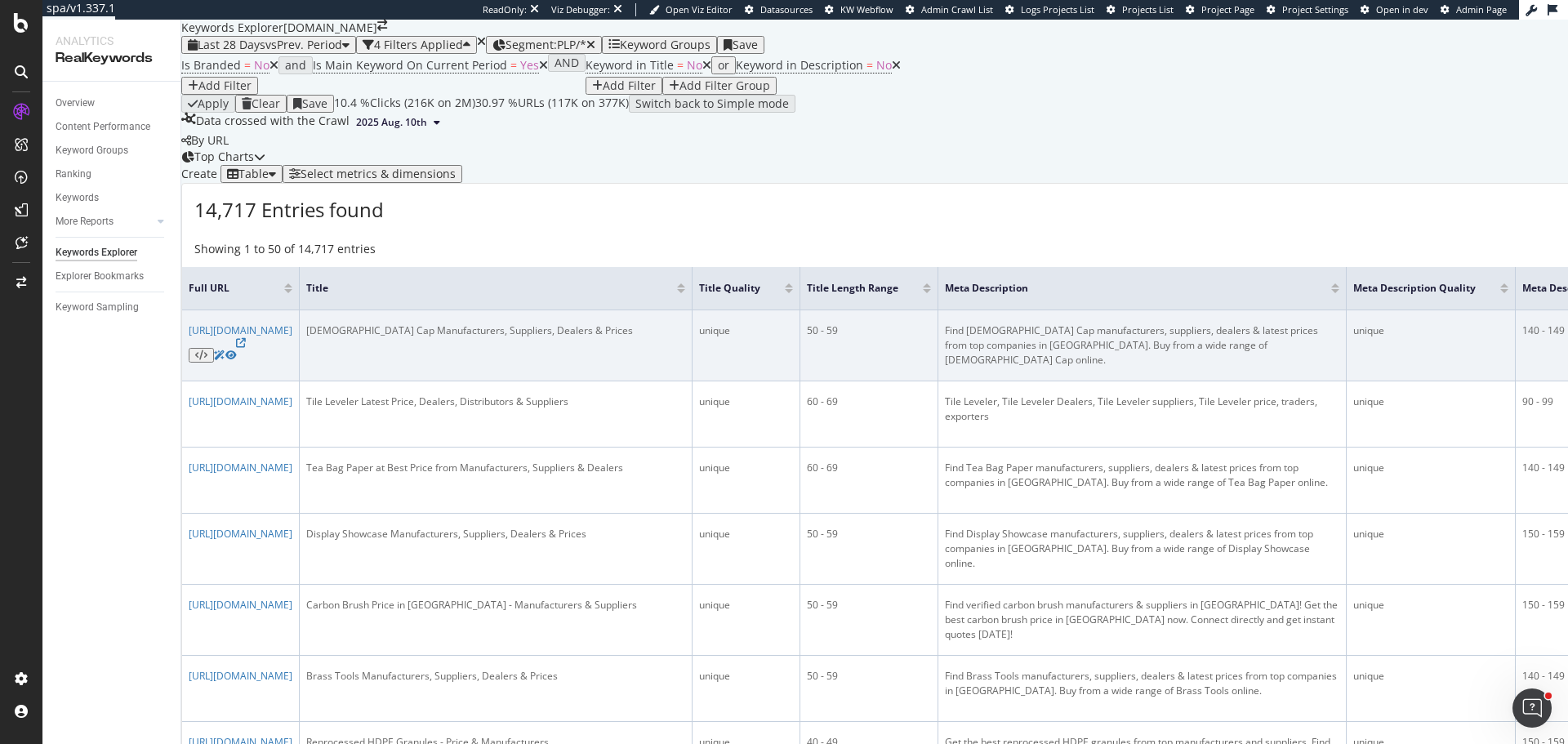
click at [801, 381] on td "unique" at bounding box center [746, 346] width 108 height 71
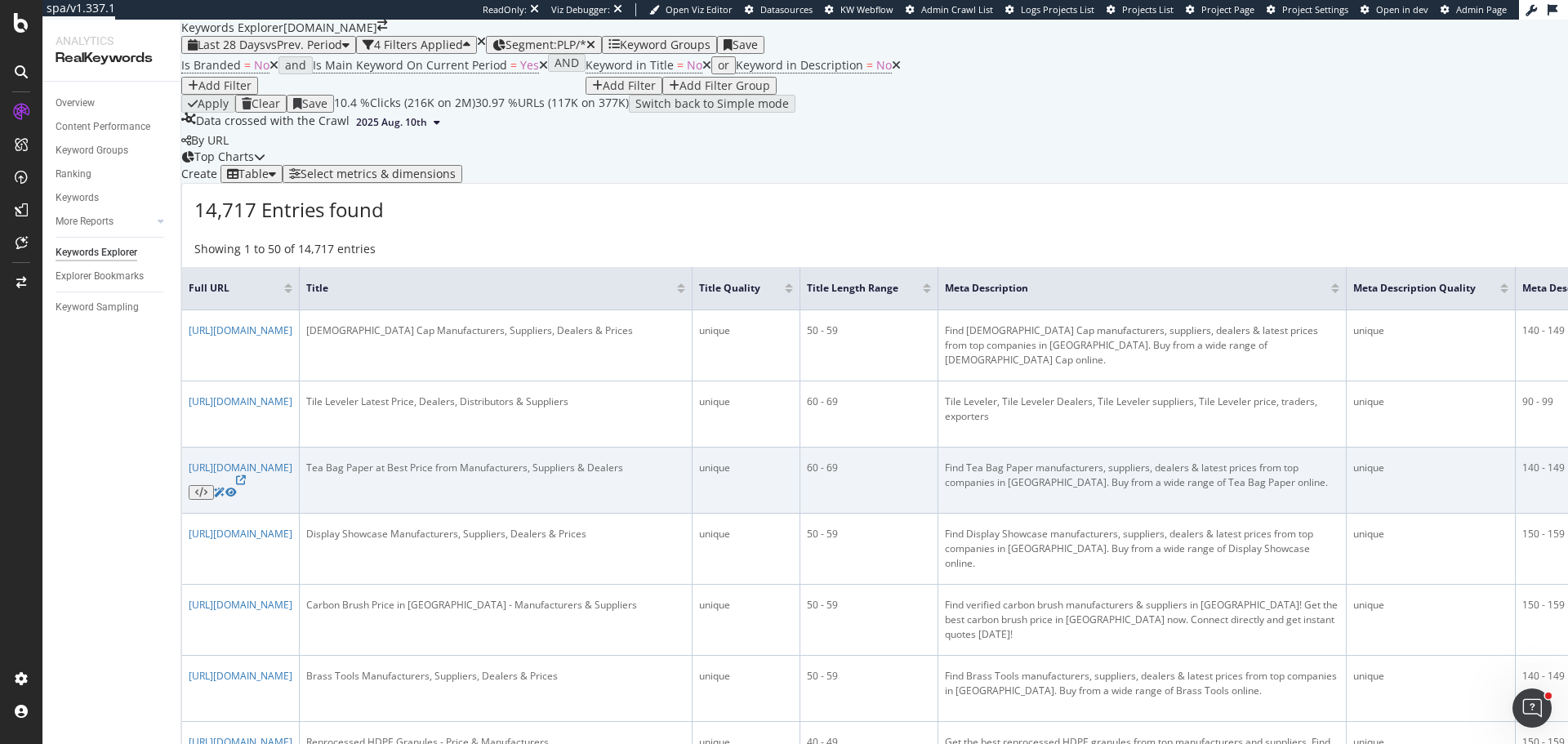
scroll to position [164, 0]
click at [1346, 497] on td "unique" at bounding box center [1430, 481] width 169 height 67
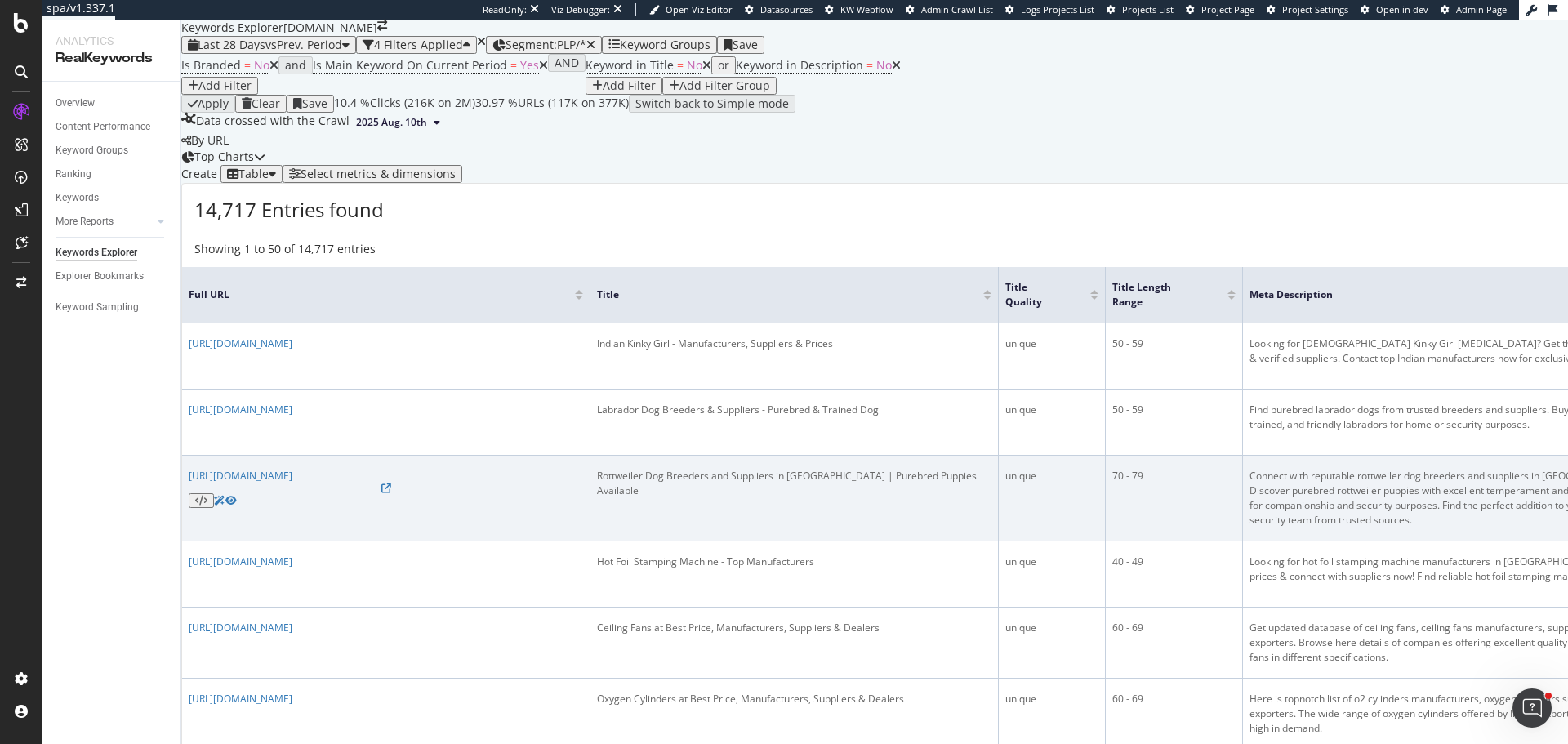
scroll to position [164, 0]
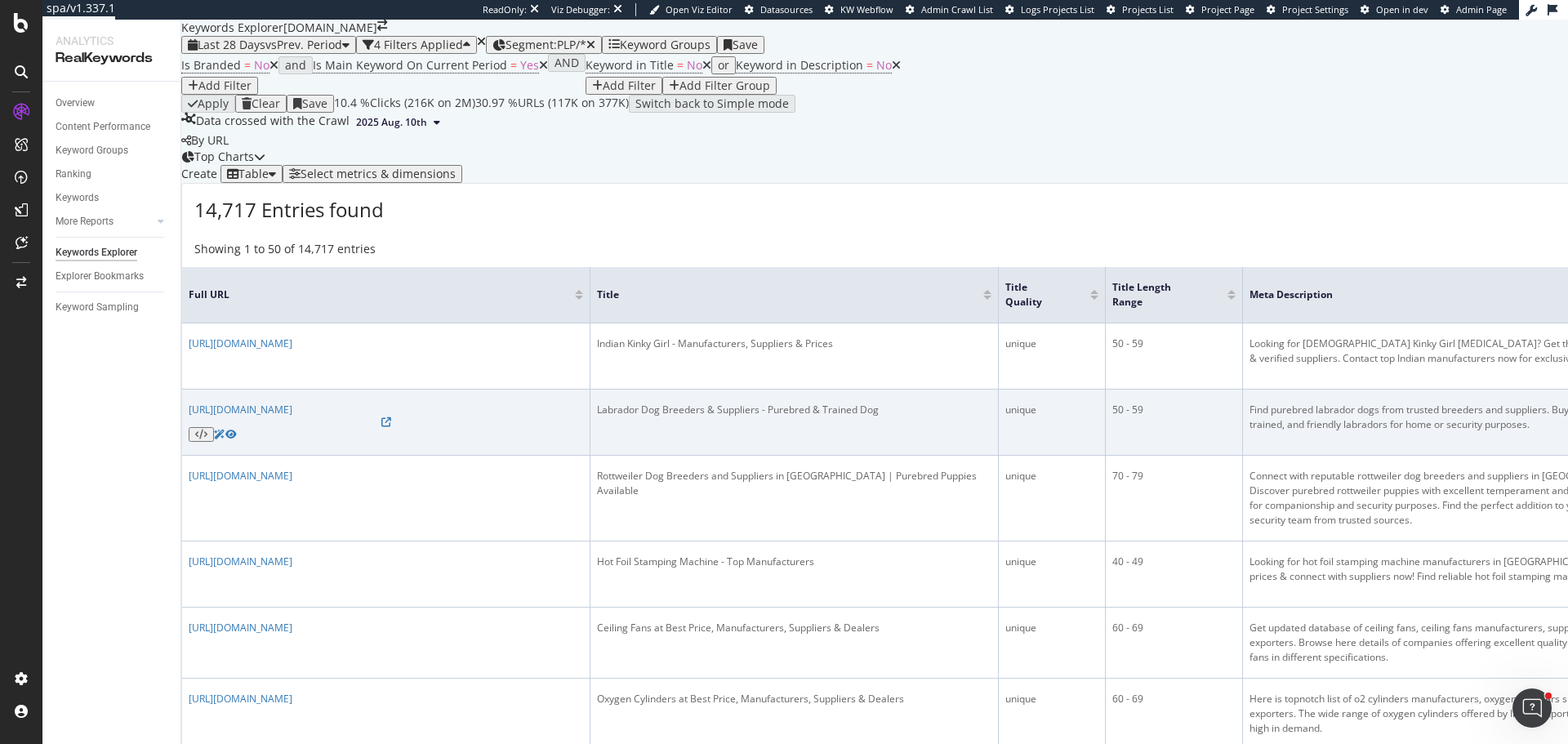
click at [808, 444] on td "Labrador Dog Breeders & Suppliers - Purebred & Trained Dog" at bounding box center [795, 422] width 409 height 67
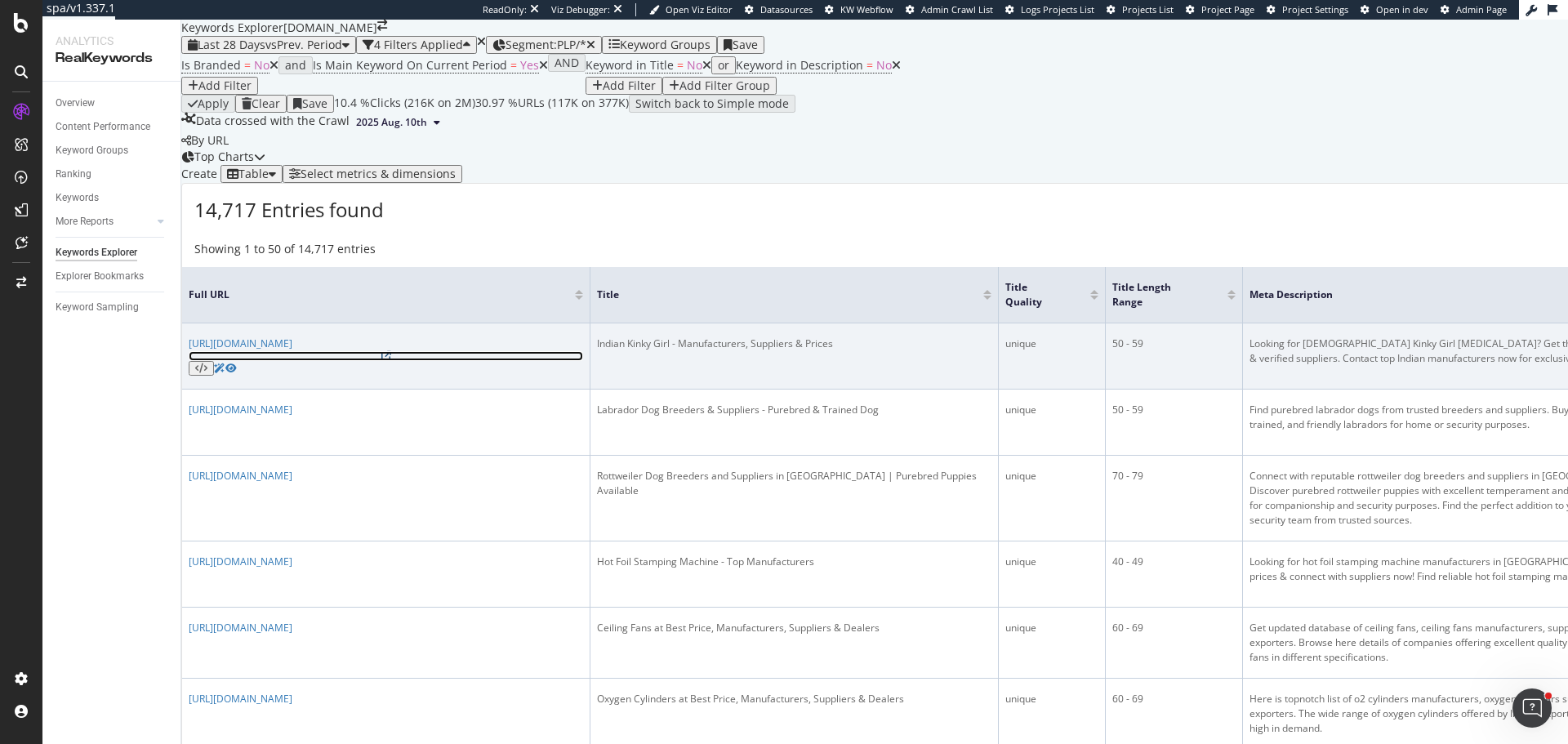
click at [391, 360] on icon at bounding box center [386, 356] width 10 height 10
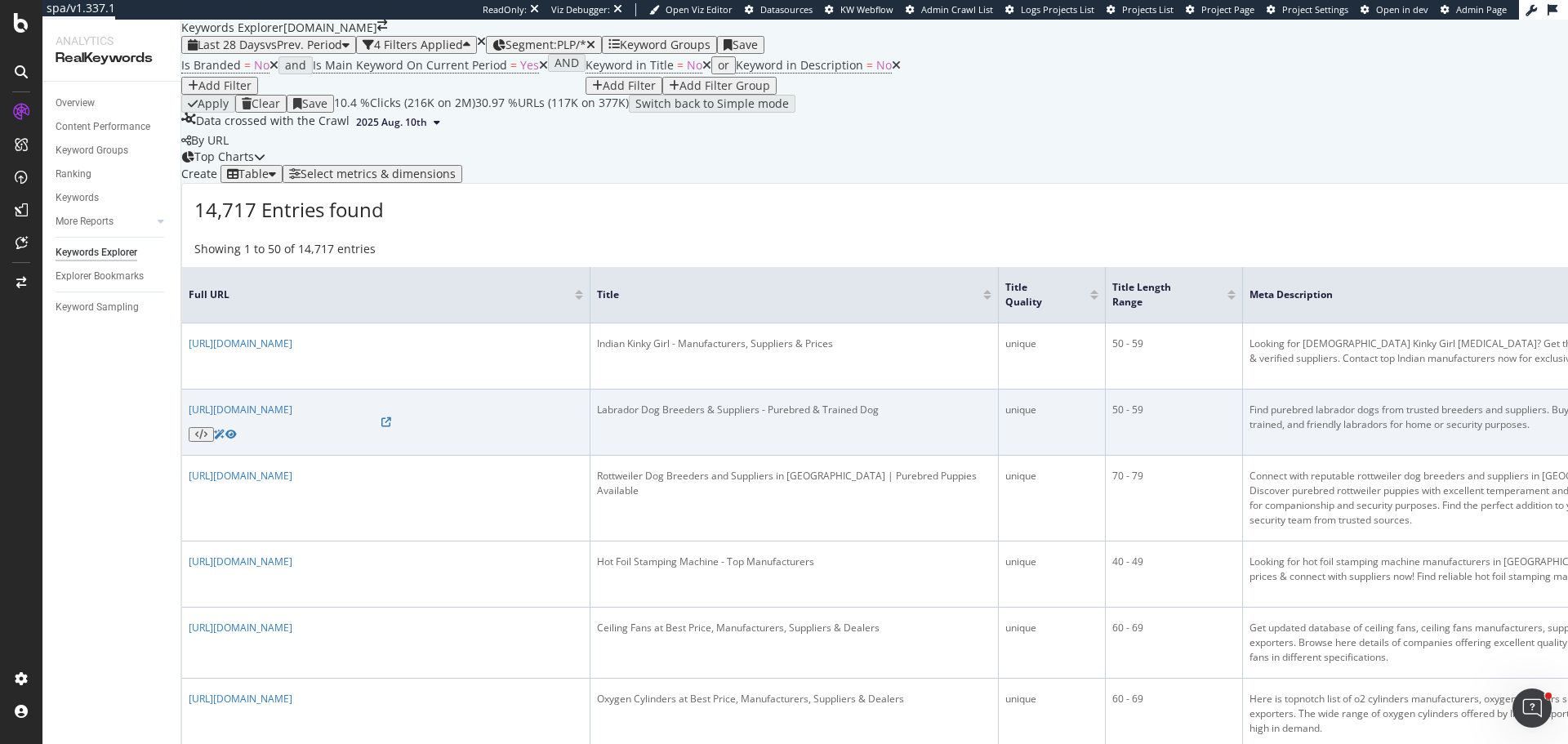
click at [778, 446] on td "Labrador Dog Breeders & Suppliers - Purebred & Trained Dog" at bounding box center [795, 422] width 409 height 67
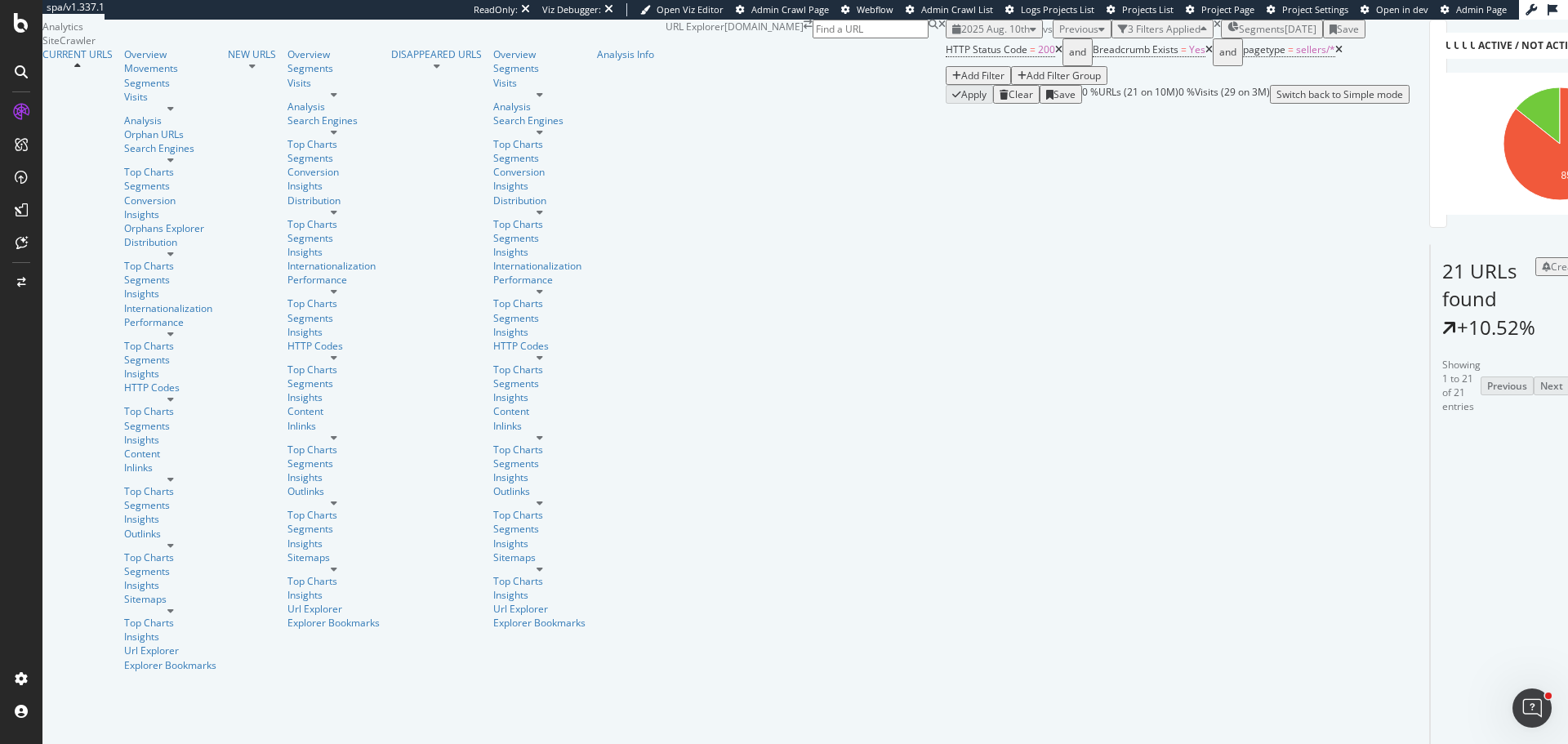
scroll to position [409, 0]
drag, startPoint x: 700, startPoint y: 477, endPoint x: 694, endPoint y: 417, distance: 60.3
click at [1335, 55] on icon at bounding box center [1339, 50] width 7 height 10
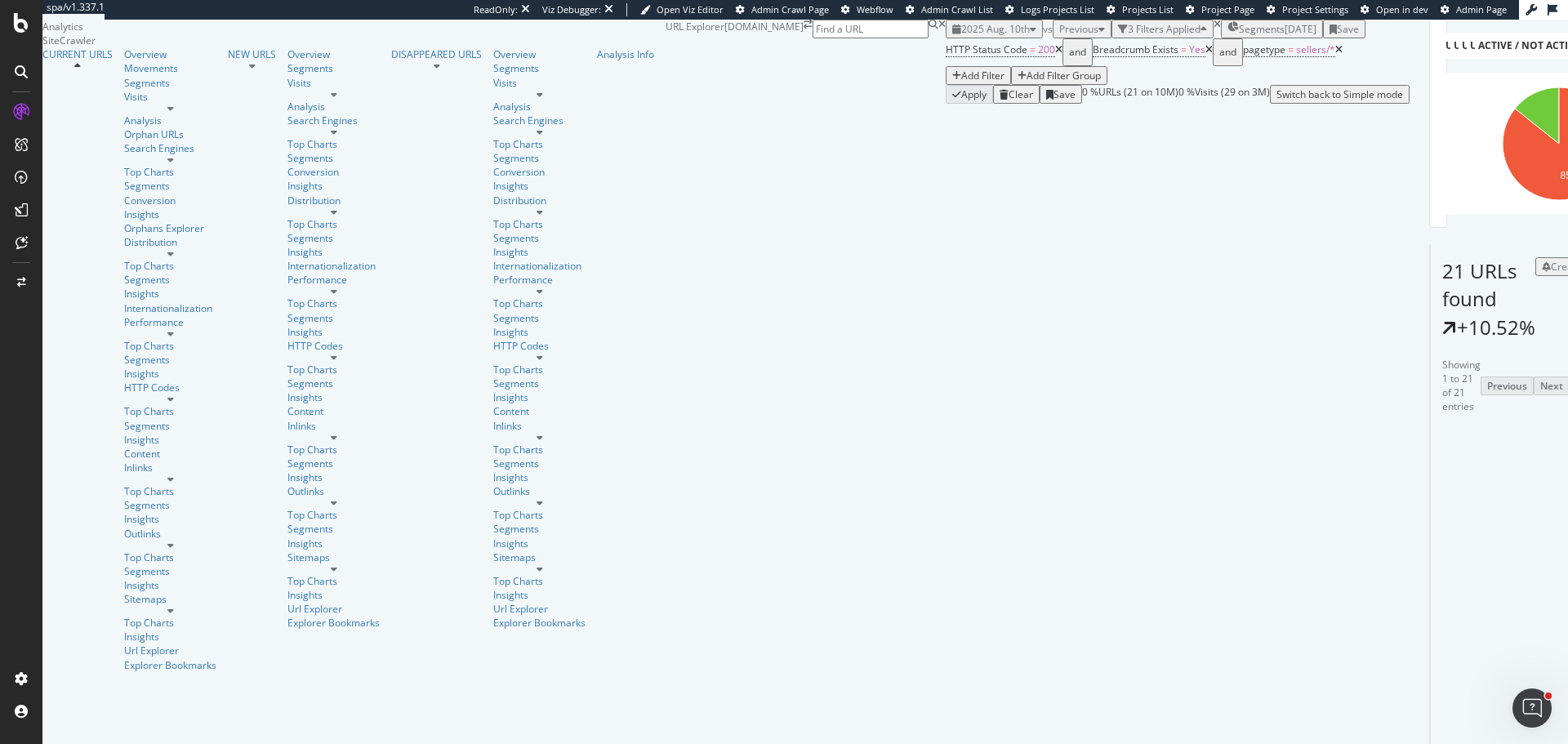
drag, startPoint x: 523, startPoint y: 546, endPoint x: 871, endPoint y: 549, distance: 348.0
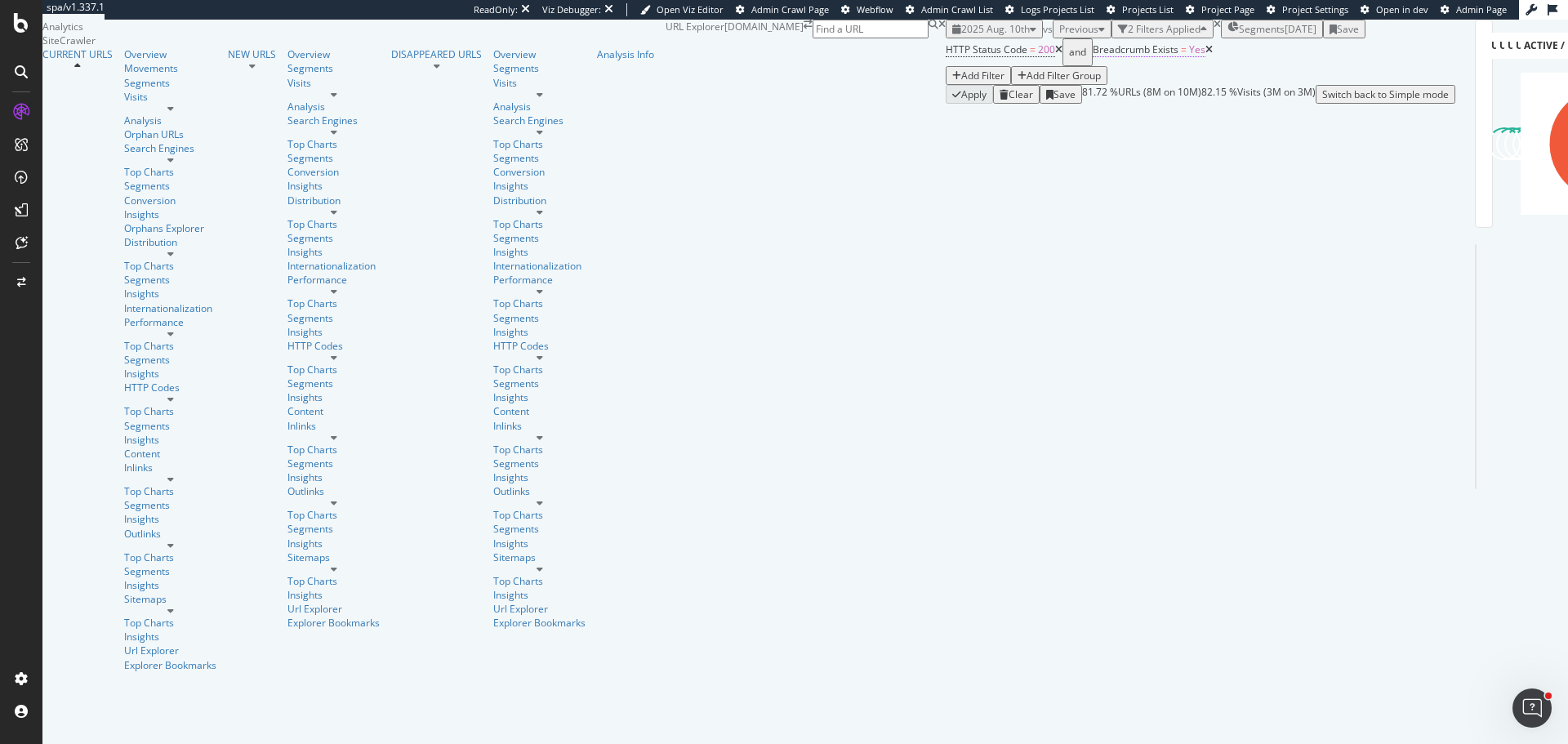
click at [1093, 56] on span "Breadcrumb Exists" at bounding box center [1135, 49] width 86 height 14
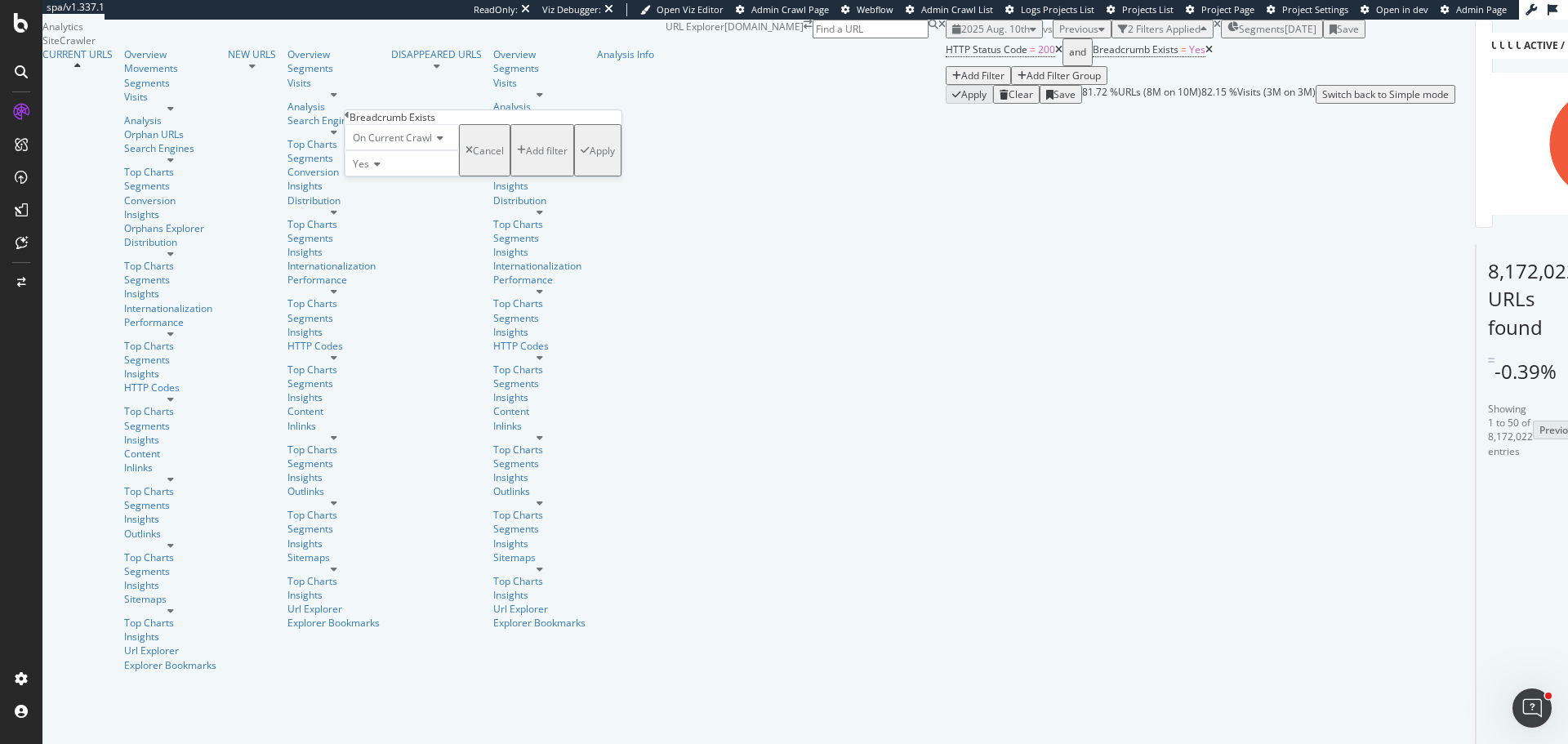
click at [369, 171] on span "Yes" at bounding box center [361, 164] width 17 height 14
click at [362, 209] on span "No" at bounding box center [356, 201] width 13 height 14
click at [590, 157] on div "Apply" at bounding box center [602, 150] width 25 height 14
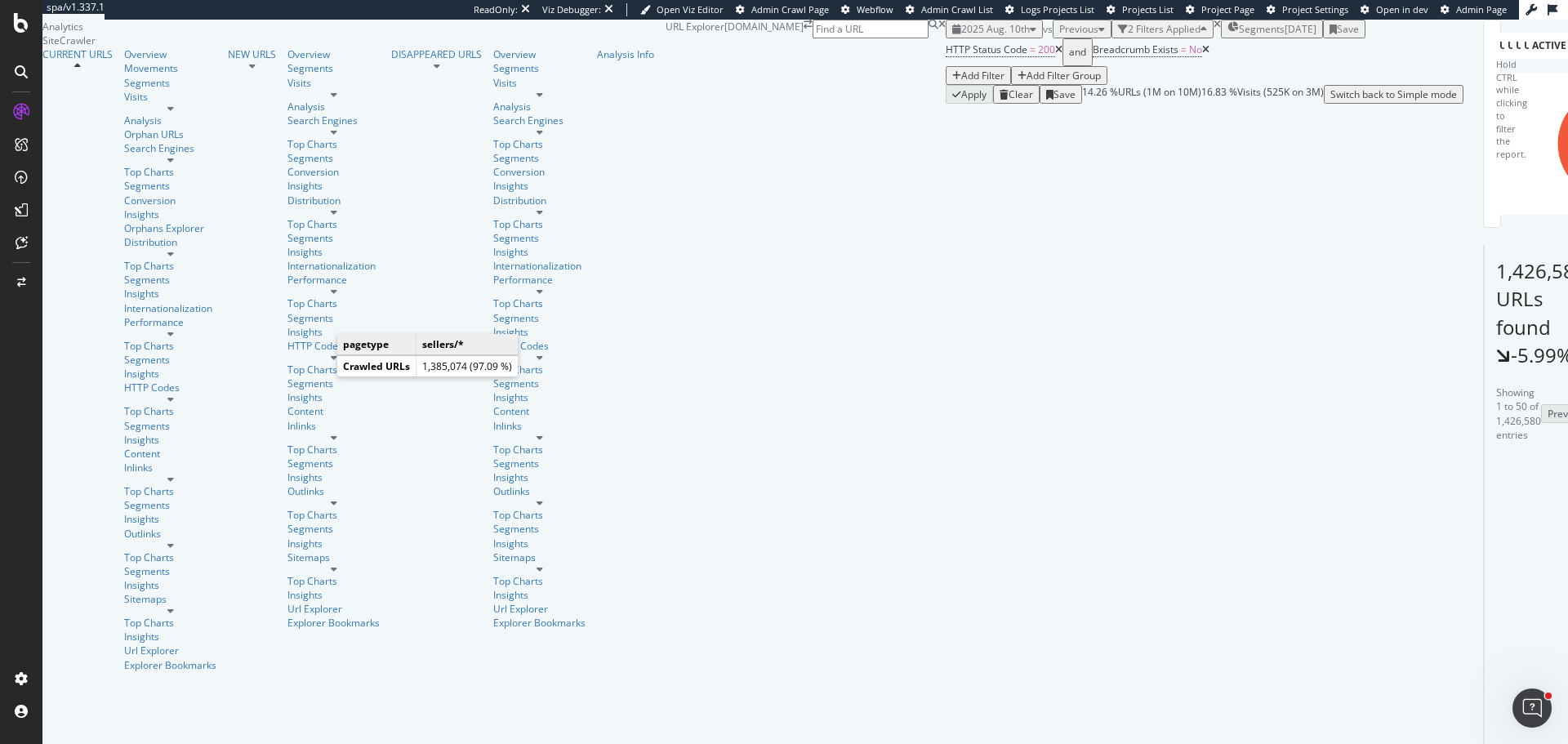
click at [1525, 200] on icon "A chart." at bounding box center [1581, 144] width 113 height 113
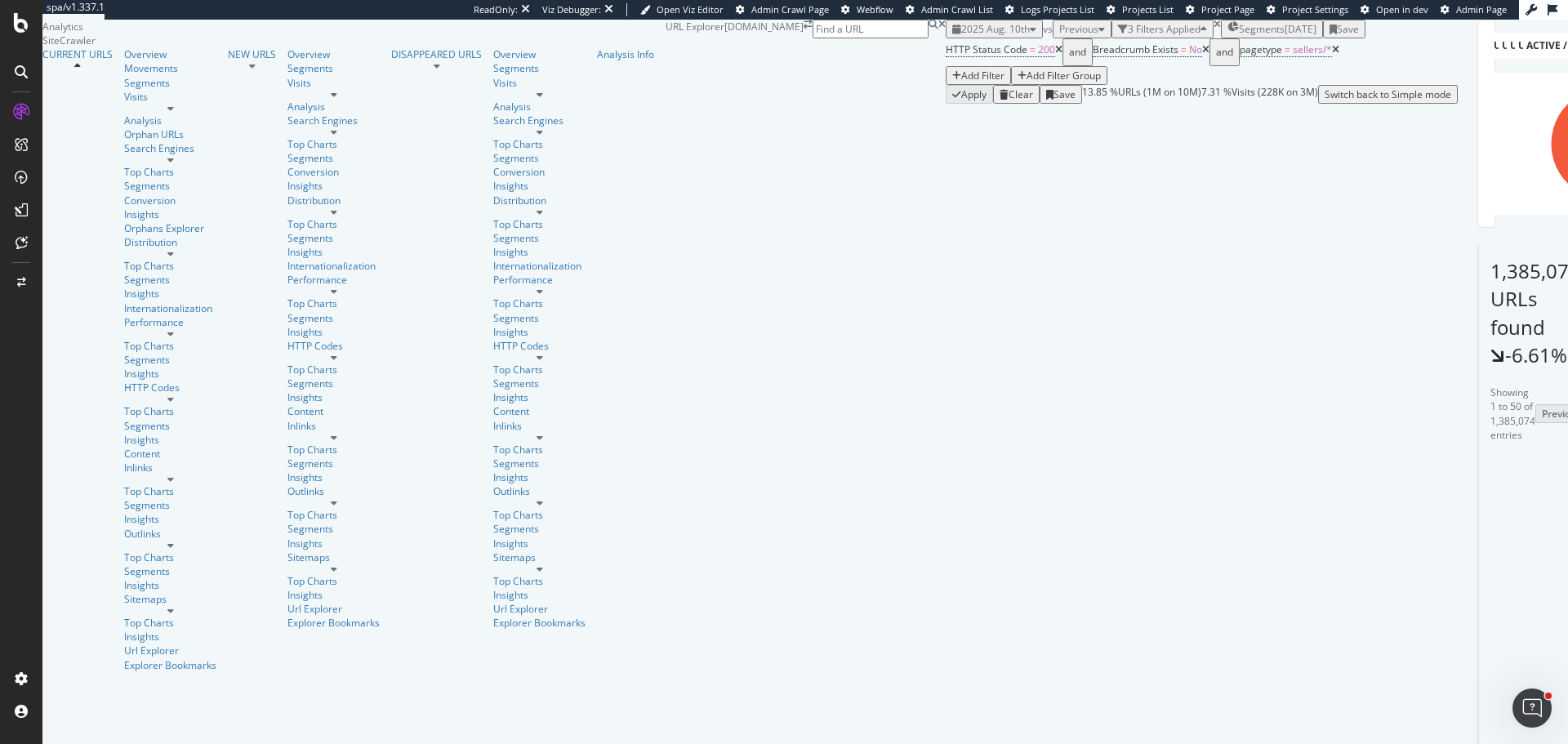
scroll to position [81, 0]
drag, startPoint x: 478, startPoint y: 511, endPoint x: 480, endPoint y: 472, distance: 39.1
click at [124, 61] on div "Overview" at bounding box center [170, 54] width 92 height 14
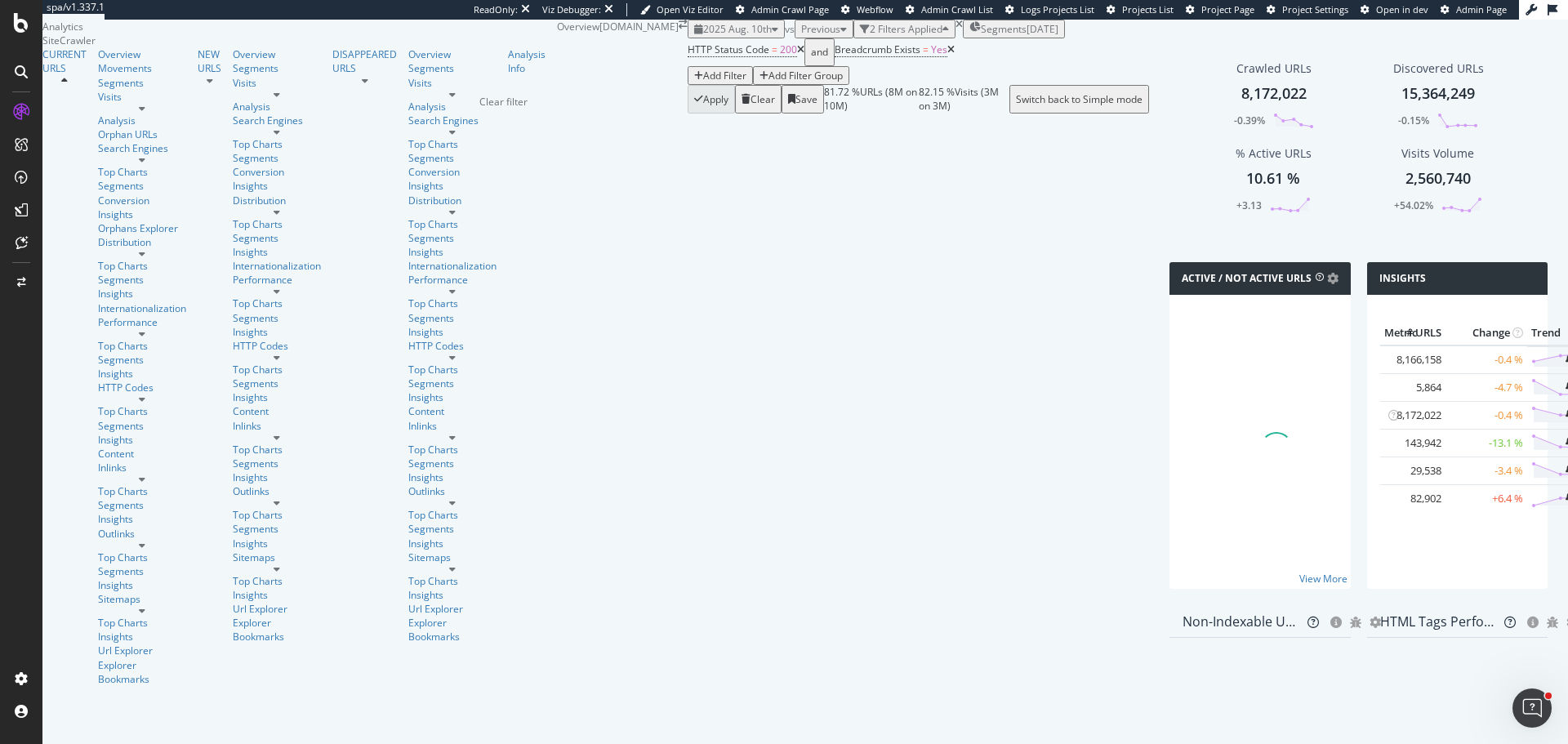
click at [955, 30] on icon "times" at bounding box center [959, 24] width 7 height 10
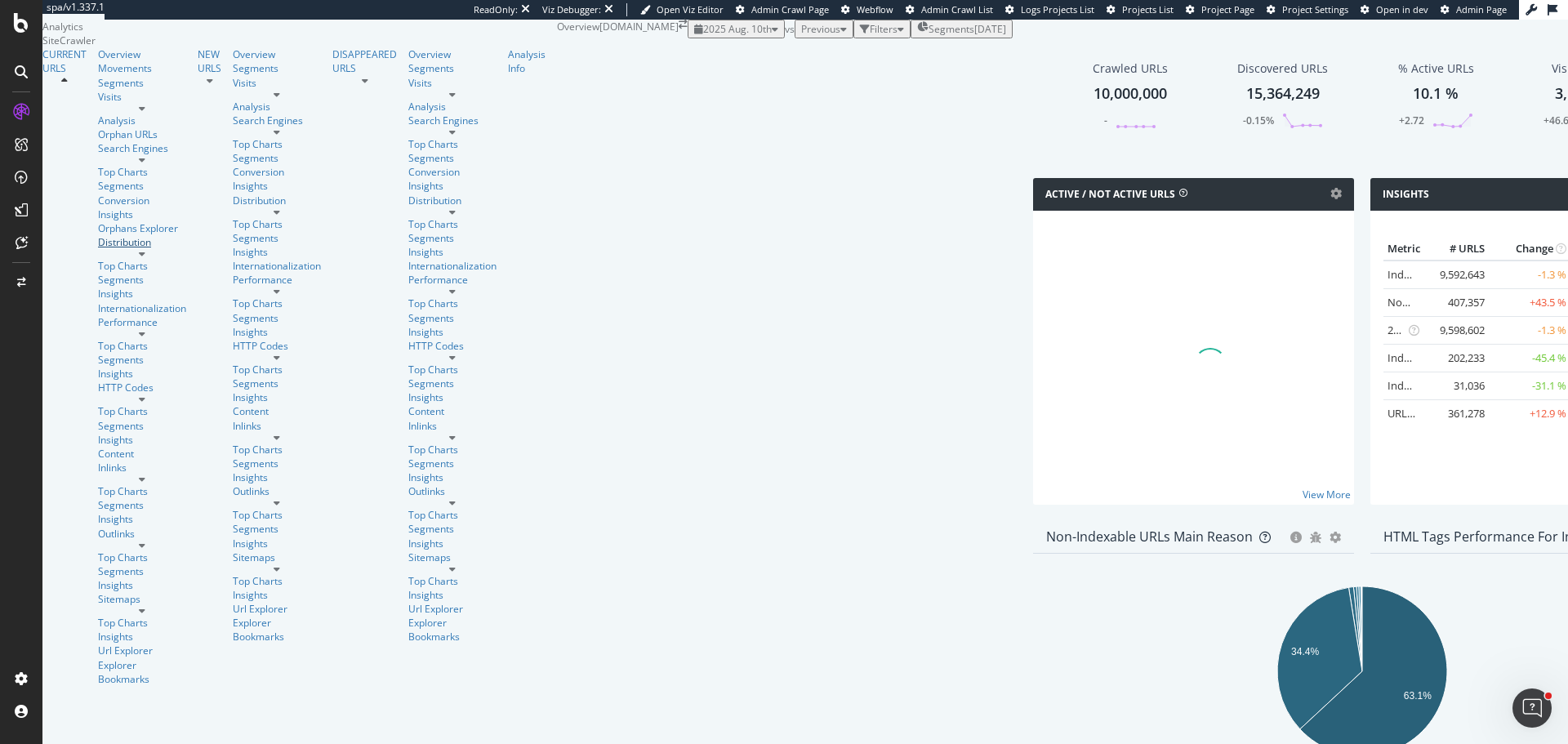
click at [98, 241] on div "Distribution" at bounding box center [141, 241] width 88 height 14
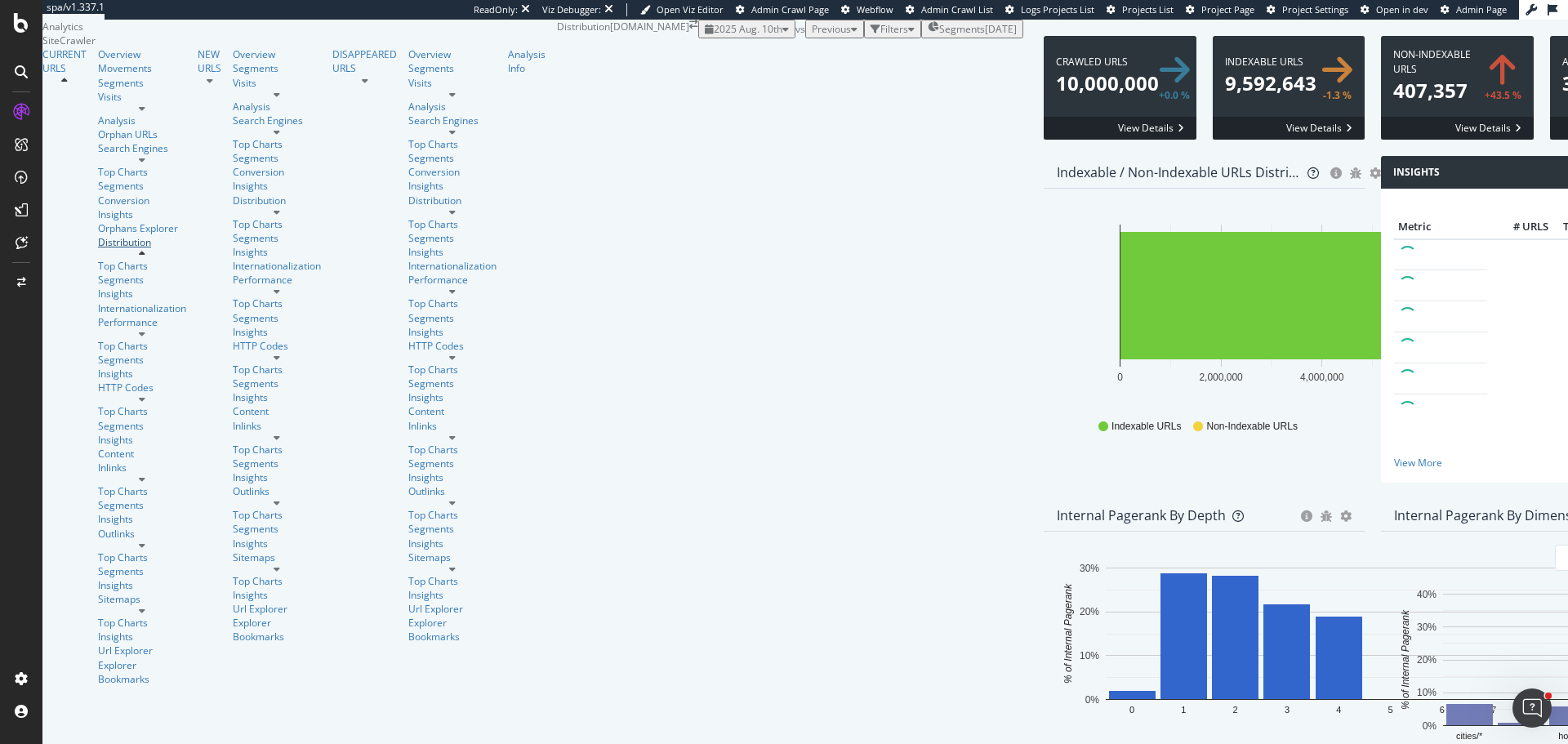
scroll to position [2310, 0]
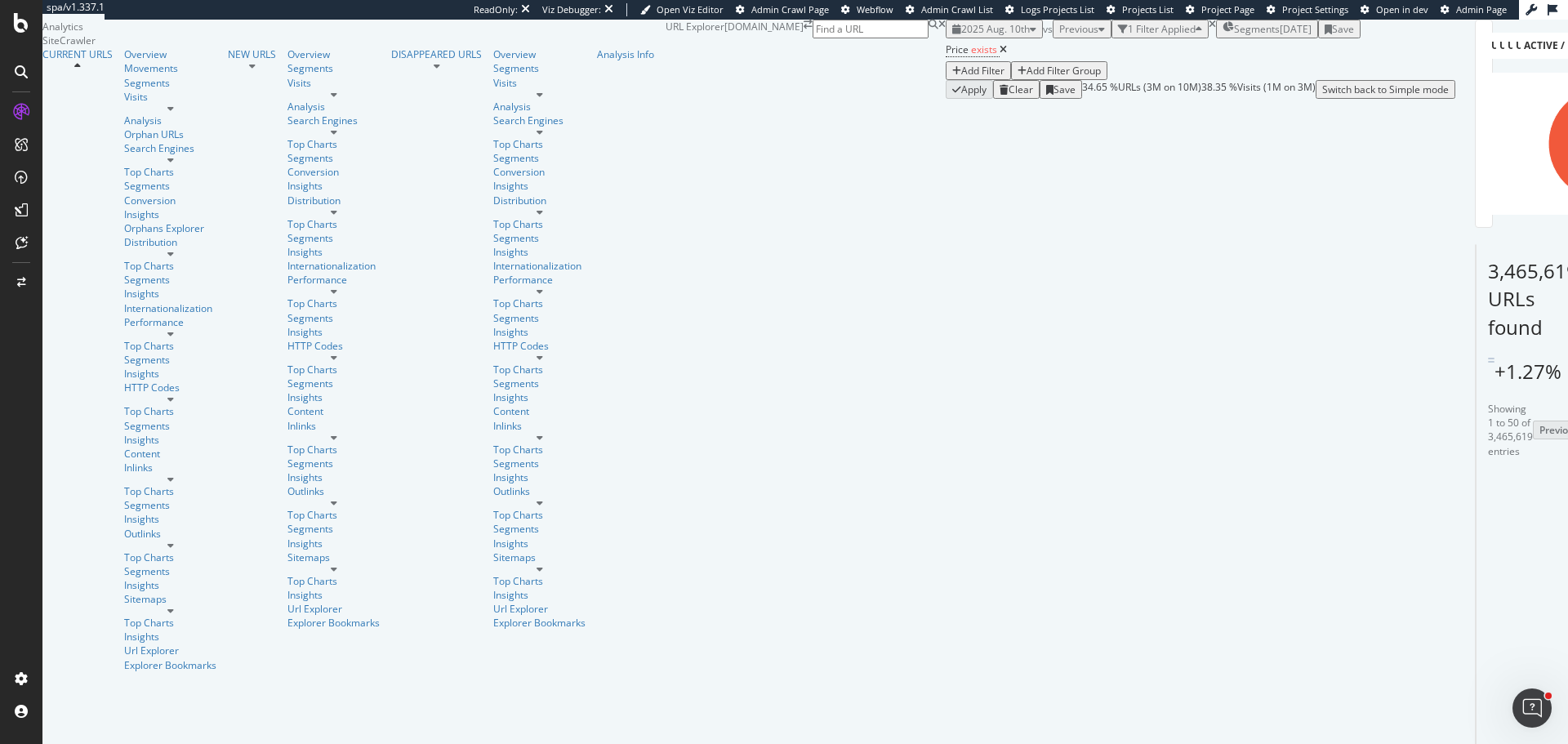
click at [1222, 36] on div "Segments 2025-05-09" at bounding box center [1267, 29] width 89 height 14
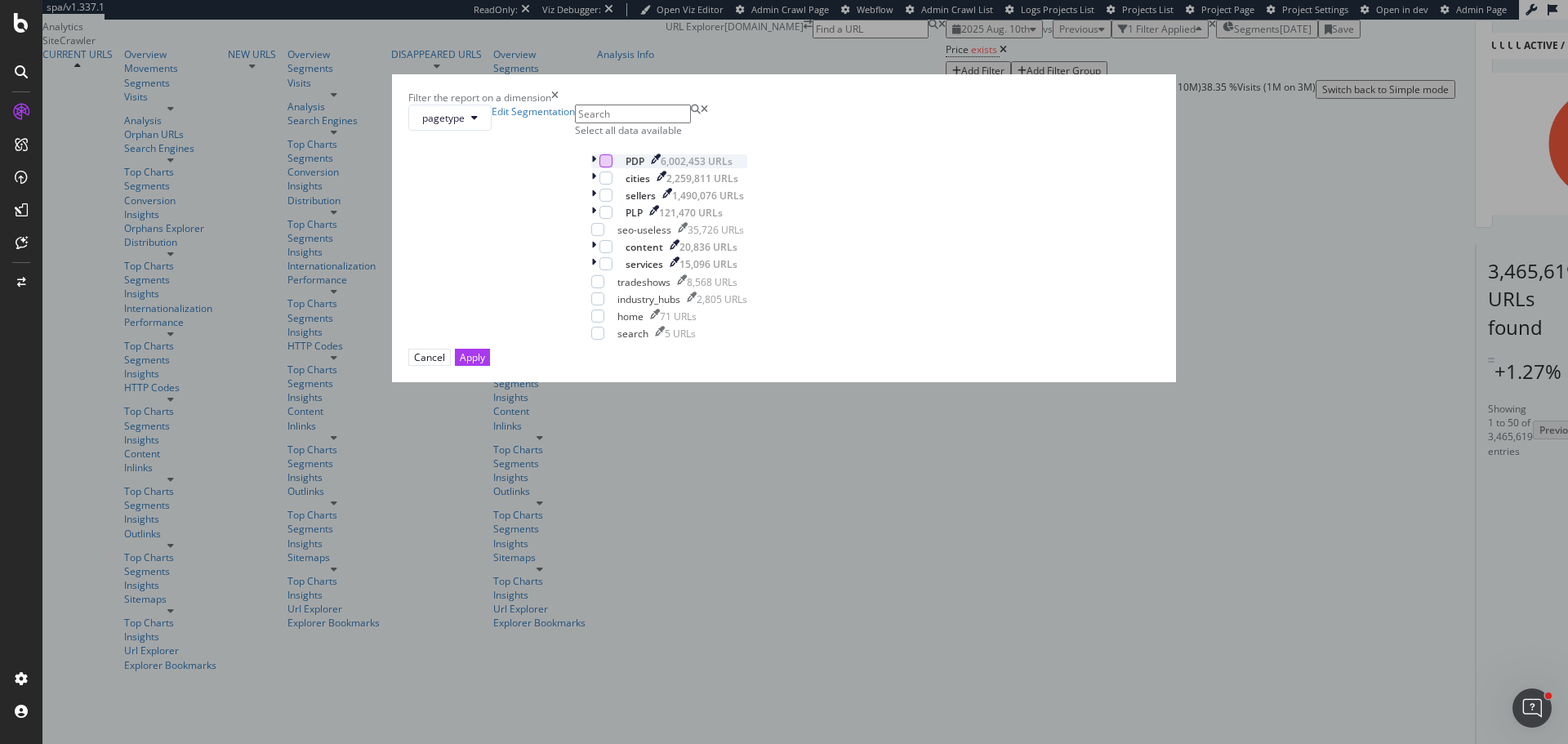
click at [612, 167] on div "modal" at bounding box center [606, 161] width 13 height 13
click at [485, 364] on div "Apply" at bounding box center [472, 357] width 25 height 14
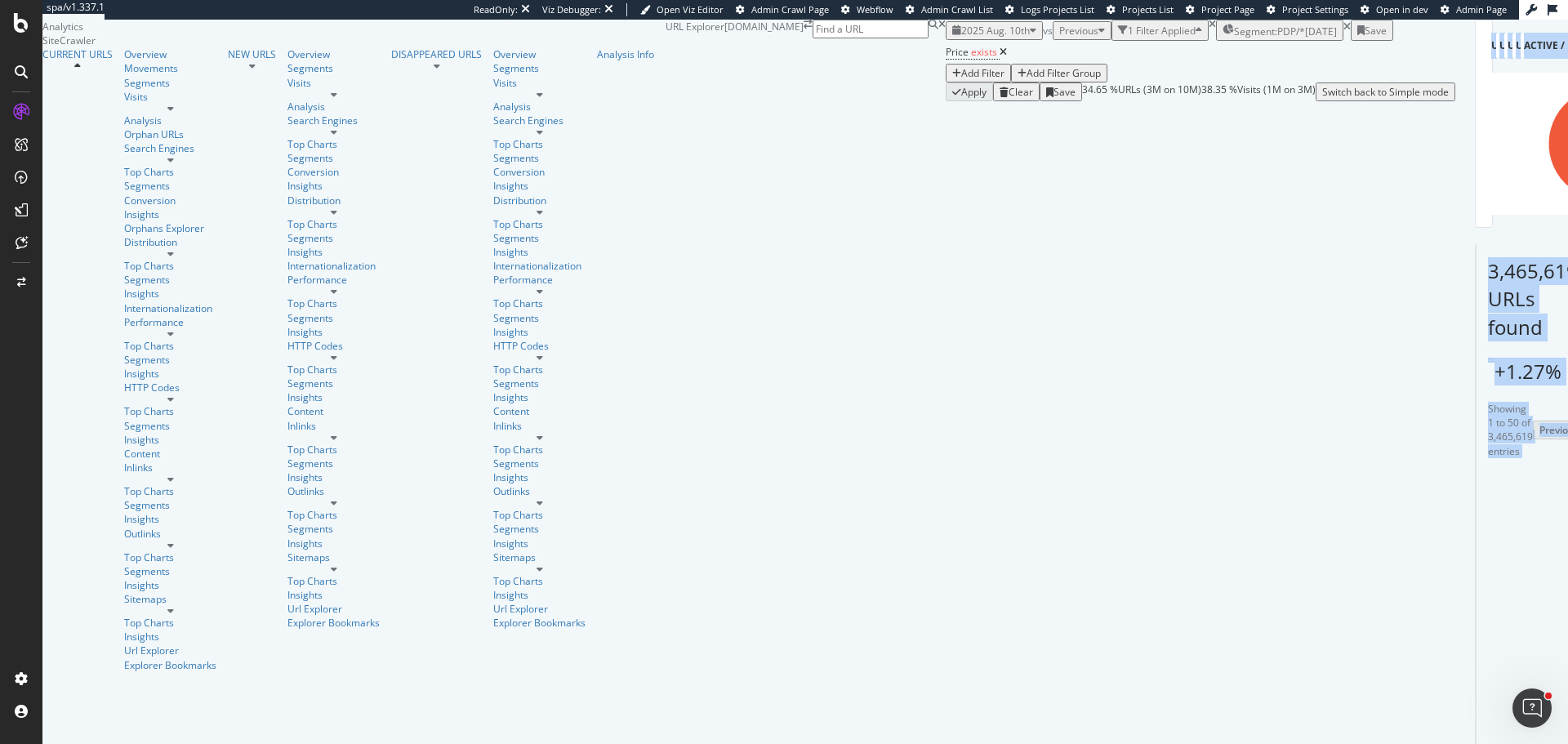
drag, startPoint x: 525, startPoint y: 543, endPoint x: 1567, endPoint y: 562, distance: 1042.2
click at [1455, 102] on div "URL Explorer www.tradeindia.com 2025 Aug. 10th vs Previous 1 Filter Applied Seg…" at bounding box center [1060, 60] width 790 height 81
drag, startPoint x: 787, startPoint y: 536, endPoint x: 1306, endPoint y: 550, distance: 519.2
click at [971, 59] on span "exists" at bounding box center [984, 52] width 26 height 14
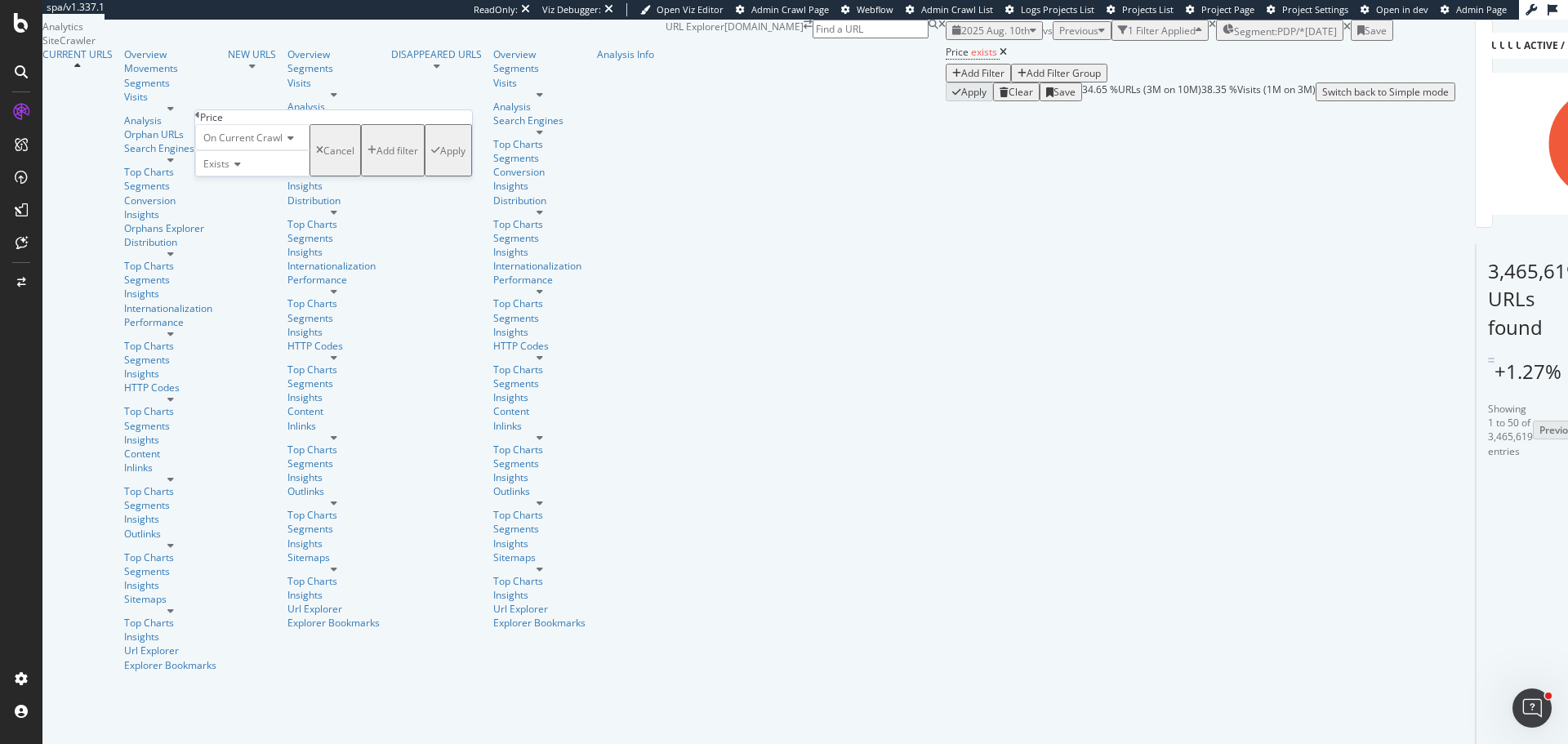
click at [227, 171] on span "Exists" at bounding box center [216, 164] width 26 height 14
click at [241, 382] on span "Doesn't exist" at bounding box center [229, 374] width 59 height 14
click at [440, 157] on div "Apply" at bounding box center [452, 150] width 25 height 14
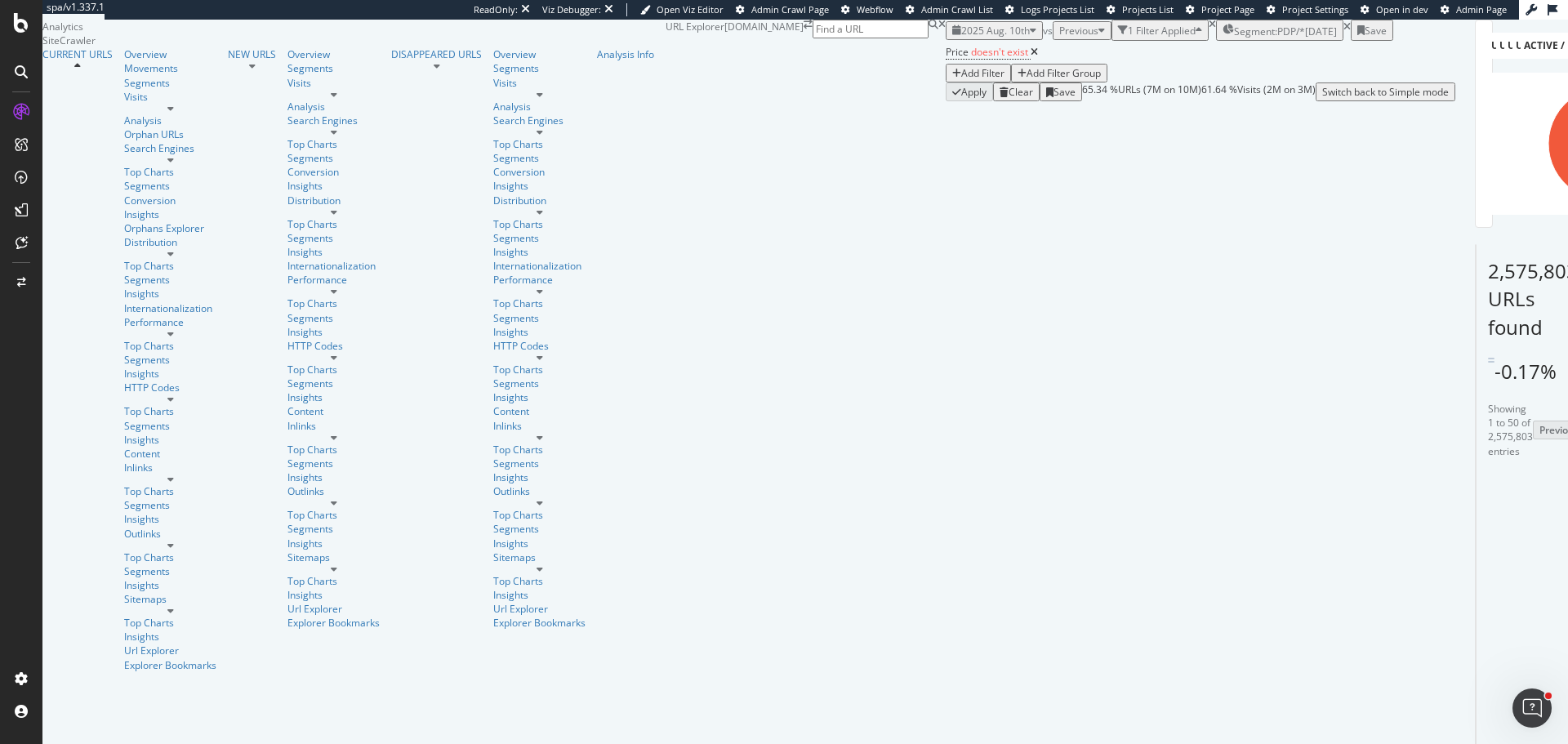
scroll to position [164, 0]
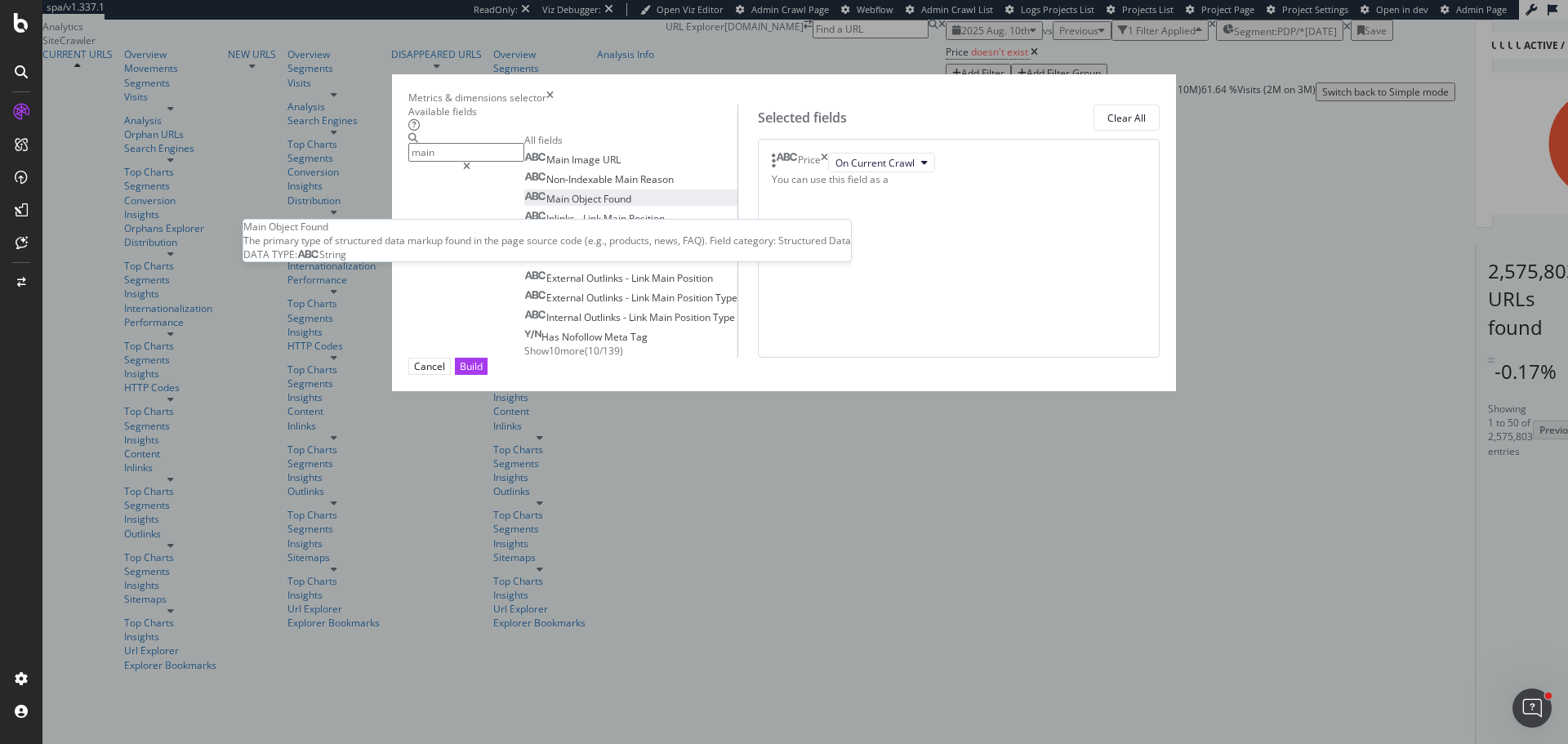
click at [604, 206] on span "Found" at bounding box center [618, 199] width 28 height 14
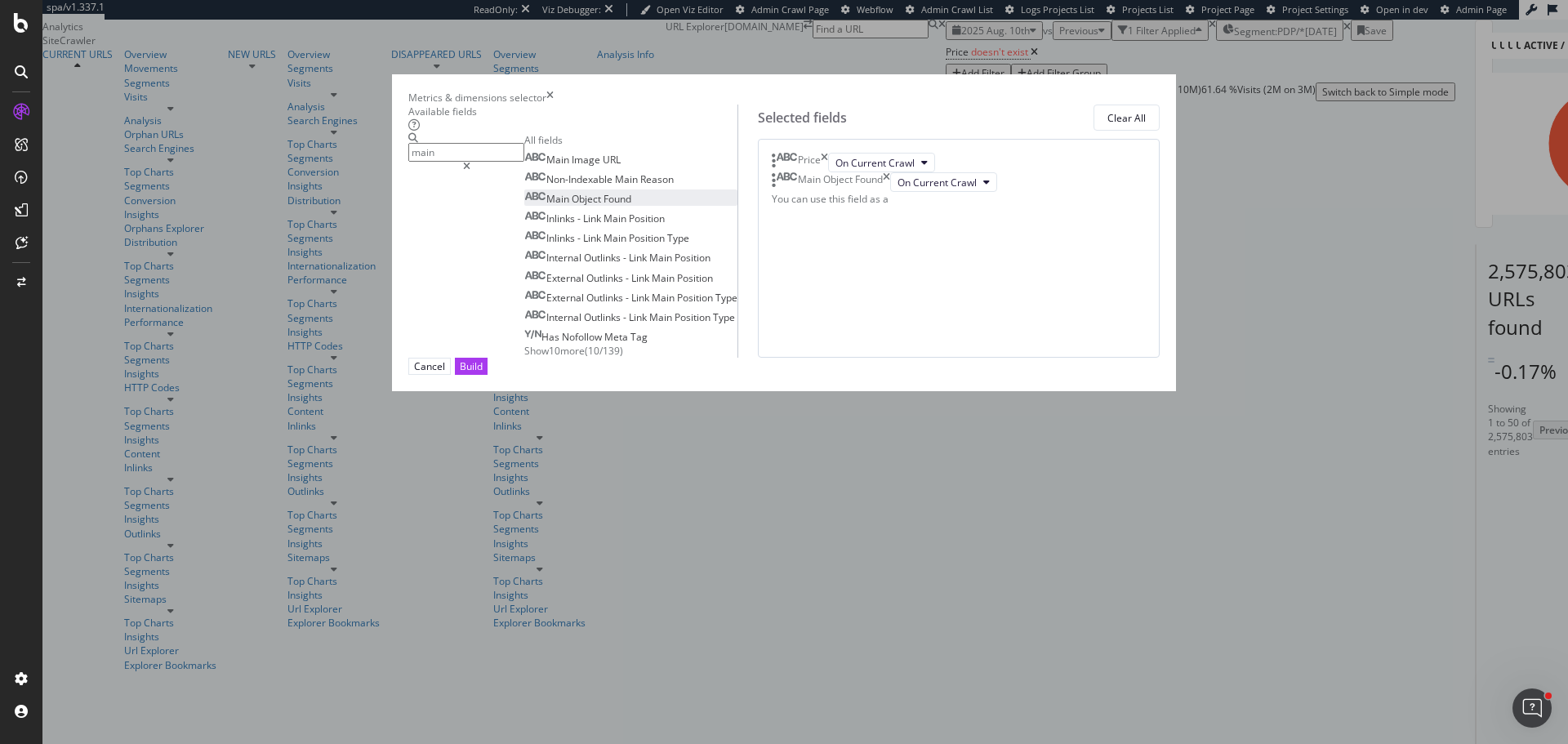
click at [890, 192] on icon "times" at bounding box center [887, 181] width 7 height 19
click at [524, 162] on input "main" at bounding box center [466, 152] width 116 height 18
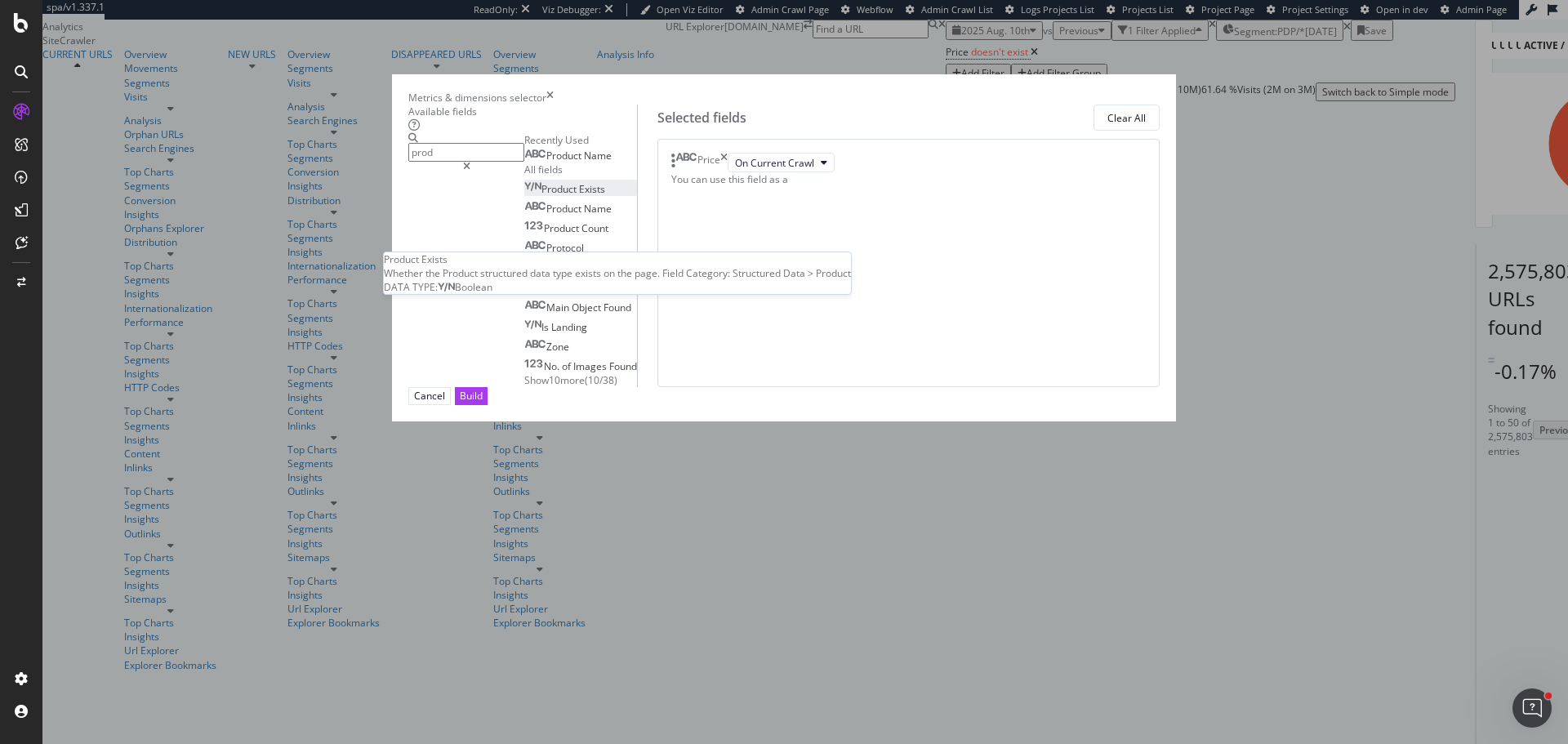
type input "prod"
click at [579, 196] on span "Exists" at bounding box center [592, 189] width 26 height 14
click at [483, 402] on div "Build" at bounding box center [471, 395] width 23 height 14
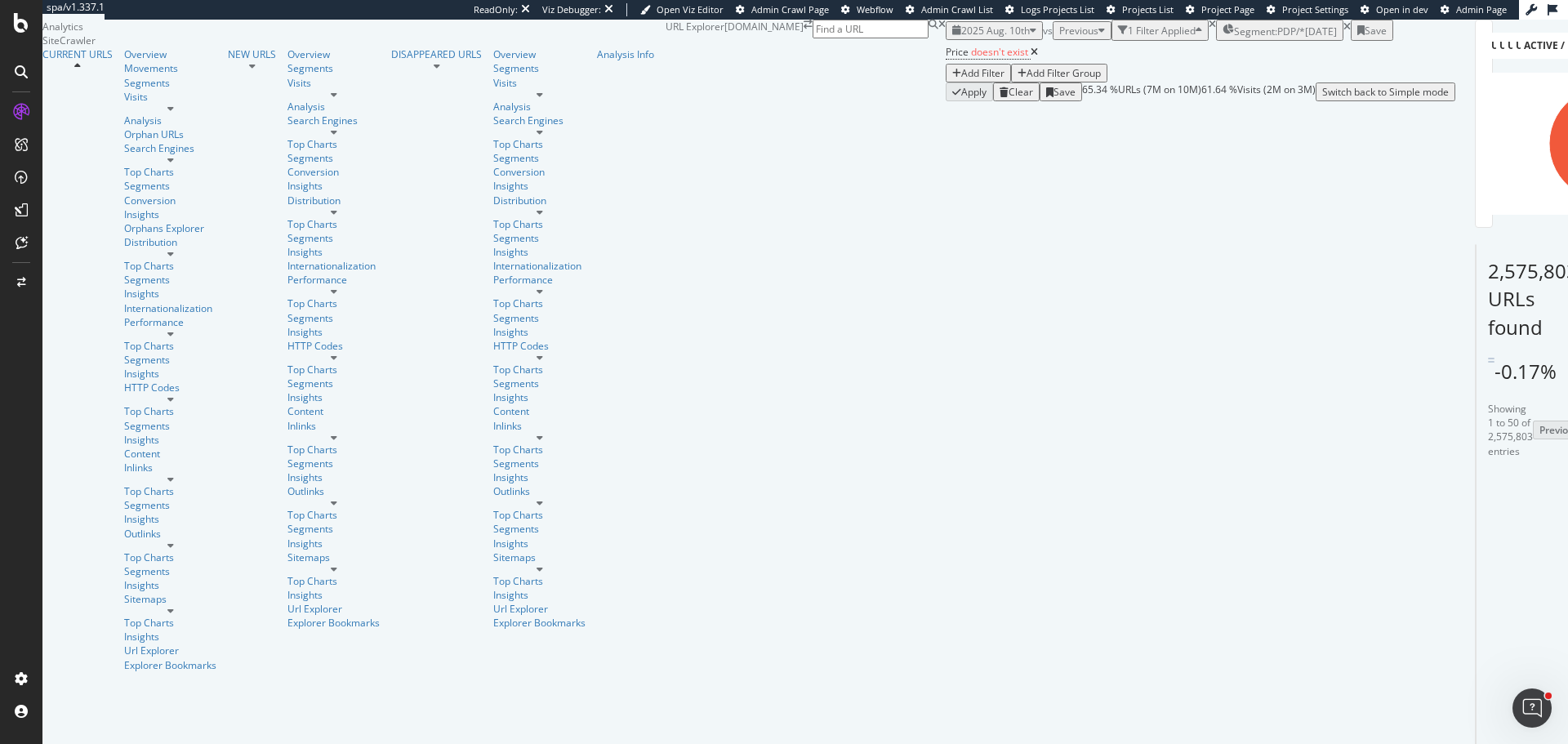
scroll to position [245, 0]
click at [971, 59] on span "doesn't exist" at bounding box center [999, 52] width 57 height 14
click at [241, 135] on div "Doesn't exist" at bounding box center [252, 121] width 115 height 26
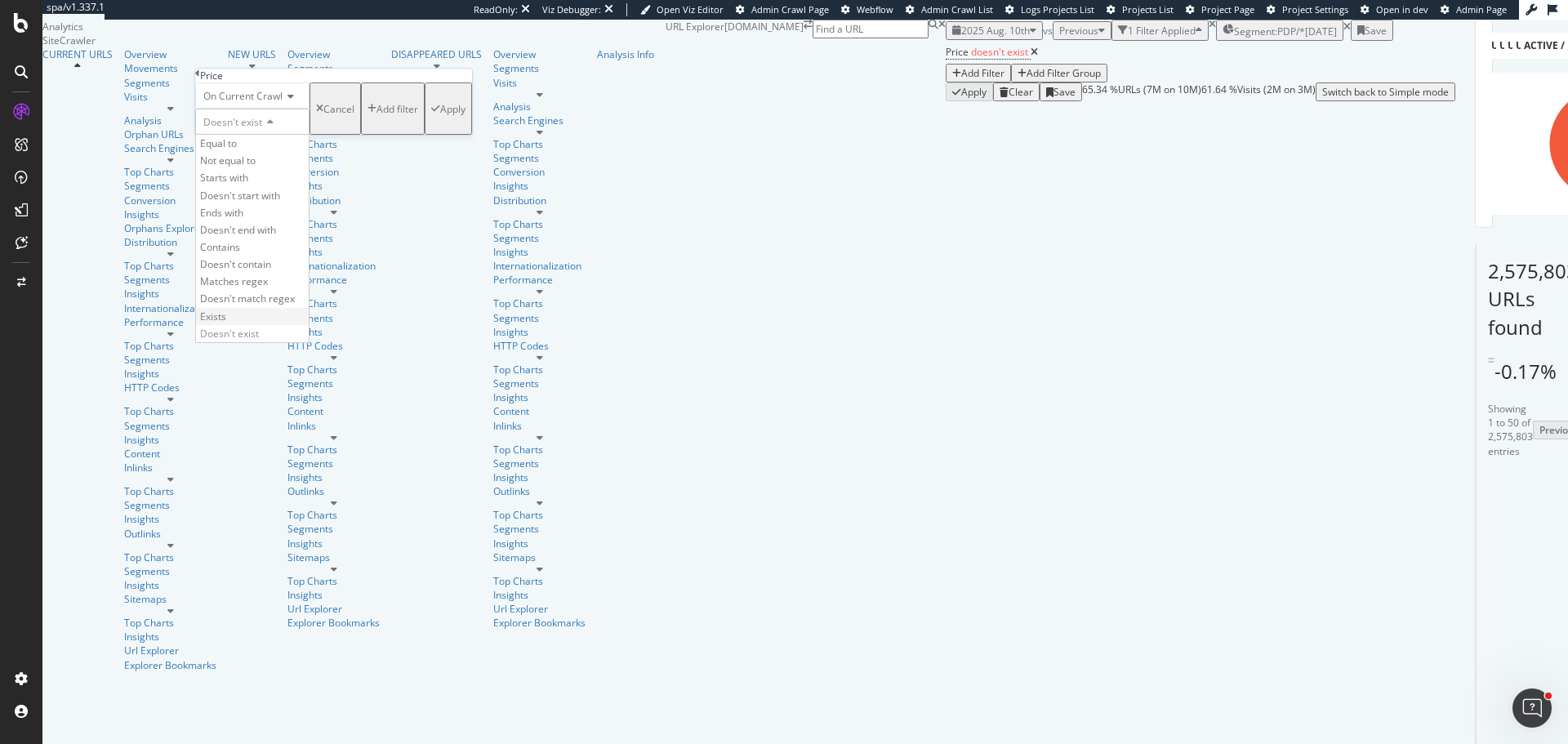
click at [249, 325] on div "Exists" at bounding box center [252, 316] width 113 height 18
click at [440, 116] on div "Apply" at bounding box center [452, 108] width 25 height 14
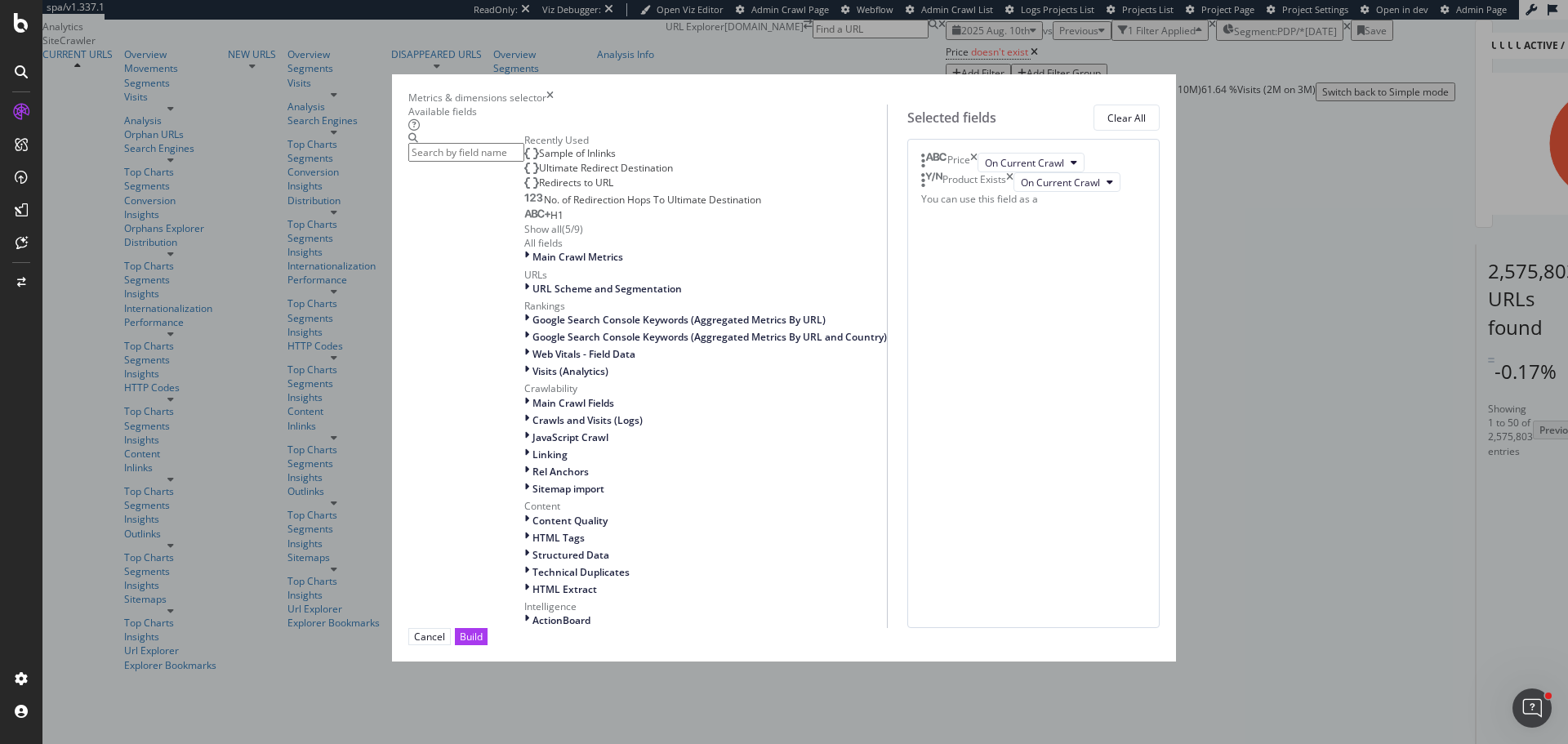
click at [1013, 192] on icon "times" at bounding box center [1010, 181] width 7 height 19
click at [483, 643] on div "Build" at bounding box center [471, 636] width 23 height 14
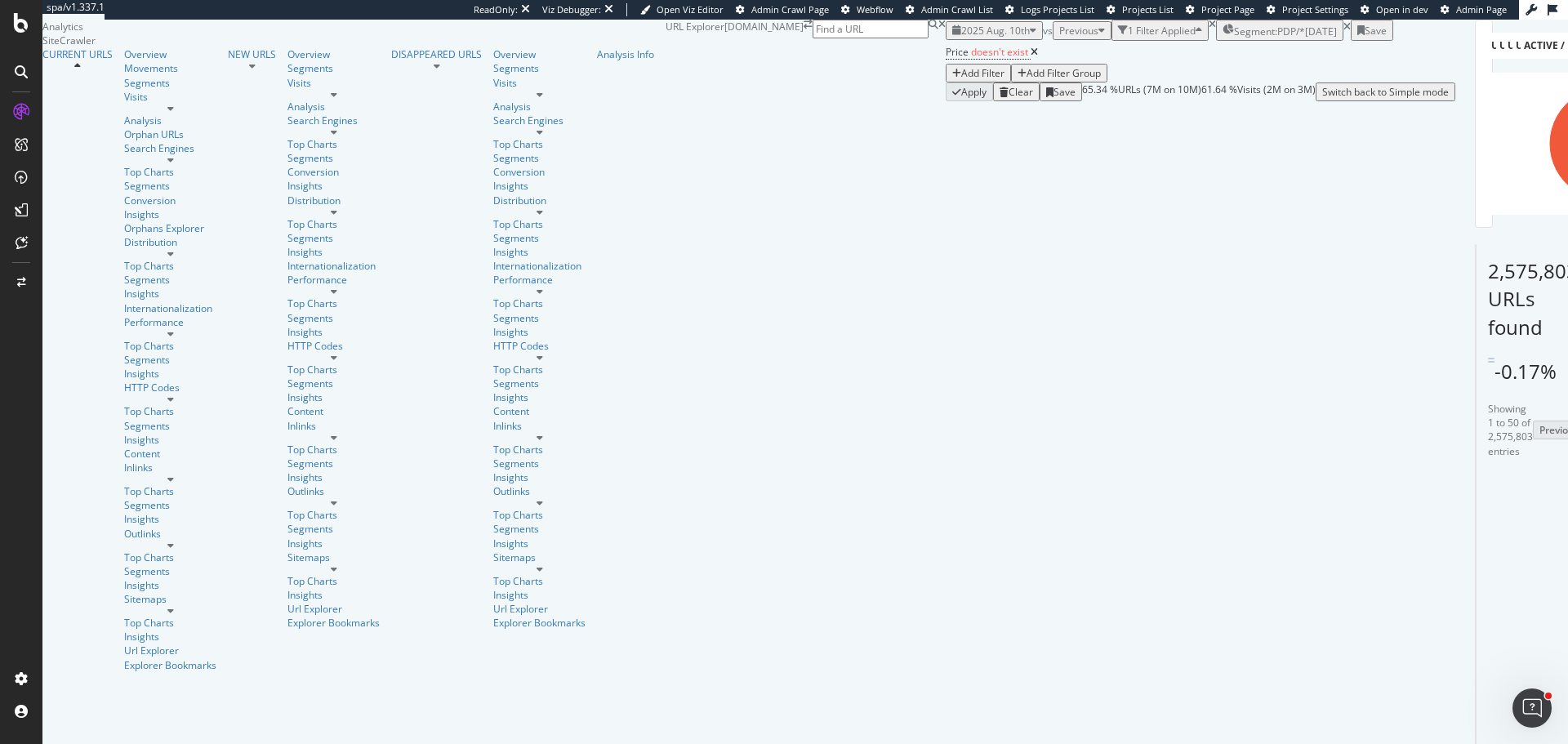
drag, startPoint x: 1341, startPoint y: 543, endPoint x: 1213, endPoint y: 543, distance: 128.0
click at [946, 25] on div "2025 Aug. 10th vs Previous 1 Filter Applied Segment: PDP/* 2025-05-09 Save Pric…" at bounding box center [1200, 60] width 509 height 81
click at [1234, 39] on span "Segment: PDP/*" at bounding box center [1269, 30] width 71 height 14
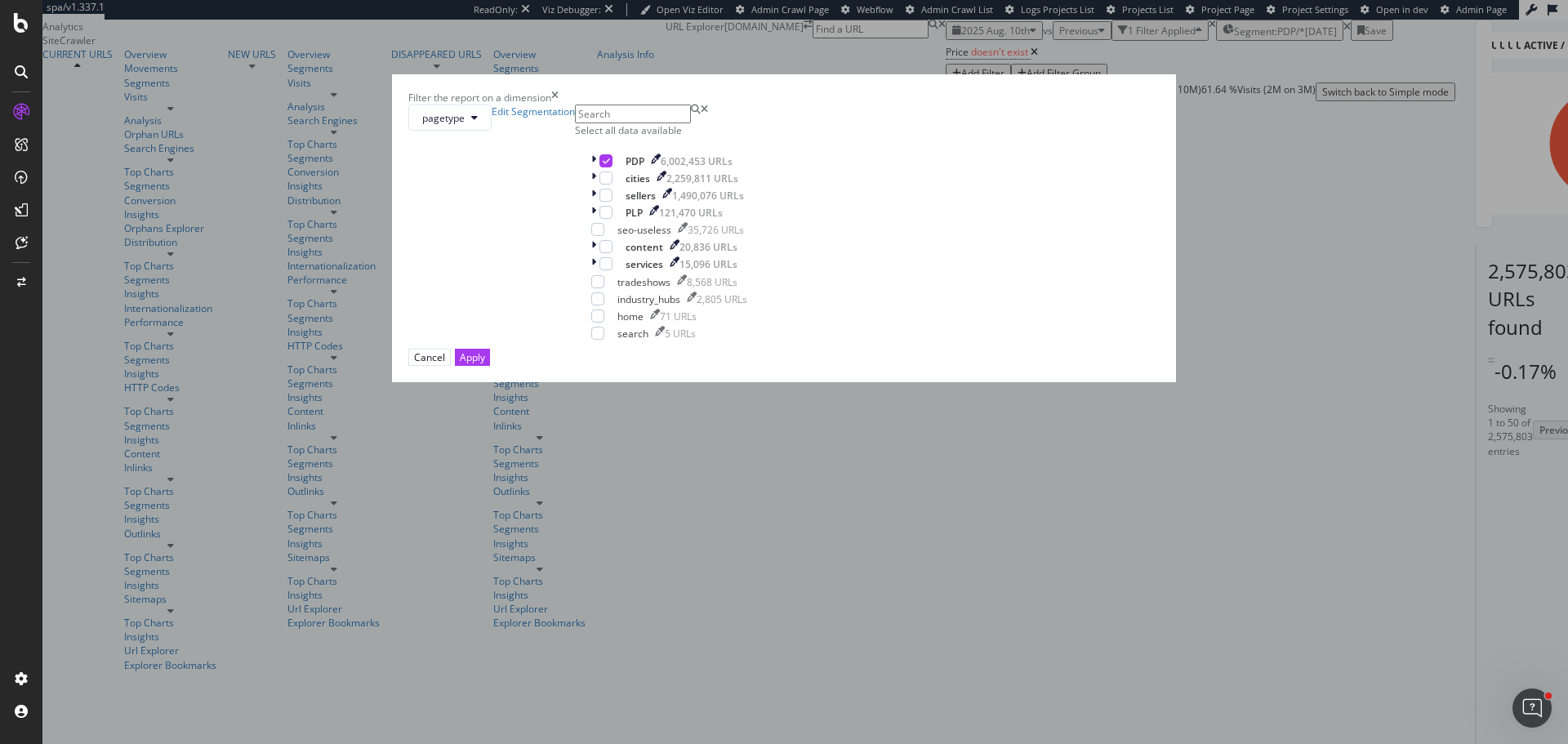
click at [968, 45] on div "Filter the report on a dimension pagetype Edit Segmentation Select all data ava…" at bounding box center [784, 372] width 1568 height 744
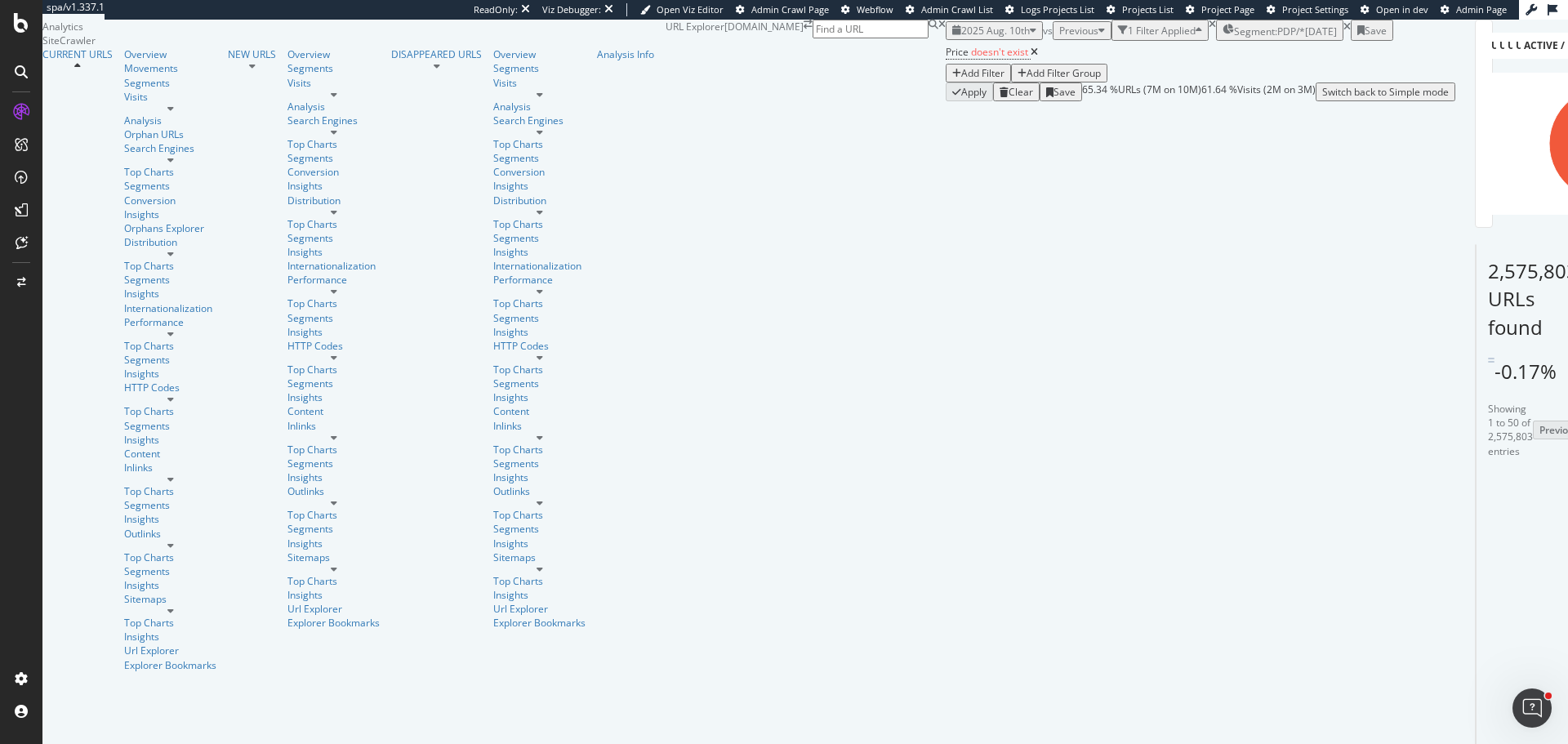
scroll to position [0, 0]
click at [962, 80] on div "Add Filter" at bounding box center [983, 73] width 43 height 14
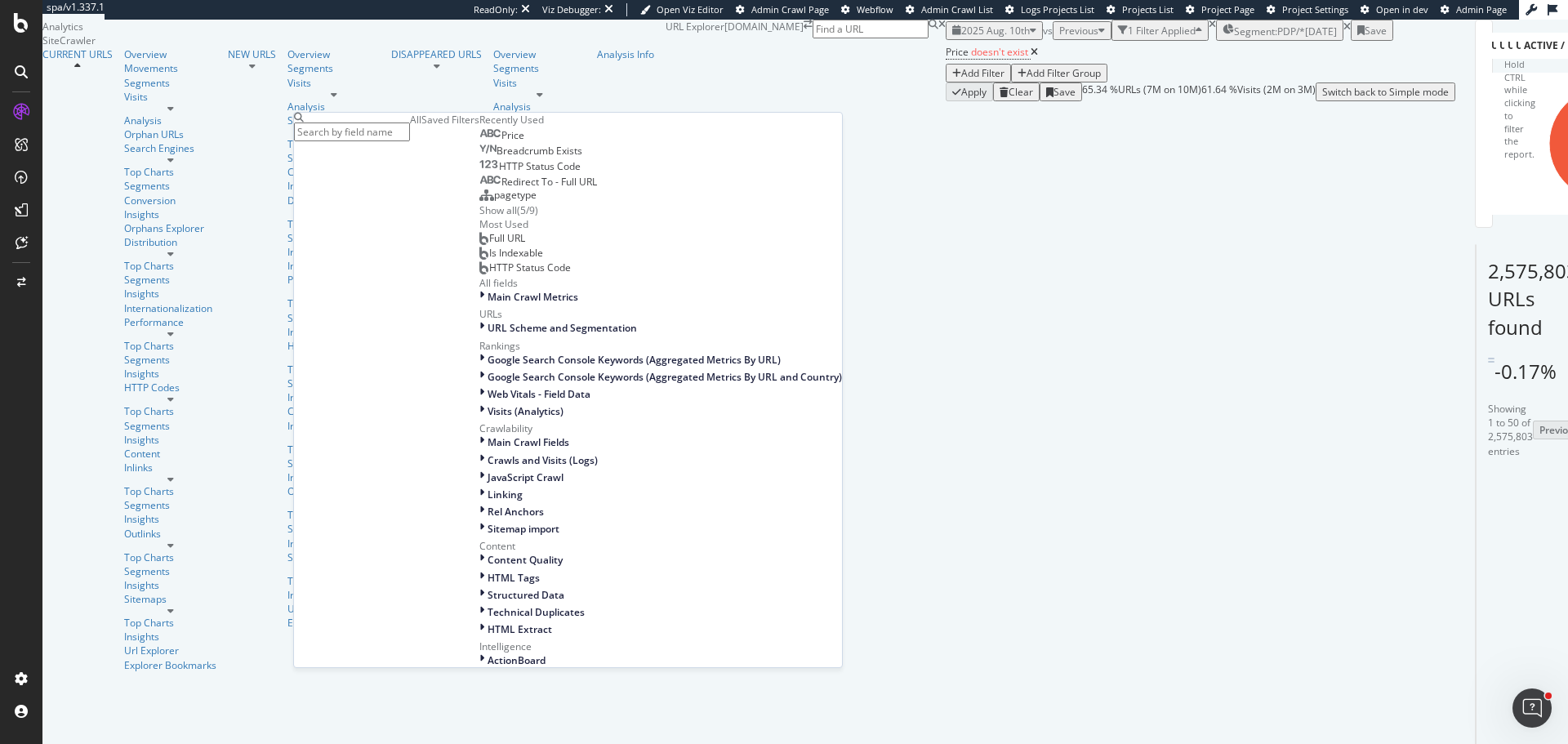
click at [499, 173] on span "HTTP Status Code" at bounding box center [540, 165] width 81 height 14
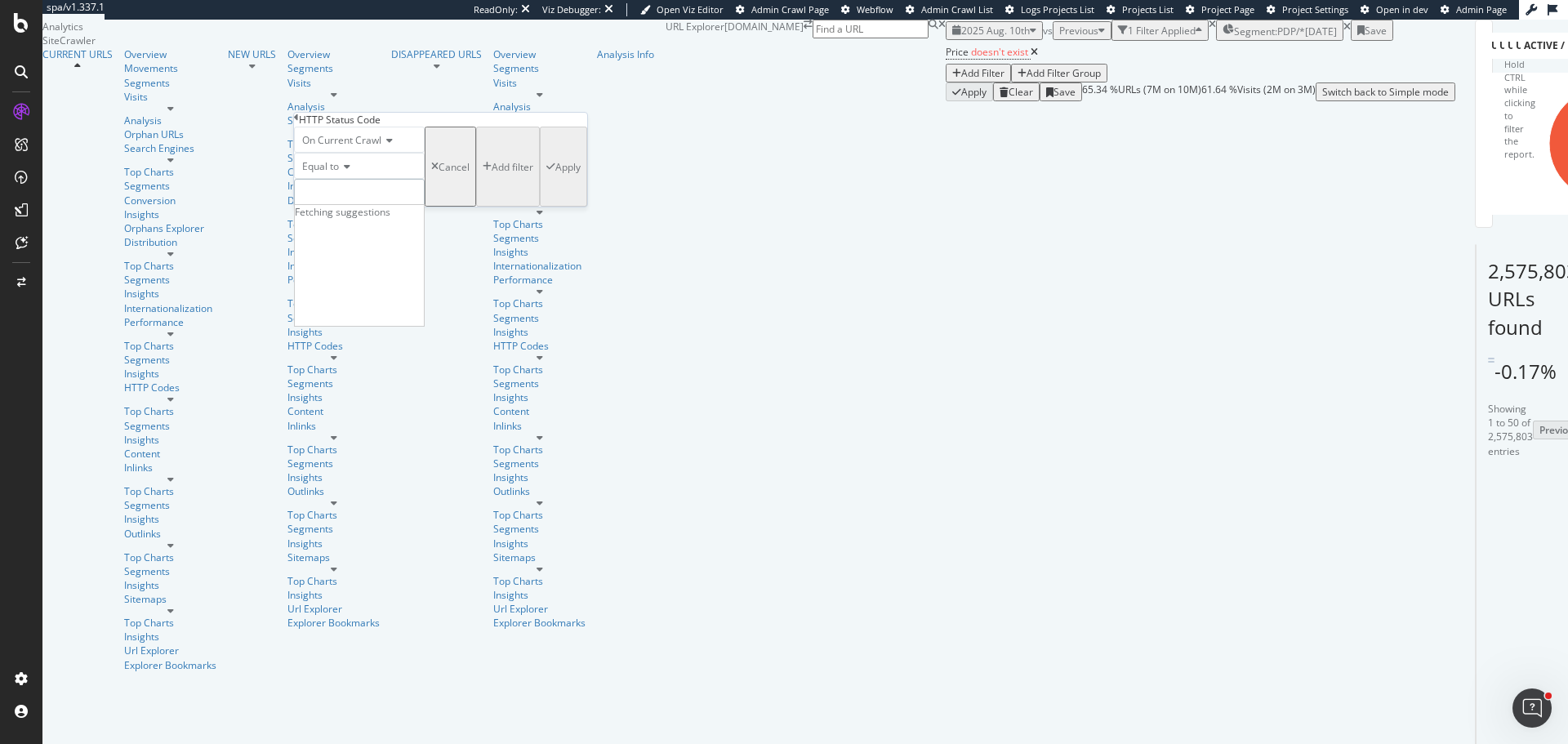
click at [343, 206] on input "number" at bounding box center [359, 192] width 130 height 28
click at [329, 222] on span "200" at bounding box center [323, 214] width 48 height 14
type input "200"
click at [556, 174] on div "Apply" at bounding box center [568, 166] width 25 height 14
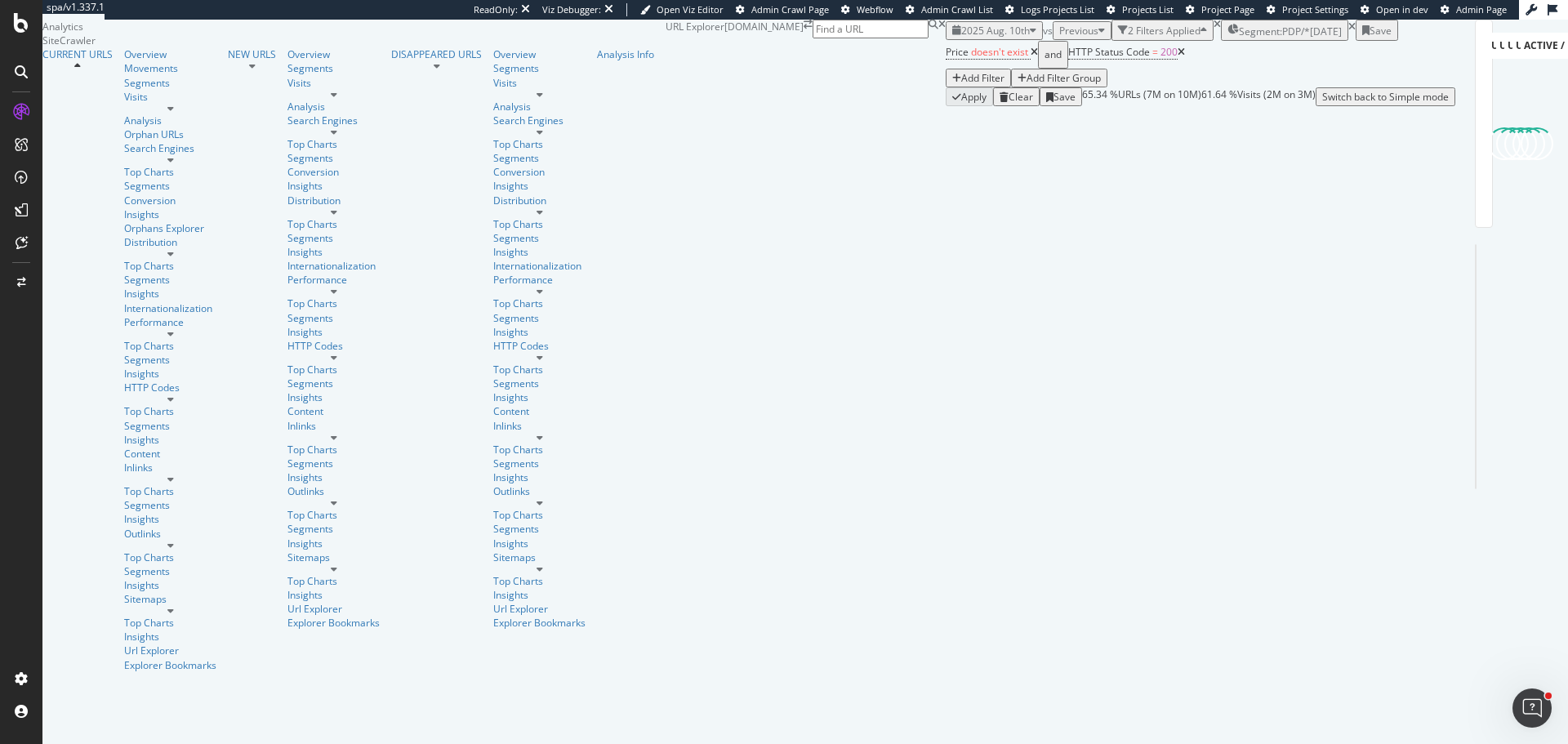
click at [1031, 57] on icon at bounding box center [1035, 52] width 7 height 10
click at [962, 80] on div "Add Filter" at bounding box center [983, 73] width 43 height 14
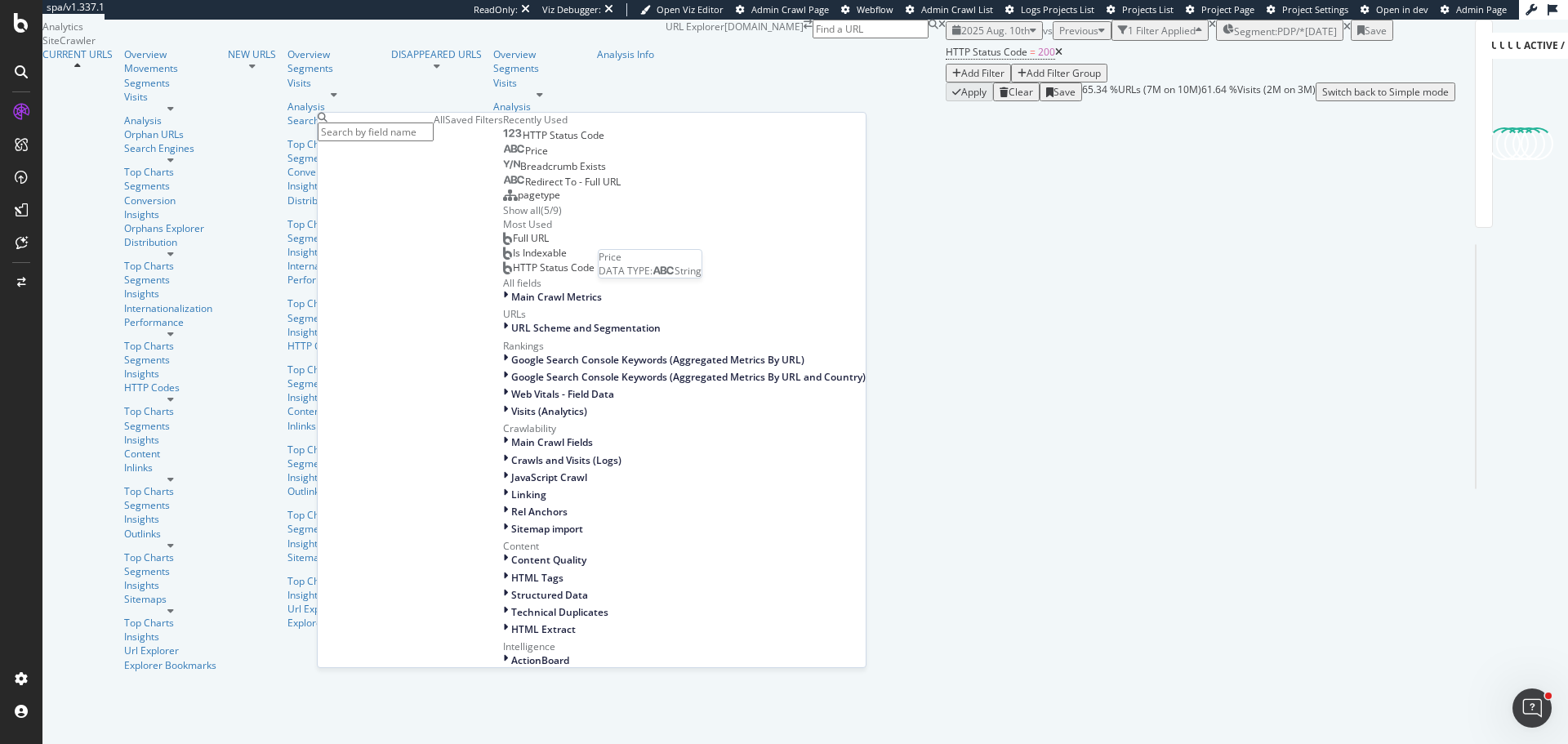
click at [503, 142] on div "HTTP Status Code" at bounding box center [554, 136] width 102 height 13
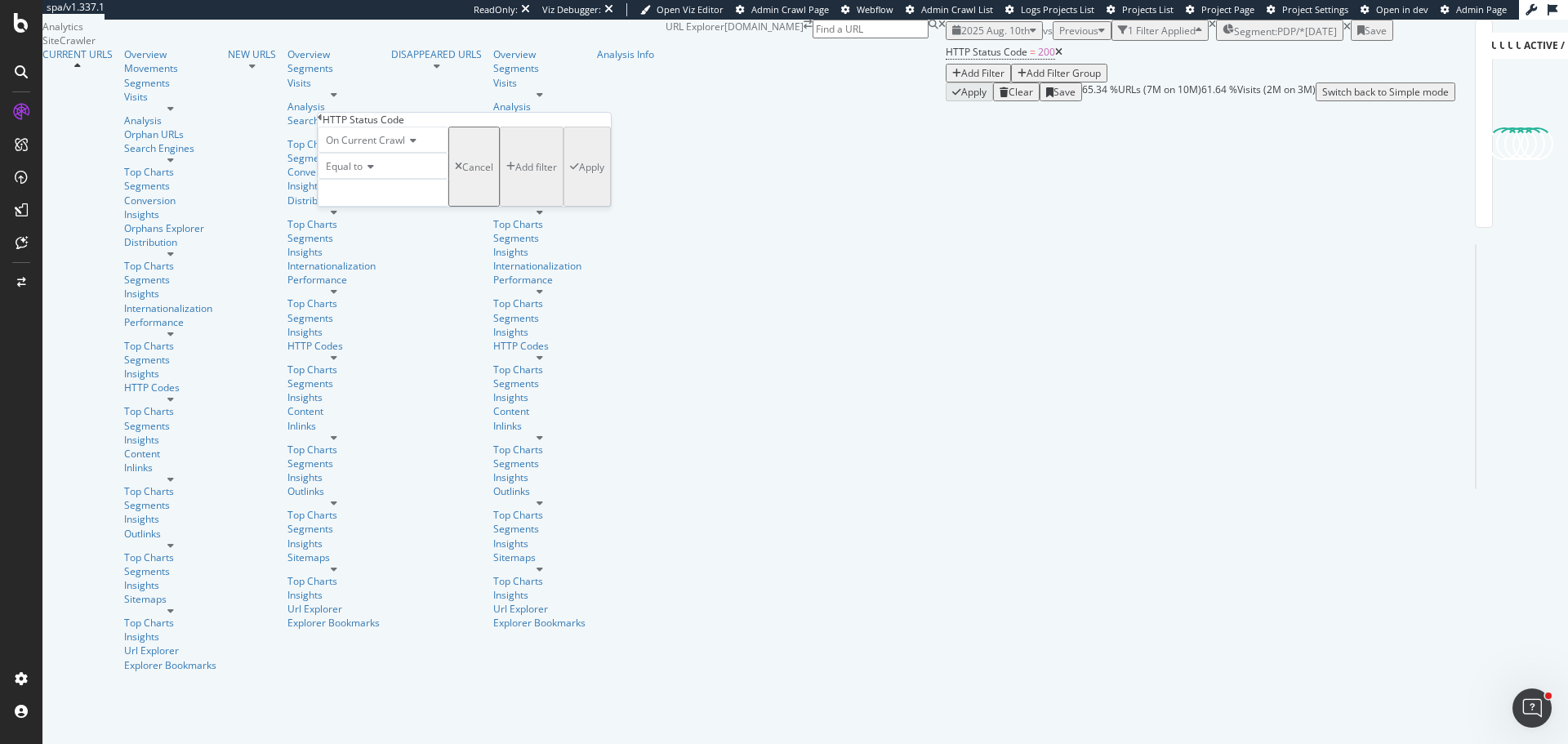
click at [323, 122] on icon at bounding box center [320, 117] width 5 height 10
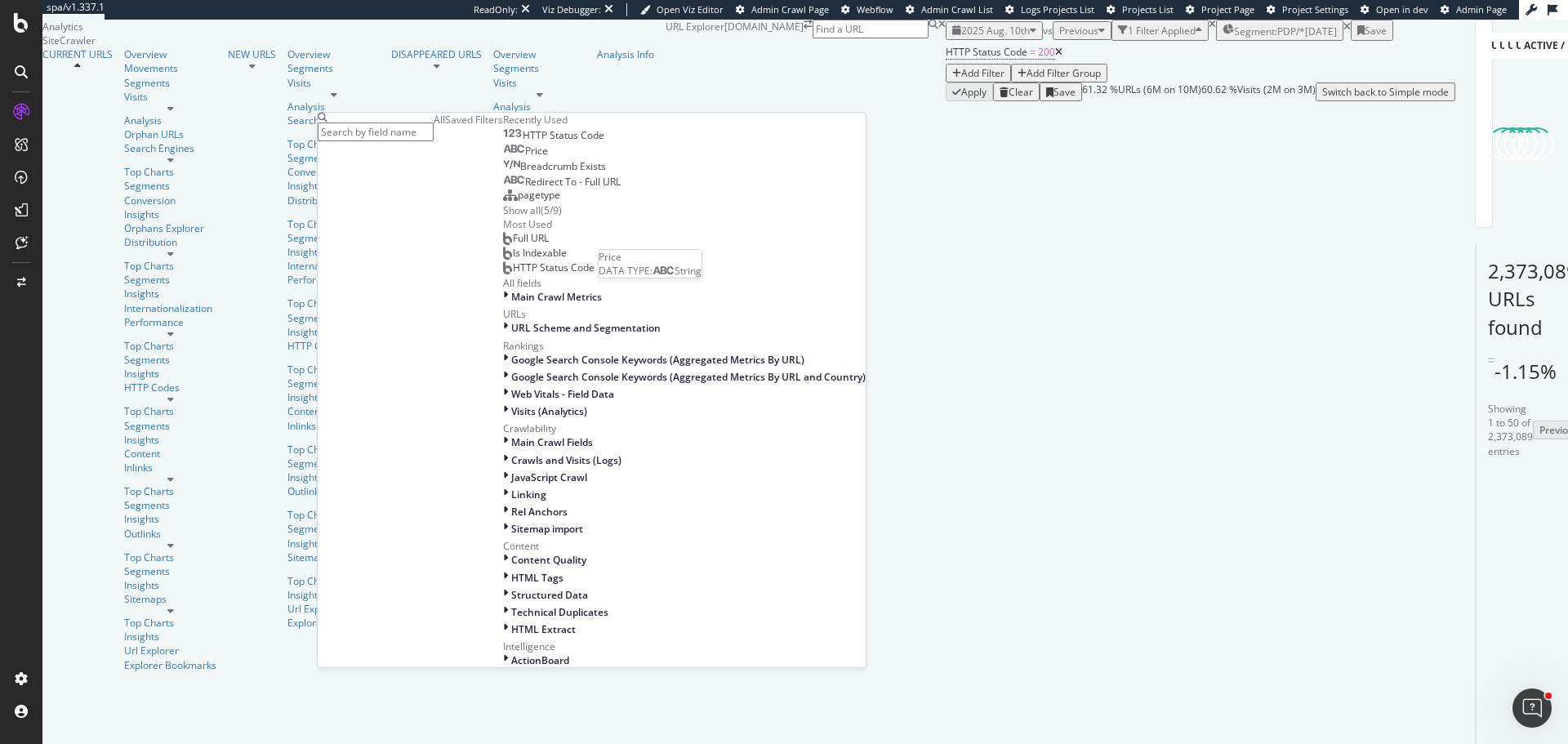
click at [525, 157] on span "Price" at bounding box center [536, 150] width 23 height 14
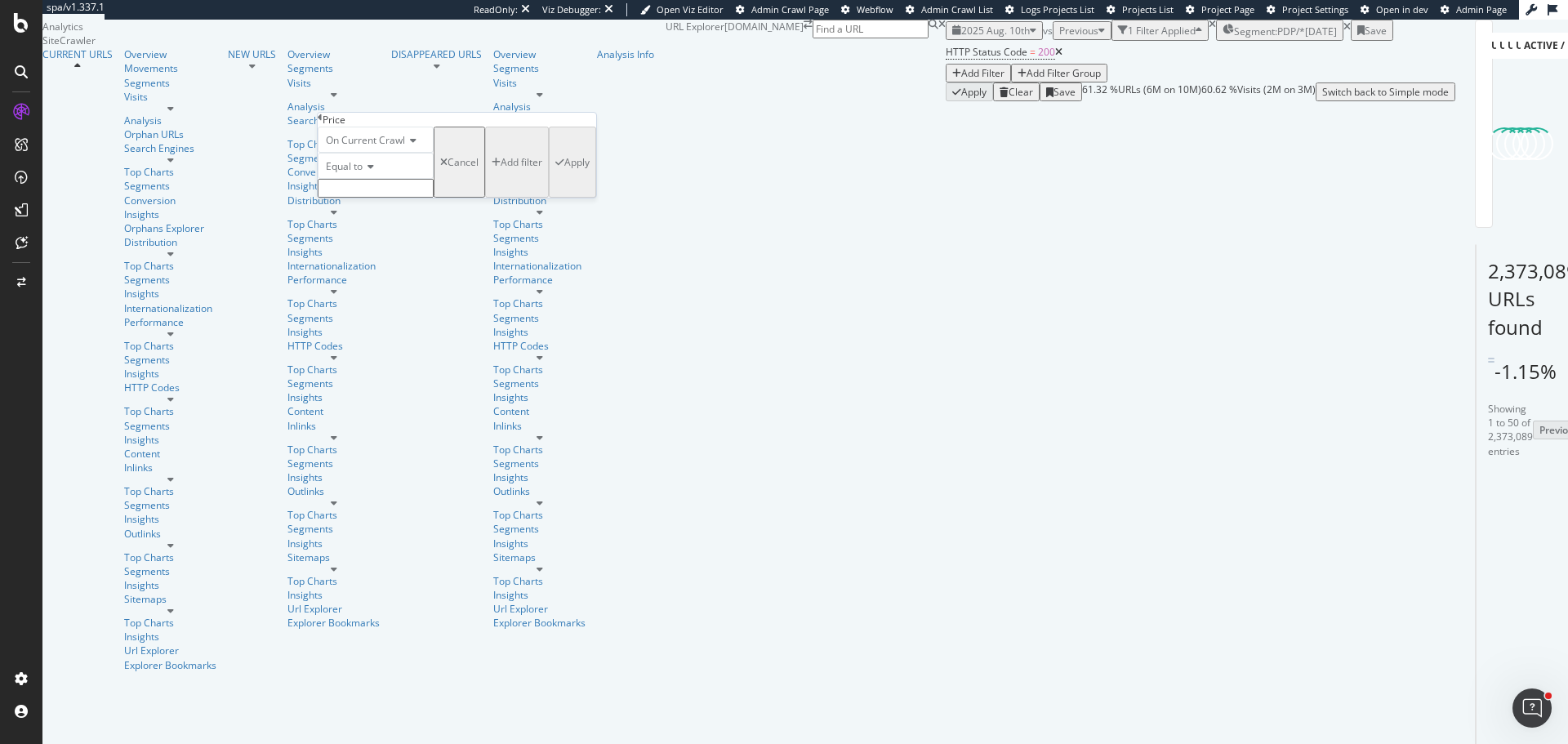
click at [378, 198] on input "text" at bounding box center [375, 188] width 116 height 18
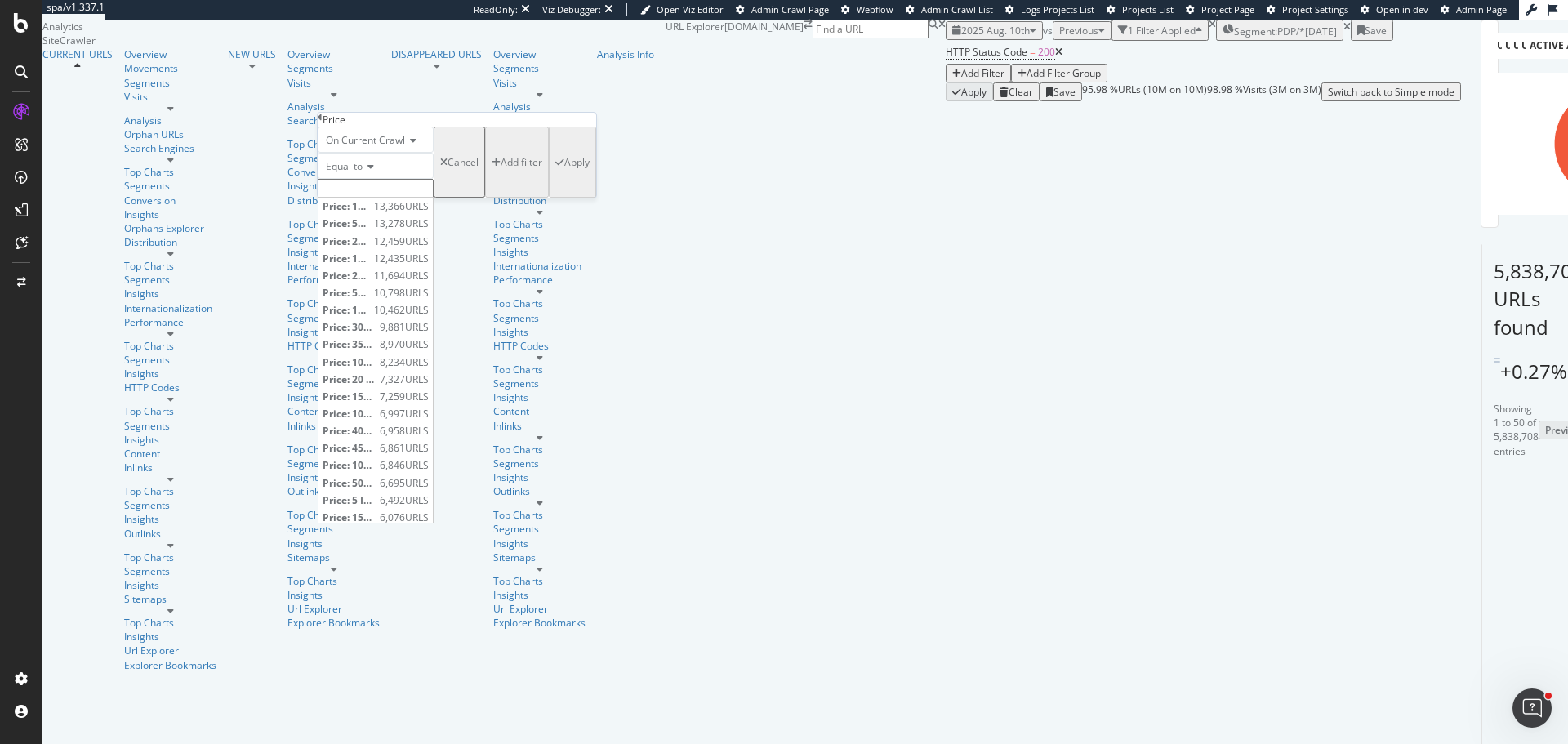
click at [373, 171] on icon at bounding box center [368, 166] width 11 height 10
click at [402, 386] on div "Doesn't exist" at bounding box center [375, 377] width 115 height 18
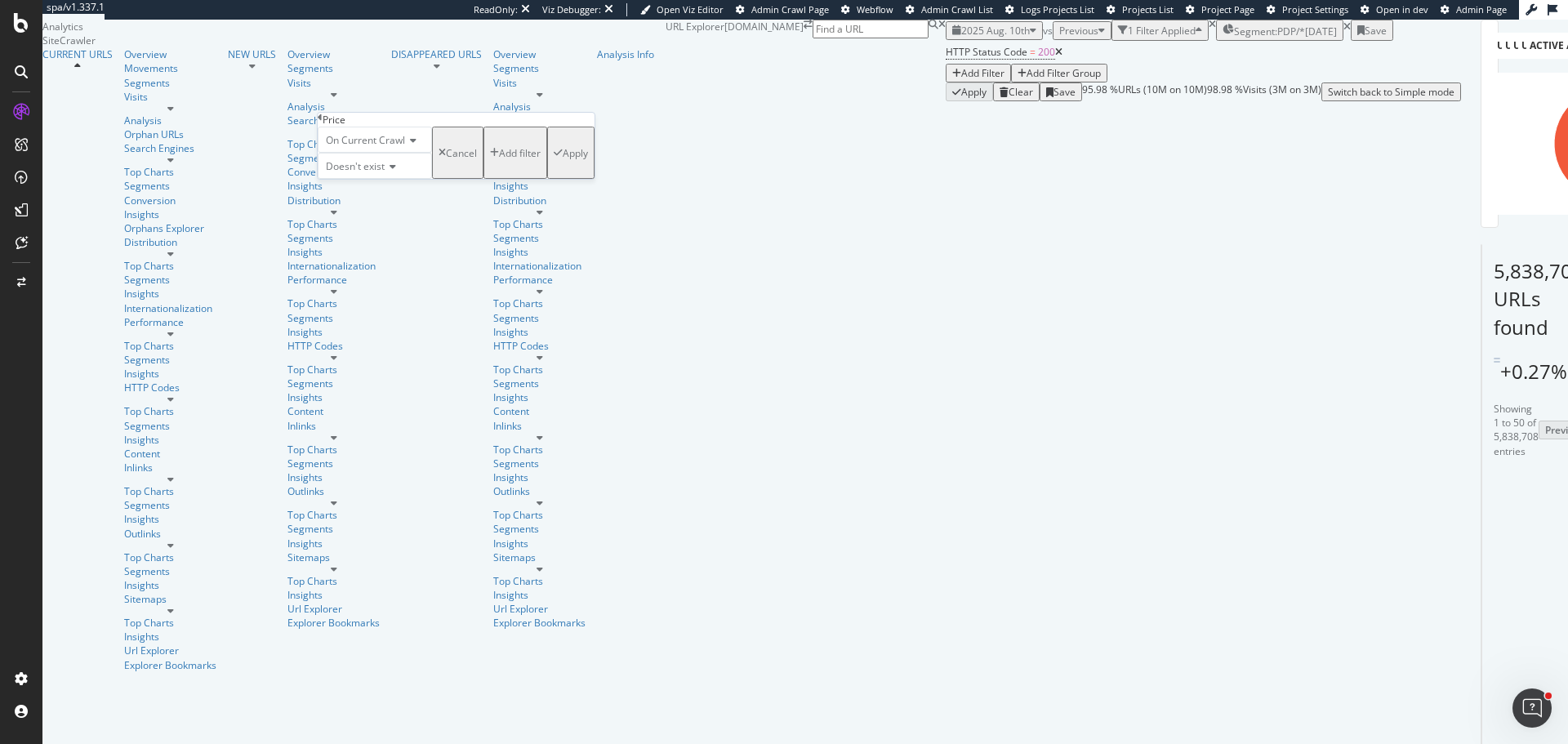
click at [554, 177] on div "Apply" at bounding box center [570, 152] width 34 height 47
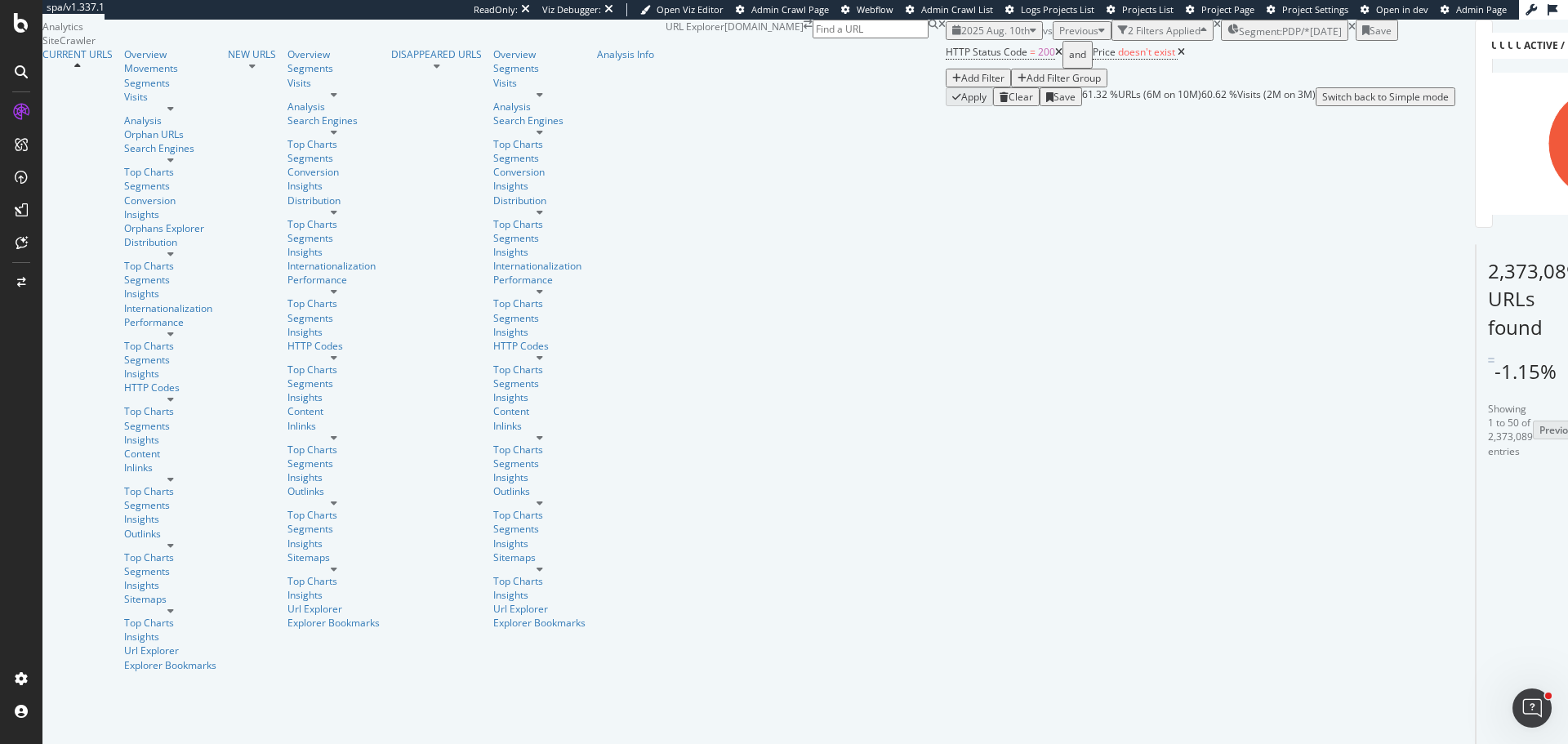
drag, startPoint x: 528, startPoint y: 551, endPoint x: 1521, endPoint y: 556, distance: 993.0
drag, startPoint x: 817, startPoint y: 550, endPoint x: 1376, endPoint y: 567, distance: 559.3
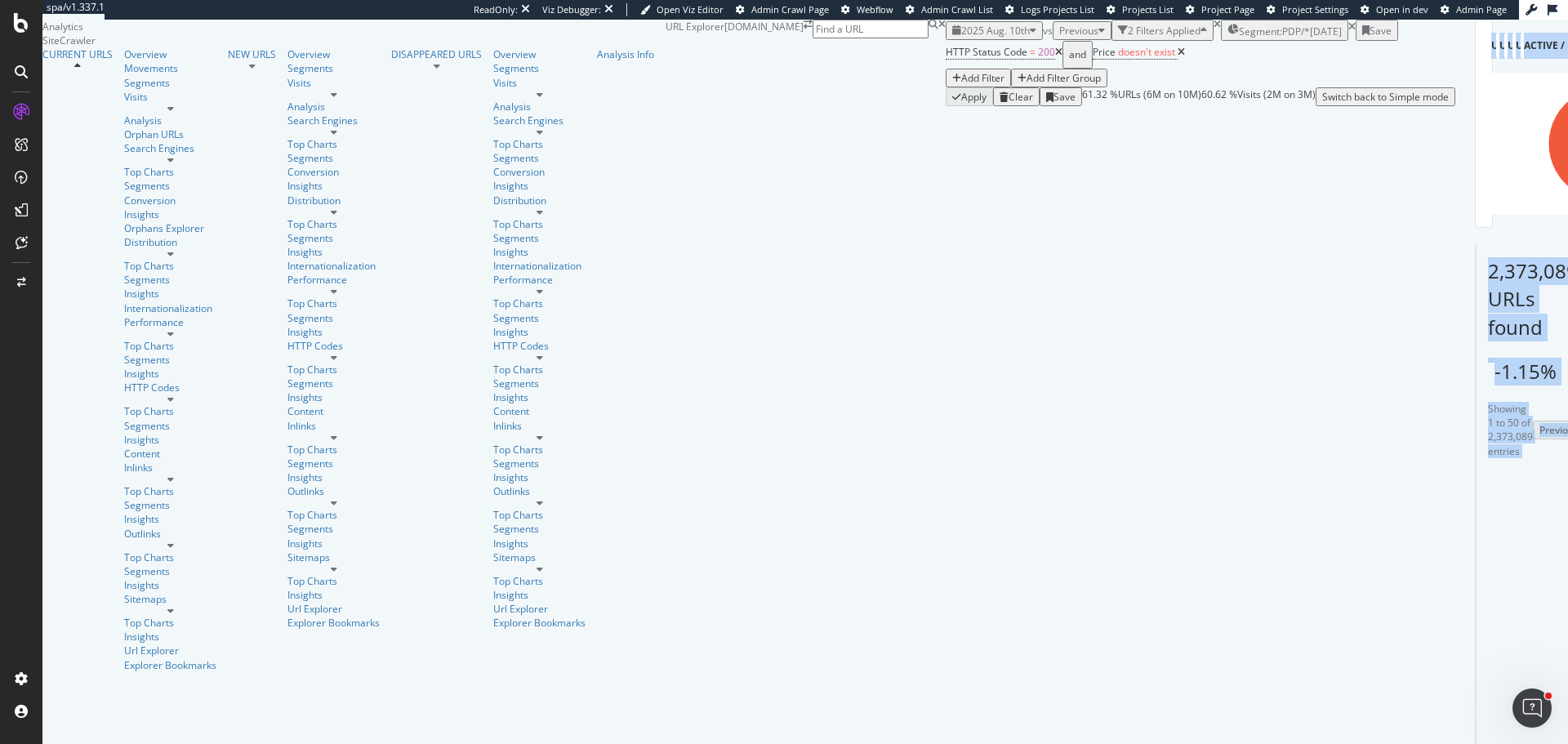
drag, startPoint x: 854, startPoint y: 549, endPoint x: 1567, endPoint y: 553, distance: 713.0
click at [1455, 106] on div "URL Explorer www.tradeindia.com 2025 Aug. 10th vs Previous 2 Filters Applied Se…" at bounding box center [1060, 63] width 790 height 87
drag, startPoint x: 1074, startPoint y: 224, endPoint x: 1348, endPoint y: 227, distance: 274.0
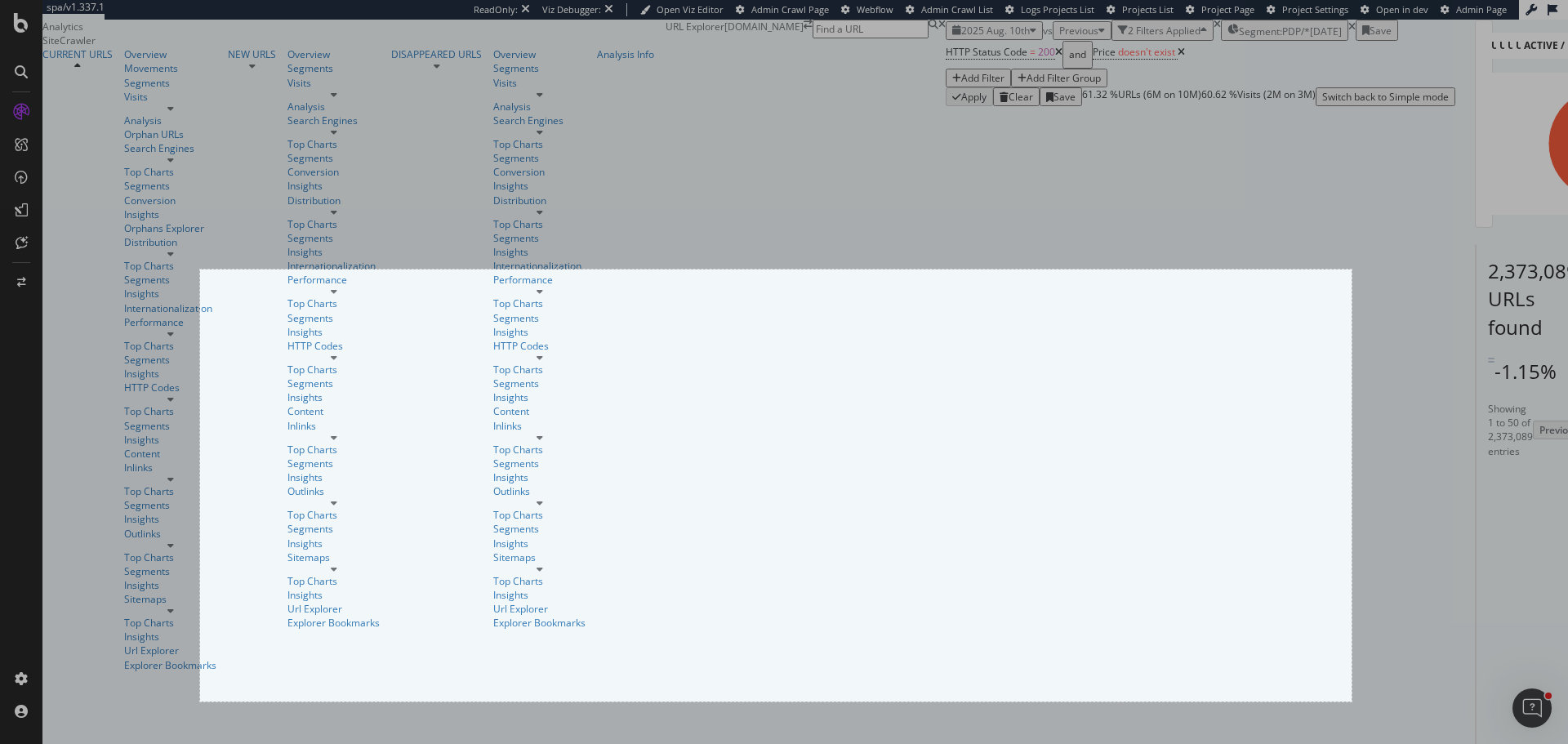
drag, startPoint x: 200, startPoint y: 269, endPoint x: 1352, endPoint y: 701, distance: 1230.3
click at [1352, 701] on div "1410 X 529" at bounding box center [784, 372] width 1568 height 744
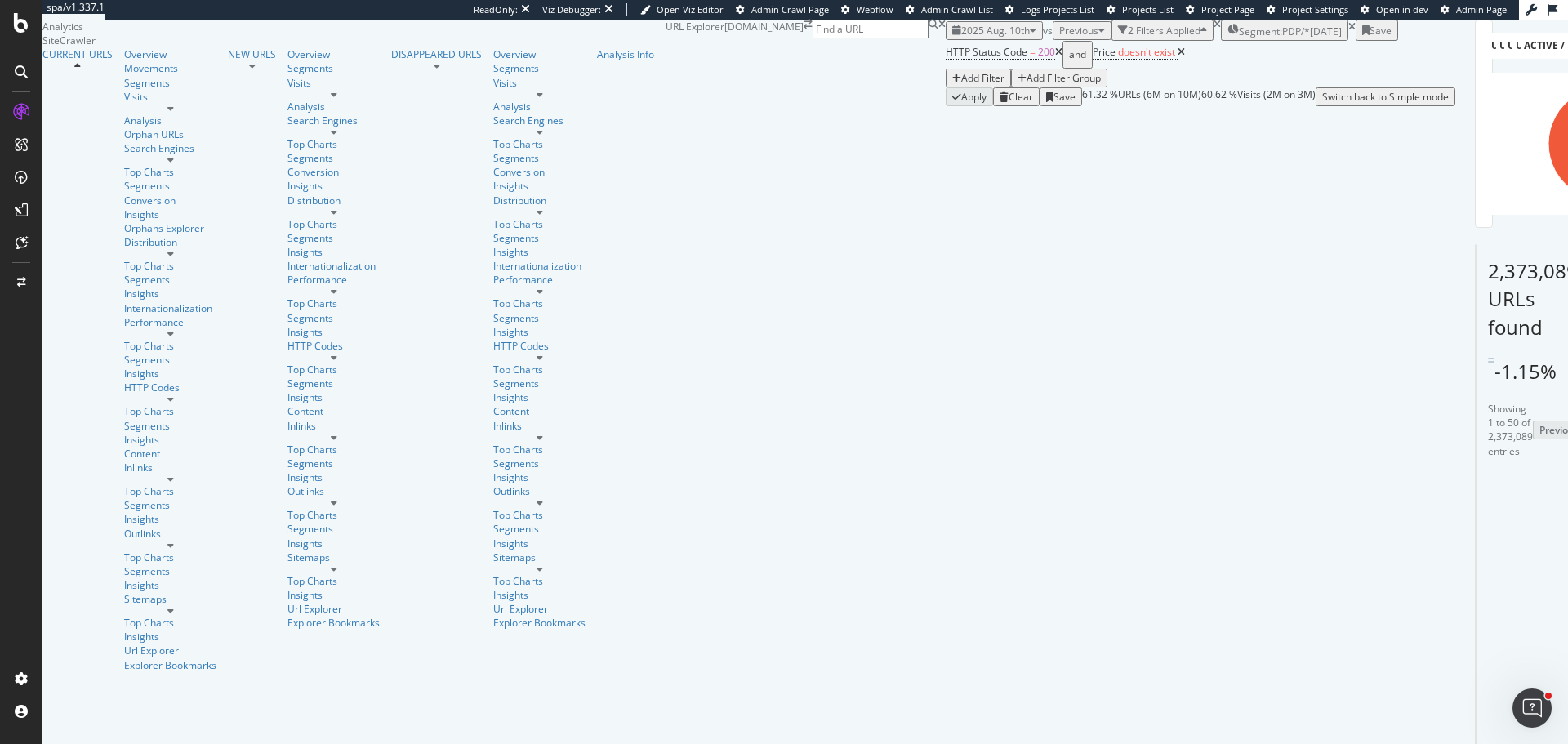
scroll to position [326, 0]
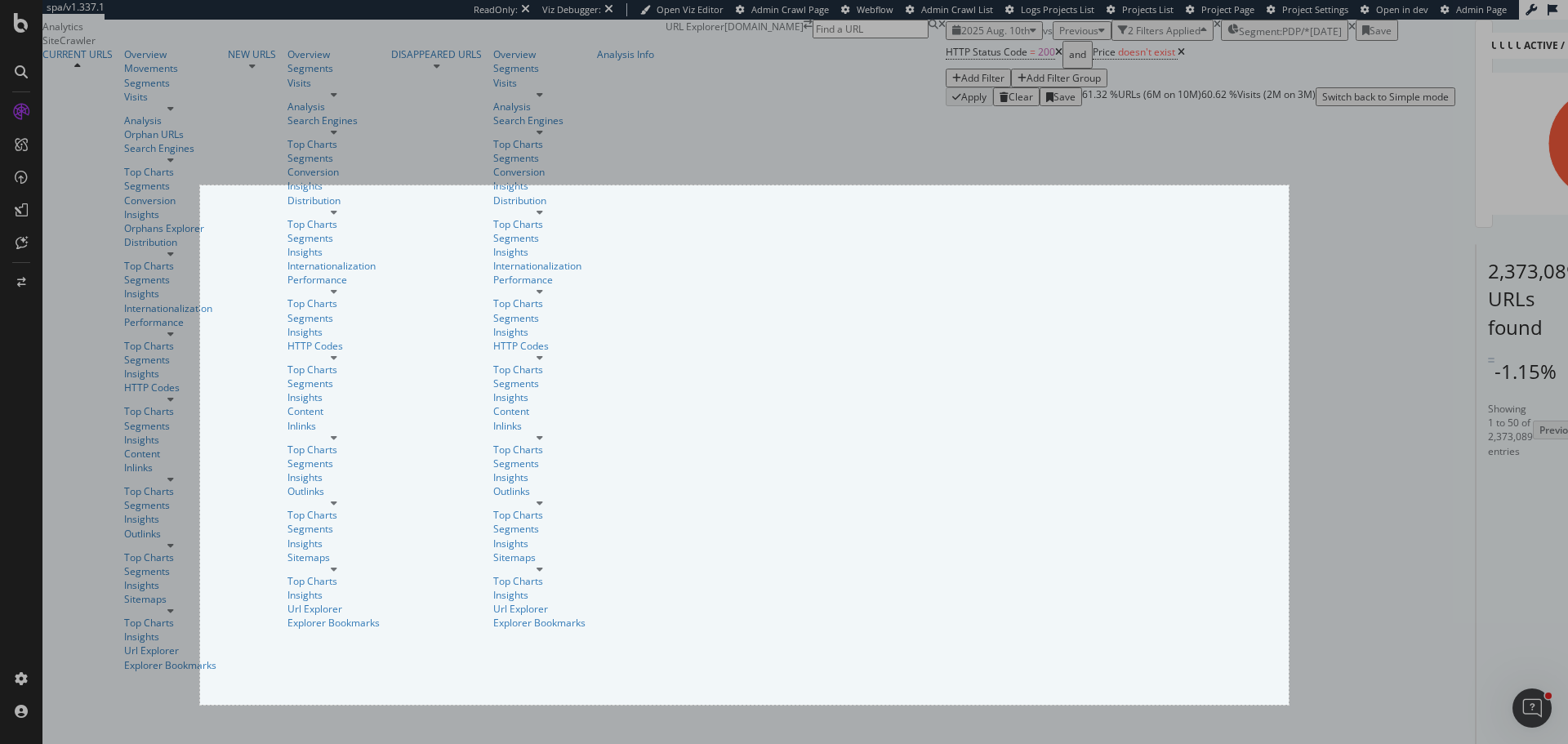
drag, startPoint x: 200, startPoint y: 185, endPoint x: 1289, endPoint y: 704, distance: 1206.4
click at [1289, 704] on div "1333 X 636" at bounding box center [784, 372] width 1568 height 744
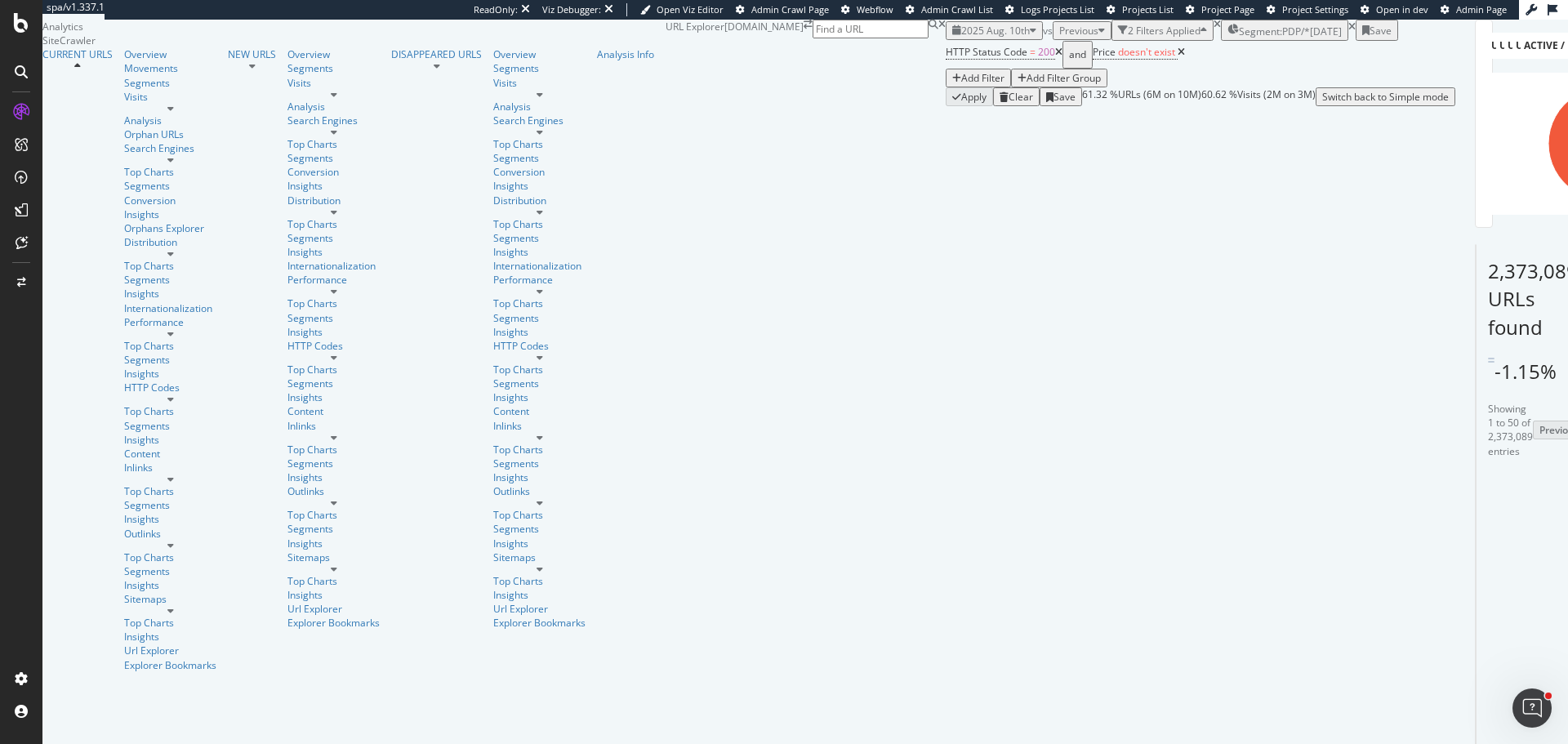
scroll to position [0, 0]
drag, startPoint x: 91, startPoint y: 122, endPoint x: 290, endPoint y: 97, distance: 200.6
click at [124, 61] on div "Overview" at bounding box center [170, 54] width 92 height 14
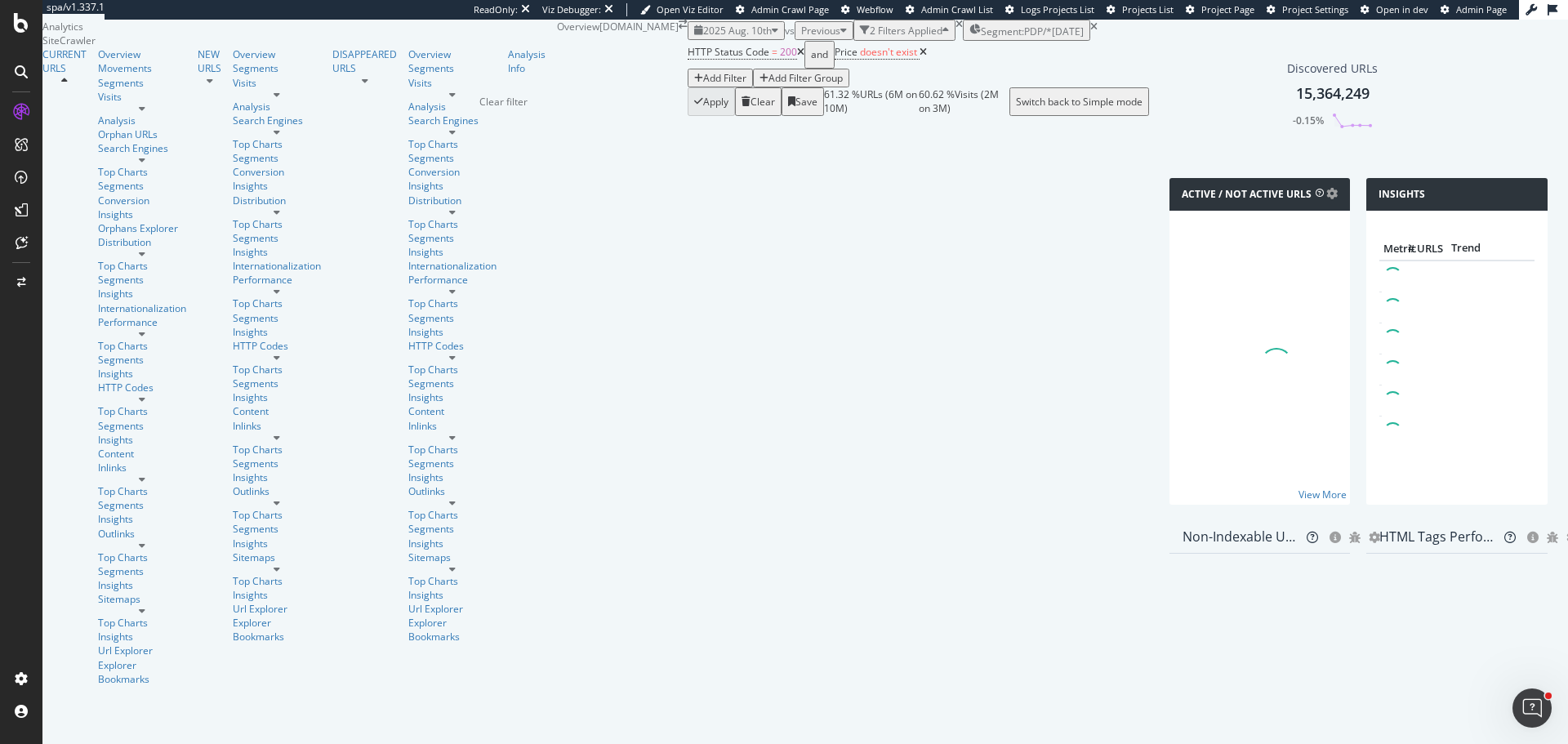
click at [955, 30] on icon "times" at bounding box center [959, 24] width 7 height 10
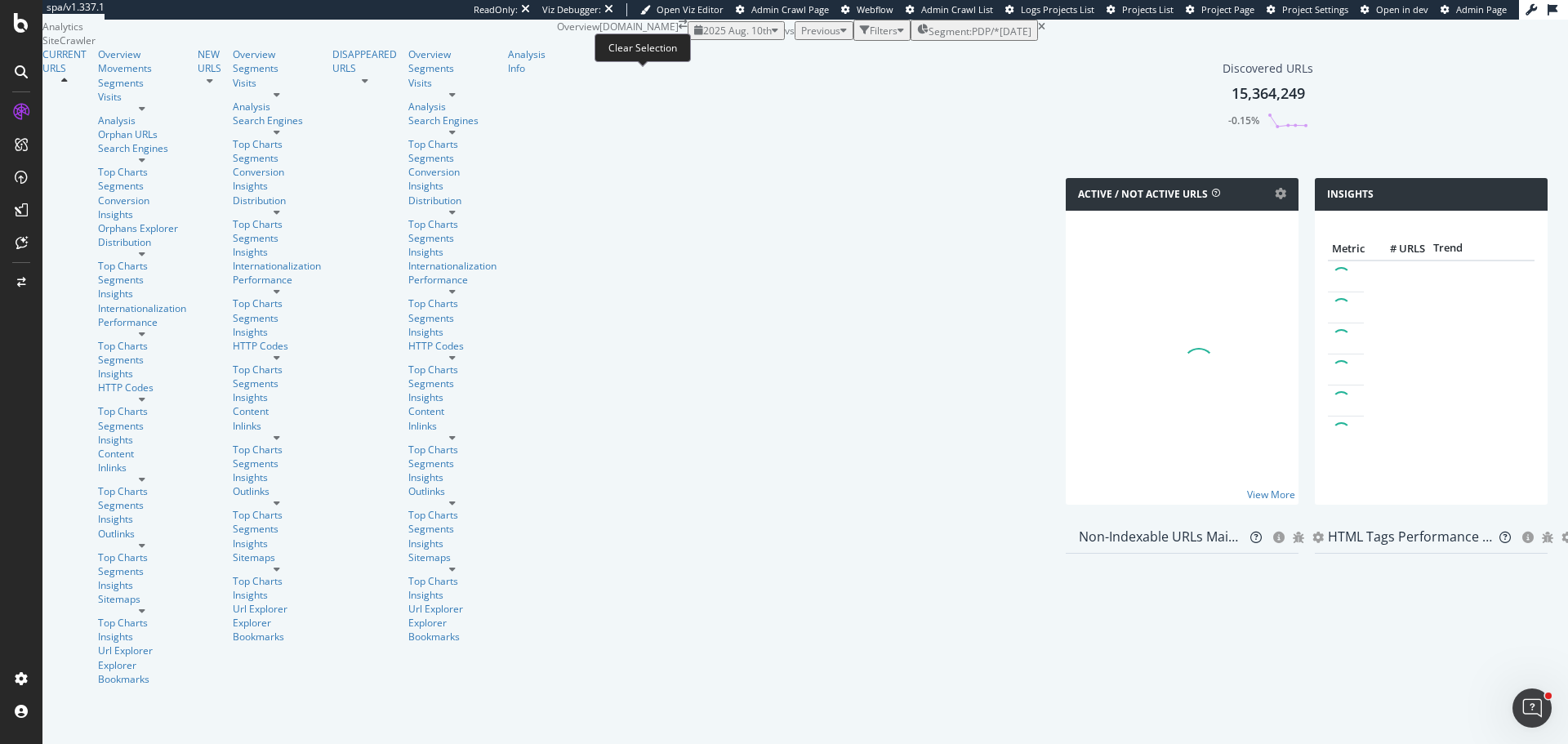
click at [1038, 31] on icon at bounding box center [1042, 27] width 7 height 10
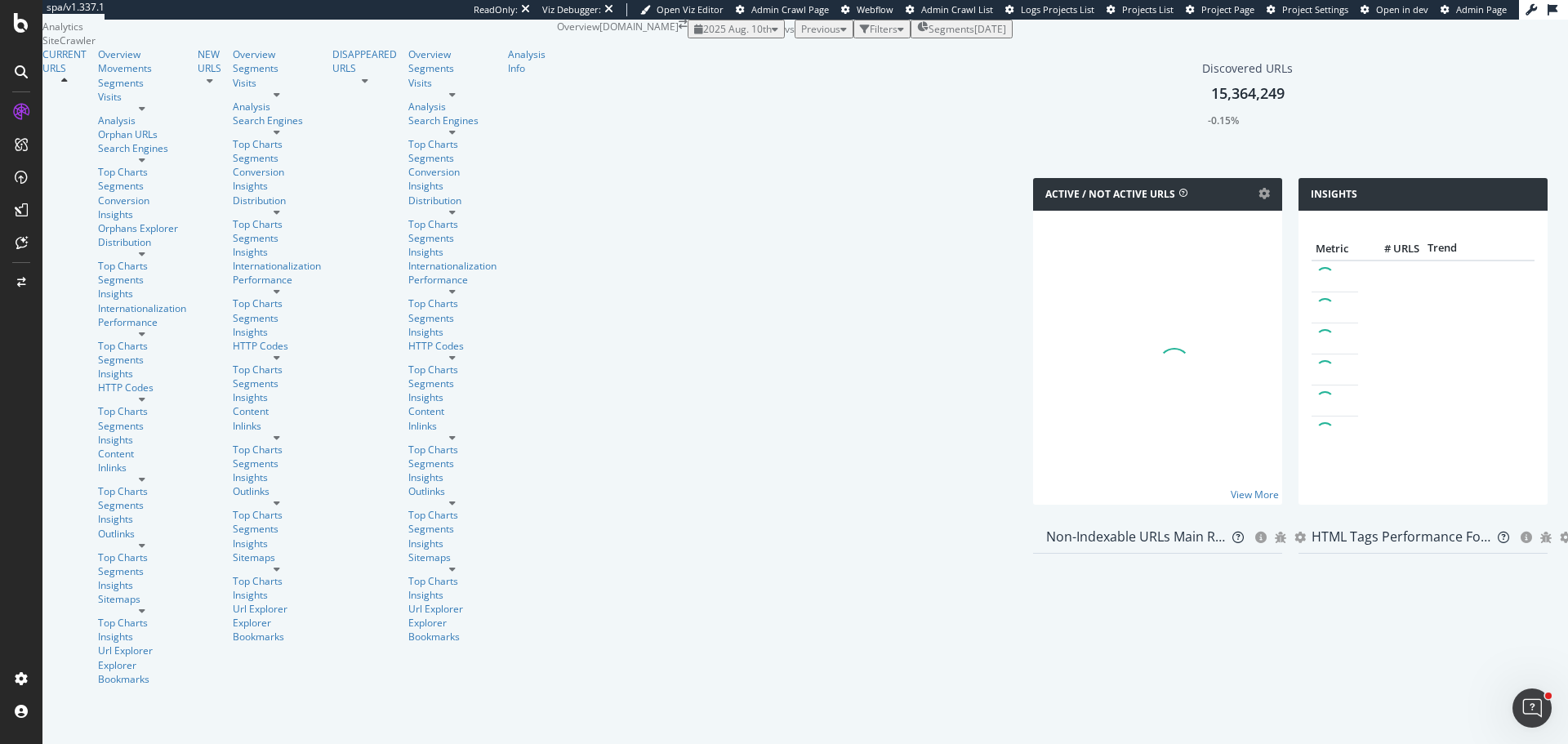
click at [688, 39] on div "2025 Aug. 10th vs Previous Filters Segments 2025-05-09" at bounding box center [851, 29] width 325 height 18
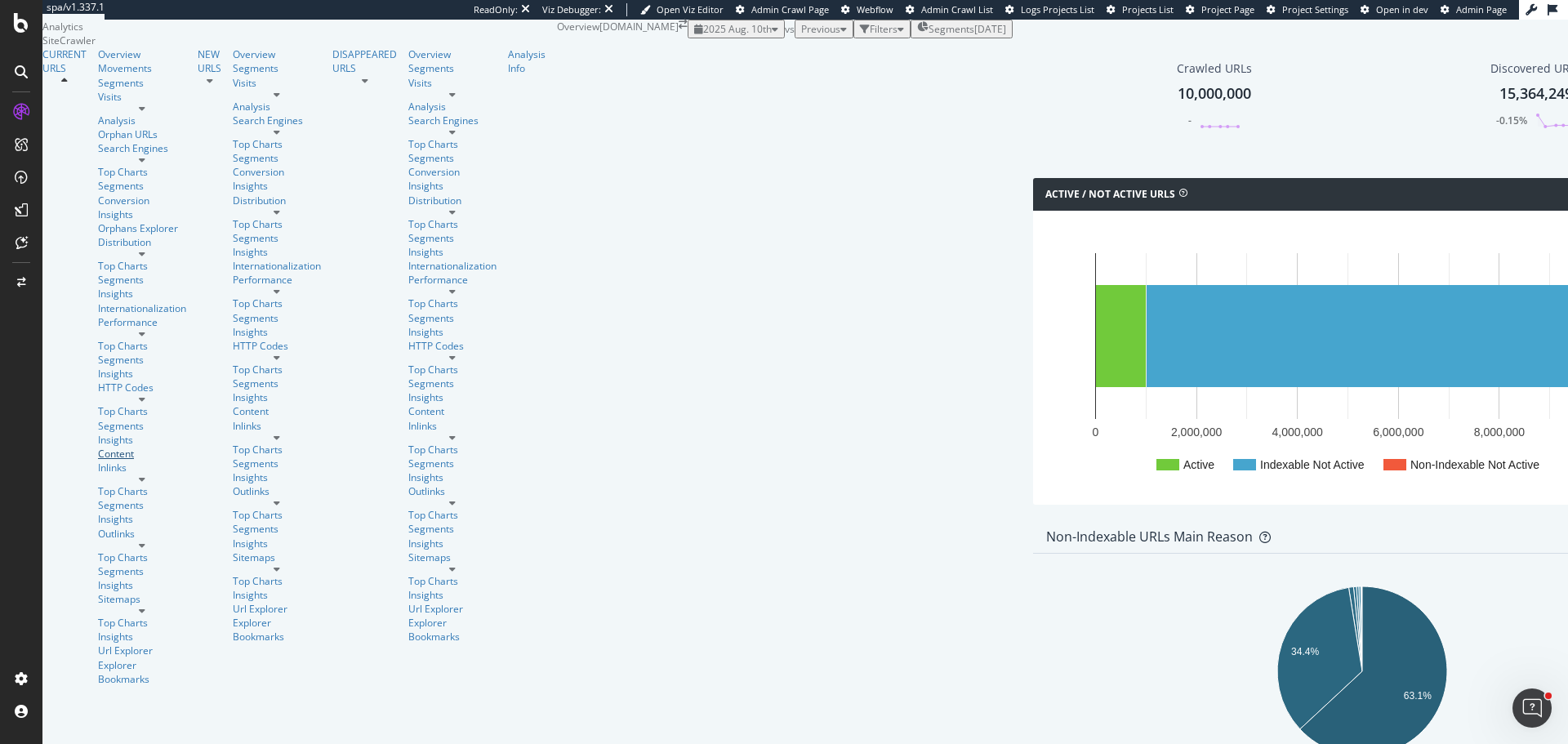
click at [98, 446] on div "Content" at bounding box center [141, 453] width 88 height 14
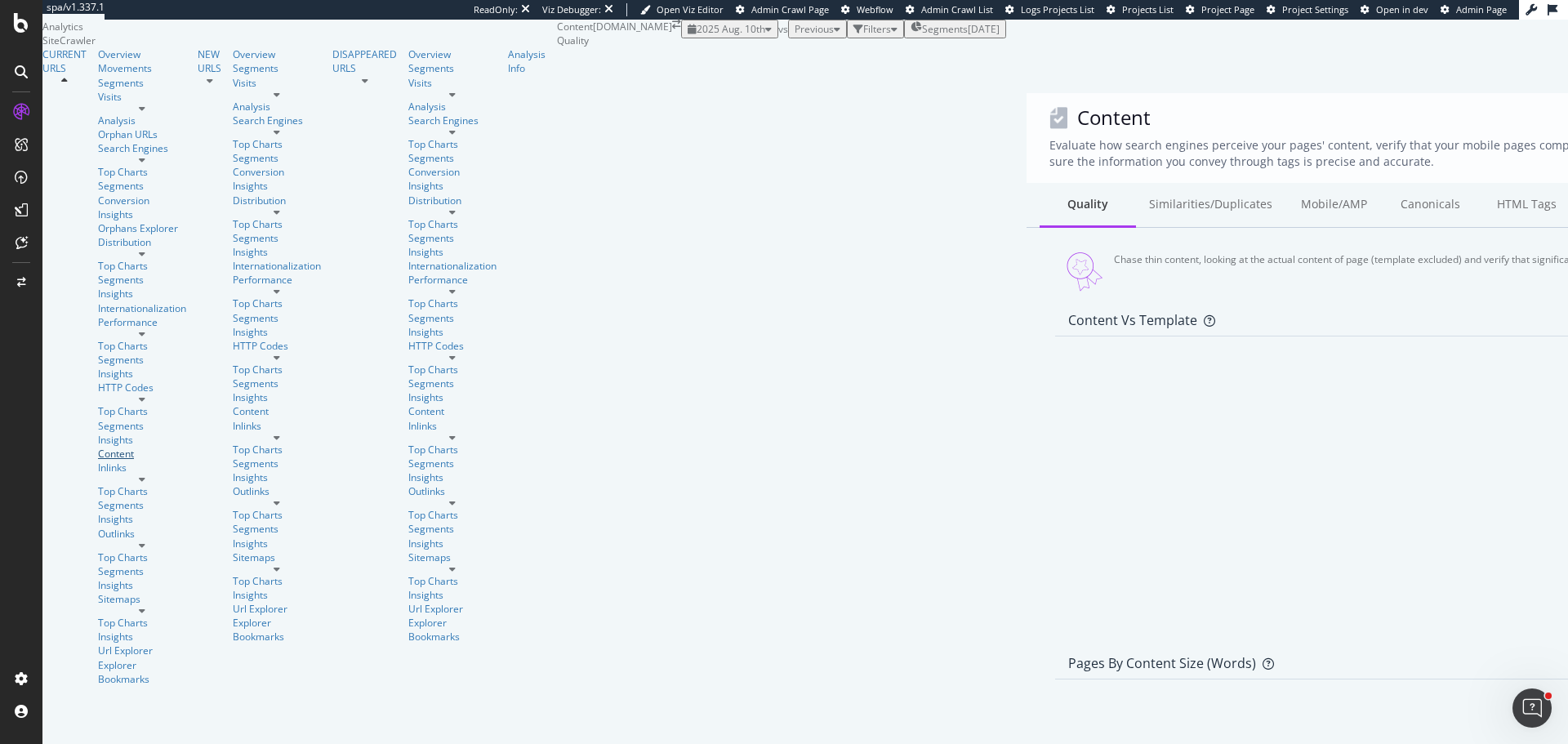
scroll to position [326, 0]
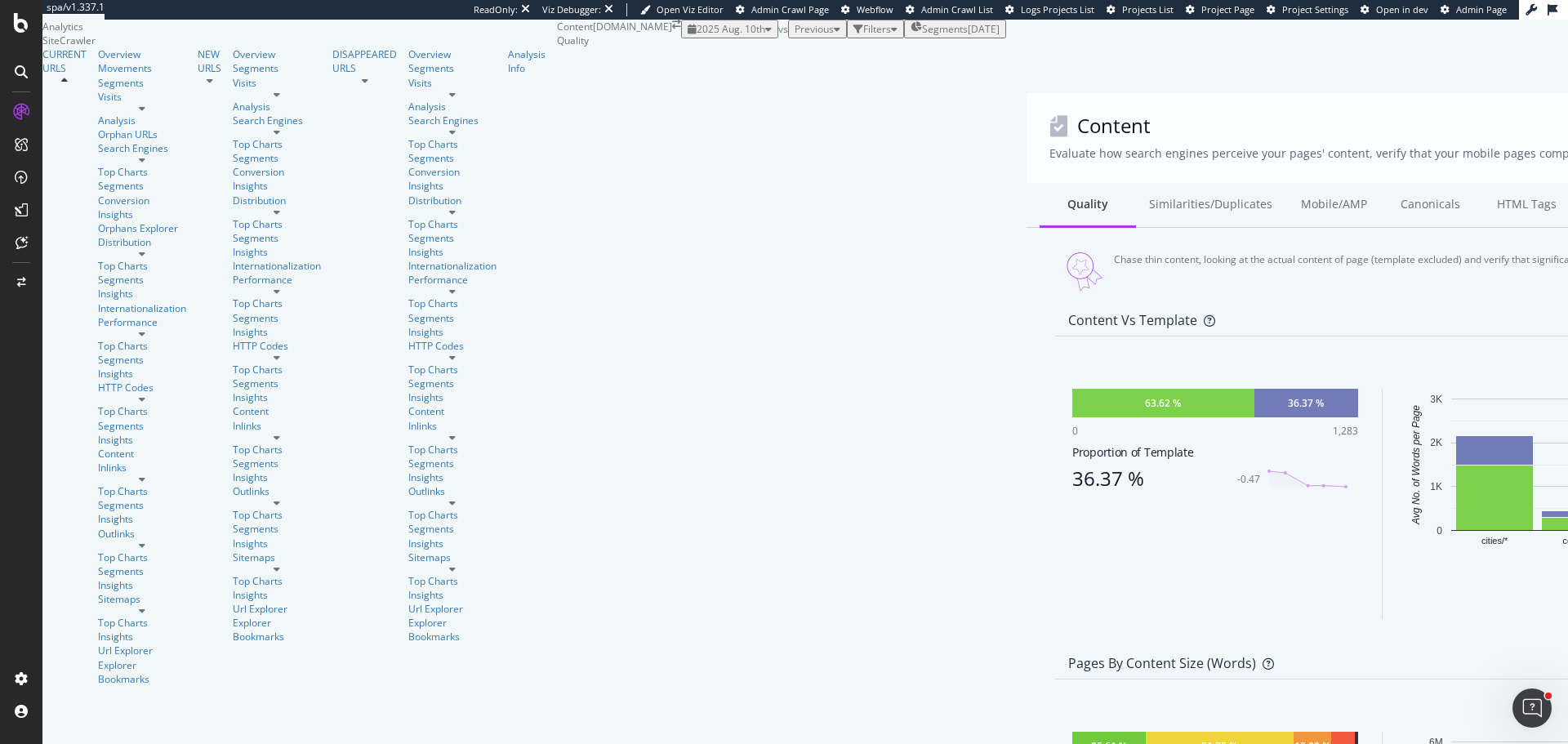
click at [968, 36] on div "2025-05-09" at bounding box center [984, 29] width 31 height 14
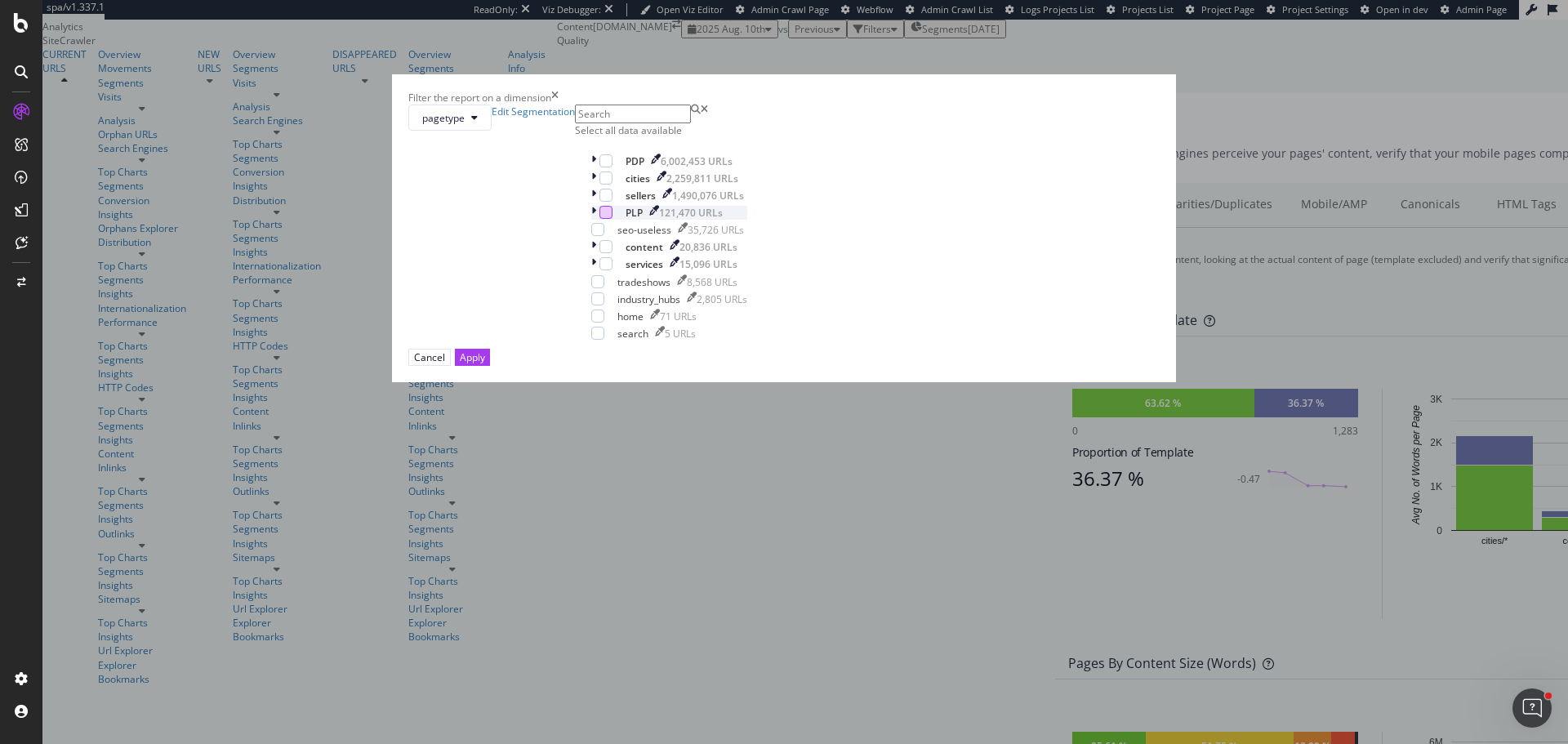
click at [612, 219] on div "modal" at bounding box center [606, 213] width 13 height 13
click at [490, 366] on button "Apply" at bounding box center [472, 357] width 35 height 18
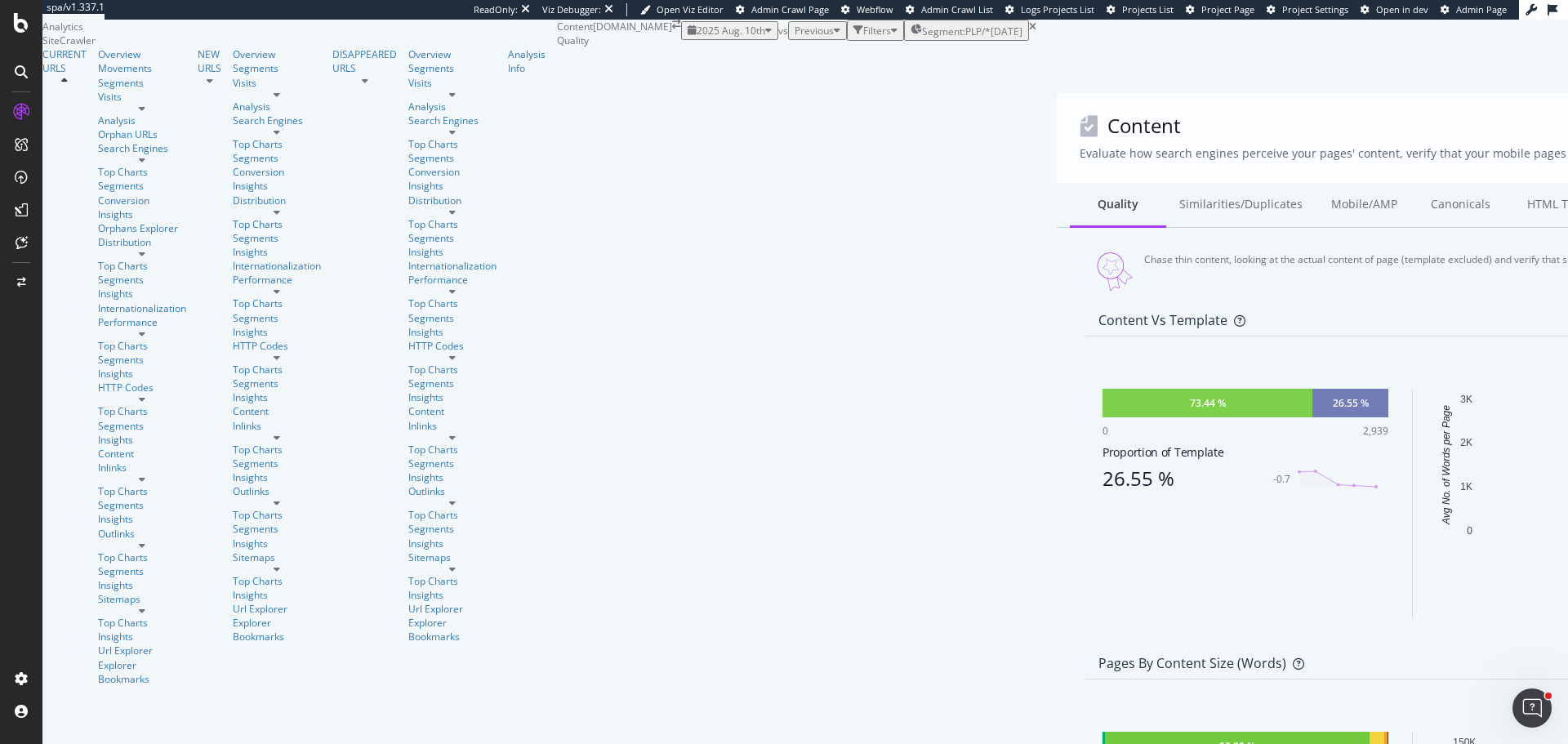
scroll to position [326, 0]
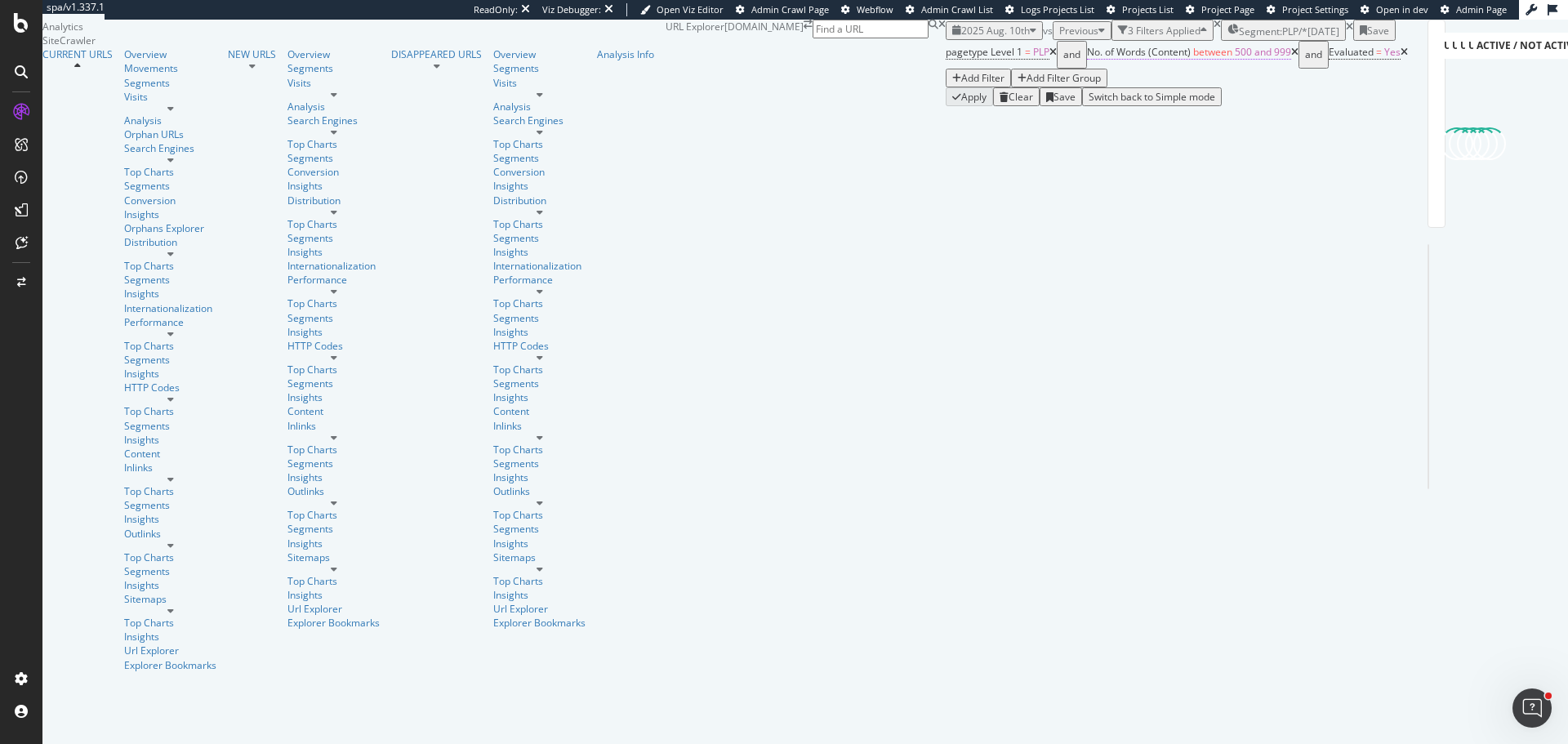
click at [1193, 59] on span "between" at bounding box center [1212, 52] width 39 height 14
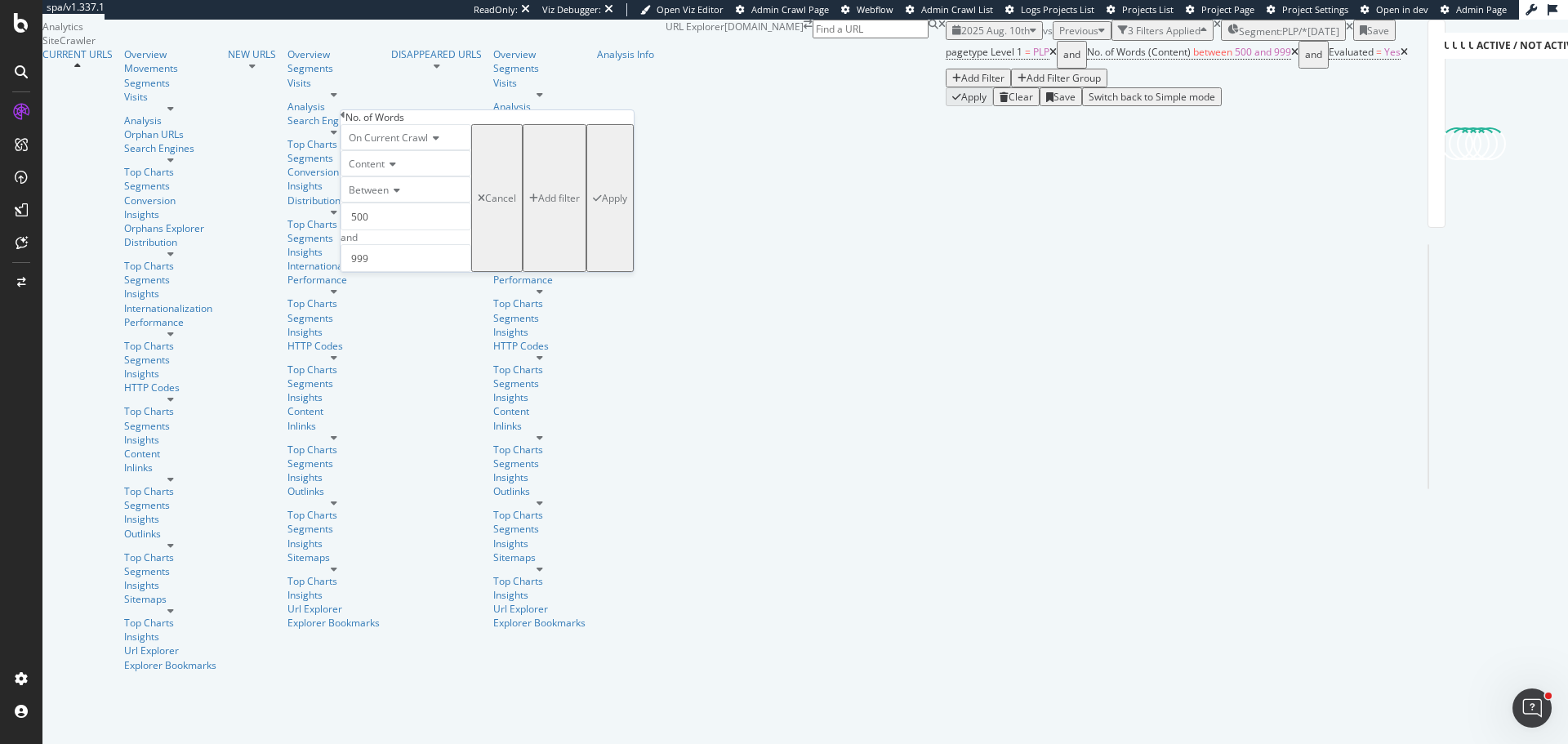
click at [388, 197] on span "Between" at bounding box center [368, 189] width 40 height 14
click at [408, 254] on div "Less than" at bounding box center [406, 245] width 129 height 18
click at [398, 230] on input "number" at bounding box center [405, 216] width 130 height 28
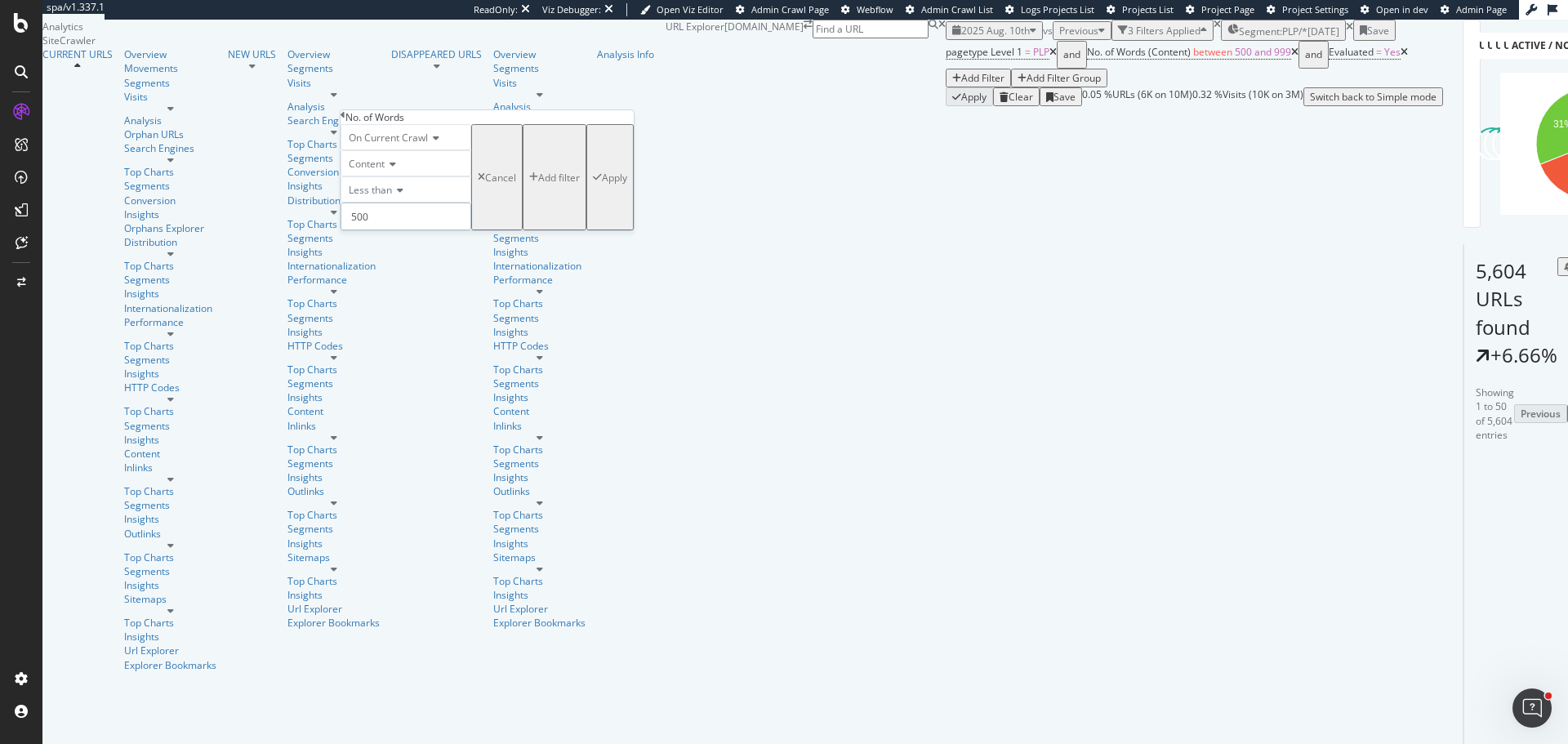
type input "500"
click at [602, 185] on div "Apply" at bounding box center [614, 177] width 25 height 14
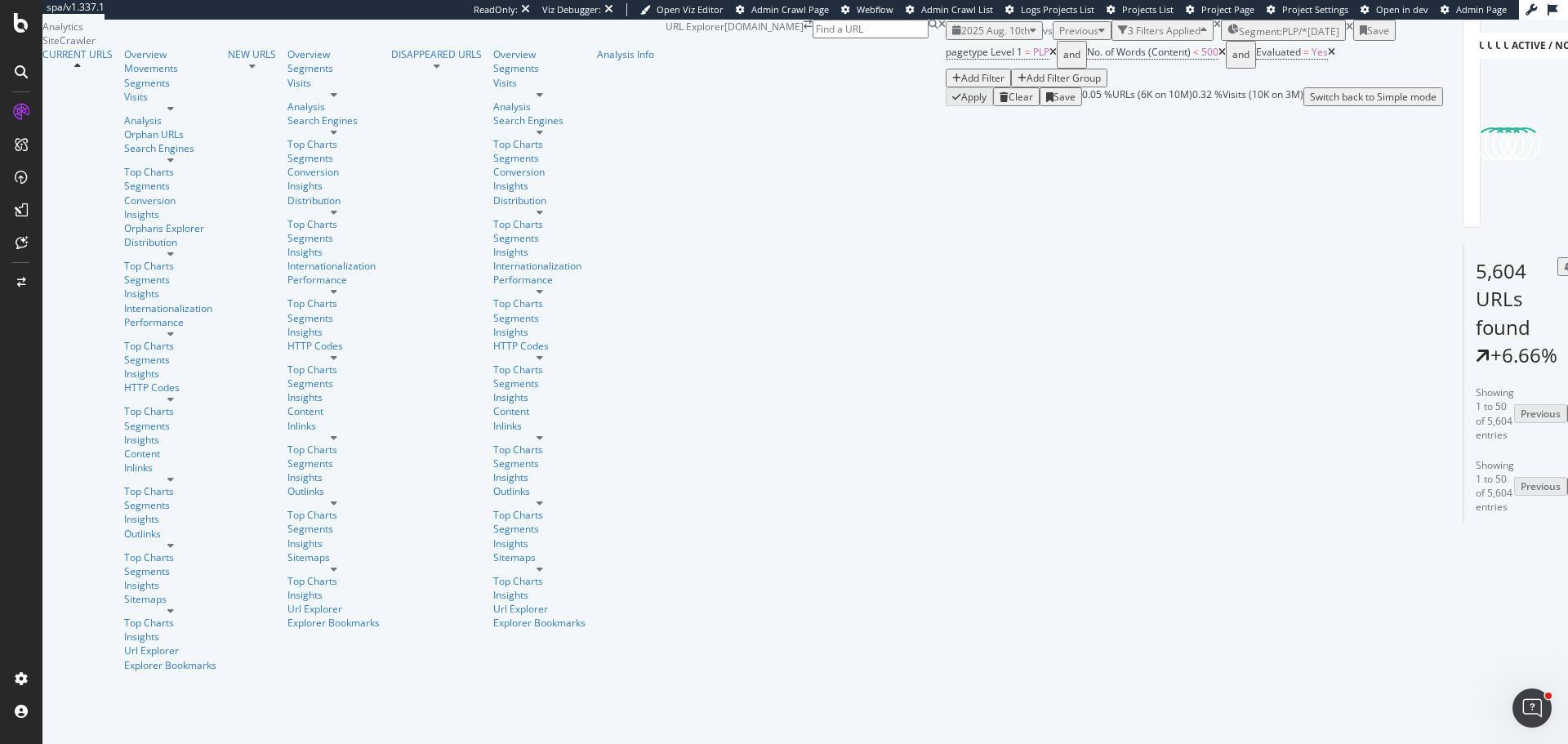
click at [1049, 57] on icon at bounding box center [1053, 52] width 7 height 10
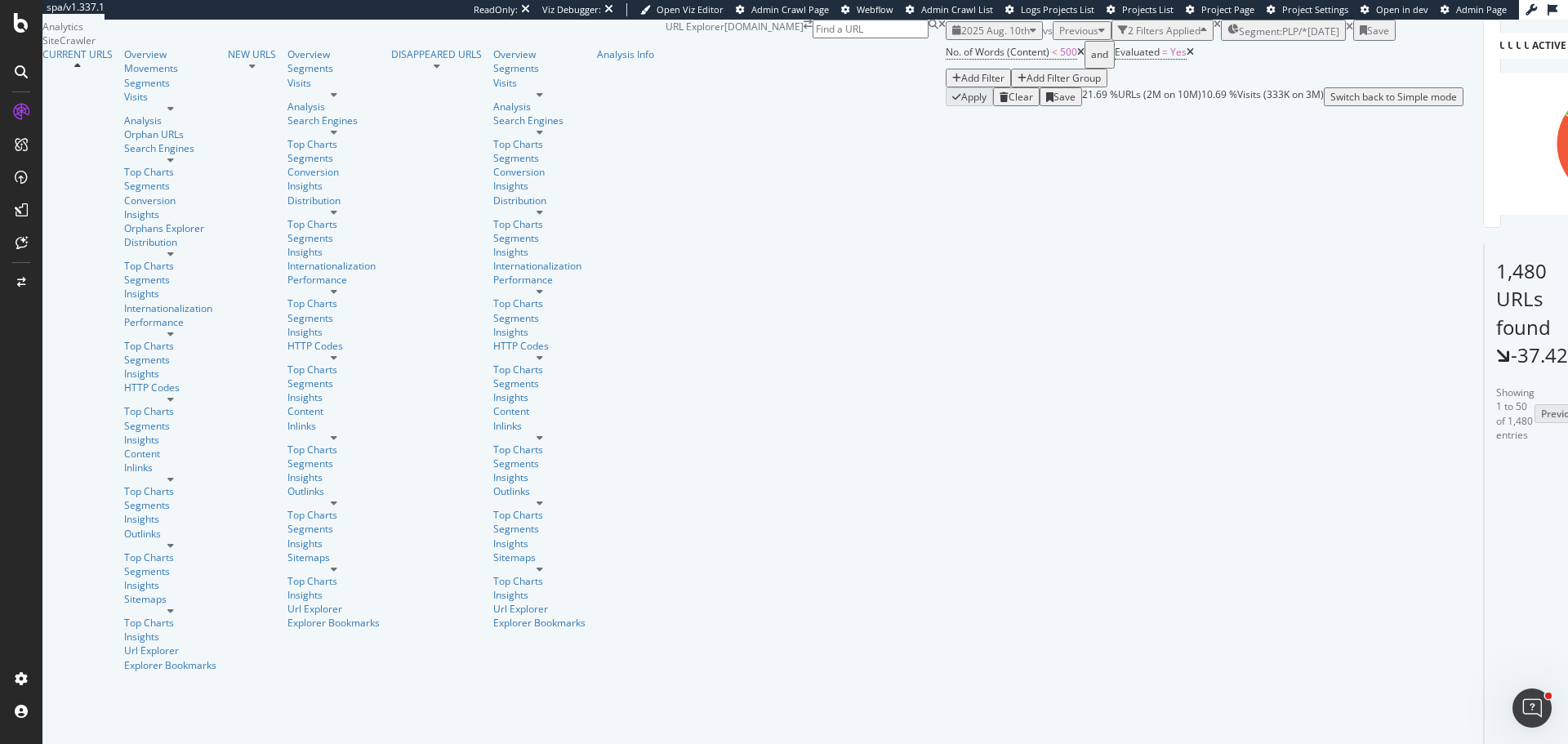
click at [1077, 57] on icon at bounding box center [1081, 52] width 7 height 10
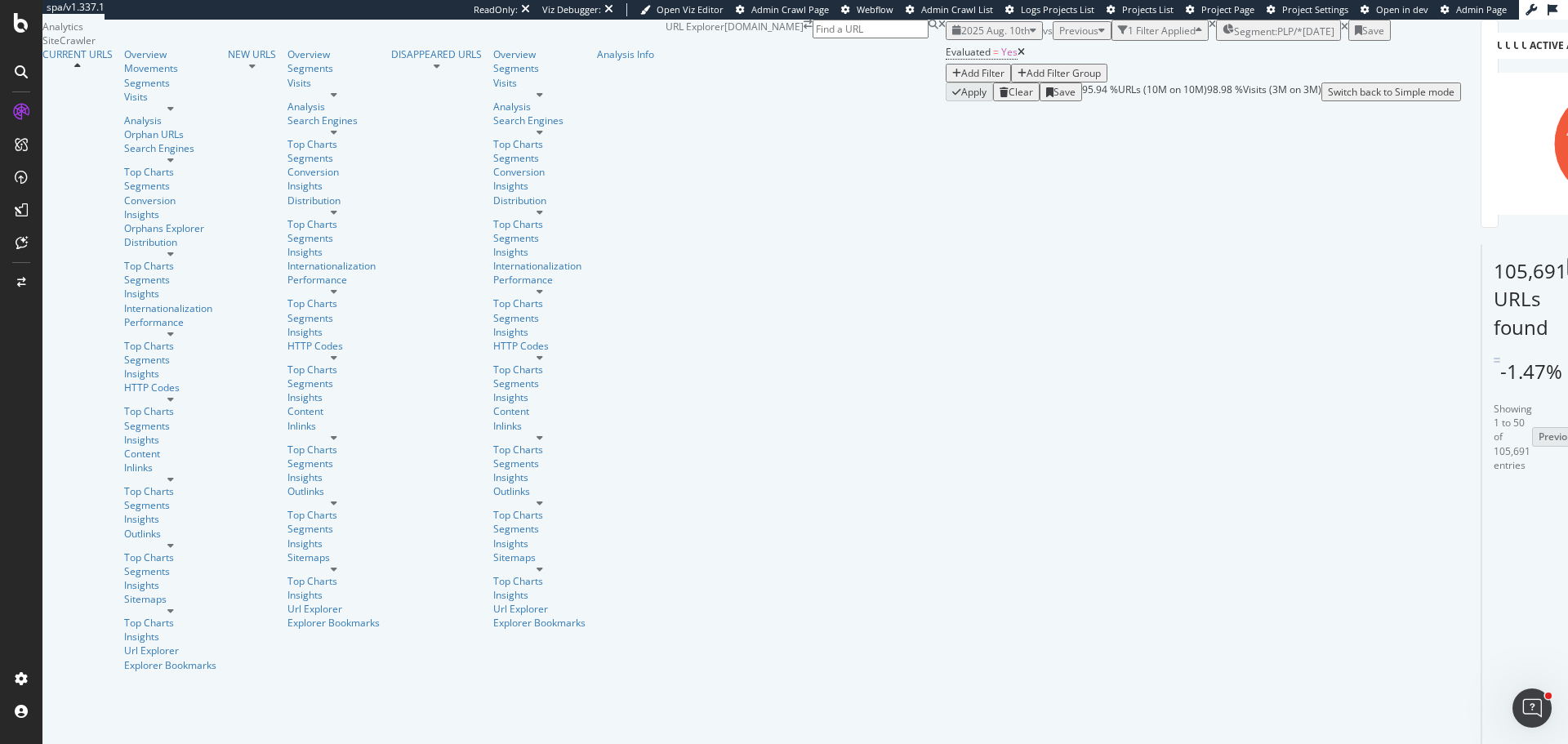
click at [1222, 30] on div "Segment: PLP/* 2025-05-09" at bounding box center [1278, 30] width 112 height 17
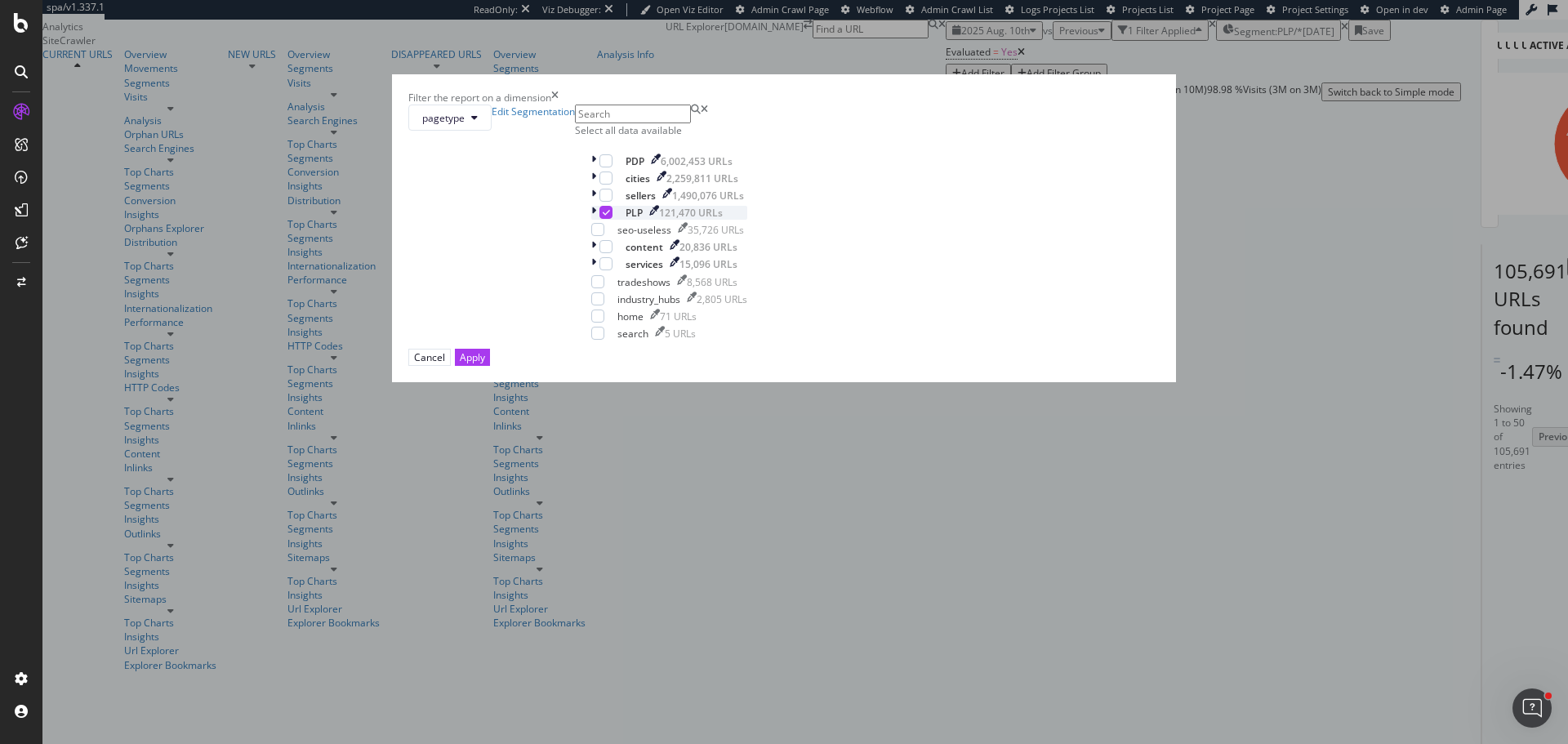
click at [599, 220] on div "modal" at bounding box center [594, 213] width 8 height 14
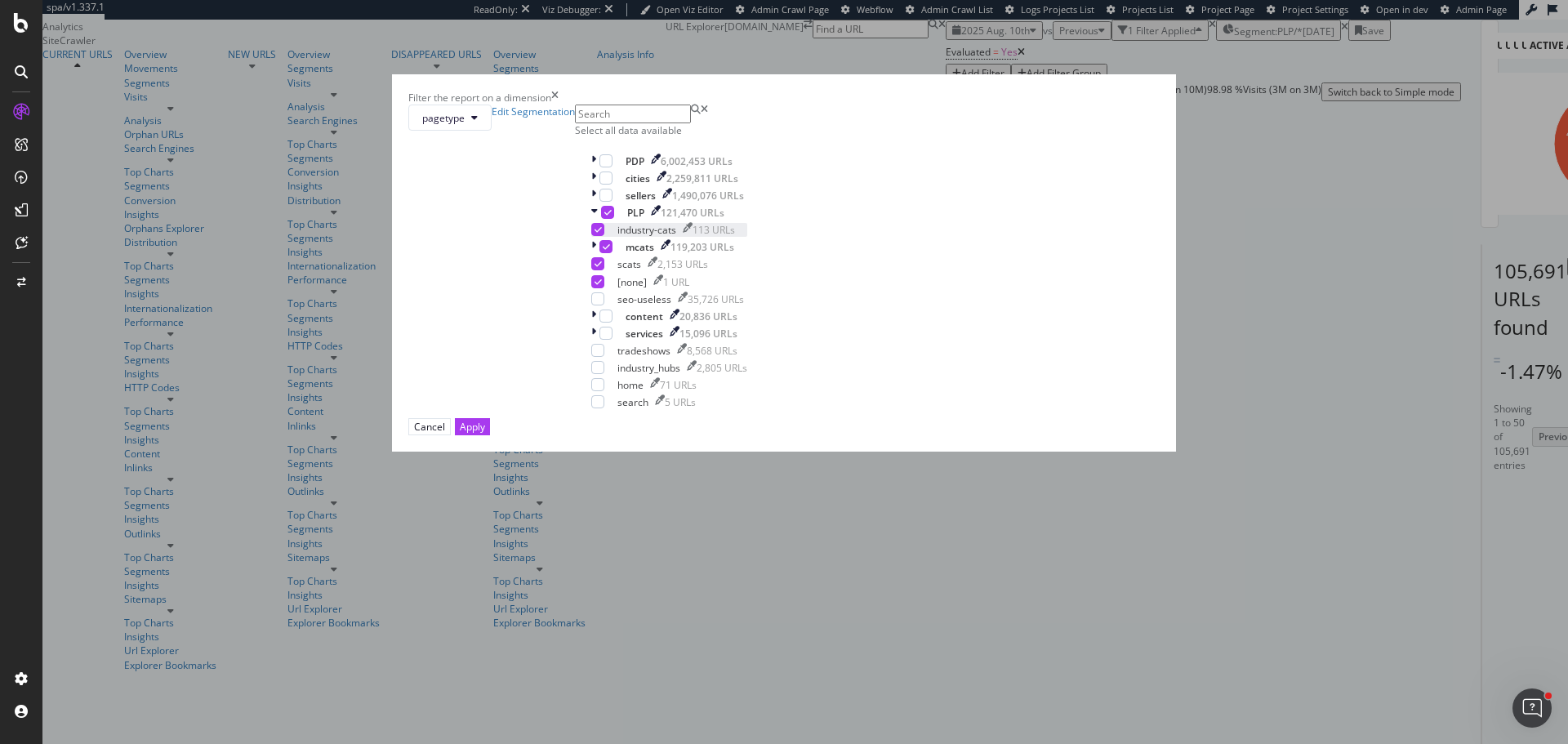
click at [602, 234] on icon "modal" at bounding box center [598, 229] width 7 height 8
click at [602, 286] on icon "modal" at bounding box center [598, 281] width 7 height 8
click at [485, 433] on div "Apply" at bounding box center [472, 426] width 25 height 14
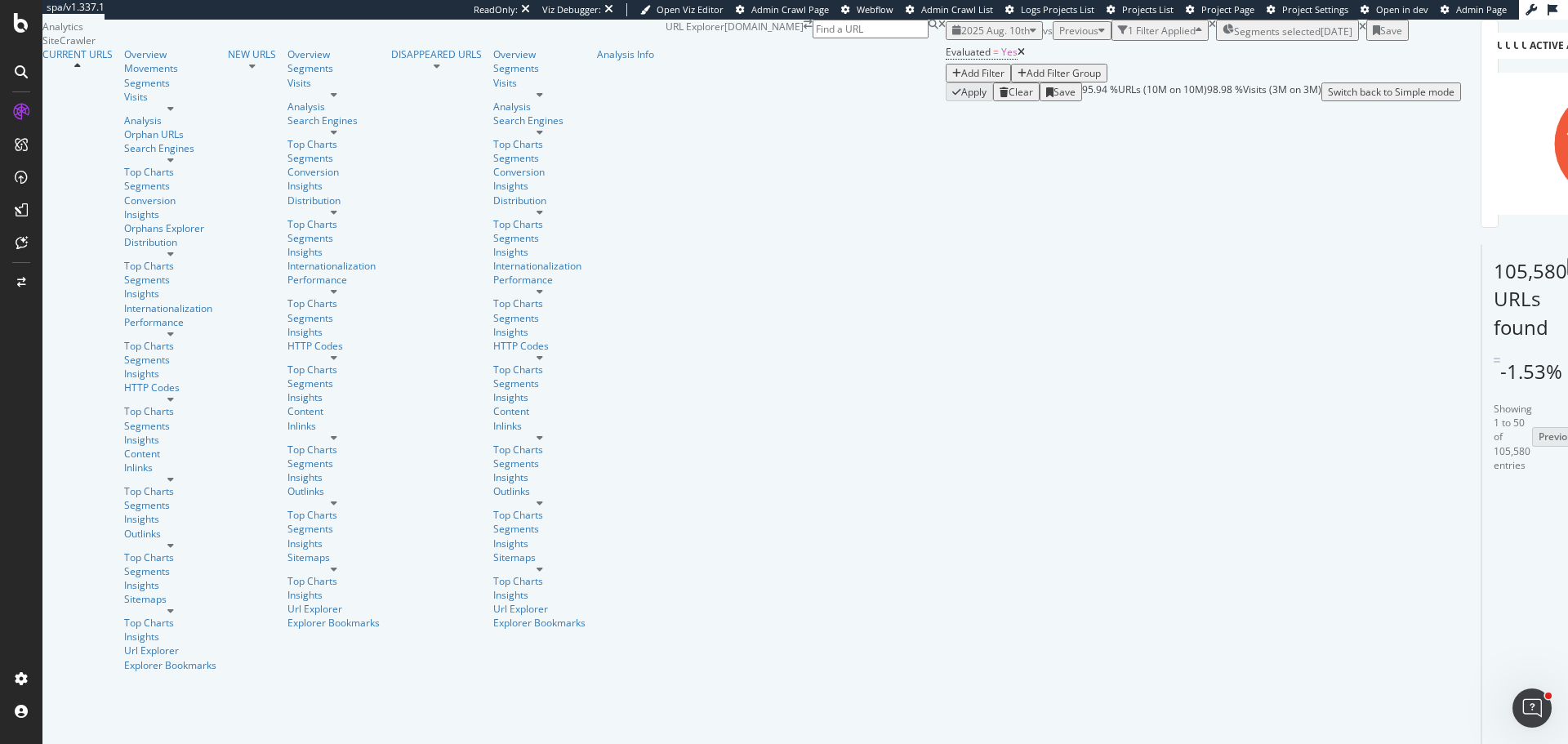
scroll to position [245, 0]
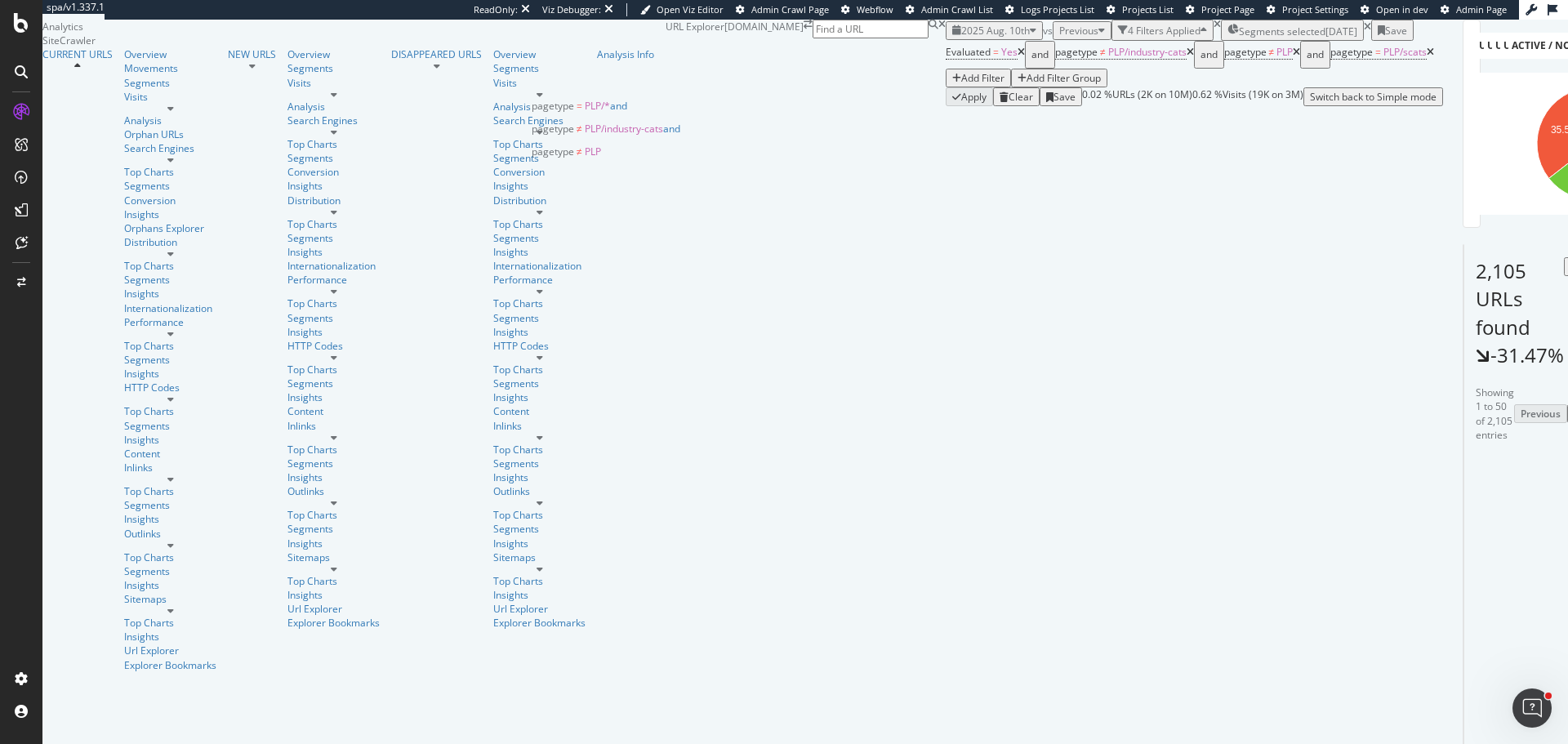
click at [1239, 39] on span "Segments selected" at bounding box center [1282, 30] width 87 height 14
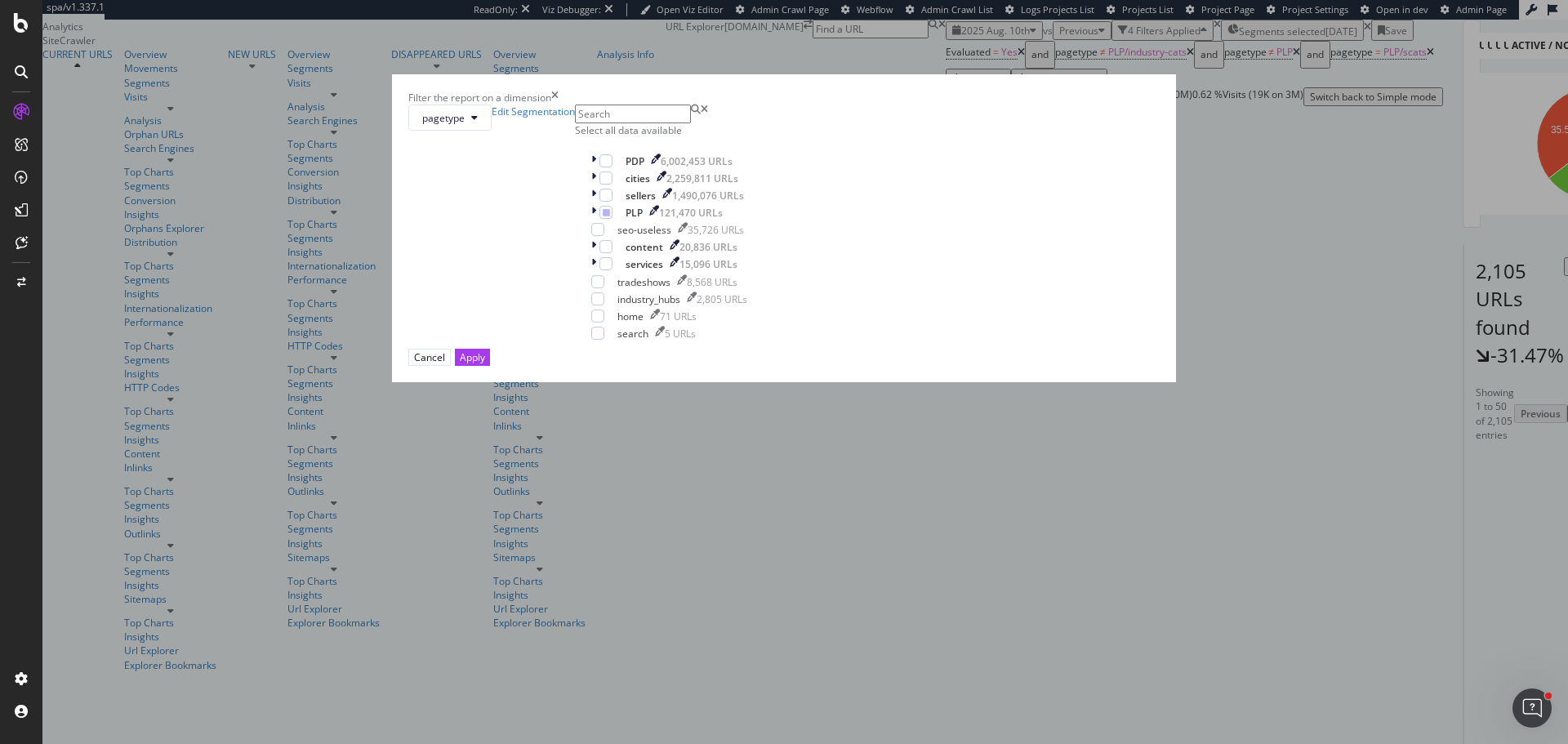
click at [981, 68] on div "Filter the report on a dimension pagetype Edit Segmentation Select all data ava…" at bounding box center [784, 372] width 1568 height 744
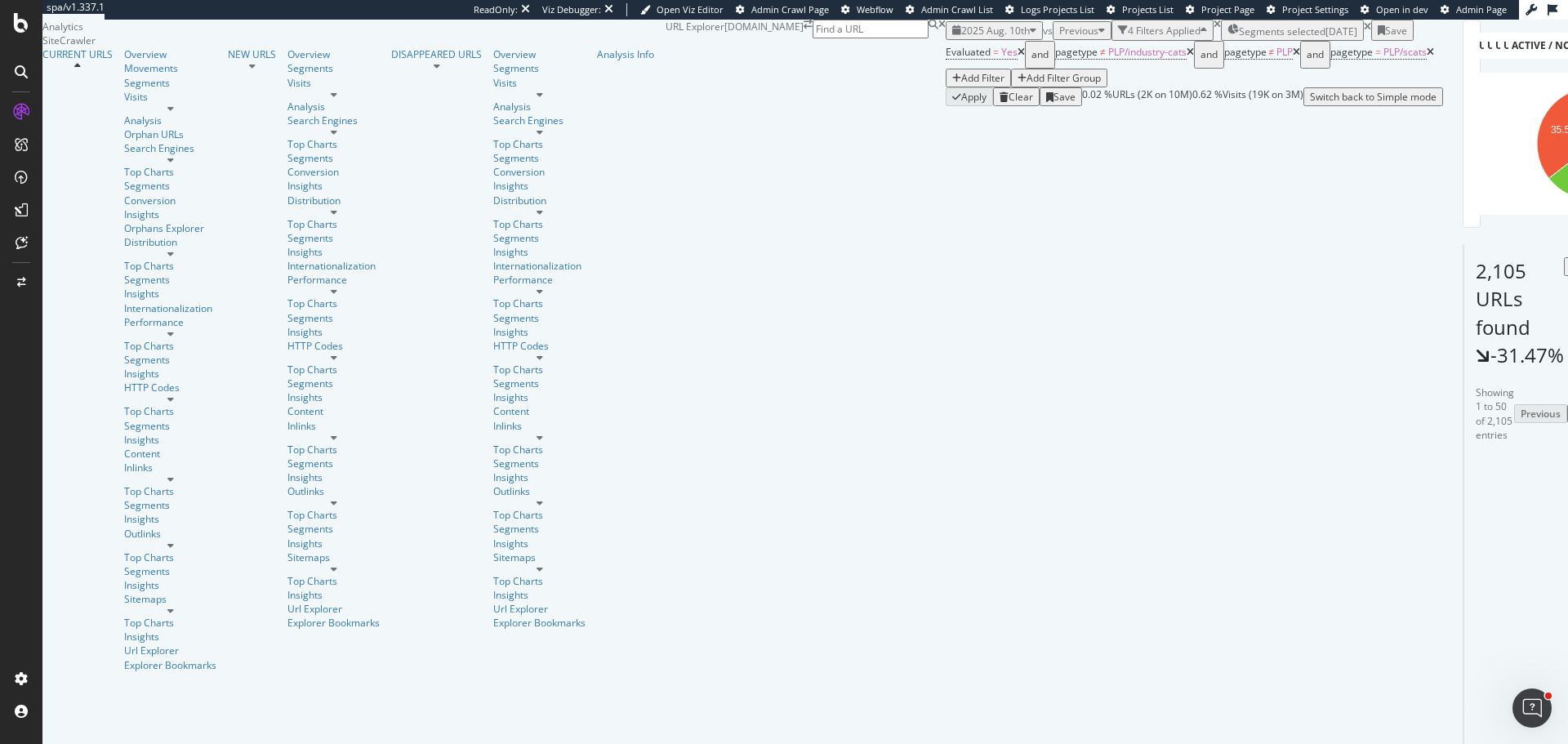
scroll to position [409, 0]
click at [1427, 57] on icon at bounding box center [1430, 52] width 7 height 10
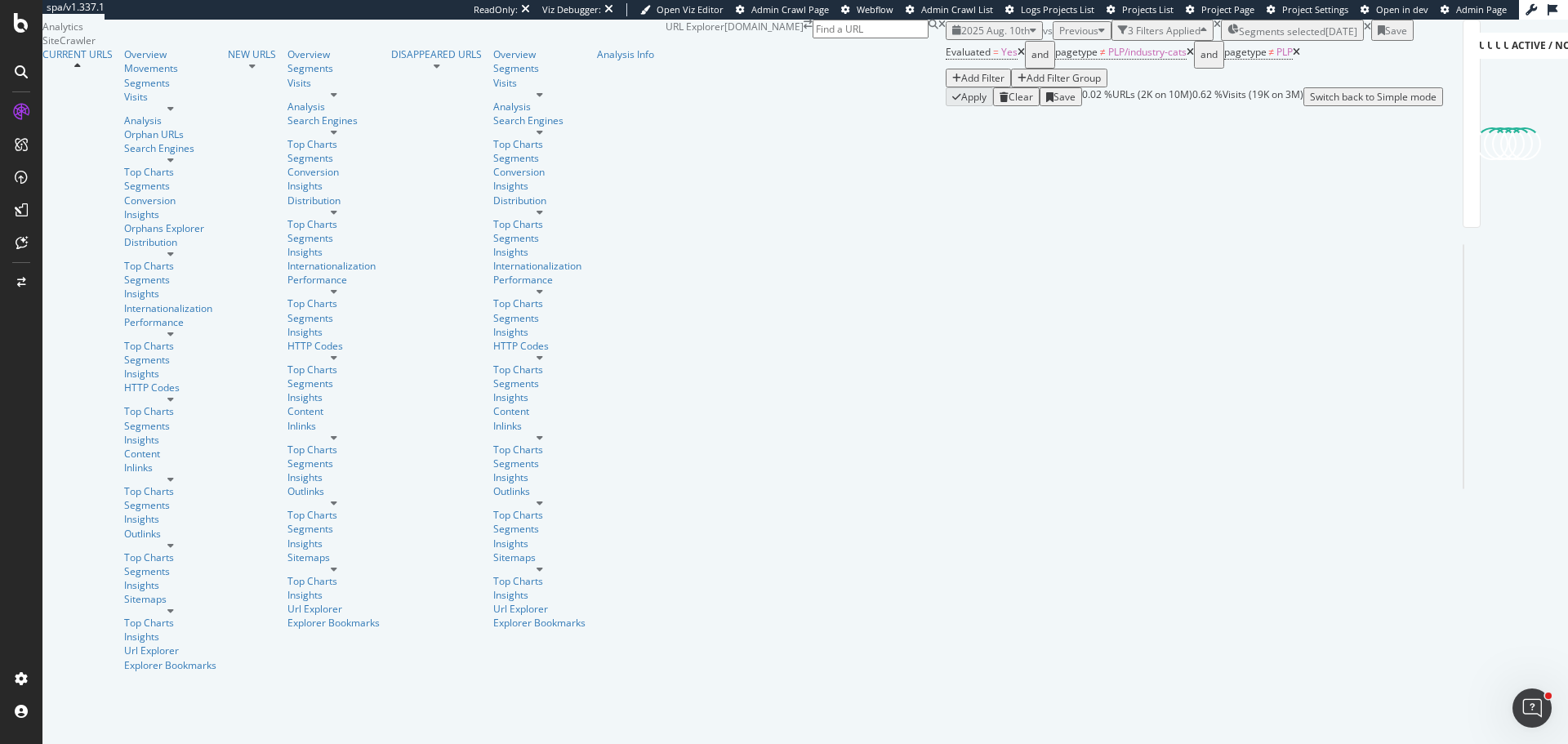
click at [1292, 57] on icon at bounding box center [1296, 52] width 7 height 10
click at [1186, 57] on icon at bounding box center [1190, 52] width 7 height 10
click at [1222, 39] on div "Segments selected 2025-05-09" at bounding box center [1287, 30] width 129 height 17
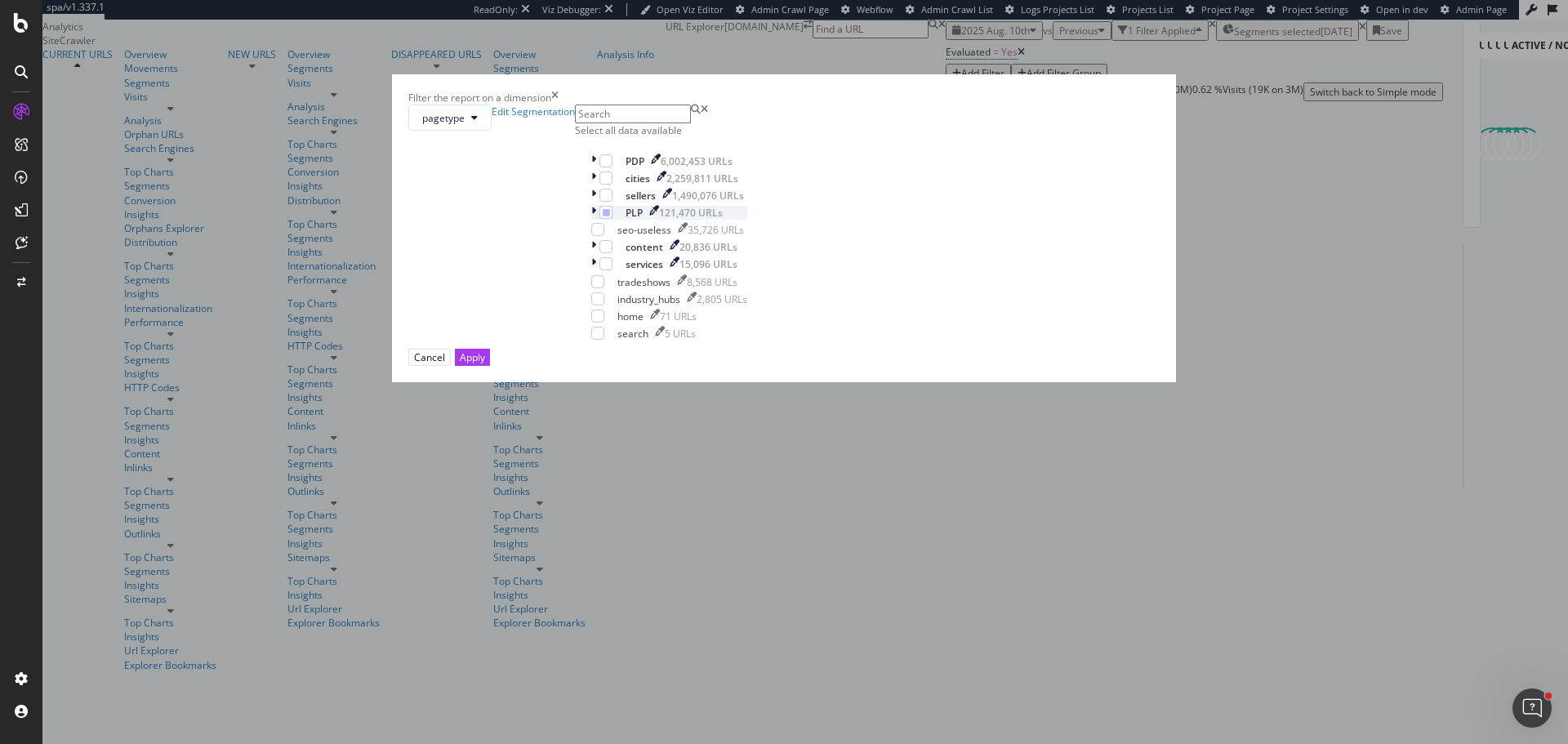
click at [599, 220] on div "modal" at bounding box center [594, 213] width 8 height 14
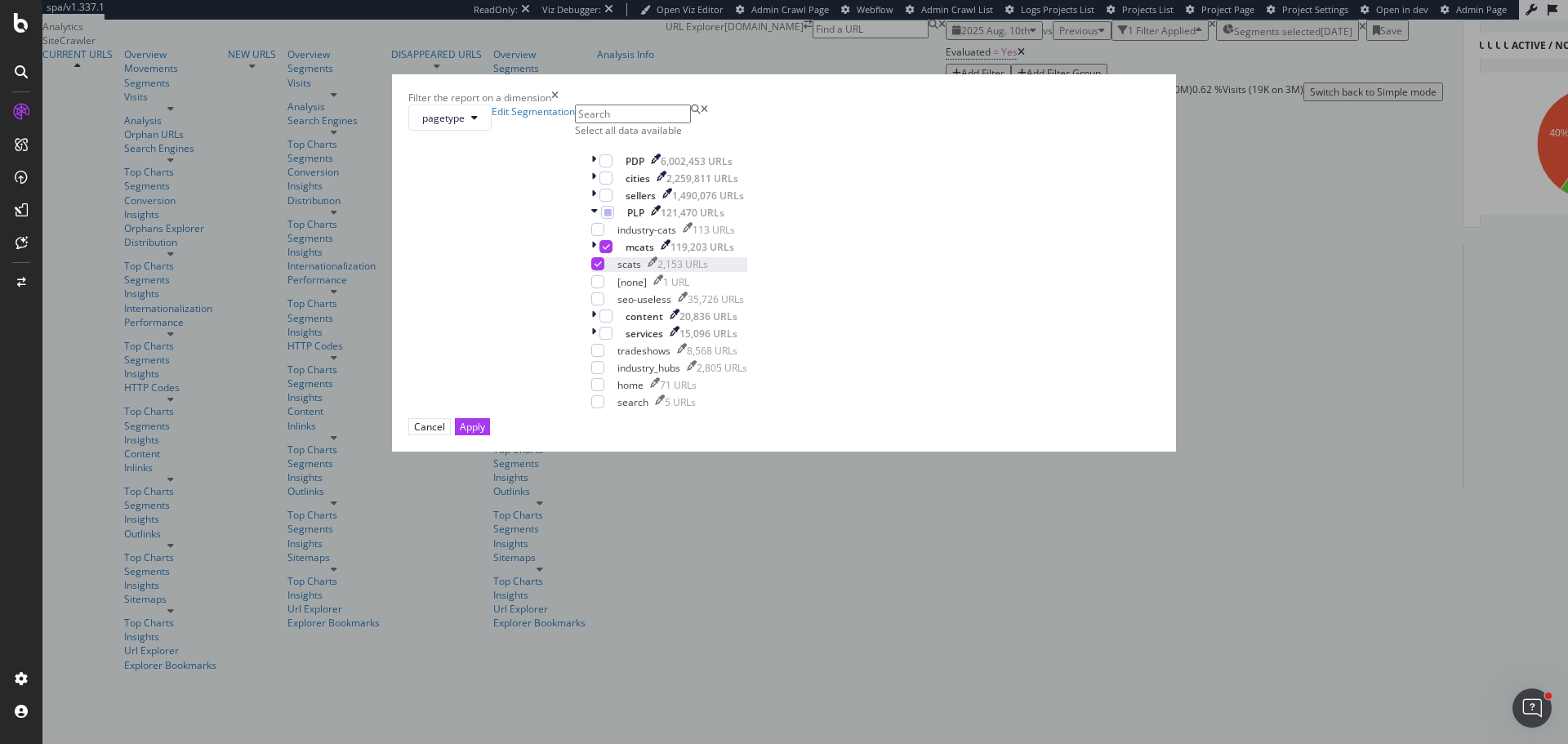
click at [602, 268] on icon "modal" at bounding box center [598, 263] width 7 height 8
click at [490, 435] on button "Apply" at bounding box center [472, 426] width 35 height 18
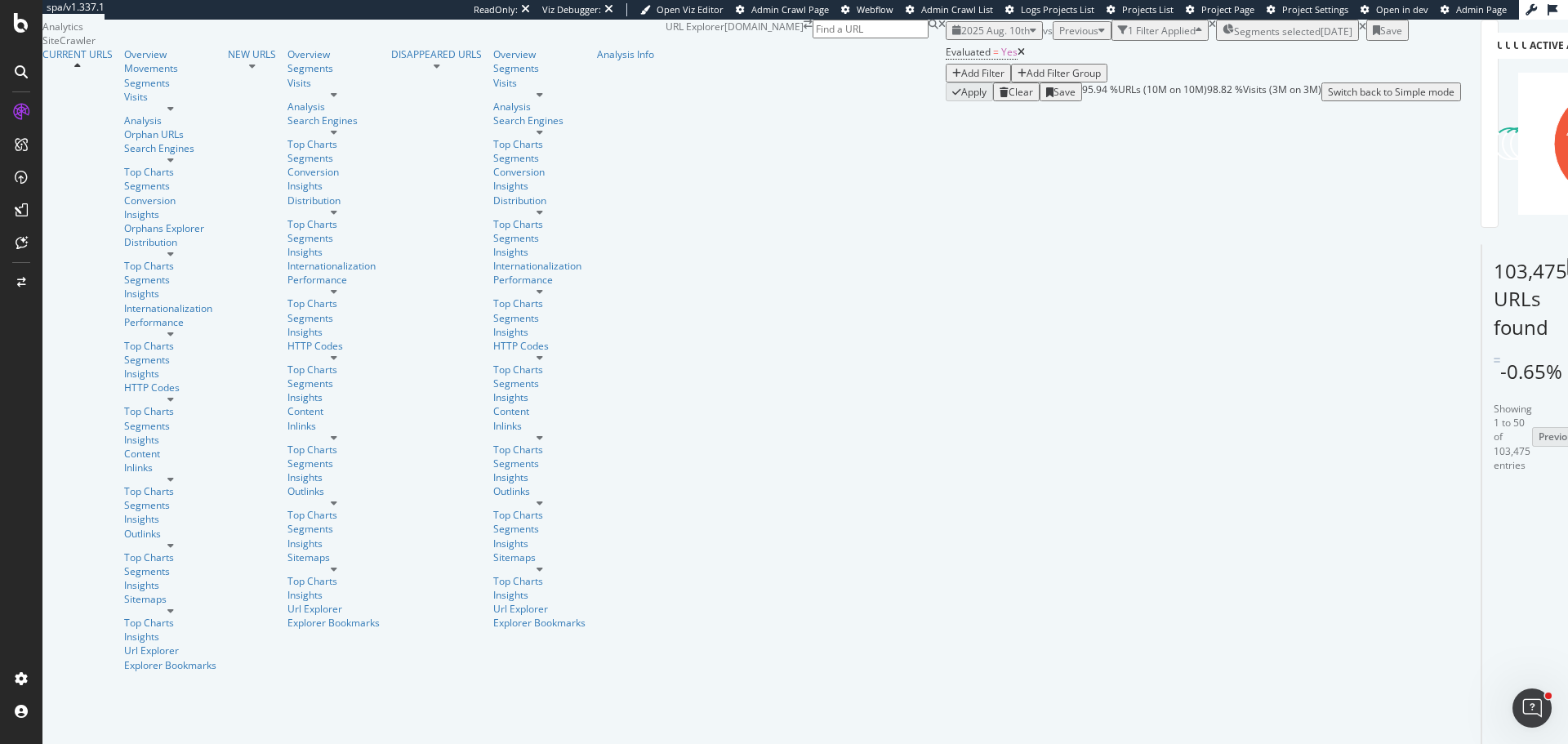
scroll to position [326, 0]
click at [1017, 57] on icon at bounding box center [1021, 52] width 7 height 10
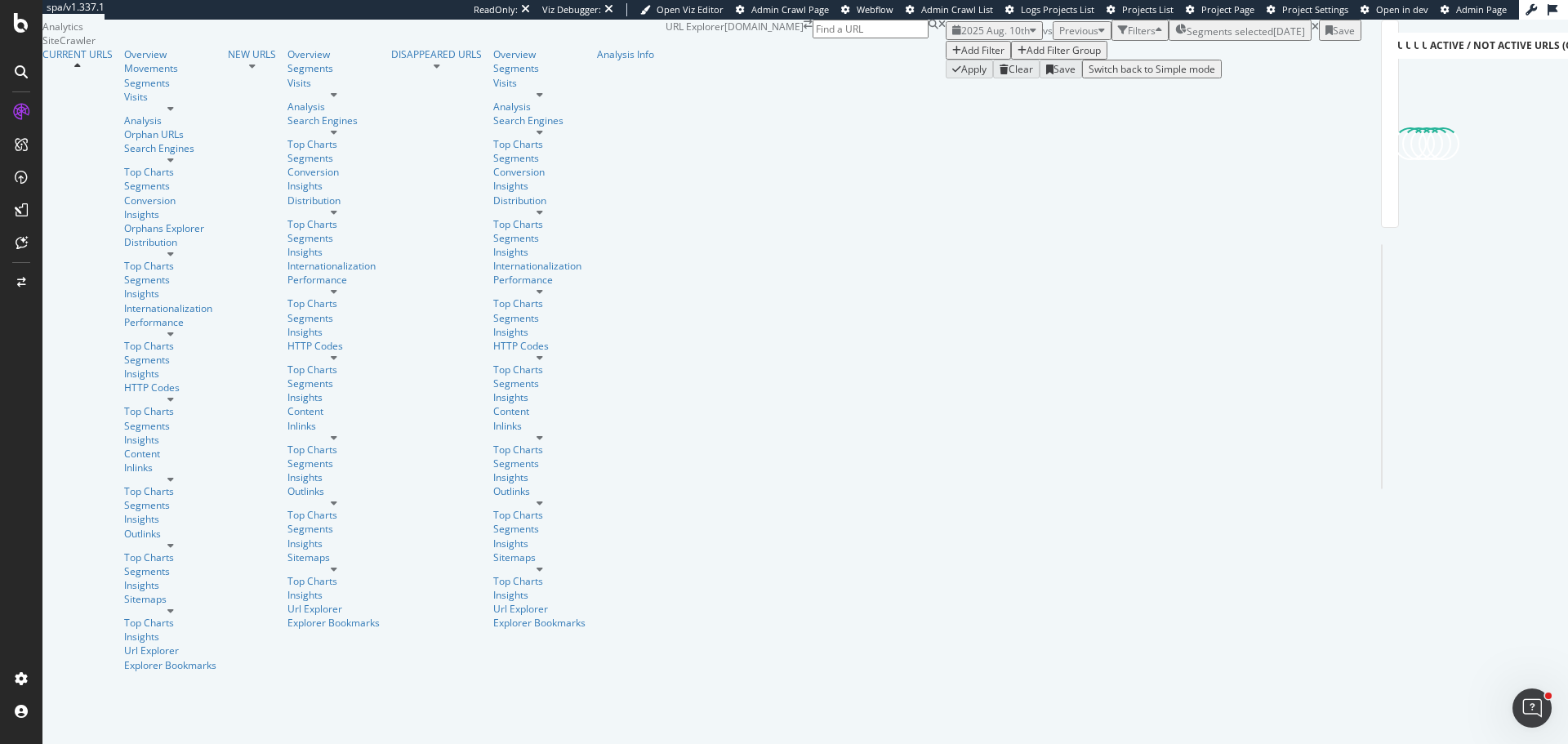
click at [962, 57] on div "Add Filter" at bounding box center [983, 50] width 43 height 14
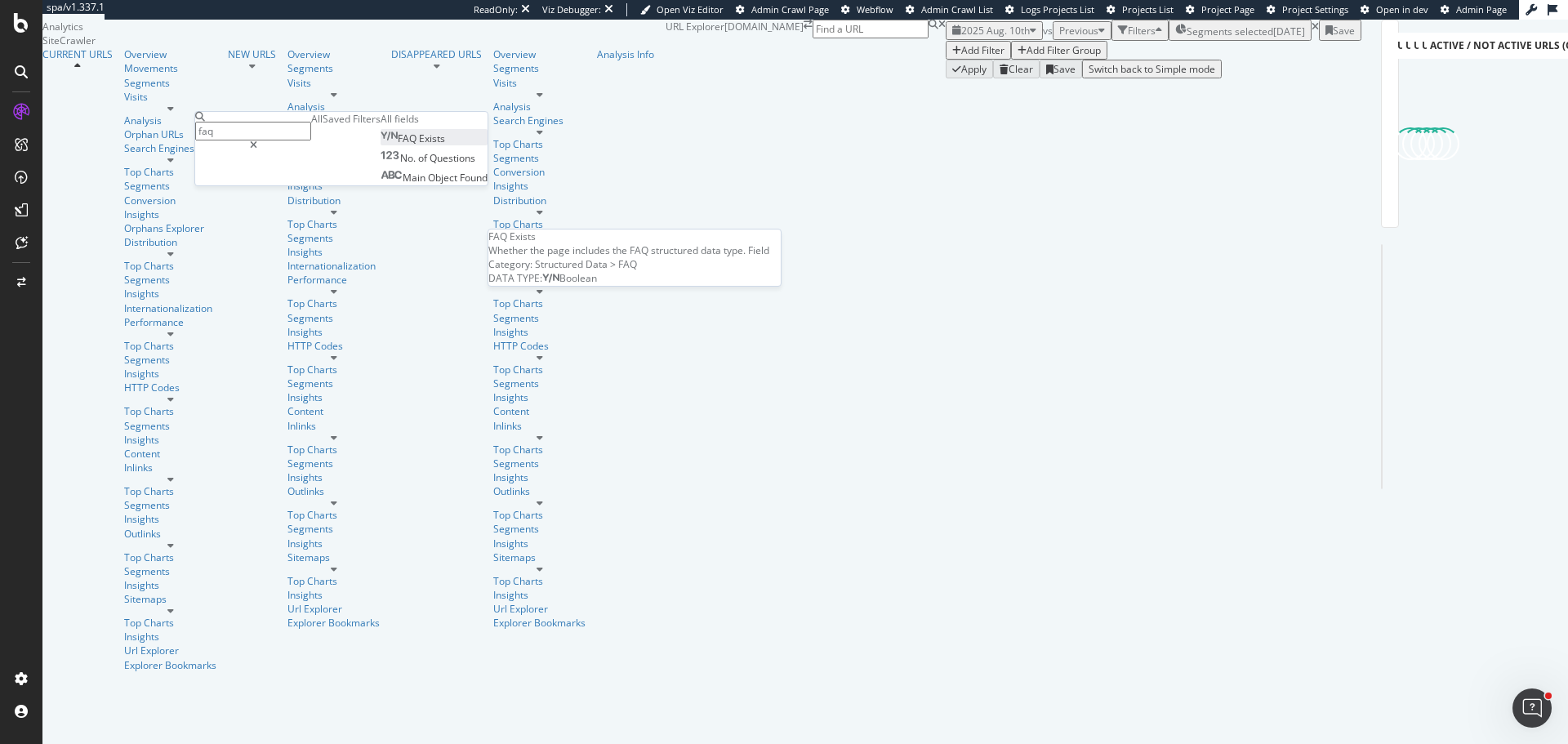
type input "faq"
click at [419, 145] on span "Exists" at bounding box center [432, 138] width 26 height 14
click at [440, 159] on div "Apply" at bounding box center [452, 152] width 25 height 14
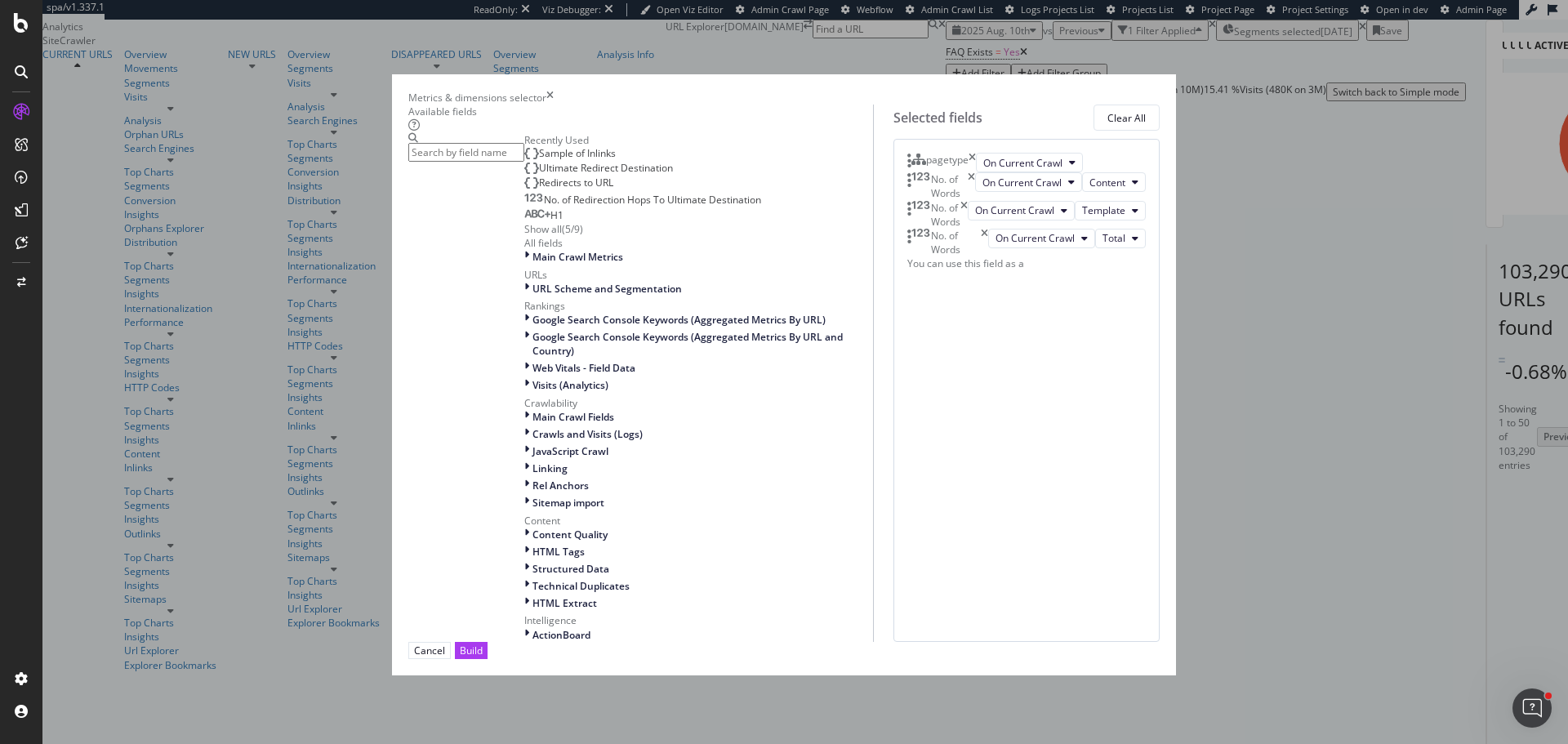
click at [975, 172] on icon "times" at bounding box center [972, 162] width 7 height 19
click at [524, 162] on input "modal" at bounding box center [466, 152] width 116 height 18
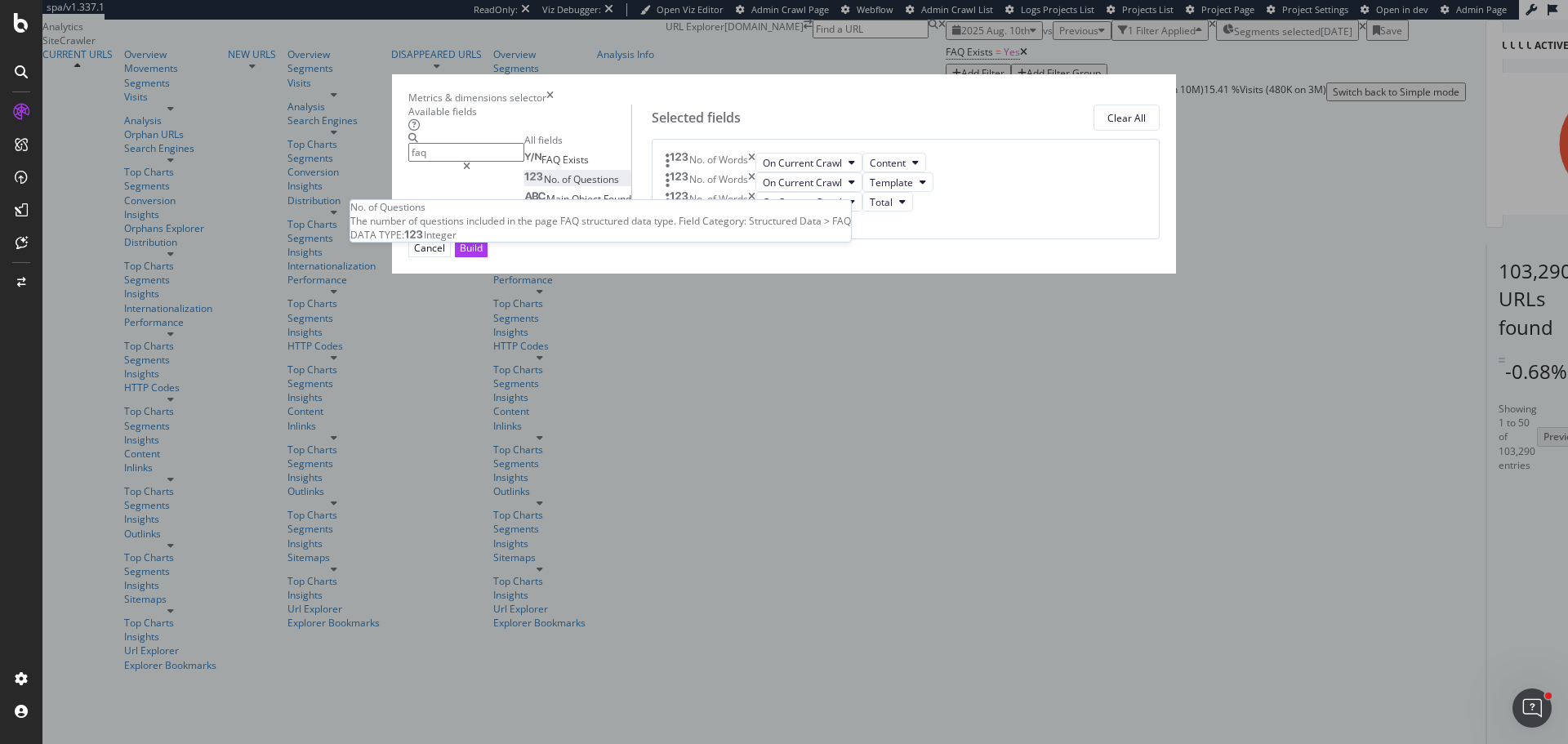
type input "faq"
click at [573, 186] on span "Questions" at bounding box center [595, 178] width 45 height 14
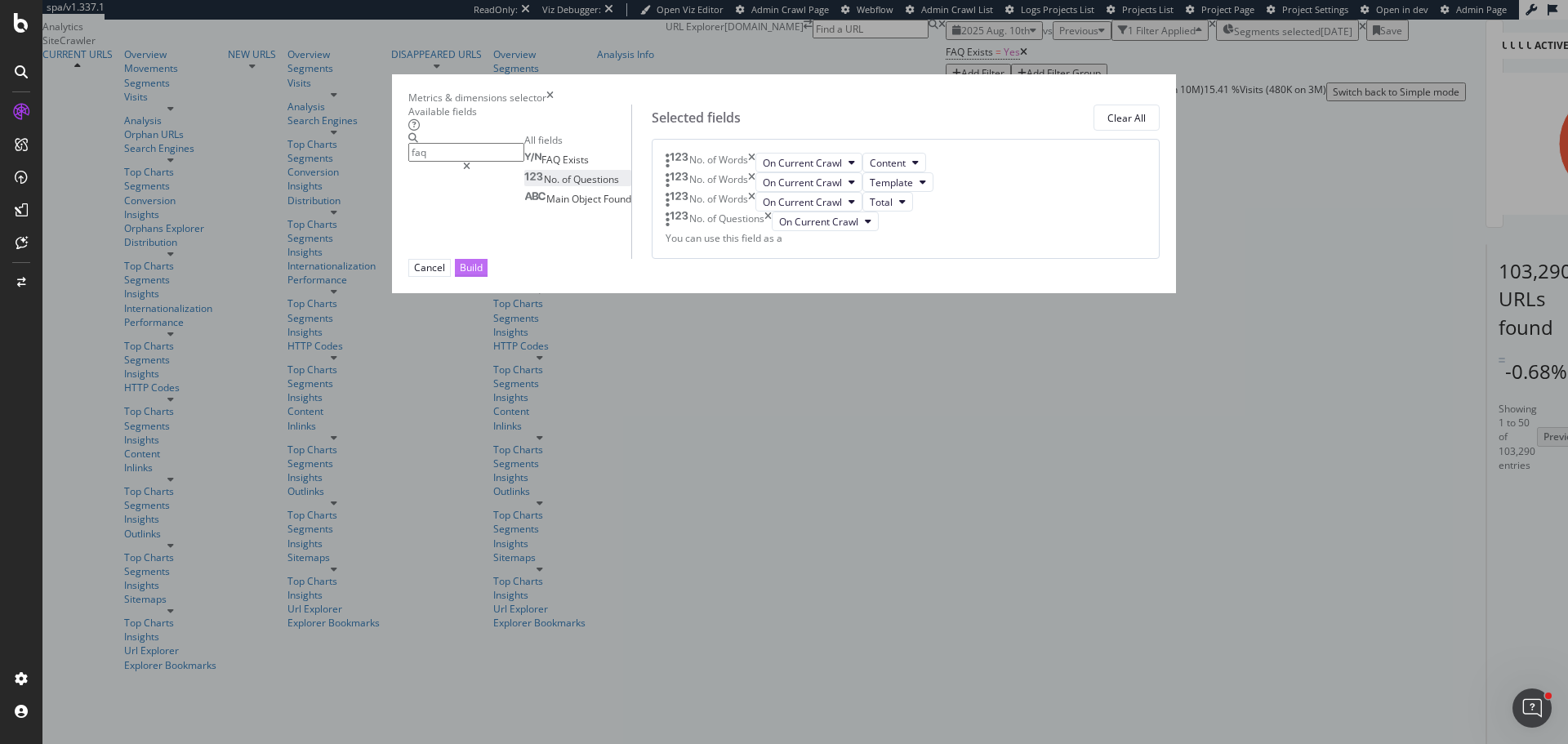
click at [483, 274] on div "Build" at bounding box center [471, 267] width 23 height 14
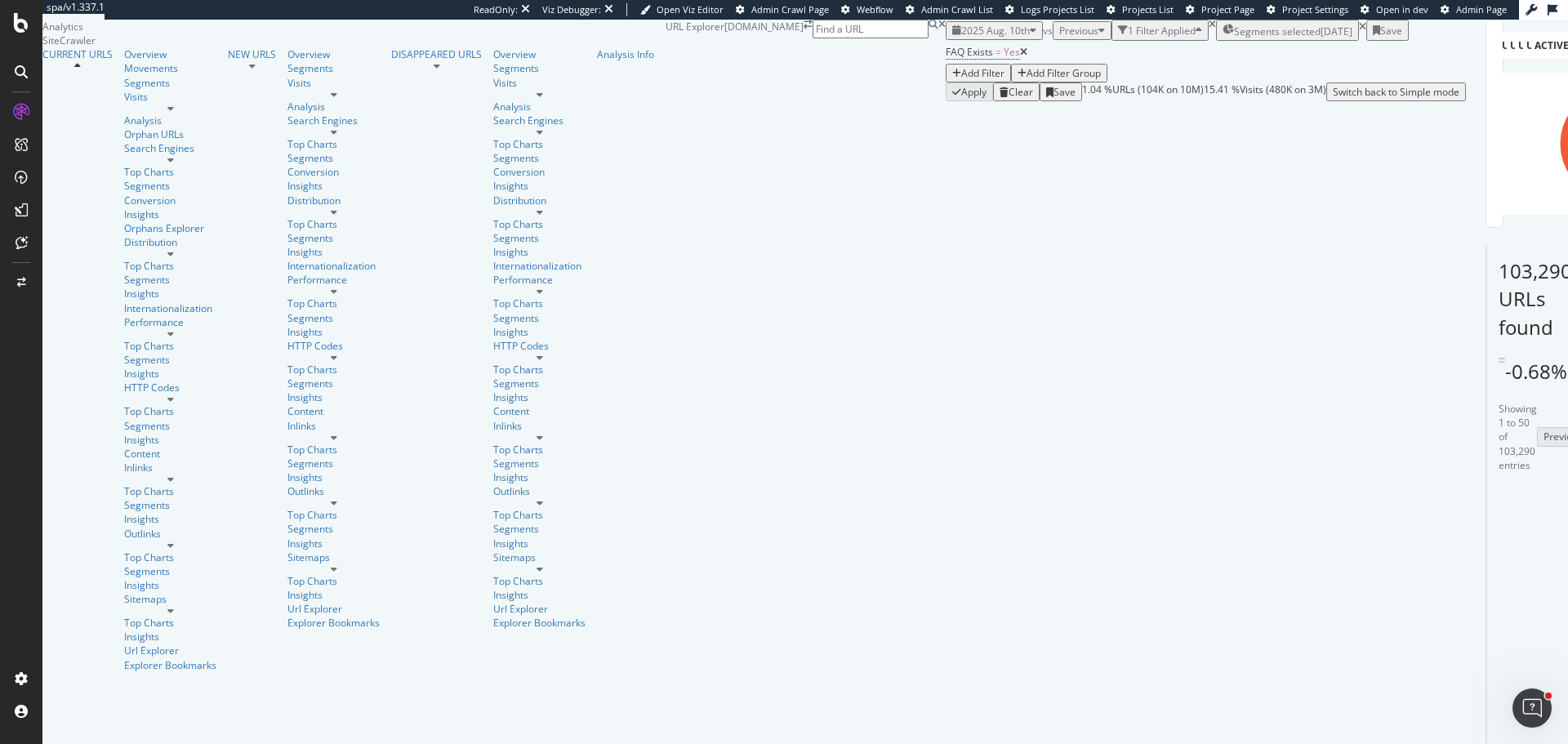
scroll to position [274, 0]
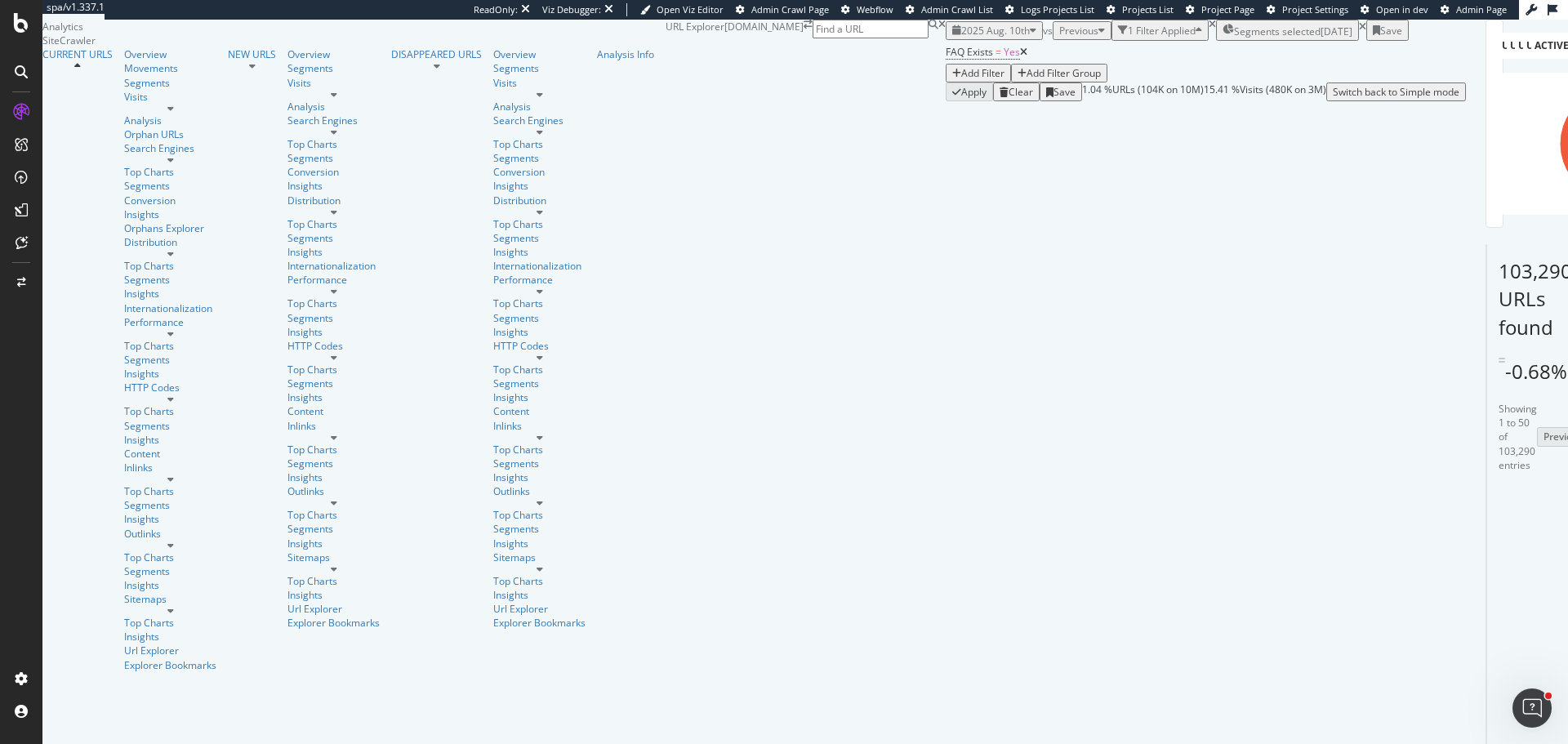
scroll to position [0, 0]
click at [962, 79] on div "Add Filter" at bounding box center [983, 73] width 43 height 14
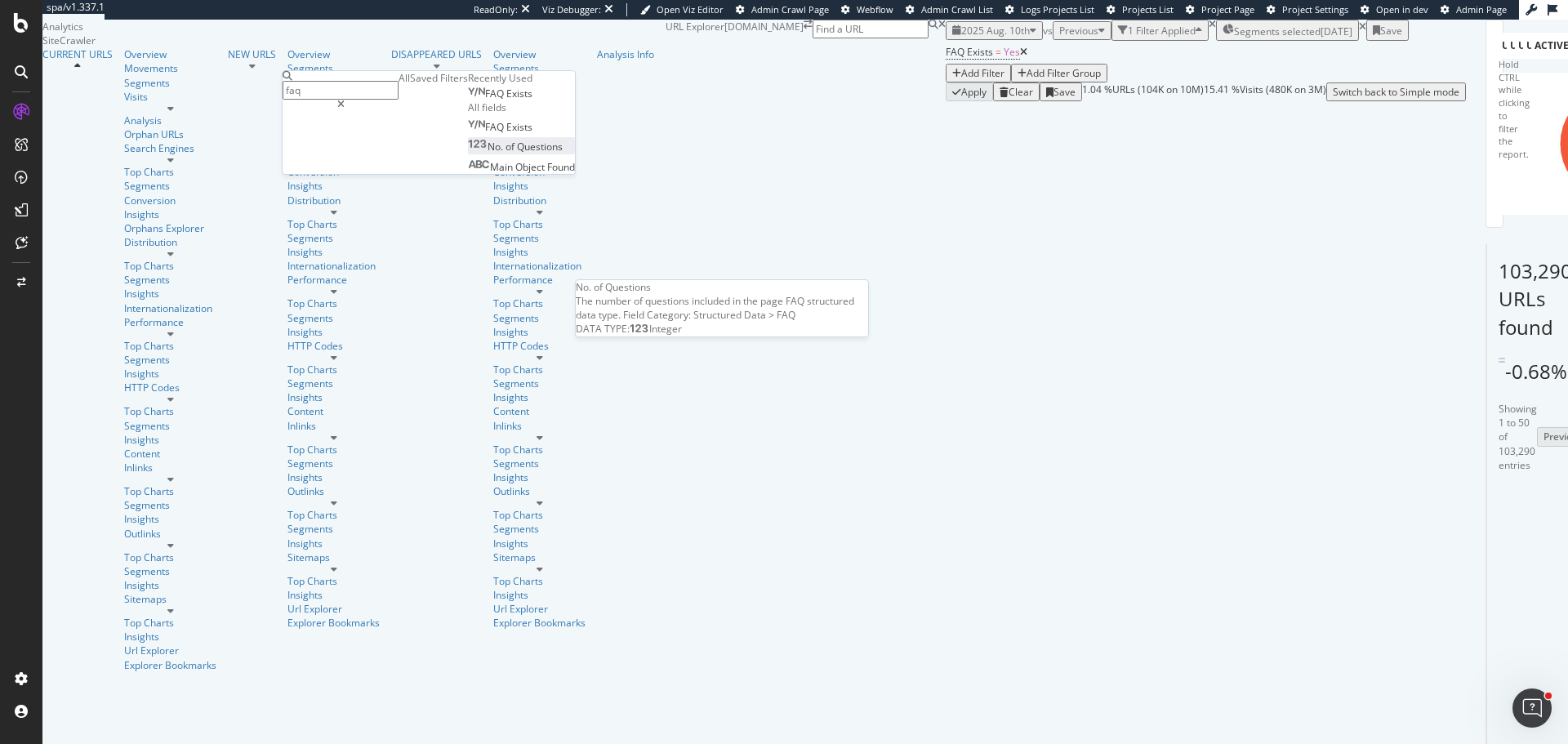
click at [517, 153] on span "Questions" at bounding box center [539, 146] width 45 height 14
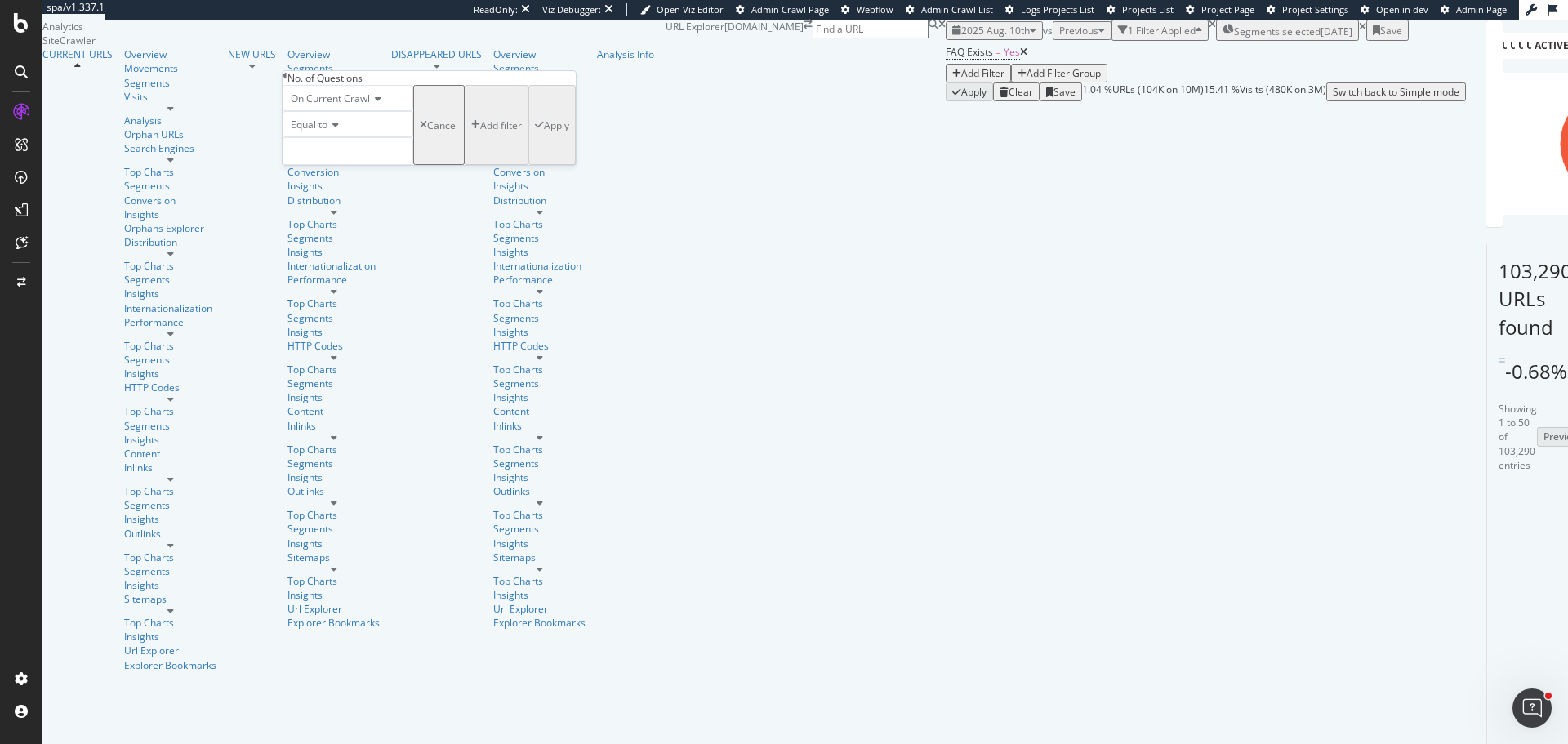
click at [325, 131] on span "Equal to" at bounding box center [309, 124] width 37 height 14
click at [382, 205] on span "Less than or equal to" at bounding box center [335, 198] width 94 height 14
click at [334, 165] on input "number" at bounding box center [348, 151] width 130 height 28
type input "5"
click at [544, 132] on div "Apply" at bounding box center [556, 125] width 25 height 14
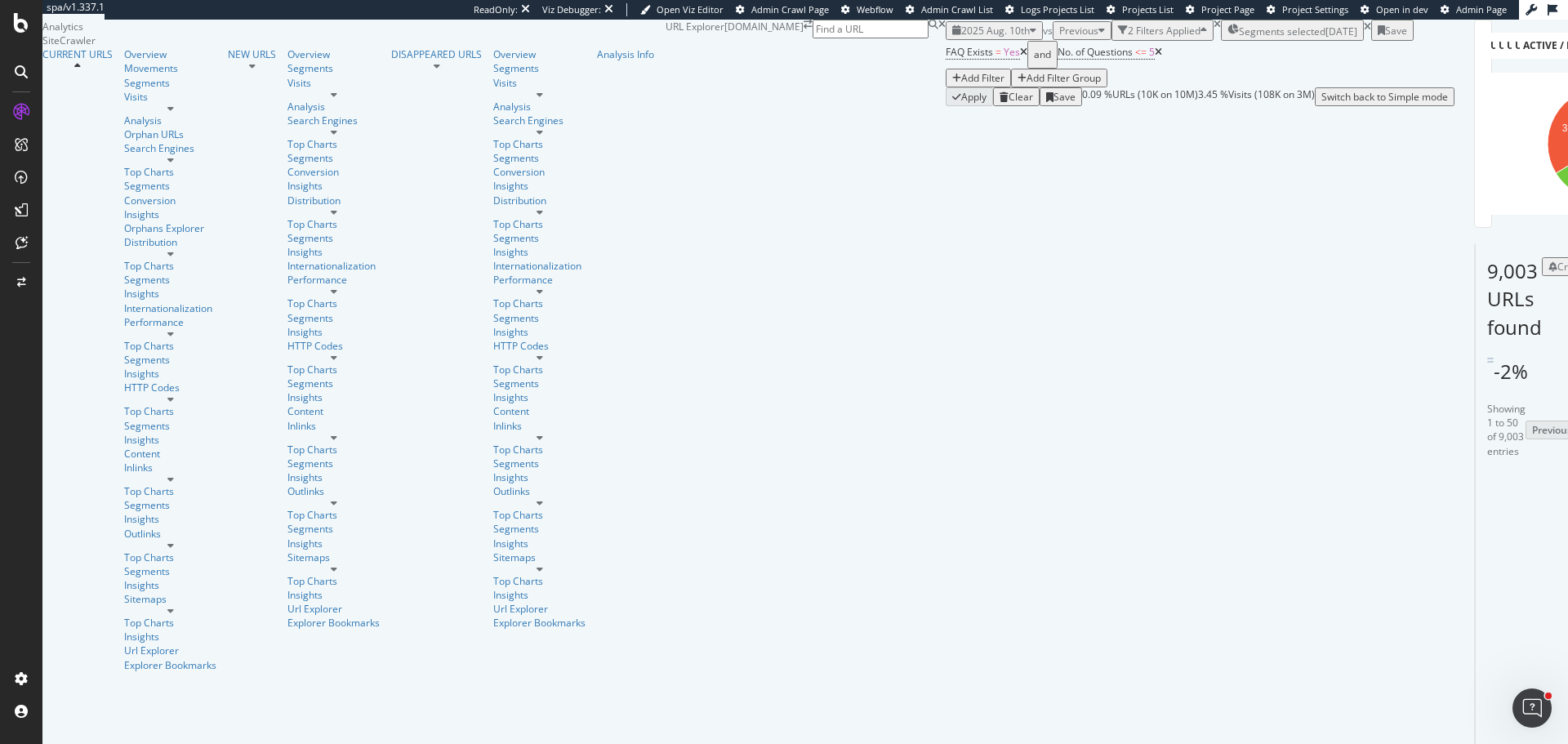
scroll to position [81, 0]
click at [115, 246] on div "CustomReports" at bounding box center [100, 252] width 80 height 17
click at [962, 80] on div "Add Filter" at bounding box center [983, 78] width 43 height 14
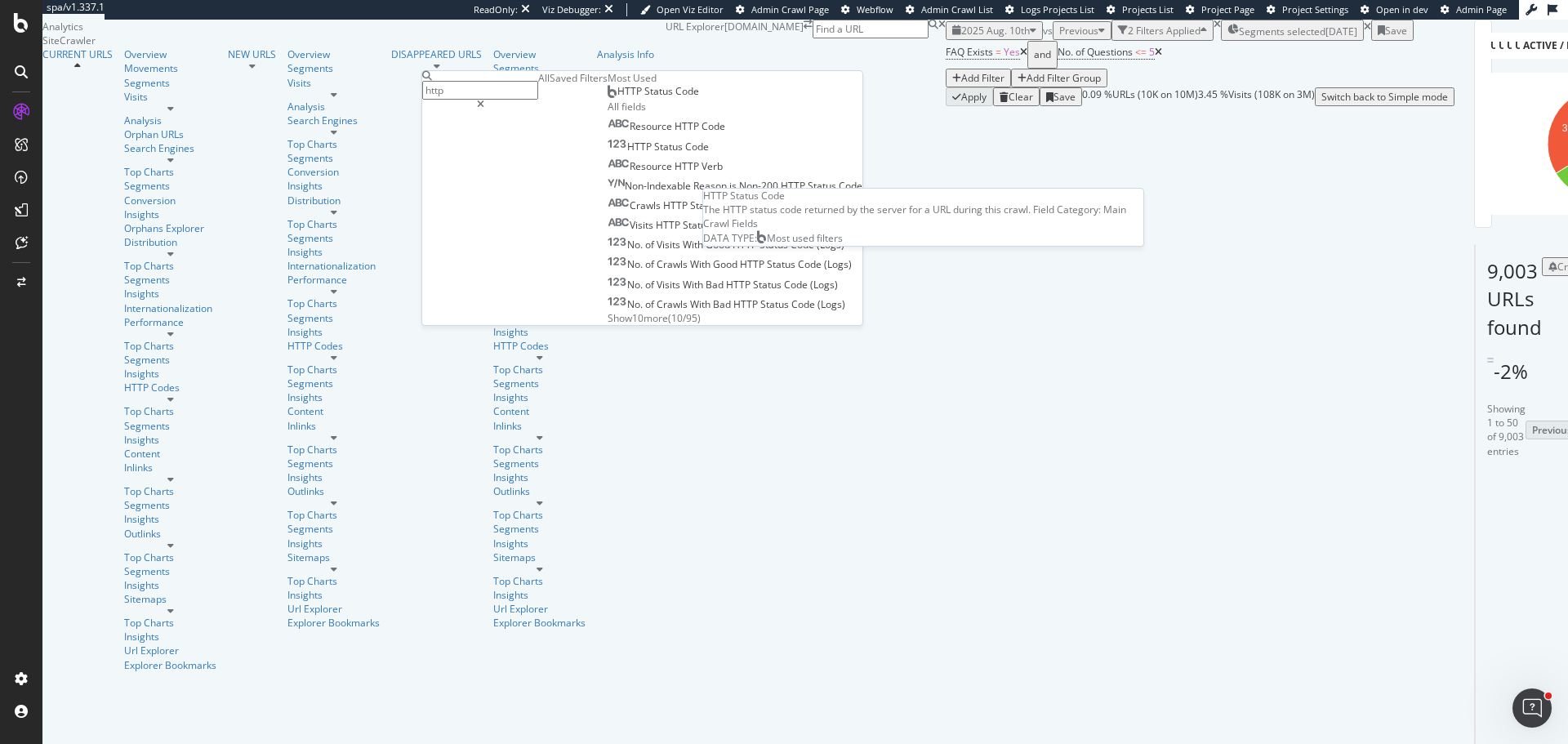
type input "http"
click at [618, 98] on span "HTTP Status Code" at bounding box center [658, 91] width 81 height 14
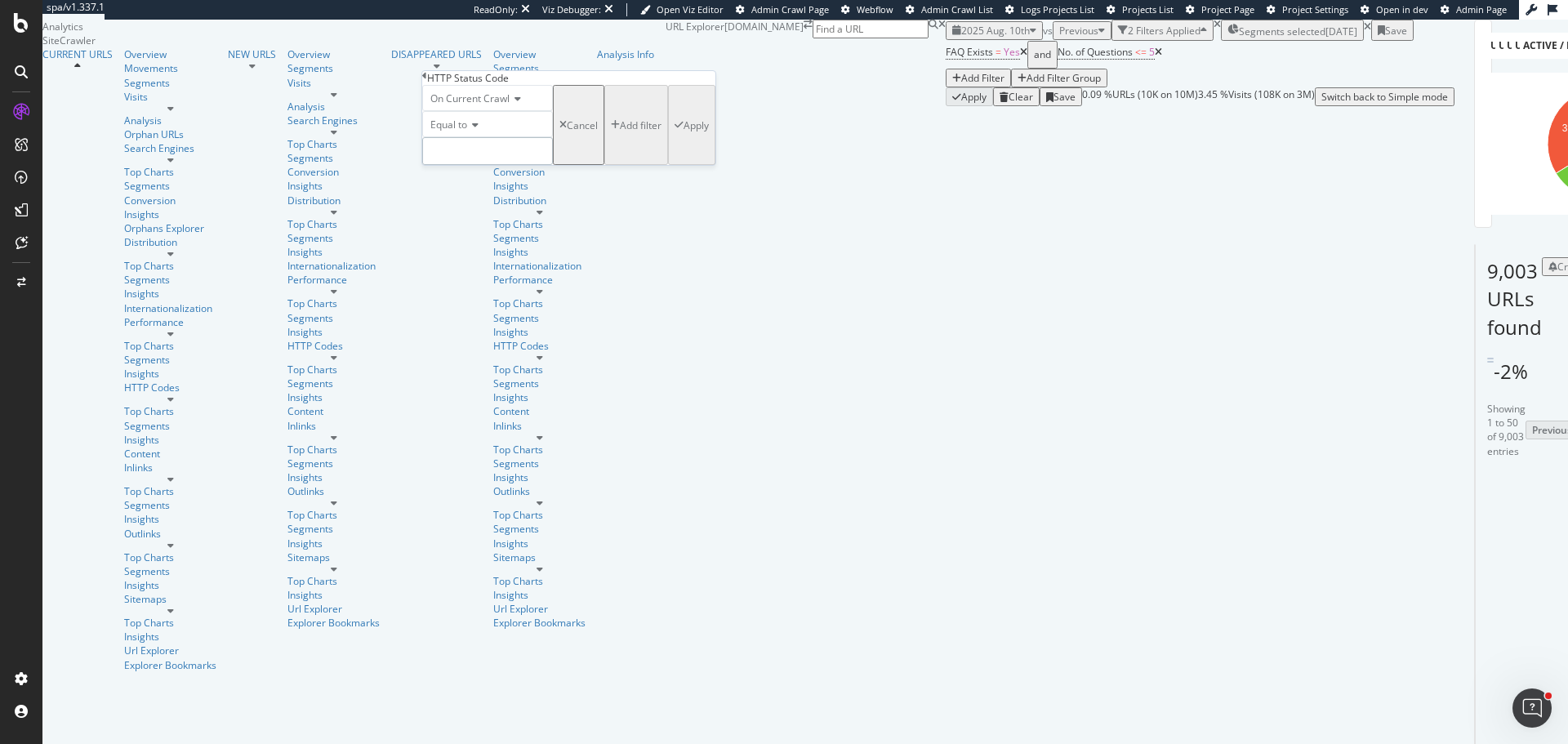
click at [462, 165] on input "number" at bounding box center [487, 151] width 130 height 28
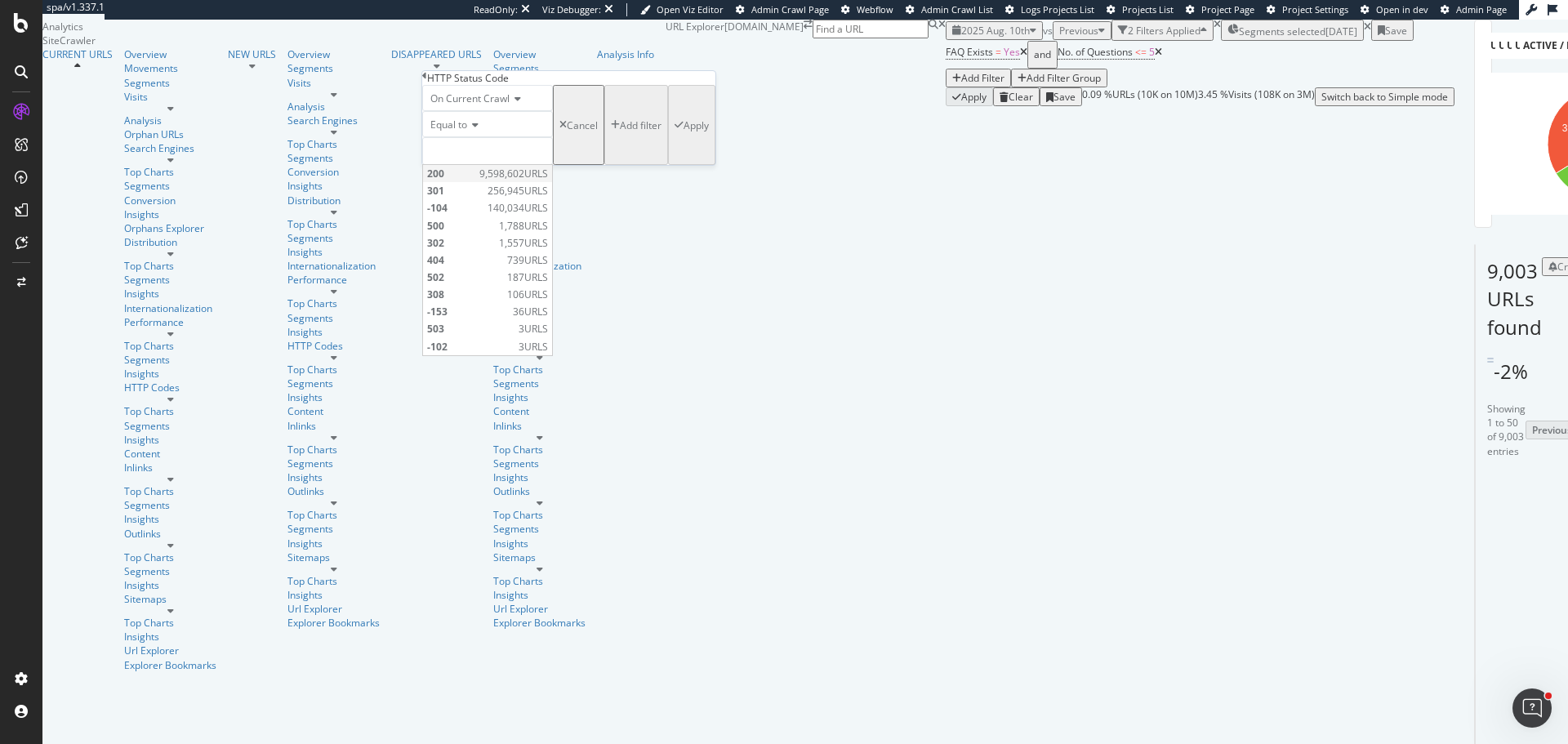
click at [465, 180] on span "200" at bounding box center [451, 173] width 48 height 14
type input "200"
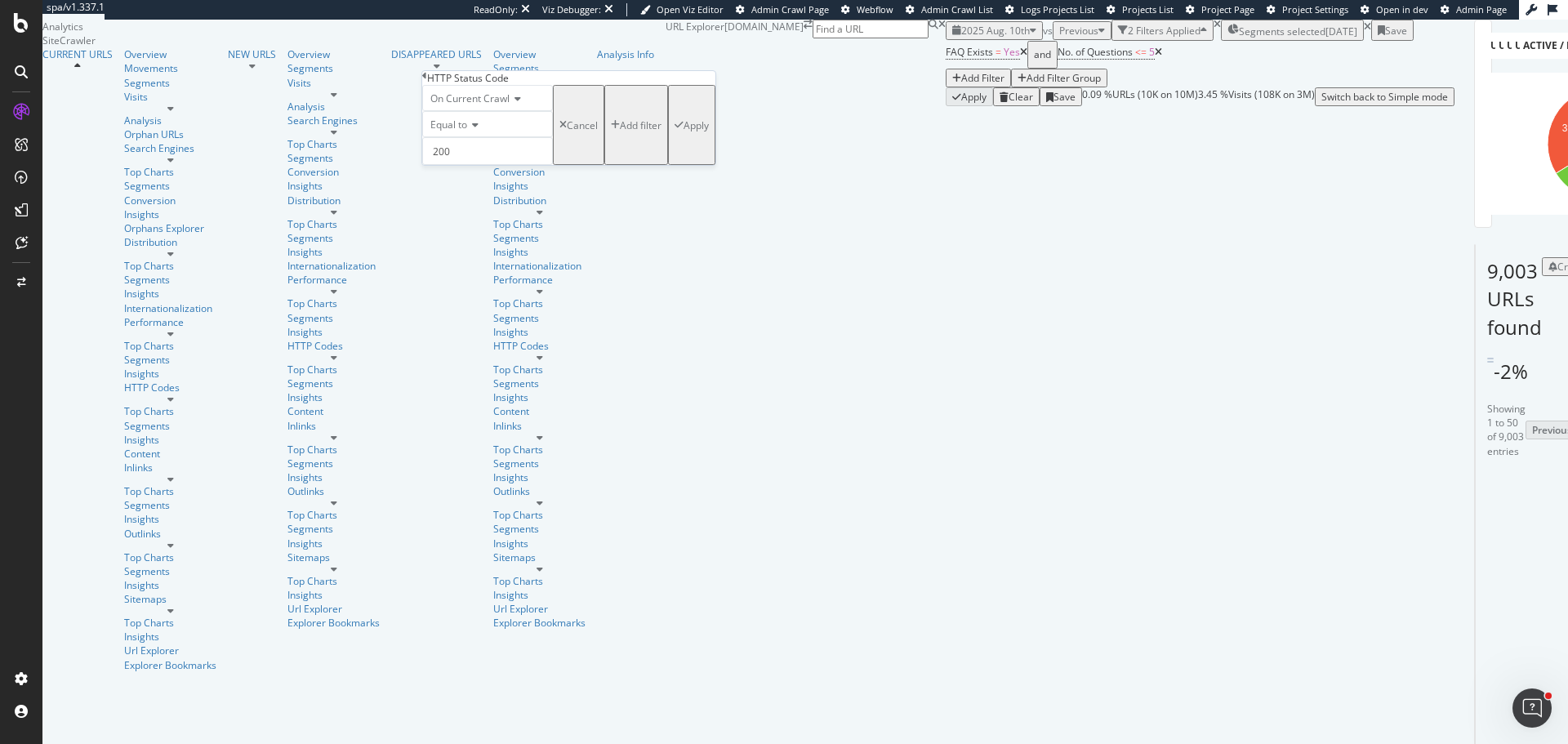
click at [683, 132] on div "Apply" at bounding box center [695, 125] width 25 height 14
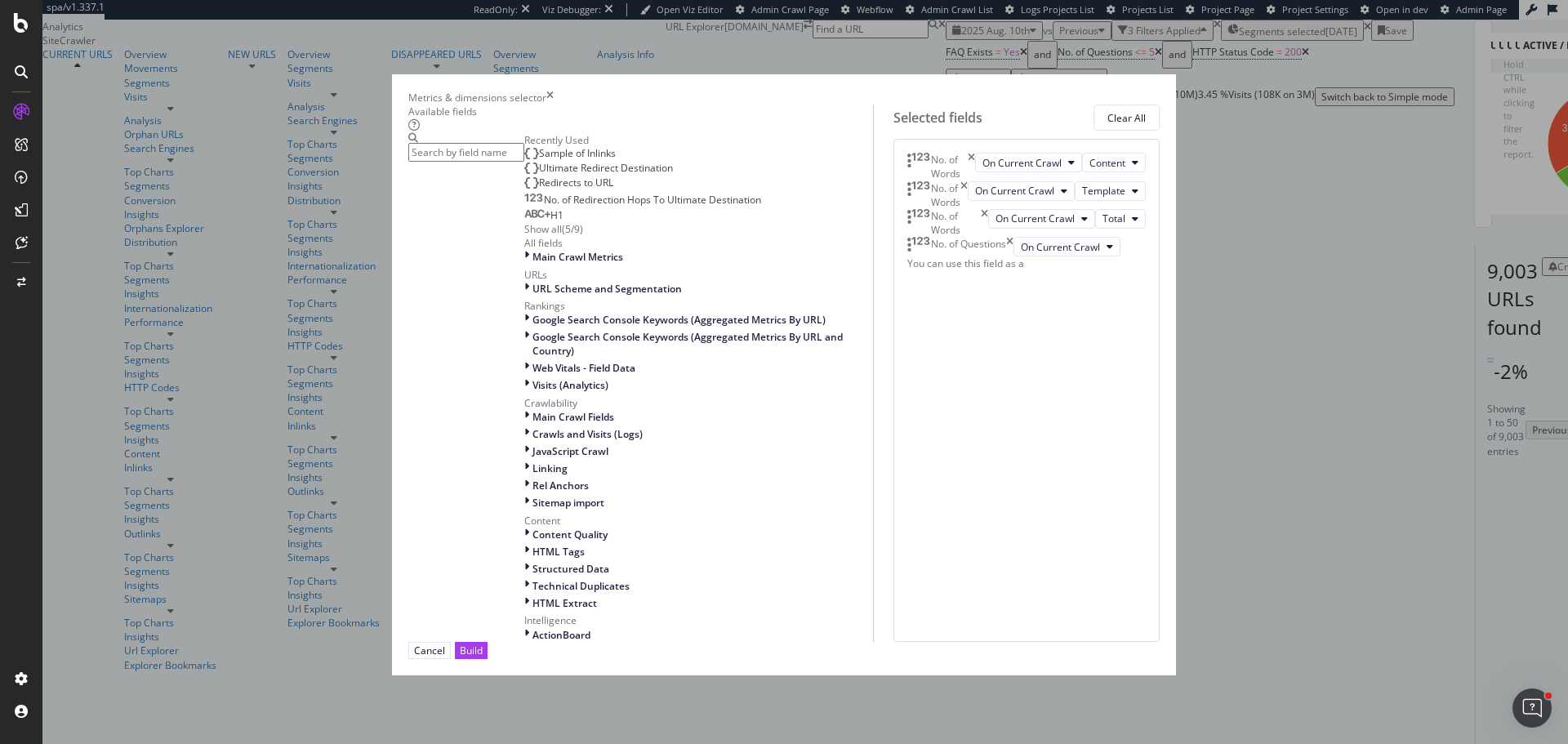
click at [975, 180] on icon "times" at bounding box center [972, 166] width 7 height 28
click at [968, 180] on icon "times" at bounding box center [964, 166] width 7 height 28
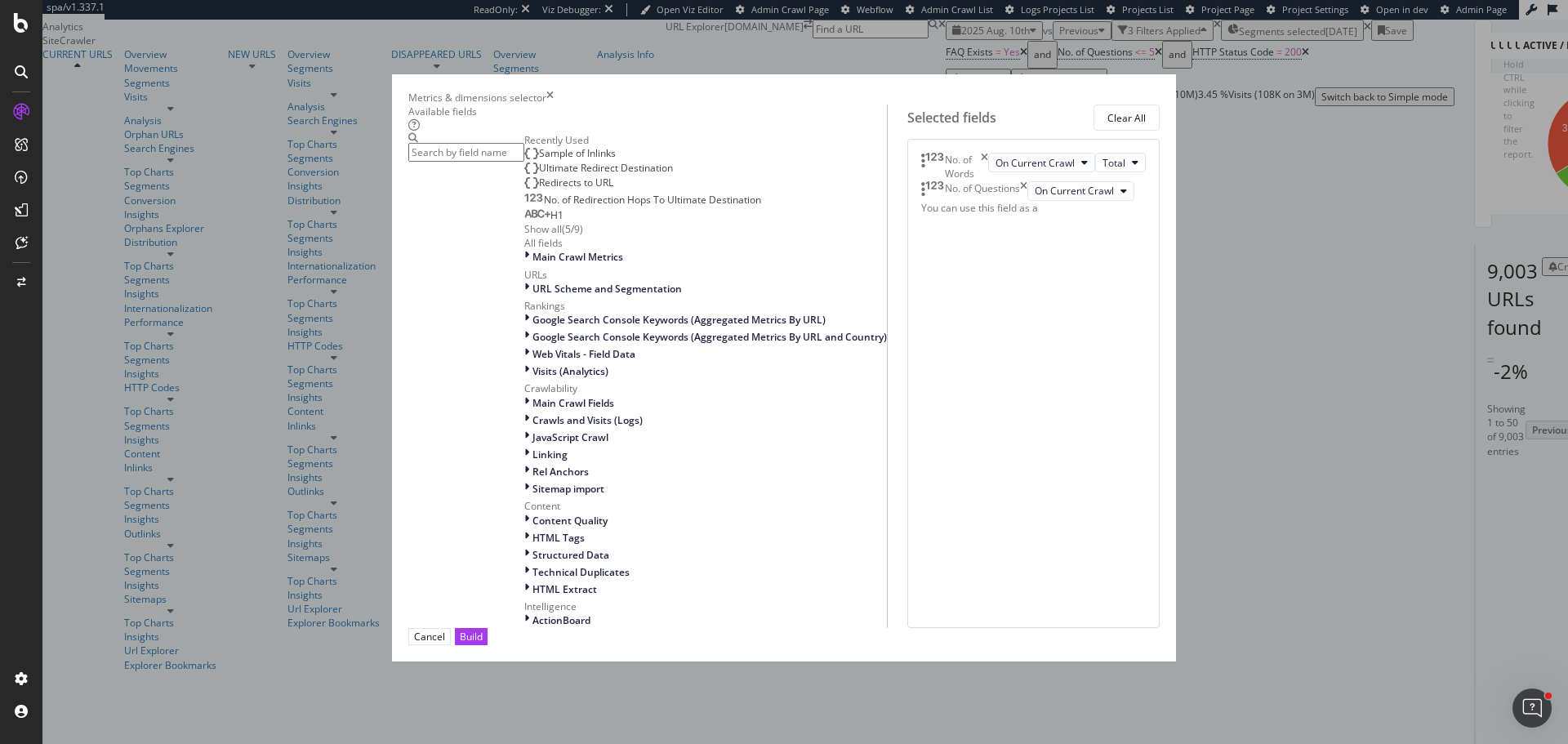
click at [988, 180] on icon "times" at bounding box center [985, 166] width 7 height 28
click at [524, 162] on input "modal" at bounding box center [466, 152] width 116 height 18
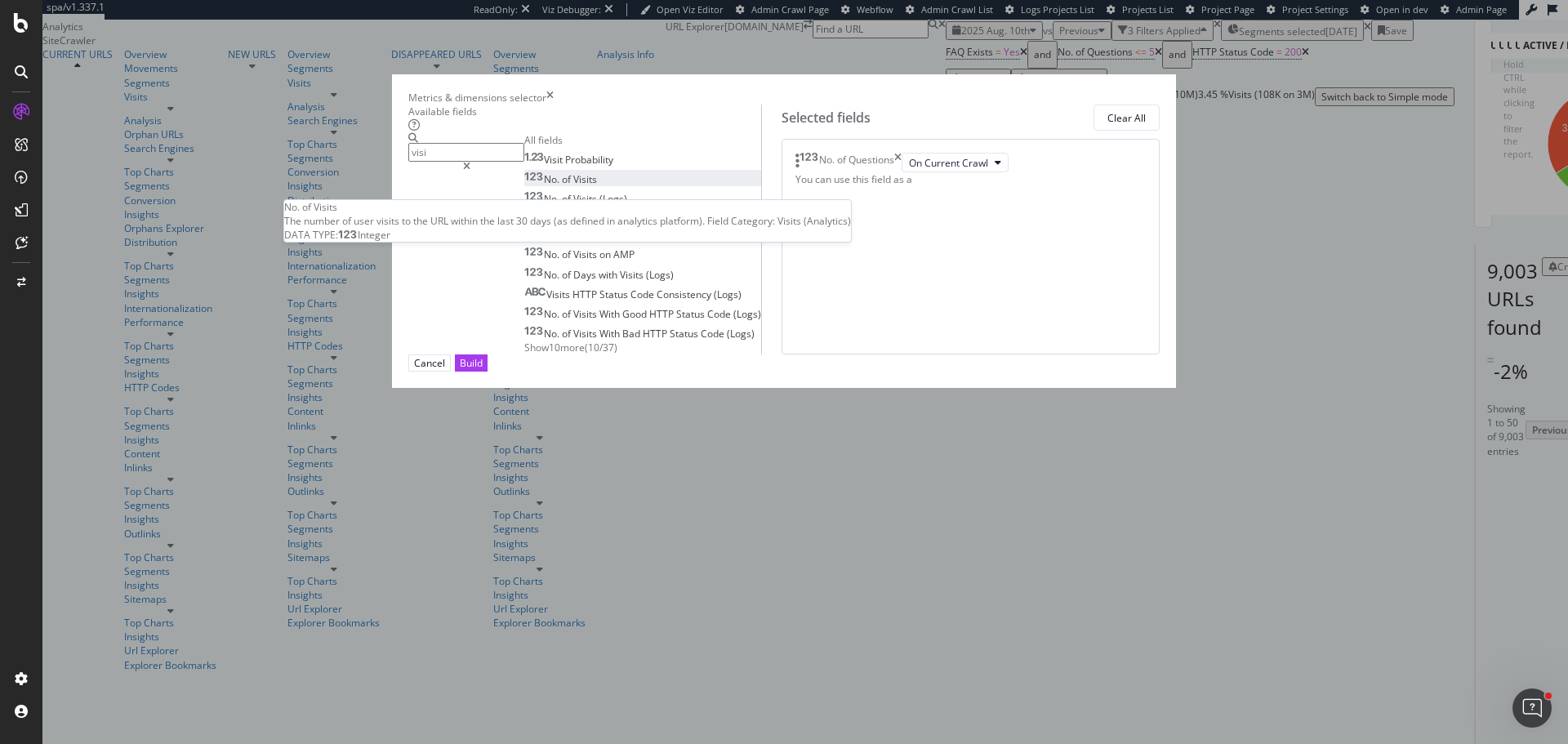
click at [567, 186] on div "No. of Visits" at bounding box center [560, 178] width 73 height 14
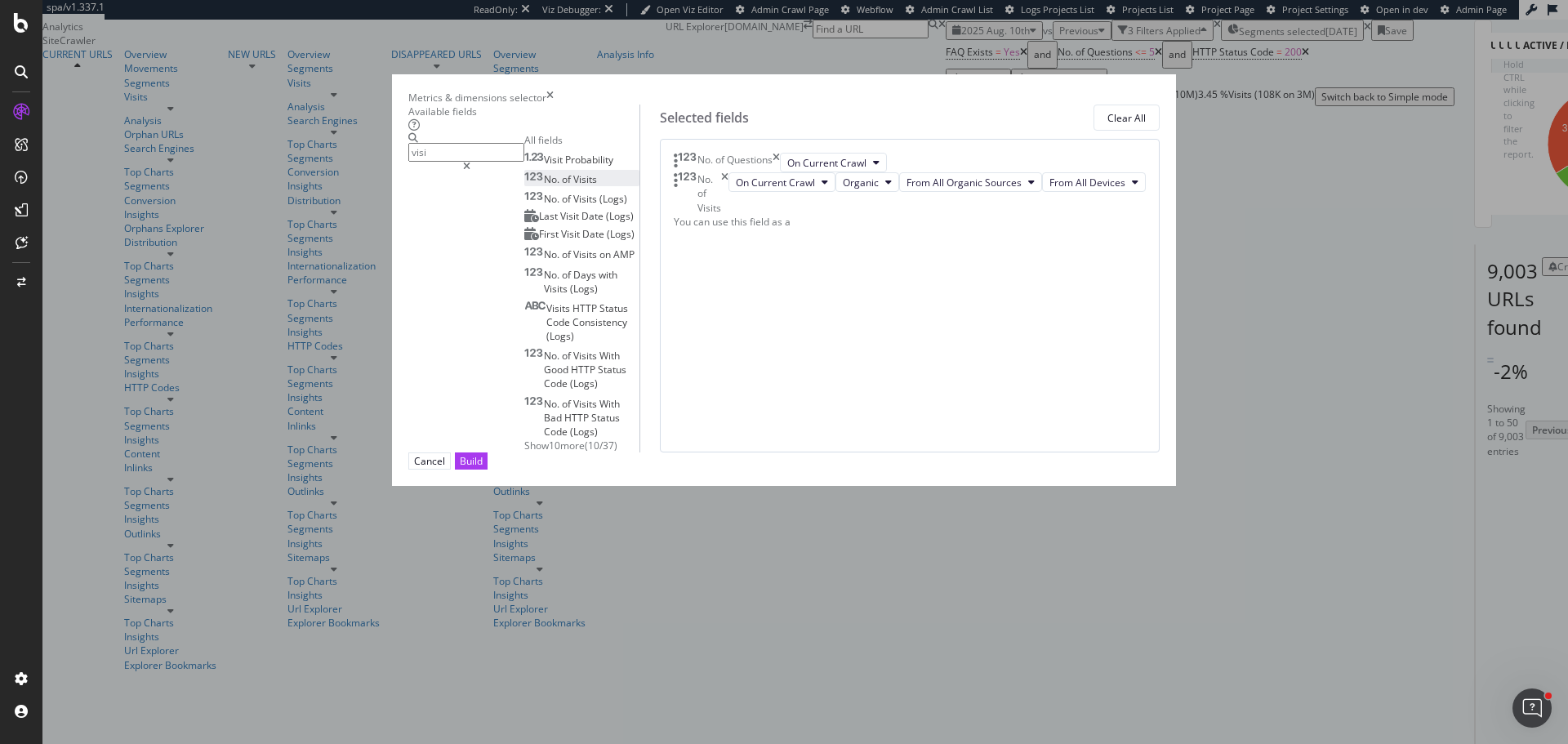
click at [508, 162] on input "visi" at bounding box center [466, 152] width 116 height 18
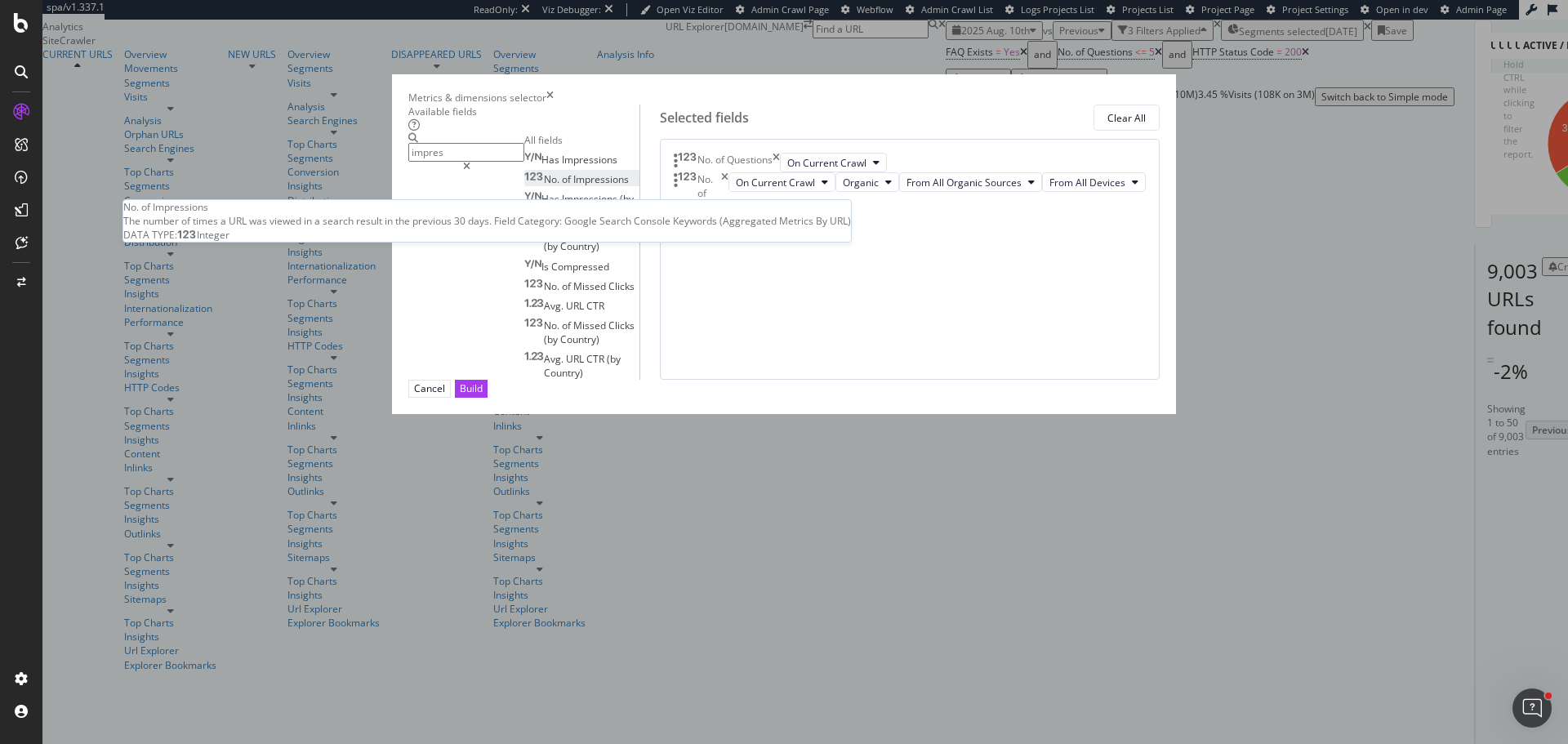
click at [573, 186] on span "Impressions" at bounding box center [601, 178] width 55 height 14
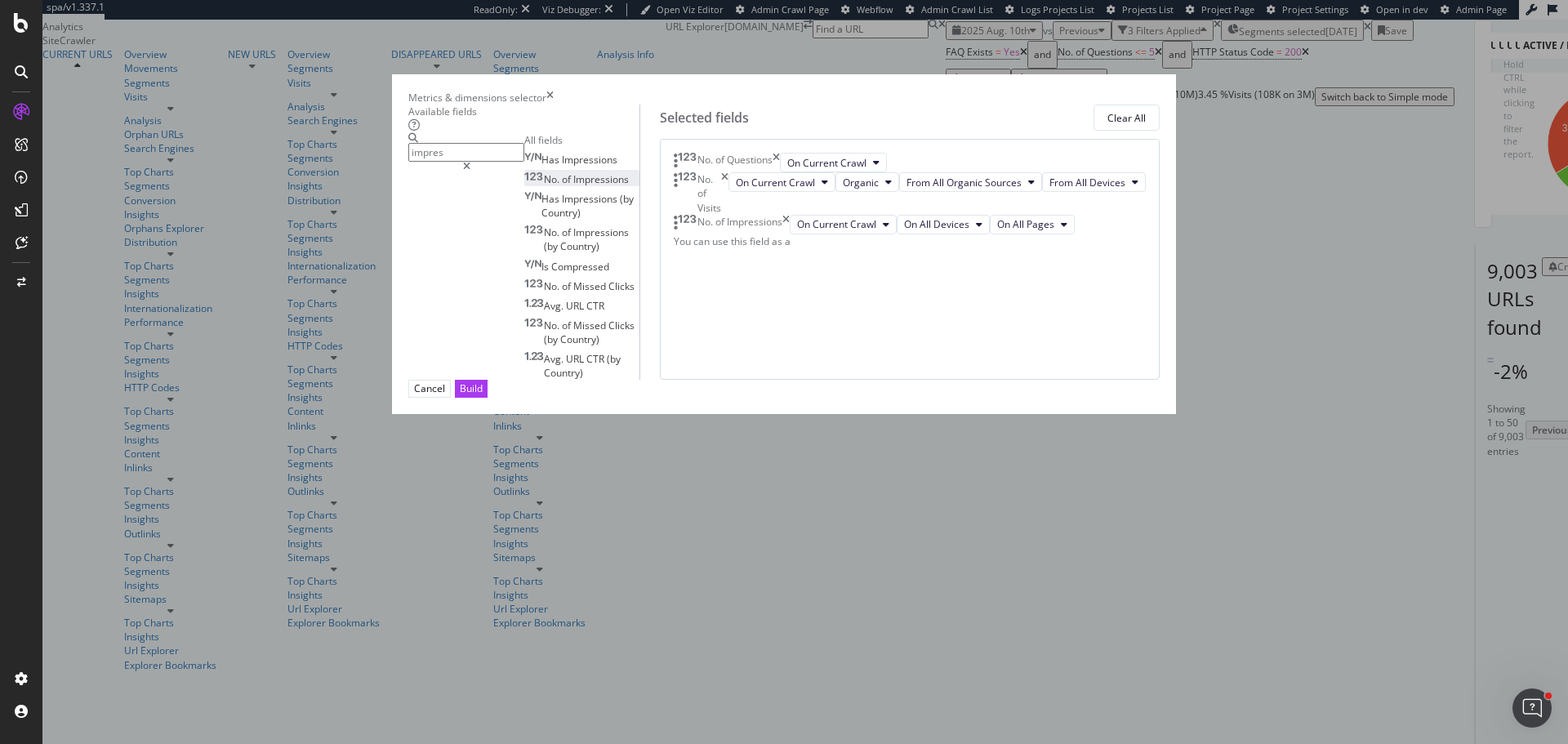
click at [519, 162] on input "impres" at bounding box center [466, 152] width 116 height 18
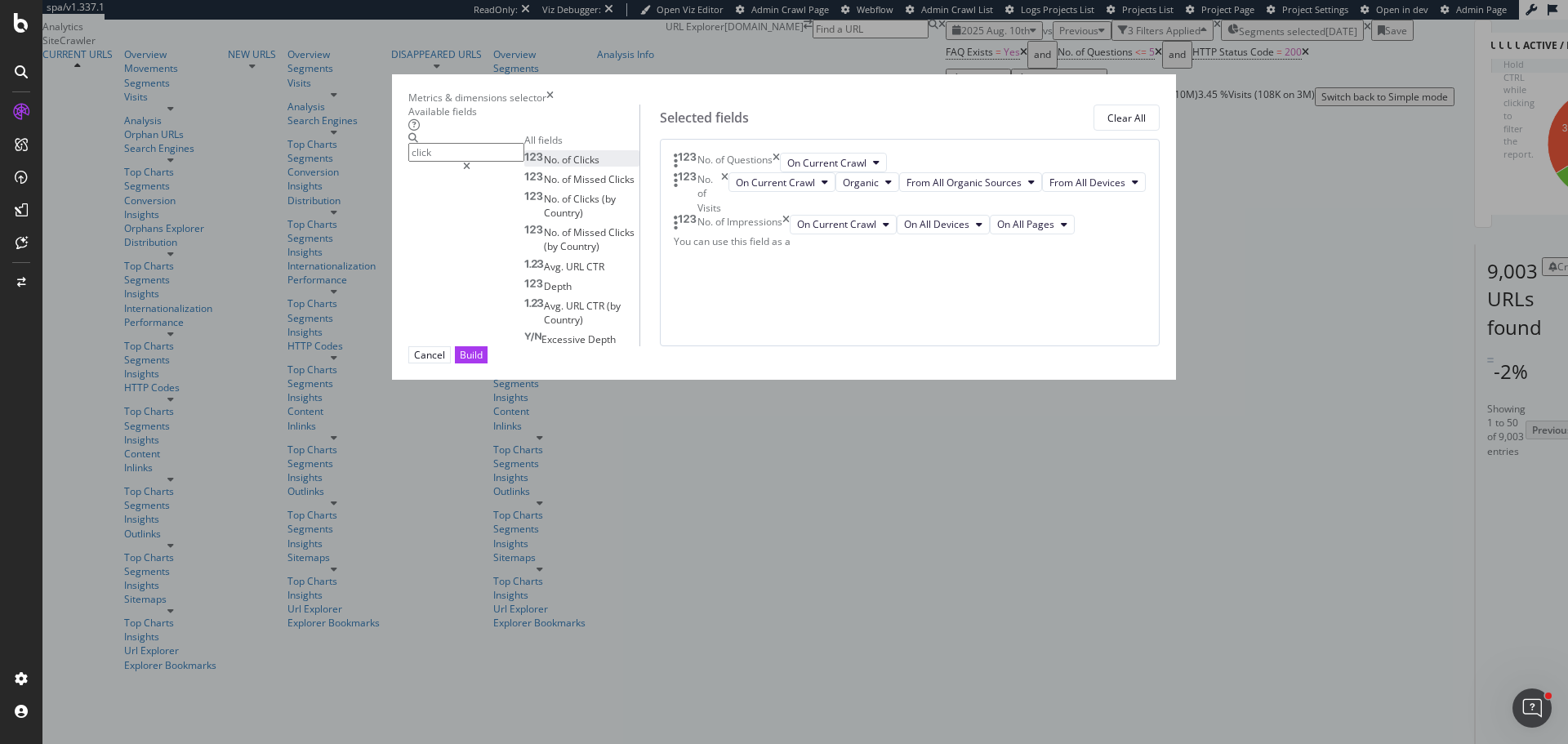
click at [573, 166] on span "Clicks" at bounding box center [586, 159] width 26 height 14
click at [509, 162] on input "click" at bounding box center [466, 152] width 116 height 18
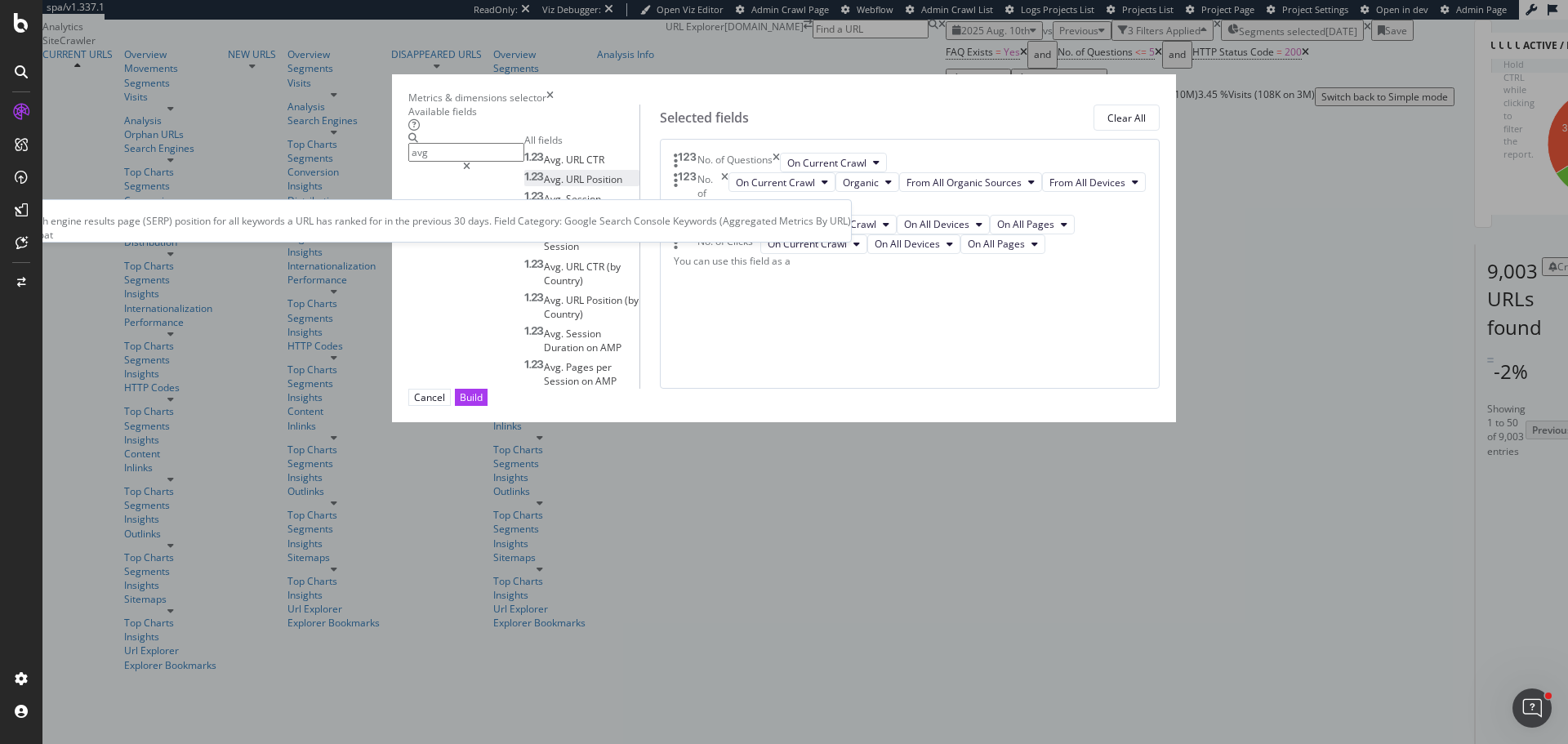
type input "avg"
click at [586, 186] on span "Position" at bounding box center [604, 178] width 36 height 14
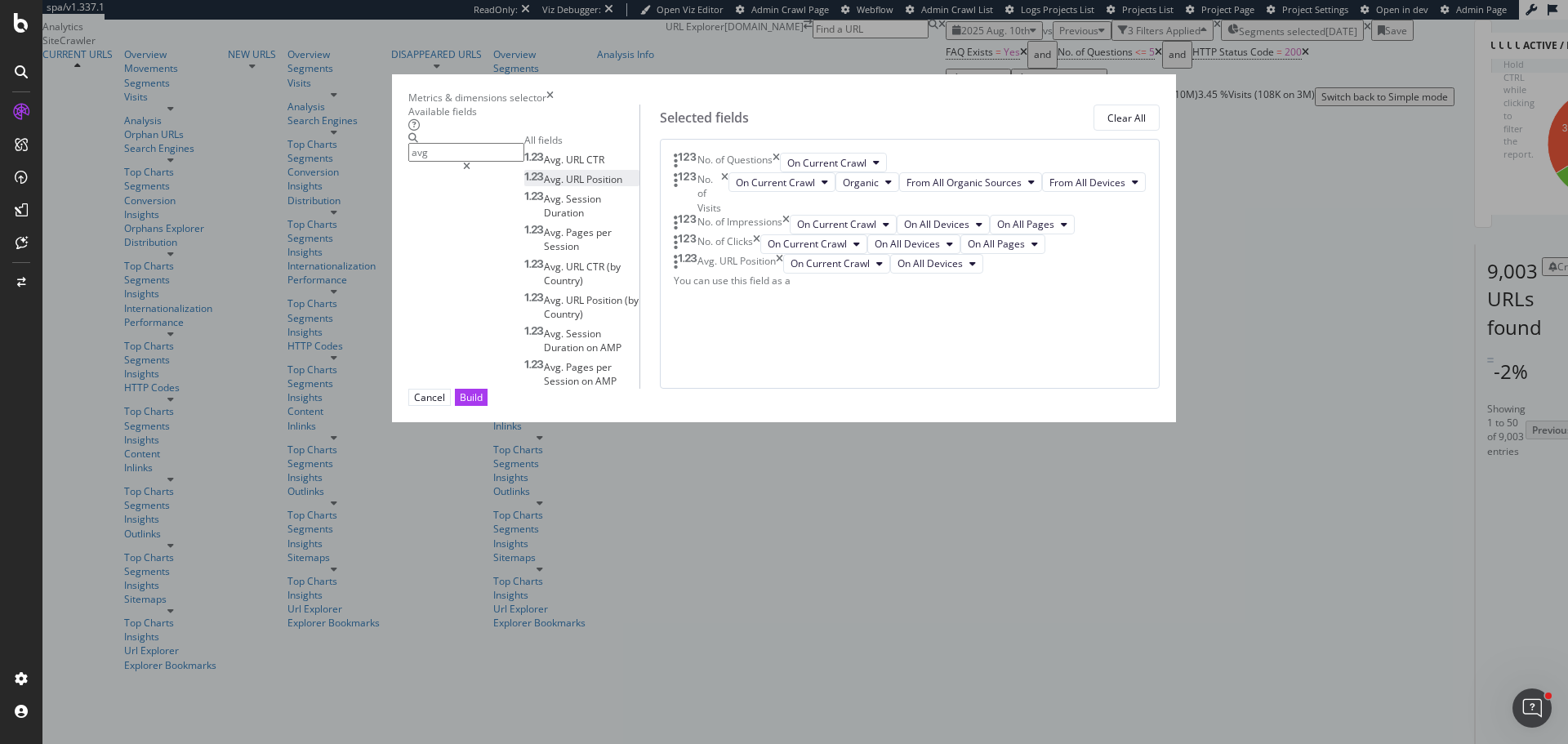
drag, startPoint x: 1102, startPoint y: 664, endPoint x: 688, endPoint y: 49, distance: 741.4
click at [483, 405] on div "Build" at bounding box center [471, 396] width 23 height 16
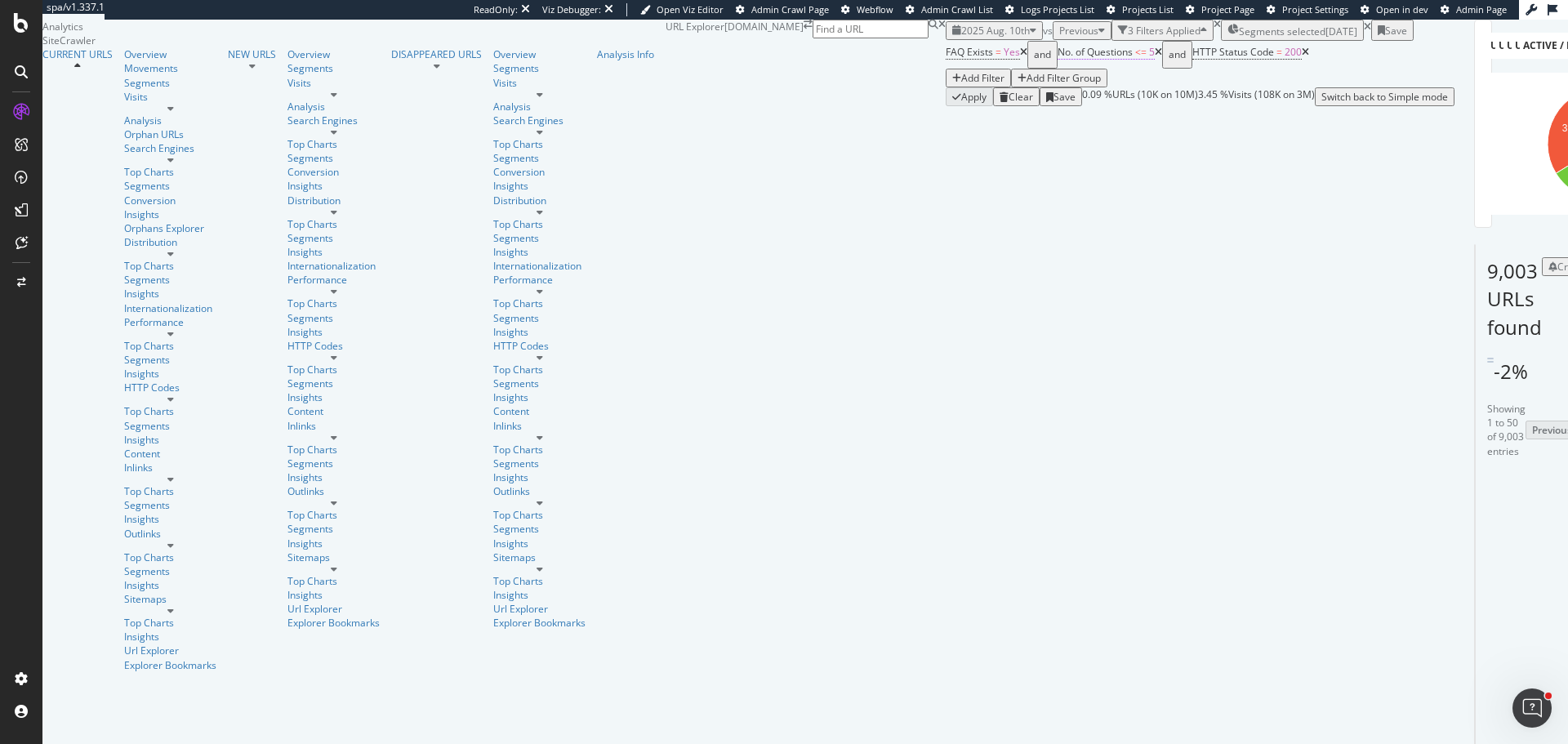
click at [1058, 59] on span "No. of Questions" at bounding box center [1095, 52] width 75 height 14
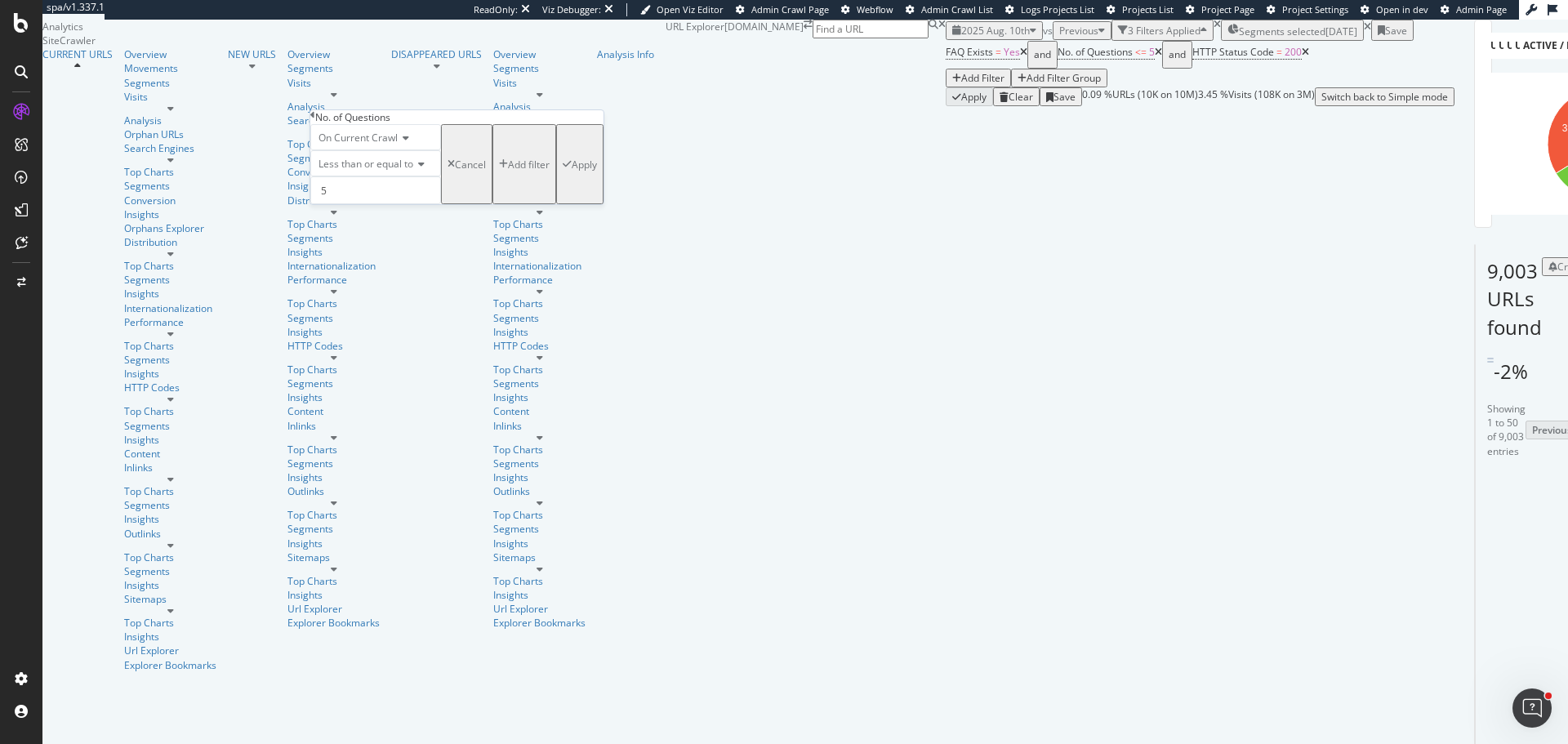
click at [388, 171] on span "Less than or equal to" at bounding box center [365, 164] width 94 height 14
click at [374, 262] on span "Greater than" at bounding box center [345, 254] width 59 height 14
click at [571, 171] on div "Apply" at bounding box center [583, 164] width 25 height 14
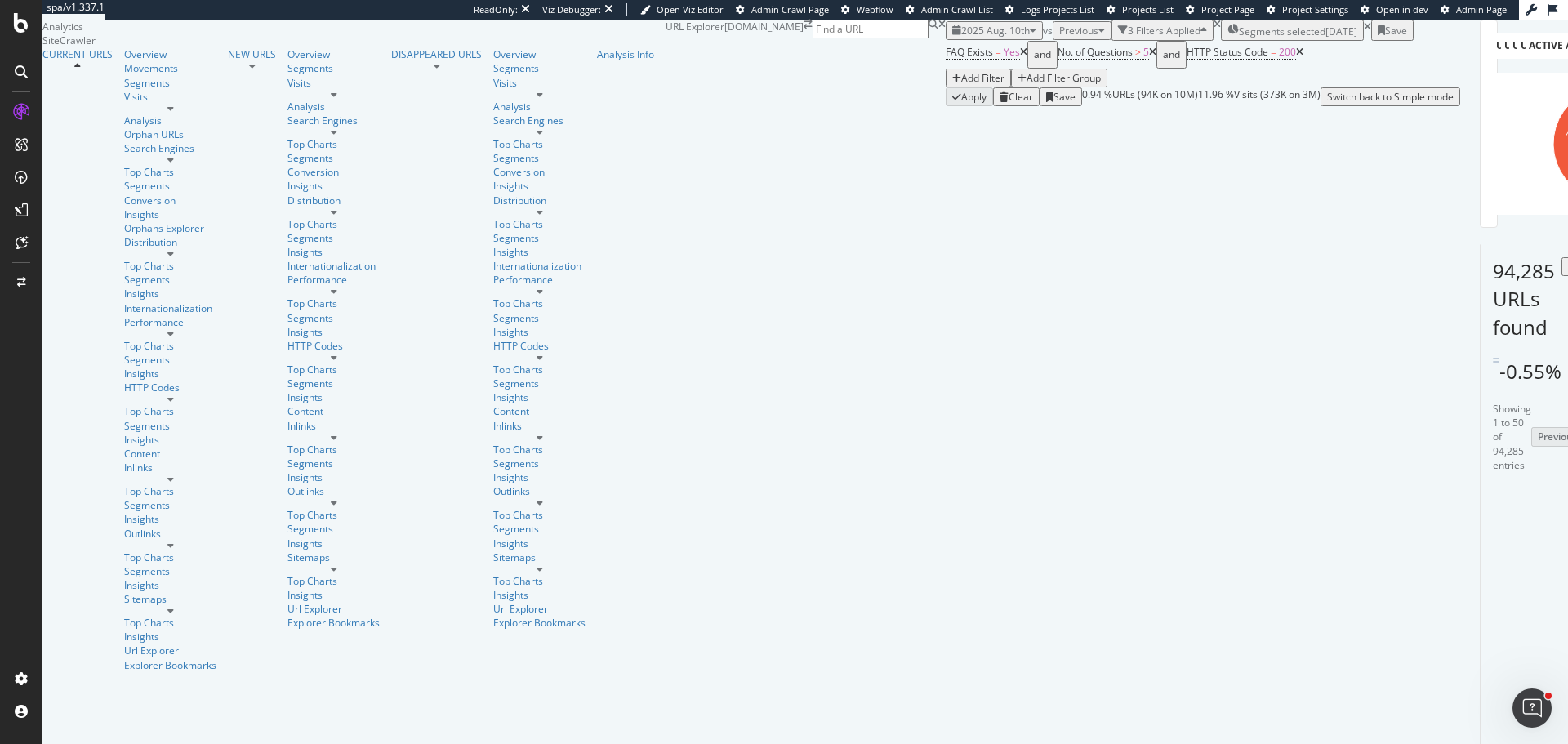
scroll to position [164, 0]
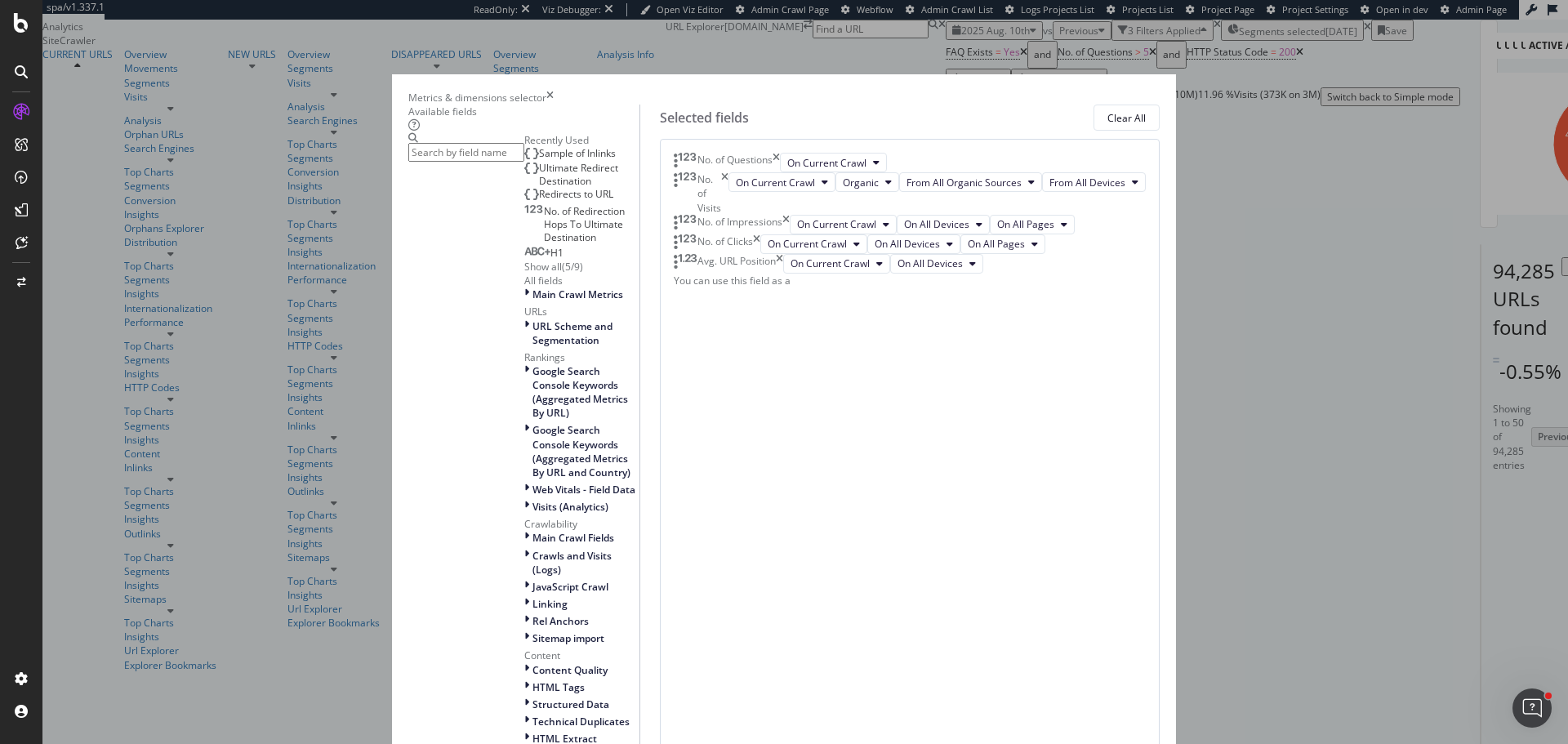
click at [790, 234] on icon "times" at bounding box center [786, 224] width 7 height 19
click at [760, 234] on icon "times" at bounding box center [756, 224] width 7 height 19
click at [783, 234] on icon "times" at bounding box center [779, 224] width 7 height 19
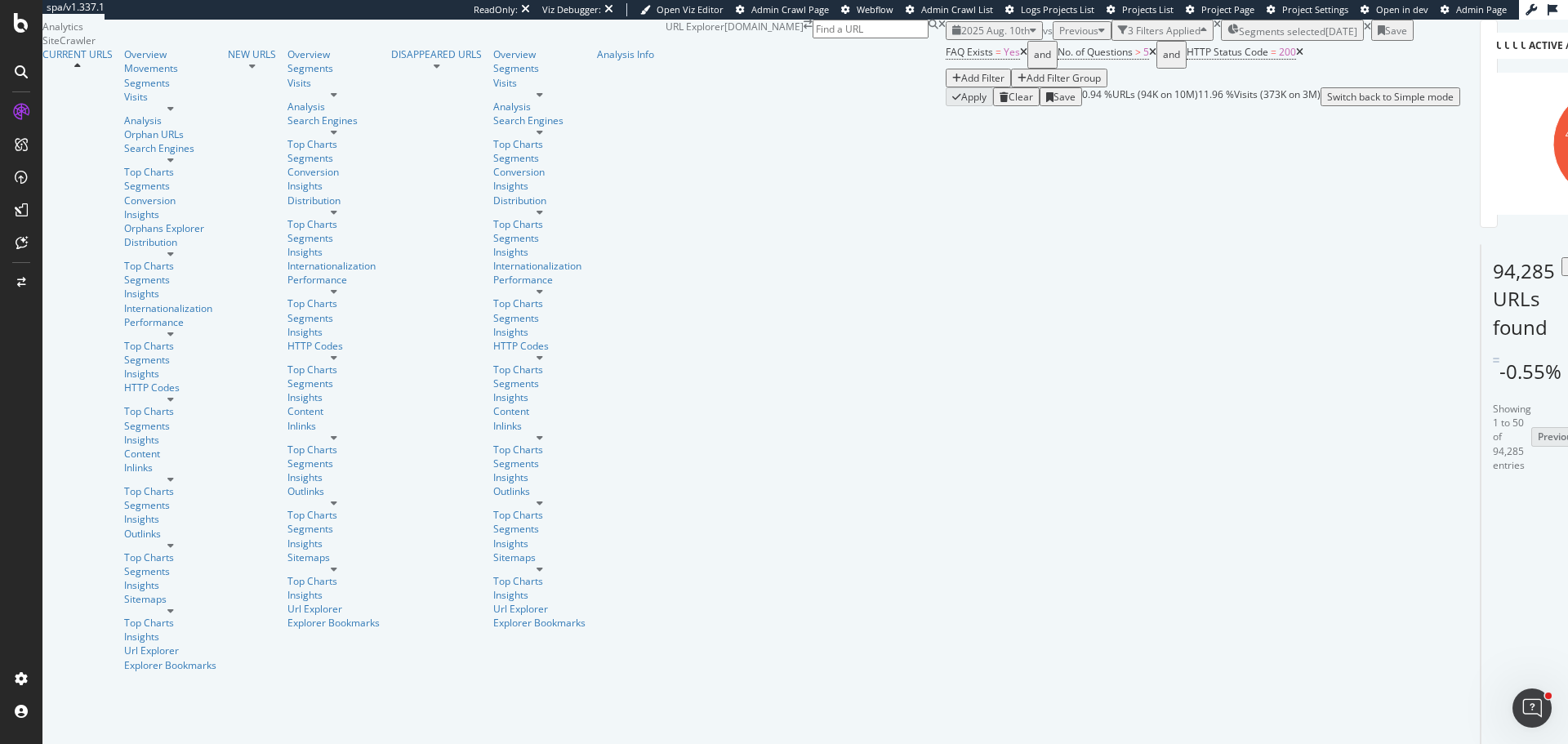
scroll to position [164, 0]
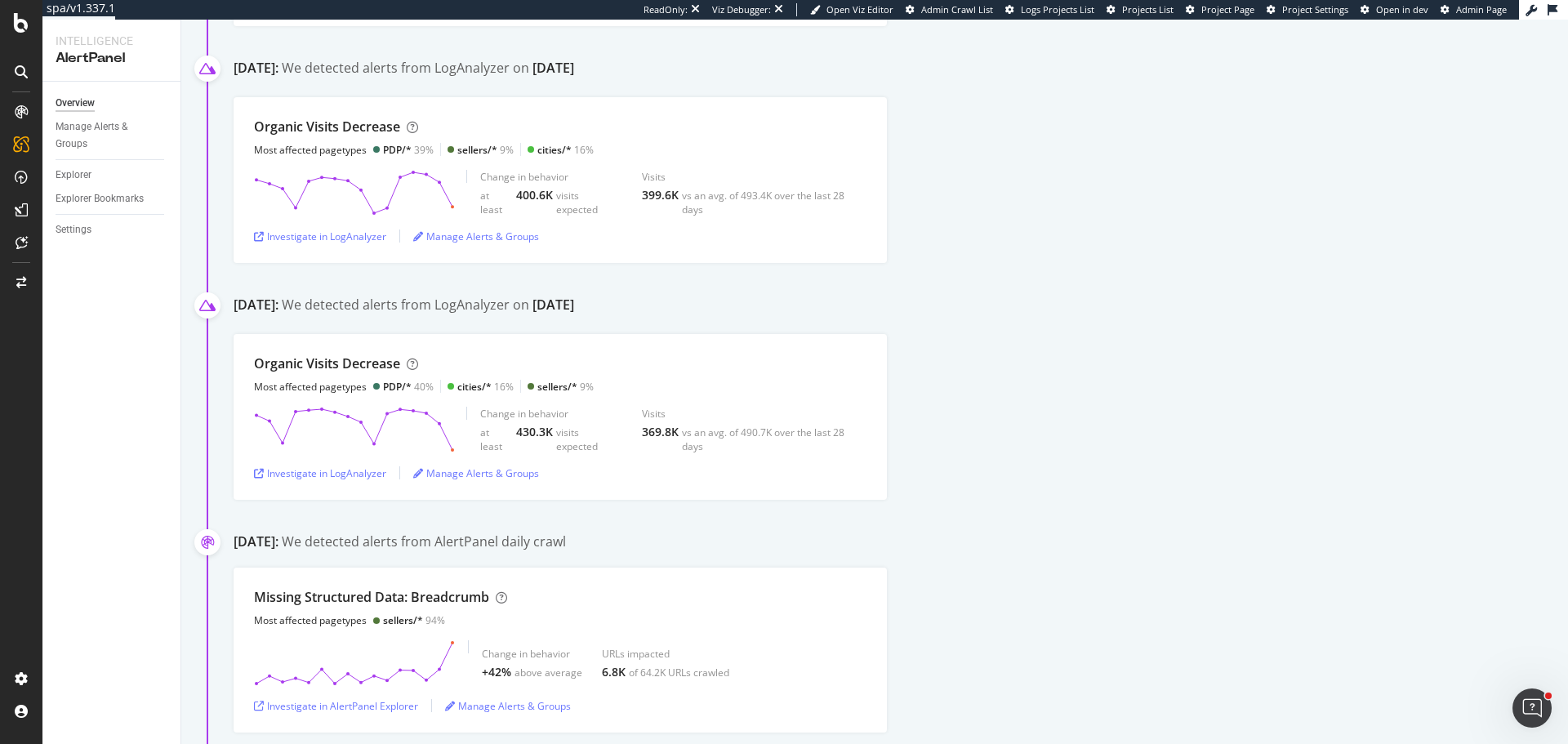
scroll to position [735, 0]
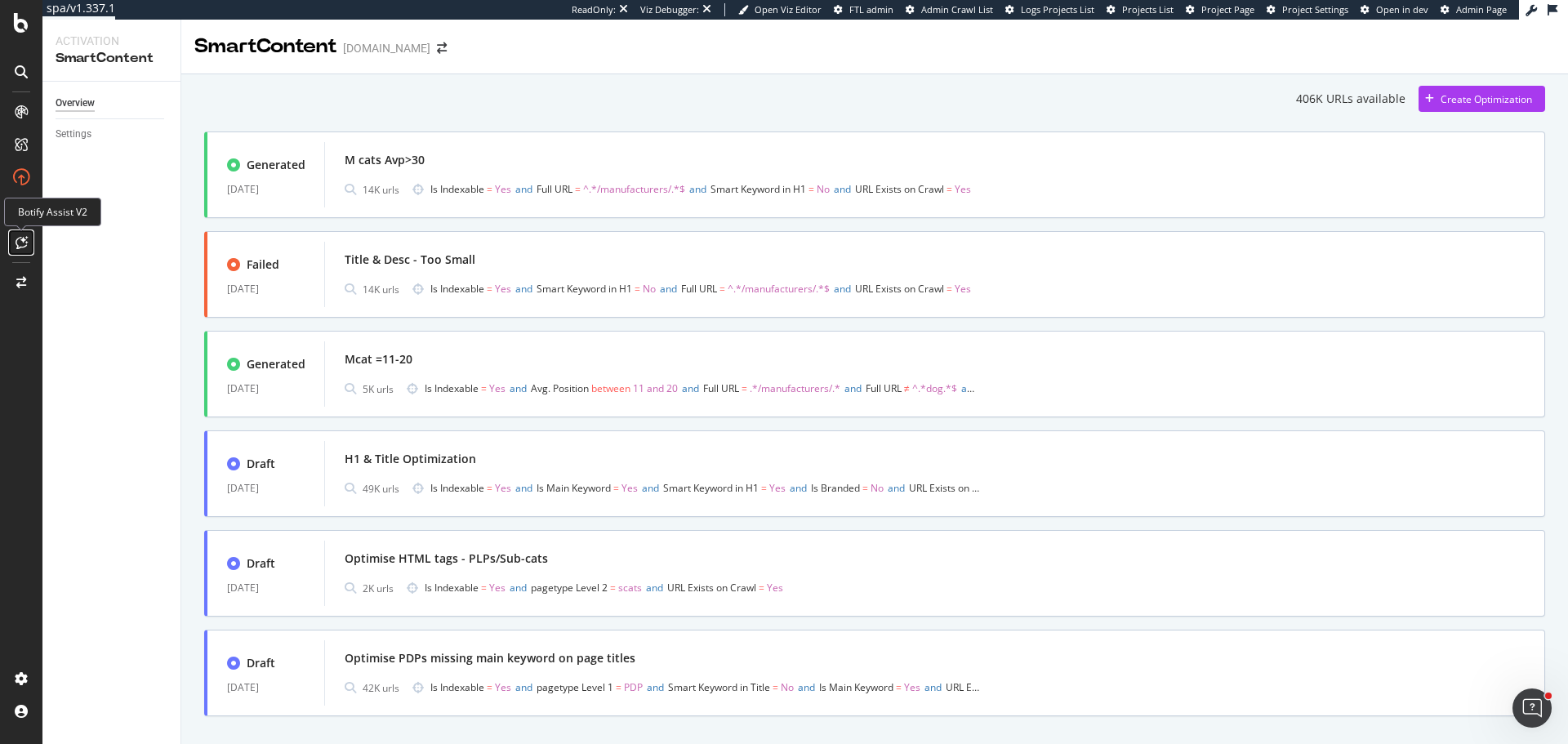
click at [22, 243] on icon at bounding box center [21, 242] width 12 height 13
click at [757, 159] on div "M cats Avp>30" at bounding box center [935, 160] width 1180 height 23
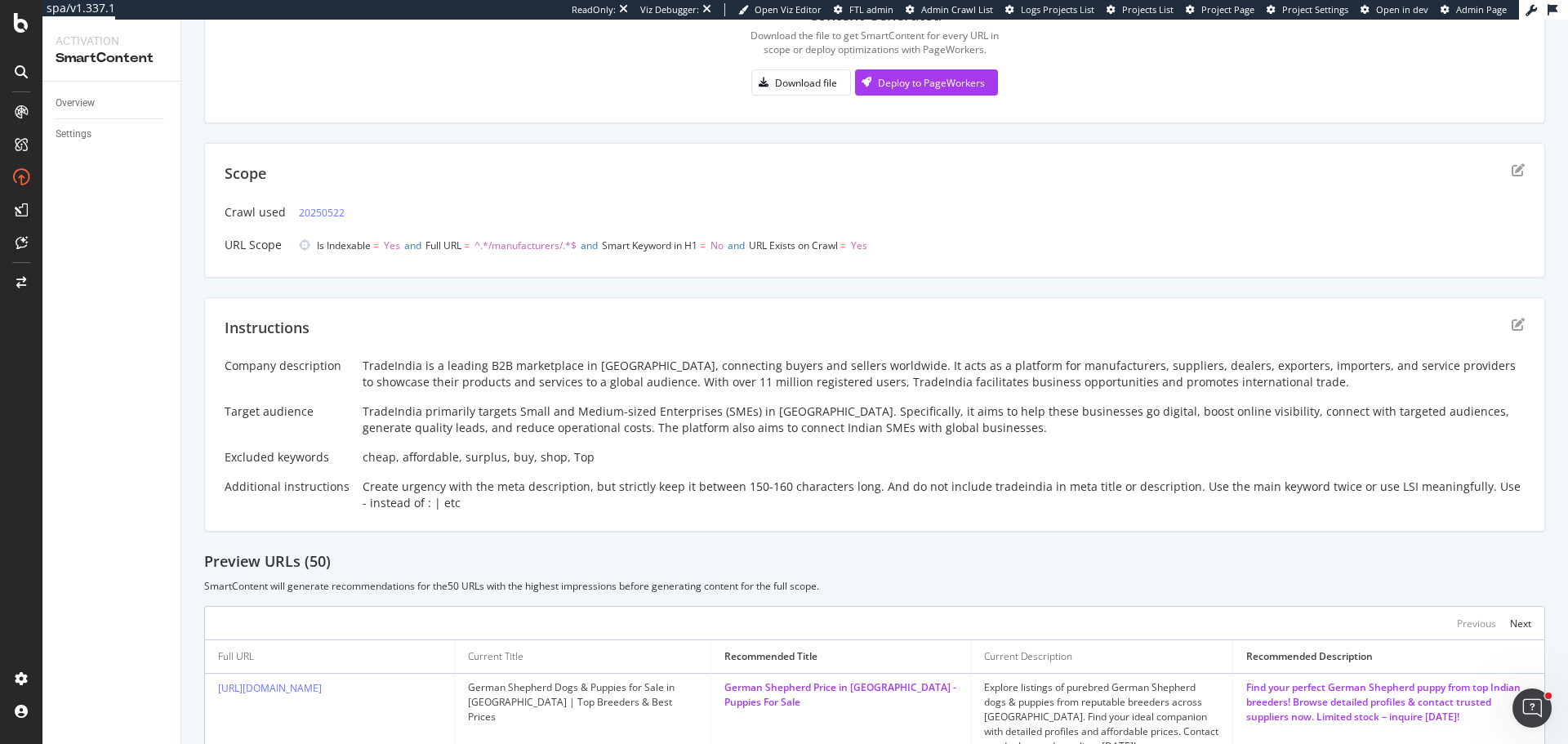
scroll to position [178, 0]
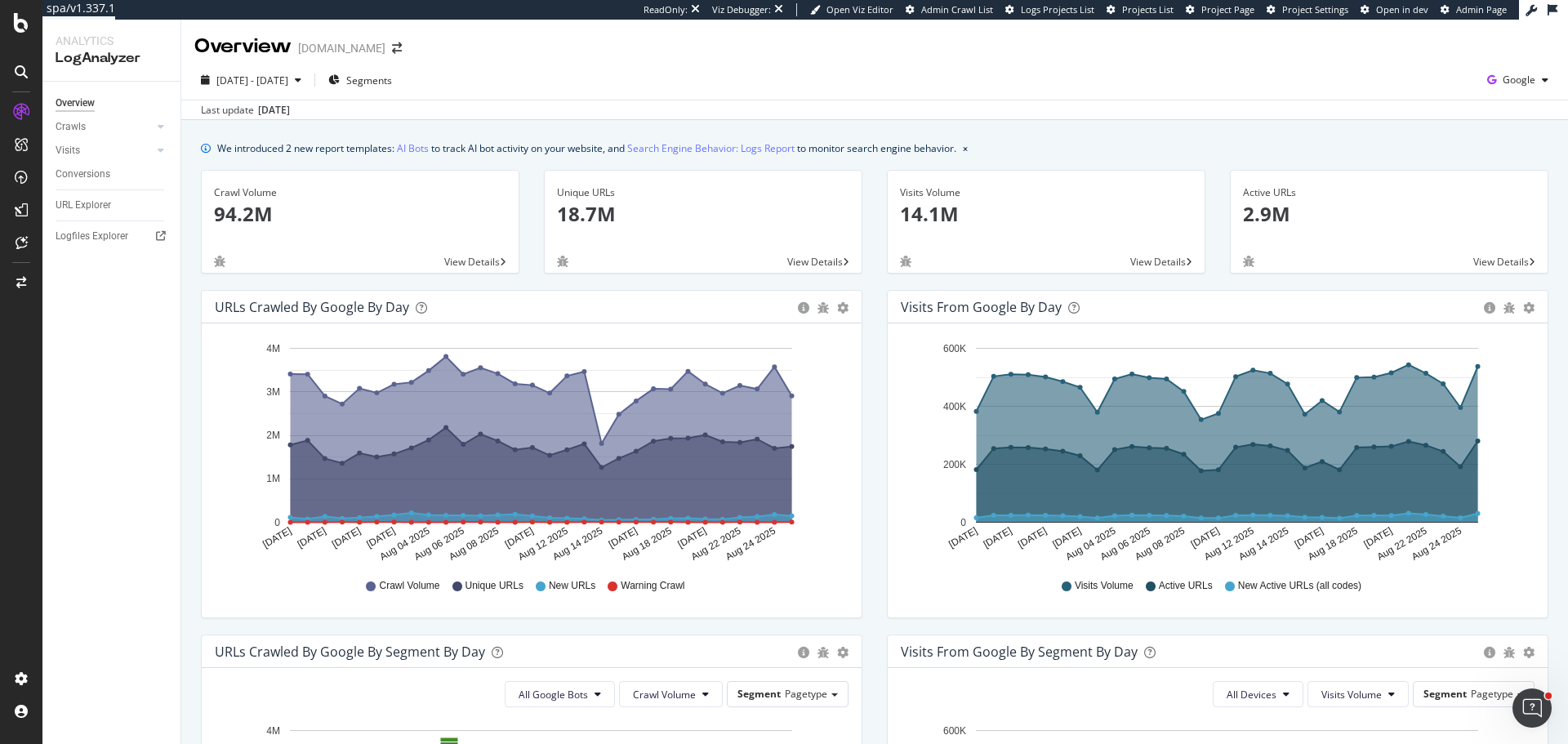
click at [1543, 59] on div "Overview [DOMAIN_NAME]" at bounding box center [875, 40] width 1387 height 41
click at [1500, 88] on div "Google" at bounding box center [1517, 79] width 74 height 24
click at [1426, 90] on span "OpenAI" at bounding box center [1425, 95] width 60 height 15
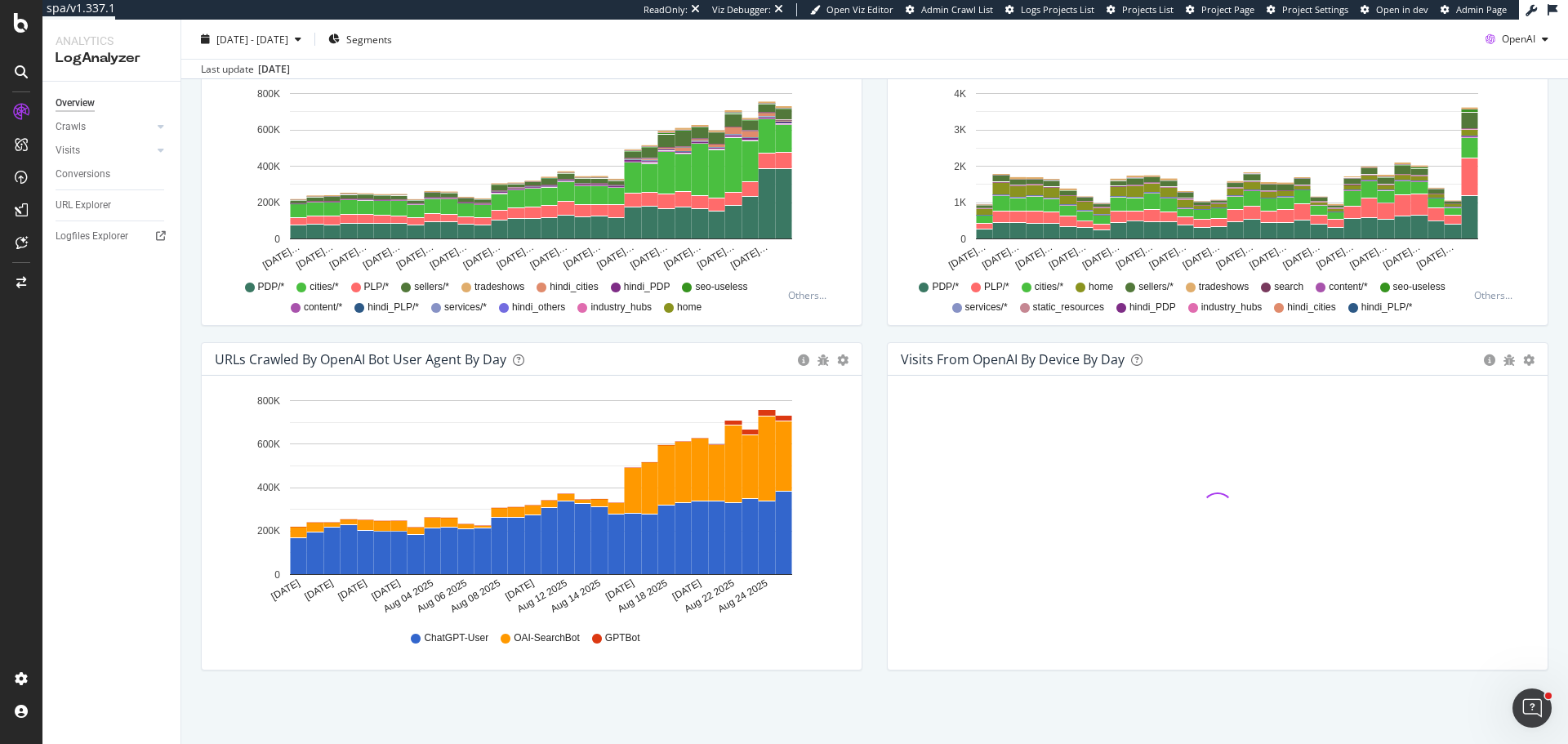
scroll to position [555, 0]
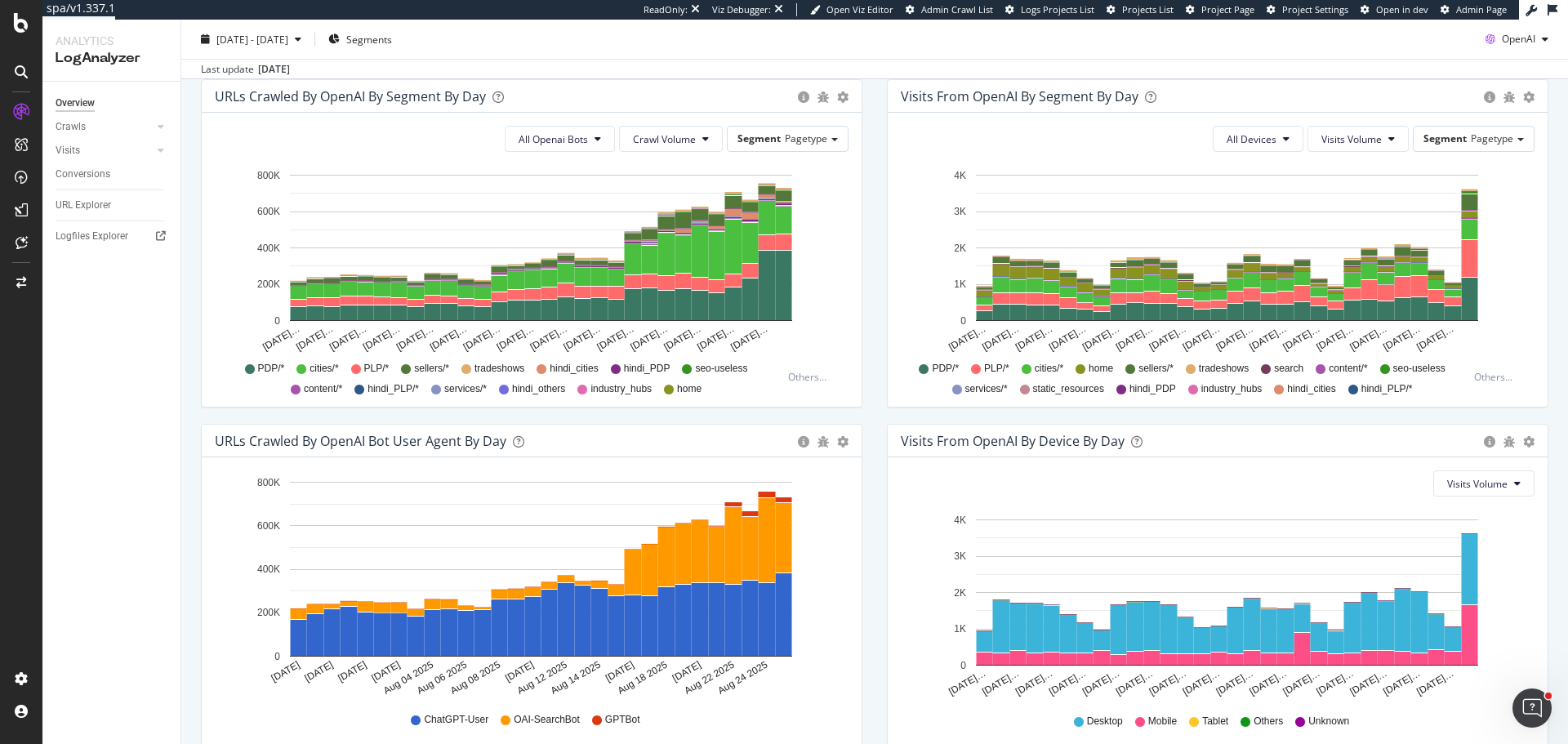
click at [802, 151] on div "Segment Pagetype" at bounding box center [788, 139] width 122 height 26
click at [815, 141] on span "Pagetype" at bounding box center [806, 138] width 43 height 14
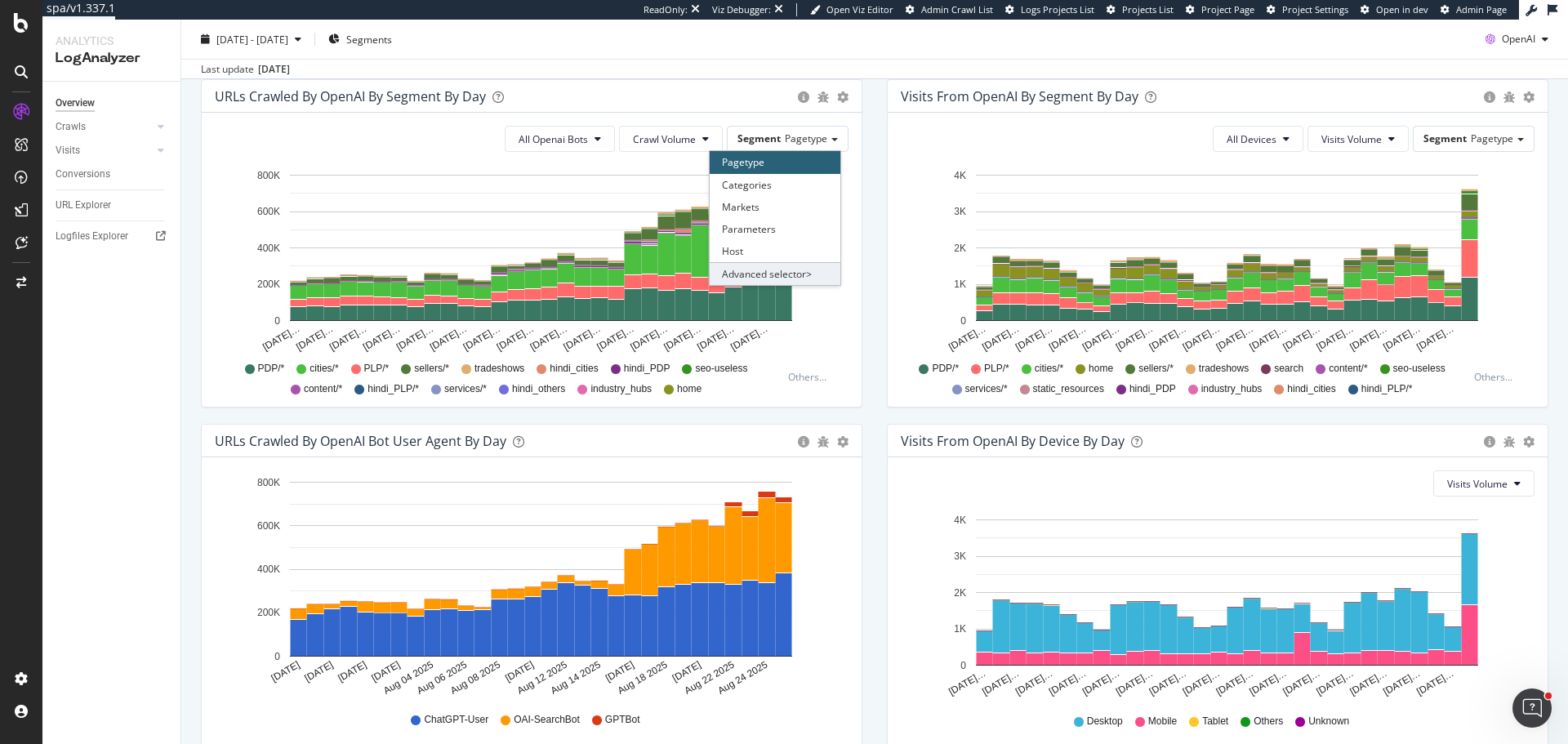
click at [784, 272] on div "Advanced selector >" at bounding box center [775, 274] width 130 height 23
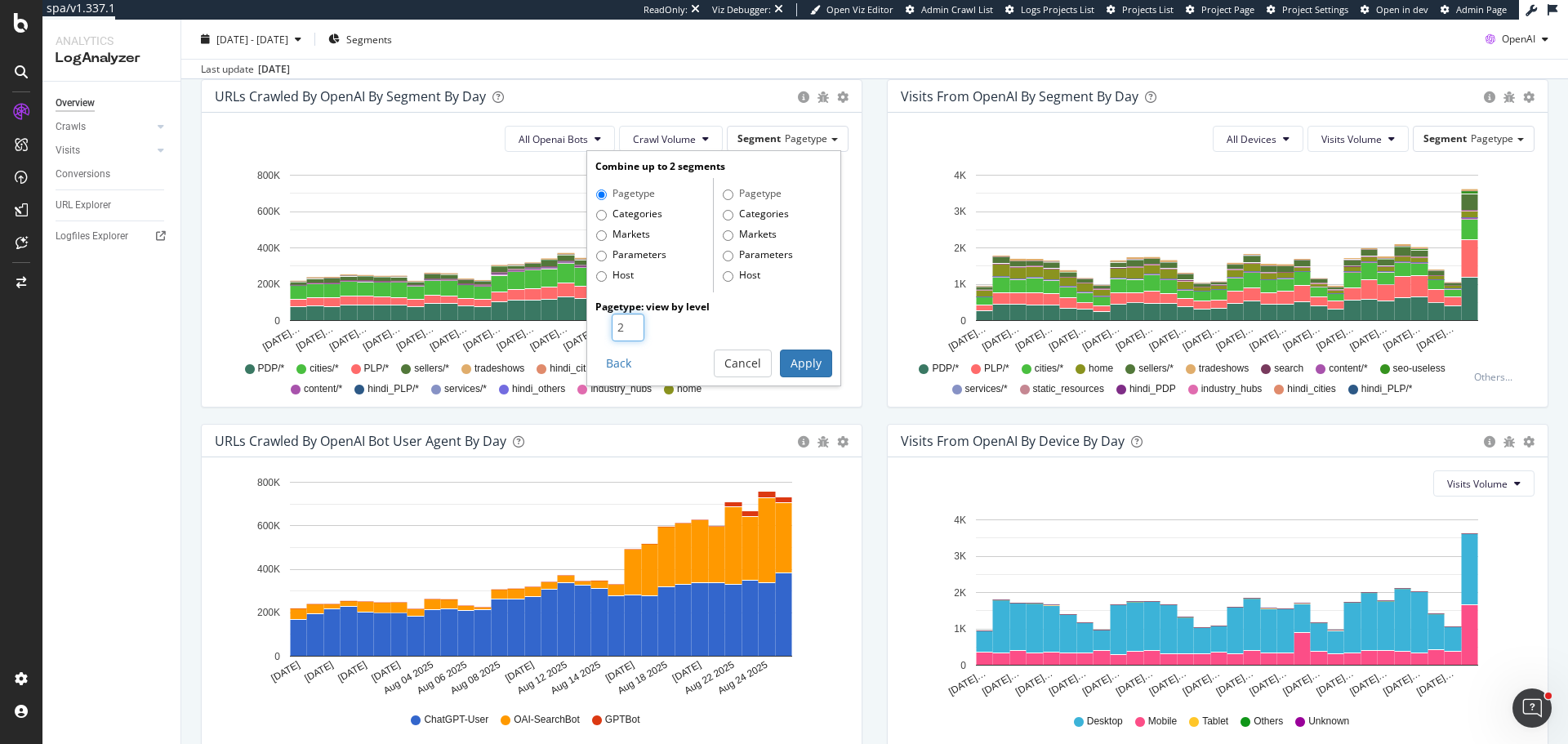
type input "2"
click at [626, 321] on input "2" at bounding box center [628, 327] width 32 height 28
click at [806, 361] on button "Apply" at bounding box center [805, 363] width 53 height 28
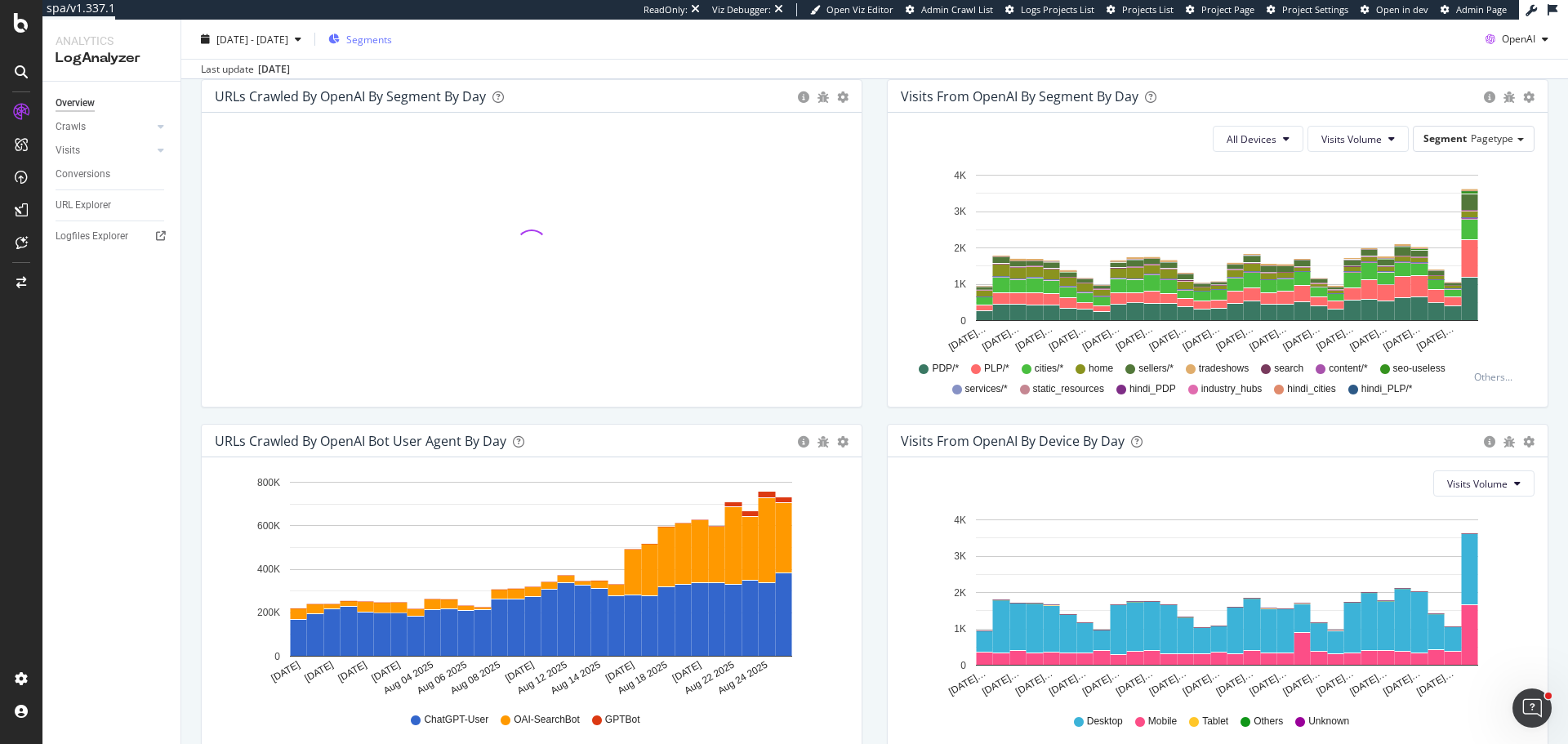
click at [390, 45] on span "Segments" at bounding box center [368, 38] width 45 height 14
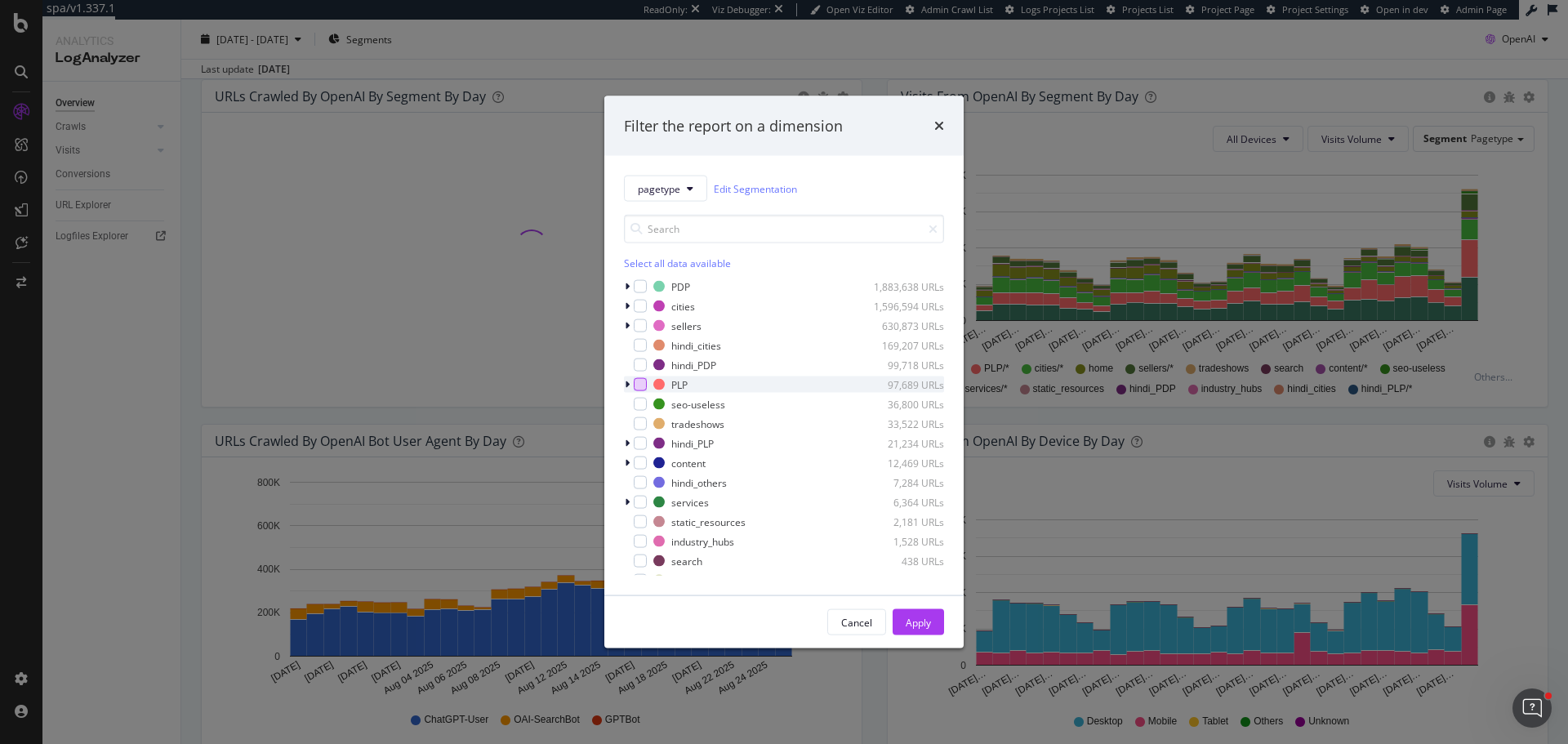
click at [642, 388] on div "modal" at bounding box center [640, 384] width 13 height 13
click at [936, 627] on button "Apply" at bounding box center [918, 622] width 52 height 26
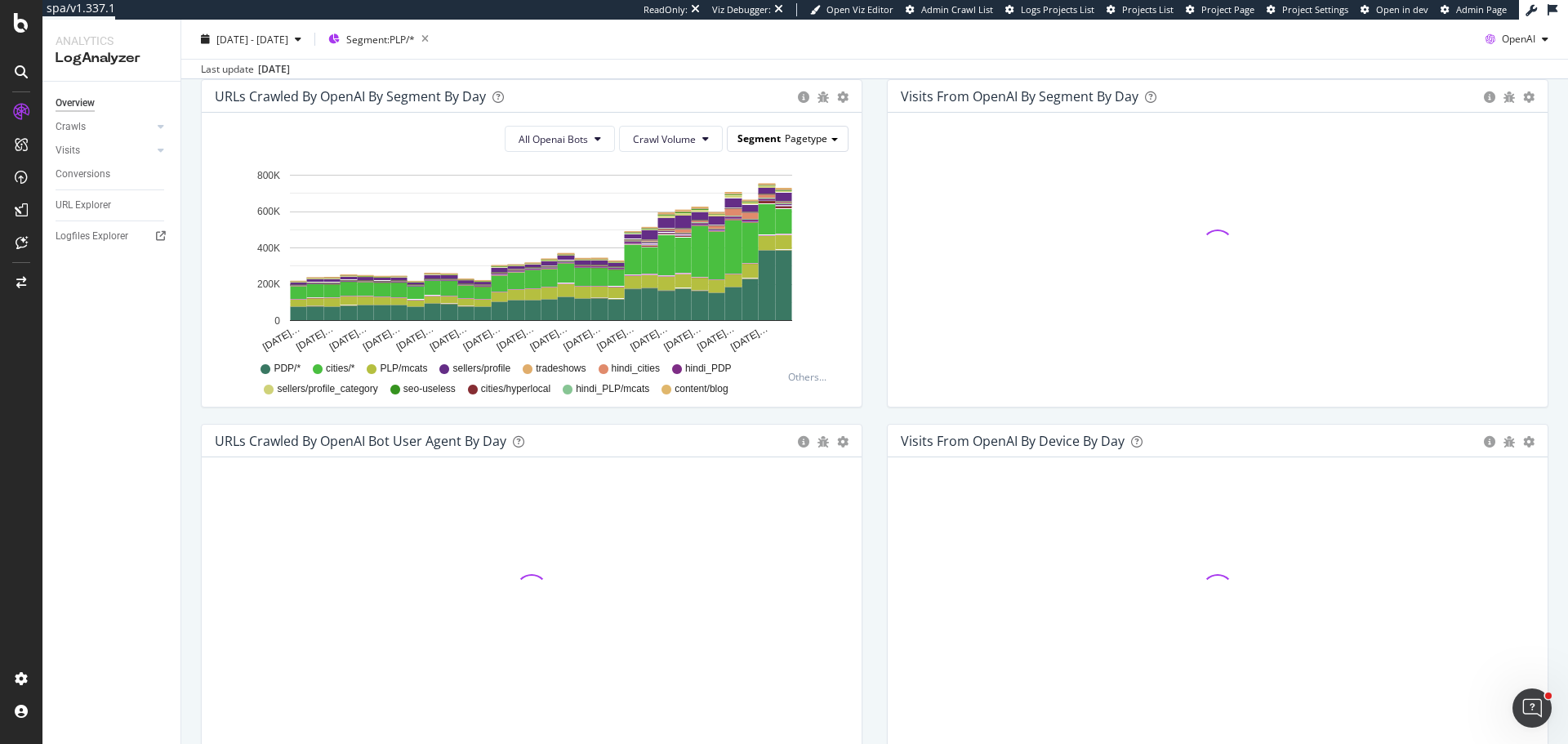
click at [802, 142] on span "Pagetype" at bounding box center [806, 138] width 43 height 14
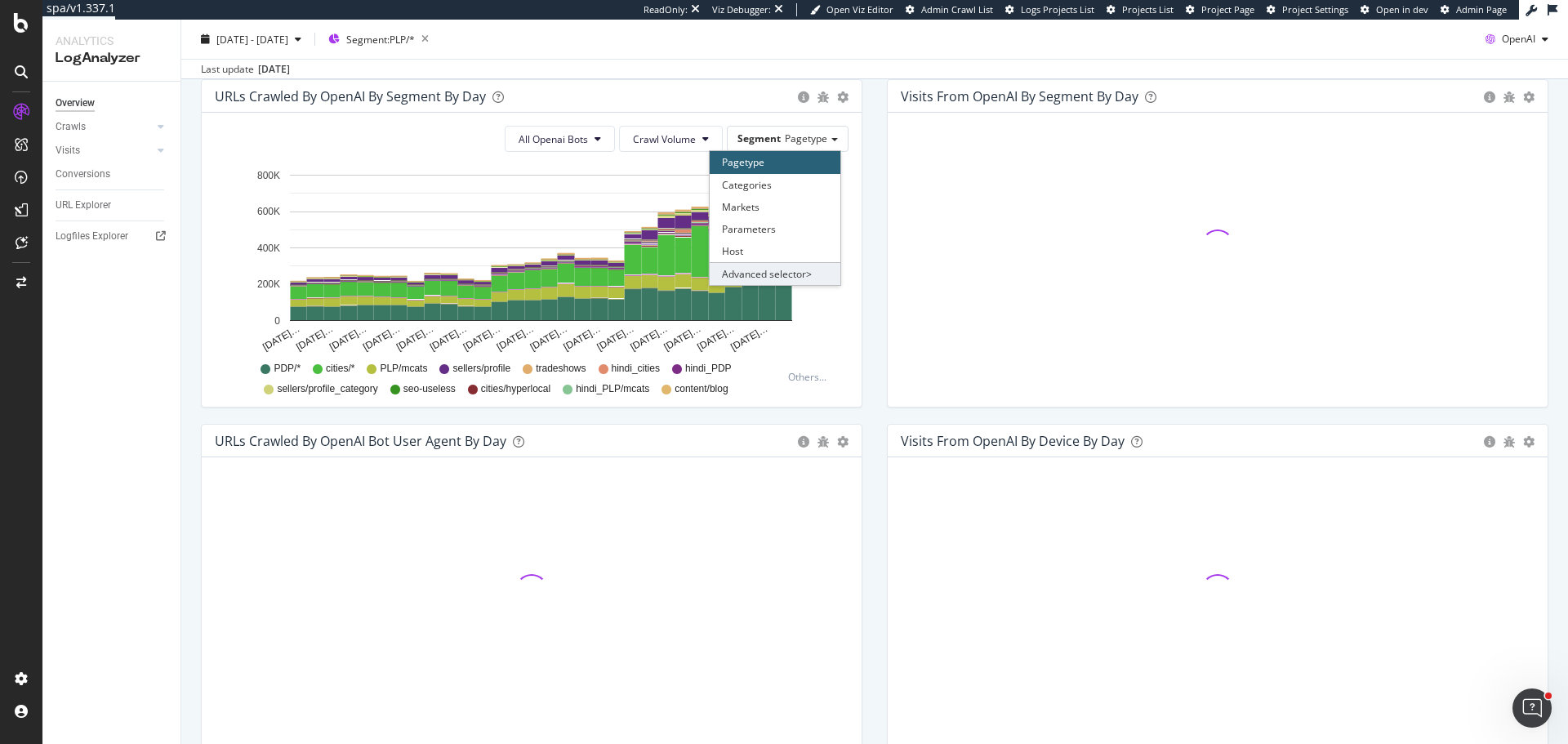
click at [724, 272] on div "Advanced selector >" at bounding box center [775, 274] width 130 height 23
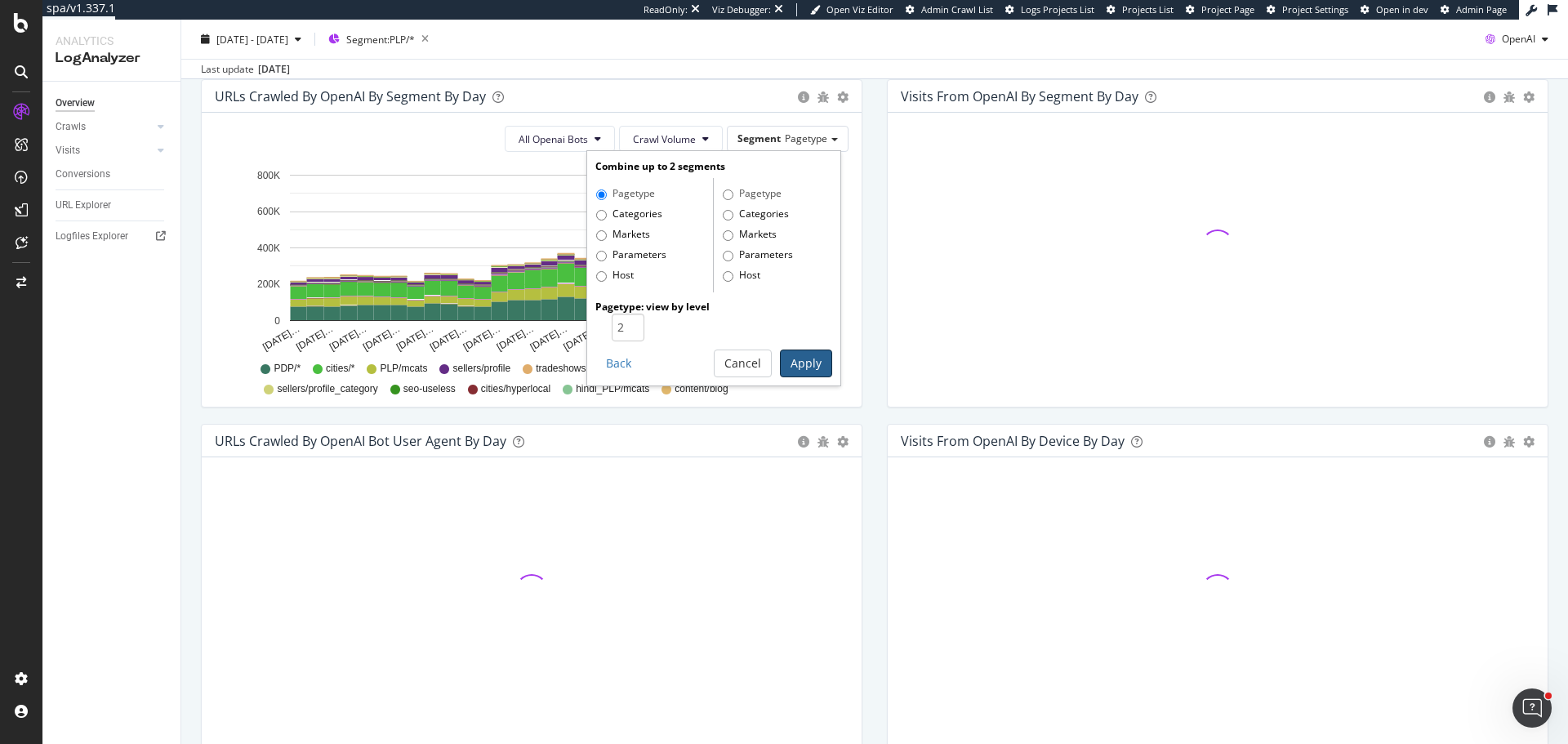
click at [794, 364] on button "Apply" at bounding box center [805, 363] width 53 height 28
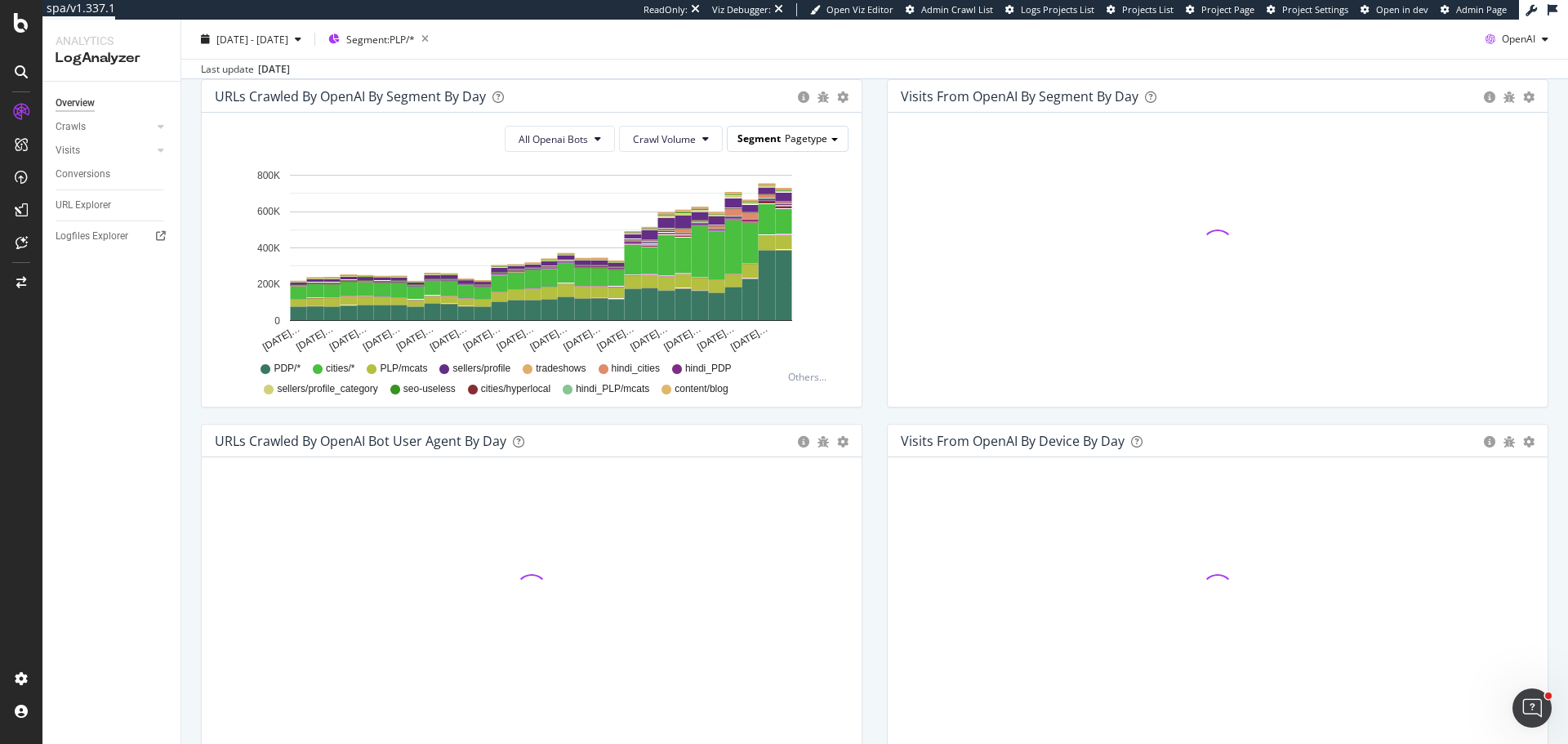
click at [797, 136] on span "Pagetype" at bounding box center [806, 138] width 43 height 14
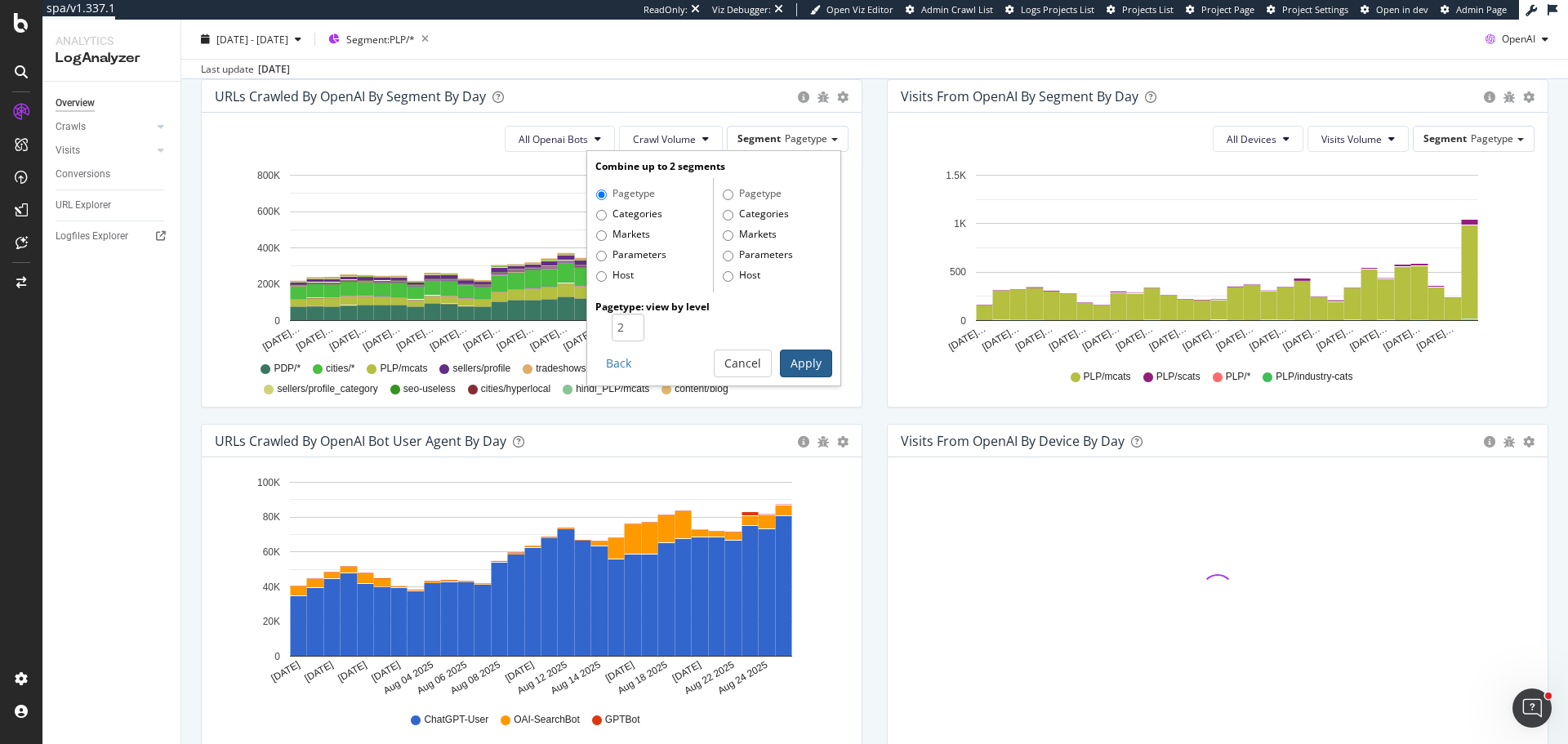
click at [792, 362] on button "Apply" at bounding box center [805, 363] width 53 height 28
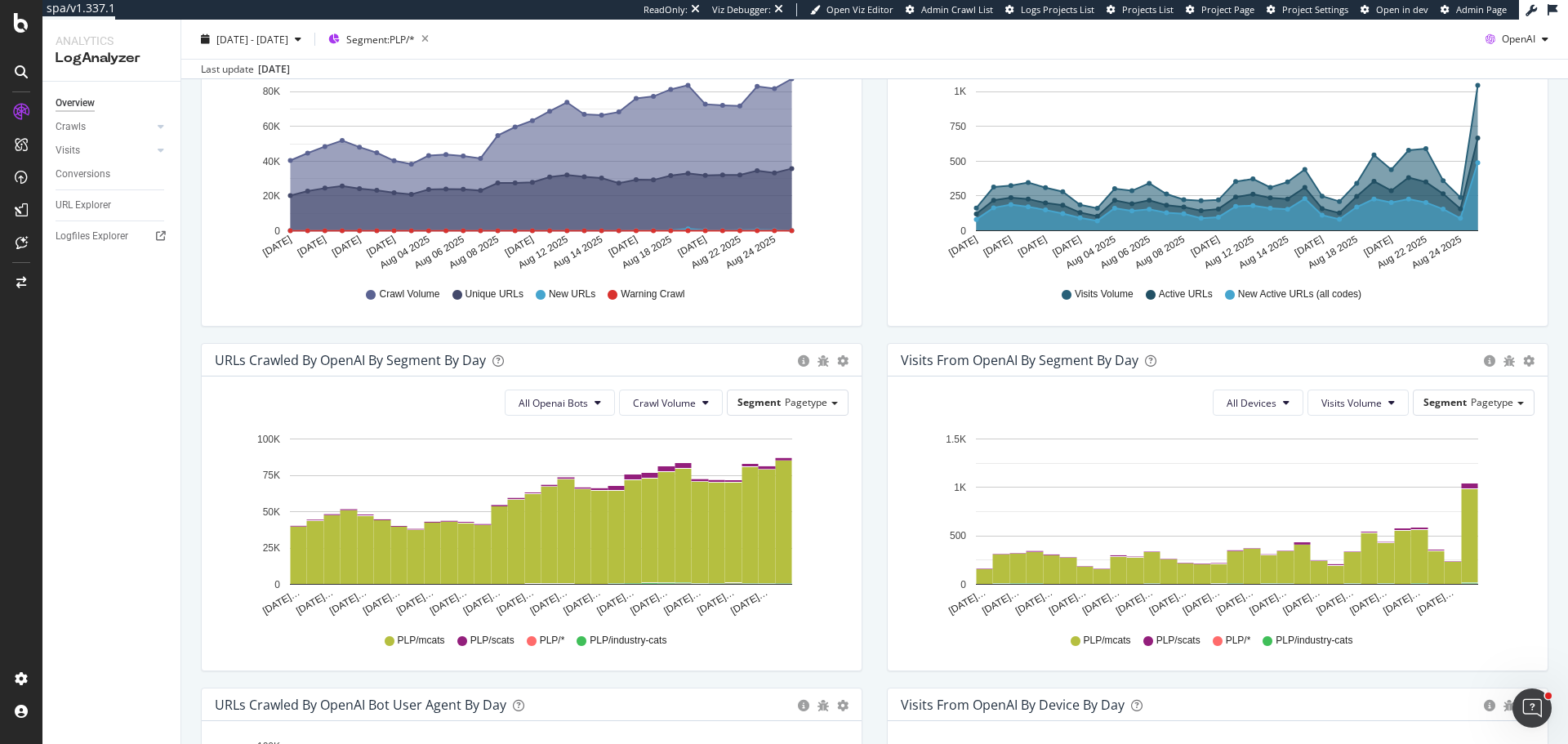
scroll to position [311, 0]
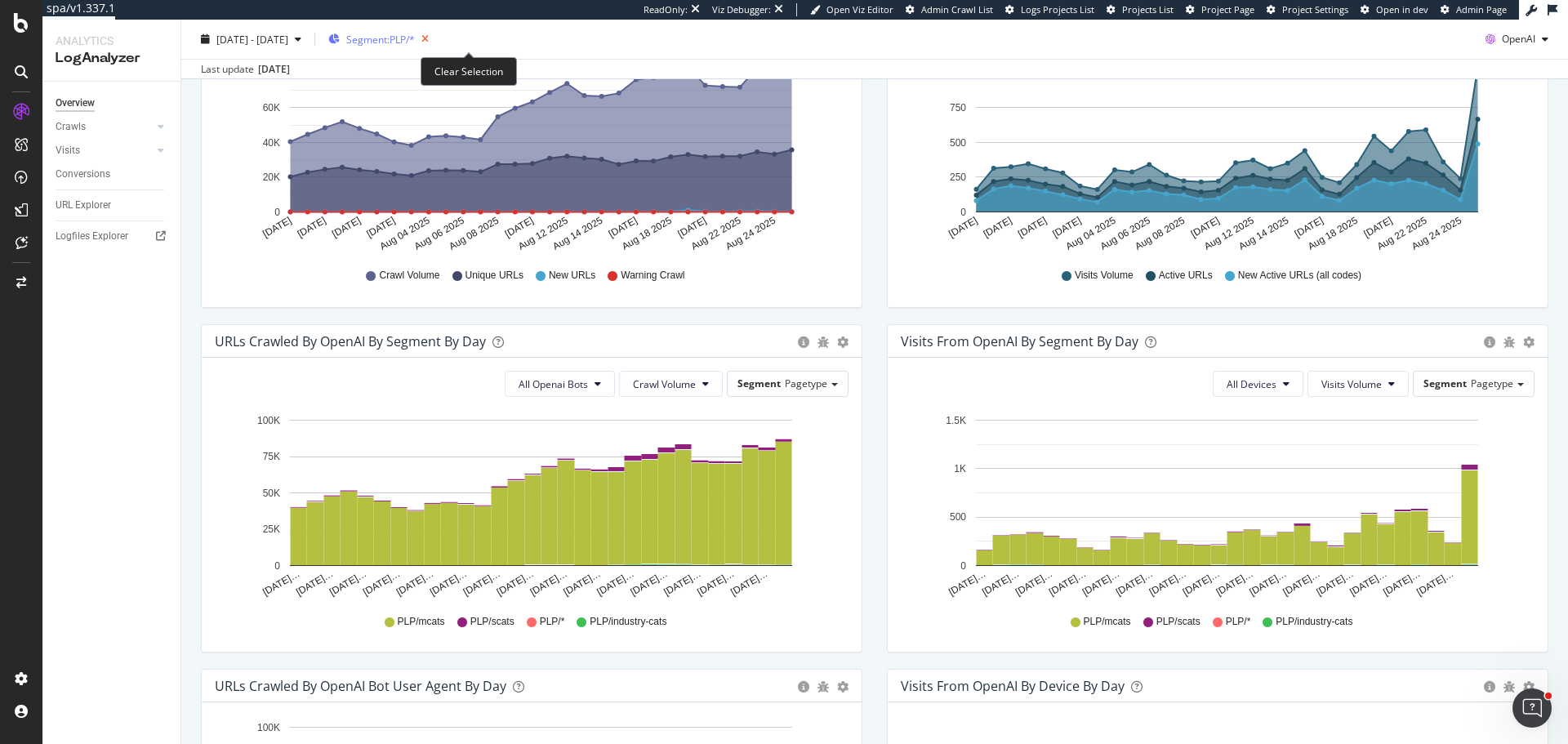
click at [435, 41] on icon "button" at bounding box center [425, 39] width 20 height 23
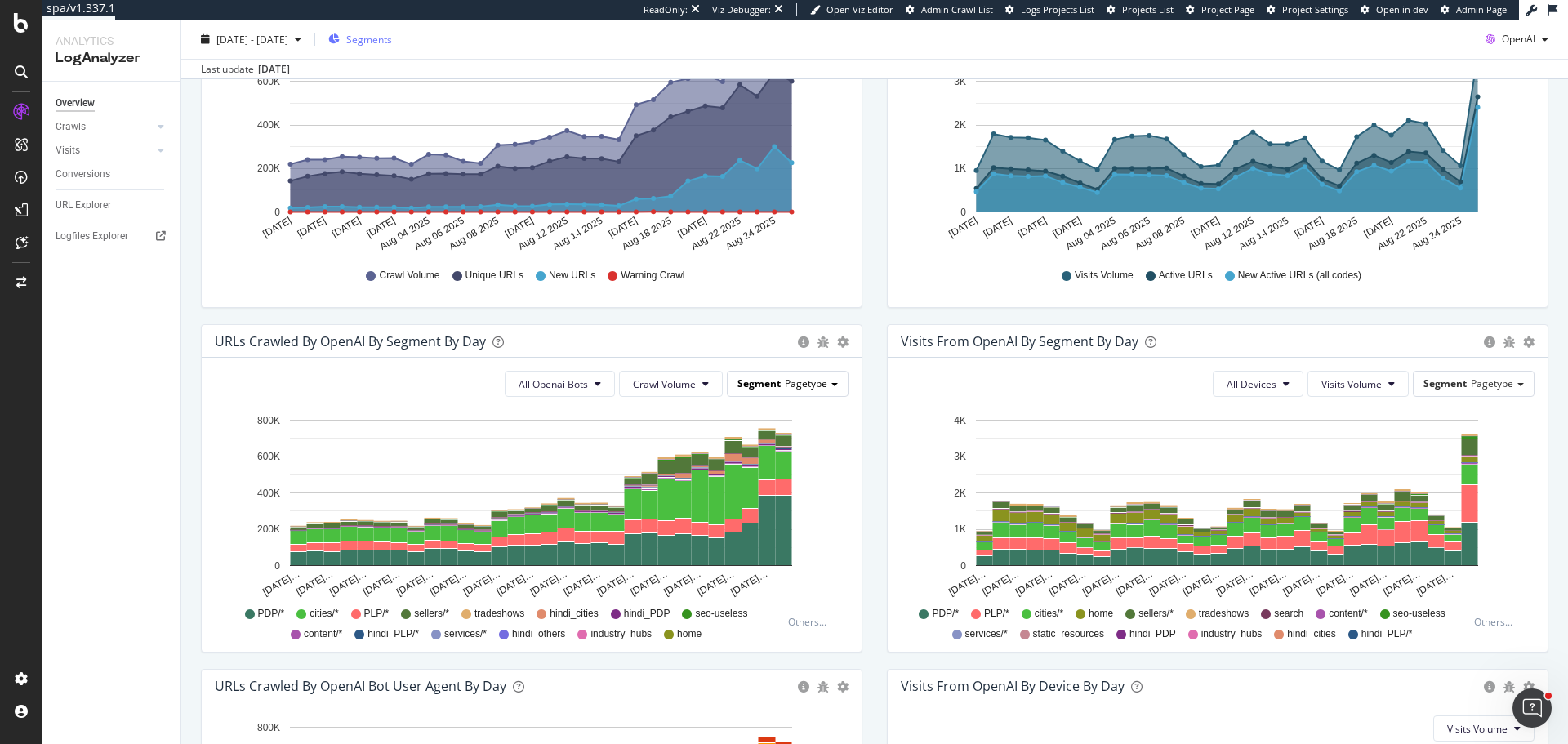
click at [797, 374] on div "Segment Pagetype" at bounding box center [788, 384] width 120 height 24
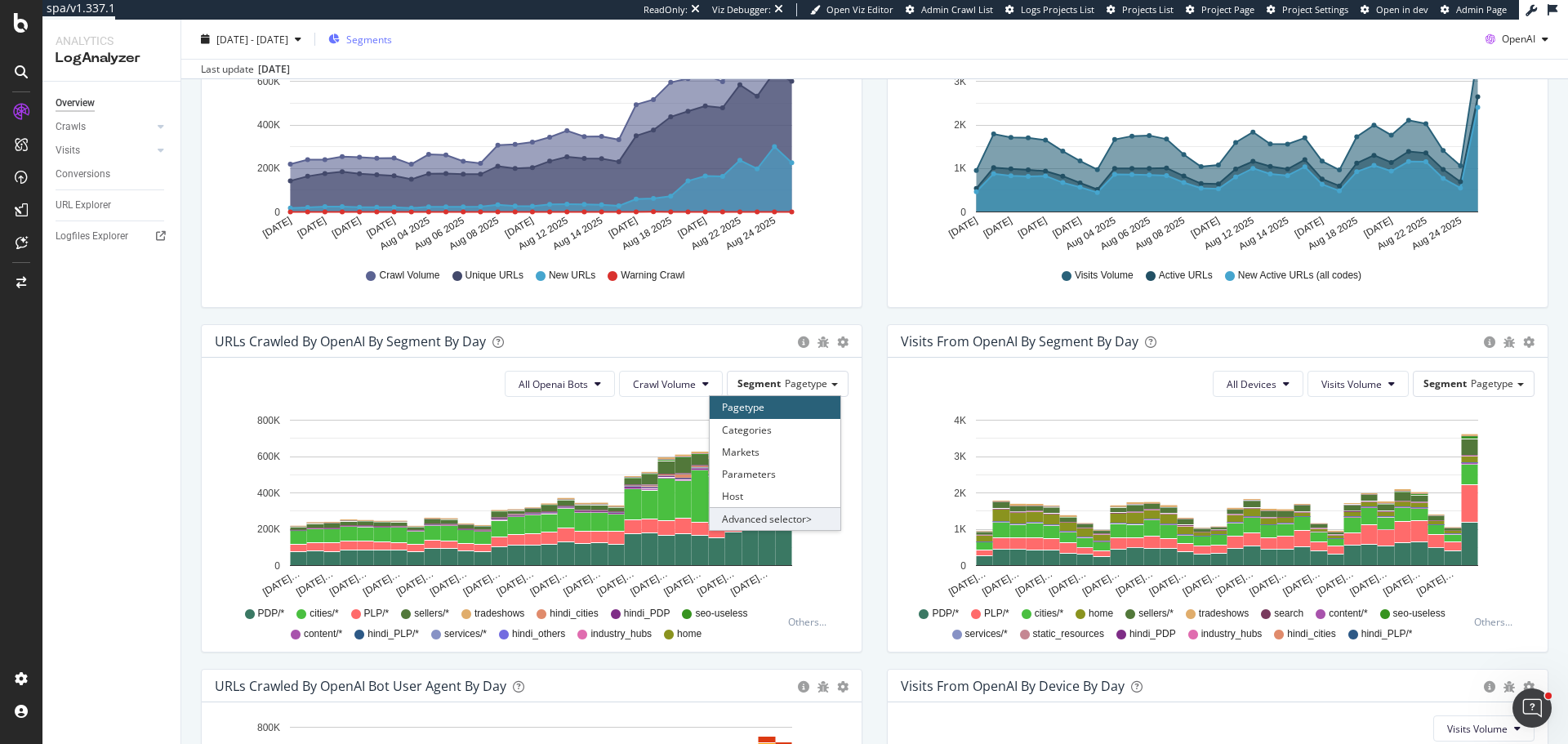
click at [752, 522] on div "Advanced selector >" at bounding box center [775, 518] width 130 height 23
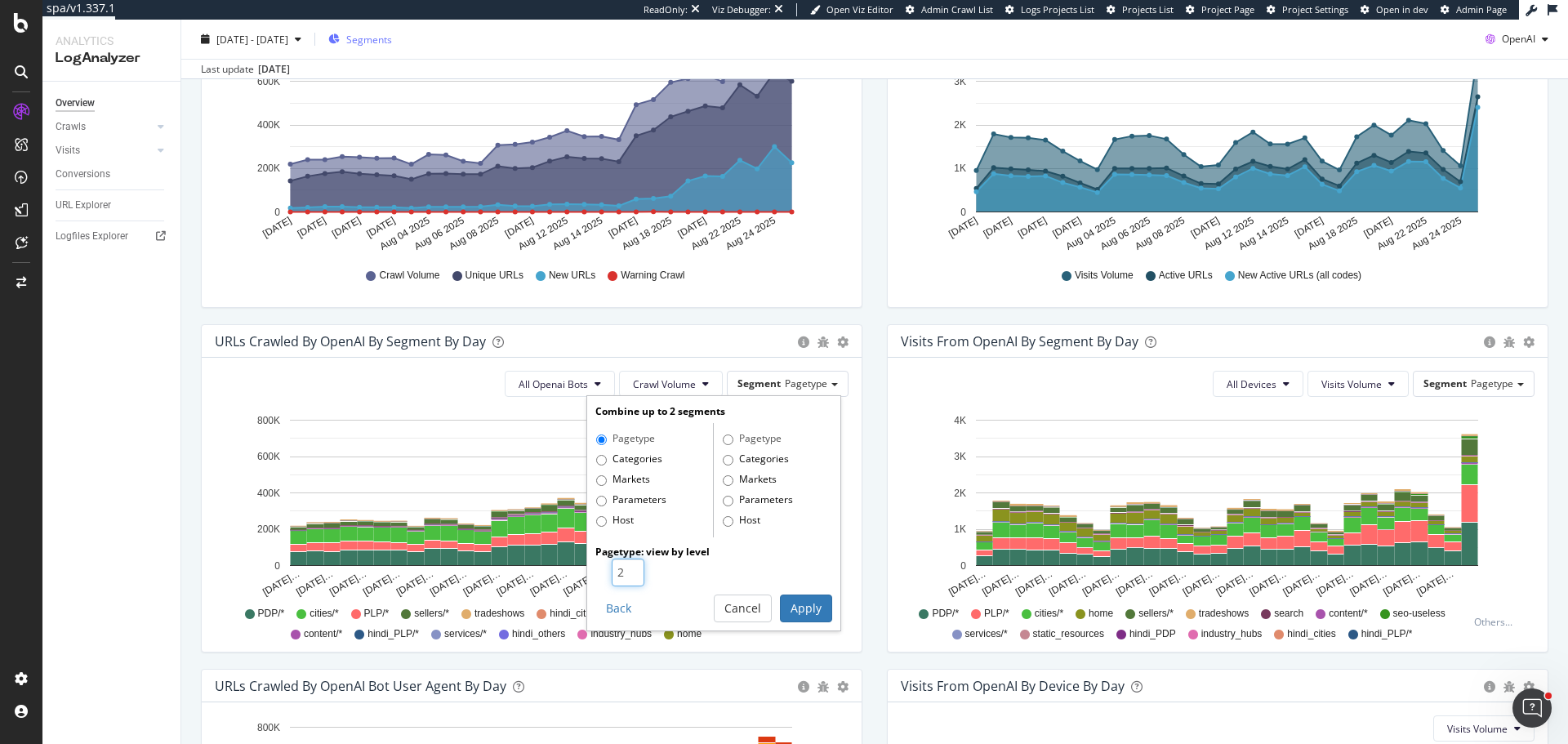
type input "2"
click at [626, 566] on input "2" at bounding box center [628, 572] width 32 height 28
click at [815, 613] on button "Apply" at bounding box center [805, 608] width 53 height 28
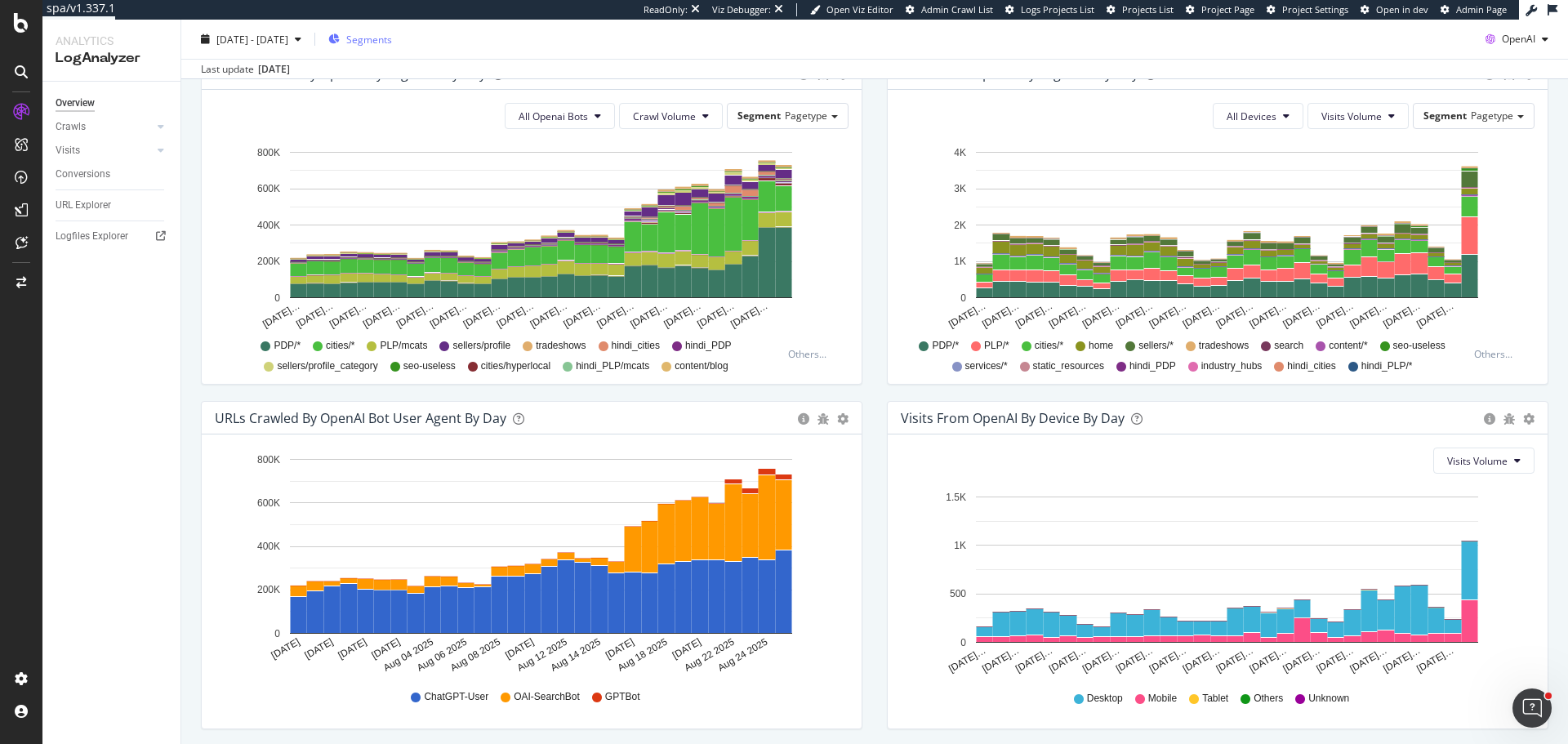
scroll to position [637, 0]
